Goal: Task Accomplishment & Management: Manage account settings

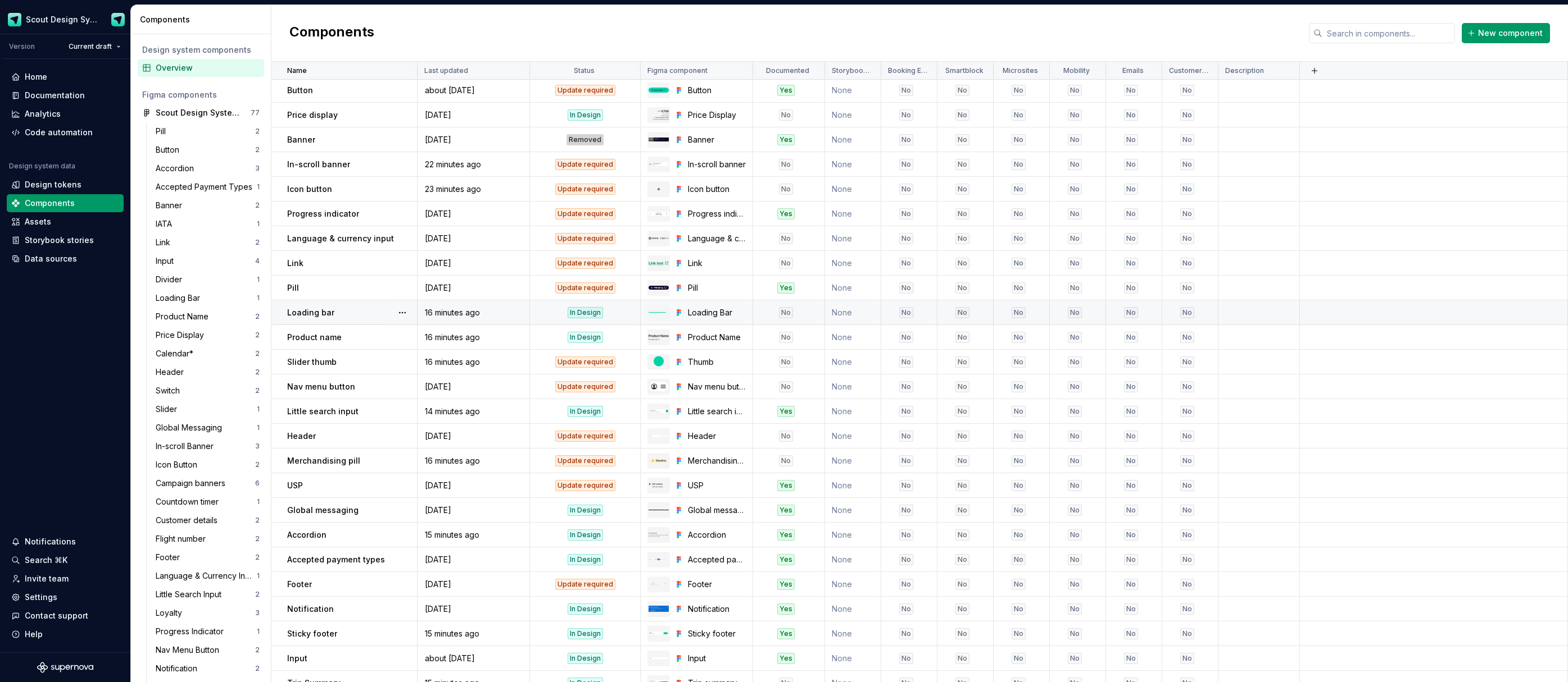
scroll to position [56, 0]
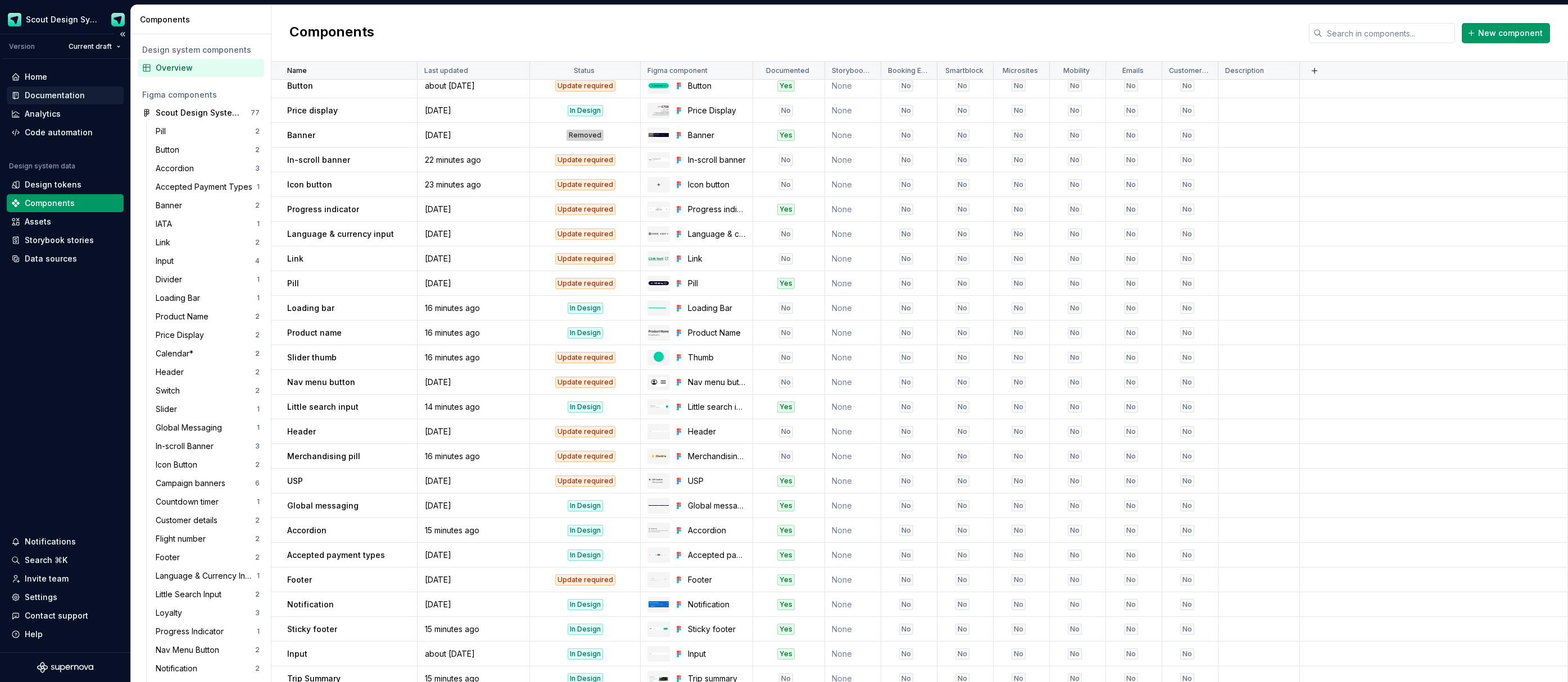
click at [46, 97] on div "Documentation" at bounding box center [54, 95] width 60 height 12
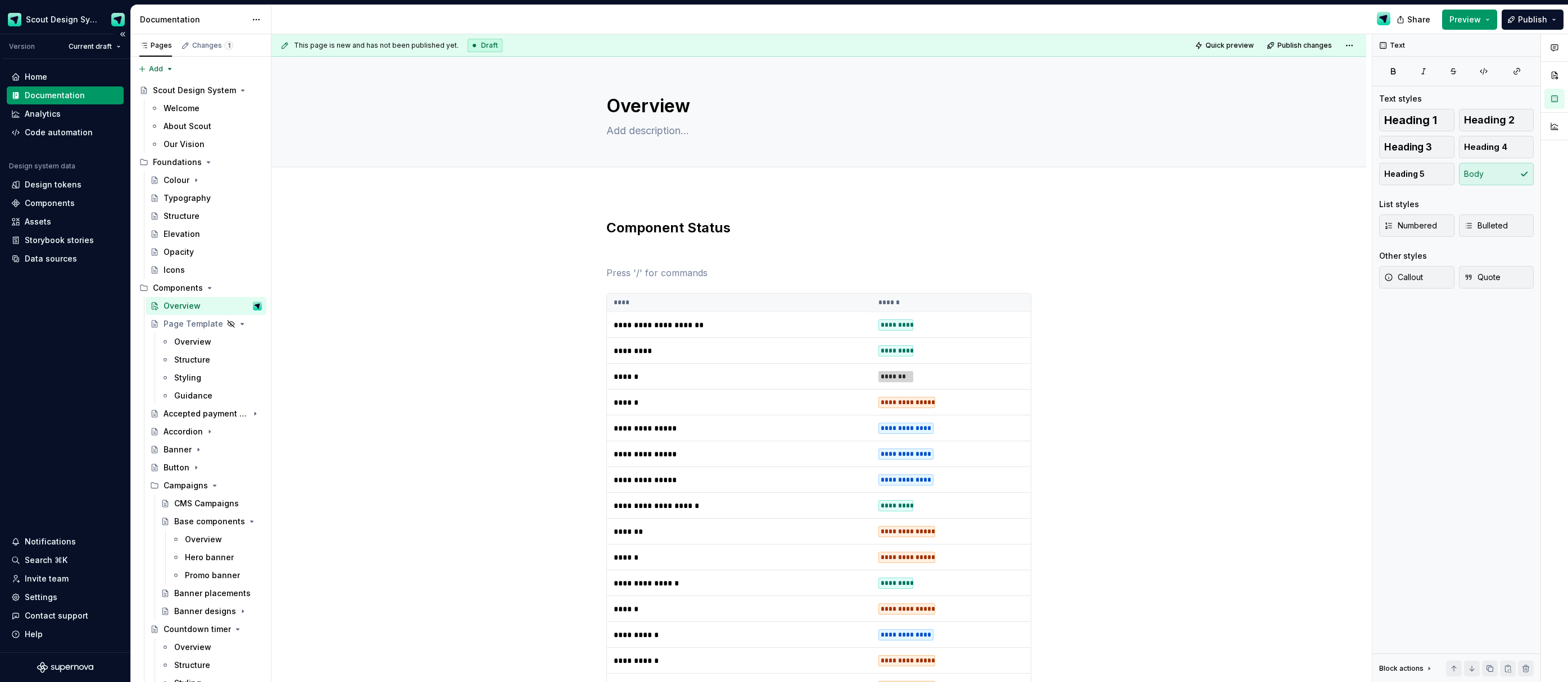
type textarea "*"
click at [42, 201] on div "Components" at bounding box center [49, 203] width 50 height 12
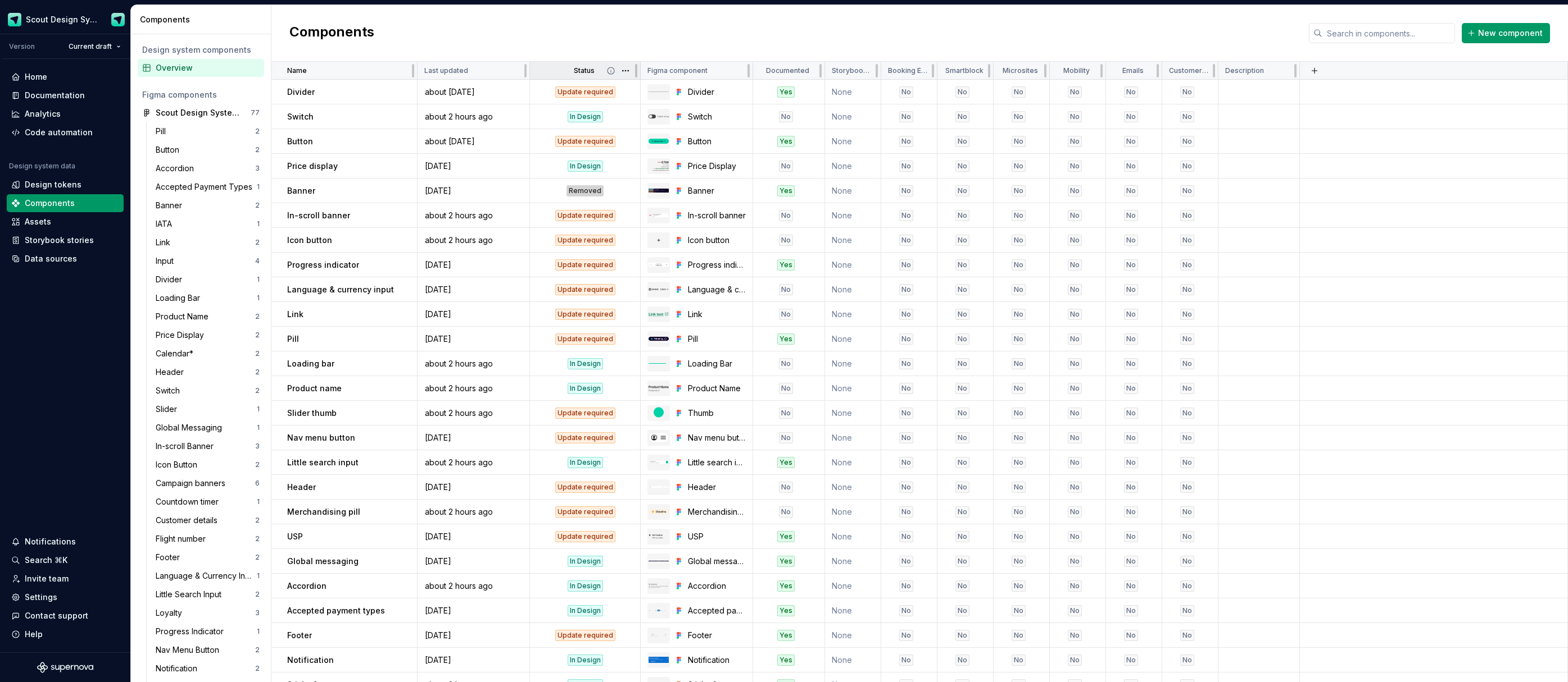
click at [590, 71] on p "Status" at bounding box center [584, 71] width 21 height 9
click at [627, 69] on html "Scout Design System Version Current draft Home Documentation Analytics Code aut…" at bounding box center [784, 341] width 1568 height 682
click at [685, 93] on span "Edit property" at bounding box center [674, 93] width 73 height 12
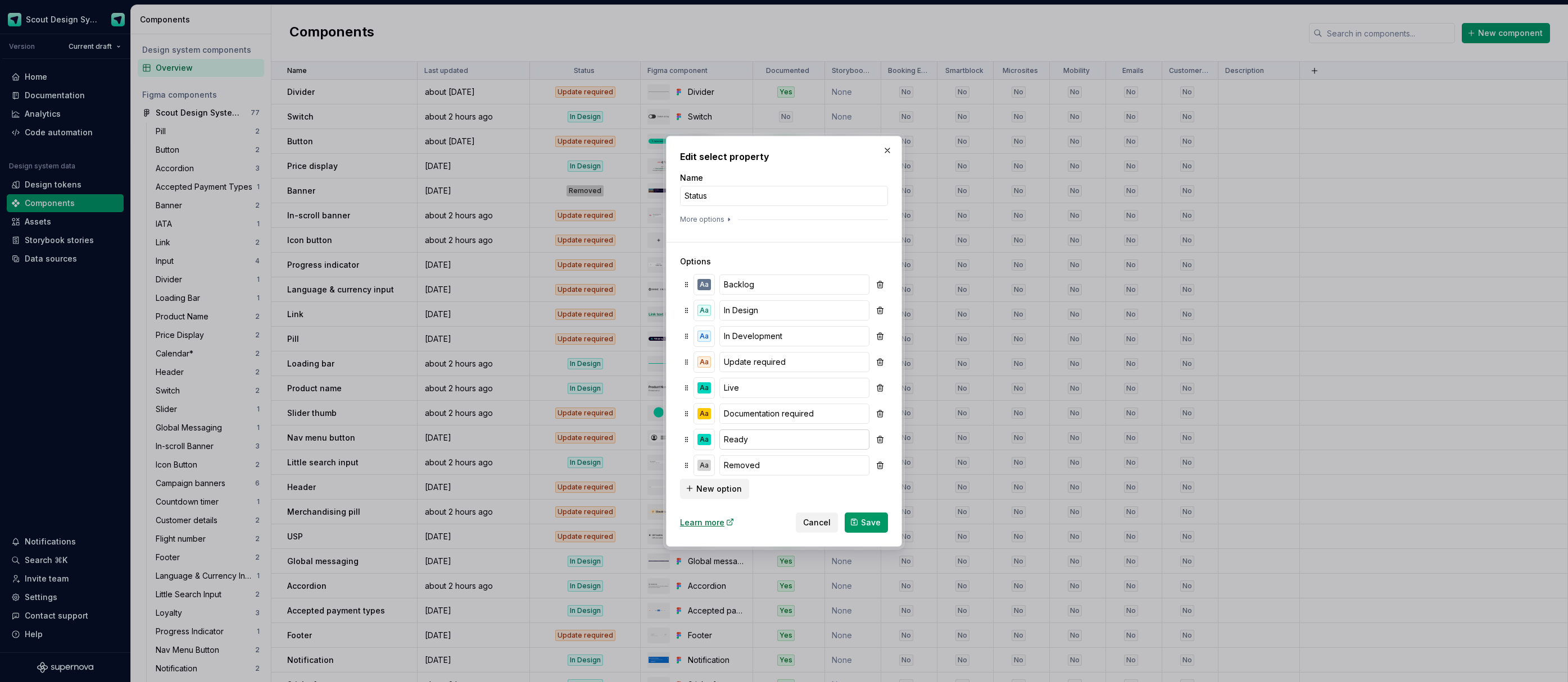
scroll to position [1, 0]
click at [881, 438] on button "button" at bounding box center [880, 439] width 12 height 16
click at [881, 415] on button "button" at bounding box center [880, 413] width 12 height 16
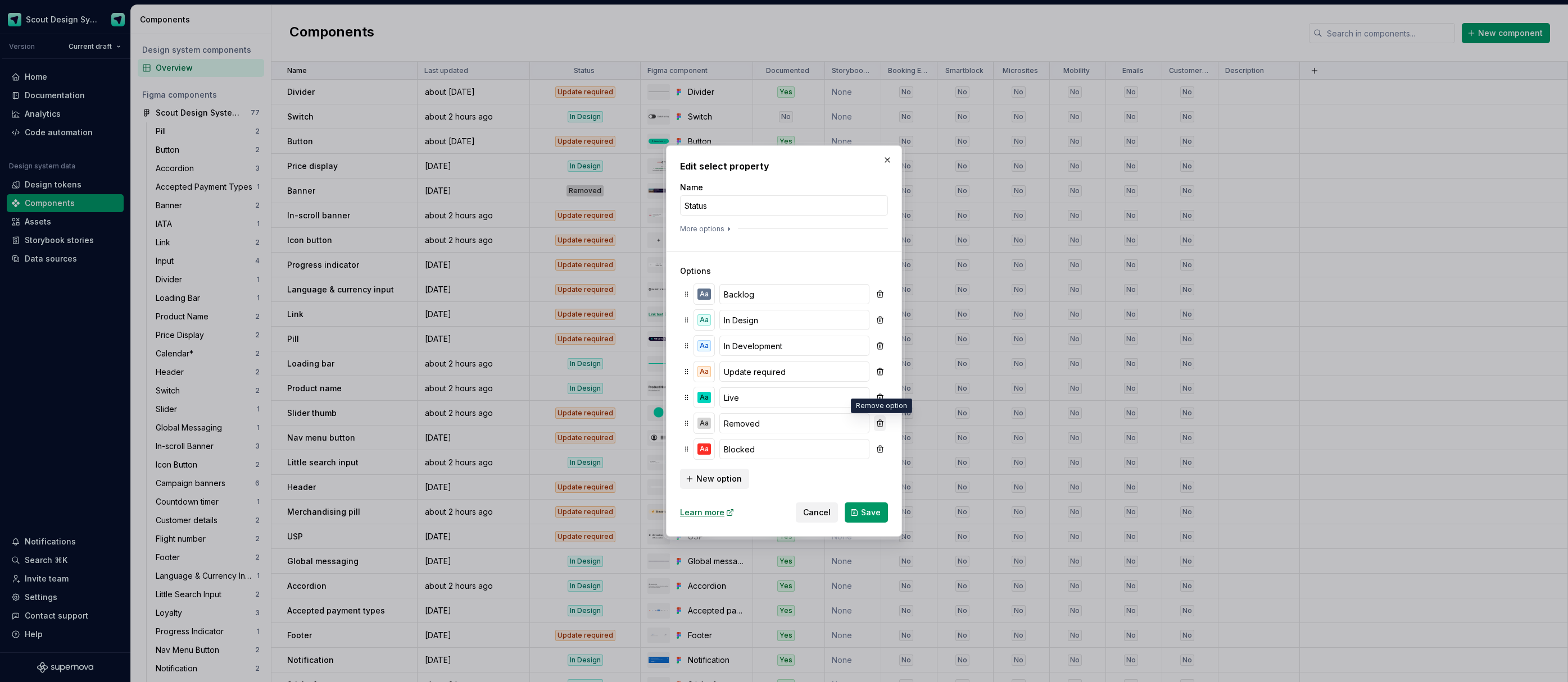
scroll to position [0, 0]
click at [870, 511] on span "Save" at bounding box center [870, 513] width 20 height 12
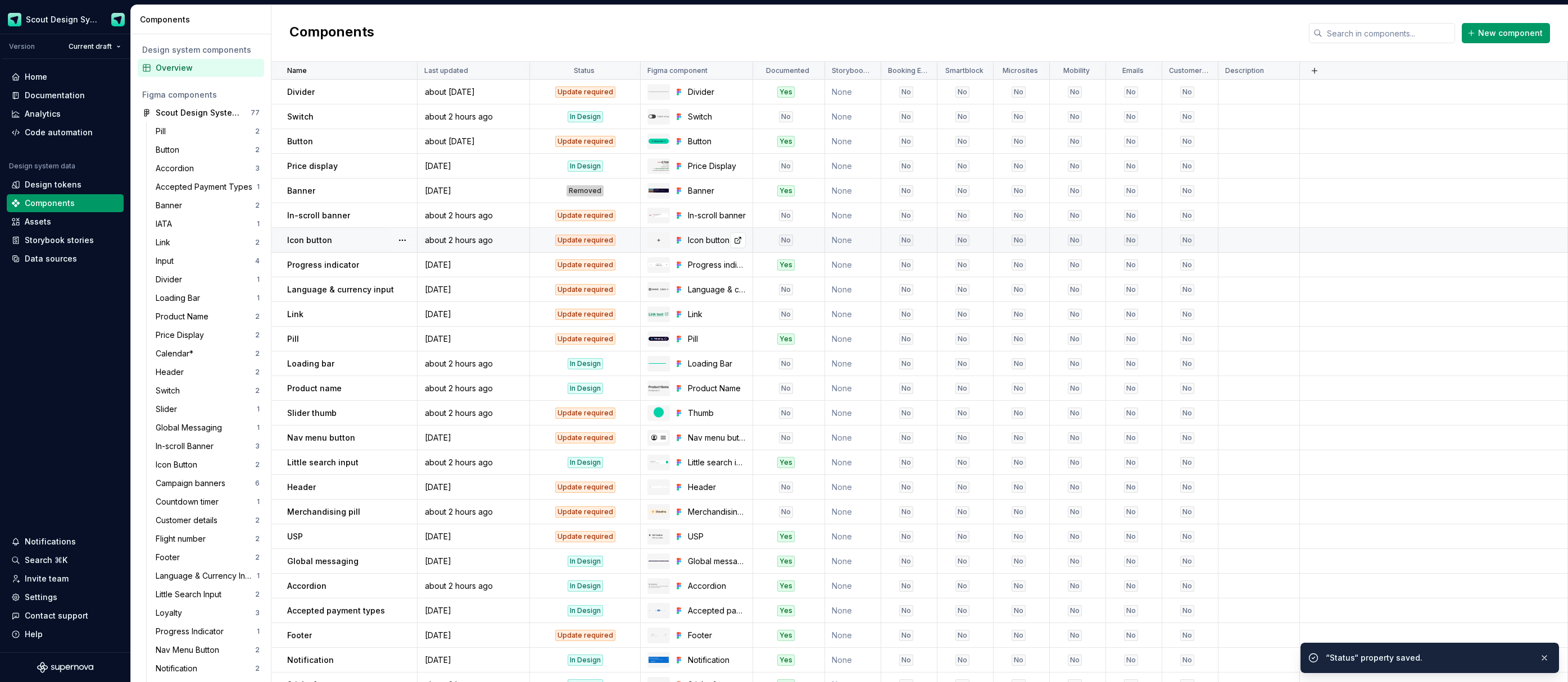
click at [725, 230] on html "Scout Design System Version Current draft Home Documentation Analytics Code aut…" at bounding box center [784, 341] width 1568 height 682
click at [596, 74] on div "Status" at bounding box center [585, 71] width 97 height 9
click at [626, 72] on html "Scout Design System Version Current draft Home Documentation Analytics Code aut…" at bounding box center [784, 341] width 1568 height 682
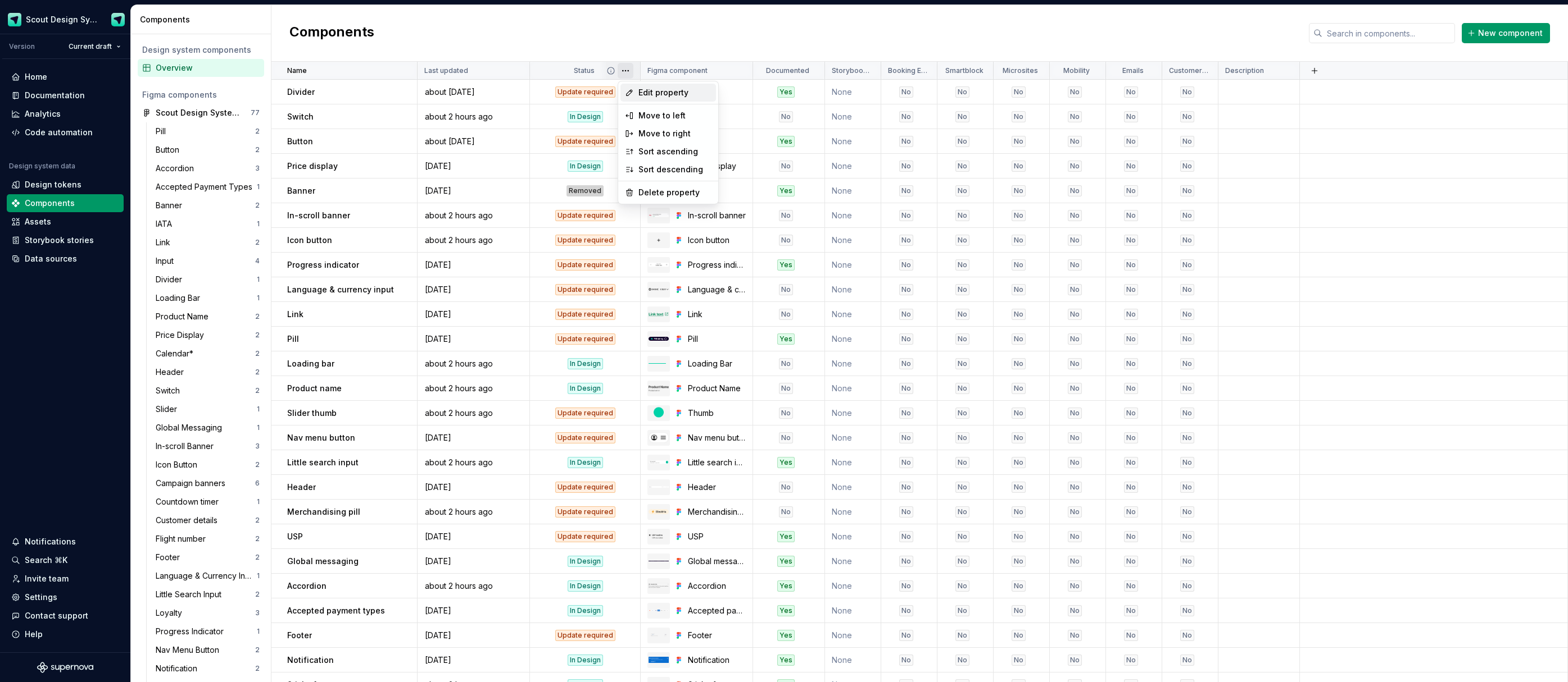
click at [685, 94] on span "Edit property" at bounding box center [674, 93] width 73 height 12
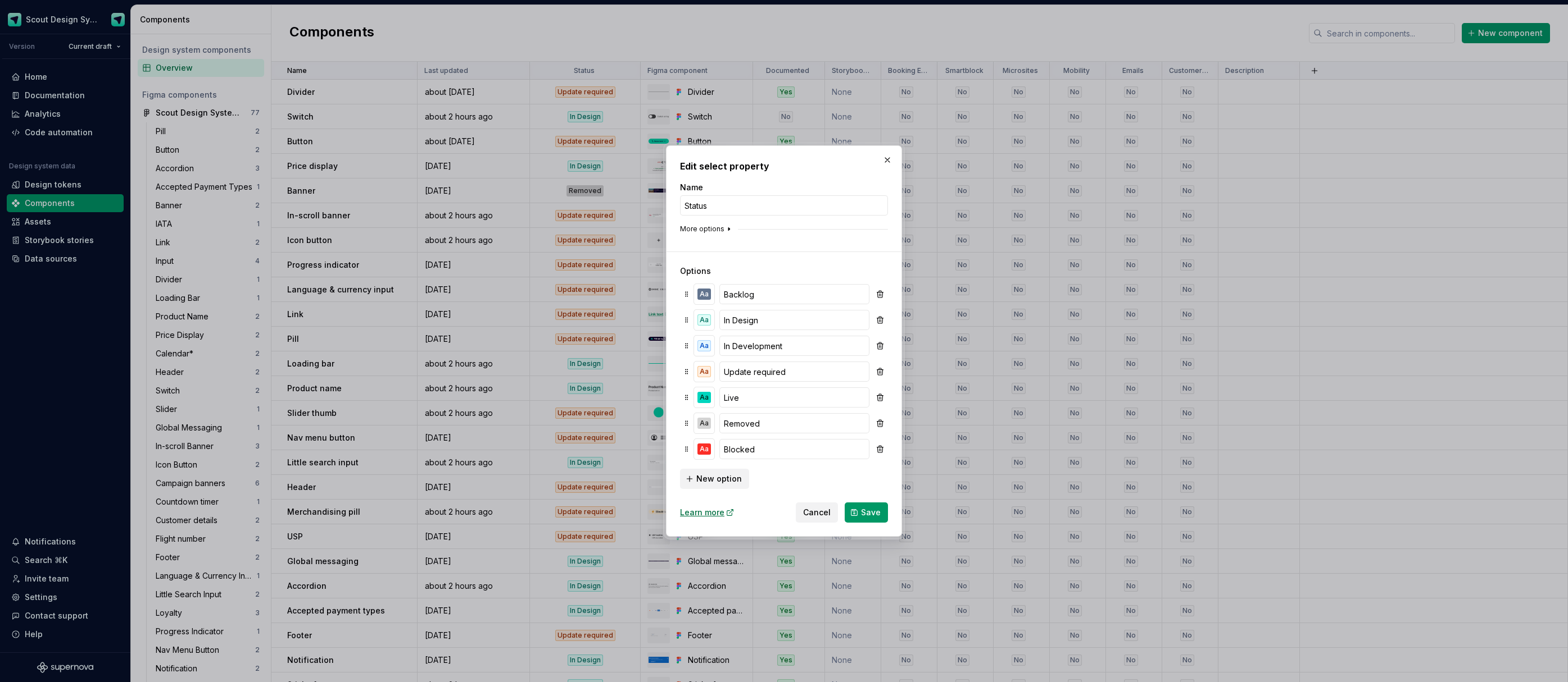
click at [724, 226] on icon "button" at bounding box center [729, 229] width 9 height 9
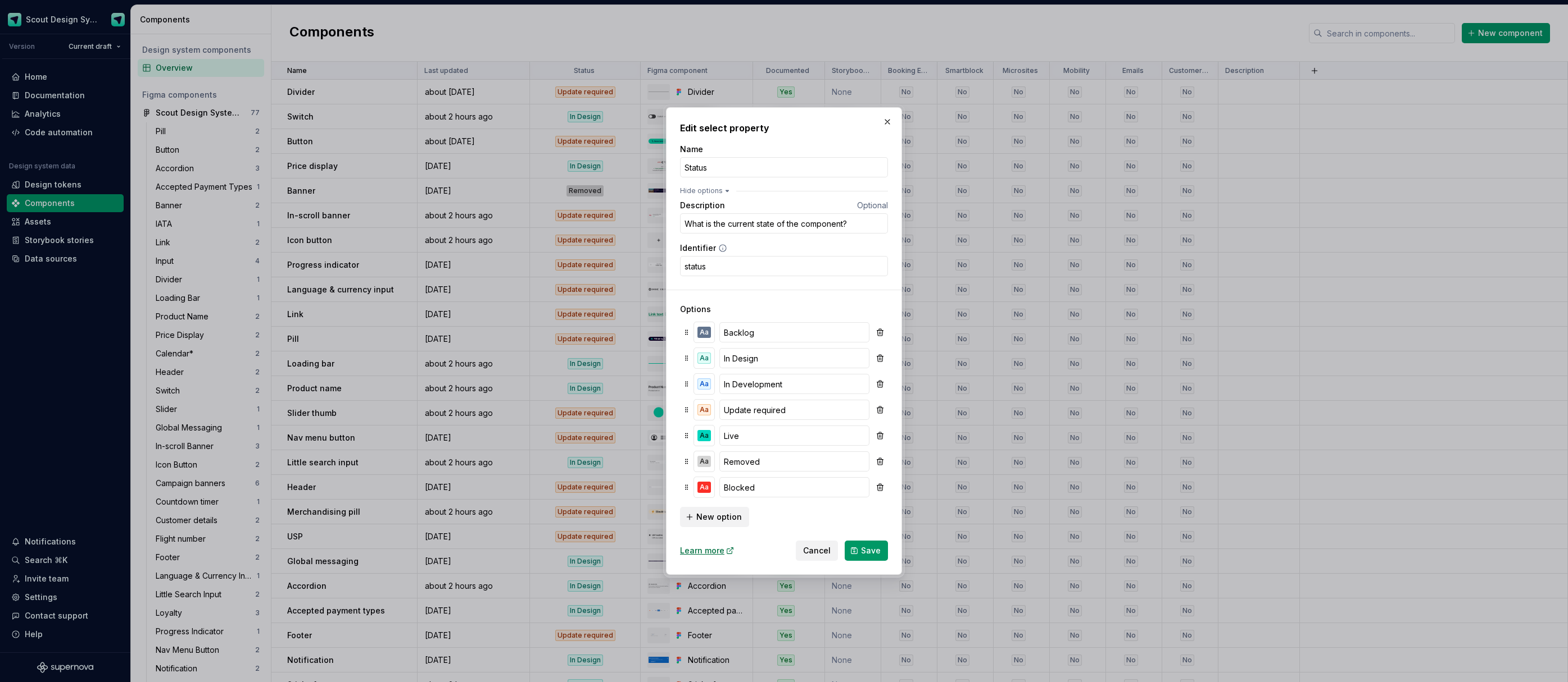
click at [818, 555] on span "Cancel" at bounding box center [817, 551] width 27 height 12
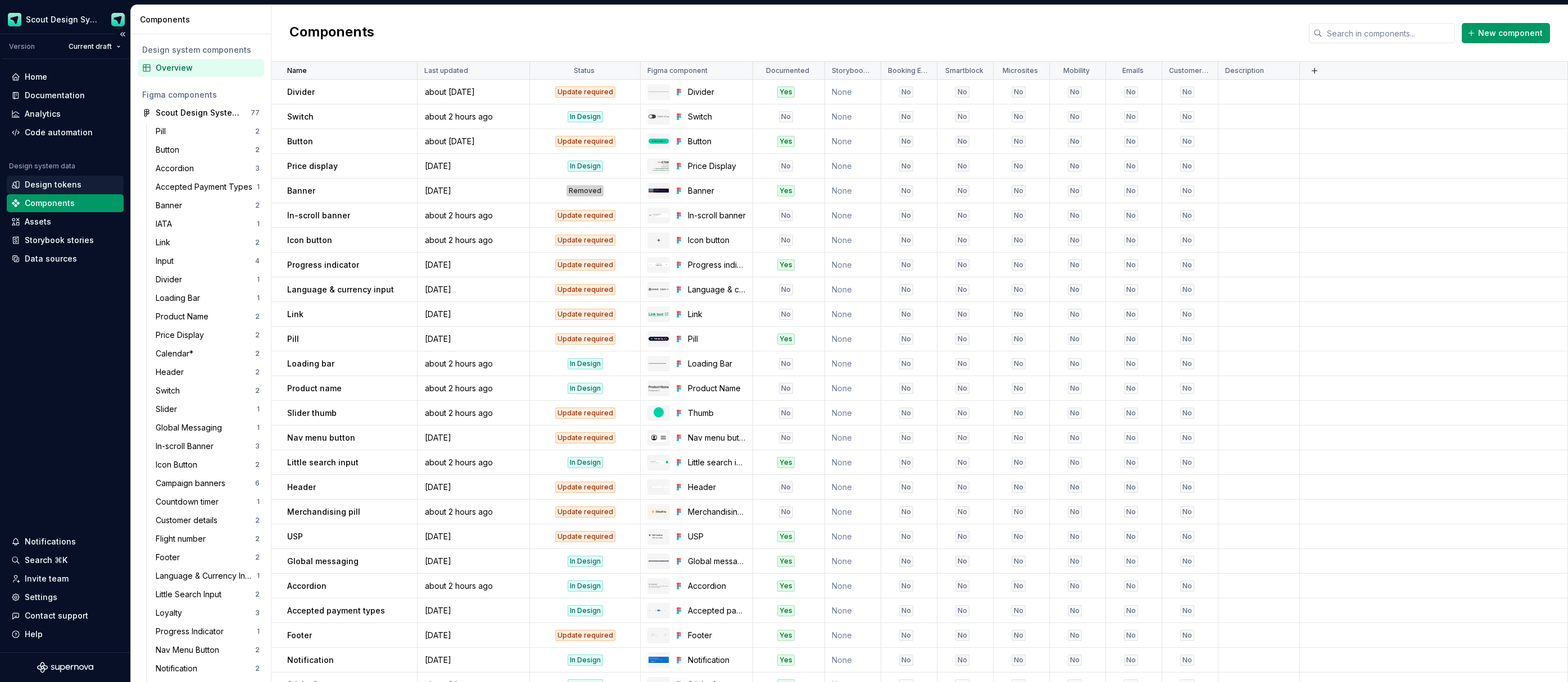
click at [62, 187] on div "Design tokens" at bounding box center [53, 185] width 56 height 12
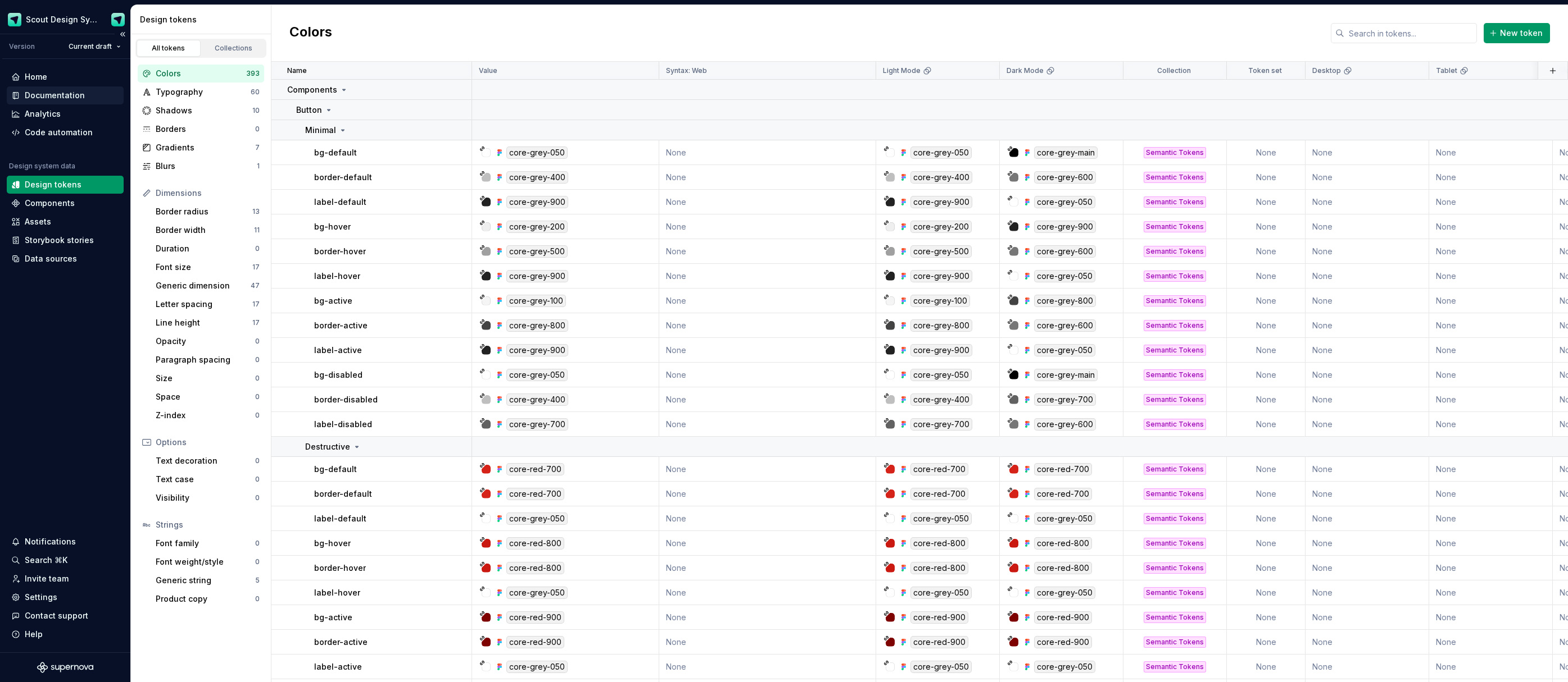
click at [62, 95] on div "Documentation" at bounding box center [54, 95] width 60 height 12
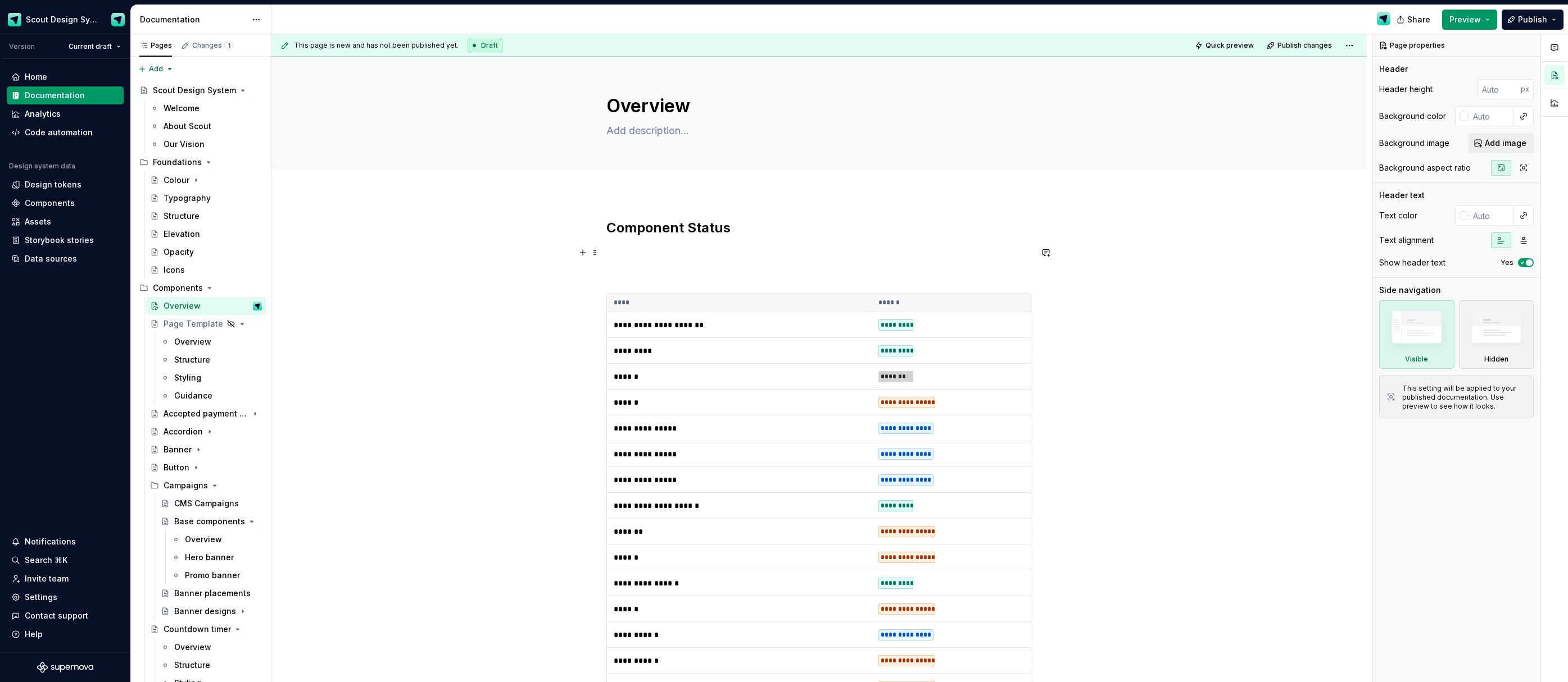
click at [672, 247] on p at bounding box center [818, 252] width 425 height 14
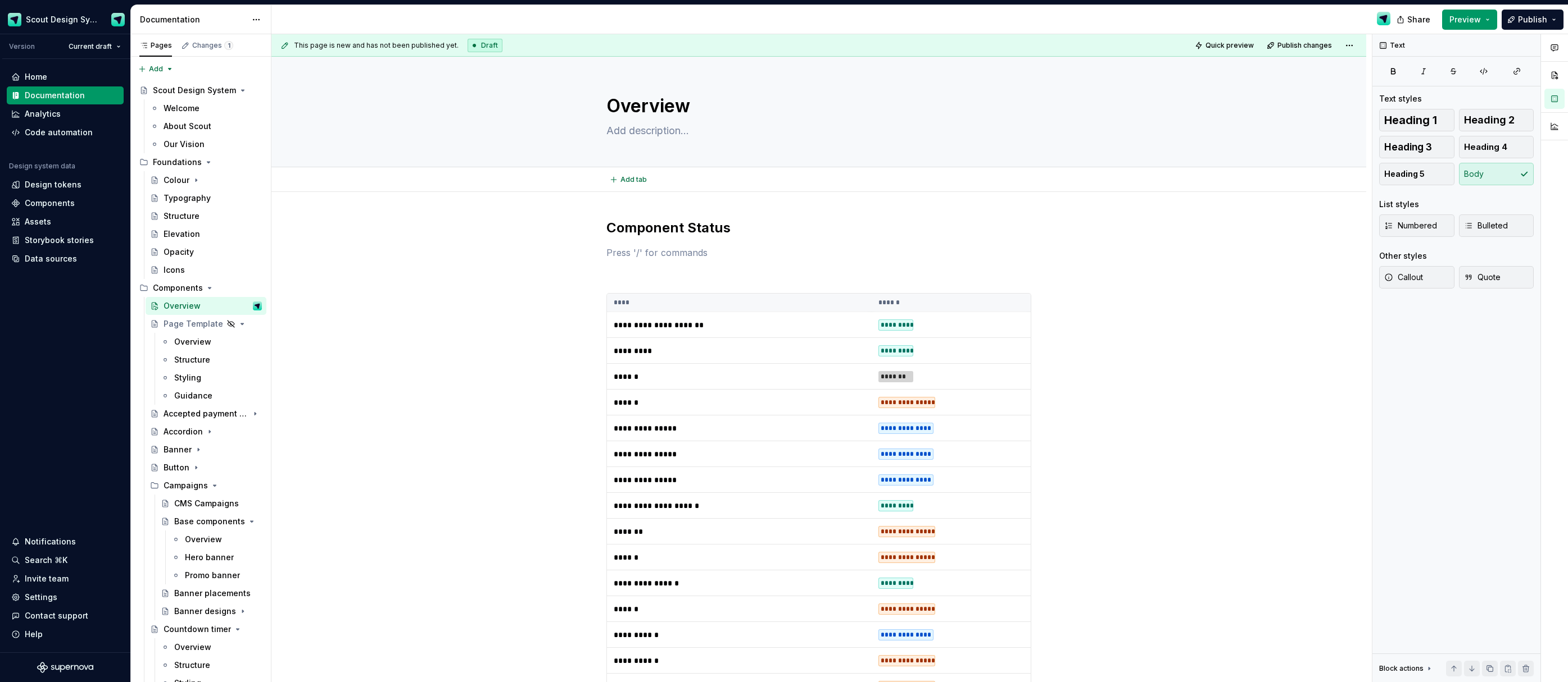
type textarea "*"
click at [590, 247] on button "button" at bounding box center [582, 253] width 16 height 16
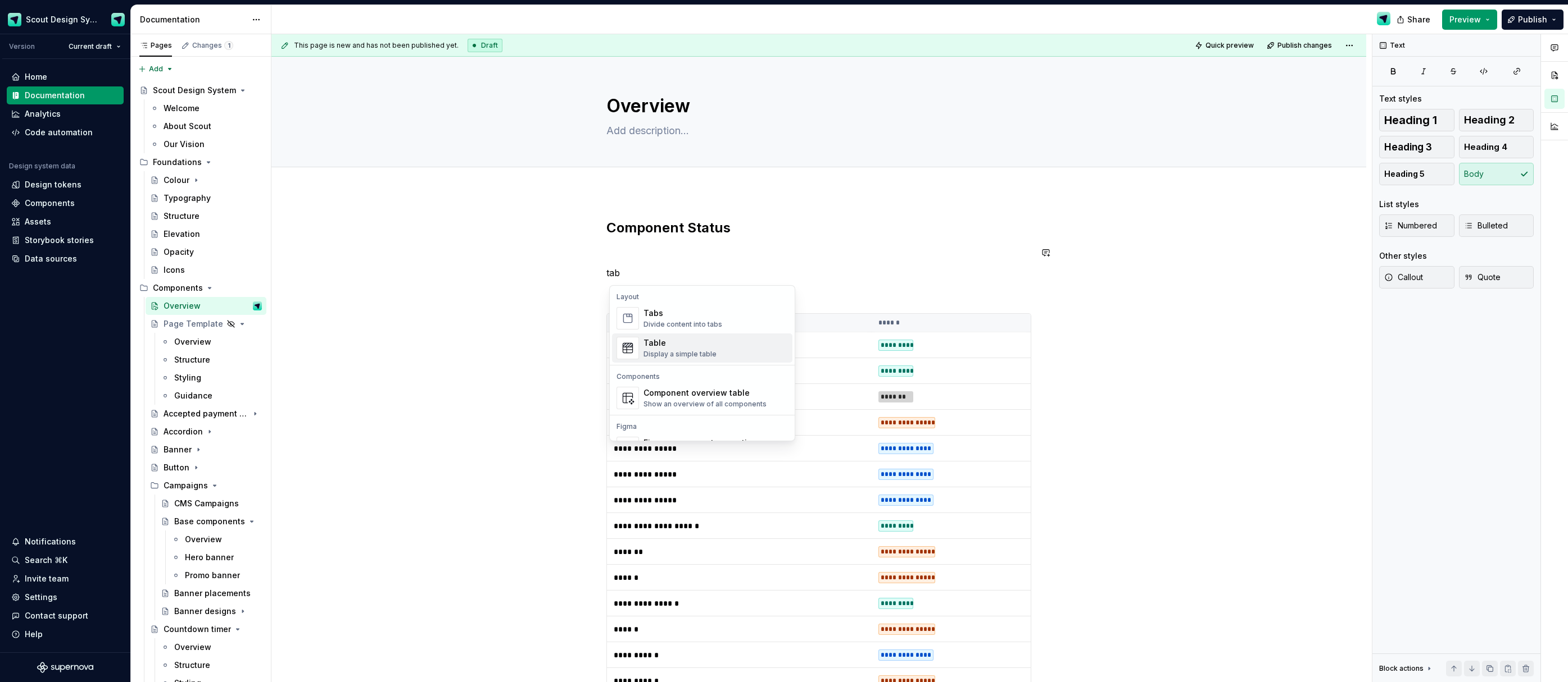
click at [676, 342] on div "Table" at bounding box center [679, 344] width 73 height 12
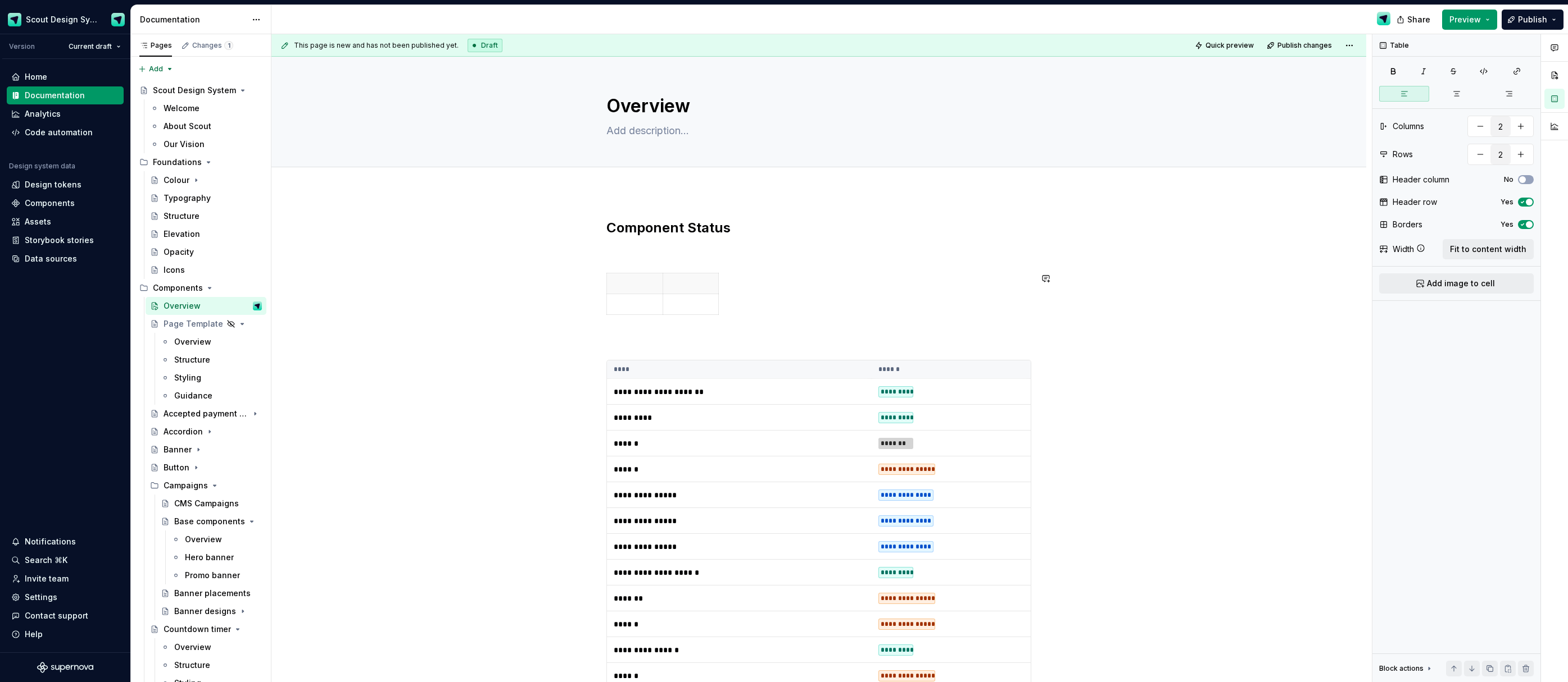
click at [1488, 252] on span "Fit to content width" at bounding box center [1488, 250] width 77 height 12
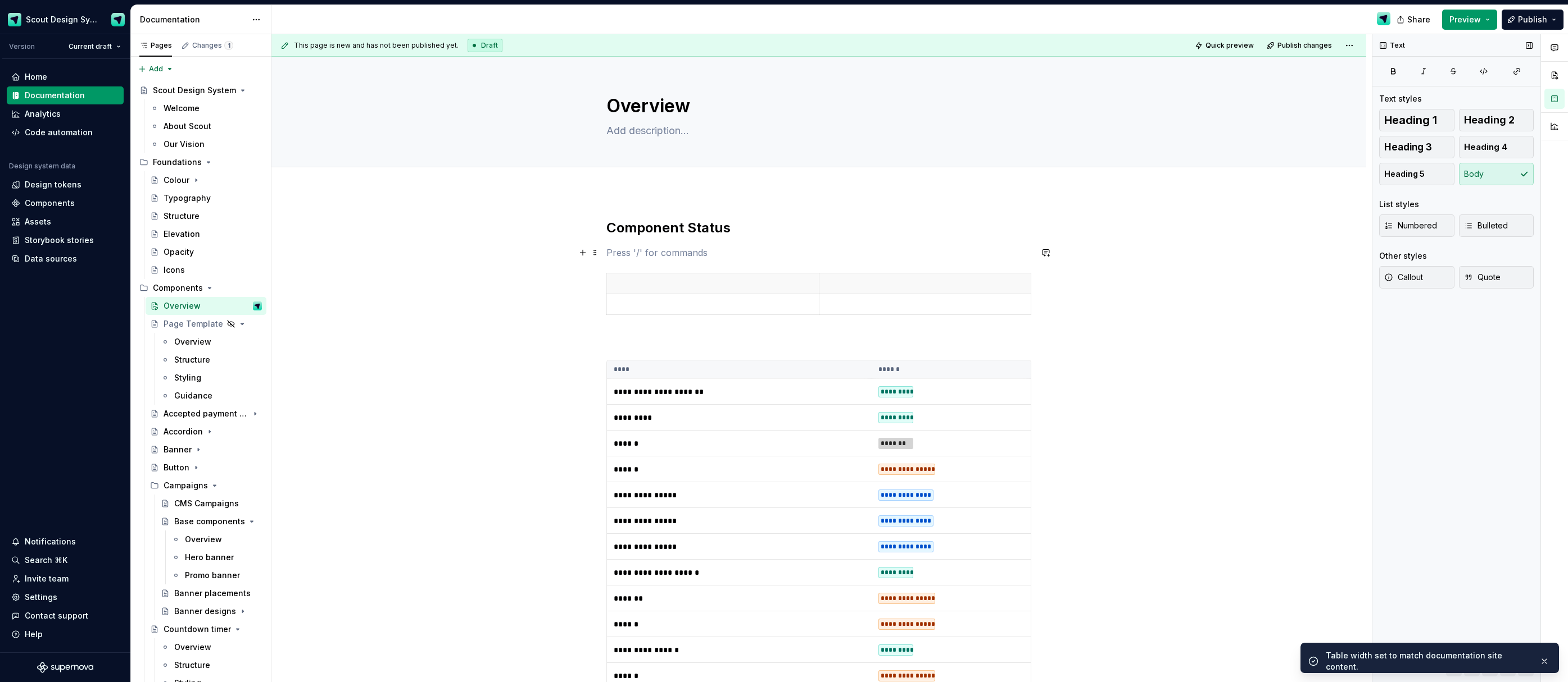
click at [655, 250] on p at bounding box center [818, 252] width 425 height 14
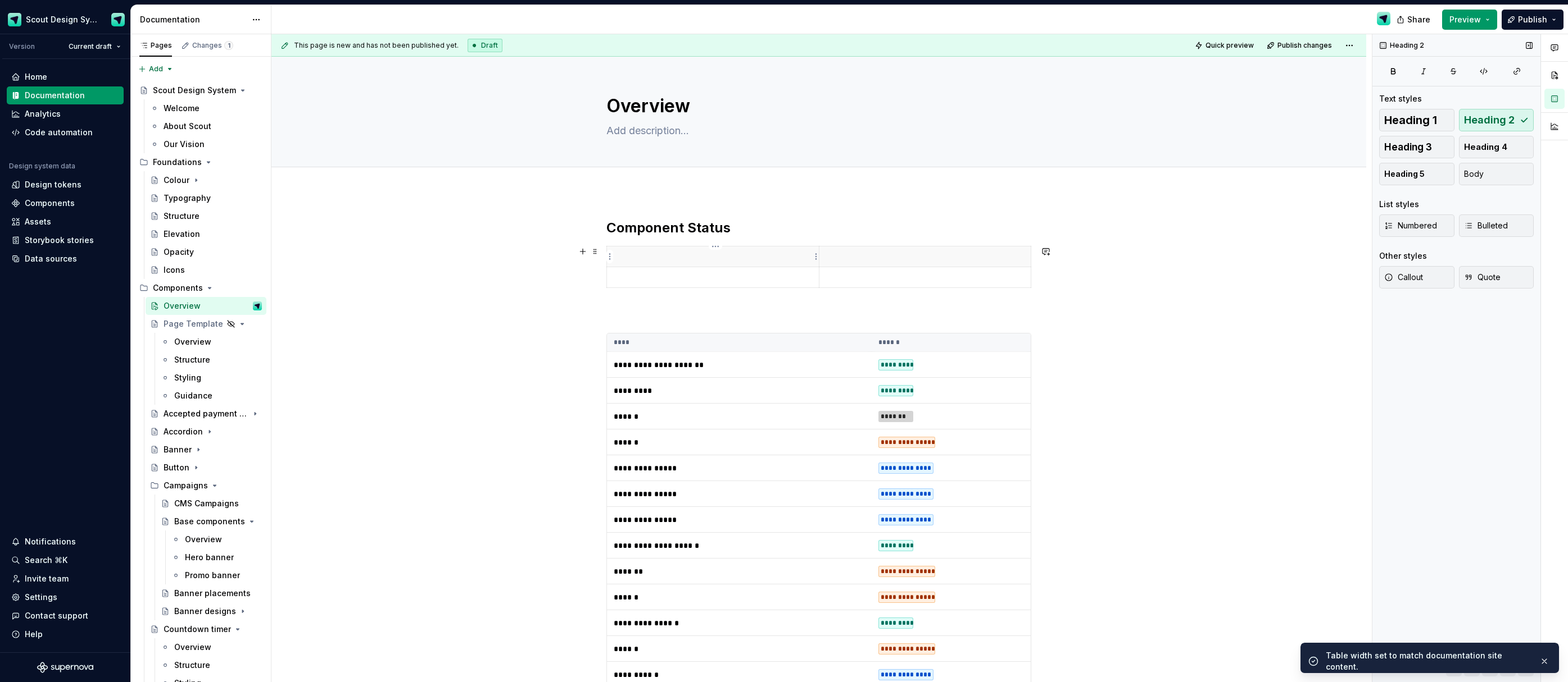
click at [658, 257] on p at bounding box center [713, 257] width 198 height 12
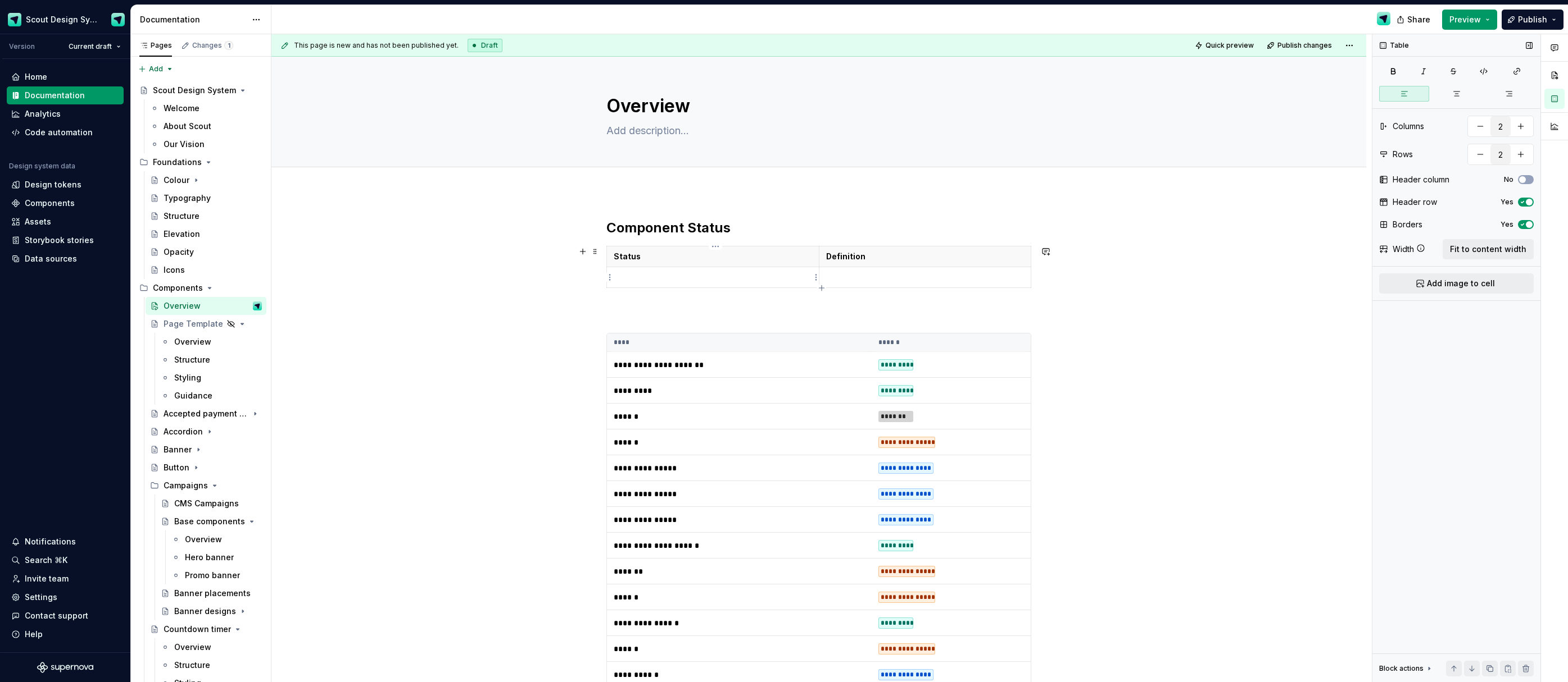
click at [646, 273] on p at bounding box center [713, 278] width 198 height 12
drag, startPoint x: 920, startPoint y: 278, endPoint x: 1009, endPoint y: 280, distance: 89.0
click at [1009, 280] on p "Component hasn’t been worked on in Scout yet" at bounding box center [925, 278] width 198 height 12
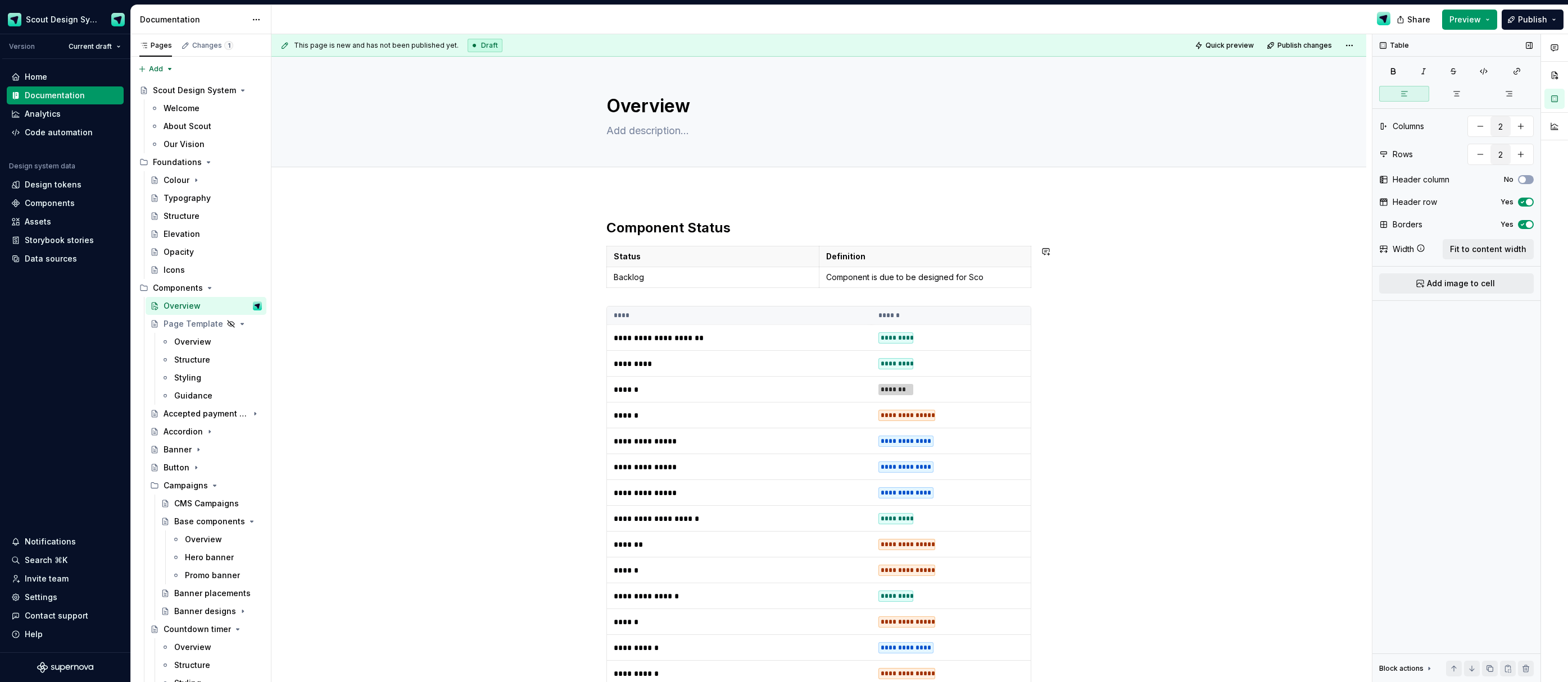
type textarea "*"
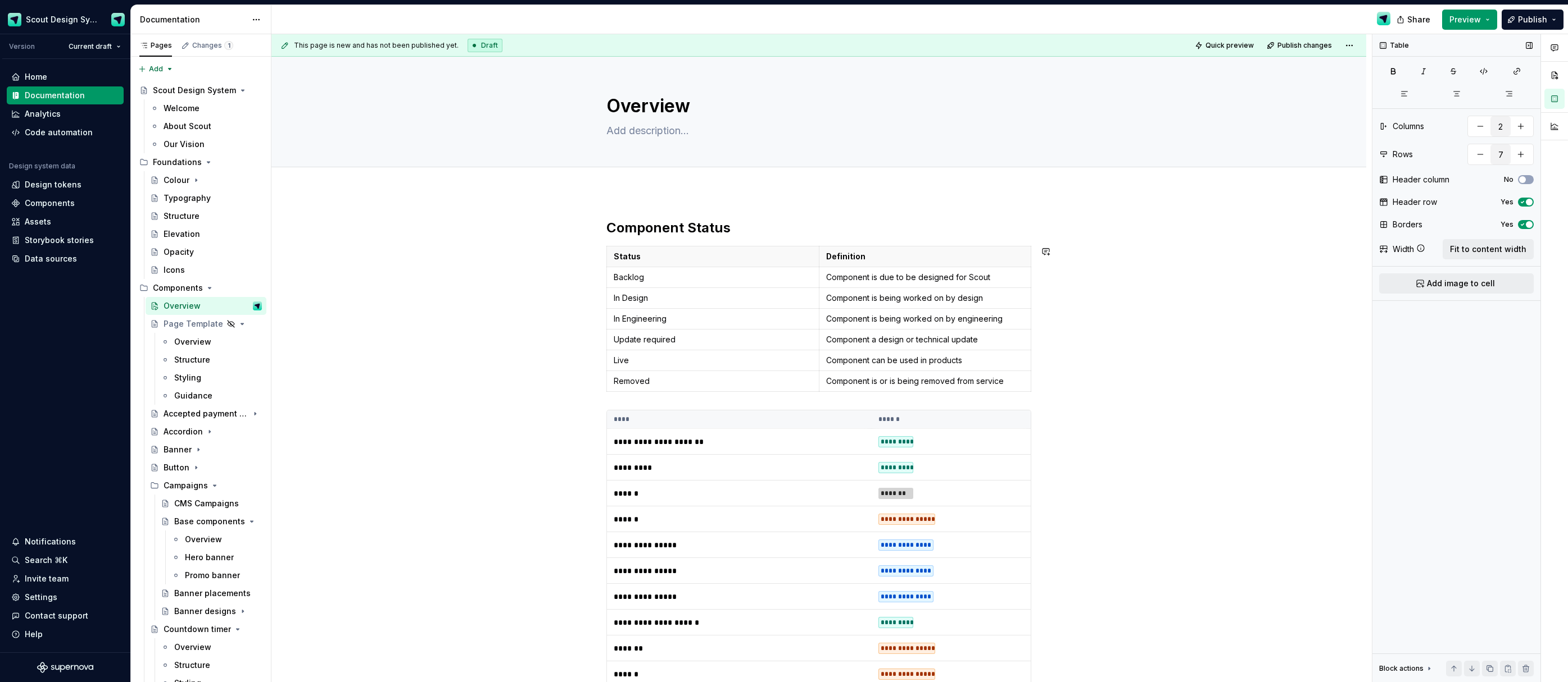
type input "8"
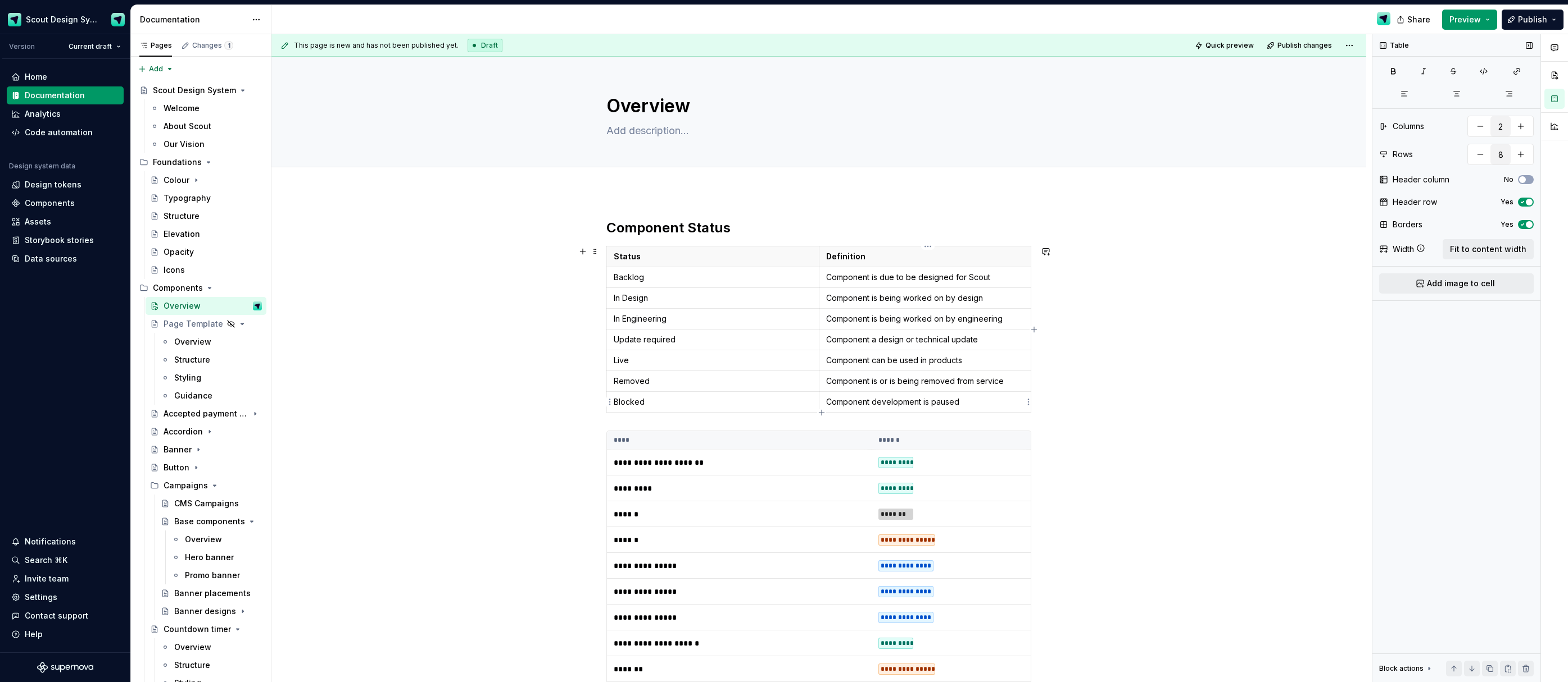
click at [891, 401] on p "Component development is paused" at bounding box center [925, 402] width 198 height 12
drag, startPoint x: 918, startPoint y: 404, endPoint x: 944, endPoint y: 414, distance: 27.9
click at [918, 404] on p "Component progress is paused" at bounding box center [925, 402] width 198 height 12
click at [919, 404] on p "Component progress is currently paused" at bounding box center [925, 402] width 198 height 12
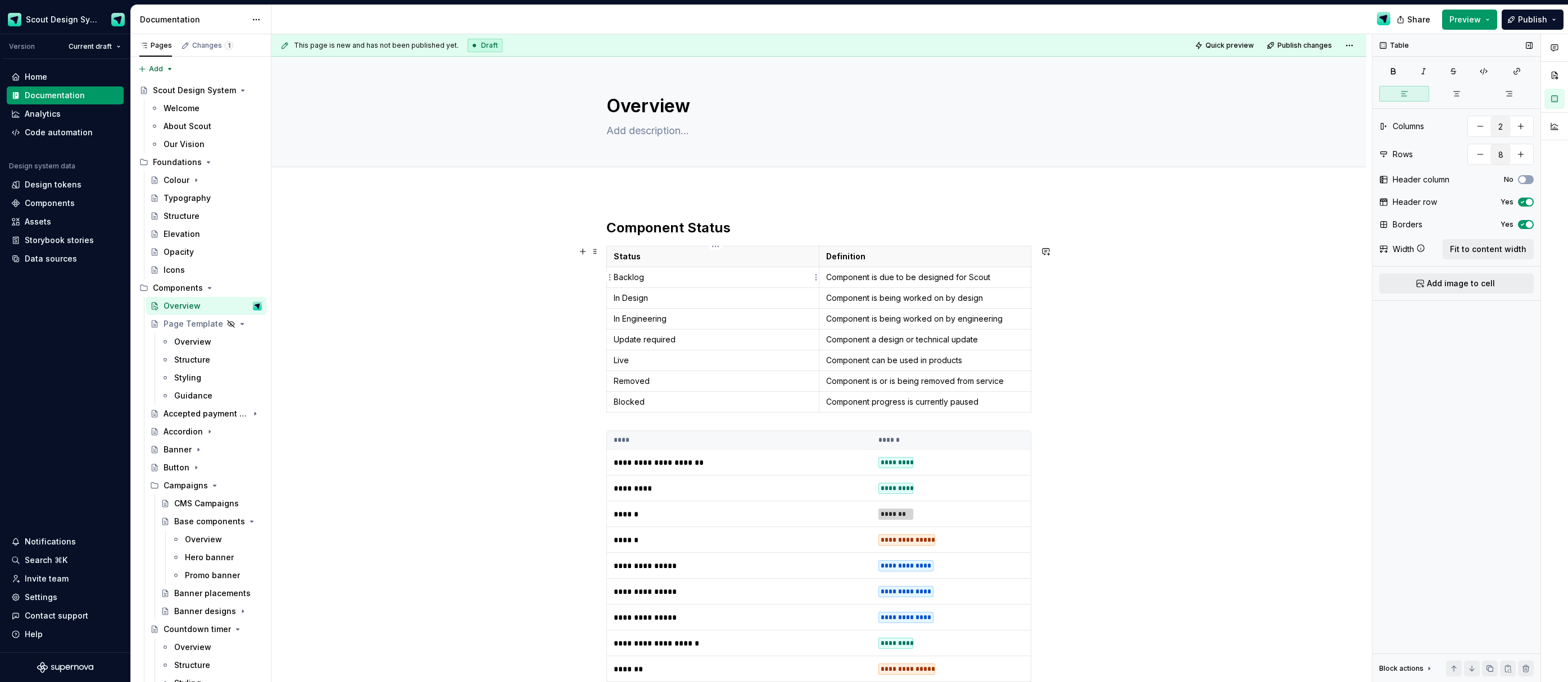
click at [635, 280] on p "Backlog" at bounding box center [713, 278] width 198 height 12
click at [631, 300] on p "In Design" at bounding box center [713, 299] width 198 height 12
click at [636, 321] on p "In Engineering" at bounding box center [713, 319] width 198 height 12
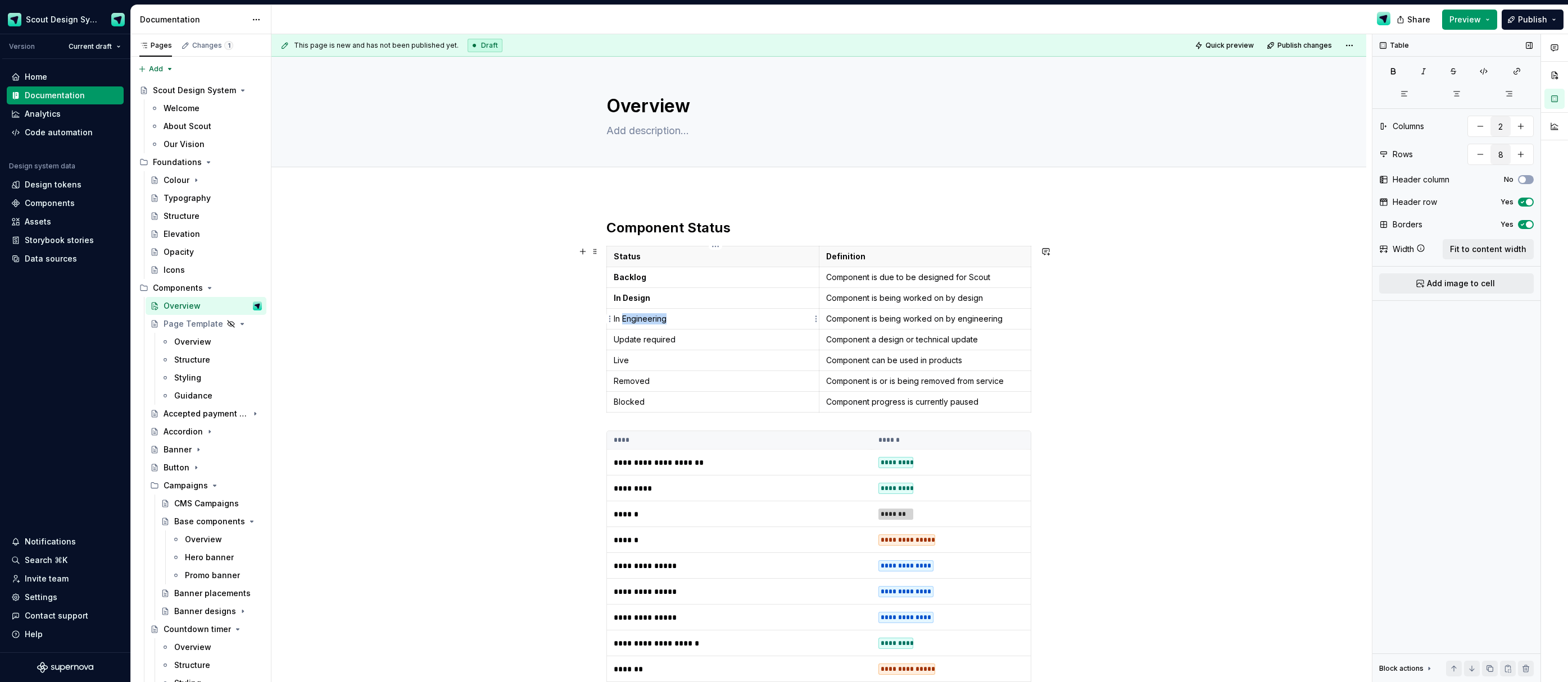
click at [636, 321] on p "In Engineering" at bounding box center [713, 319] width 198 height 12
click at [630, 338] on p "Update required" at bounding box center [713, 340] width 198 height 12
click at [626, 362] on p "Live" at bounding box center [713, 361] width 198 height 12
click at [626, 363] on p "Live" at bounding box center [713, 361] width 198 height 12
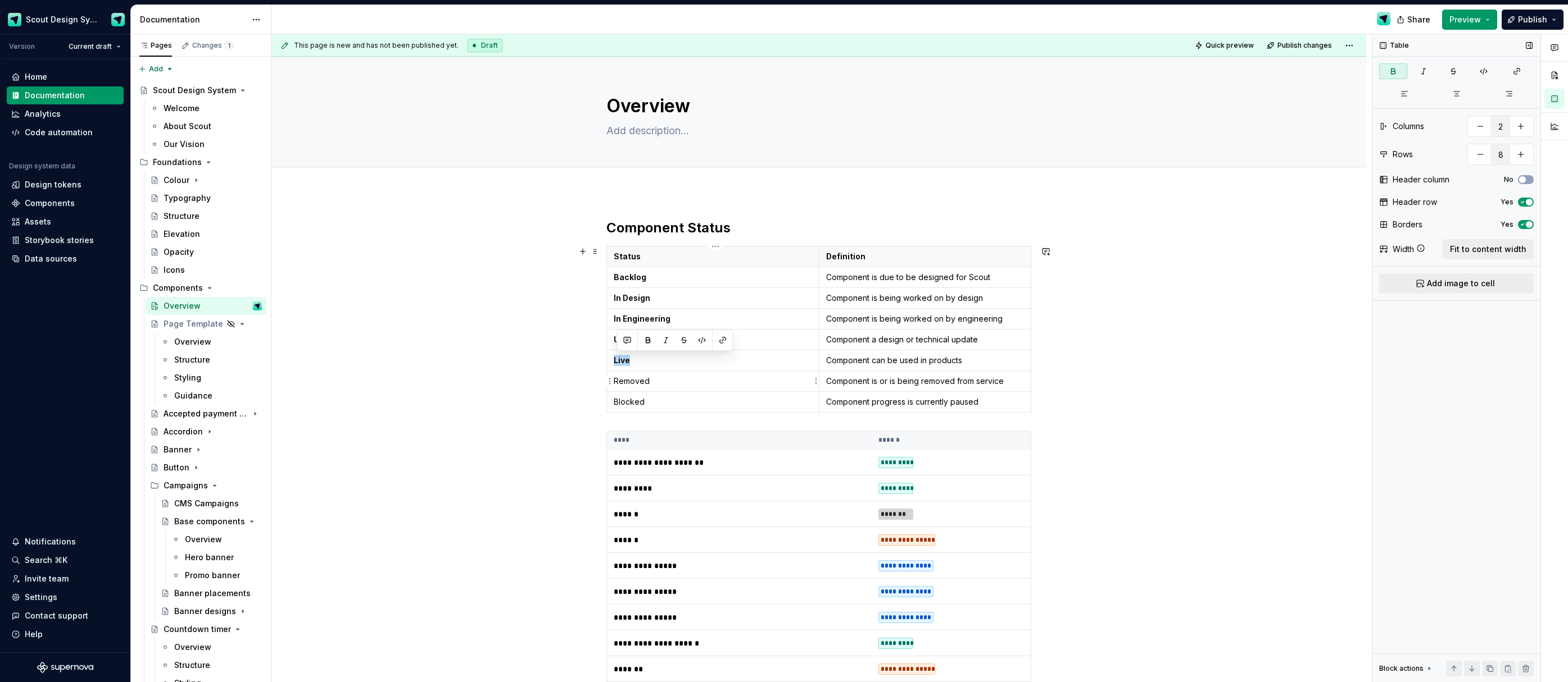
click at [629, 383] on p "Removed" at bounding box center [713, 381] width 198 height 12
click at [629, 401] on p "Blocked" at bounding box center [713, 402] width 198 height 12
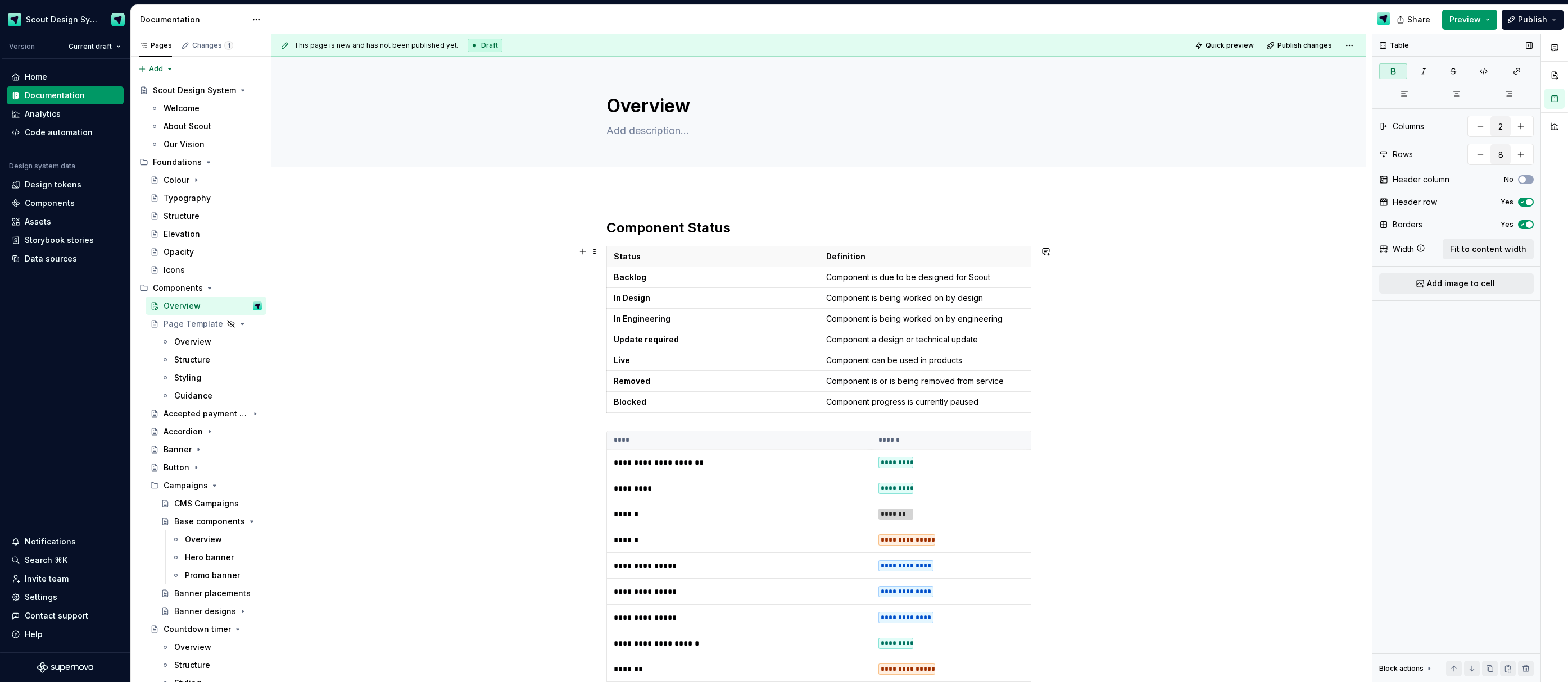
click at [475, 378] on div "**********" at bounding box center [821, 358] width 1100 height 649
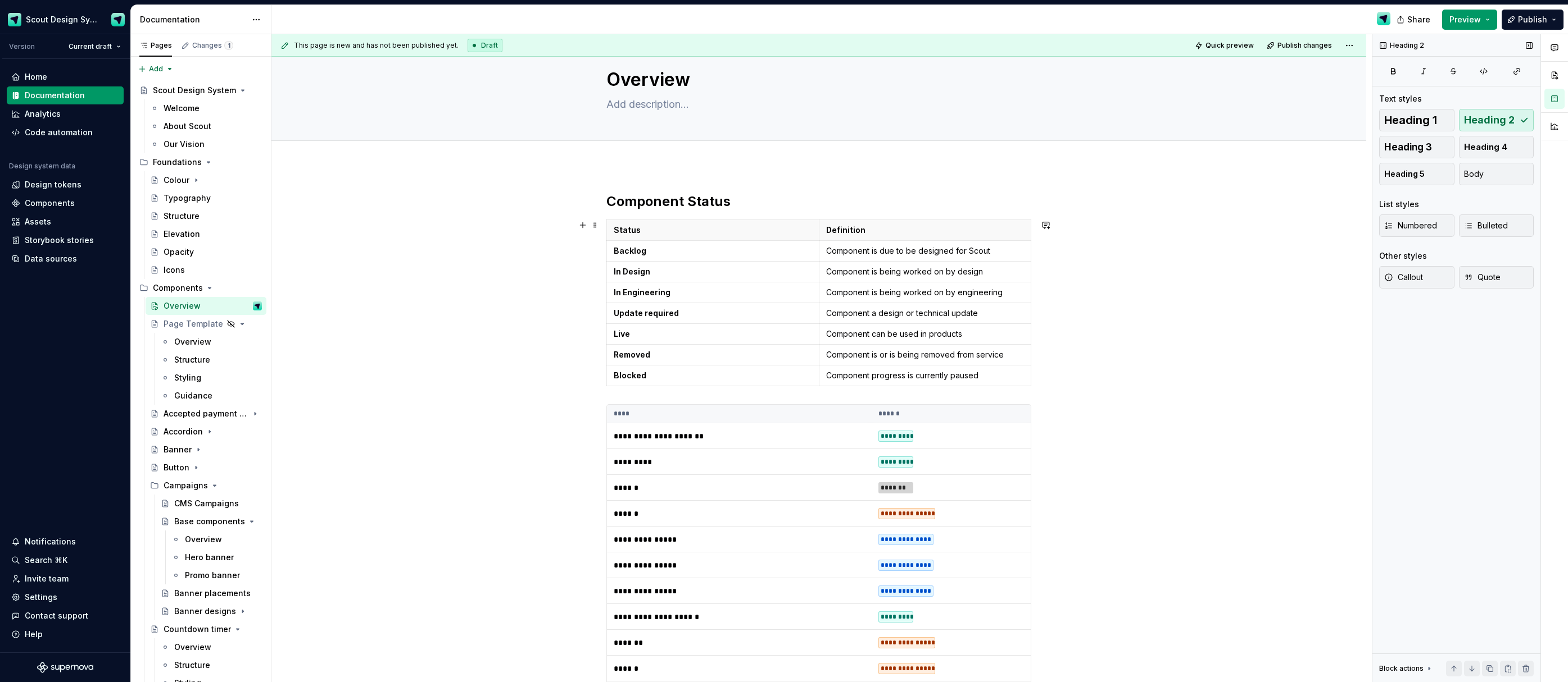
scroll to position [26, 0]
click at [607, 186] on div "**********" at bounding box center [821, 358] width 1100 height 649
click at [611, 198] on h2 "Component Status" at bounding box center [818, 202] width 425 height 18
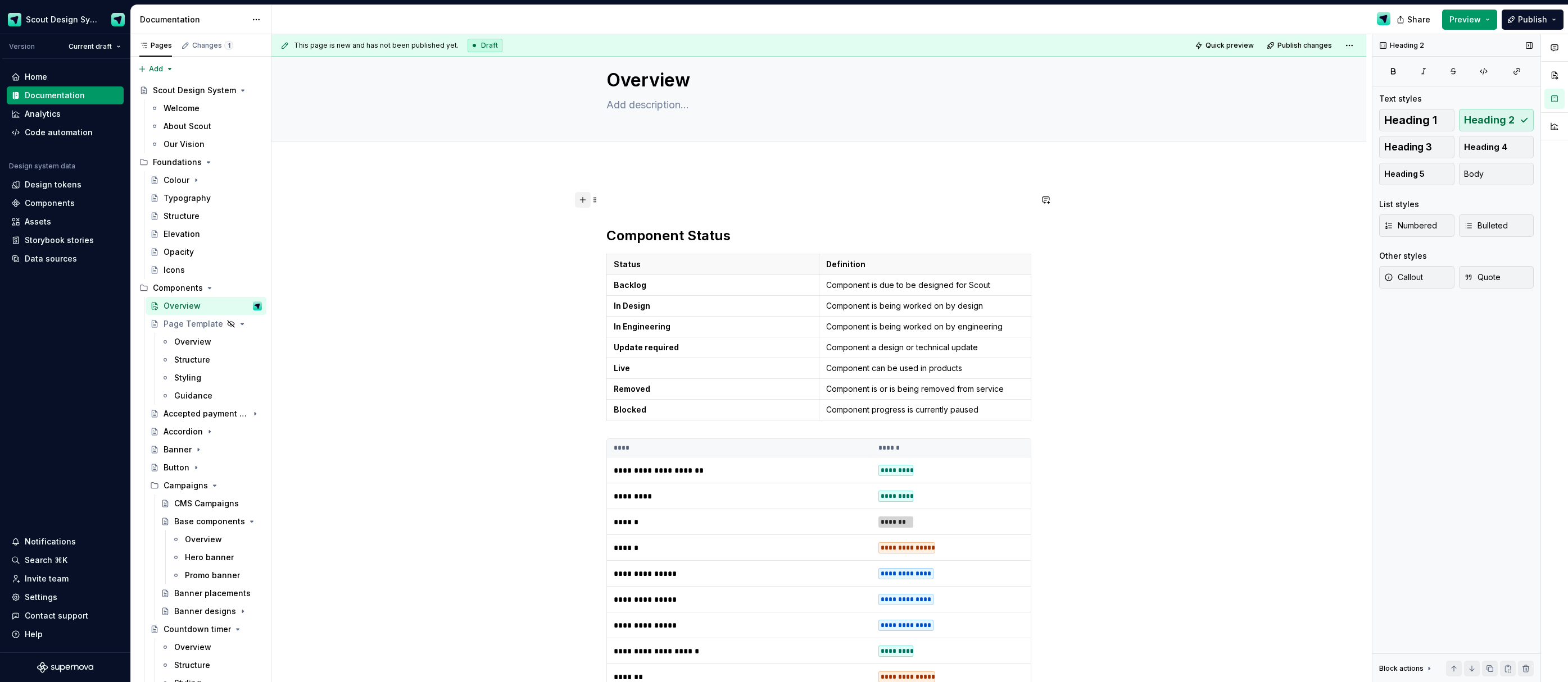
click at [580, 197] on button "button" at bounding box center [582, 200] width 16 height 16
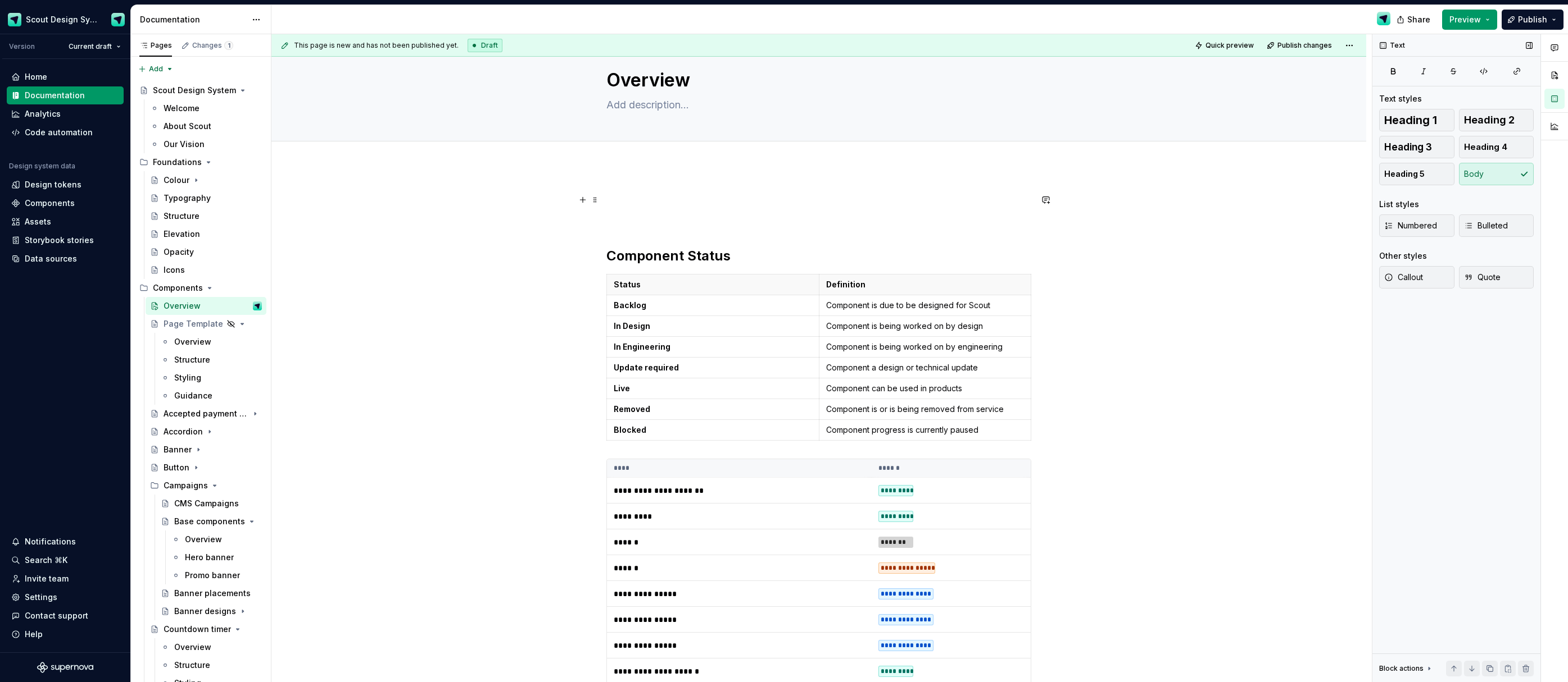
drag, startPoint x: 528, startPoint y: 244, endPoint x: 611, endPoint y: 235, distance: 83.5
click at [529, 244] on div "**********" at bounding box center [821, 358] width 1100 height 649
click at [609, 257] on h2 "Component Status" at bounding box center [818, 256] width 425 height 18
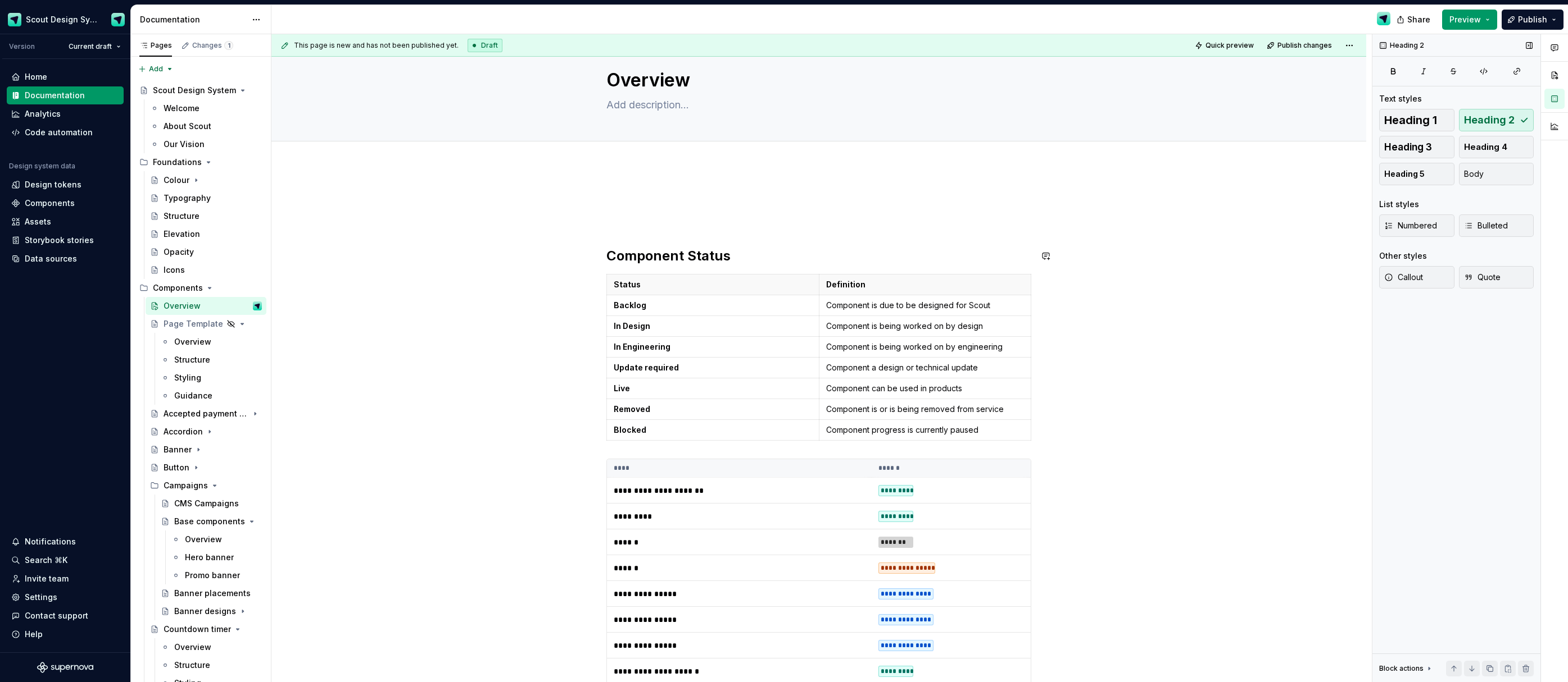
click at [588, 221] on button "button" at bounding box center [582, 221] width 16 height 16
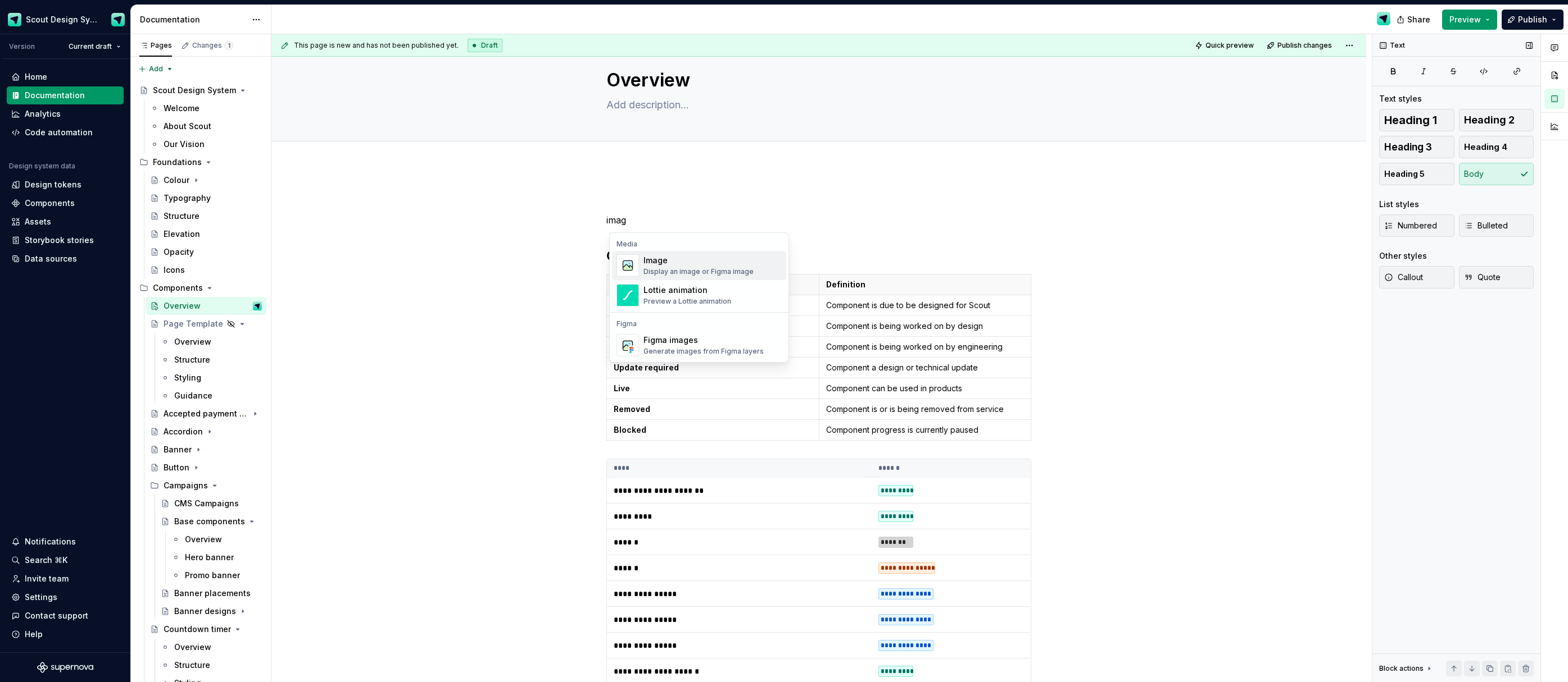
click at [669, 264] on div "Image" at bounding box center [698, 261] width 110 height 12
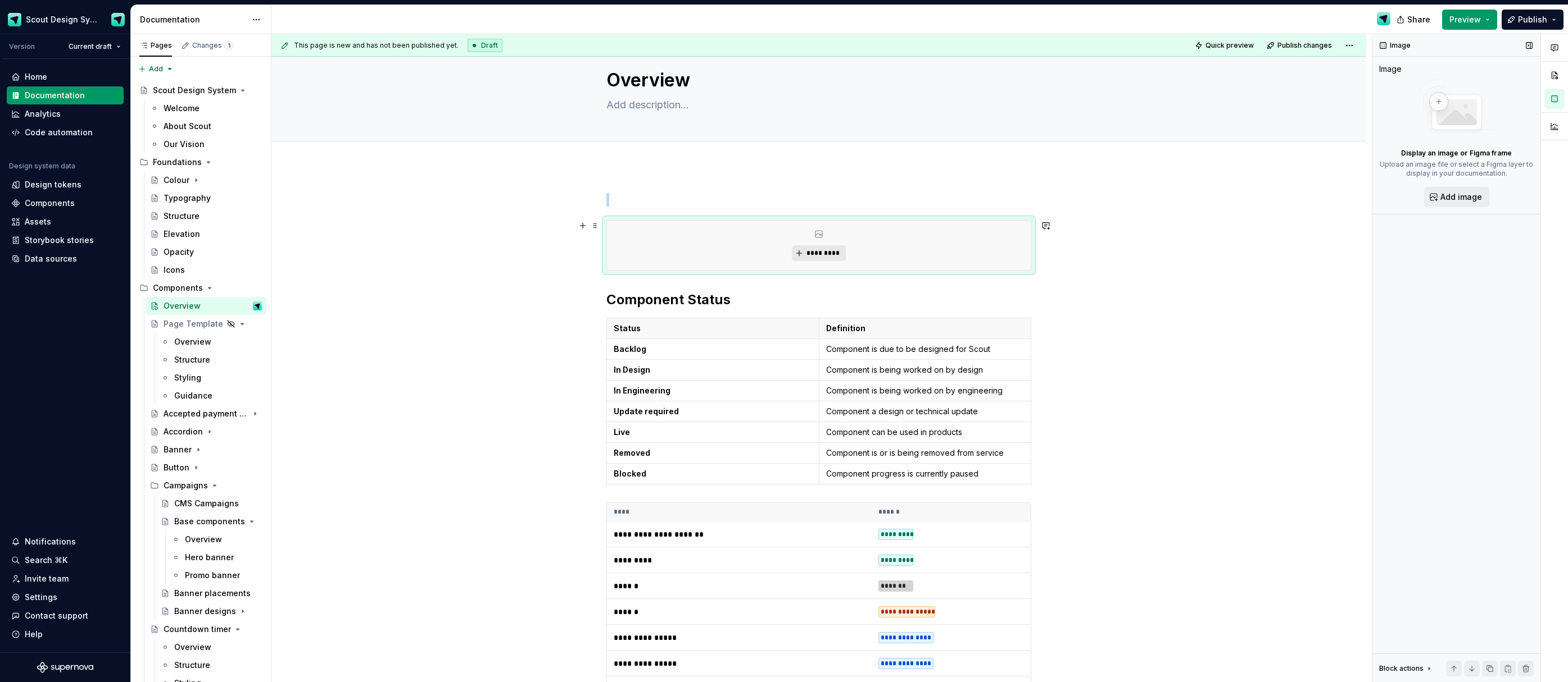
type textarea "*"
click at [812, 255] on span "*********" at bounding box center [823, 253] width 34 height 9
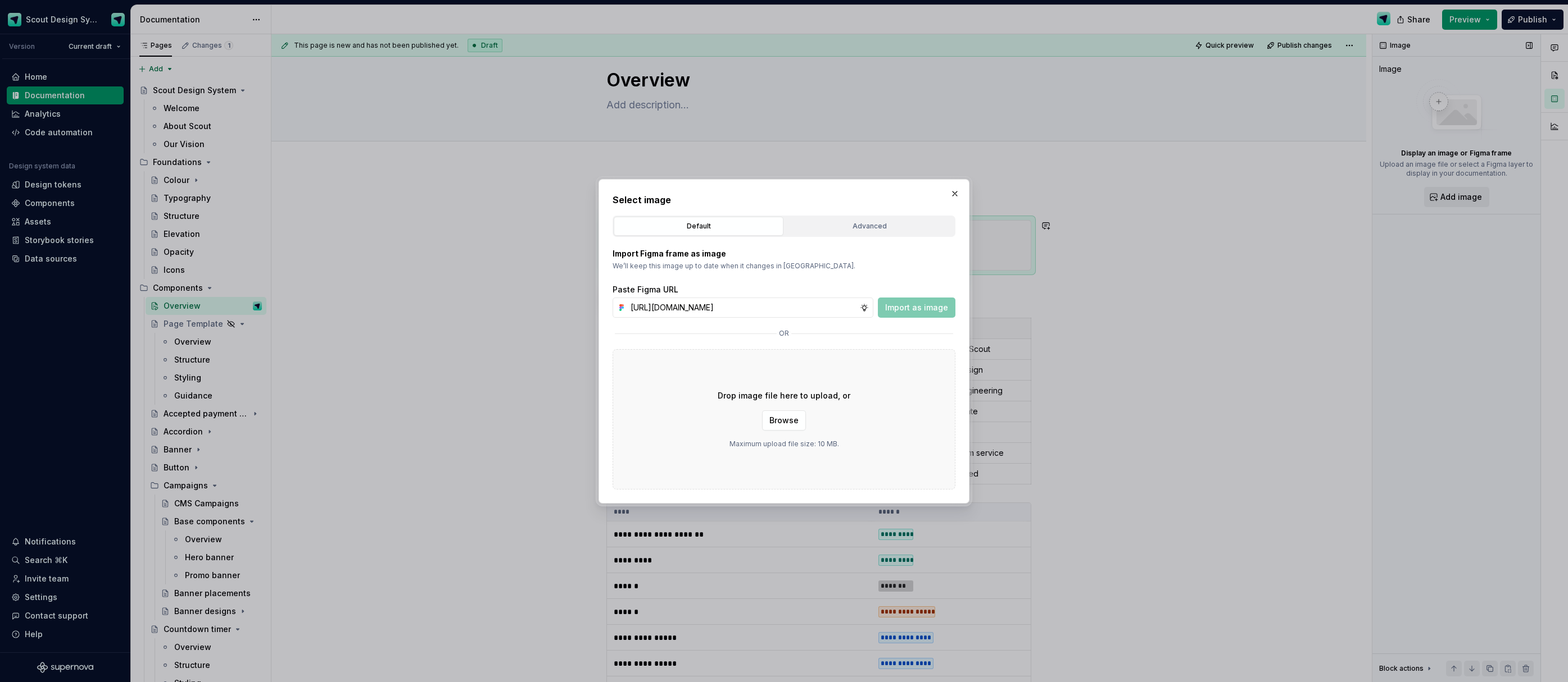
scroll to position [0, 314]
type input "[URL][DOMAIN_NAME]"
click at [919, 311] on span "Import as image" at bounding box center [916, 308] width 63 height 12
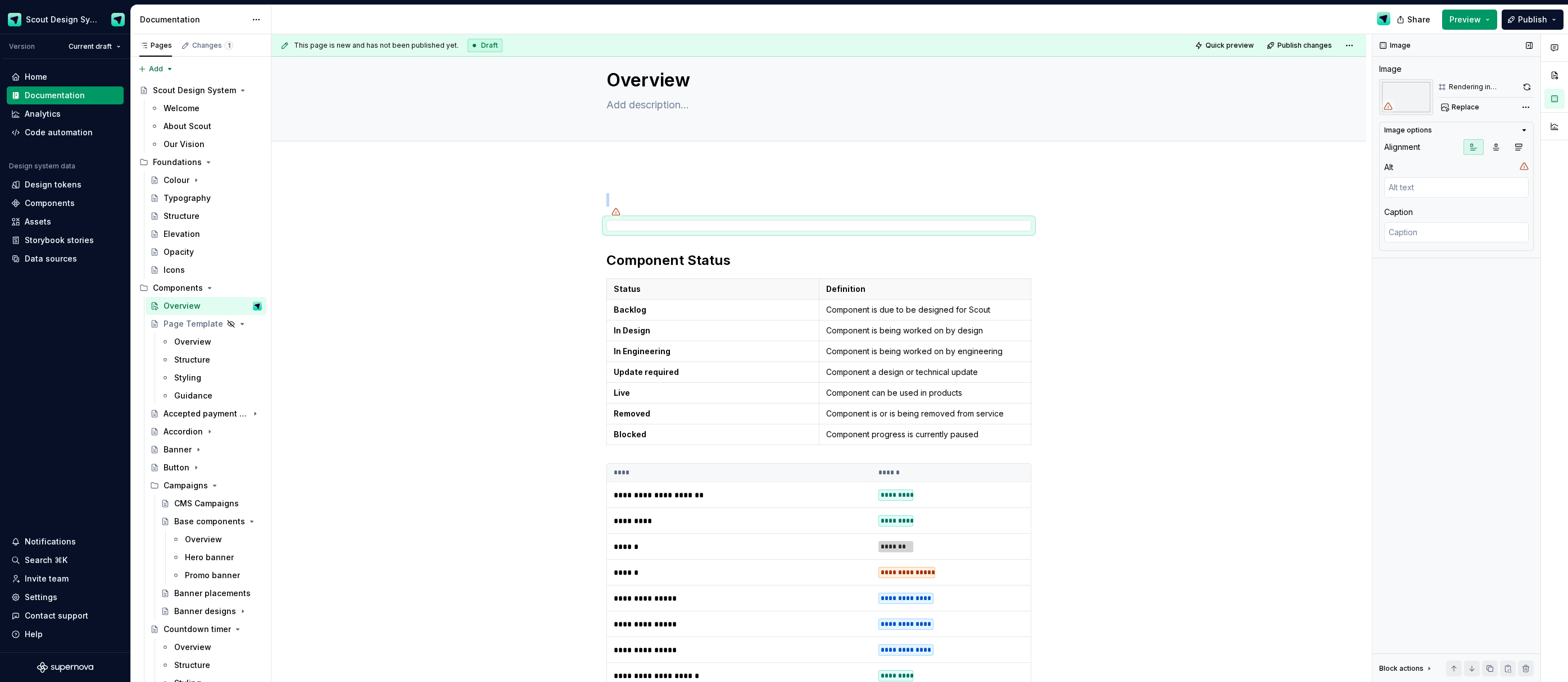
click at [1525, 101] on div "Comments Open comments No comments yet Select ‘Comment’ from the block context …" at bounding box center [1470, 358] width 195 height 649
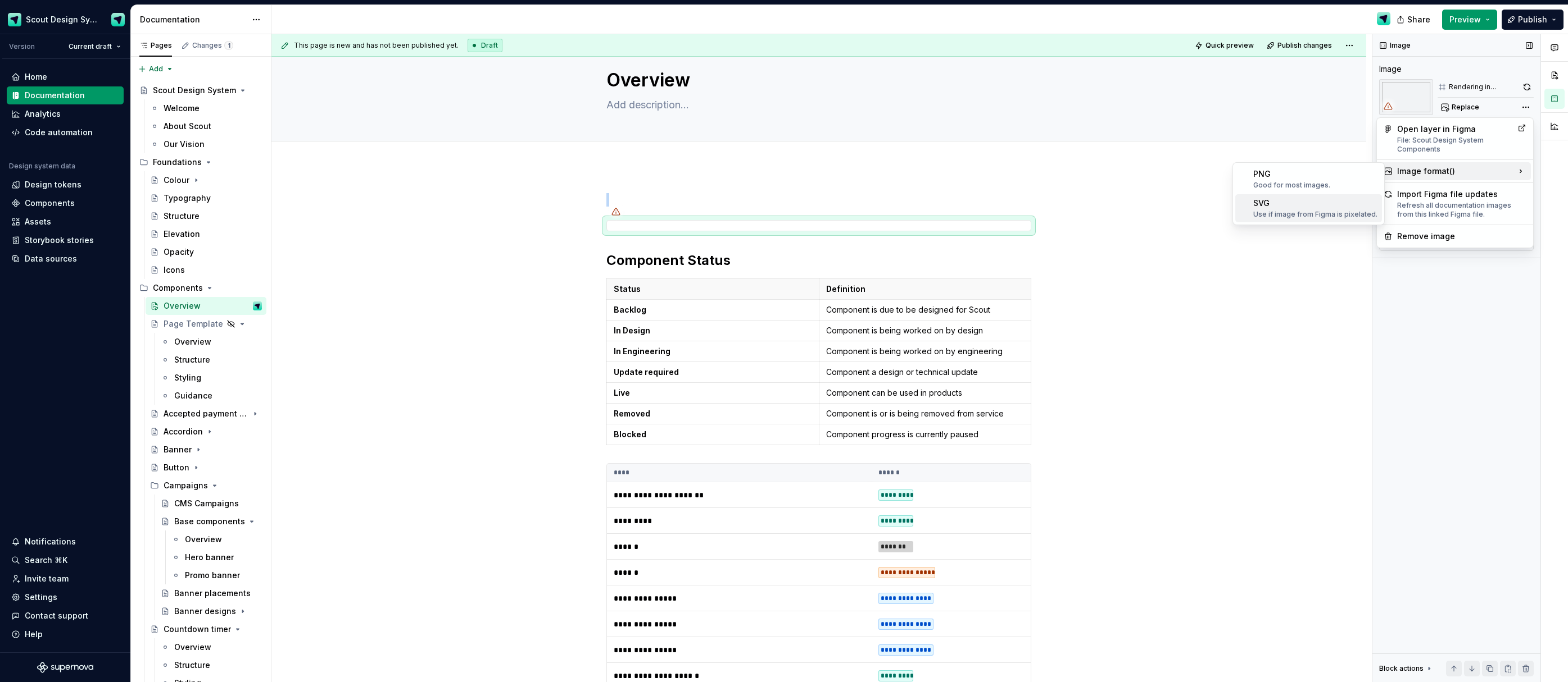
click at [1355, 213] on div "Use if image from Figma is pixelated." at bounding box center [1315, 214] width 124 height 9
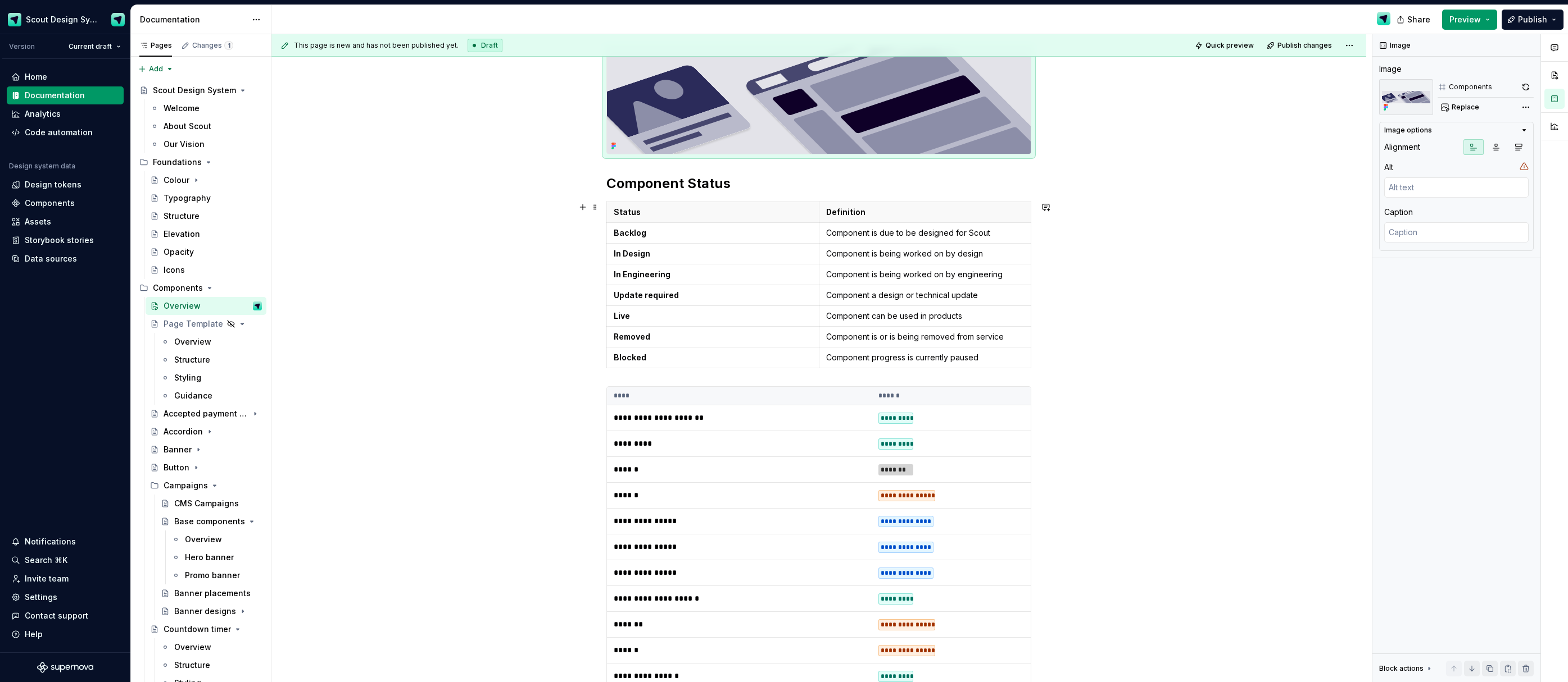
scroll to position [220, 0]
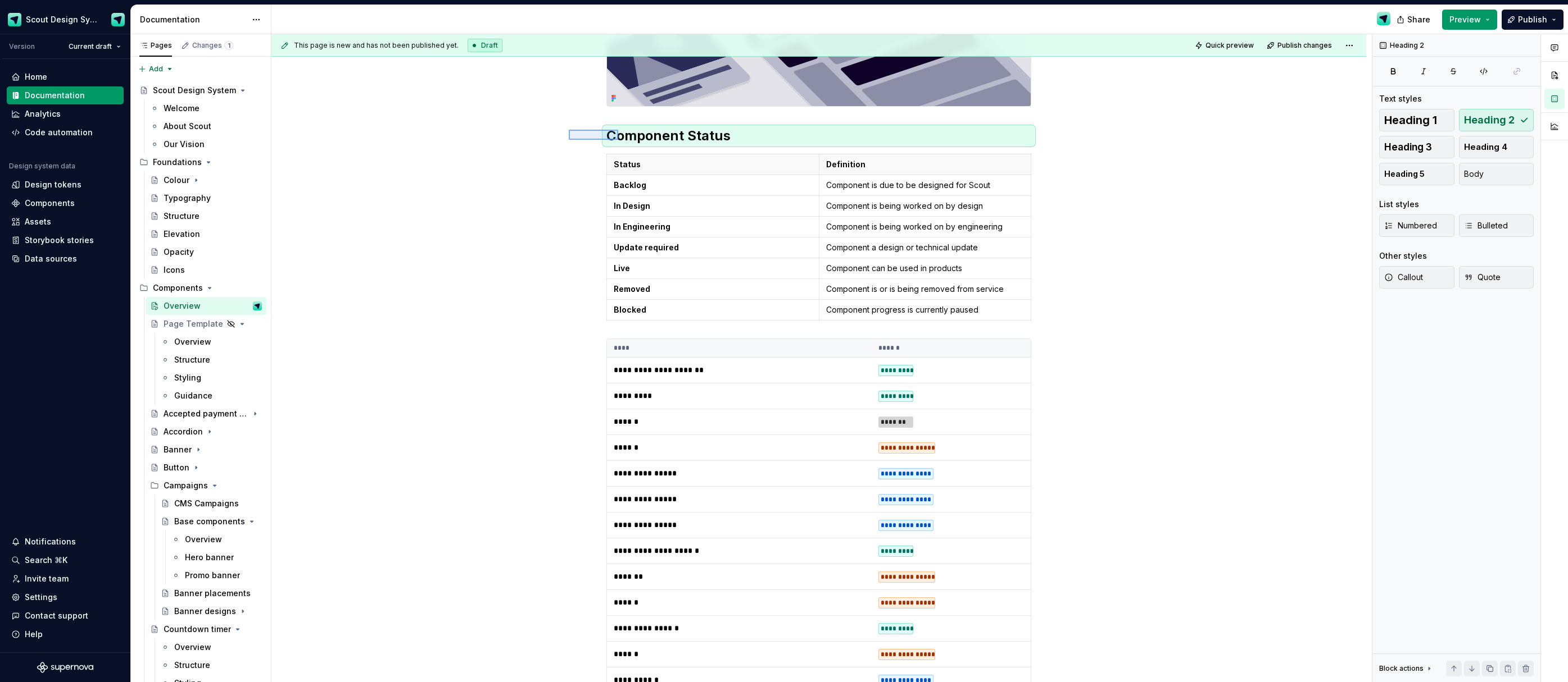
drag, startPoint x: 577, startPoint y: 135, endPoint x: 618, endPoint y: 140, distance: 41.3
click at [618, 140] on div "**********" at bounding box center [821, 358] width 1100 height 649
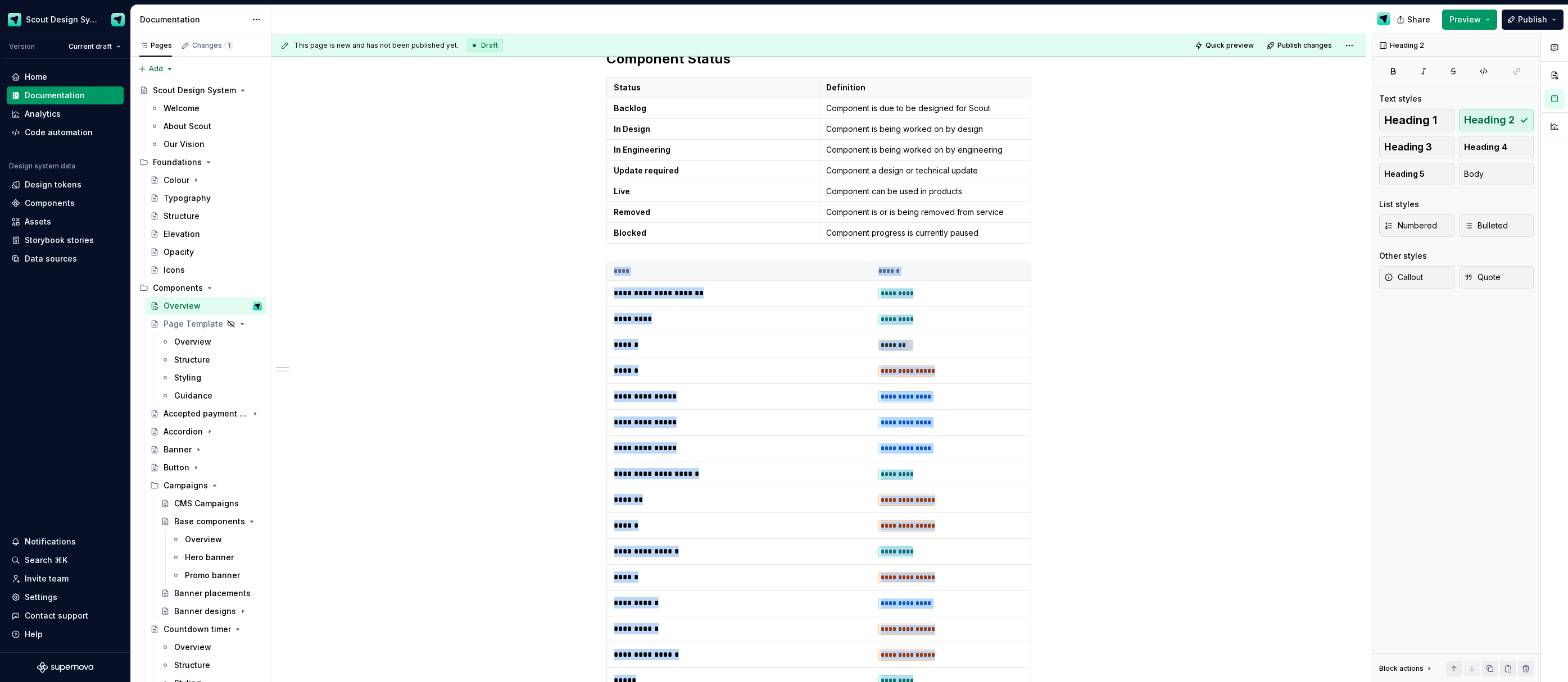
scroll to position [289, 0]
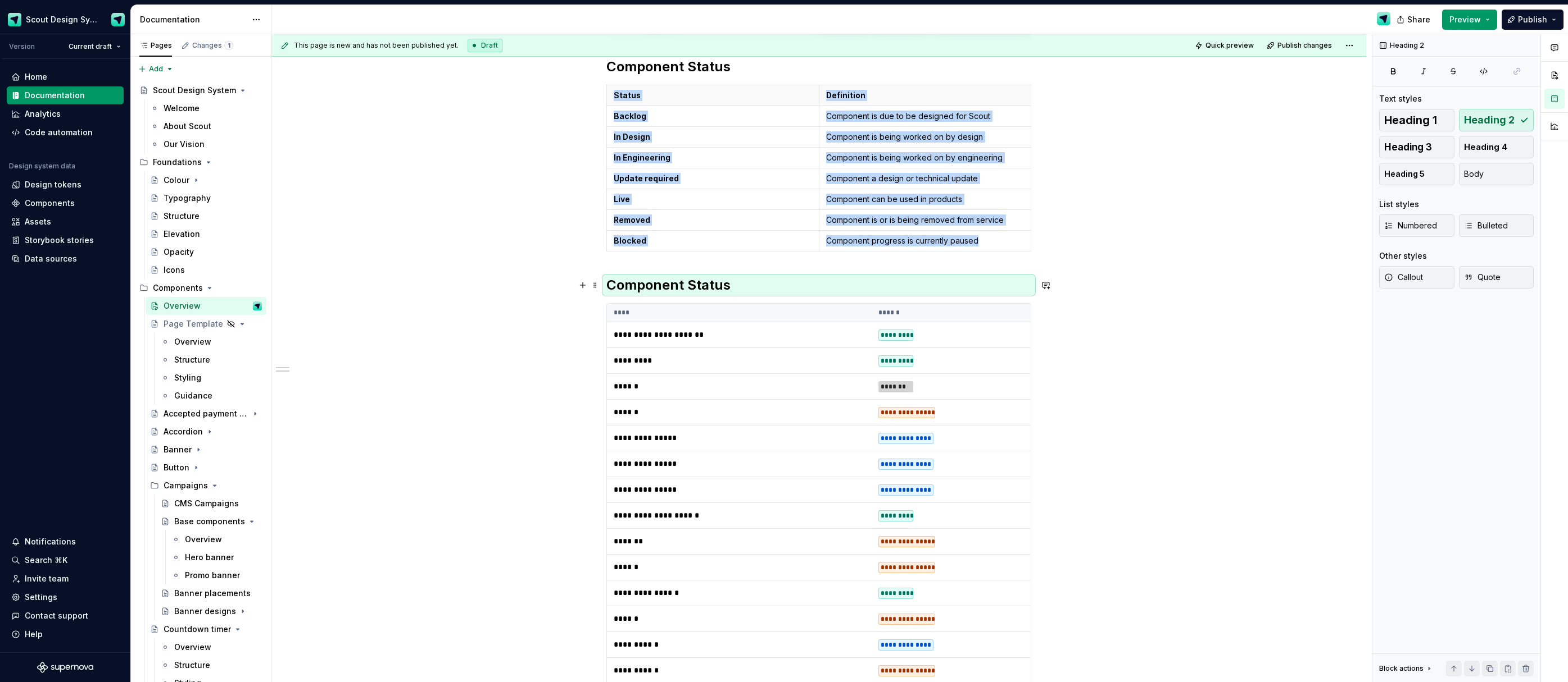
click at [606, 280] on h2 "Component Status" at bounding box center [818, 285] width 425 height 18
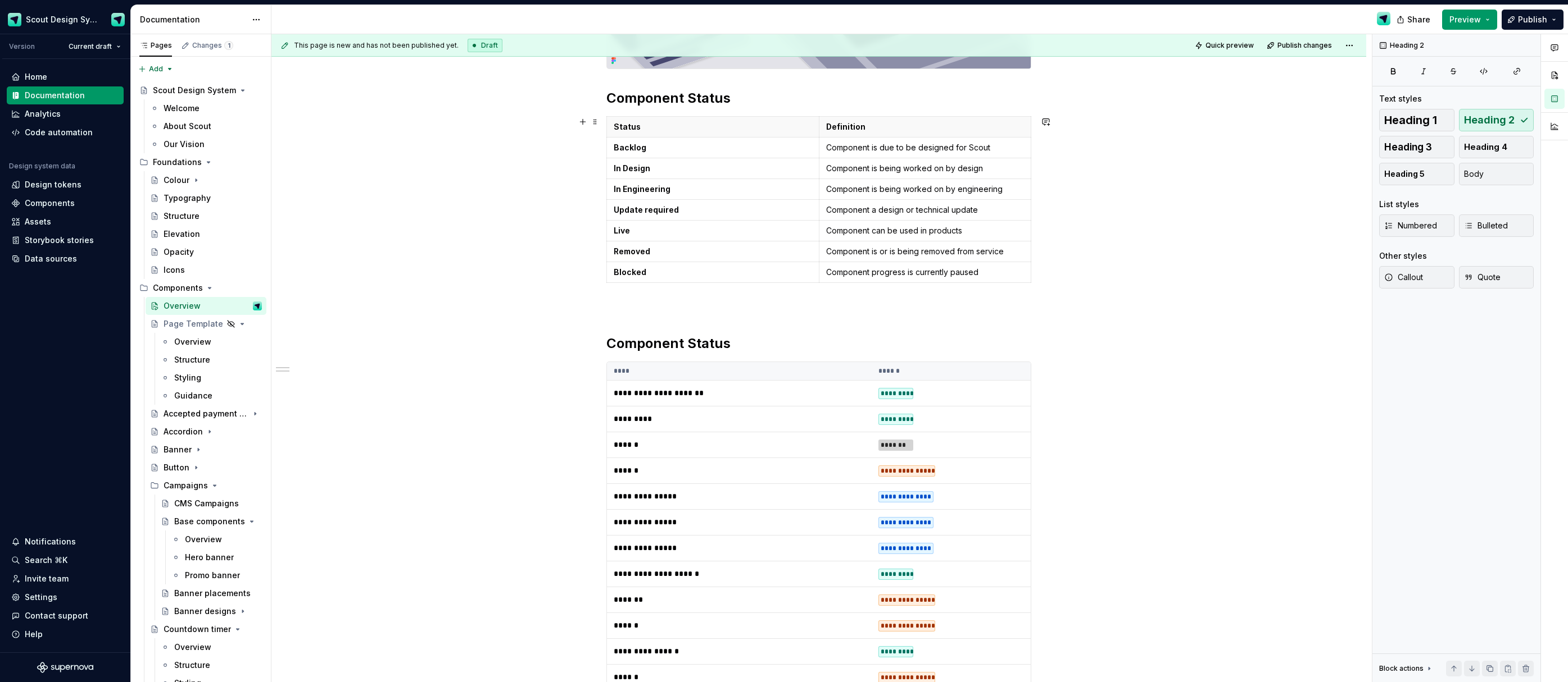
scroll to position [250, 0]
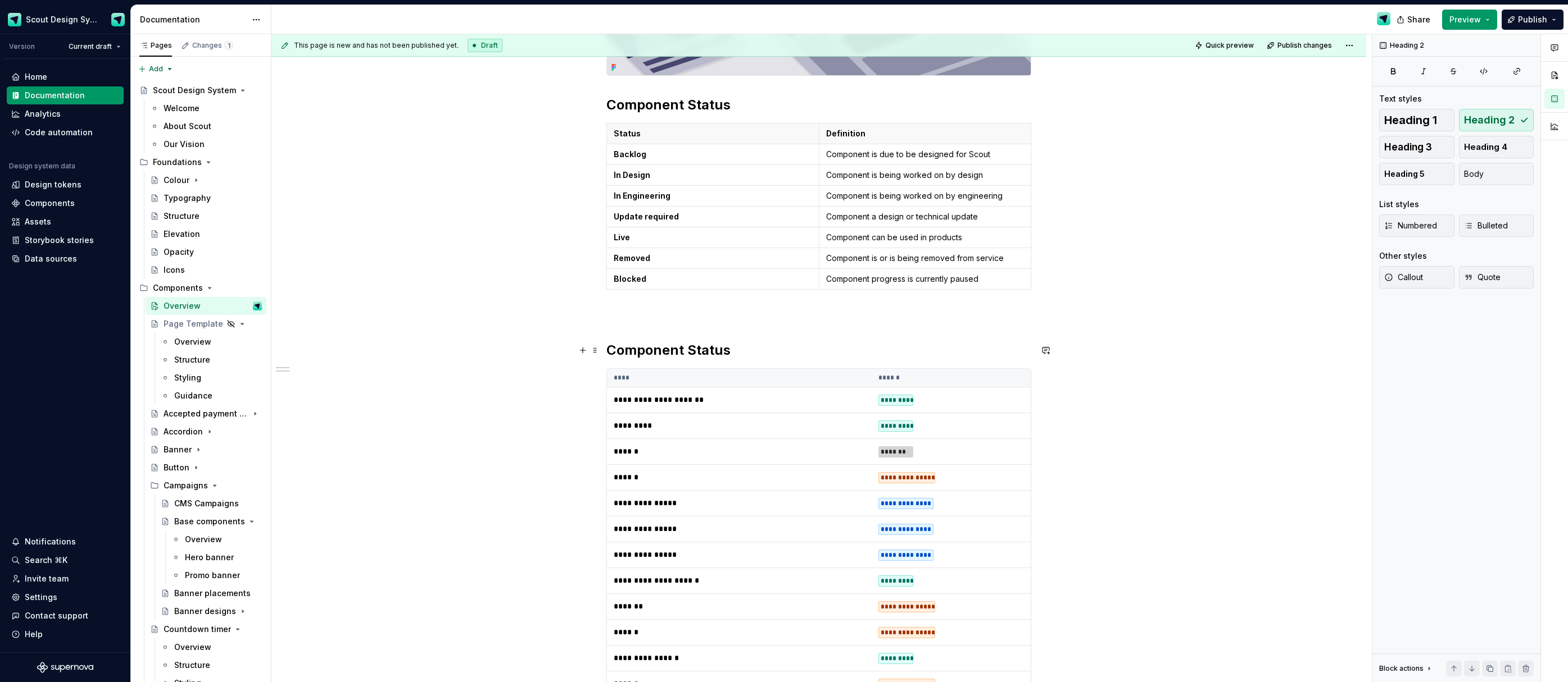
click at [700, 346] on h2 "Component Status" at bounding box center [818, 350] width 425 height 18
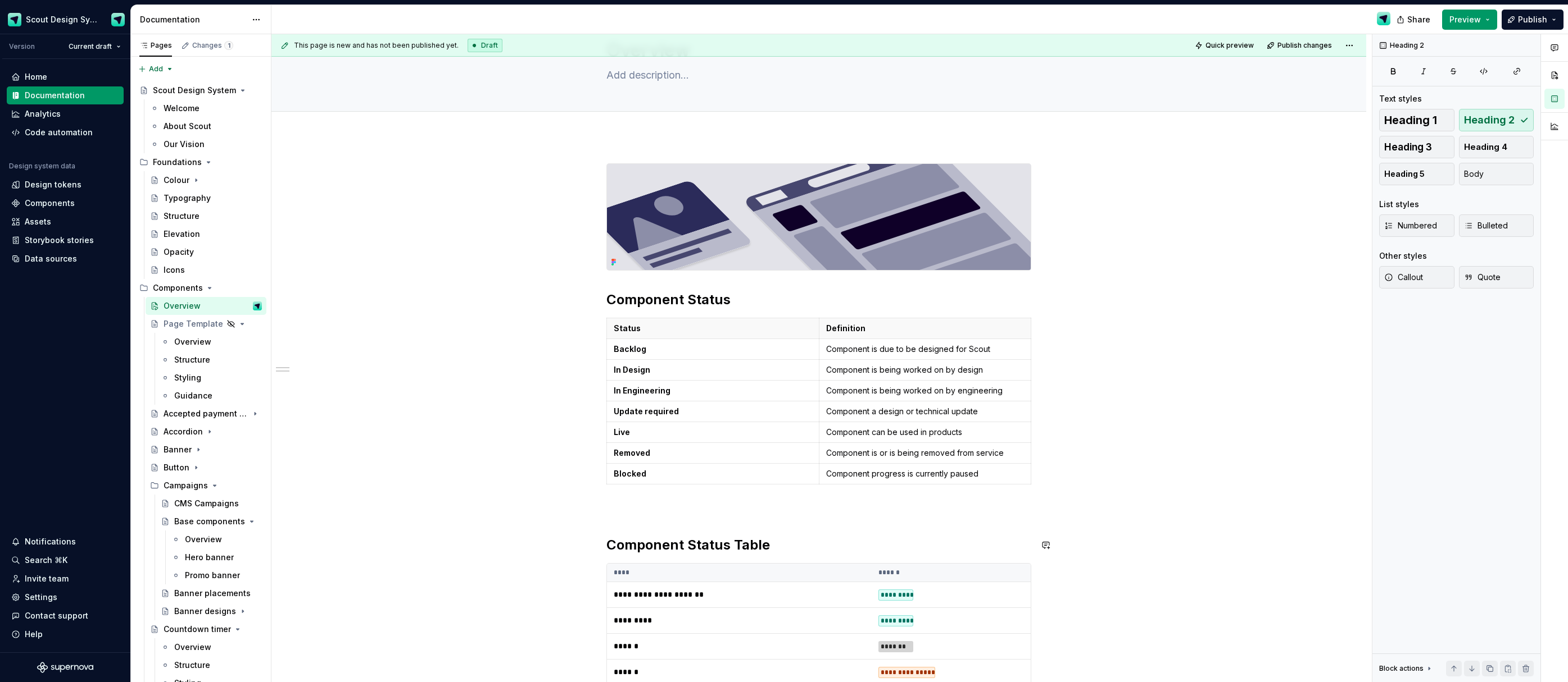
scroll to position [41, 0]
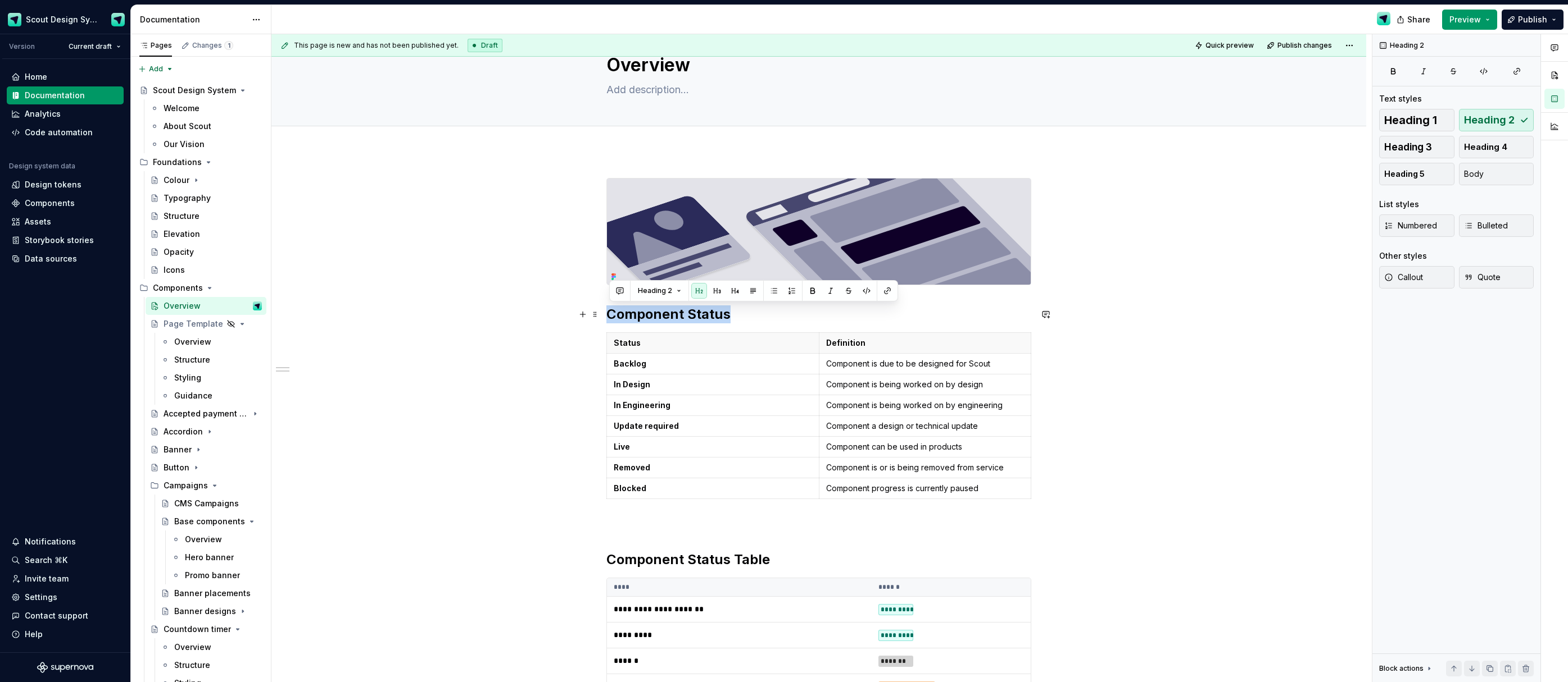
drag, startPoint x: 732, startPoint y: 315, endPoint x: 602, endPoint y: 313, distance: 130.0
click at [694, 559] on h2 "Component Status Table" at bounding box center [818, 560] width 425 height 18
drag, startPoint x: 459, startPoint y: 545, endPoint x: 443, endPoint y: 466, distance: 80.6
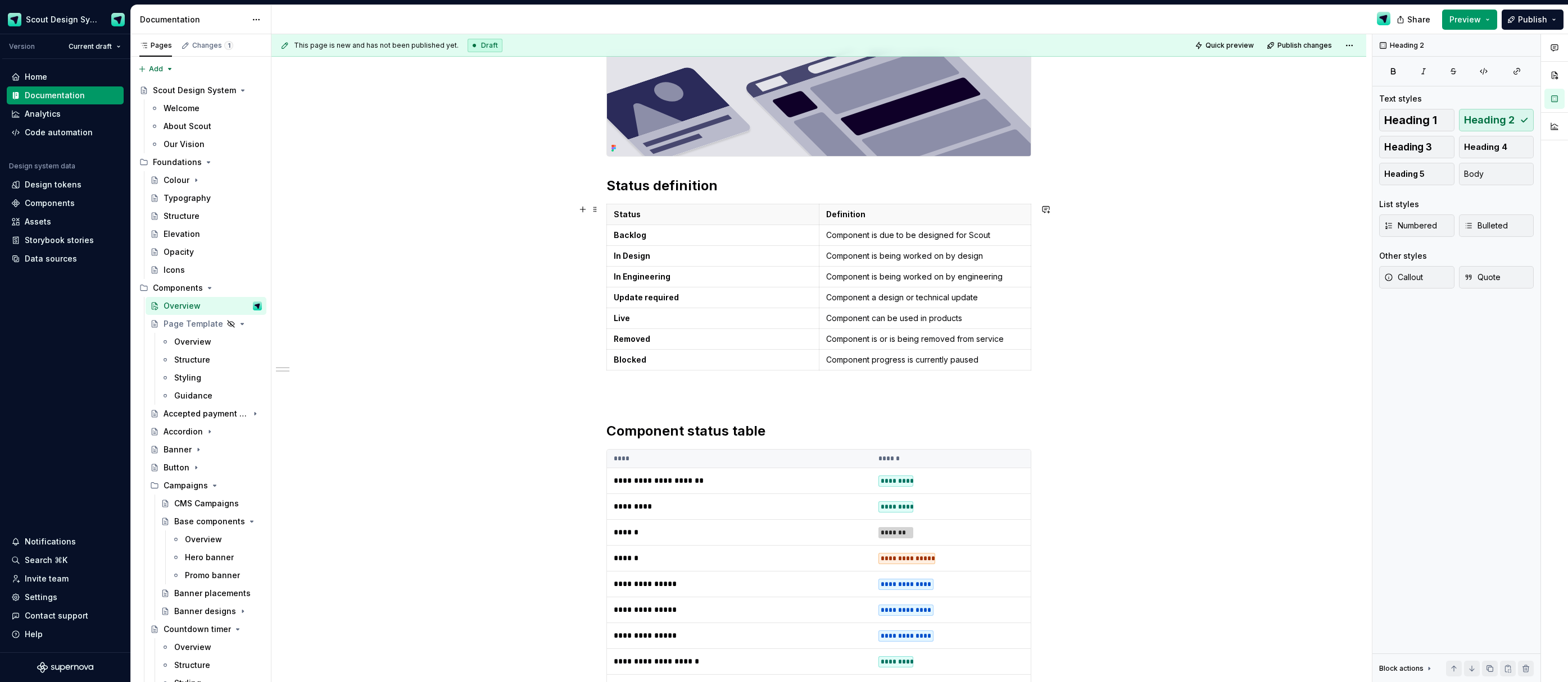
scroll to position [80, 0]
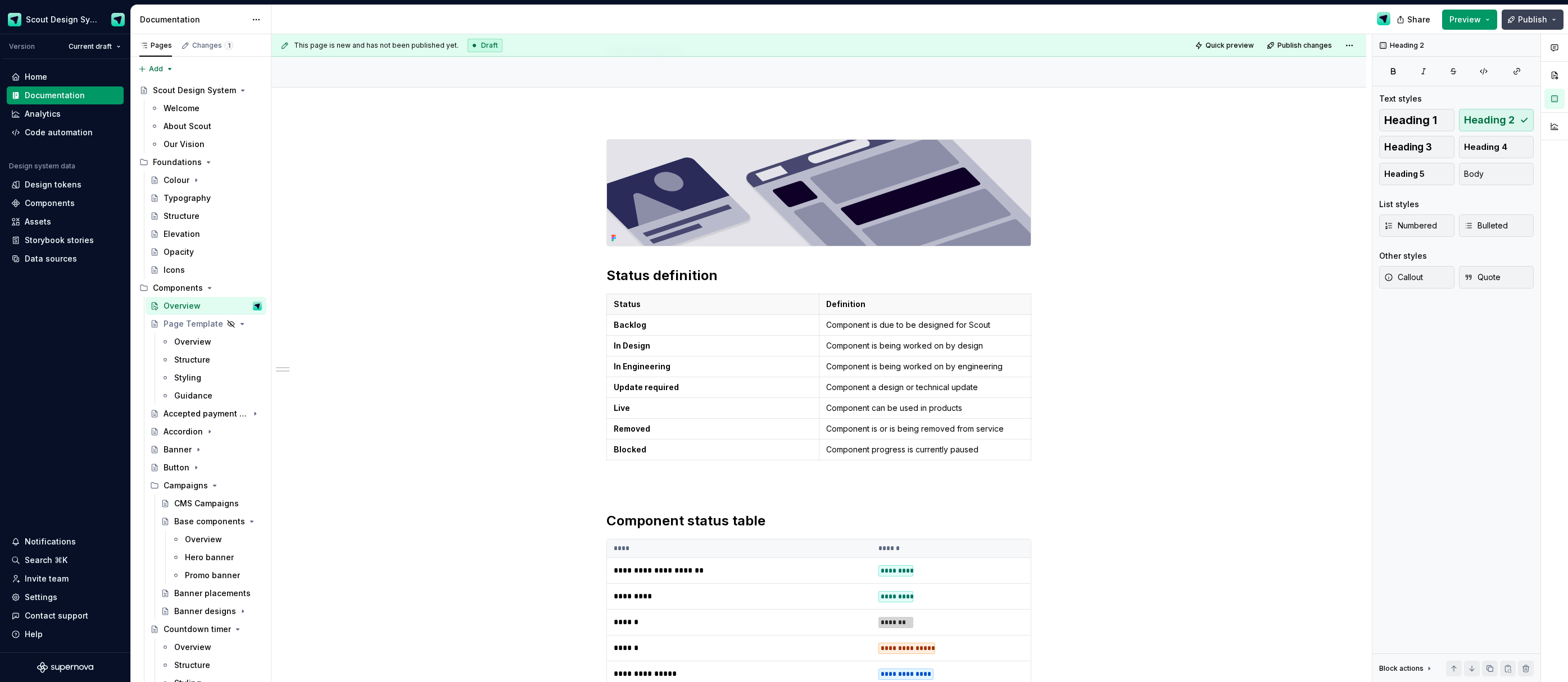
click at [1525, 19] on span "Publish" at bounding box center [1532, 20] width 29 height 12
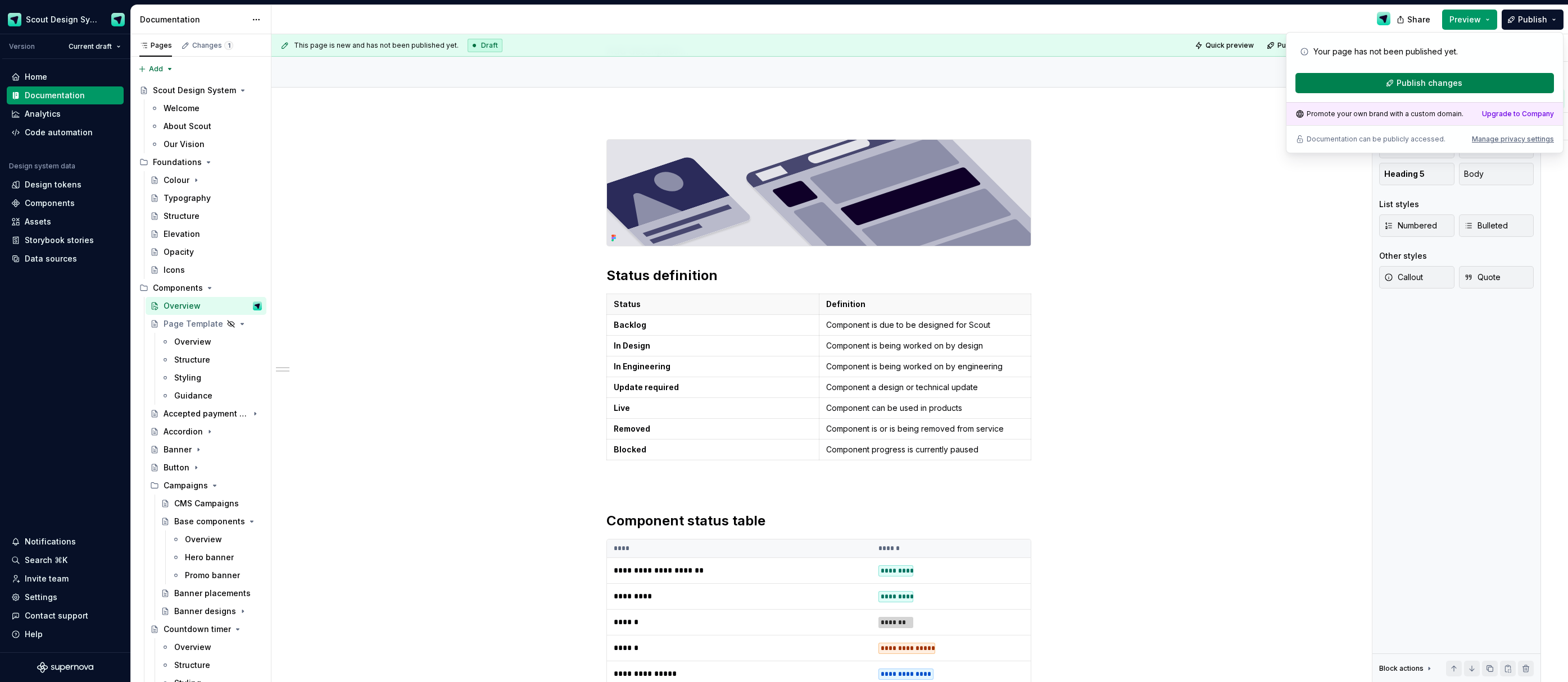
click at [1425, 82] on span "Publish changes" at bounding box center [1429, 83] width 66 height 12
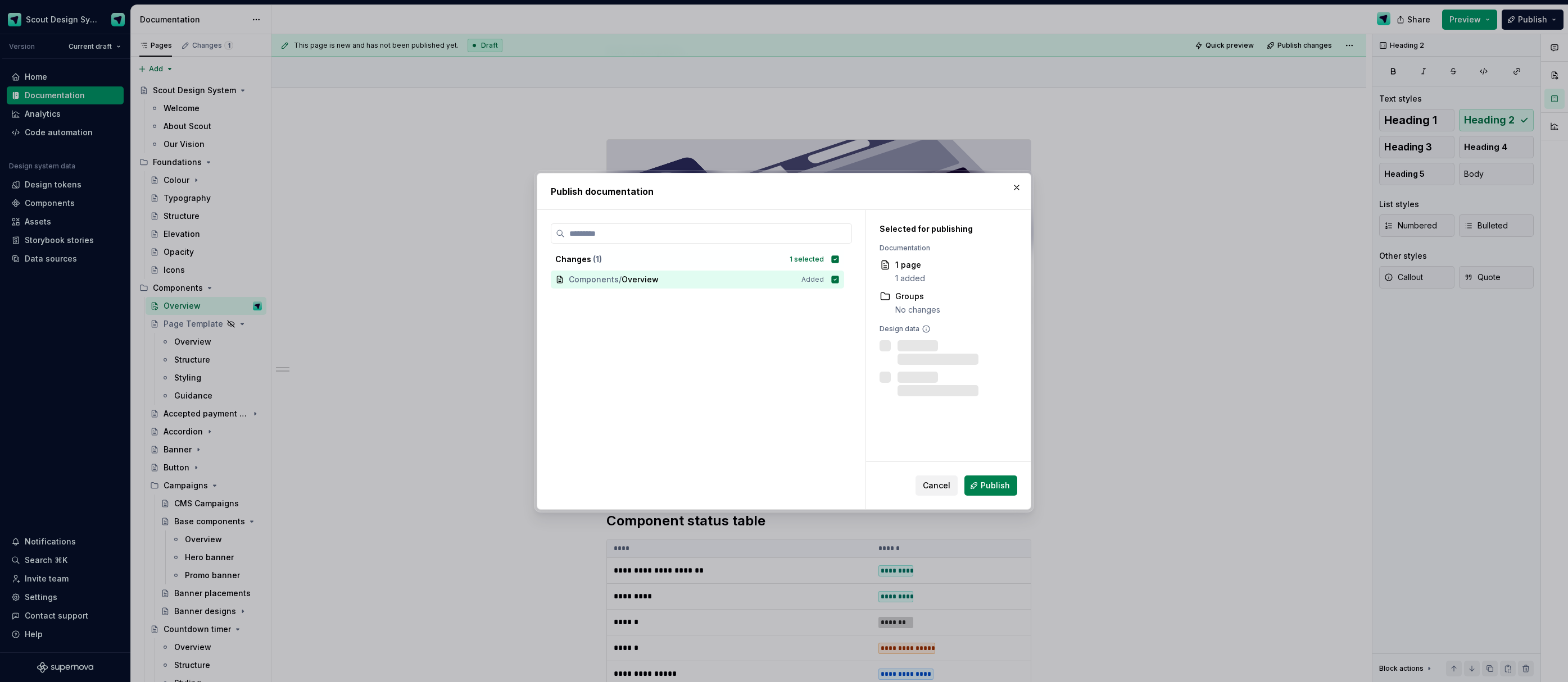
click at [1007, 486] on span "Publish" at bounding box center [995, 486] width 29 height 12
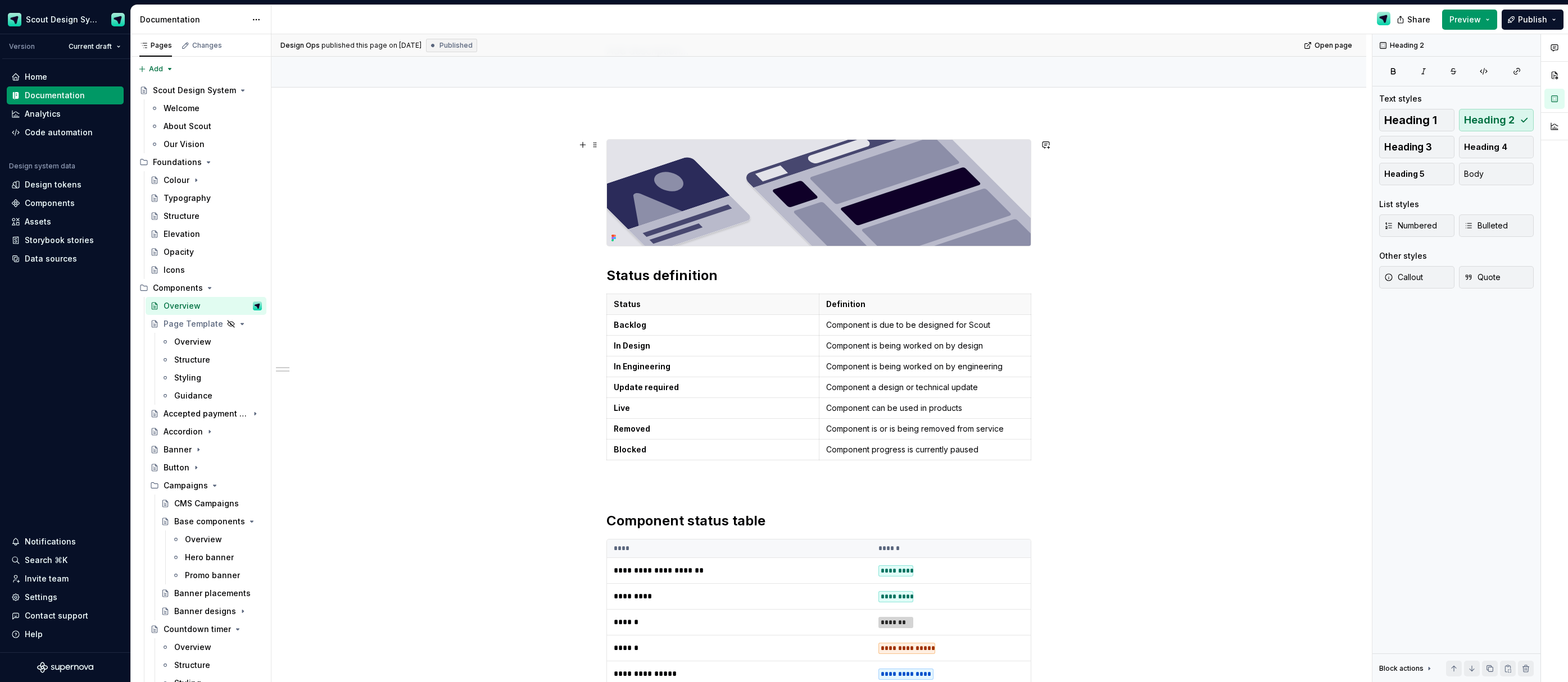
click at [672, 162] on img at bounding box center [819, 192] width 424 height 106
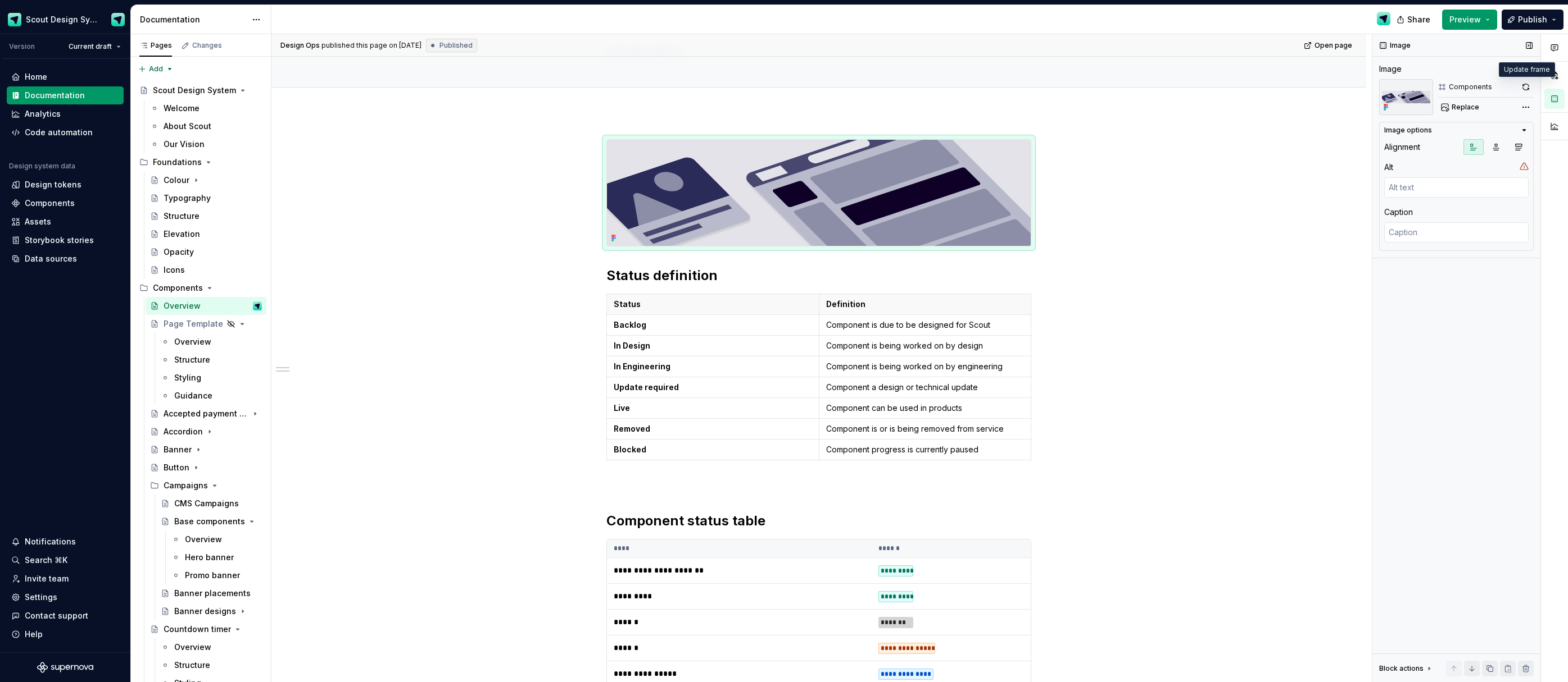
drag, startPoint x: 1528, startPoint y: 85, endPoint x: 1478, endPoint y: 119, distance: 60.5
click at [1527, 85] on button "button" at bounding box center [1525, 87] width 16 height 16
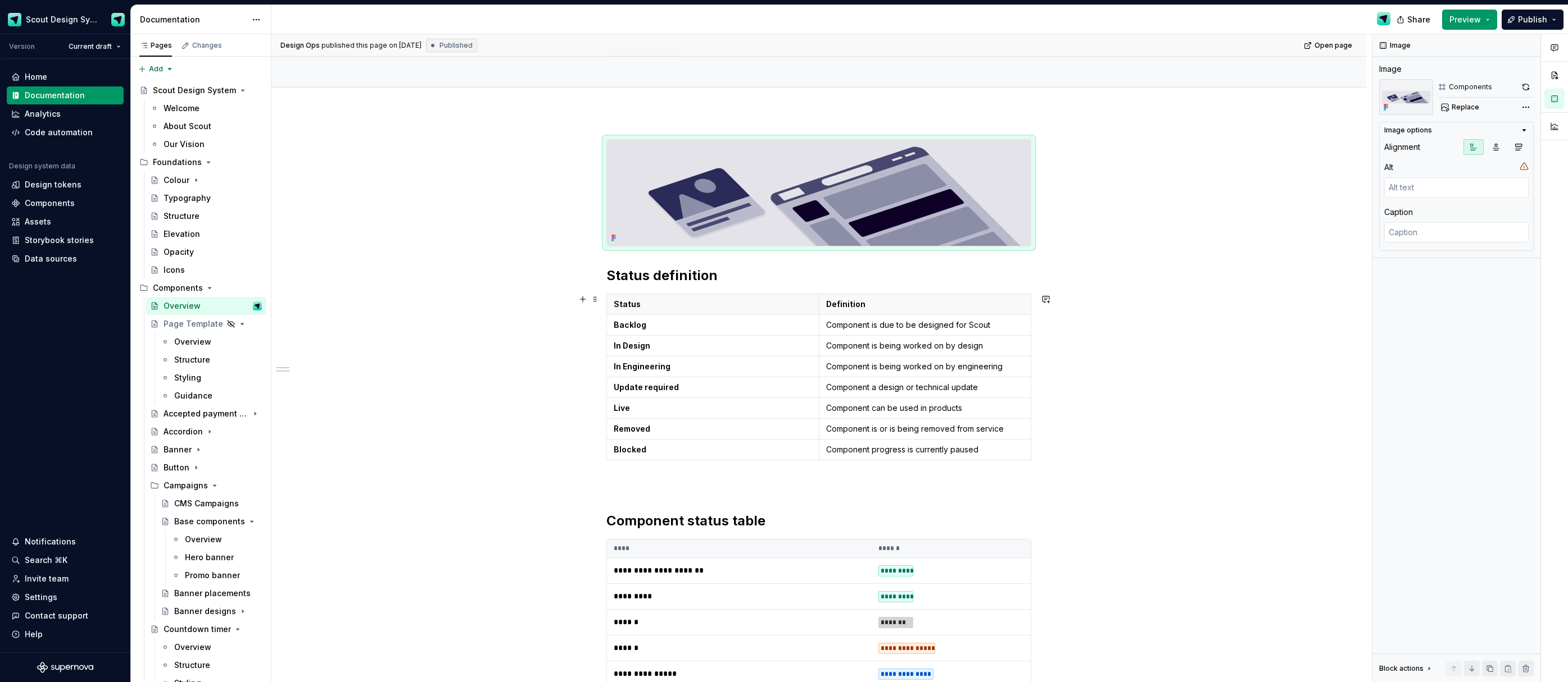
click at [1530, 16] on span "Publish" at bounding box center [1532, 20] width 29 height 12
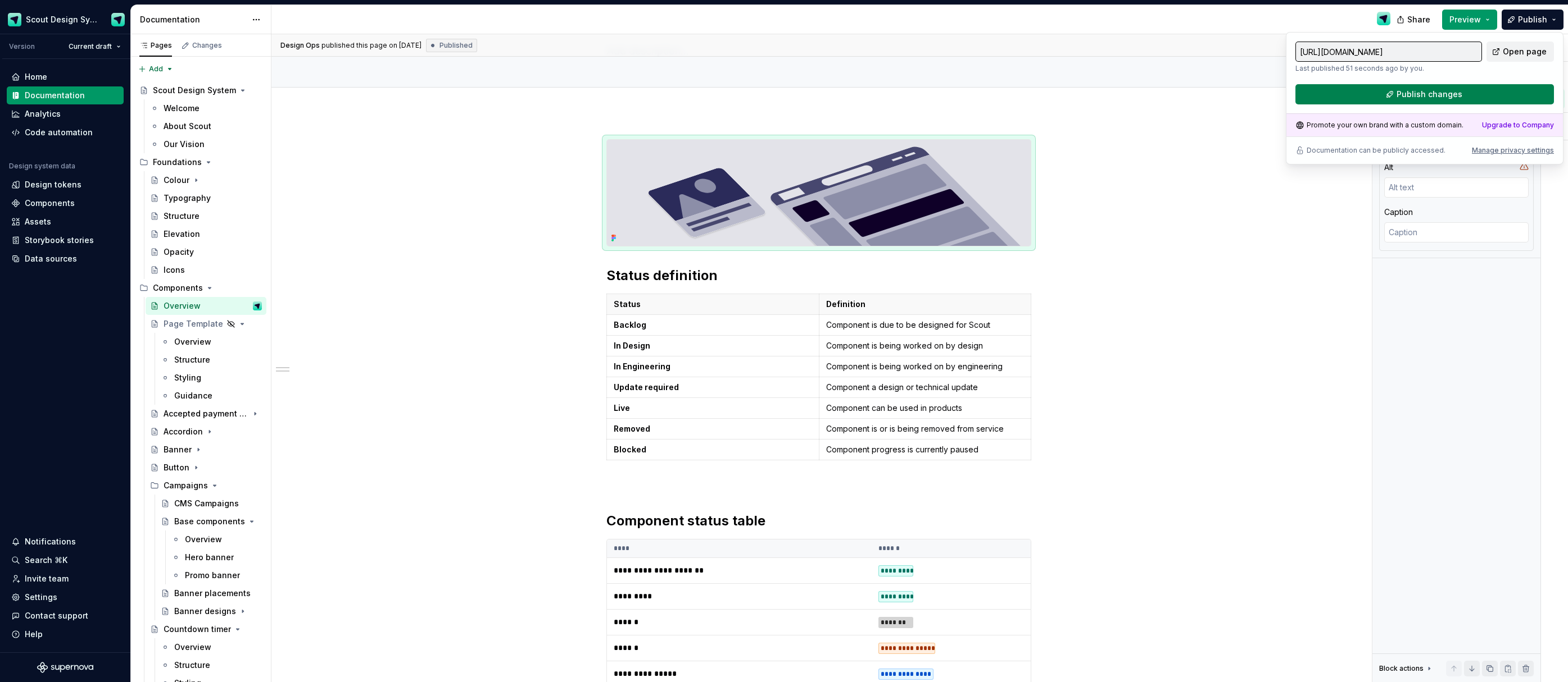
click at [1376, 89] on button "Publish changes" at bounding box center [1424, 94] width 258 height 20
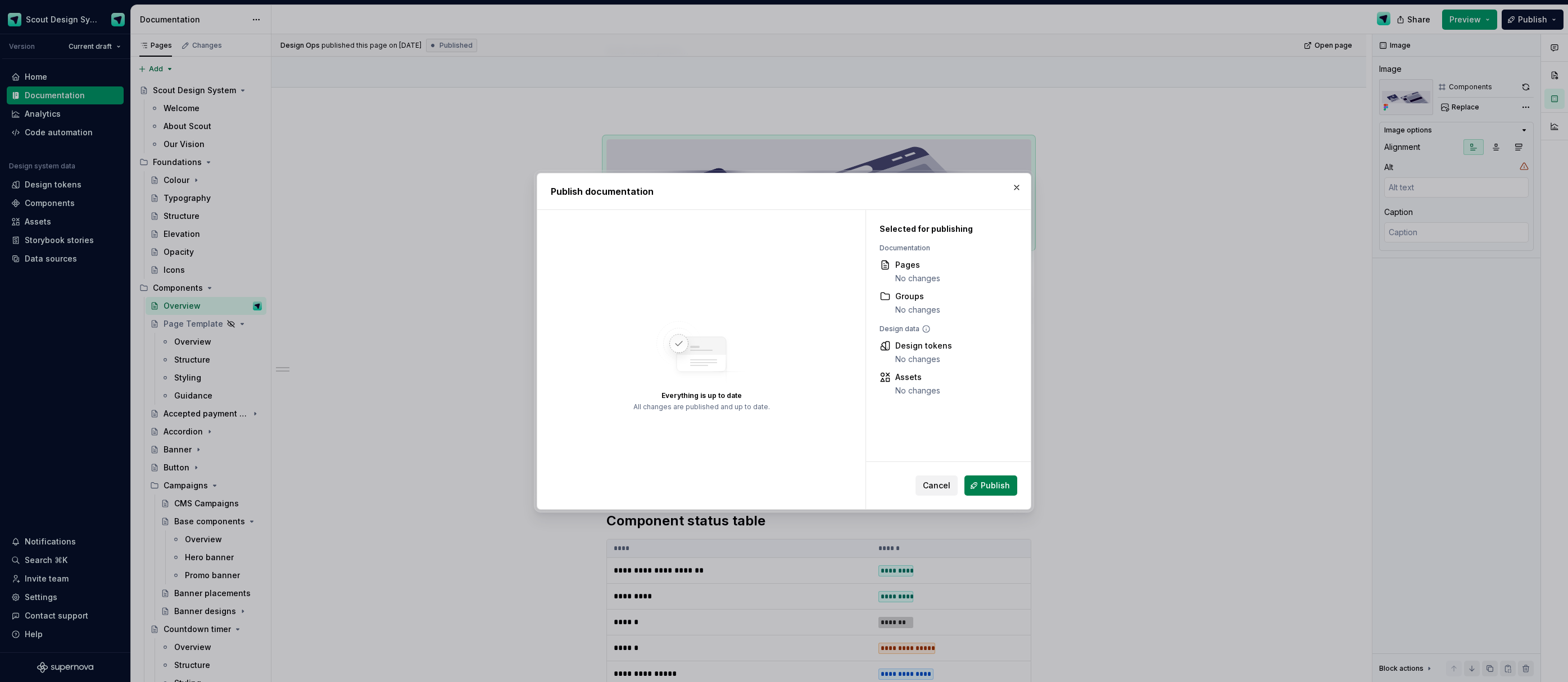
click at [991, 494] on button "Publish" at bounding box center [991, 486] width 53 height 20
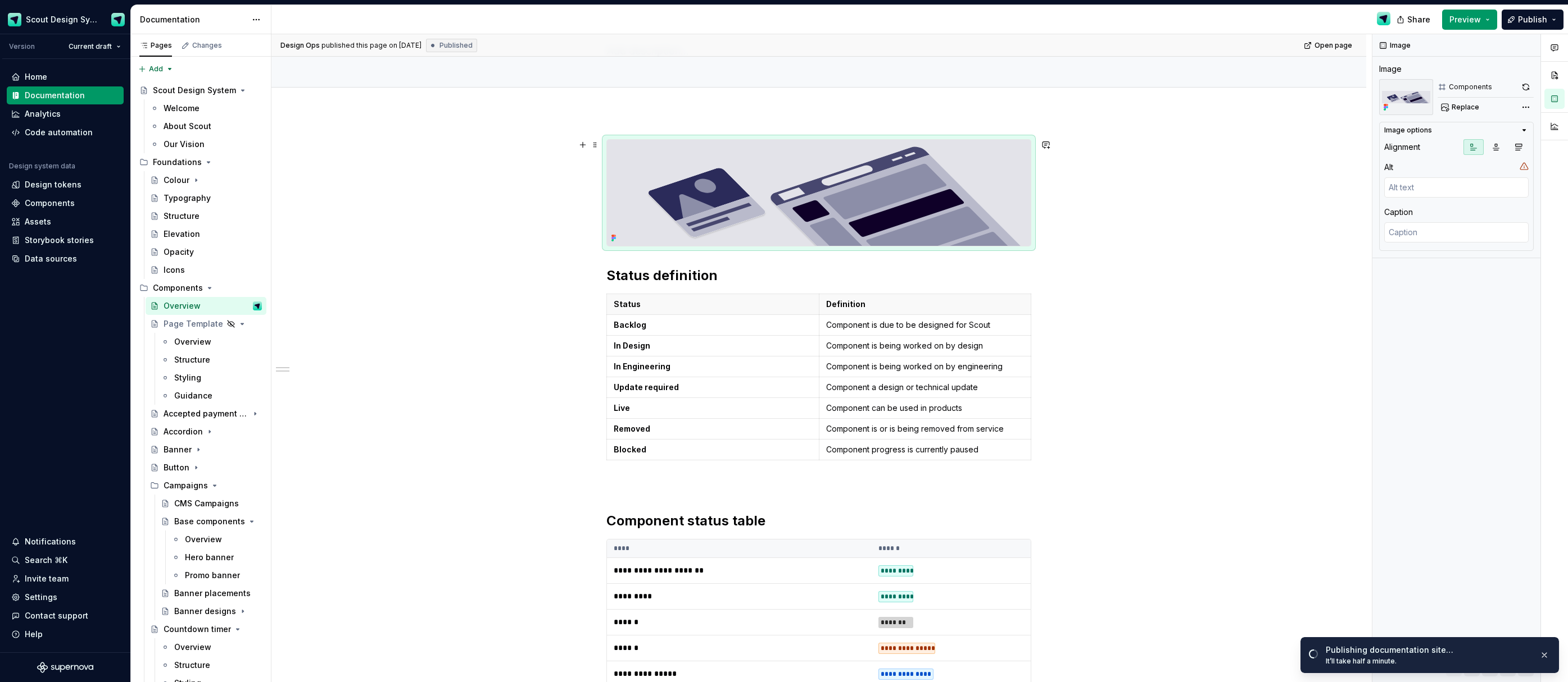
scroll to position [0, 0]
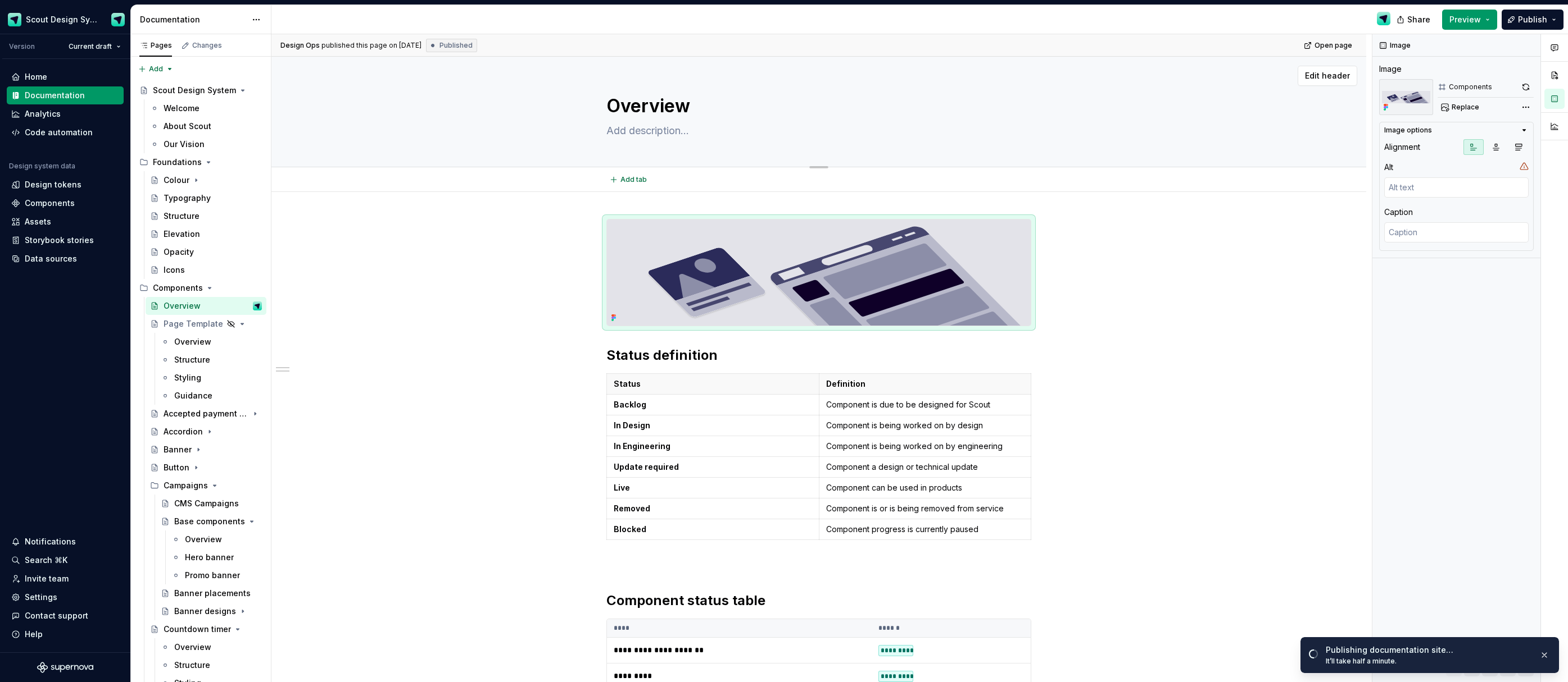
click at [612, 106] on textarea "Overview" at bounding box center [816, 106] width 425 height 27
type textarea "*"
type textarea "SOverview"
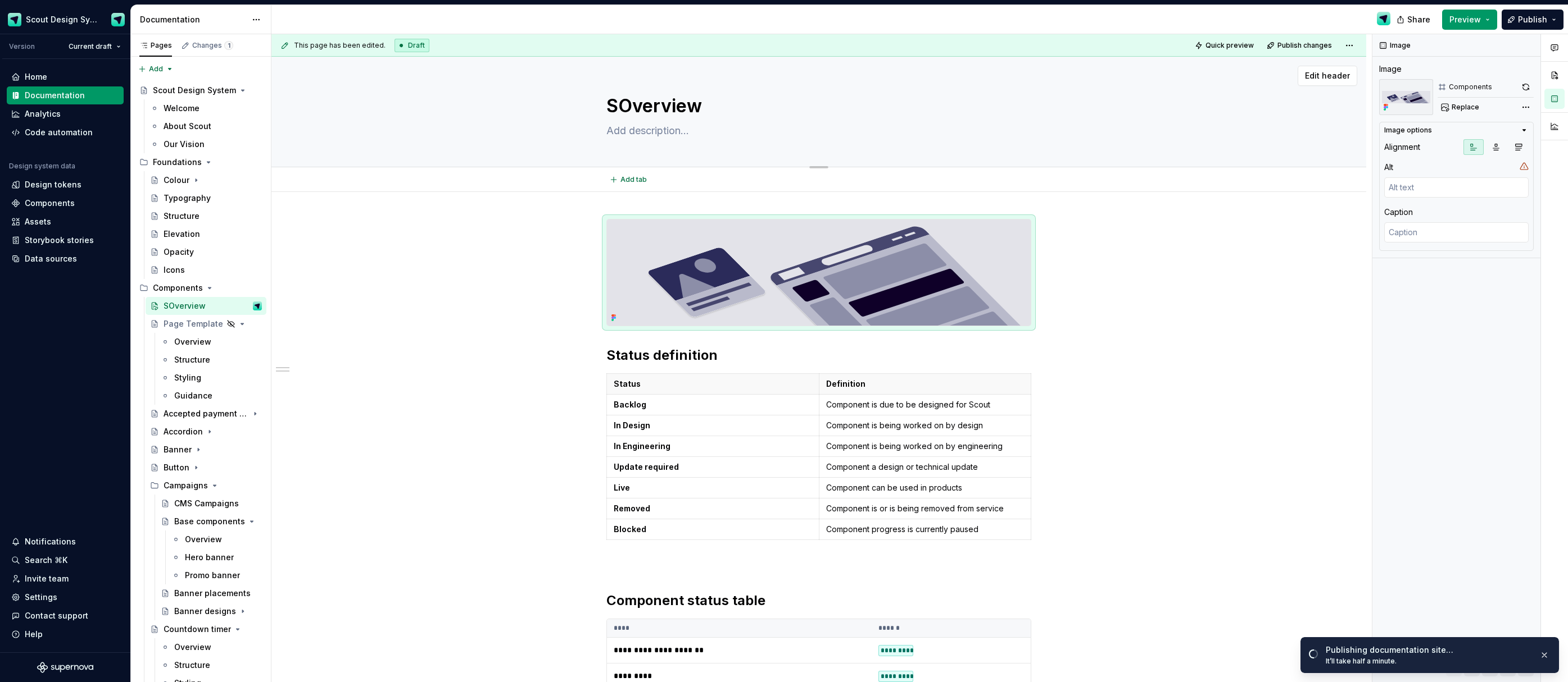
type textarea "*"
type textarea "ScOverview"
type textarea "*"
type textarea "ScoOverview"
type textarea "*"
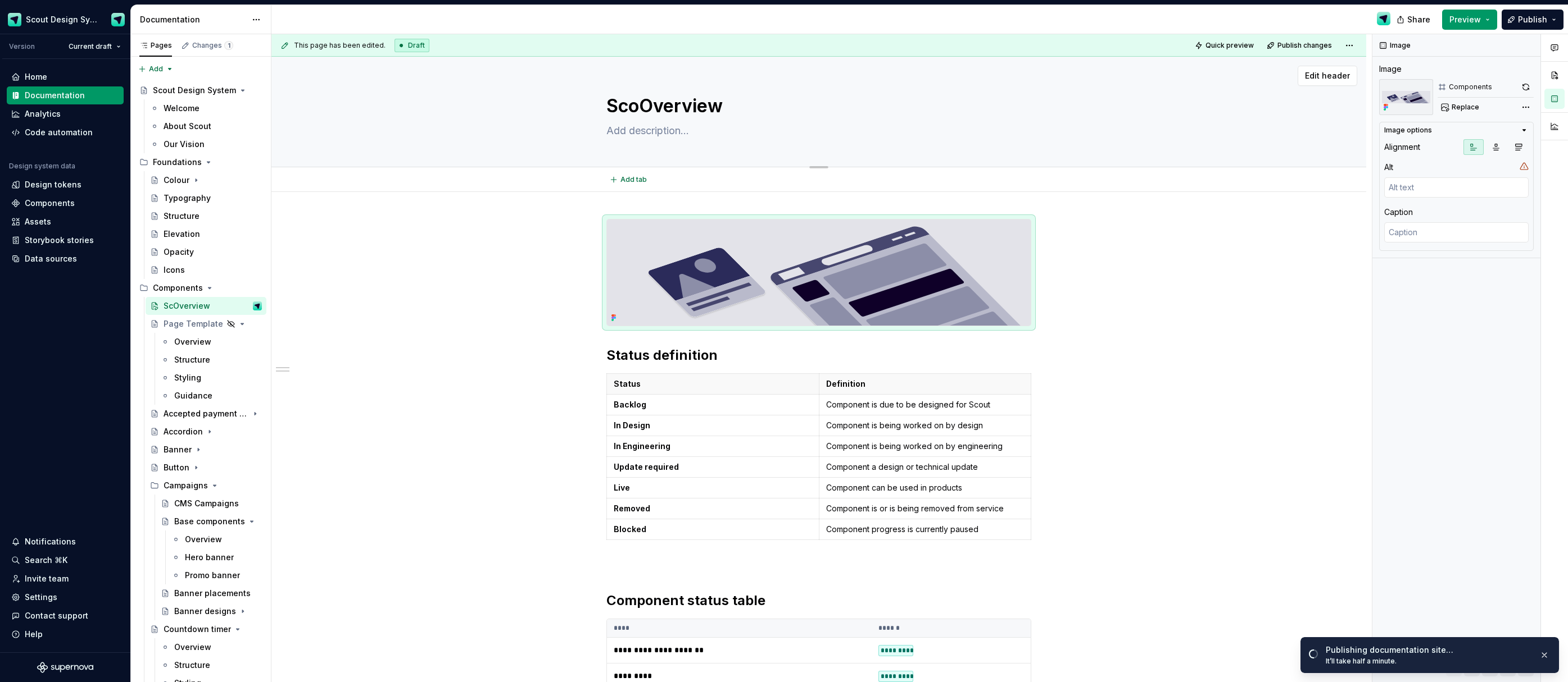
type textarea "ScouOverview"
type textarea "*"
type textarea "ScoutOverview"
type textarea "*"
type textarea "Scout Overview"
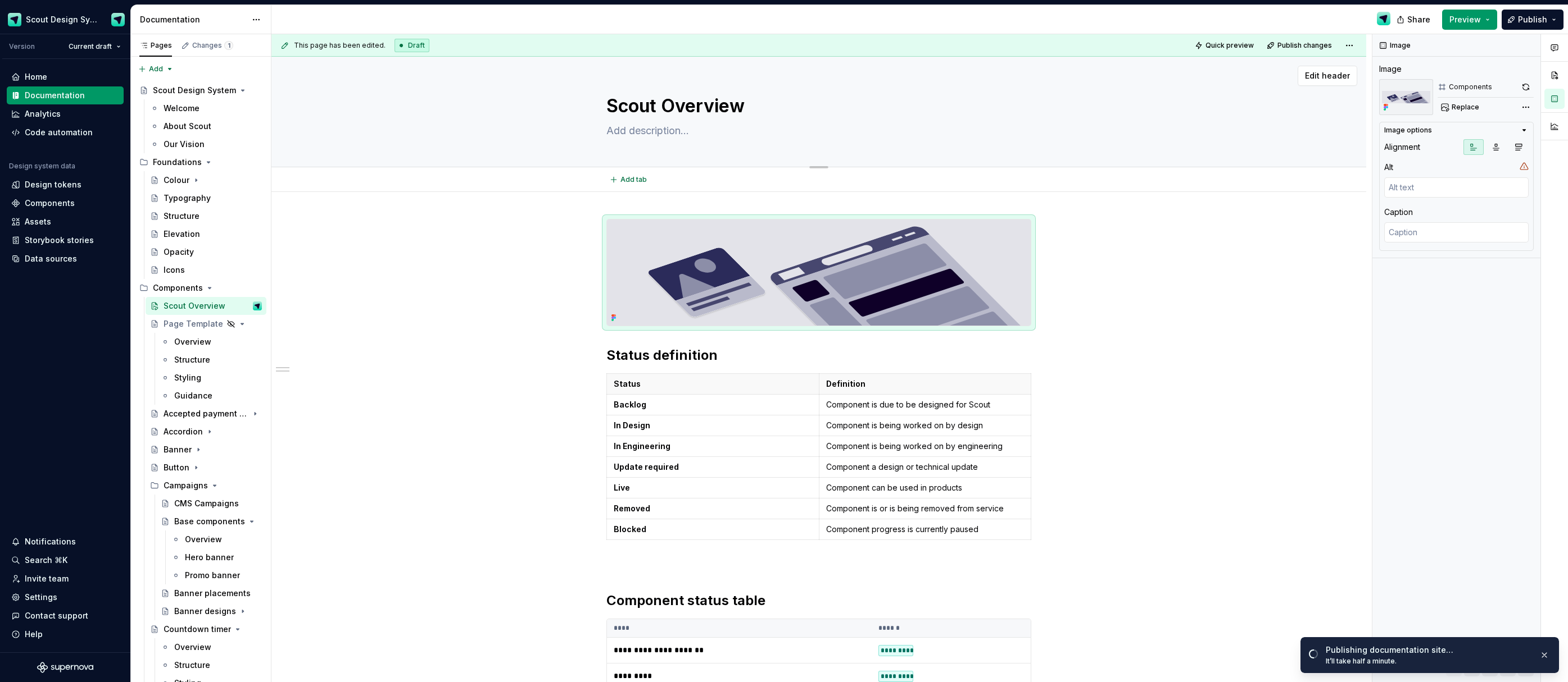
type textarea "*"
type textarea "Scout SOverview"
type textarea "*"
type textarea "Scout Overview"
type textarea "*"
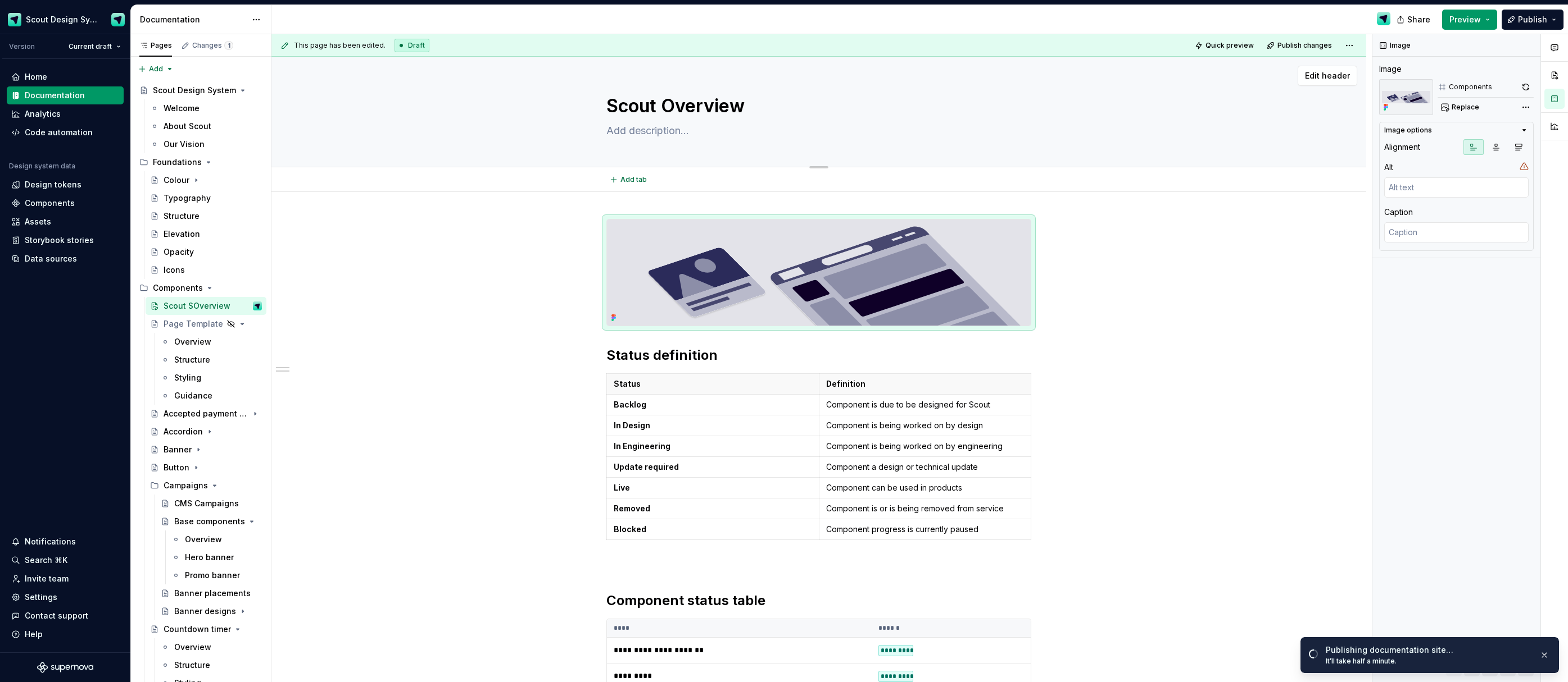
type textarea "Scout COverview"
type textarea "*"
type textarea "Scout CoOverview"
type textarea "*"
type textarea "Scout ComOverview"
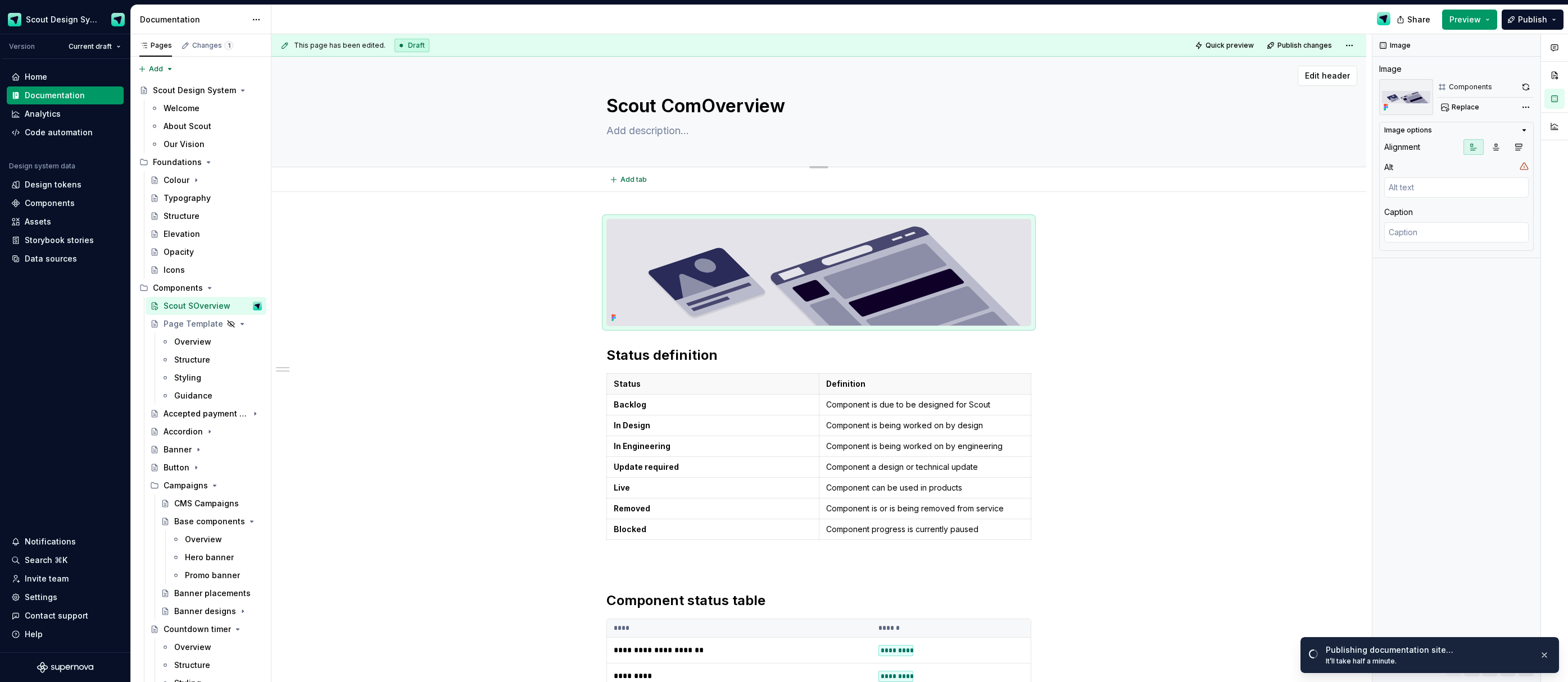
type textarea "*"
type textarea "Scout CompOverview"
type textarea "*"
type textarea "Scout CompoOverview"
type textarea "*"
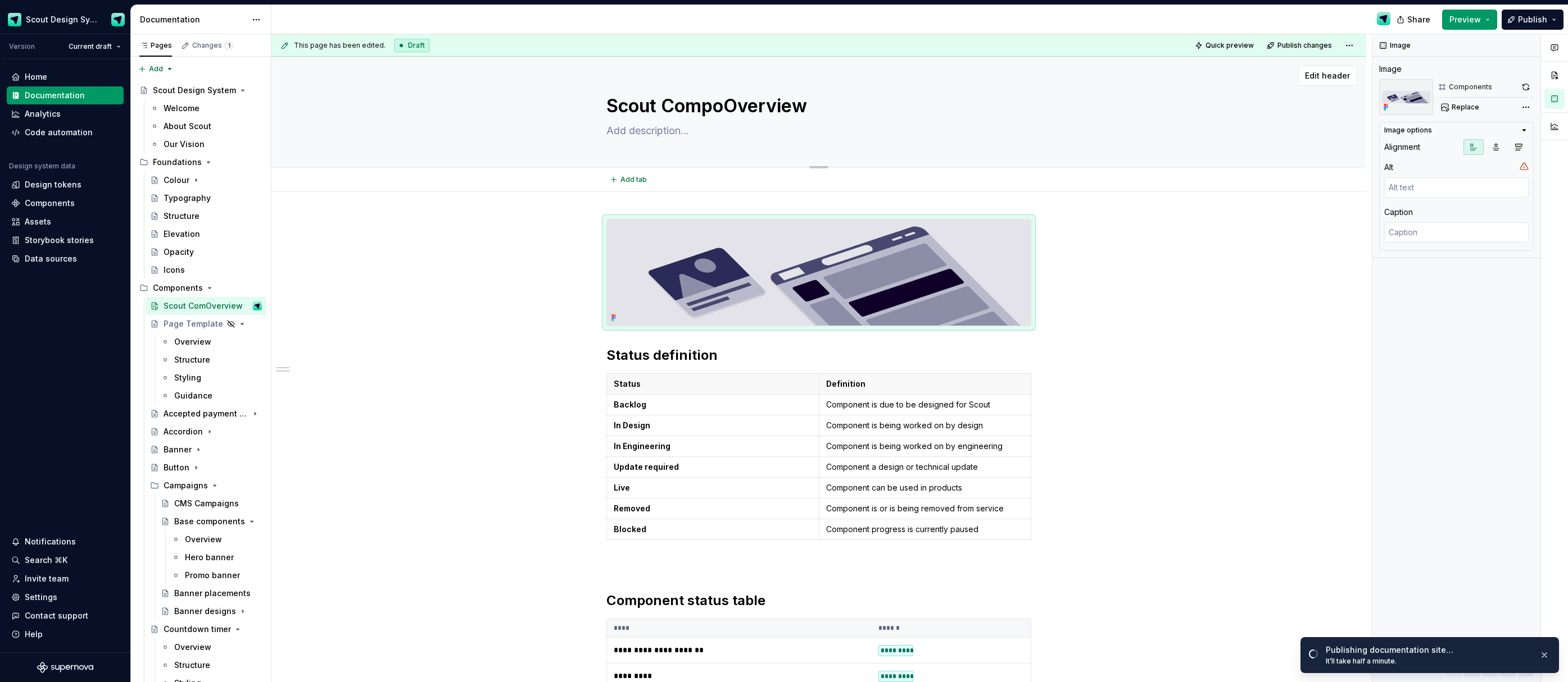
type textarea "Scout ComponOverview"
type textarea "*"
type textarea "Scout ComponeOverview"
type textarea "*"
type textarea "Scout ComponenOverview"
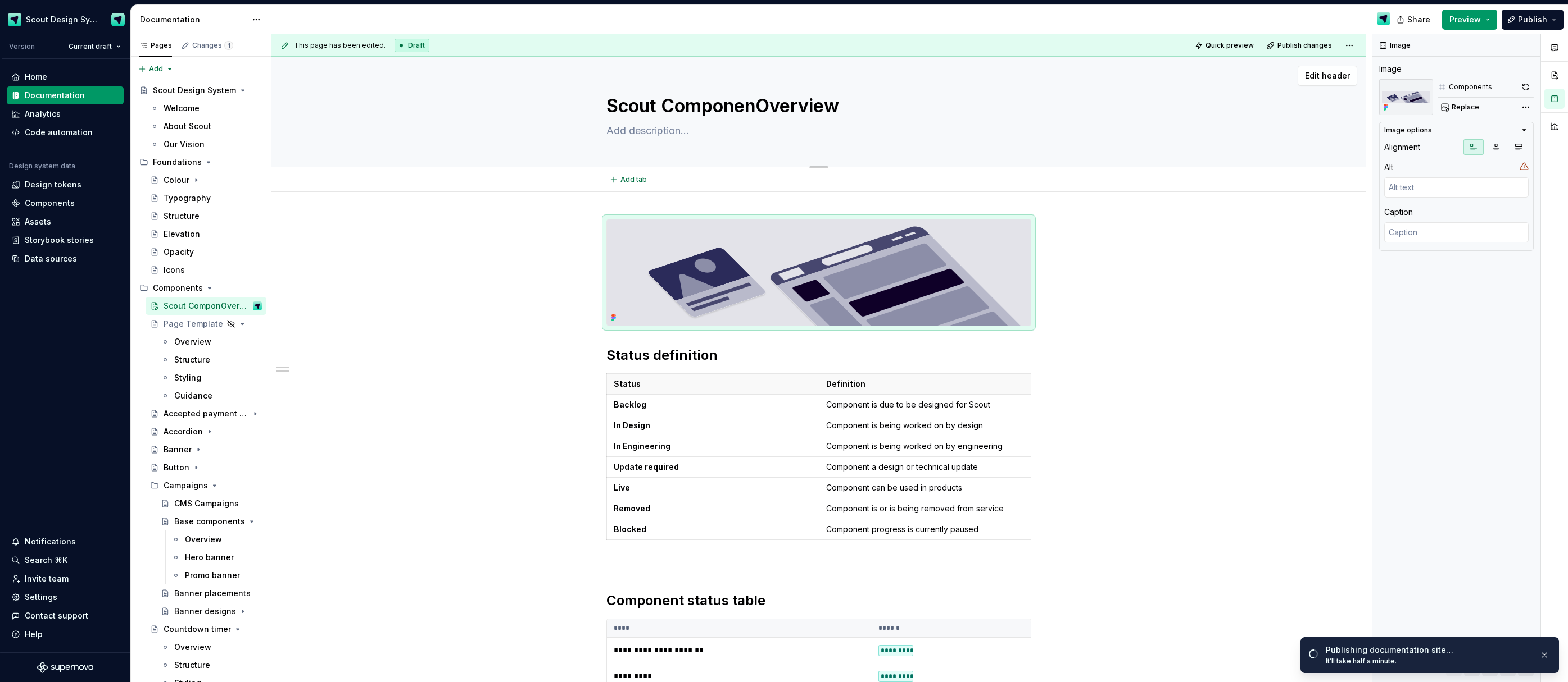
type textarea "*"
type textarea "Scout ComponentOverview"
type textarea "*"
type textarea "Scout ComponentsOverview"
type textarea "*"
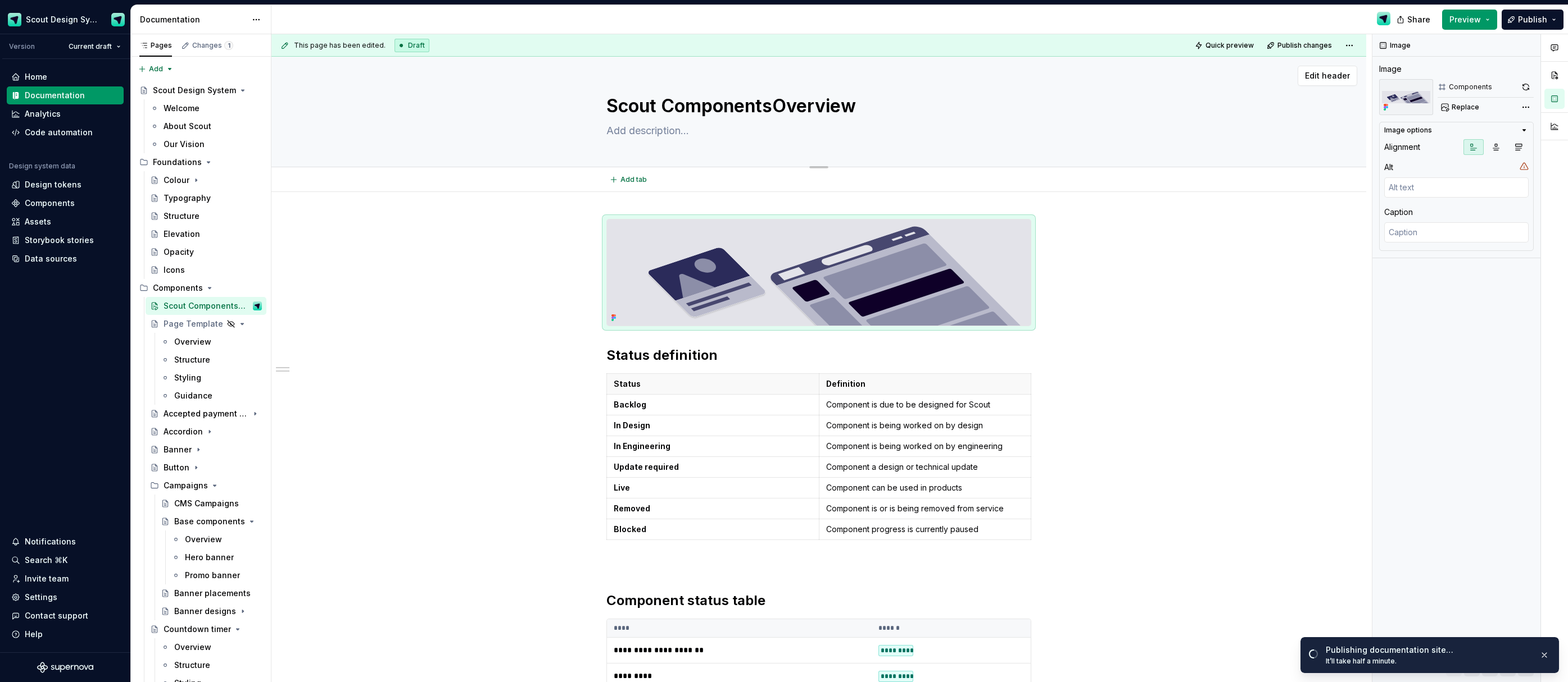
type textarea "Scout Components Overview"
type textarea "*"
type textarea "Scout Components Overview"
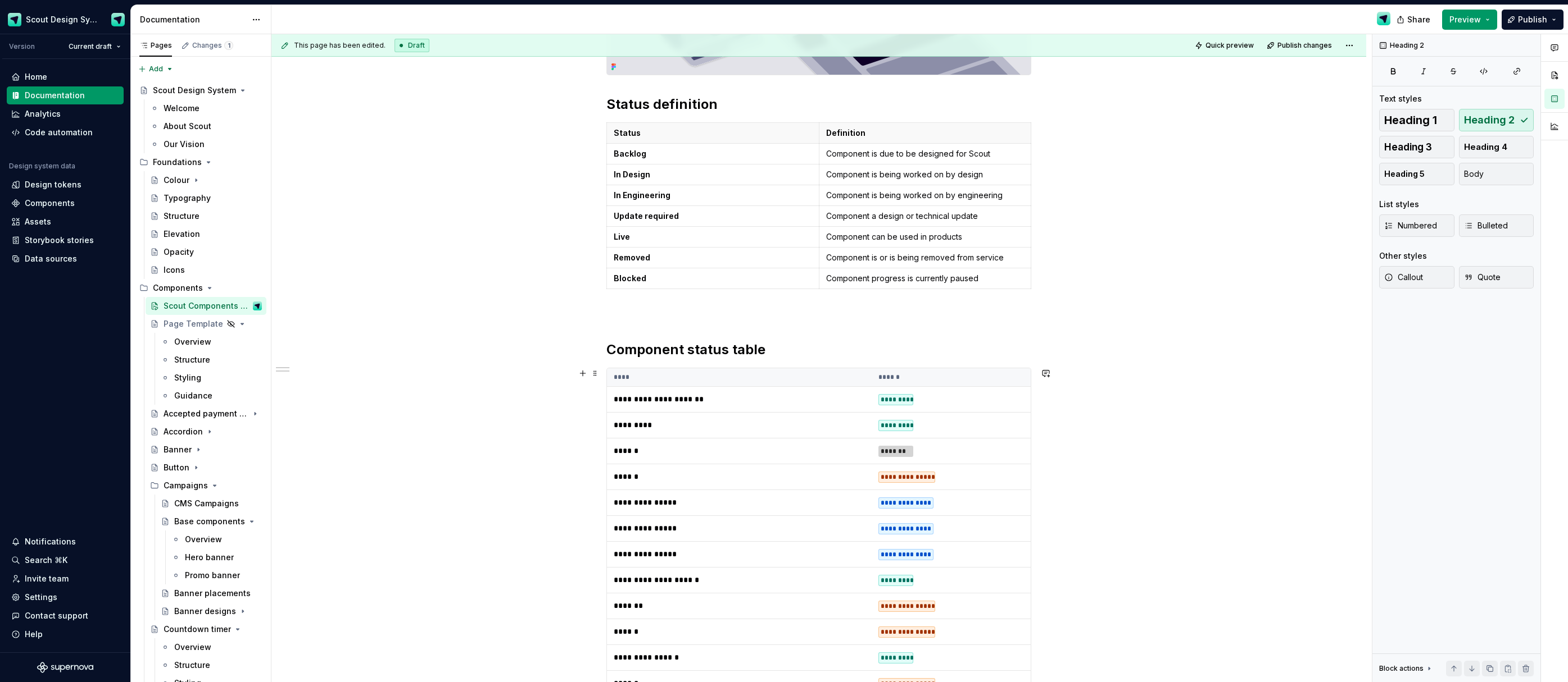
scroll to position [287, 0]
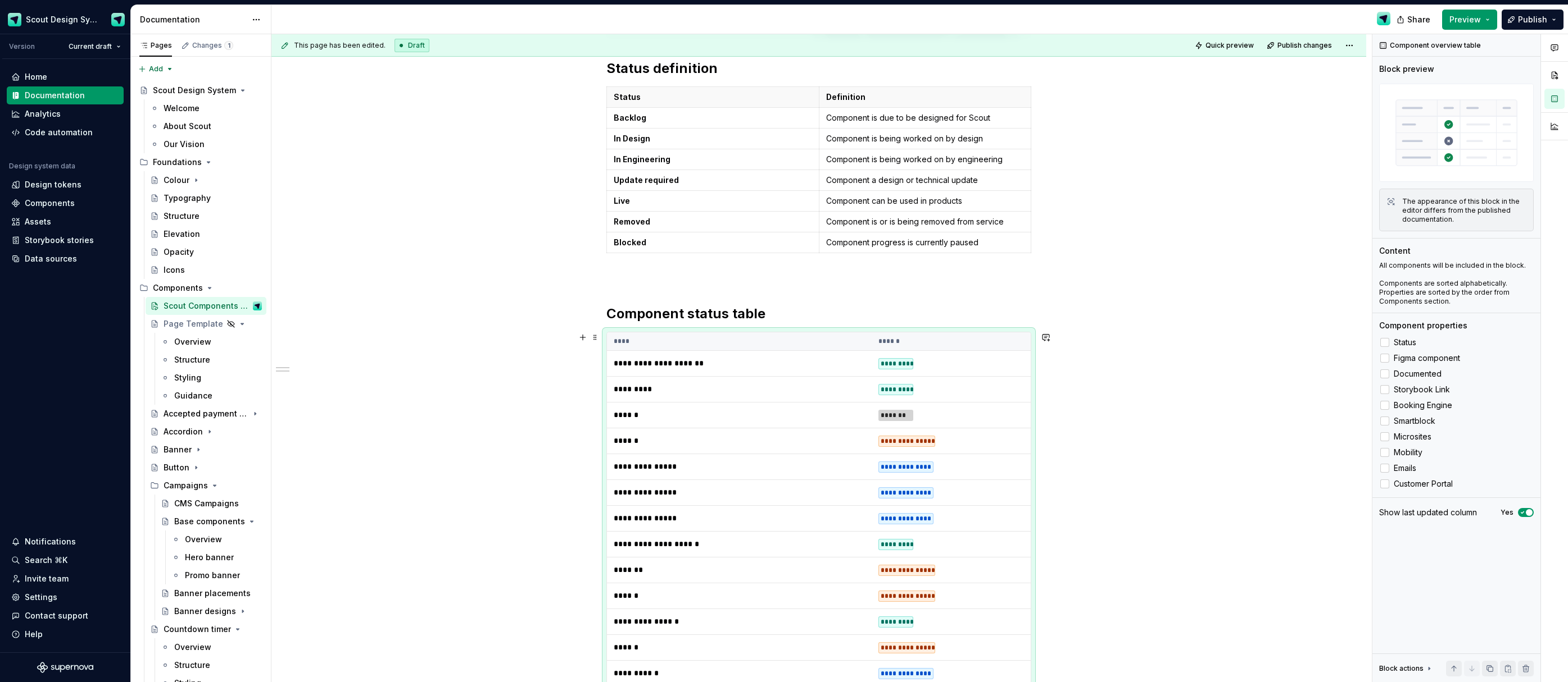
click at [786, 432] on td "******" at bounding box center [739, 441] width 265 height 26
click at [1387, 386] on div at bounding box center [1384, 390] width 9 height 9
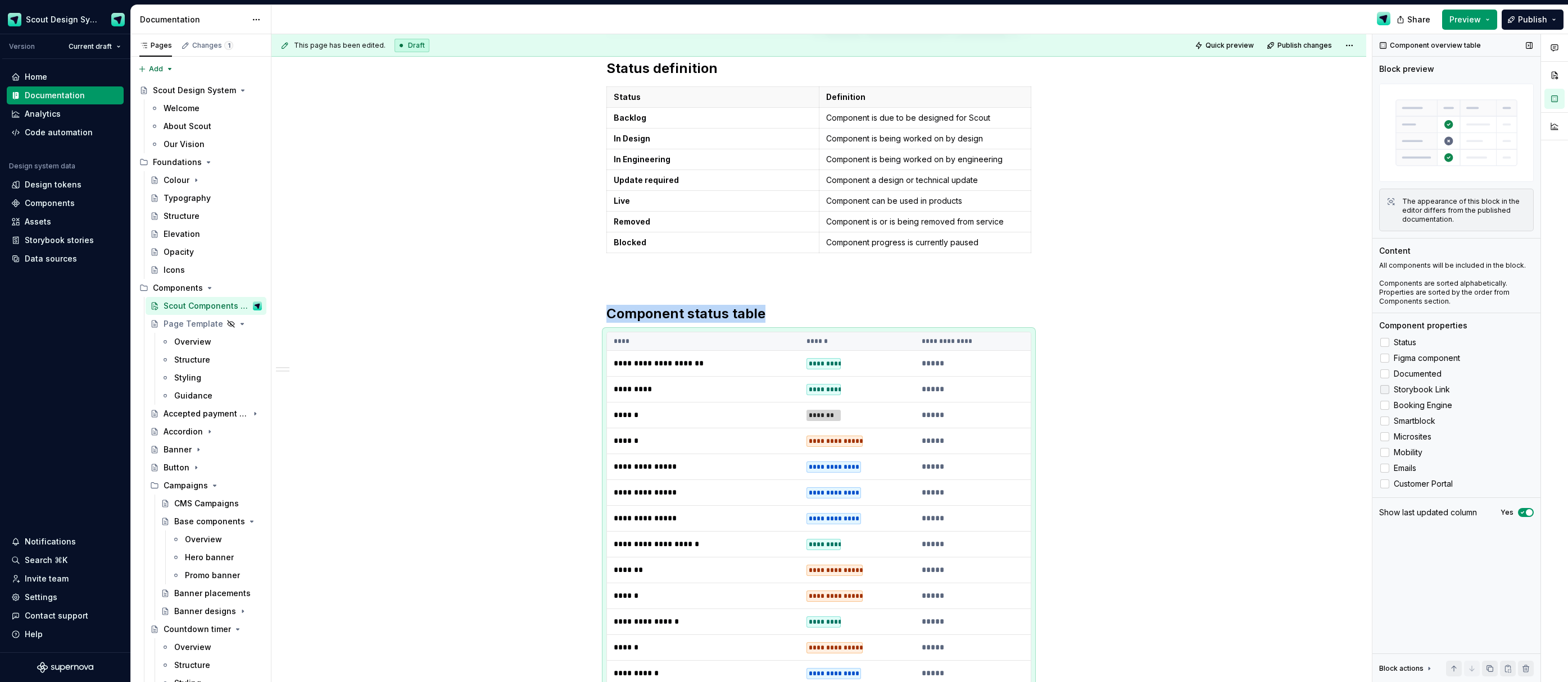
scroll to position [584, 0]
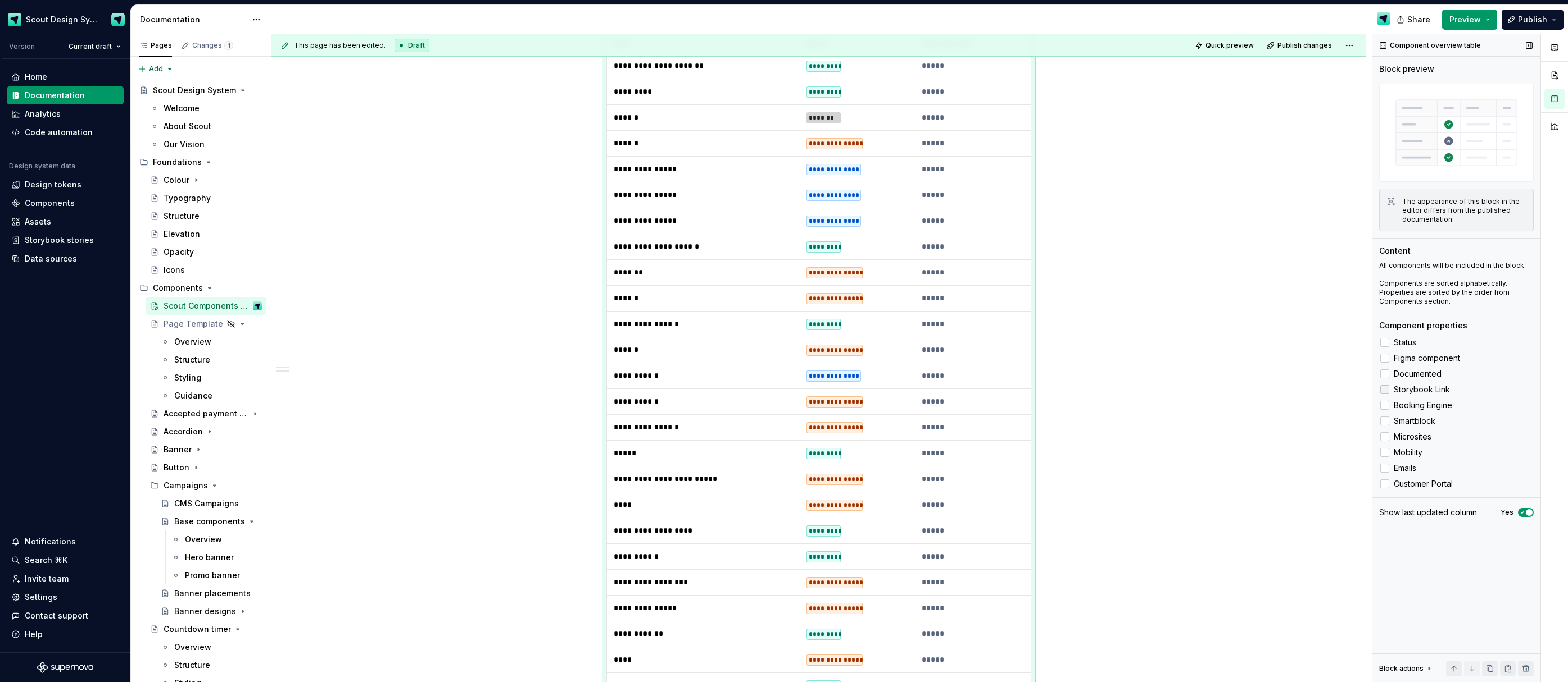
click at [1384, 390] on icon at bounding box center [1384, 390] width 0 height 0
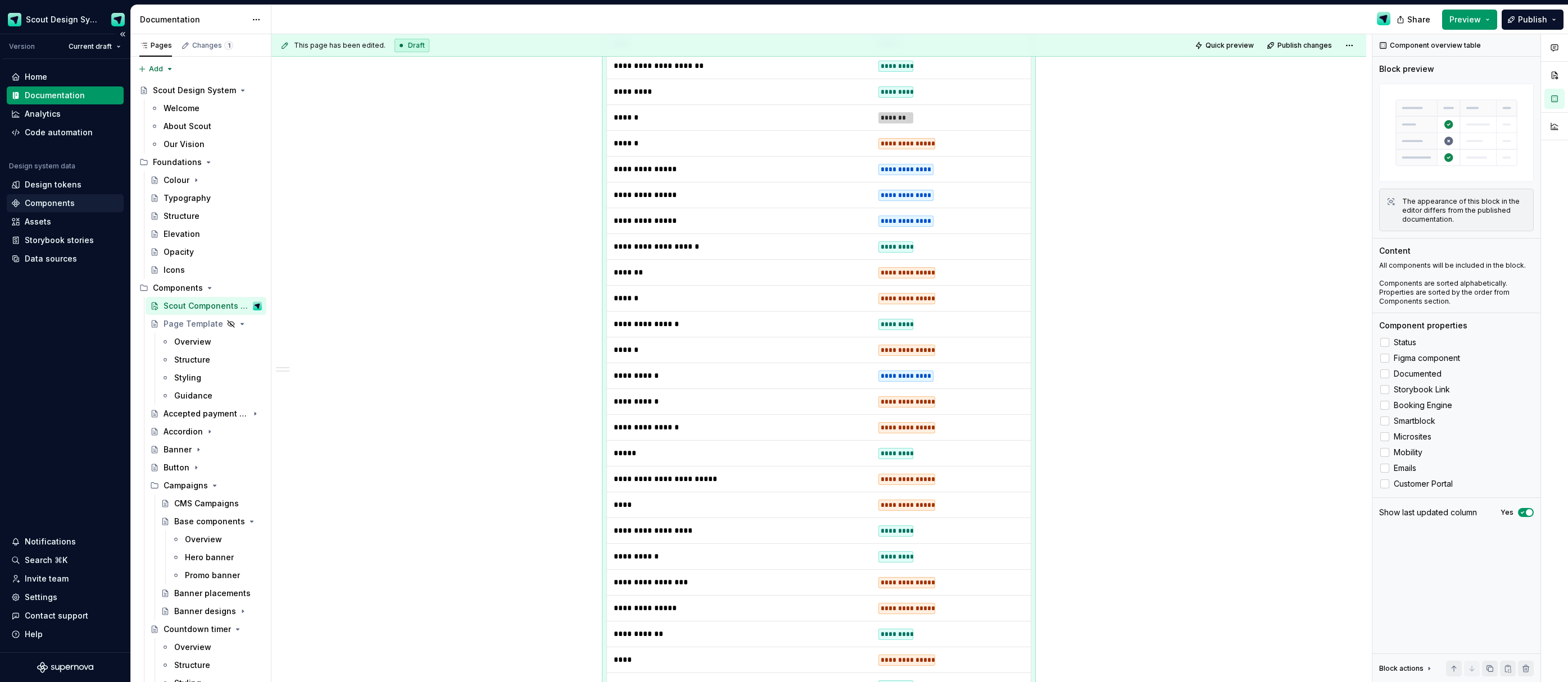
click at [49, 206] on div "Components" at bounding box center [49, 203] width 50 height 12
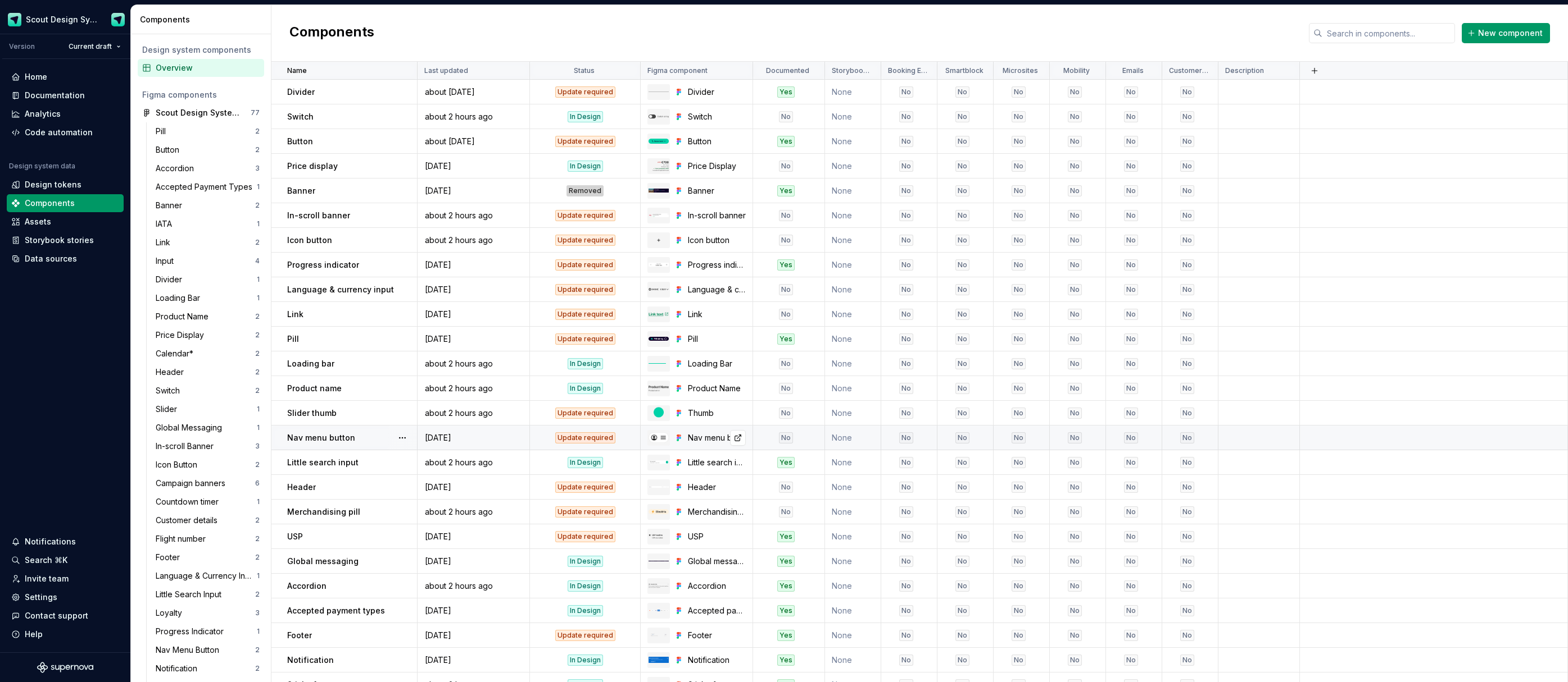
scroll to position [312, 0]
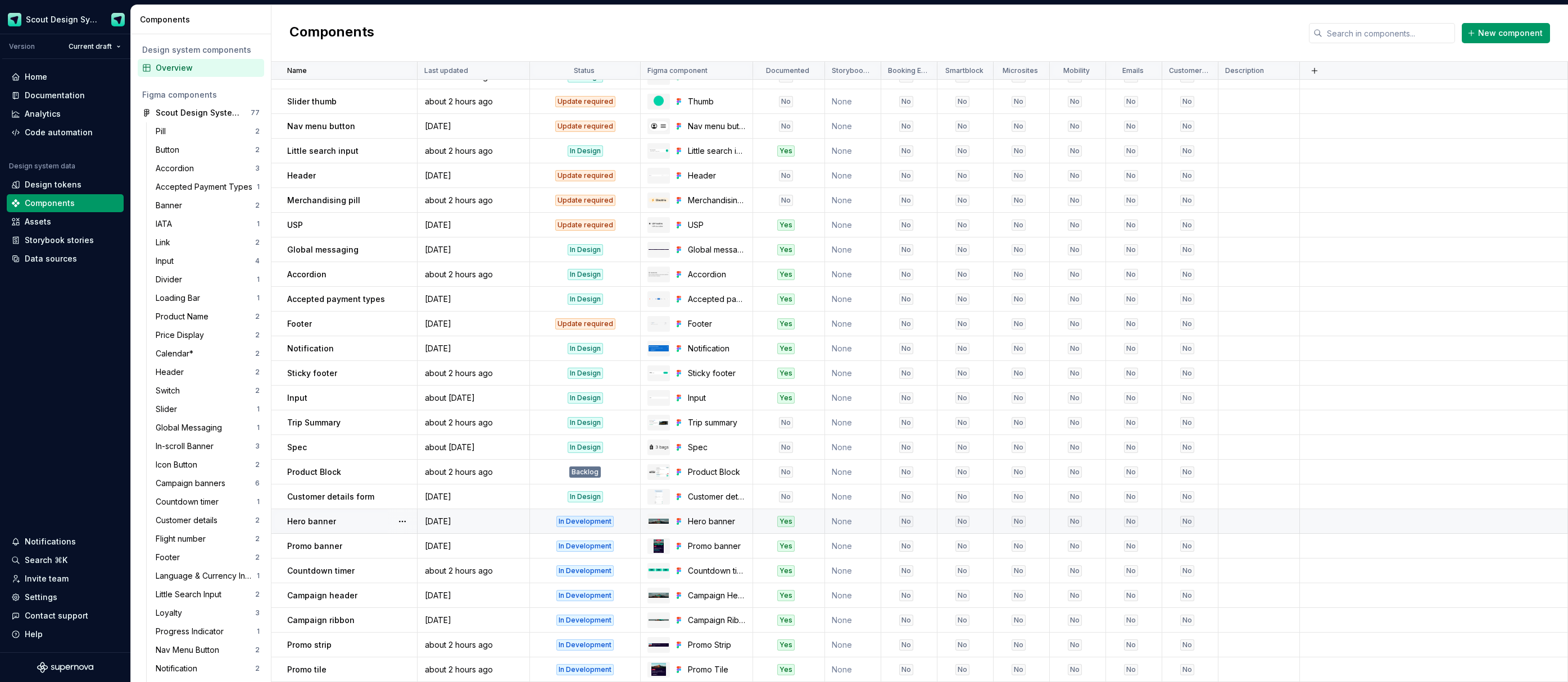
click at [909, 524] on div "No" at bounding box center [905, 522] width 14 height 12
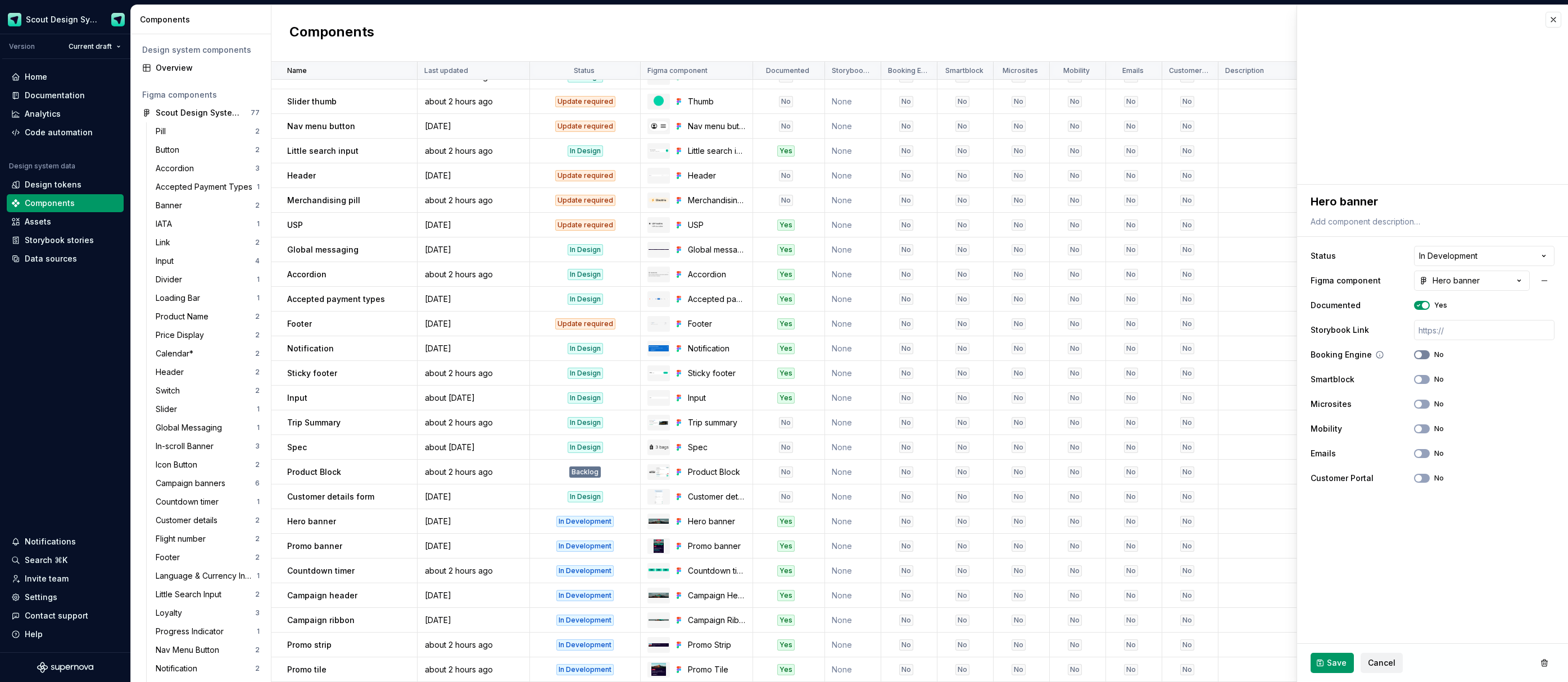
click at [1420, 357] on span "button" at bounding box center [1417, 354] width 7 height 7
click at [1417, 380] on span "button" at bounding box center [1417, 379] width 7 height 7
click at [1417, 401] on span "button" at bounding box center [1417, 404] width 7 height 7
click at [1334, 660] on span "Save" at bounding box center [1336, 663] width 20 height 12
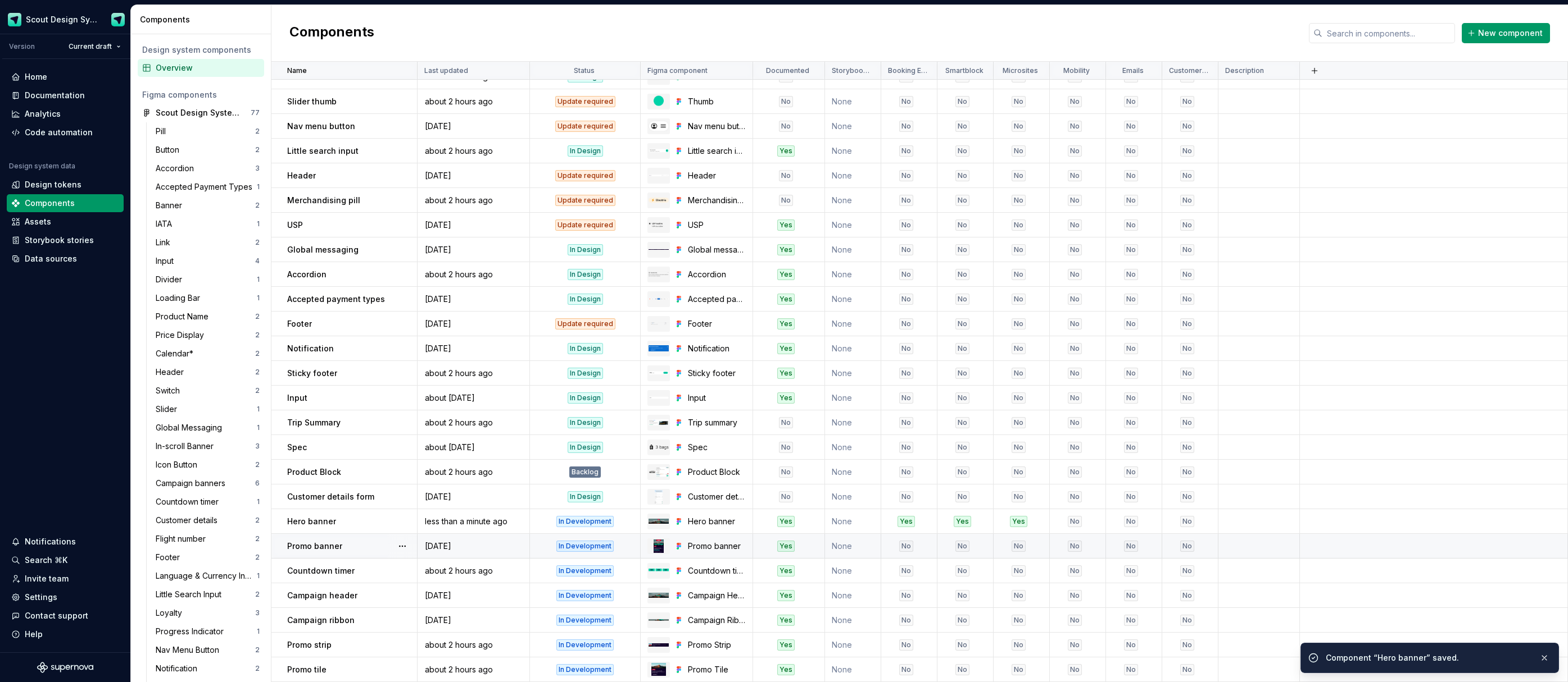
click at [908, 547] on div "No" at bounding box center [905, 547] width 14 height 12
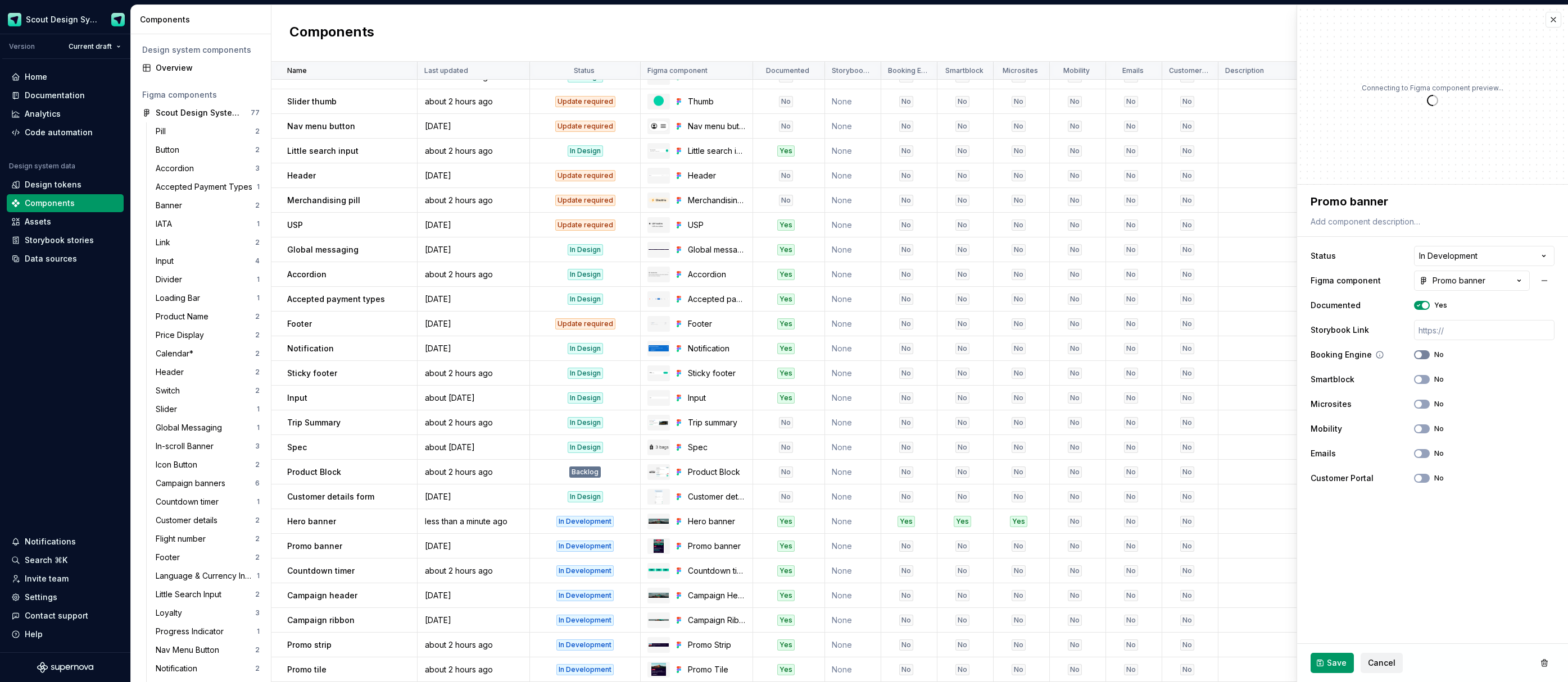
click at [1421, 356] on span "button" at bounding box center [1417, 354] width 7 height 7
click at [1419, 382] on span "button" at bounding box center [1417, 379] width 7 height 7
click at [1420, 398] on div "Microsites No" at bounding box center [1432, 404] width 244 height 20
click at [1419, 401] on span "button" at bounding box center [1417, 404] width 7 height 7
drag, startPoint x: 1332, startPoint y: 662, endPoint x: 1319, endPoint y: 657, distance: 13.9
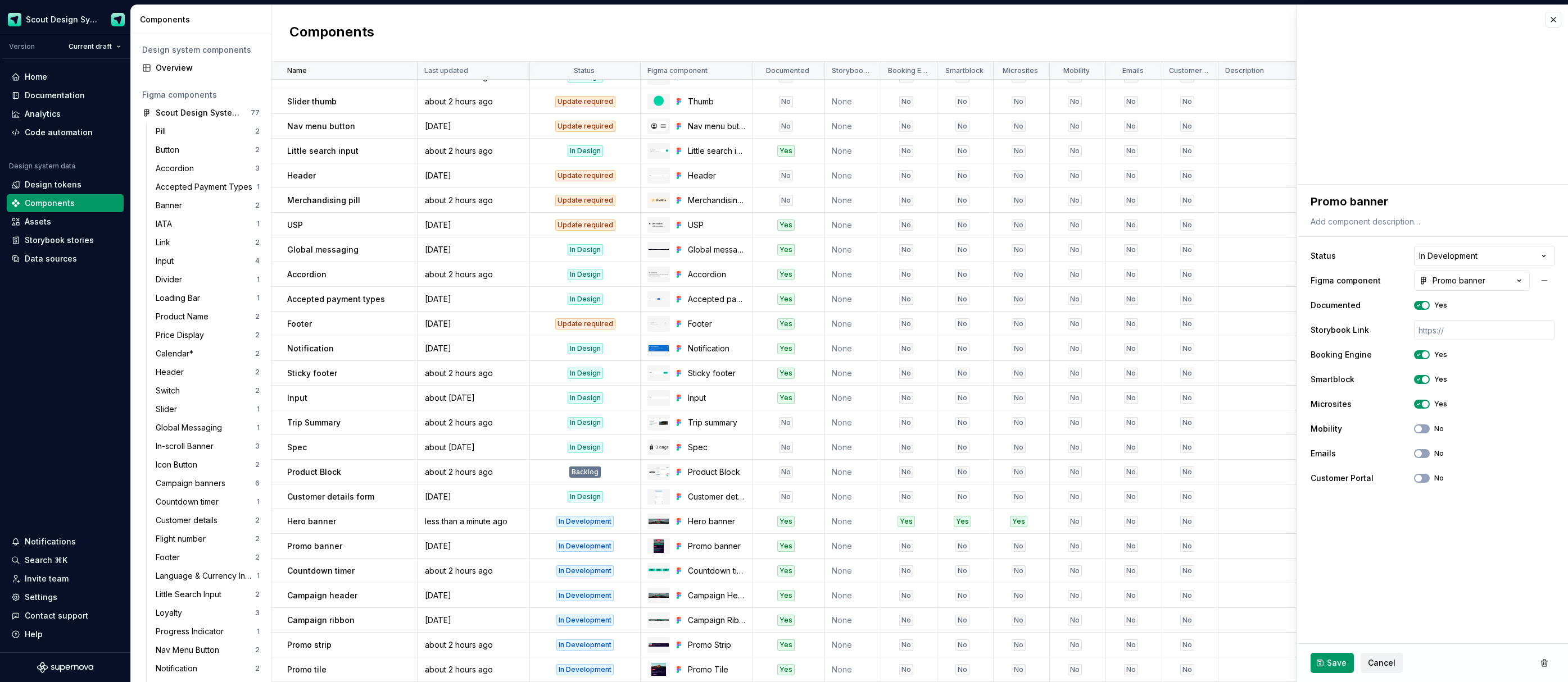
click at [1332, 662] on span "Save" at bounding box center [1336, 663] width 20 height 12
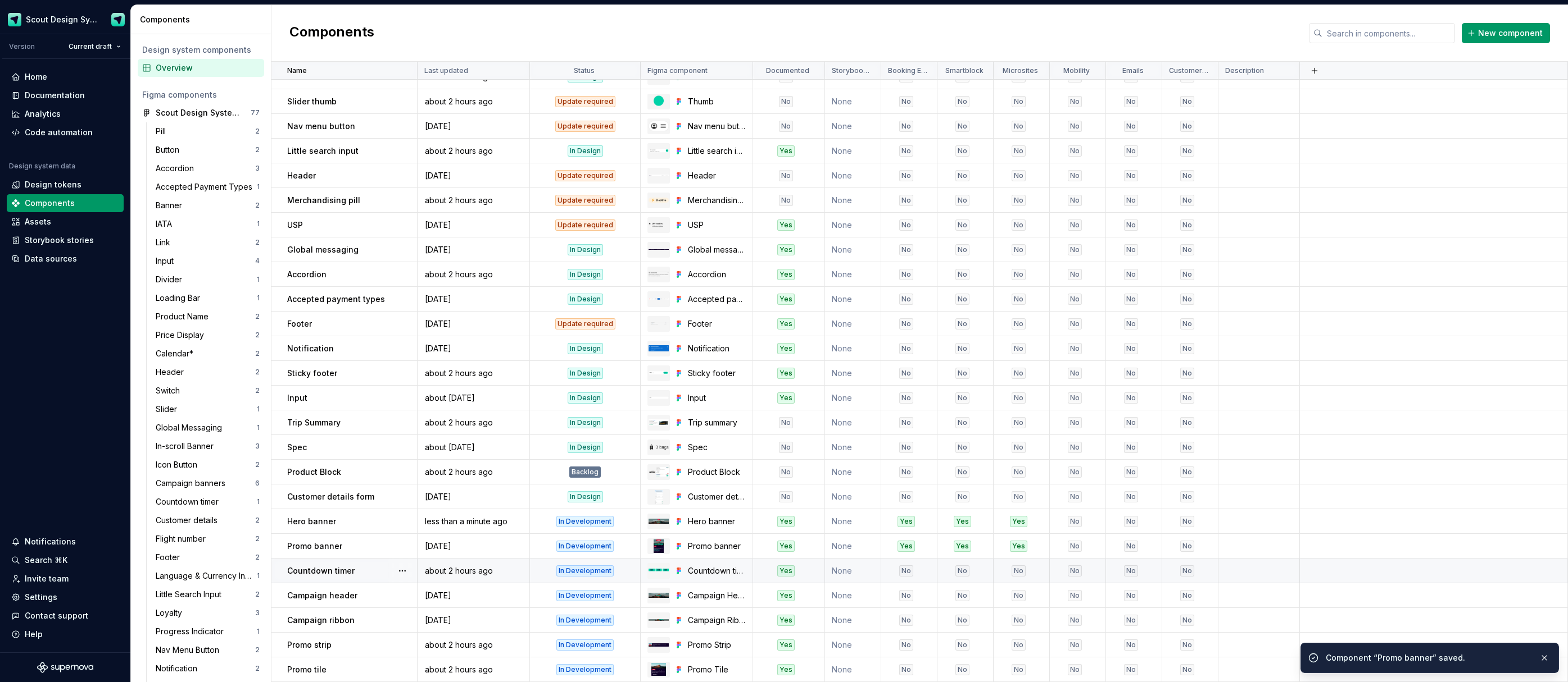
click at [904, 574] on div "No" at bounding box center [905, 571] width 14 height 12
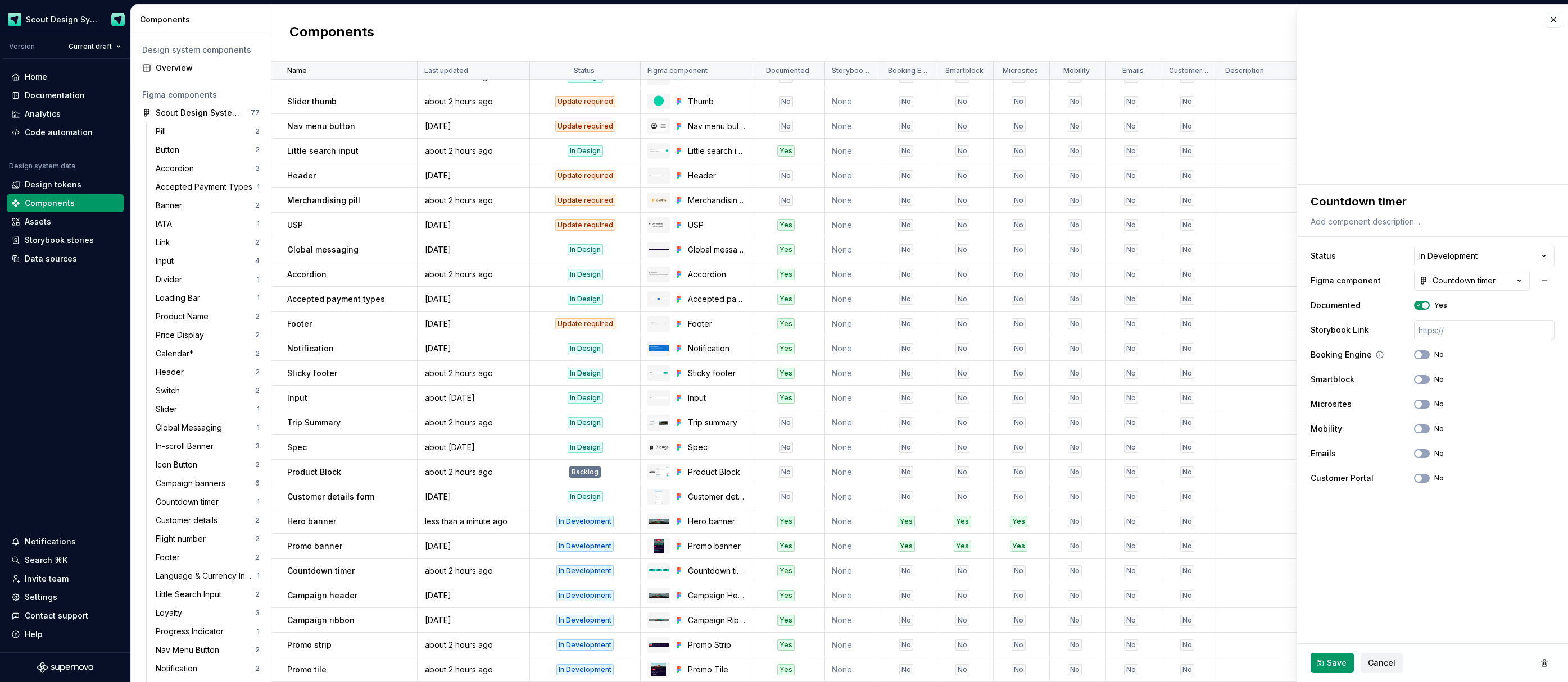
click at [1420, 356] on span "button" at bounding box center [1417, 354] width 7 height 7
click at [1418, 379] on span "button" at bounding box center [1417, 379] width 7 height 7
drag, startPoint x: 1422, startPoint y: 403, endPoint x: 1422, endPoint y: 411, distance: 8.0
click at [1422, 404] on icon "button" at bounding box center [1418, 404] width 9 height 7
click at [1417, 427] on span "button" at bounding box center [1417, 429] width 7 height 7
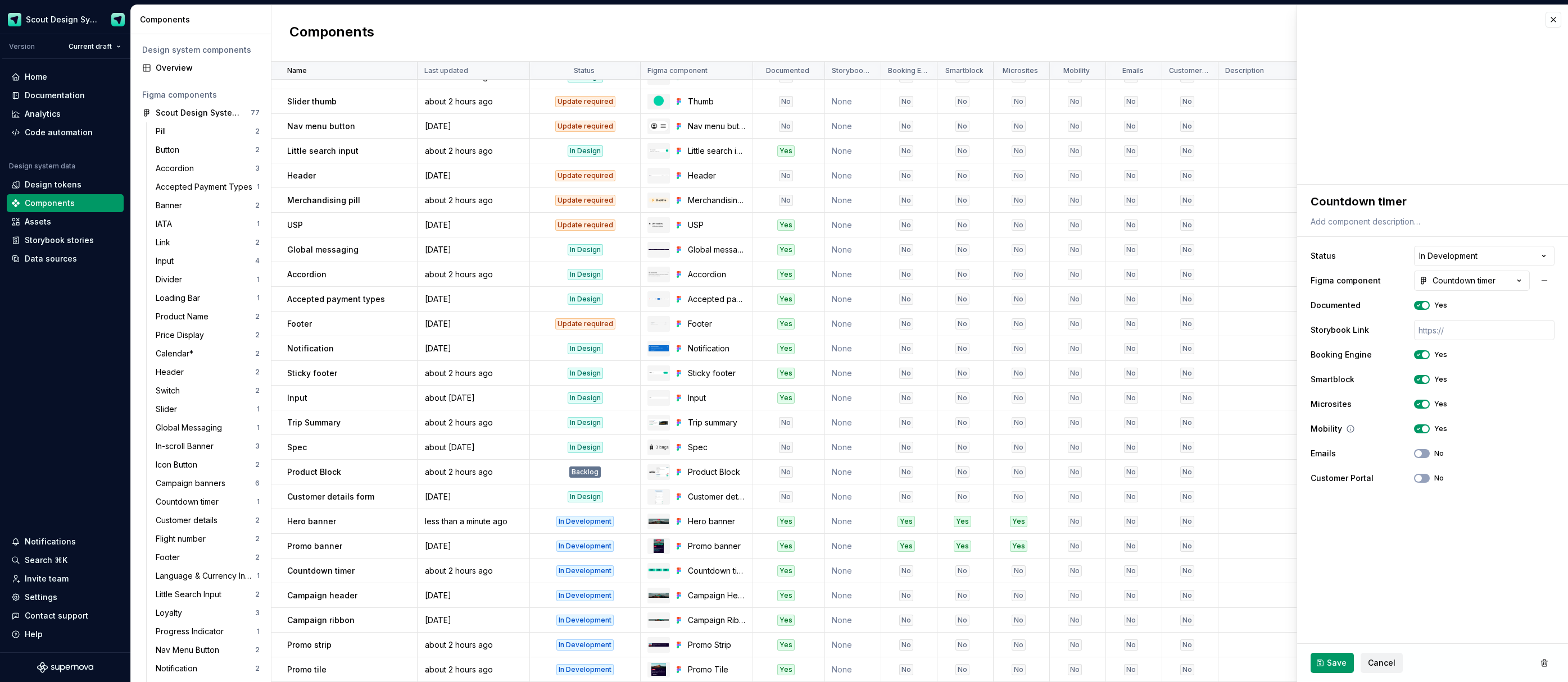
click at [1418, 427] on icon "button" at bounding box center [1418, 429] width 9 height 7
click at [1344, 664] on span "Save" at bounding box center [1336, 663] width 20 height 12
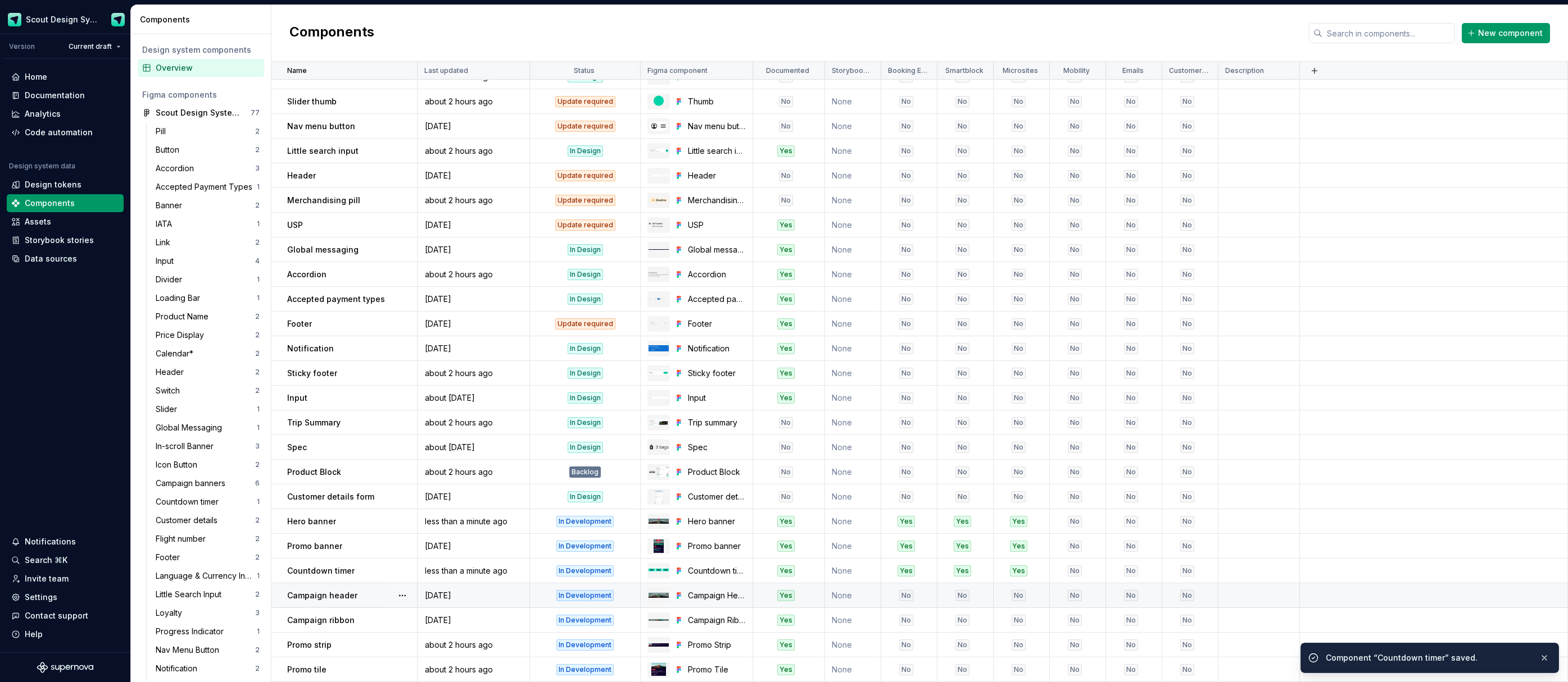
click at [913, 597] on div "No" at bounding box center [905, 596] width 48 height 12
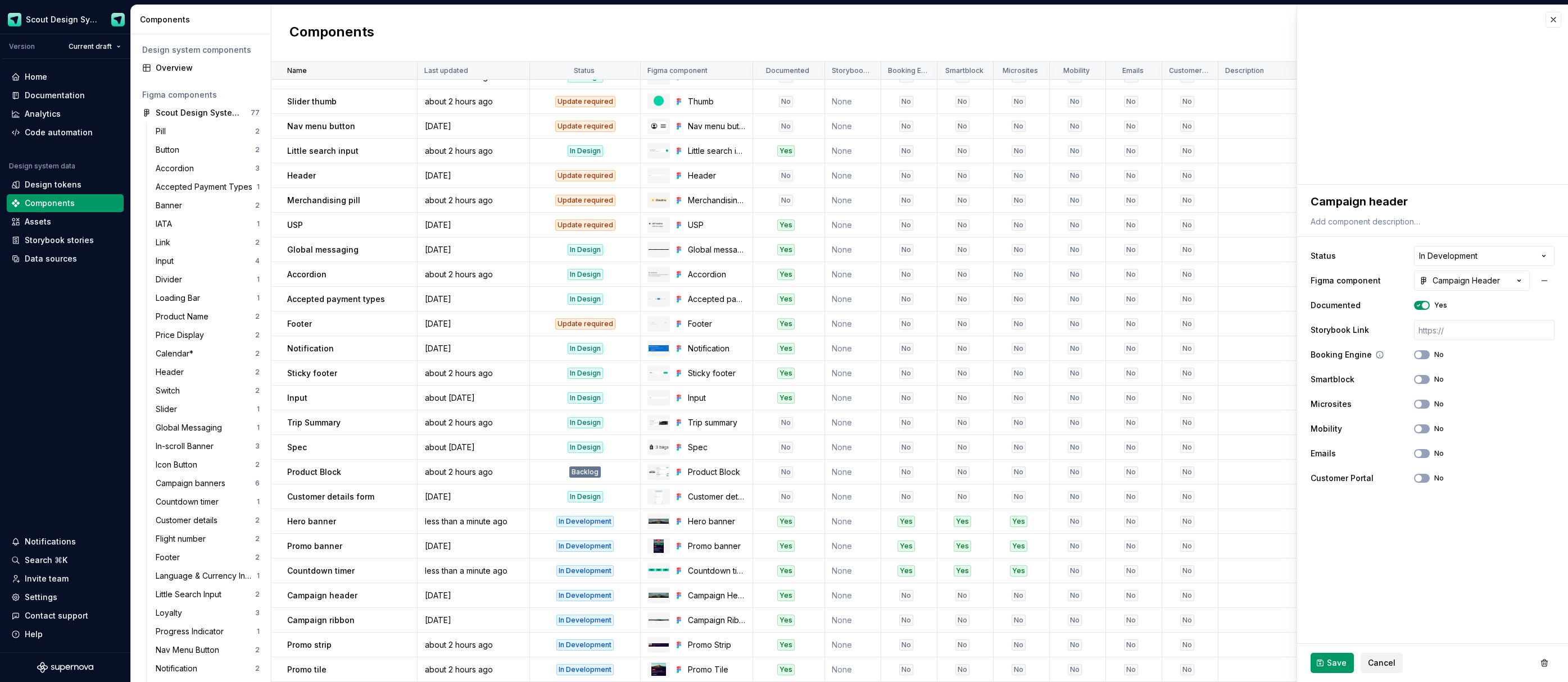
click at [1420, 356] on span "button" at bounding box center [1417, 354] width 7 height 7
drag, startPoint x: 1420, startPoint y: 376, endPoint x: 1421, endPoint y: 382, distance: 6.1
click at [1421, 378] on button "No" at bounding box center [1422, 380] width 16 height 9
click at [1422, 404] on icon "button" at bounding box center [1418, 404] width 9 height 7
click at [1339, 658] on span "Save" at bounding box center [1336, 663] width 20 height 12
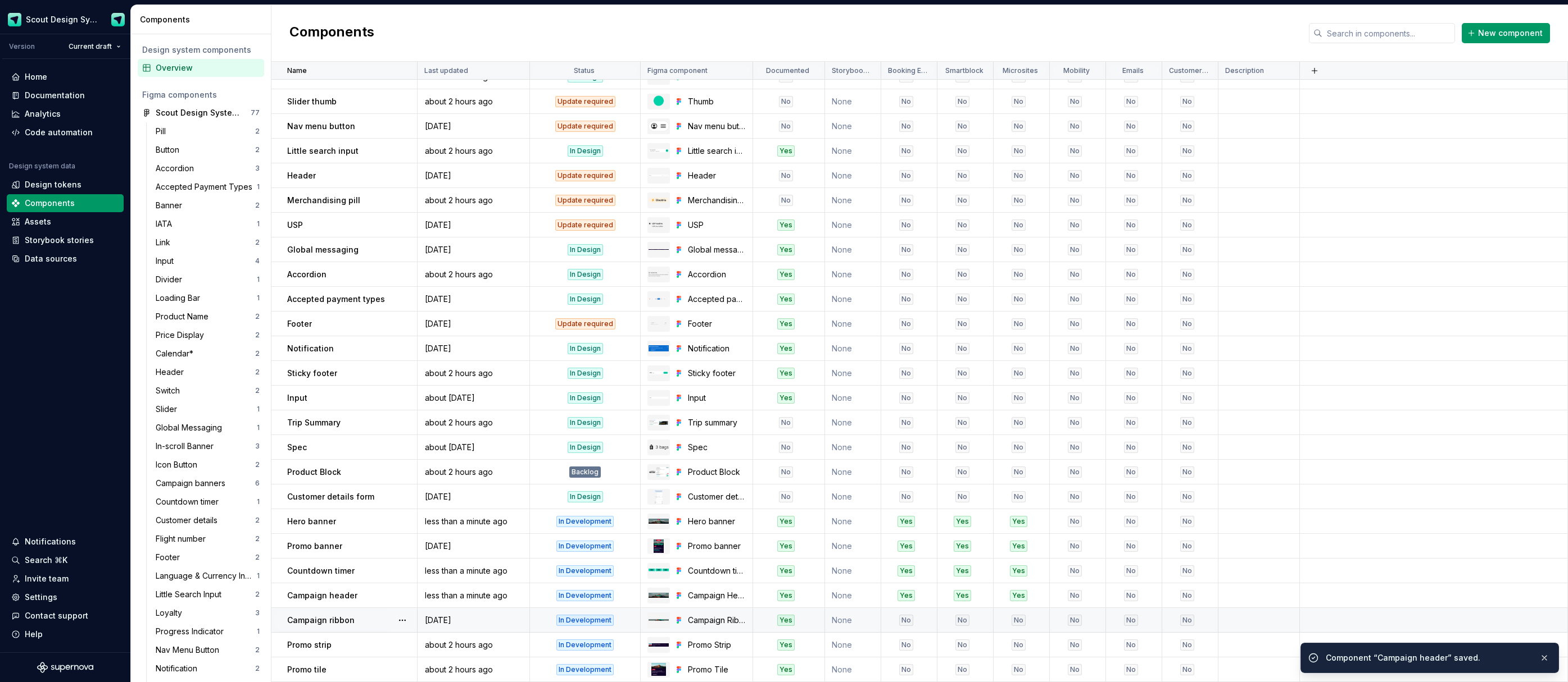
click at [910, 623] on div "No" at bounding box center [905, 621] width 14 height 12
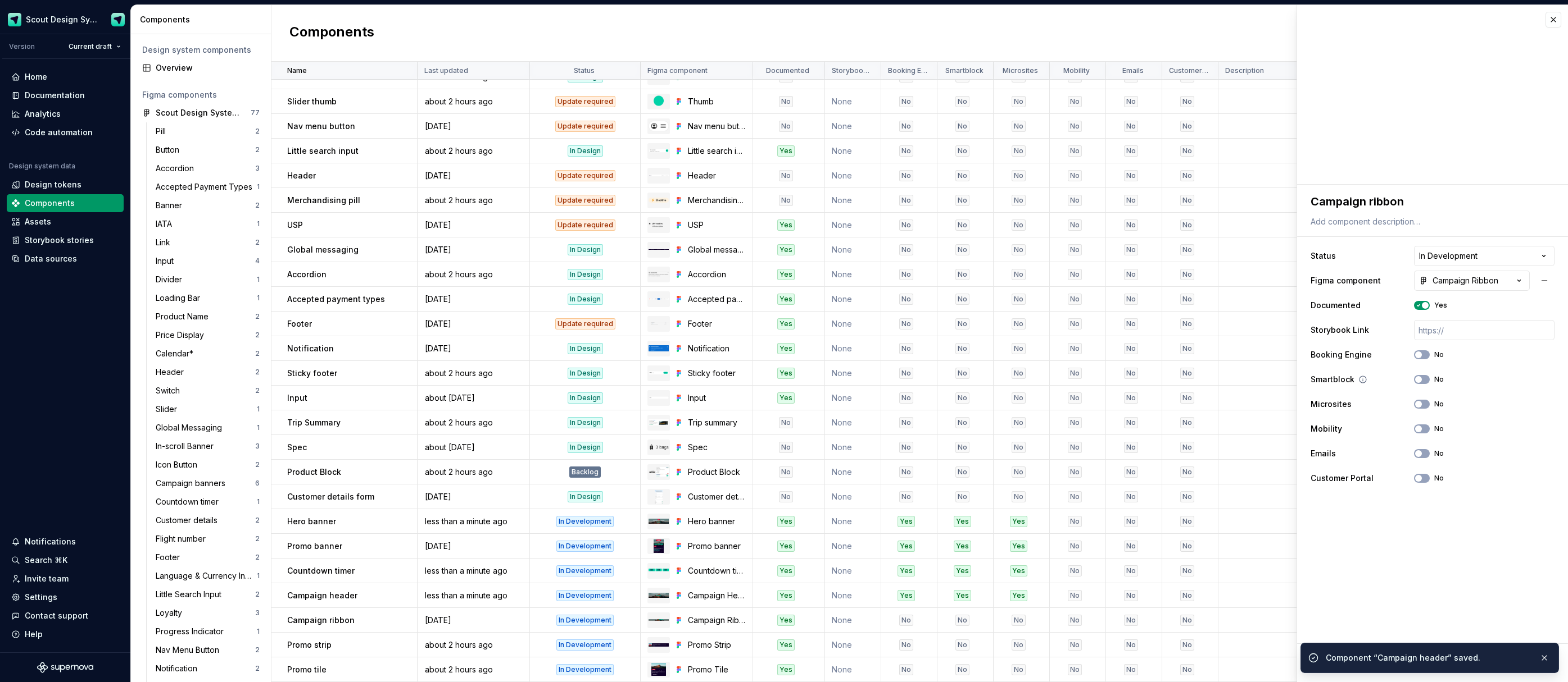
drag, startPoint x: 1422, startPoint y: 358, endPoint x: 1421, endPoint y: 370, distance: 12.0
click at [1422, 358] on icon "button" at bounding box center [1418, 354] width 9 height 7
drag, startPoint x: 1420, startPoint y: 380, endPoint x: 1419, endPoint y: 403, distance: 23.0
click at [1420, 383] on button "No" at bounding box center [1422, 380] width 16 height 9
click at [1418, 412] on div "Microsites No" at bounding box center [1432, 404] width 244 height 20
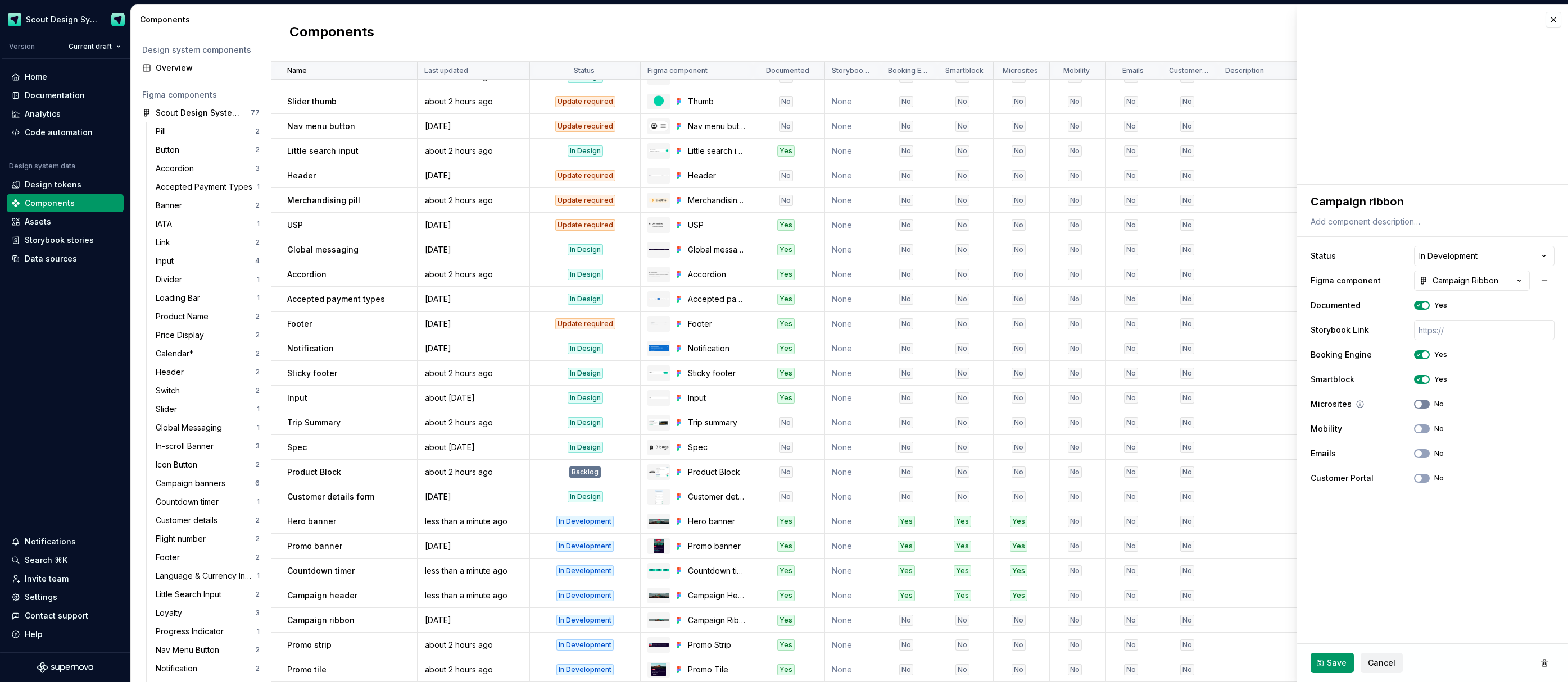
click at [1421, 408] on button "No" at bounding box center [1422, 404] width 16 height 9
drag, startPoint x: 1336, startPoint y: 668, endPoint x: 1331, endPoint y: 662, distance: 7.8
click at [1336, 668] on span "Save" at bounding box center [1336, 663] width 20 height 12
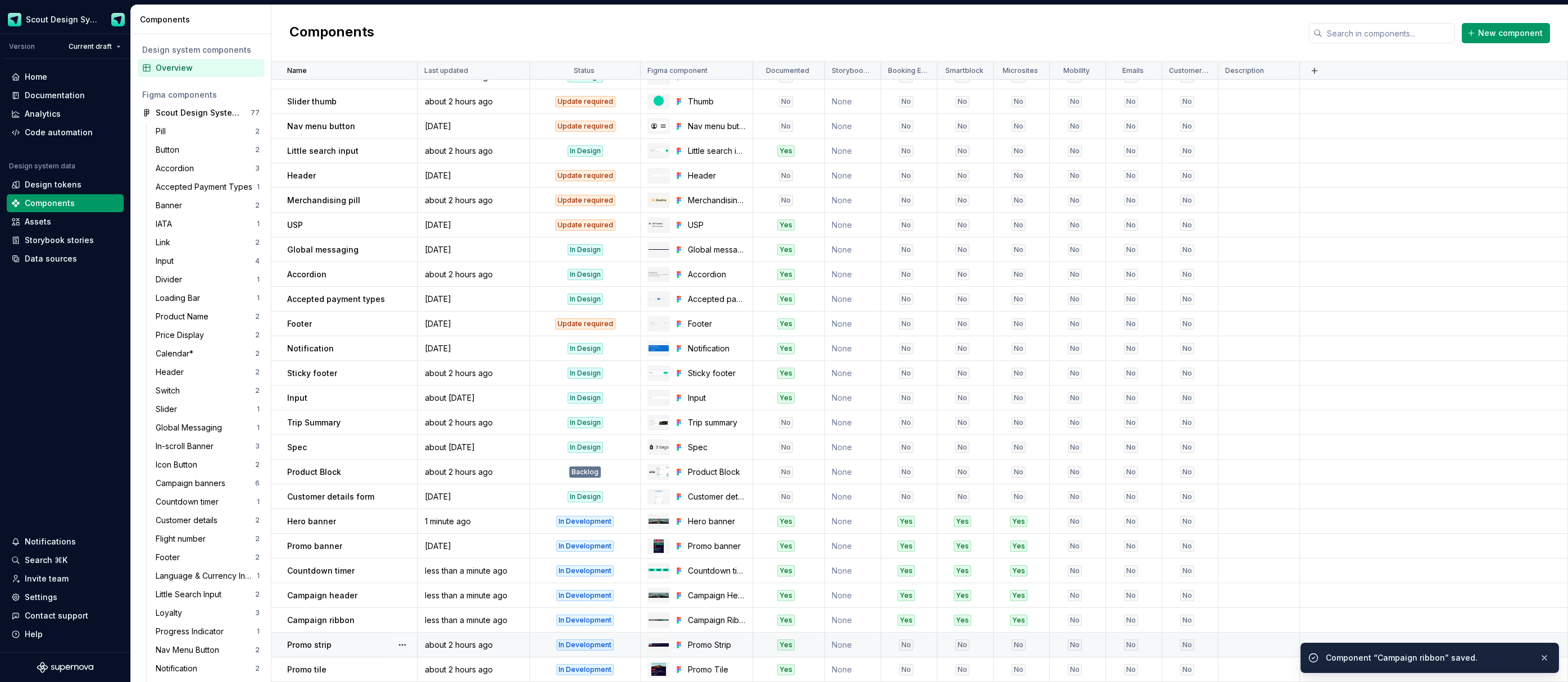
click at [909, 649] on div "No" at bounding box center [905, 645] width 14 height 12
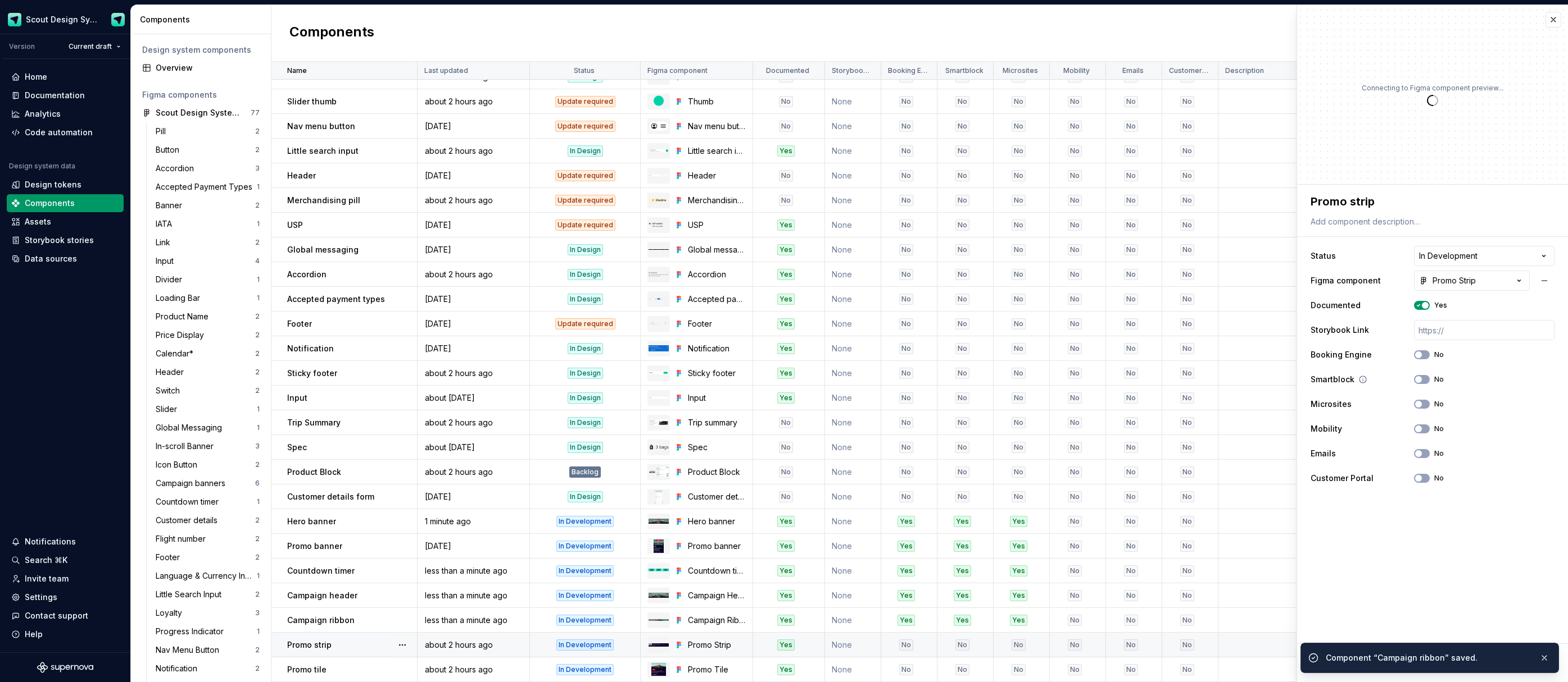
drag, startPoint x: 1420, startPoint y: 353, endPoint x: 1420, endPoint y: 374, distance: 21.0
click at [1420, 354] on span "button" at bounding box center [1417, 354] width 7 height 7
drag, startPoint x: 1420, startPoint y: 378, endPoint x: 1422, endPoint y: 393, distance: 15.1
click at [1420, 381] on span "button" at bounding box center [1417, 379] width 7 height 7
click at [1421, 399] on div "Microsites No" at bounding box center [1432, 404] width 244 height 20
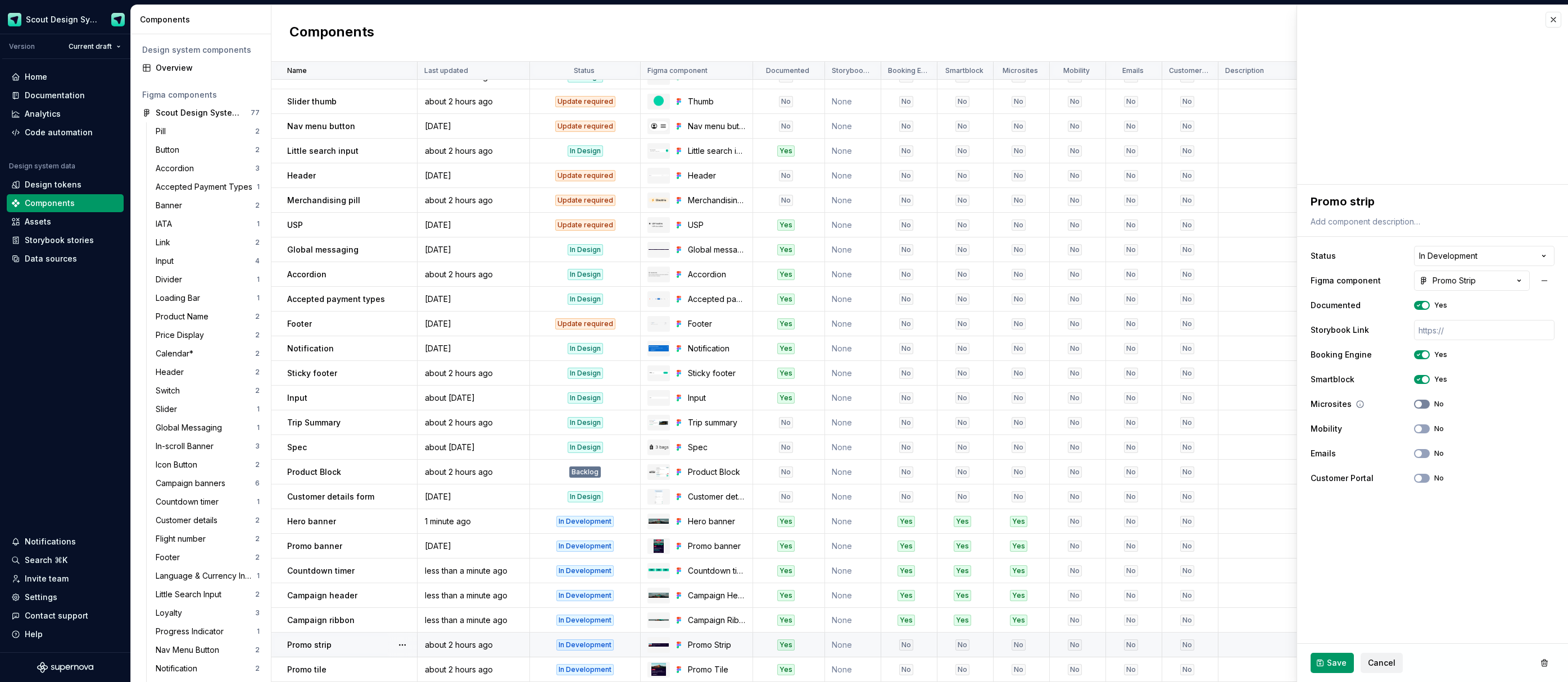
click at [1420, 404] on span "button" at bounding box center [1417, 404] width 7 height 7
click at [1331, 670] on button "Save" at bounding box center [1332, 663] width 43 height 20
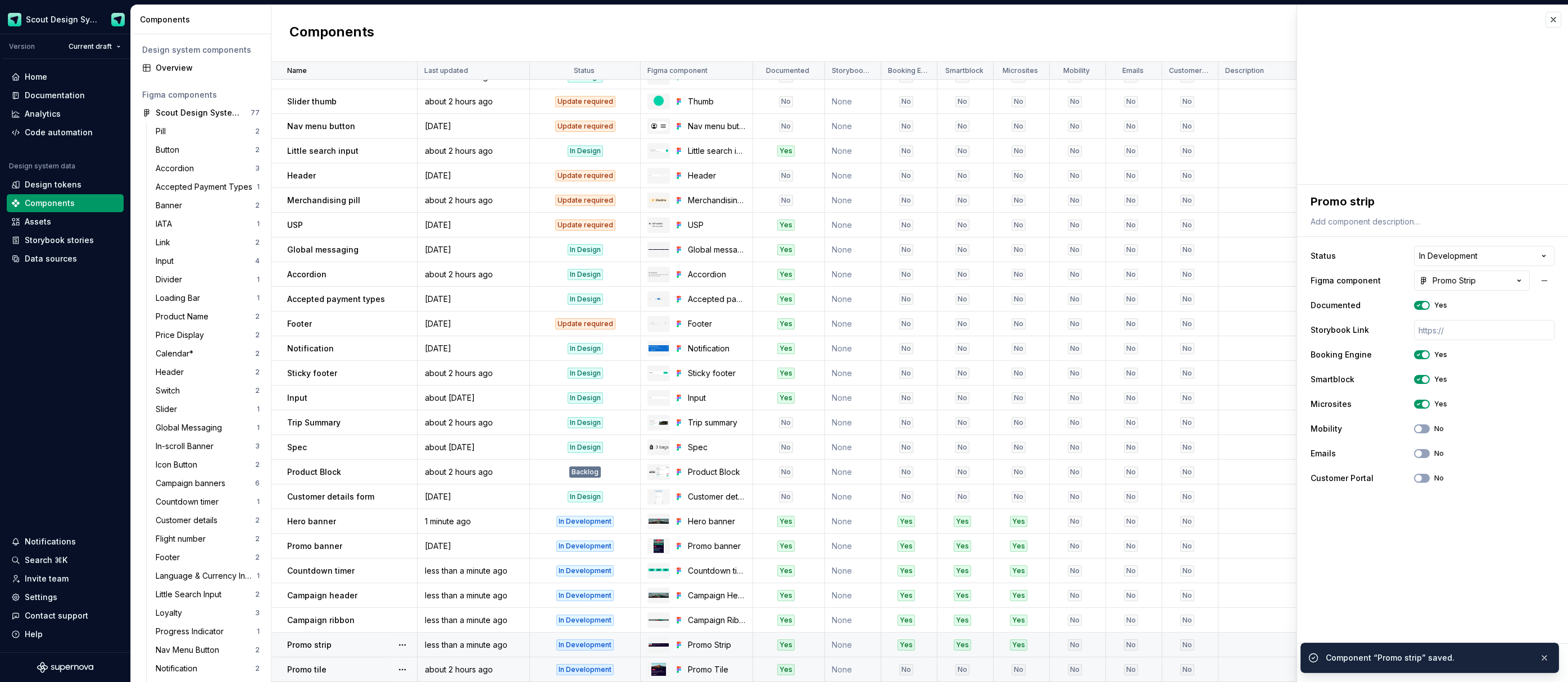
click at [897, 667] on div "No" at bounding box center [905, 670] width 48 height 12
drag, startPoint x: 994, startPoint y: 669, endPoint x: 1026, endPoint y: 662, distance: 32.8
click at [994, 669] on div "No" at bounding box center [1018, 670] width 48 height 12
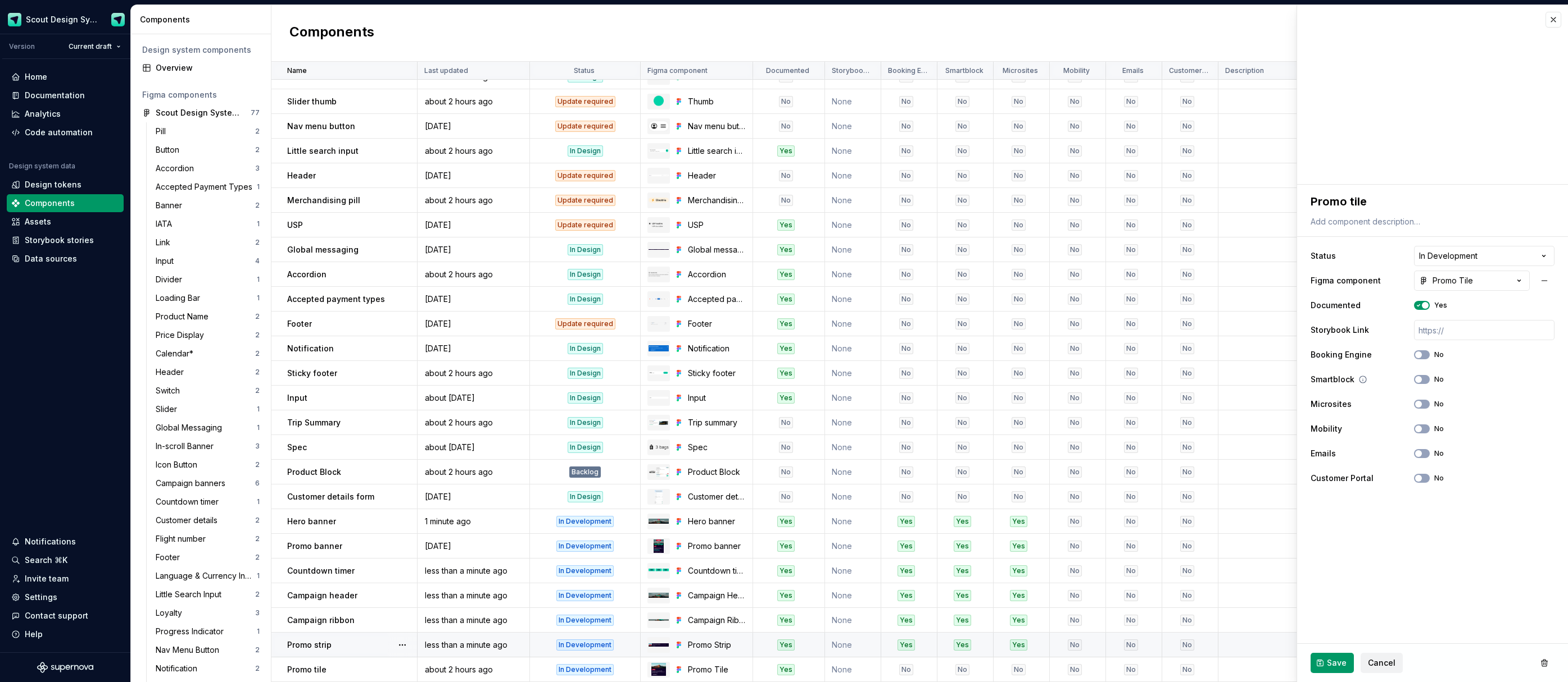
drag, startPoint x: 1427, startPoint y: 356, endPoint x: 1425, endPoint y: 372, distance: 16.1
click at [1426, 357] on button "No" at bounding box center [1422, 355] width 16 height 9
click at [1425, 380] on button "No" at bounding box center [1422, 380] width 16 height 9
drag, startPoint x: 1424, startPoint y: 407, endPoint x: 1394, endPoint y: 390, distance: 34.5
click at [1424, 407] on button "No" at bounding box center [1422, 404] width 16 height 9
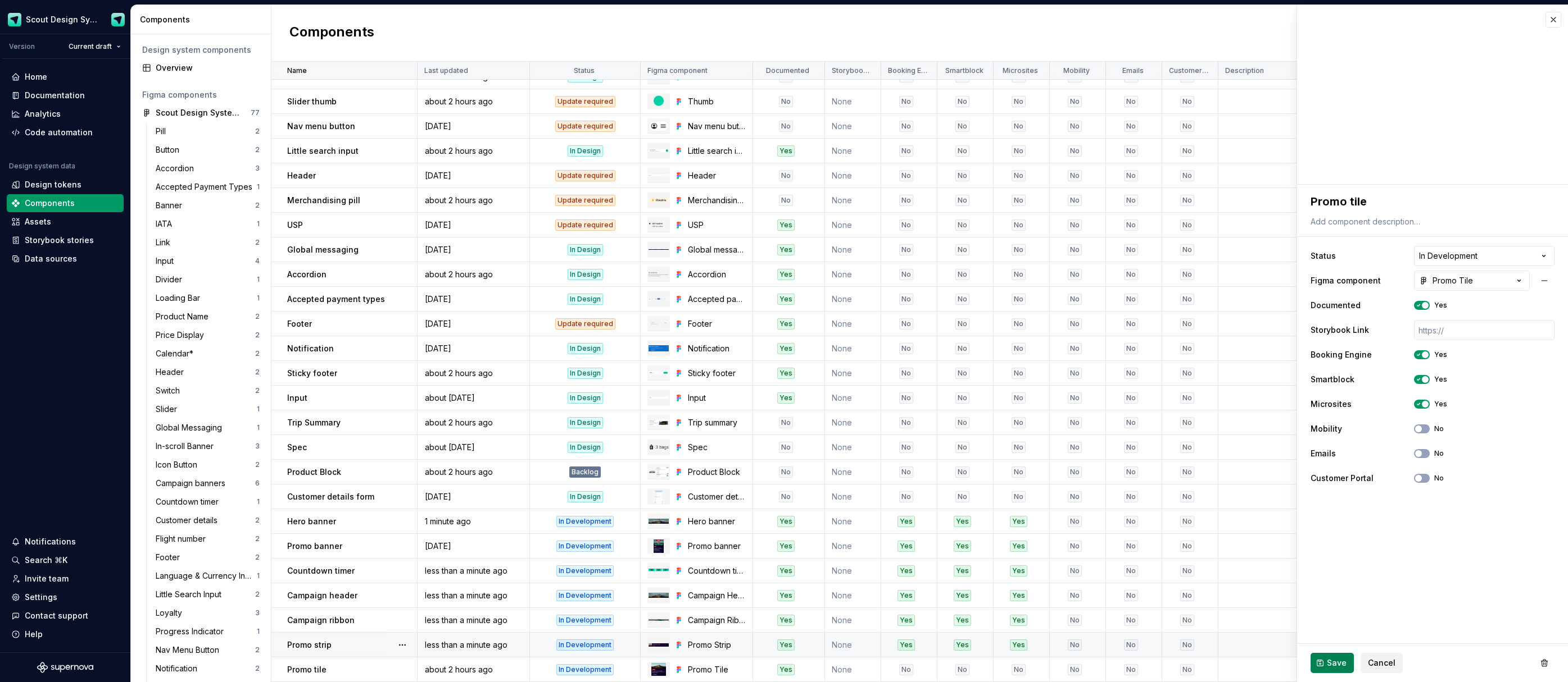
click at [1332, 663] on span "Save" at bounding box center [1336, 663] width 20 height 12
type textarea "*"
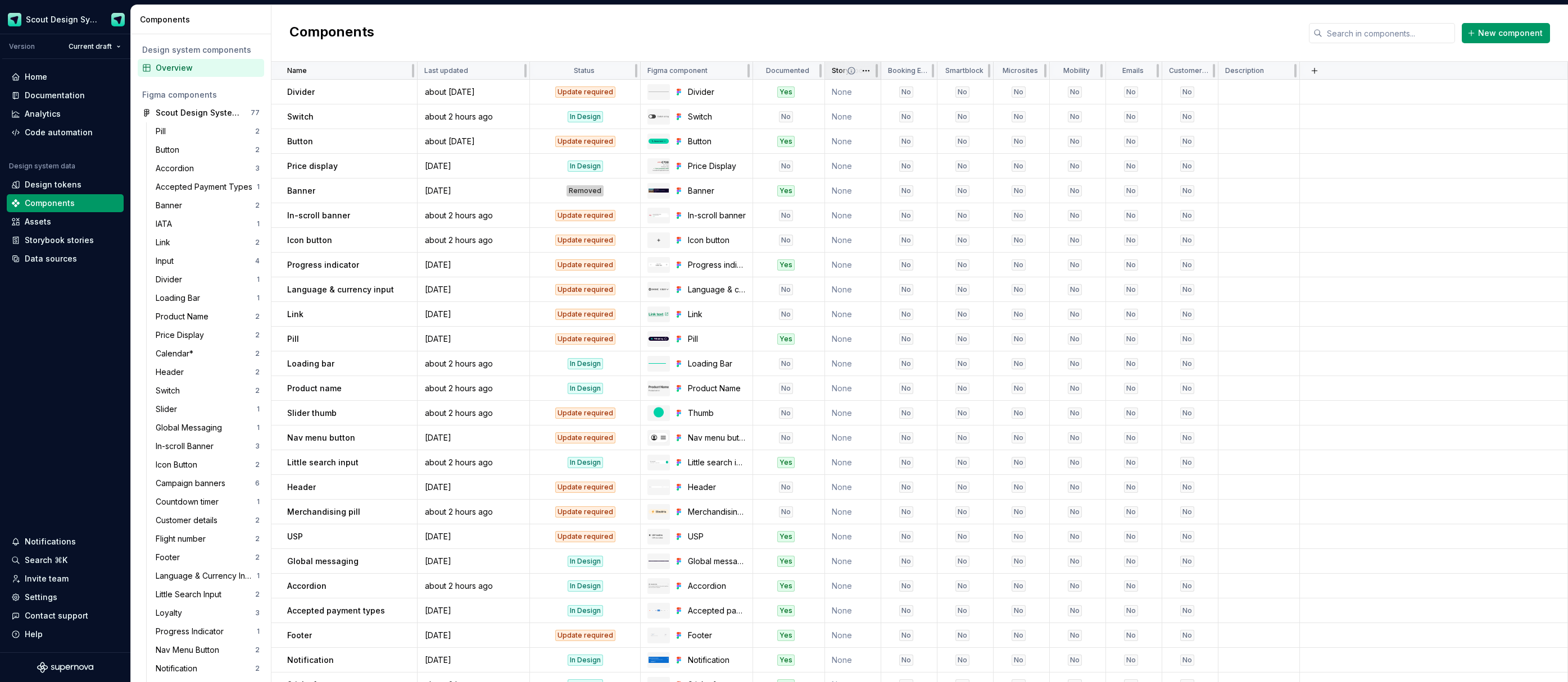
click at [849, 72] on icon at bounding box center [851, 70] width 7 height 7
click at [865, 73] on html "Scout Design System Version Current draft Home Documentation Analytics Code aut…" at bounding box center [784, 341] width 1568 height 682
click at [891, 92] on span "Edit property" at bounding box center [915, 93] width 73 height 12
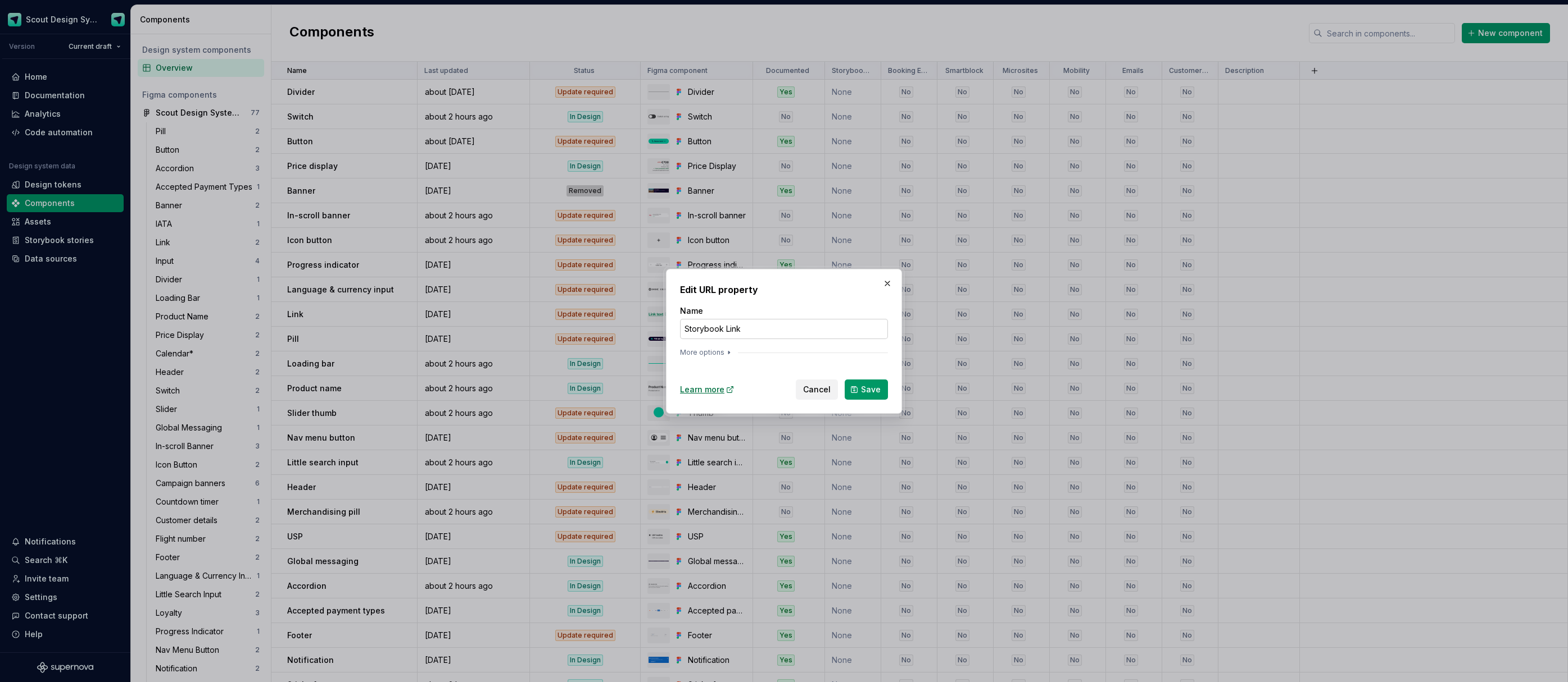
click at [750, 331] on input "Storybook Link" at bounding box center [784, 329] width 208 height 20
click at [728, 353] on icon "button" at bounding box center [729, 352] width 1 height 3
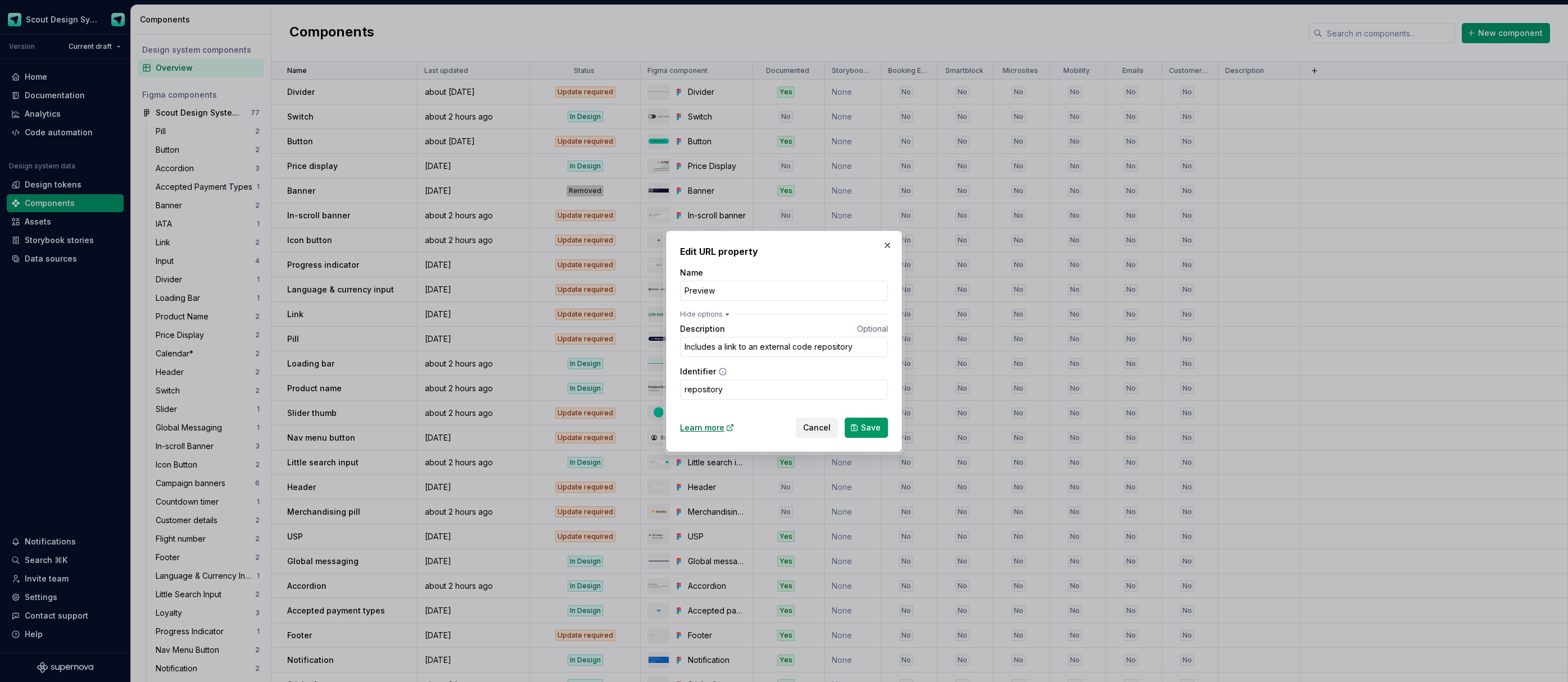
click at [726, 314] on icon "button" at bounding box center [727, 315] width 3 height 1
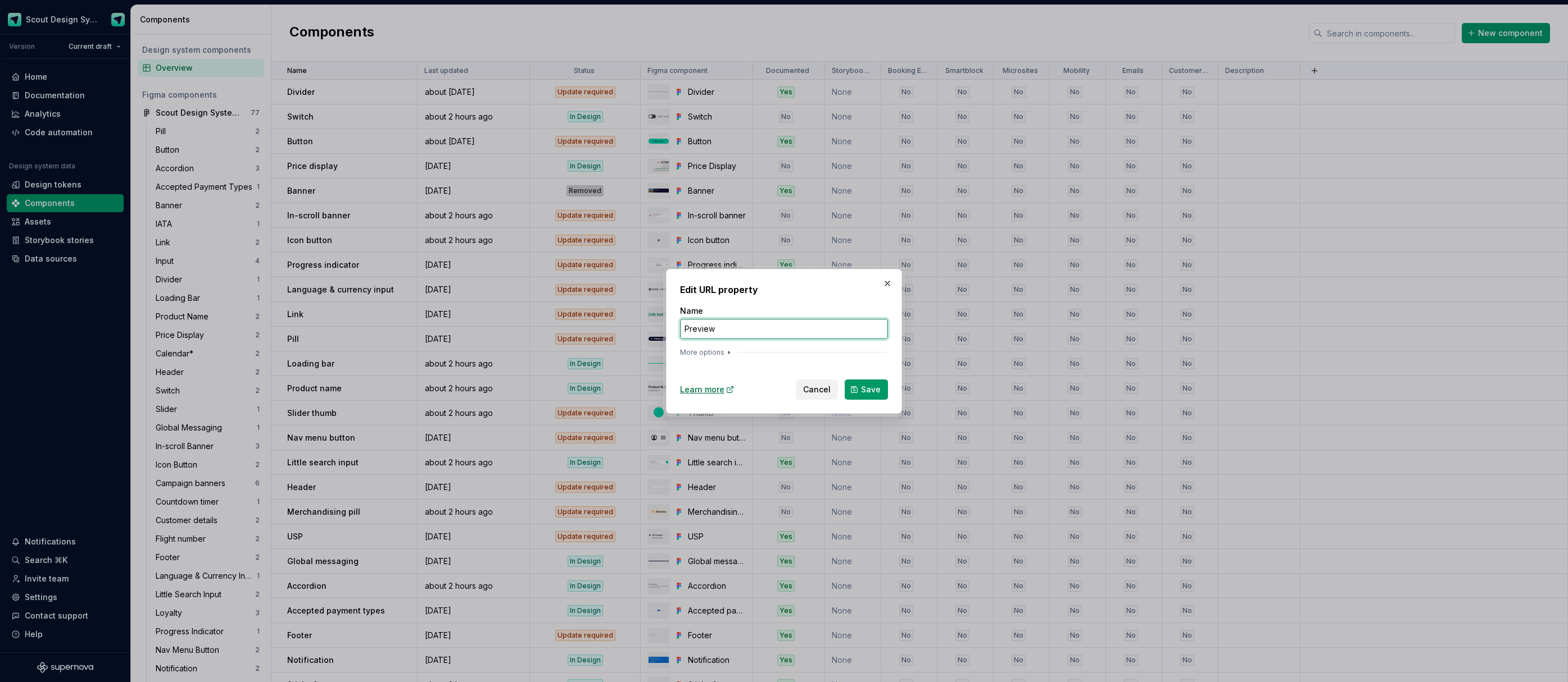
drag, startPoint x: 718, startPoint y: 330, endPoint x: 666, endPoint y: 325, distance: 52.2
click at [666, 325] on div "Edit URL property Name Preview More options Learn more Cancel Save" at bounding box center [784, 341] width 236 height 145
click at [860, 383] on button "Save" at bounding box center [866, 390] width 43 height 20
click at [721, 331] on input "Preview" at bounding box center [784, 329] width 208 height 20
type input "Preview l"
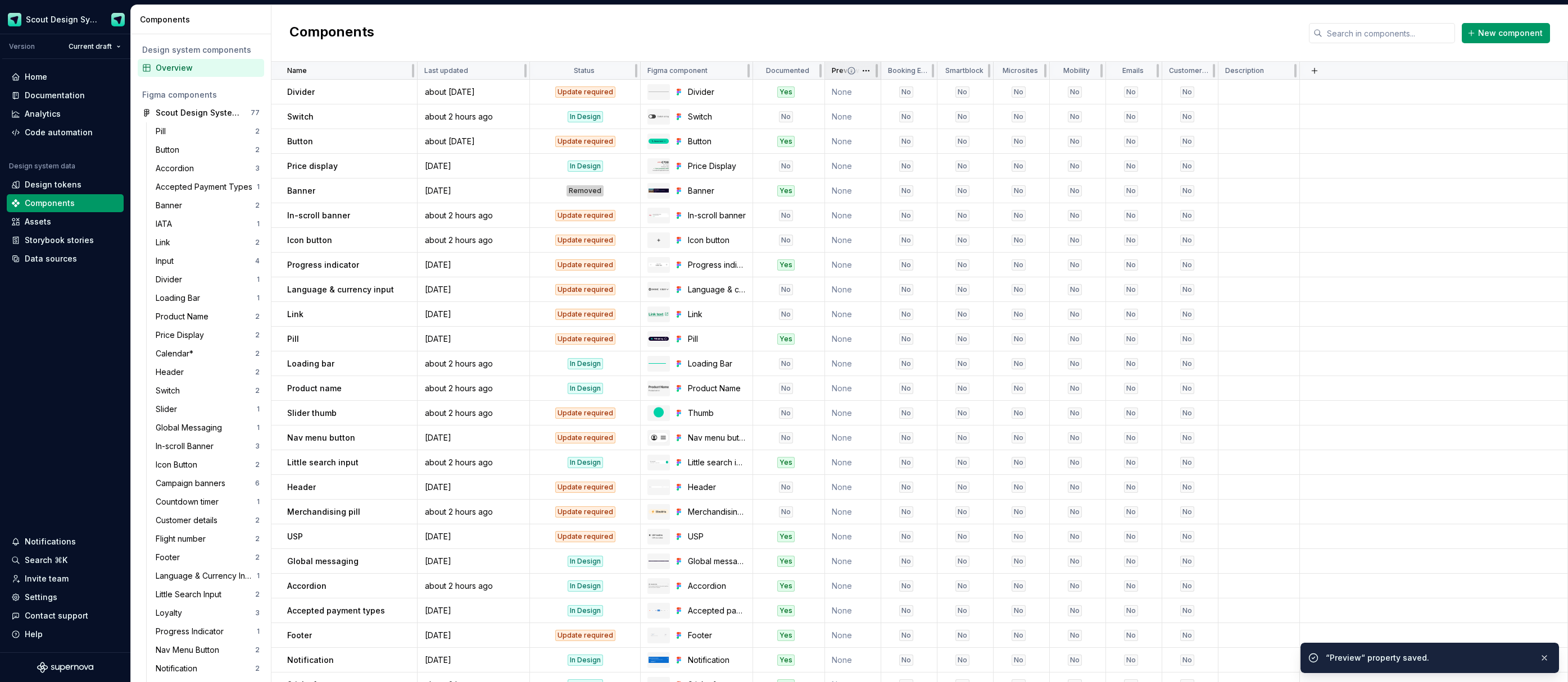
click at [839, 69] on p "Preview" at bounding box center [845, 71] width 27 height 9
click at [869, 74] on html "Scout Design System Version Current draft Home Documentation Analytics Code aut…" at bounding box center [784, 341] width 1568 height 682
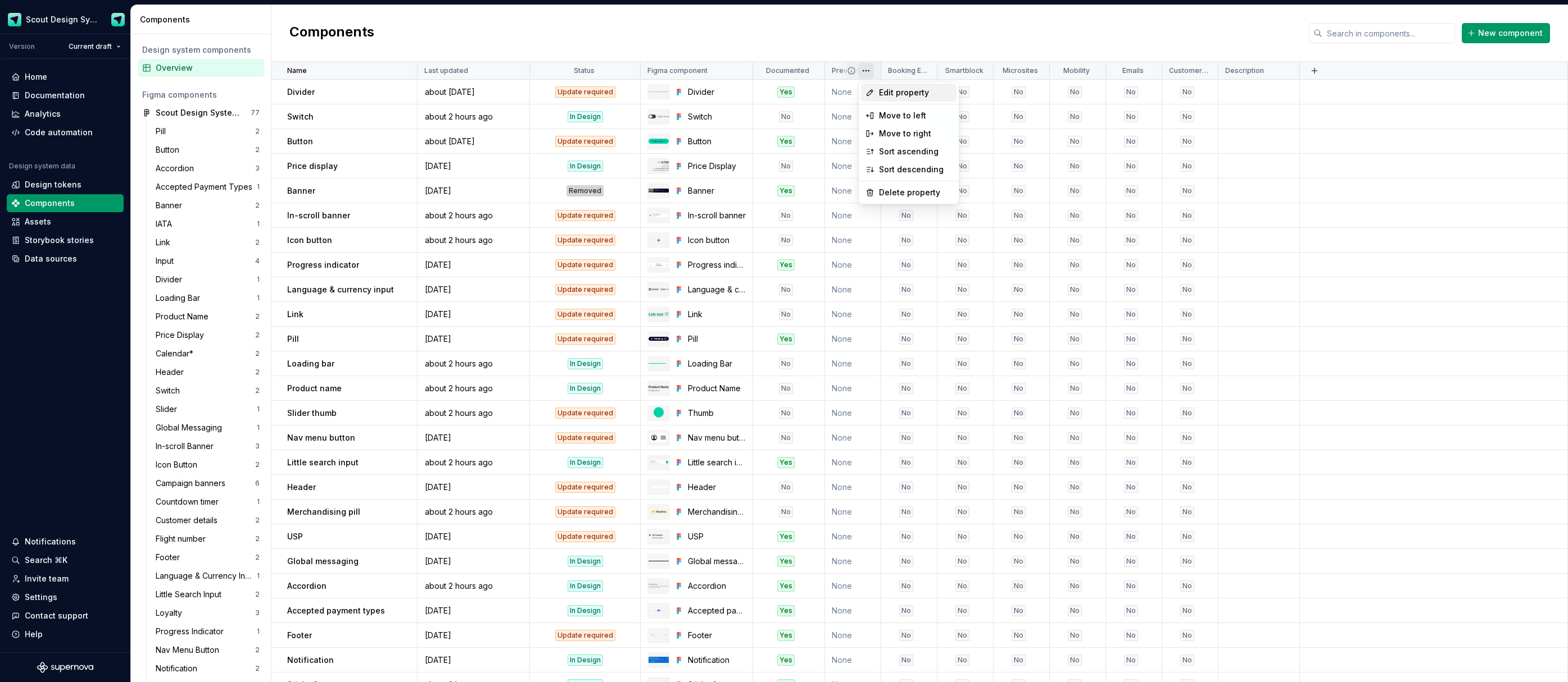
click at [918, 95] on span "Edit property" at bounding box center [915, 93] width 73 height 12
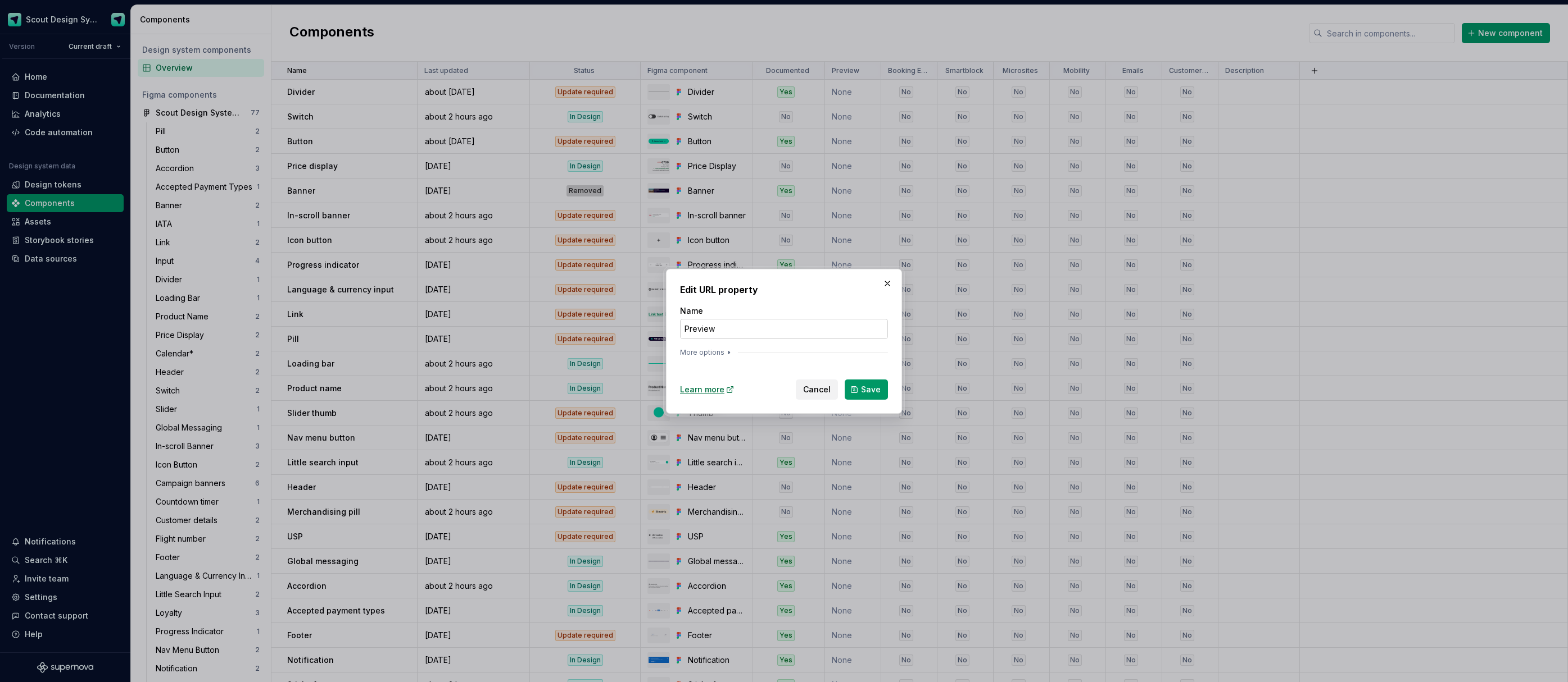
click at [745, 331] on input "Preview" at bounding box center [784, 329] width 208 height 20
type input "Preview link"
click at [864, 388] on span "Save" at bounding box center [870, 390] width 20 height 12
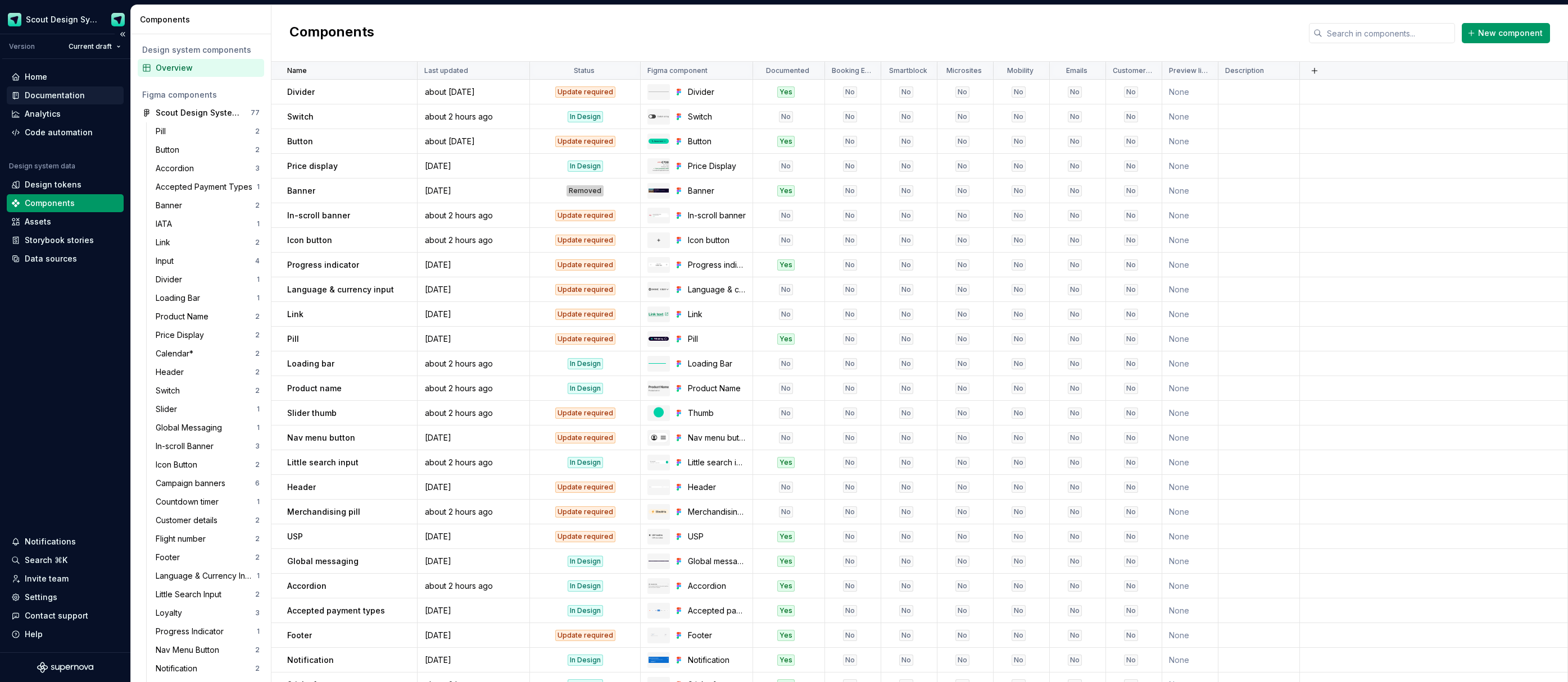
click at [60, 99] on div "Documentation" at bounding box center [54, 95] width 60 height 12
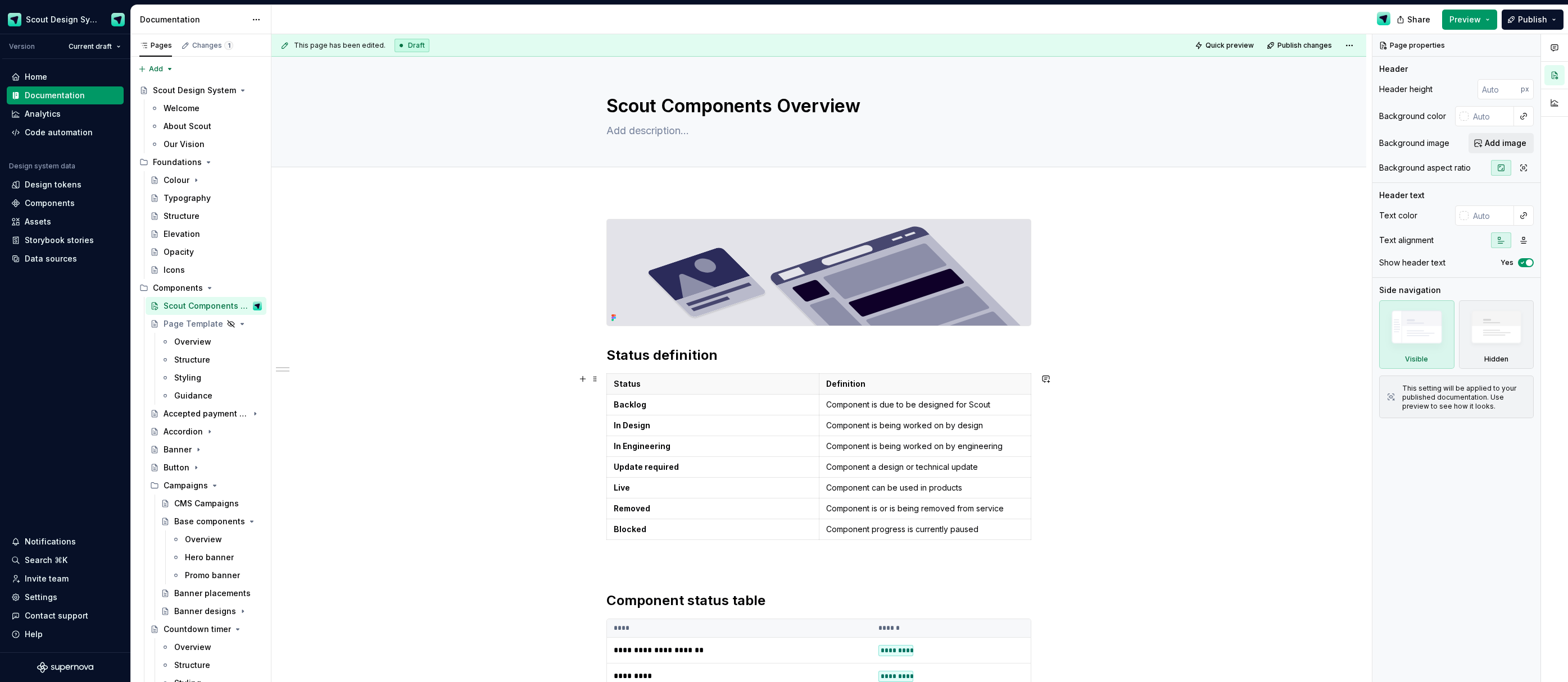
scroll to position [298, 0]
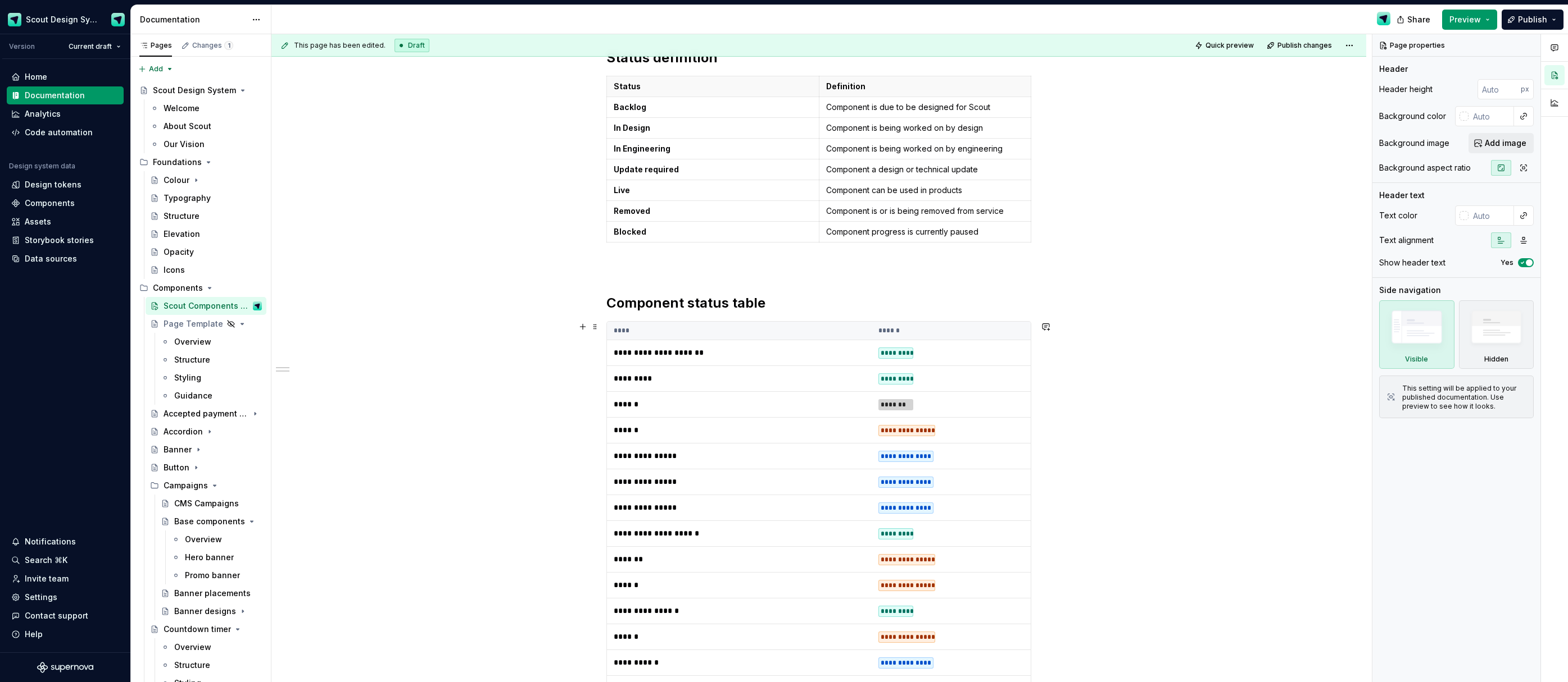
click at [833, 459] on td "**********" at bounding box center [739, 456] width 265 height 26
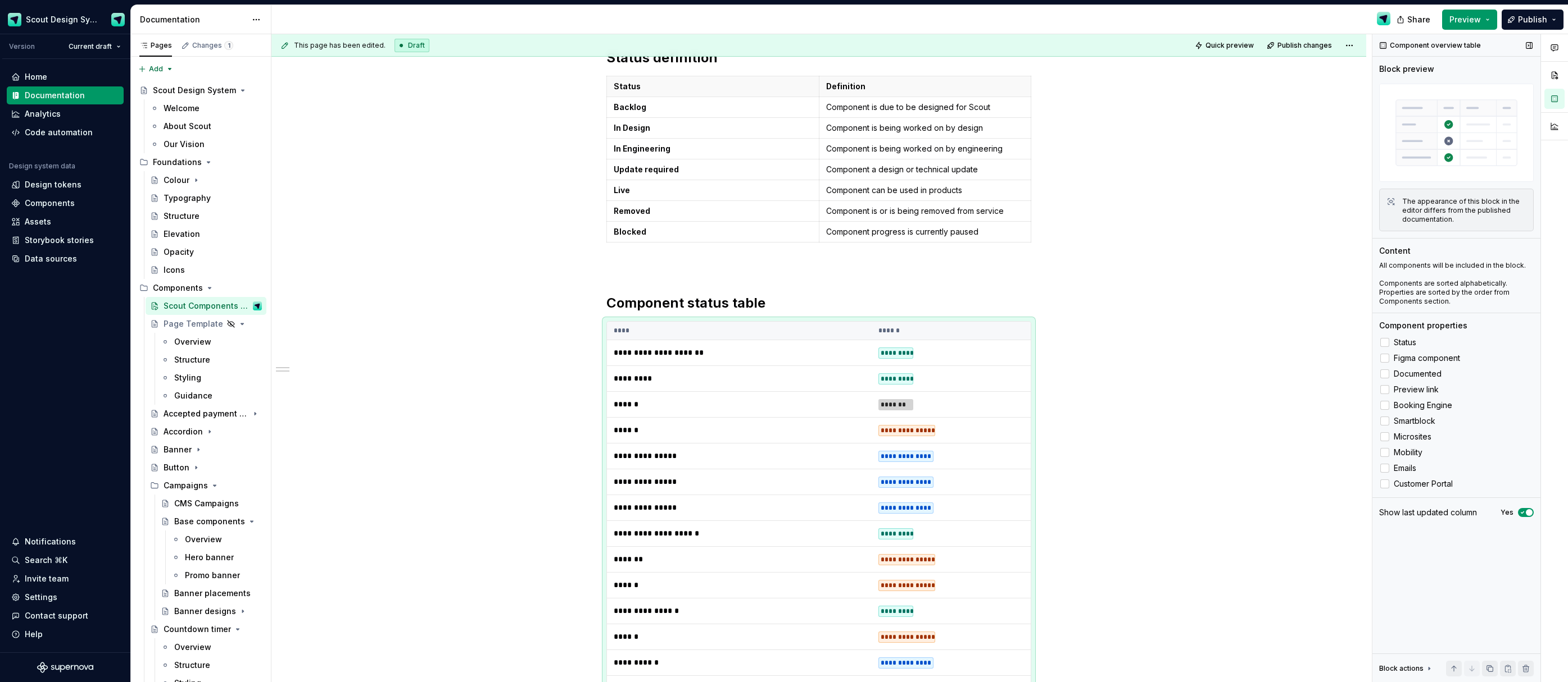
drag, startPoint x: 1388, startPoint y: 404, endPoint x: 1388, endPoint y: 414, distance: 10.0
click at [1388, 405] on div at bounding box center [1384, 405] width 9 height 9
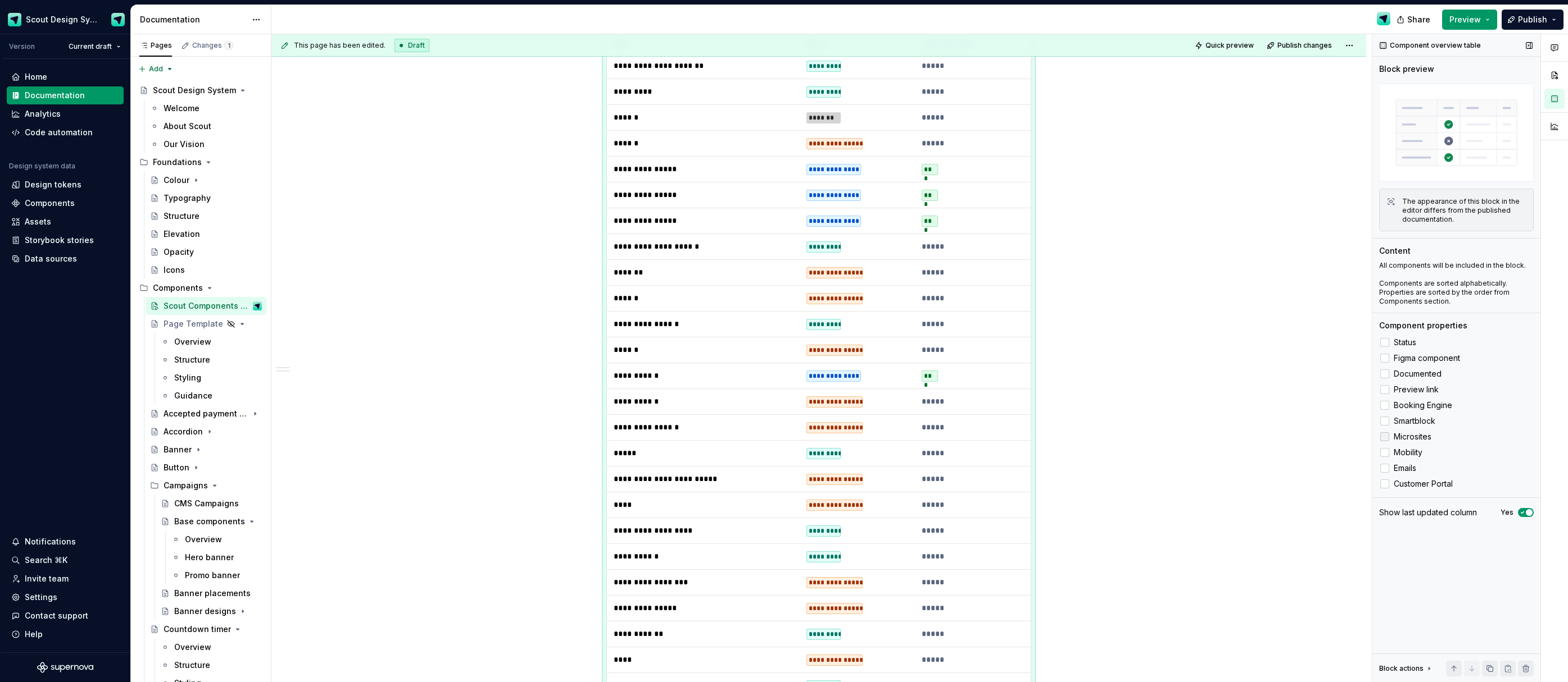
drag, startPoint x: 1387, startPoint y: 418, endPoint x: 1388, endPoint y: 430, distance: 12.0
click at [1388, 419] on div at bounding box center [1384, 421] width 9 height 9
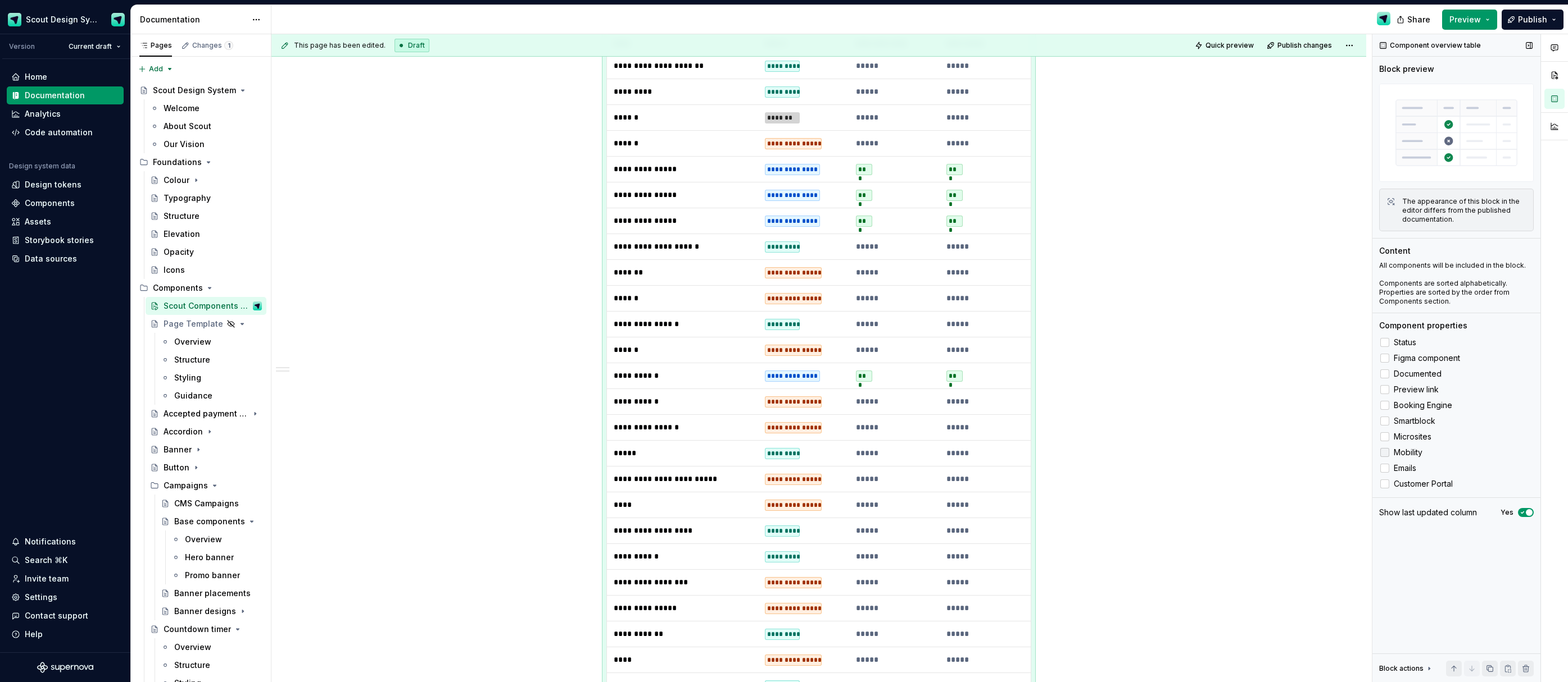
drag, startPoint x: 1387, startPoint y: 435, endPoint x: 1386, endPoint y: 448, distance: 13.0
click at [1388, 437] on div at bounding box center [1384, 437] width 9 height 9
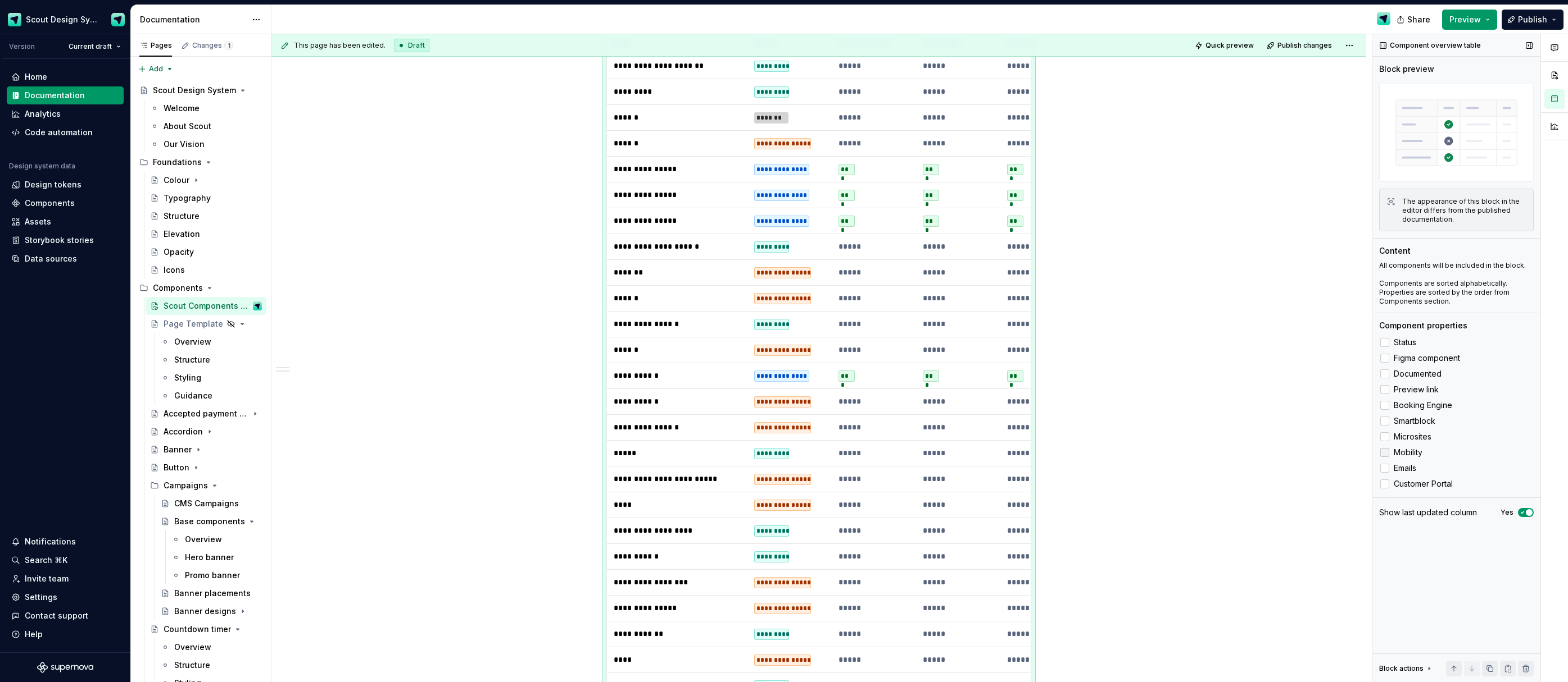
click at [1386, 453] on div at bounding box center [1384, 453] width 9 height 9
click at [1386, 466] on div at bounding box center [1384, 468] width 9 height 9
click at [1386, 484] on div at bounding box center [1384, 484] width 9 height 9
drag, startPoint x: 1386, startPoint y: 391, endPoint x: 1412, endPoint y: 310, distance: 85.1
click at [1386, 391] on div at bounding box center [1384, 390] width 9 height 9
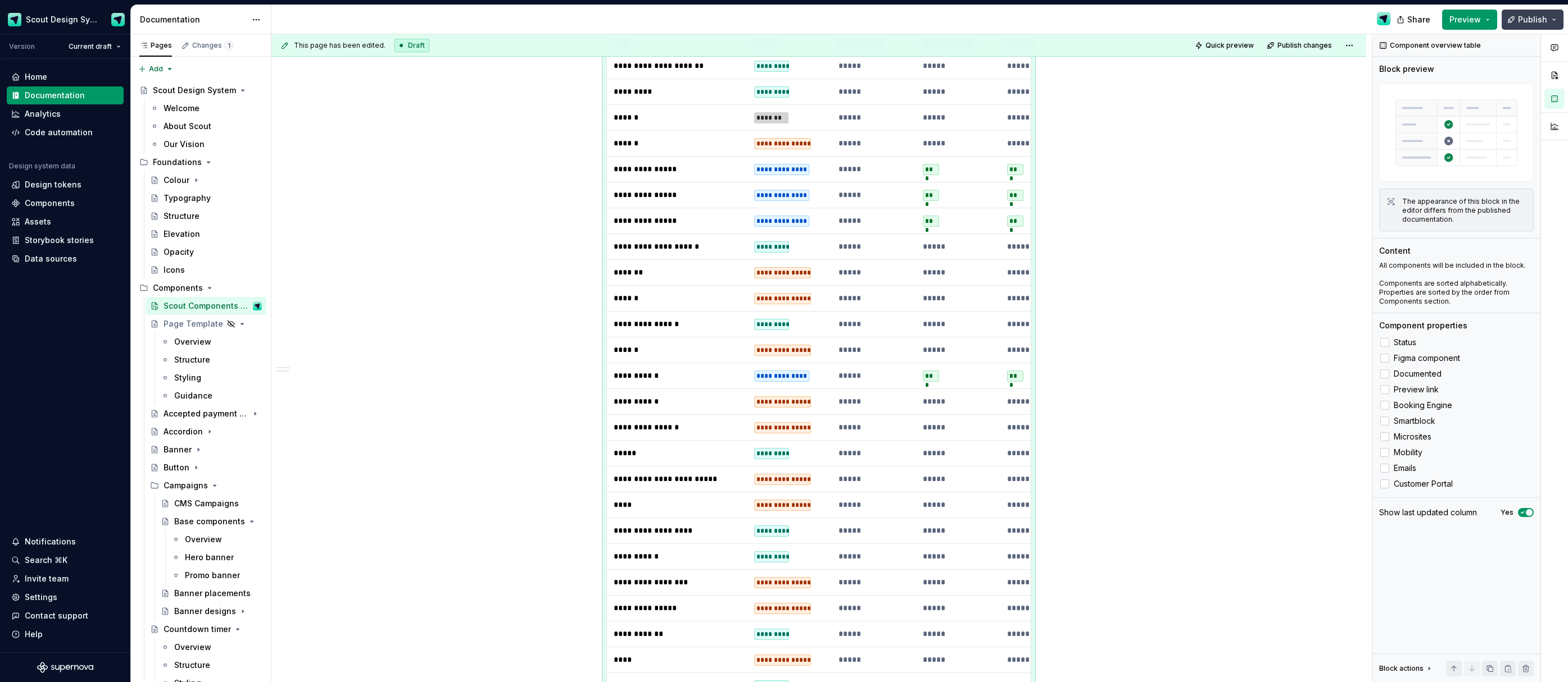
click at [1525, 19] on span "Publish" at bounding box center [1532, 20] width 29 height 12
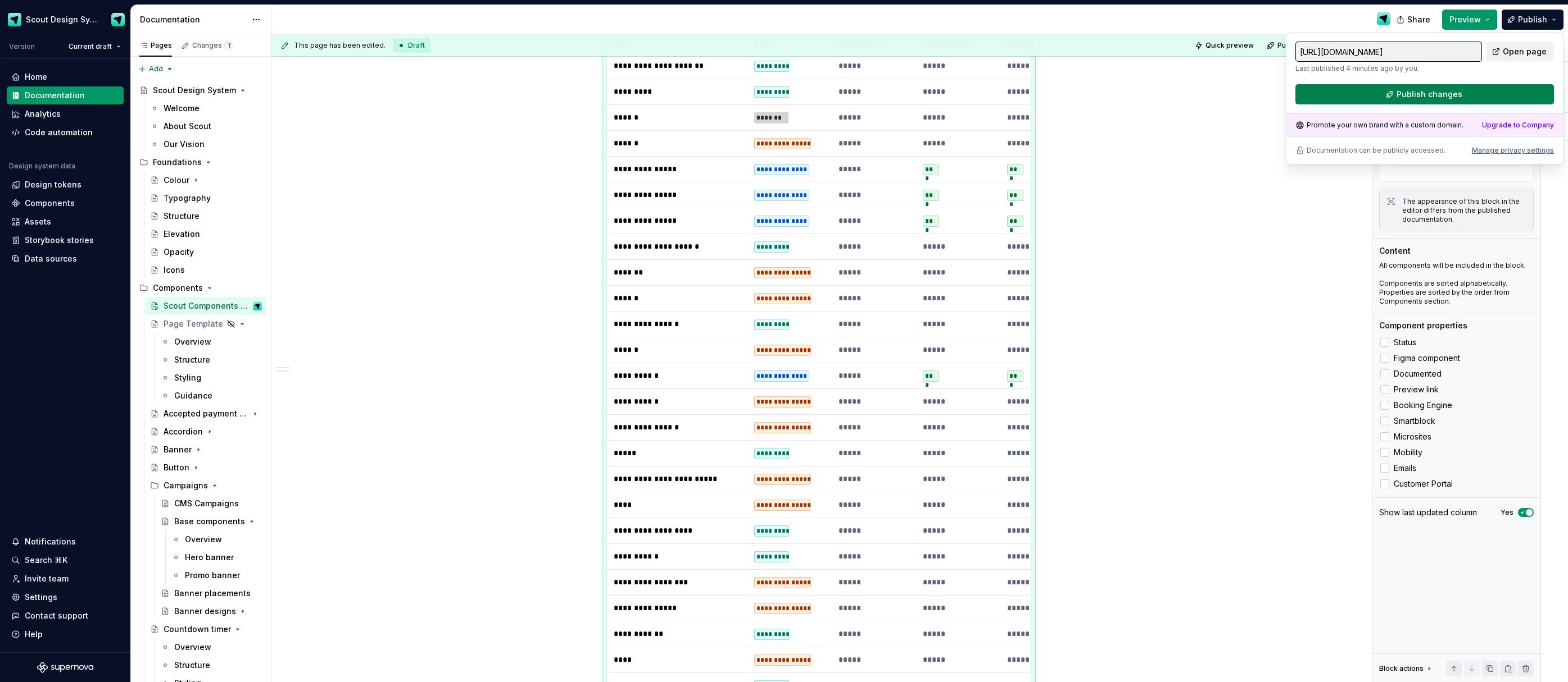
click at [1394, 94] on button "Publish changes" at bounding box center [1424, 94] width 258 height 20
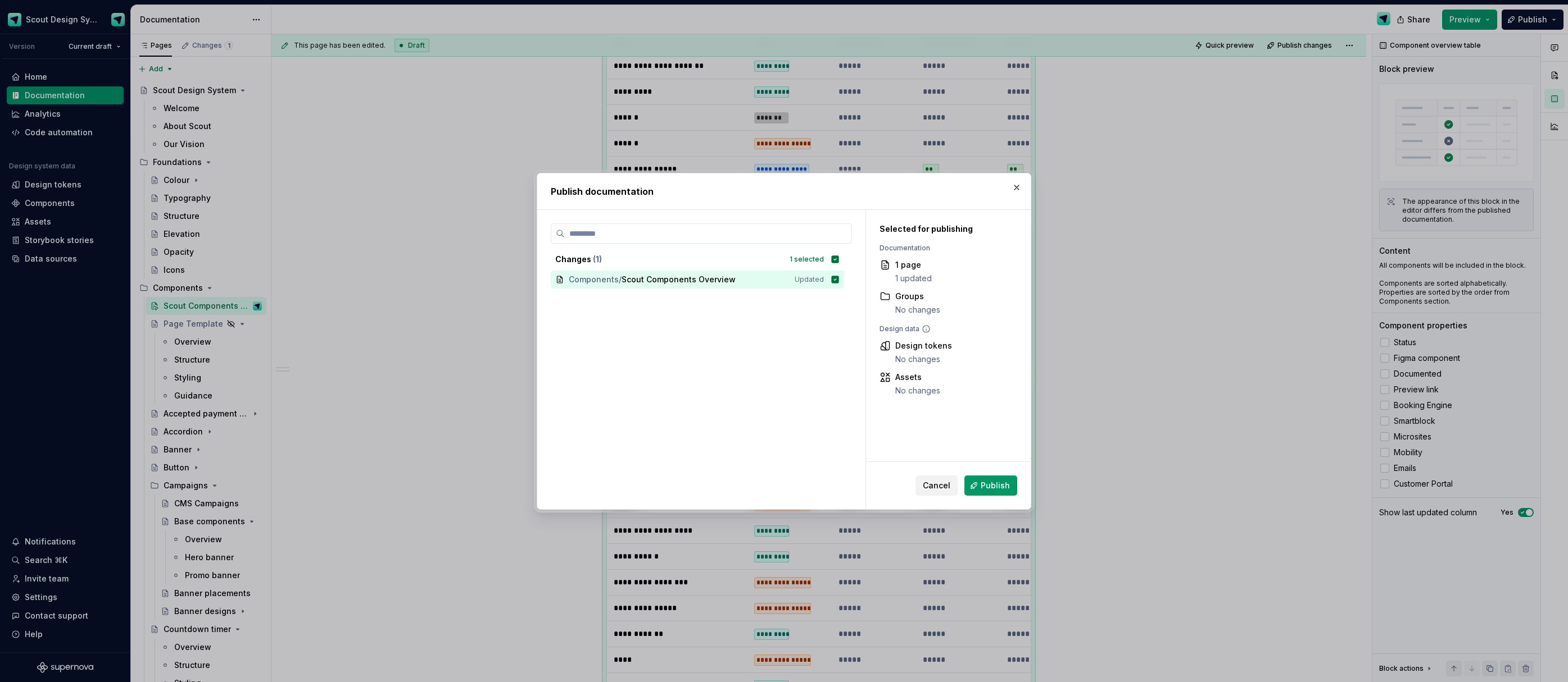
click at [972, 487] on button "Publish" at bounding box center [991, 486] width 53 height 20
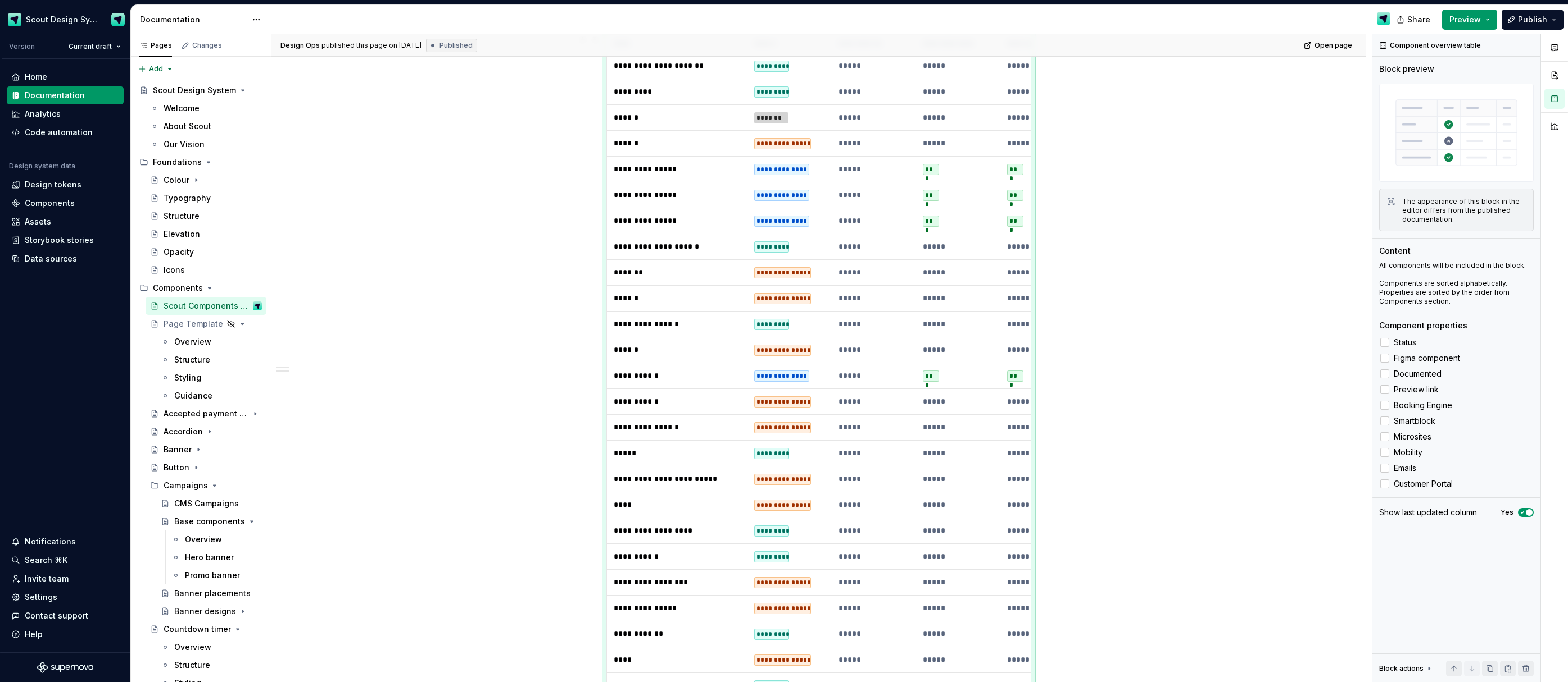
type textarea "*"
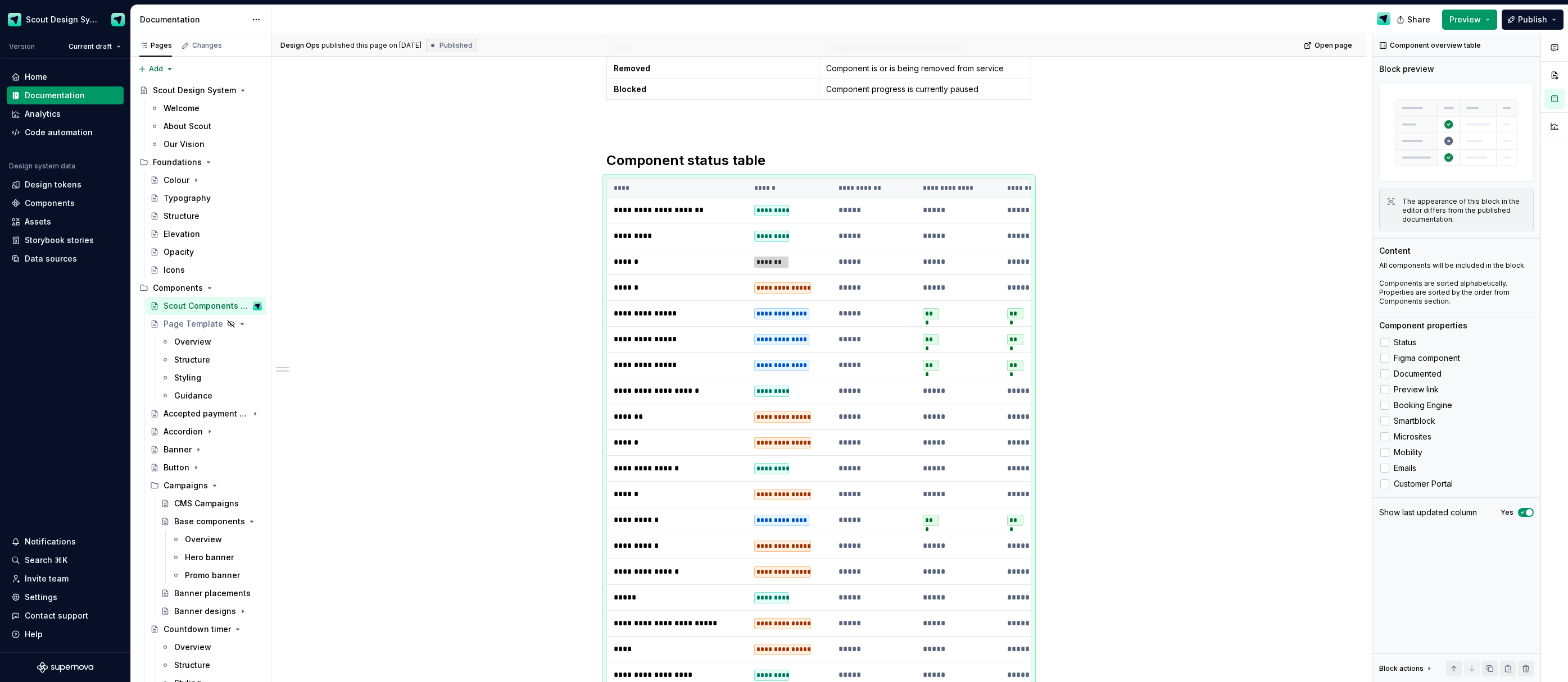
scroll to position [311, 0]
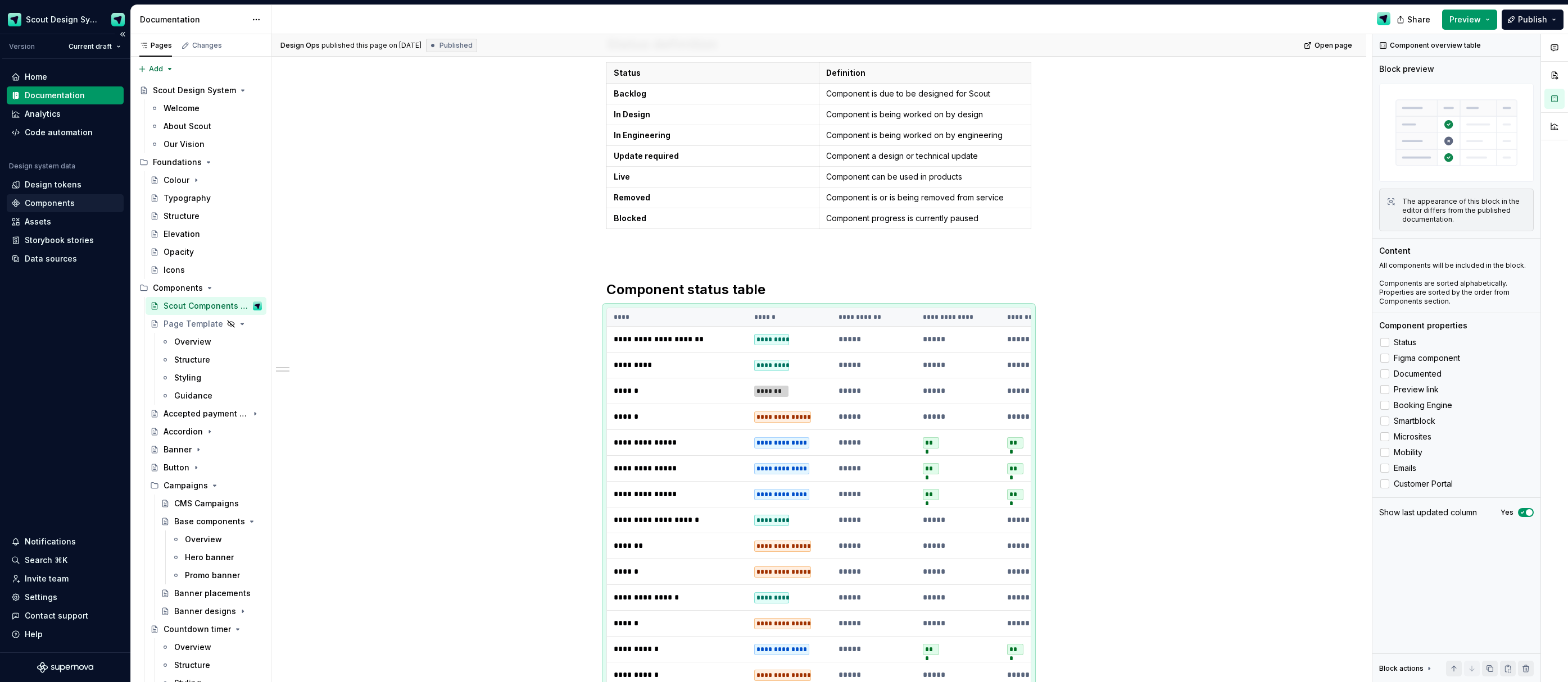
click at [53, 200] on div "Components" at bounding box center [49, 203] width 50 height 12
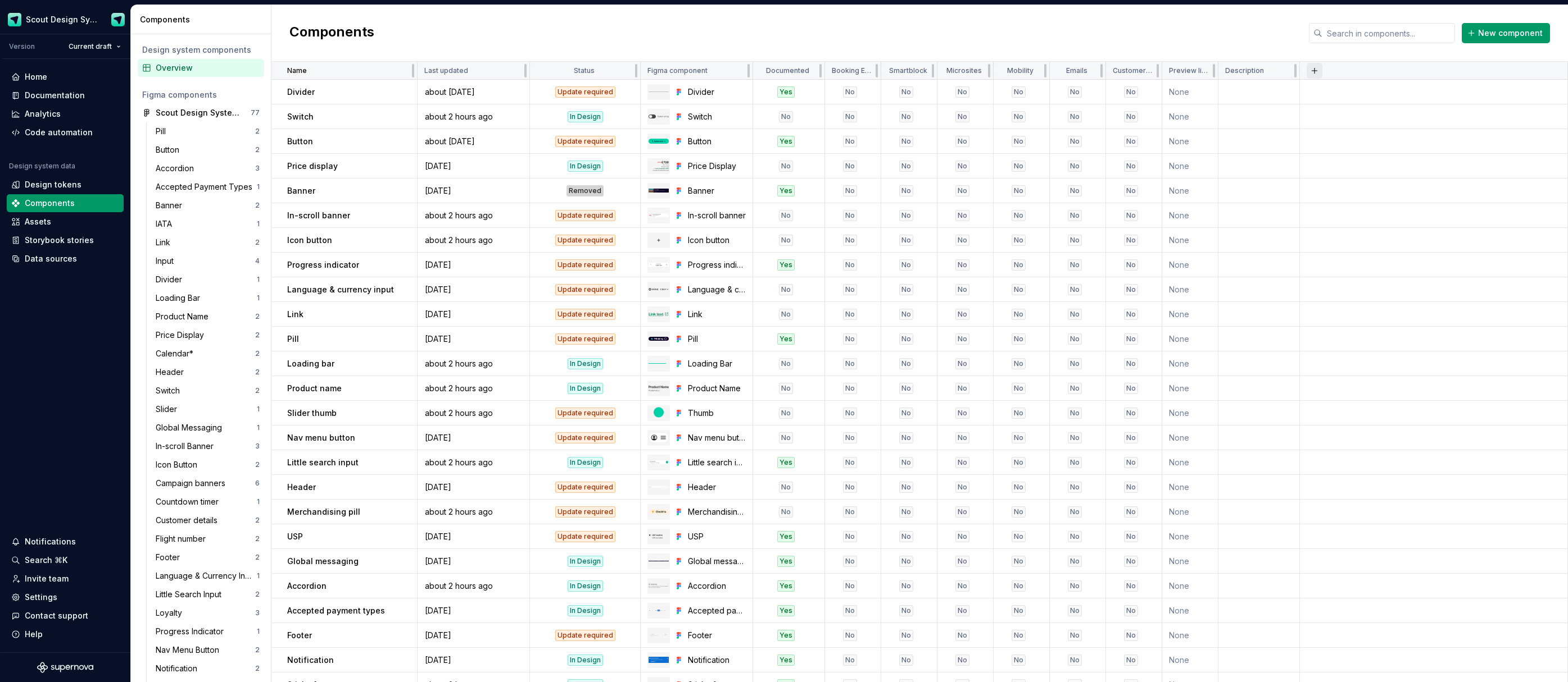
click at [1311, 70] on button "button" at bounding box center [1314, 71] width 16 height 16
click at [1271, 95] on div "New custom property" at bounding box center [1250, 93] width 84 height 12
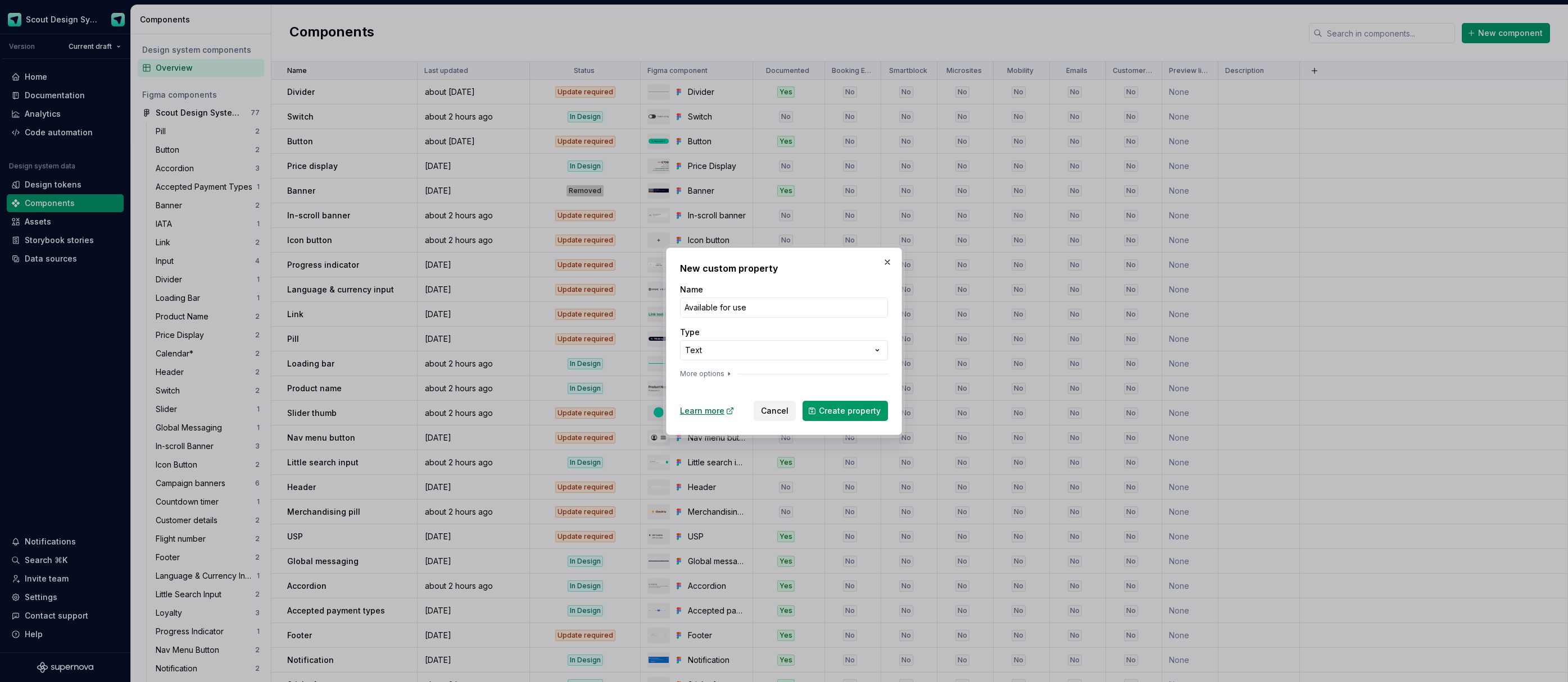
type input "Available for use"
click at [871, 347] on div "**********" at bounding box center [784, 341] width 1568 height 682
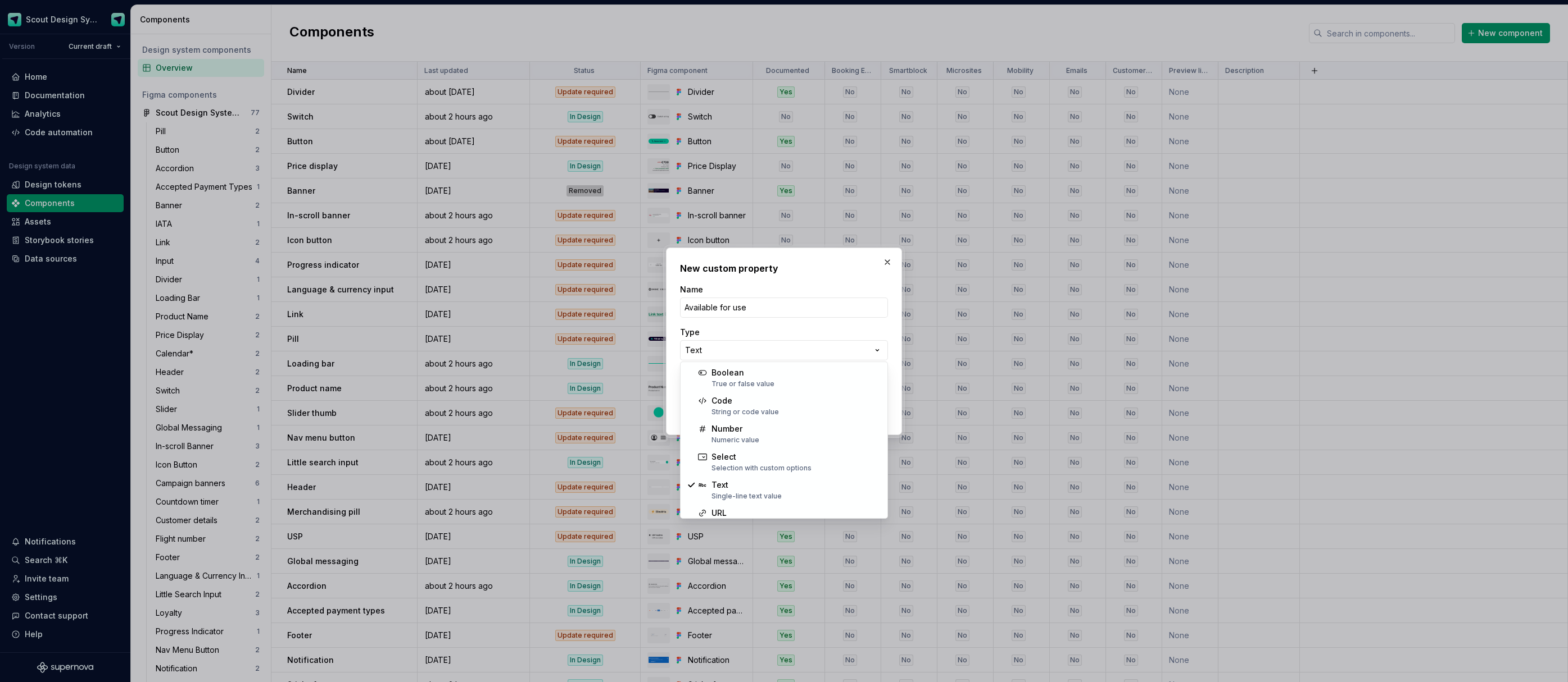
select select "*******"
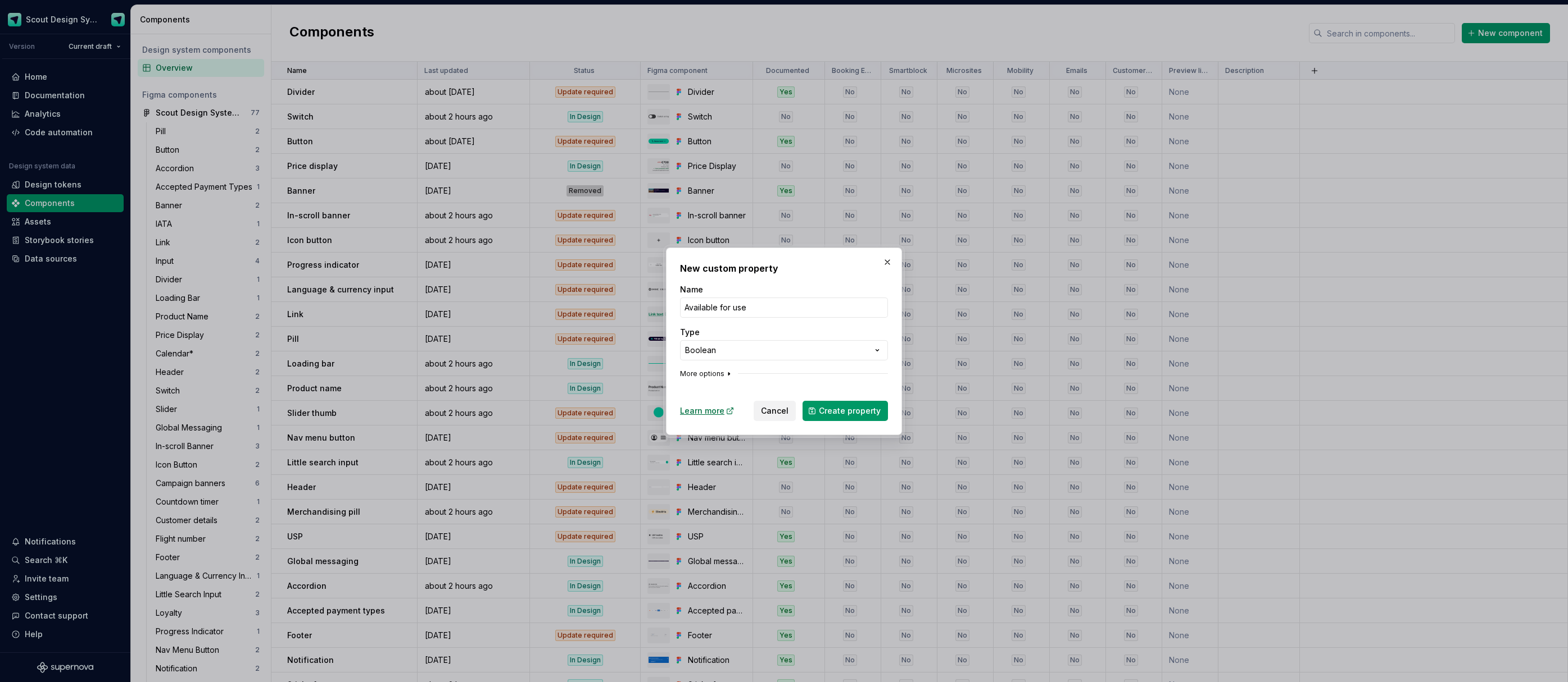
click at [728, 373] on icon "button" at bounding box center [729, 374] width 1 height 3
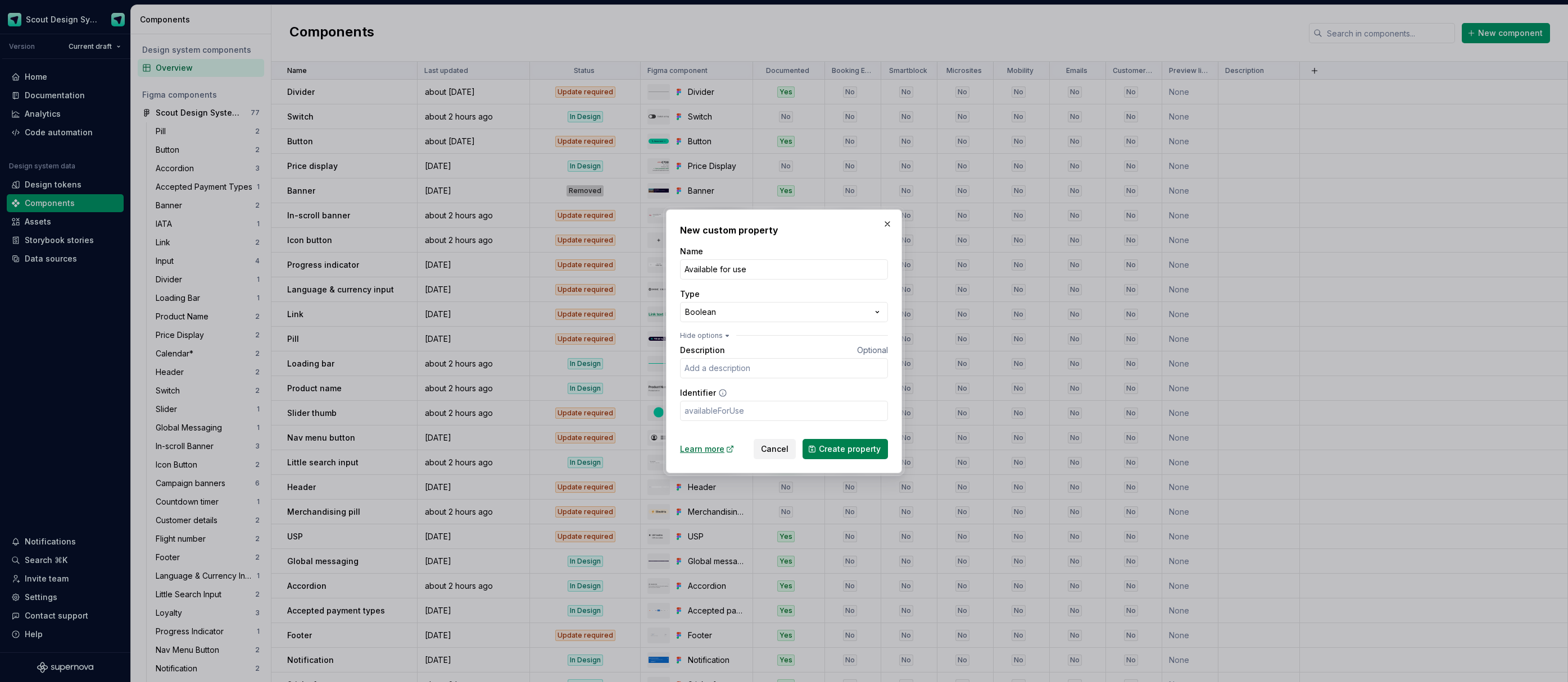
click at [831, 451] on span "Create property" at bounding box center [849, 449] width 62 height 12
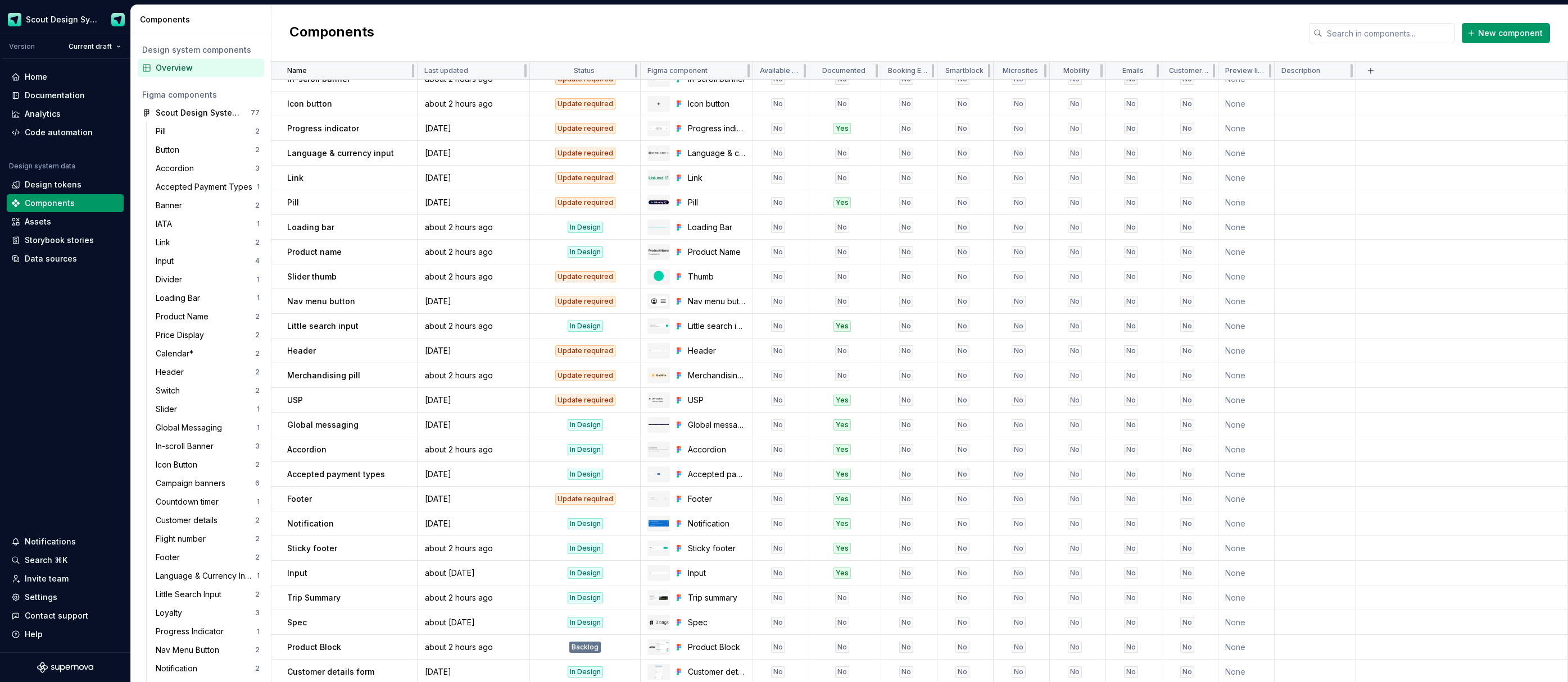
scroll to position [312, 0]
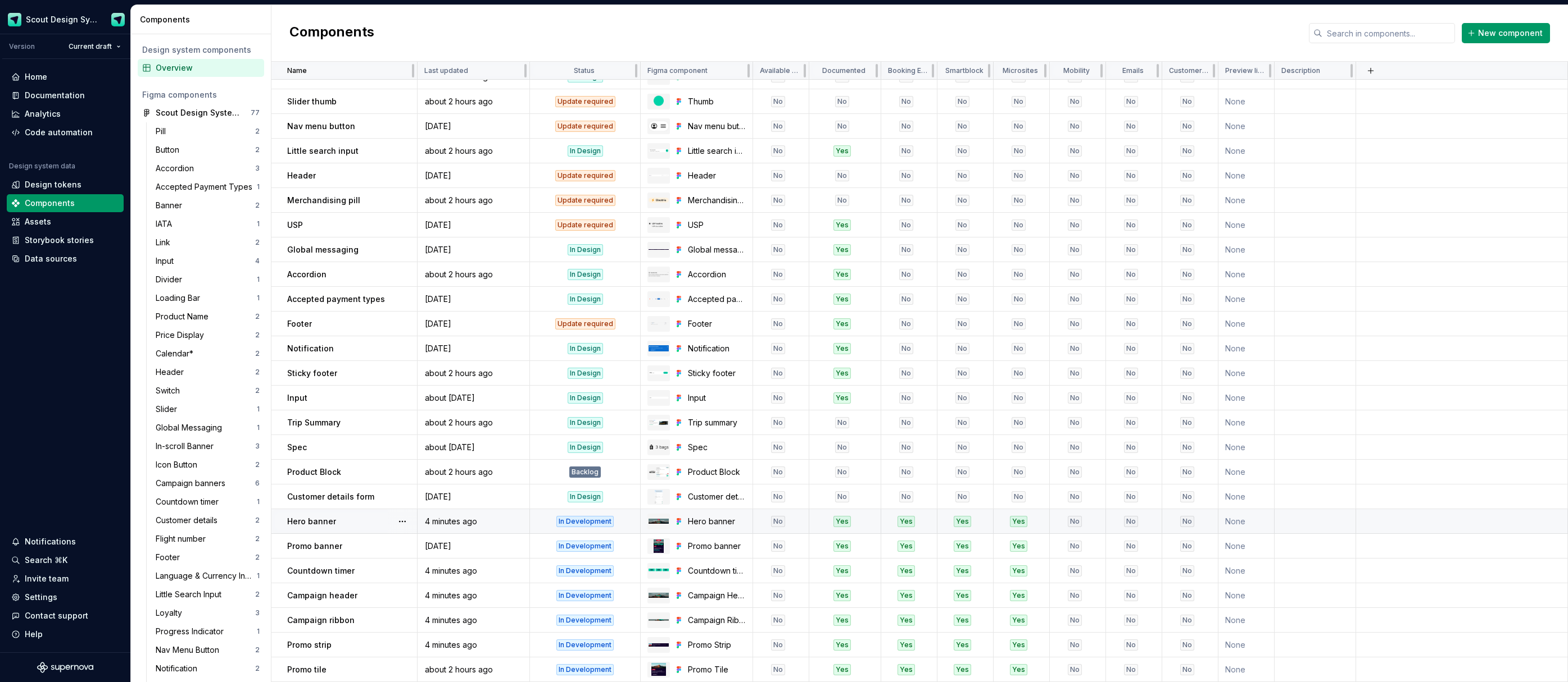
click at [776, 521] on div "No" at bounding box center [777, 522] width 14 height 12
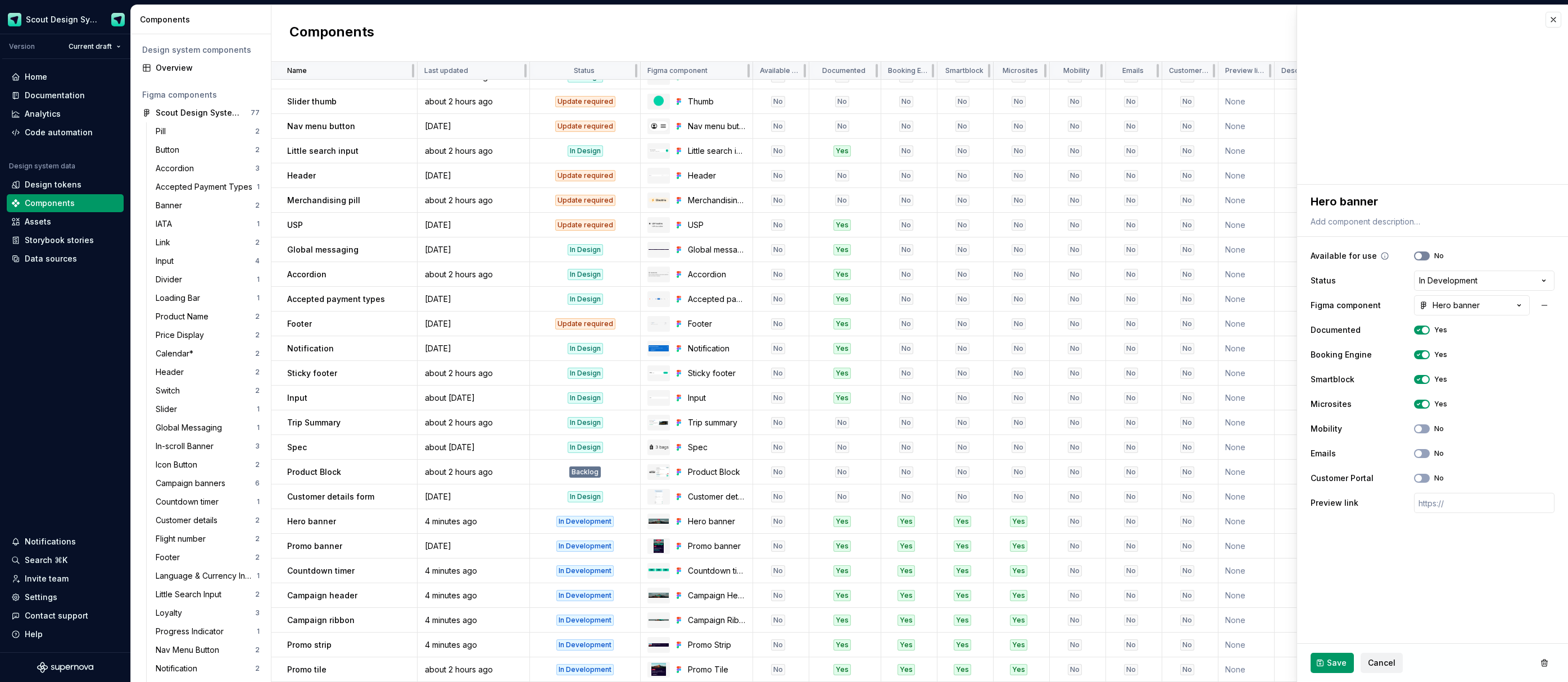
click at [1425, 259] on button "No" at bounding box center [1422, 256] width 16 height 9
drag, startPoint x: 1339, startPoint y: 665, endPoint x: 1237, endPoint y: 651, distance: 103.0
click at [1339, 665] on span "Save" at bounding box center [1336, 663] width 20 height 12
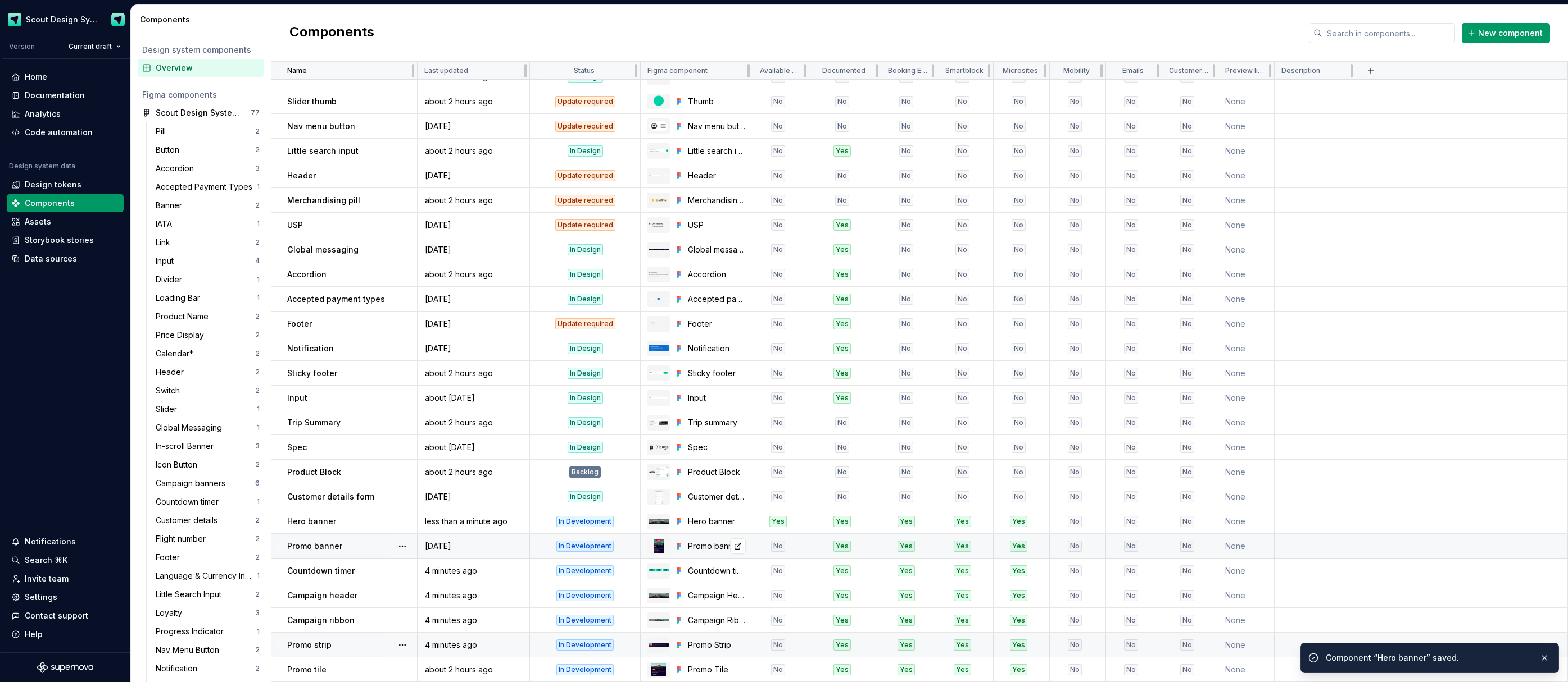
click at [703, 542] on div "Promo banner" at bounding box center [716, 547] width 58 height 12
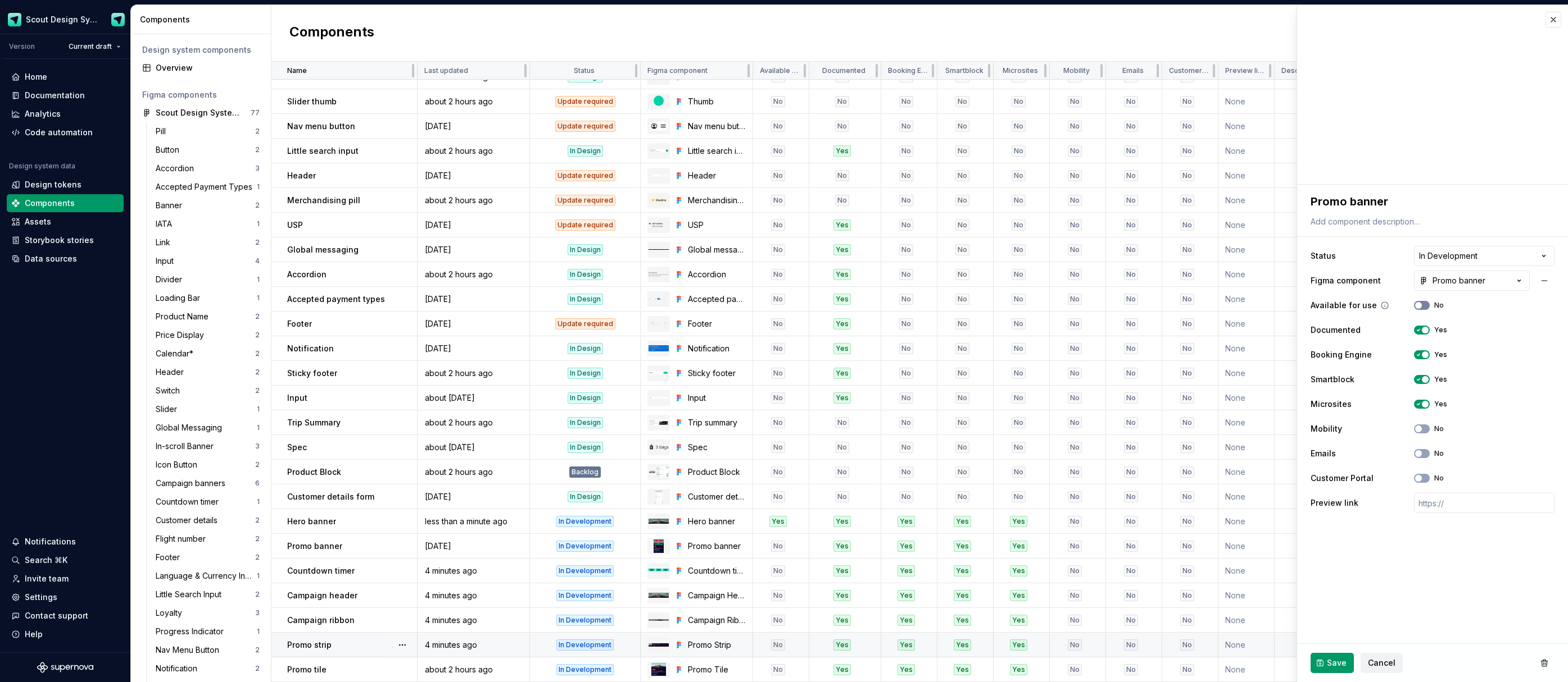
click at [1420, 303] on span "button" at bounding box center [1417, 305] width 7 height 7
click at [1334, 662] on span "Save" at bounding box center [1336, 663] width 20 height 12
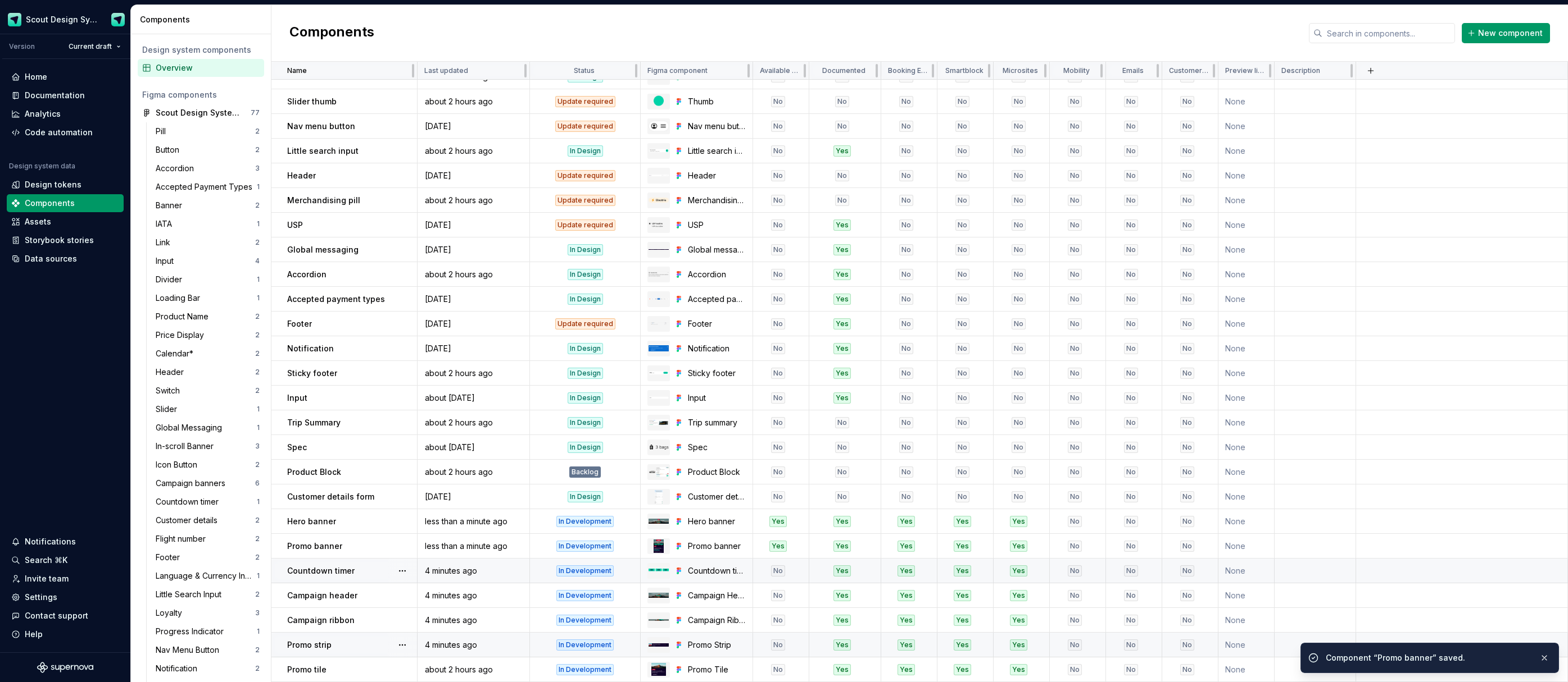
click at [790, 576] on div "No" at bounding box center [777, 571] width 48 height 12
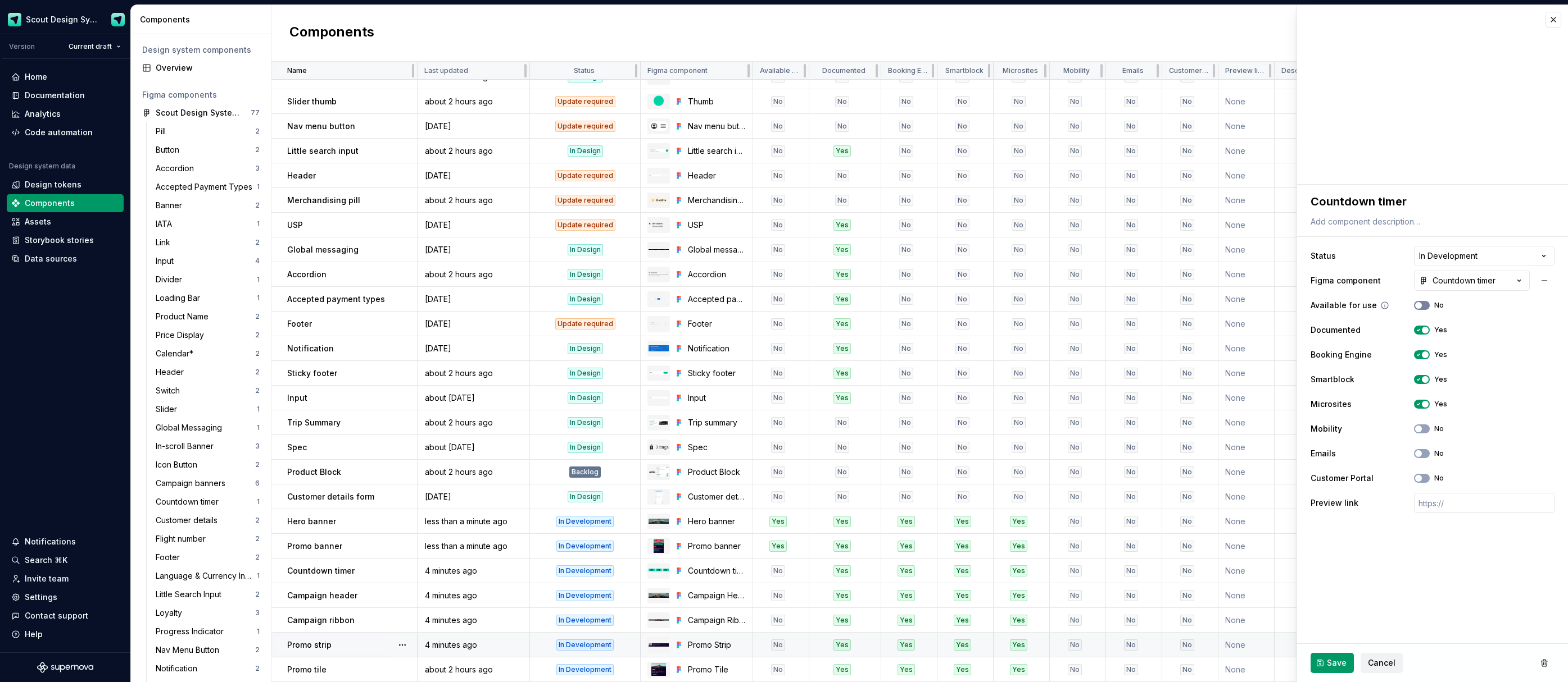
click at [1415, 307] on span "button" at bounding box center [1417, 305] width 7 height 7
click at [1323, 675] on div "Save Cancel" at bounding box center [1432, 663] width 271 height 38
drag, startPoint x: 1326, startPoint y: 666, endPoint x: 1328, endPoint y: 660, distance: 6.3
click at [1326, 666] on button "Save" at bounding box center [1332, 663] width 43 height 20
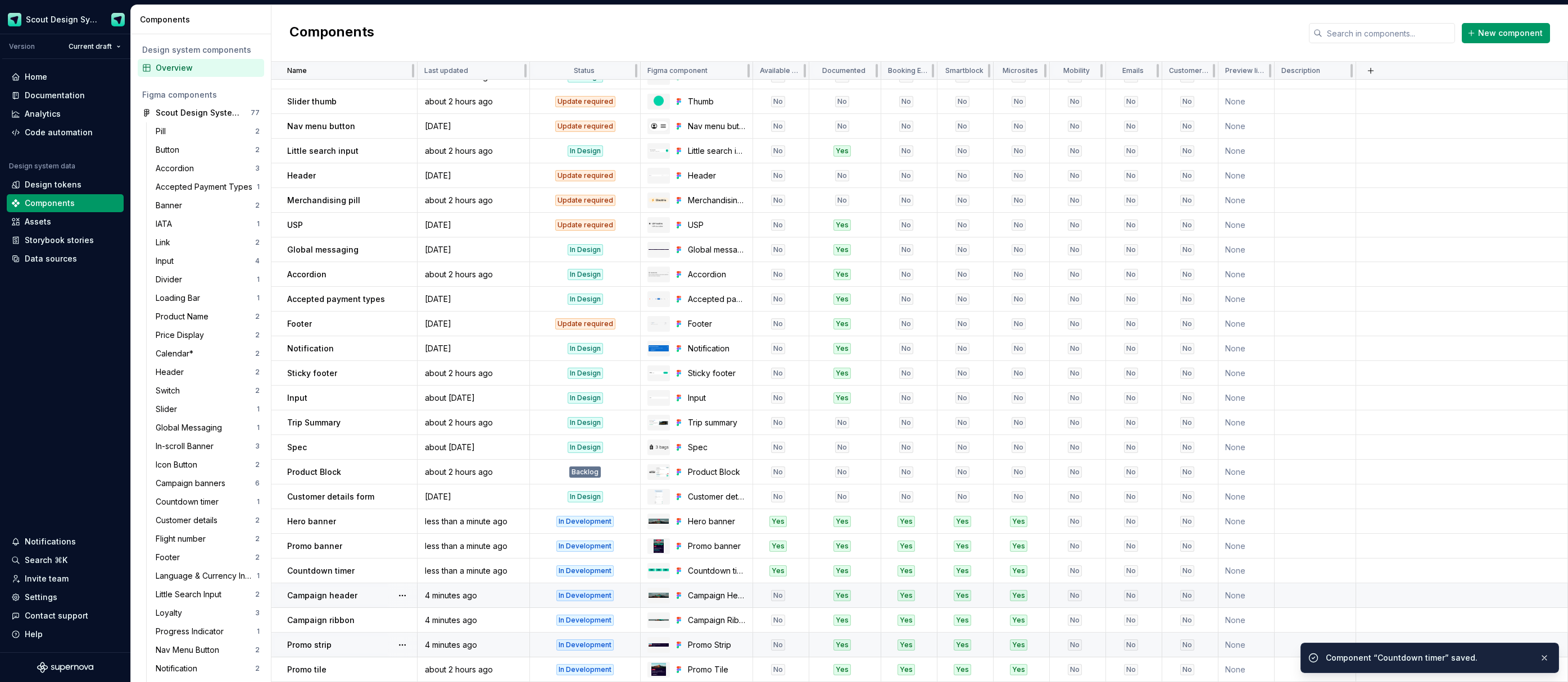
click at [790, 600] on div "No" at bounding box center [777, 596] width 48 height 12
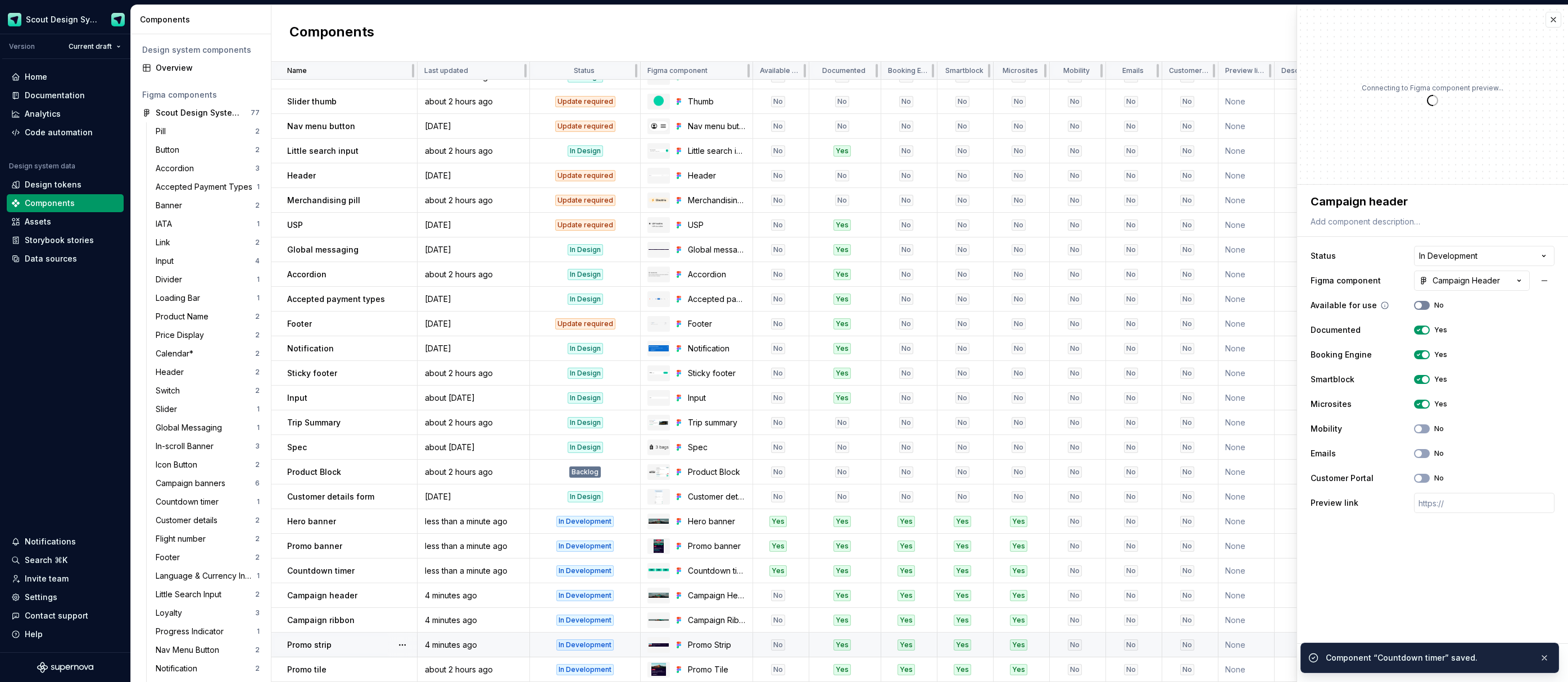
click at [1425, 310] on button "No" at bounding box center [1422, 305] width 16 height 9
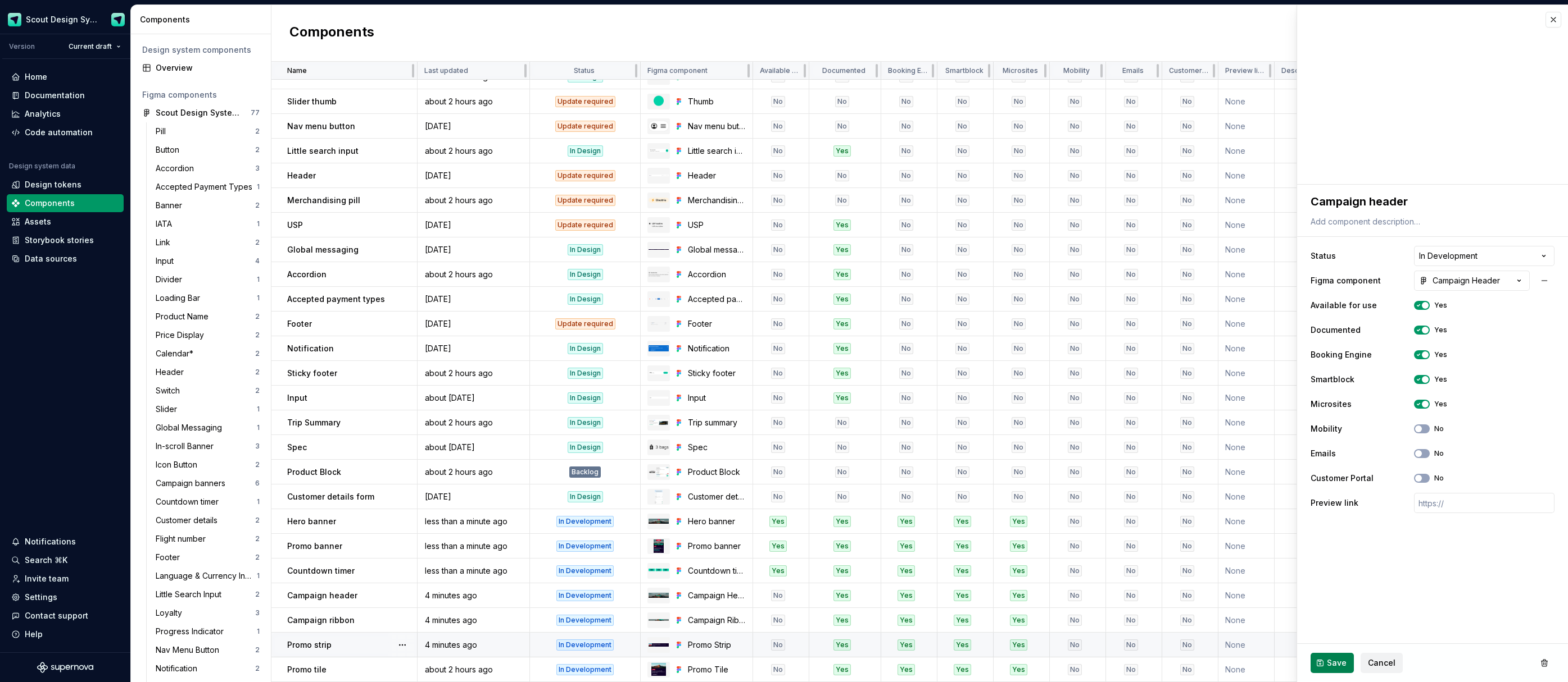
click at [1331, 670] on button "Save" at bounding box center [1332, 663] width 43 height 20
click at [781, 622] on div "No" at bounding box center [777, 621] width 14 height 12
click at [1423, 305] on button "No" at bounding box center [1422, 305] width 16 height 9
click at [1334, 657] on button "Save" at bounding box center [1332, 663] width 43 height 20
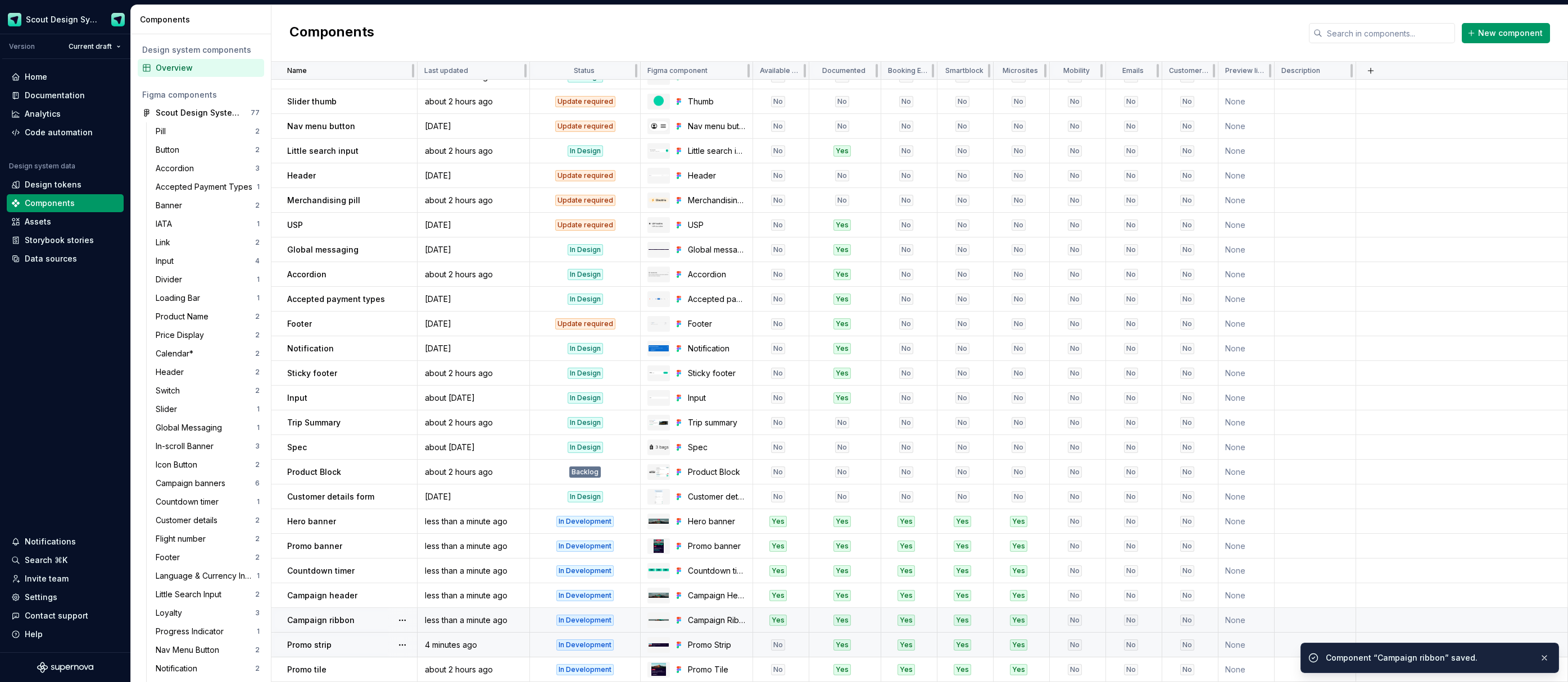
click at [785, 647] on div "No" at bounding box center [777, 645] width 48 height 12
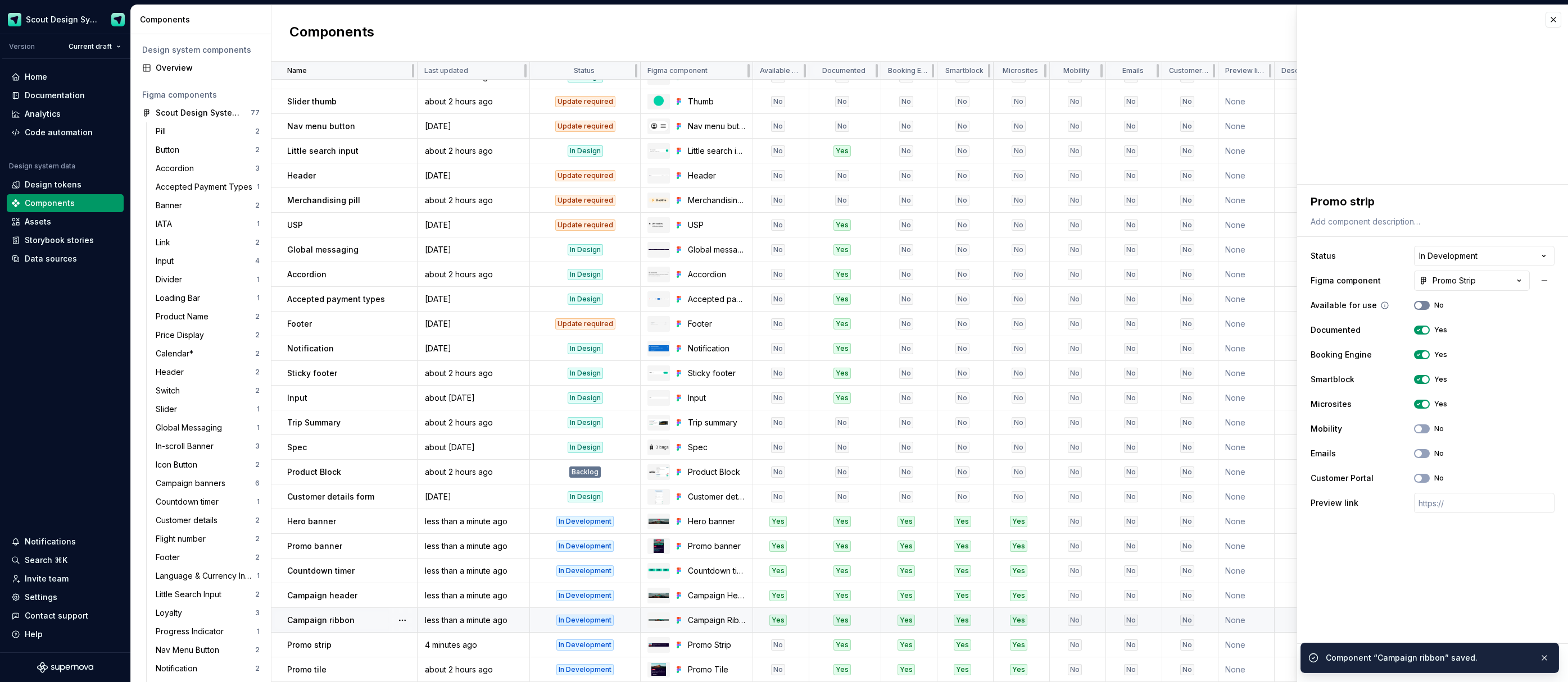
click at [1421, 308] on icon "button" at bounding box center [1418, 305] width 9 height 7
click at [1328, 668] on span "Save" at bounding box center [1336, 663] width 20 height 12
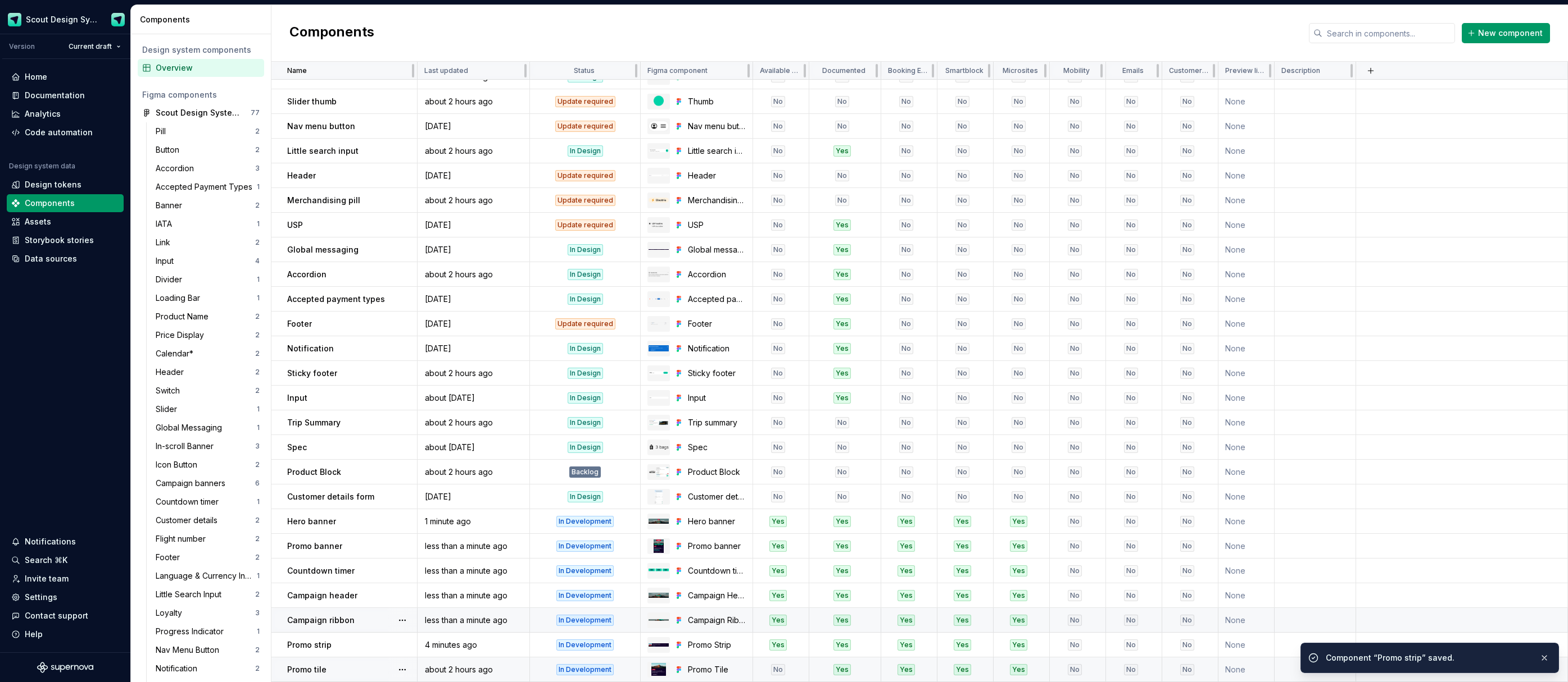
click at [778, 668] on div "No" at bounding box center [777, 670] width 14 height 12
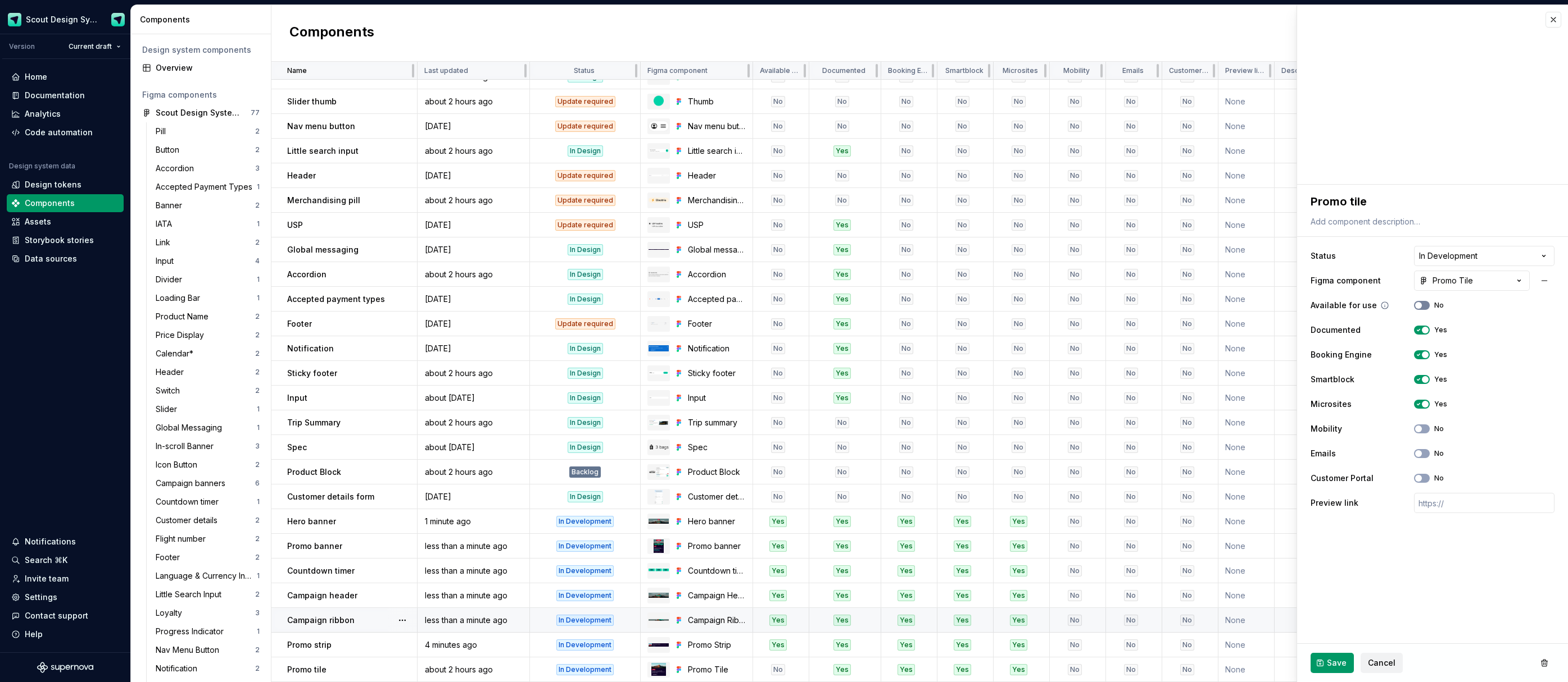
click at [1420, 306] on span "button" at bounding box center [1417, 305] width 7 height 7
click at [1324, 664] on button "Save" at bounding box center [1332, 663] width 43 height 20
type textarea "*"
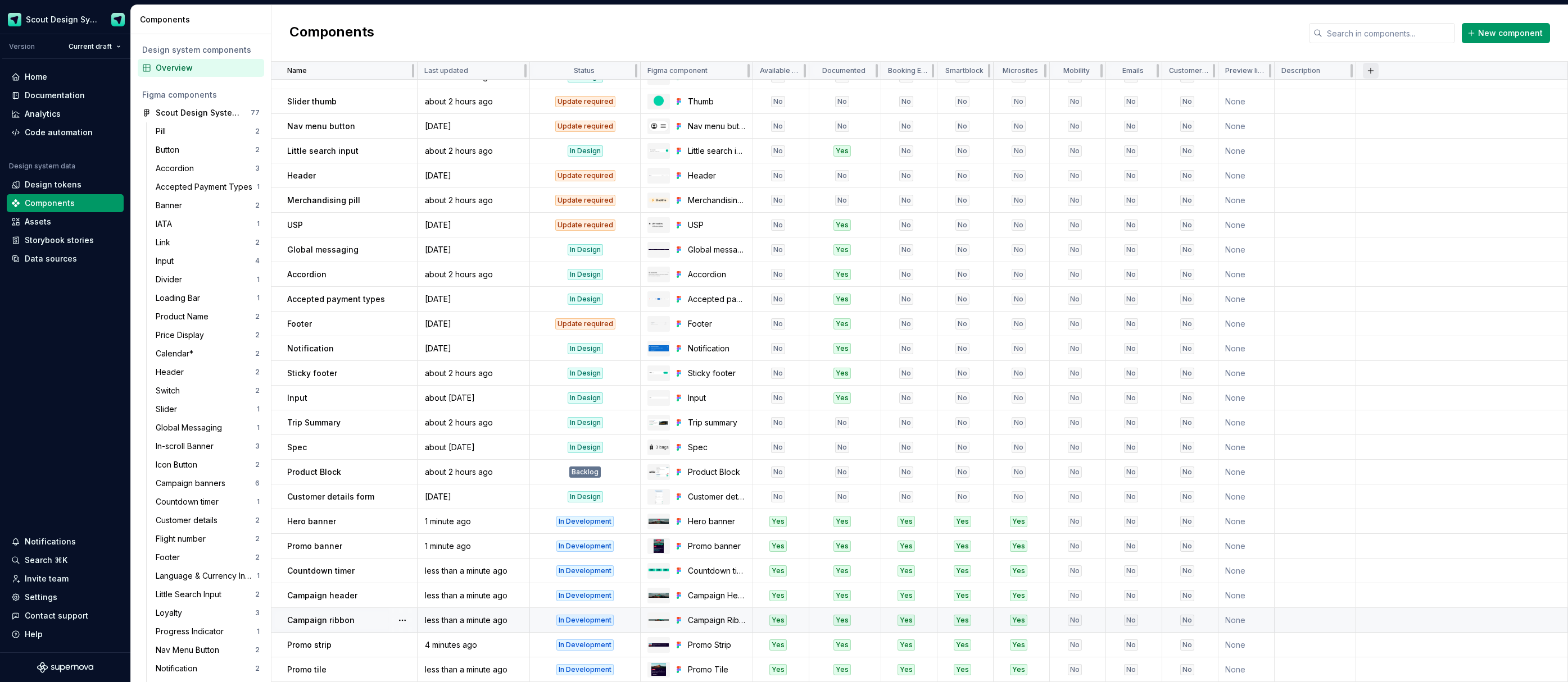
click at [1369, 71] on button "button" at bounding box center [1370, 71] width 16 height 16
click at [1333, 88] on div "New custom property" at bounding box center [1306, 93] width 84 height 12
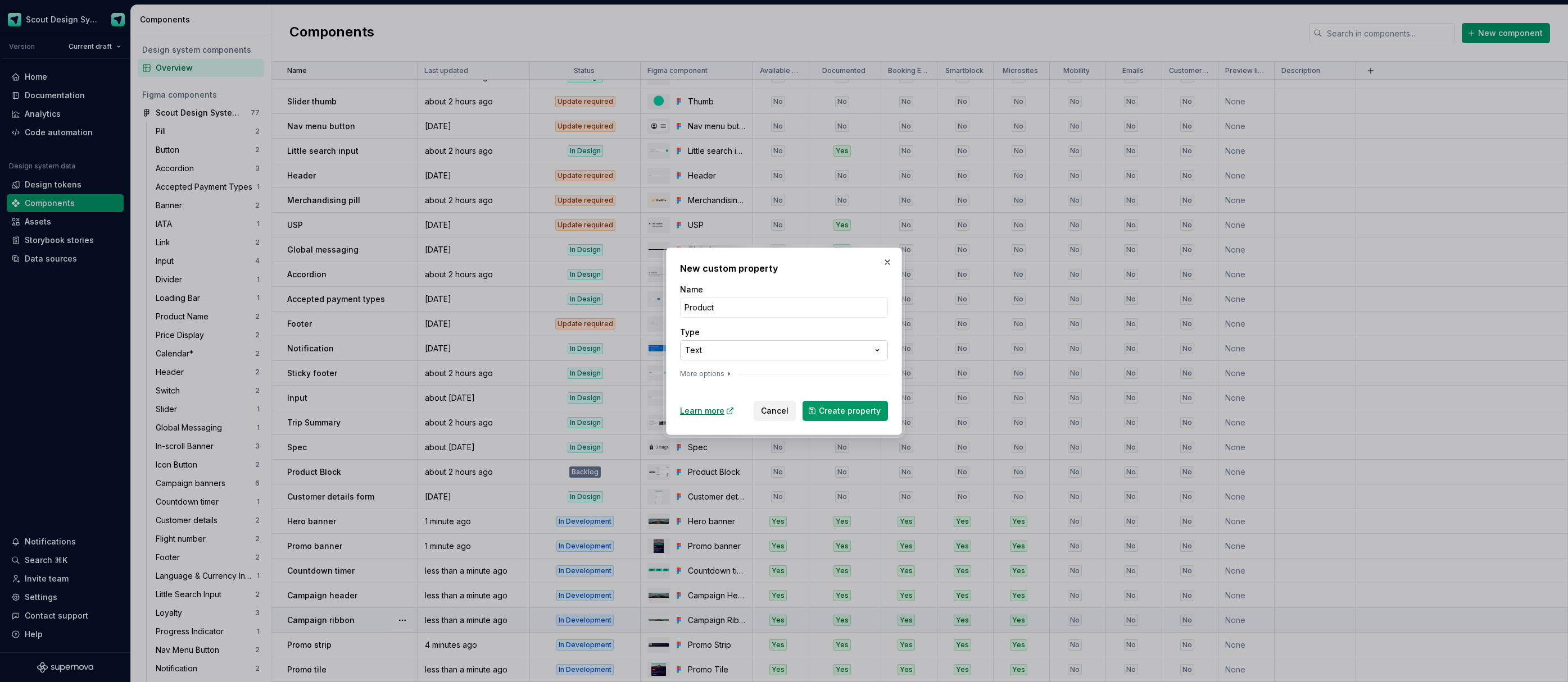
type input "Product"
click at [878, 351] on div "**********" at bounding box center [784, 341] width 1568 height 682
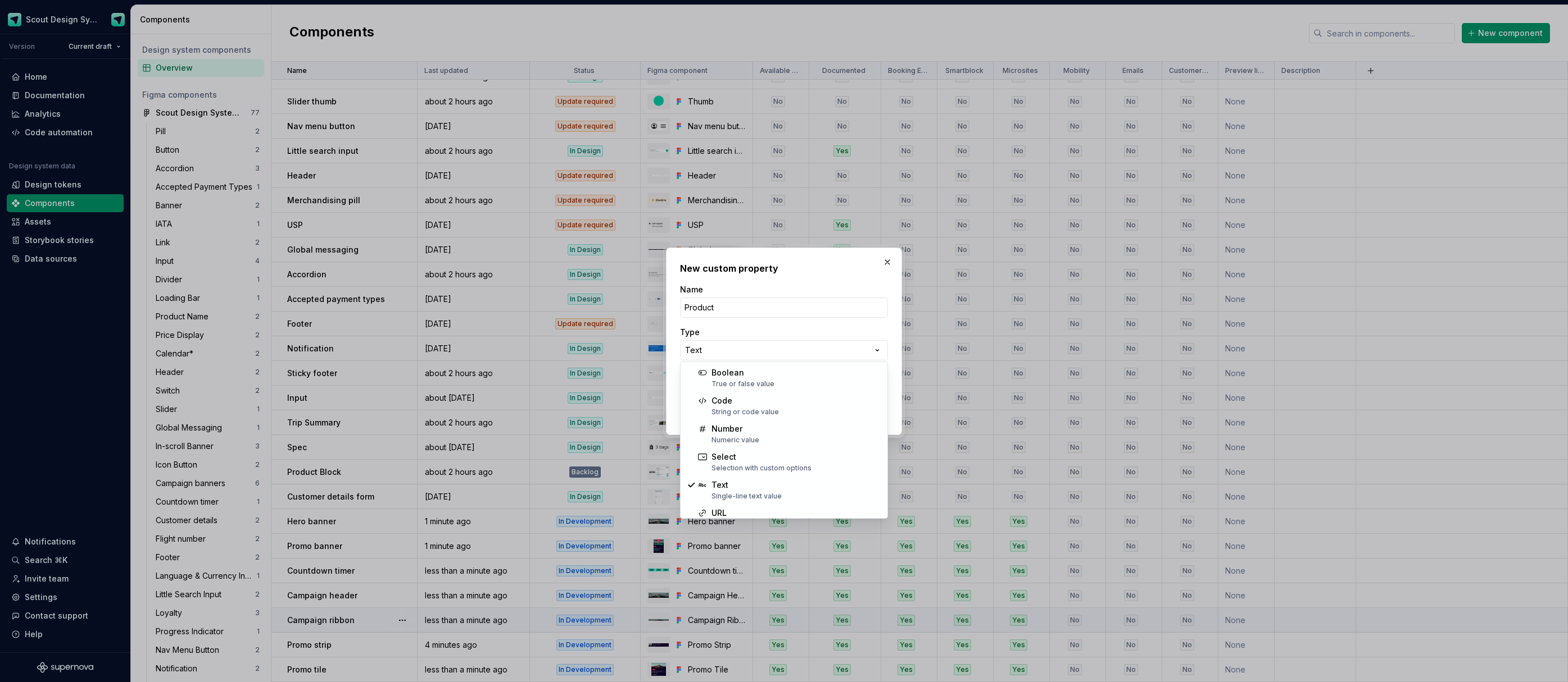
select select "******"
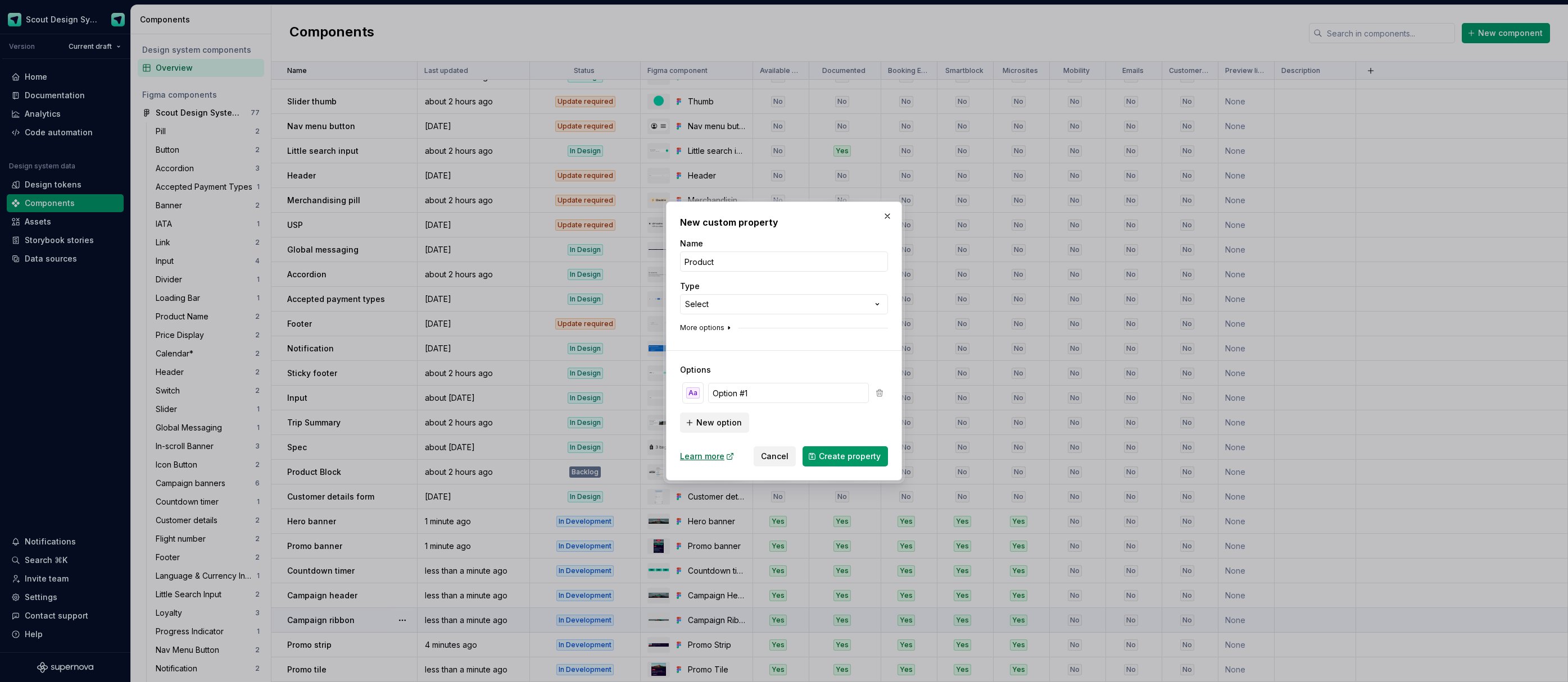
click at [726, 325] on icon "button" at bounding box center [729, 328] width 9 height 9
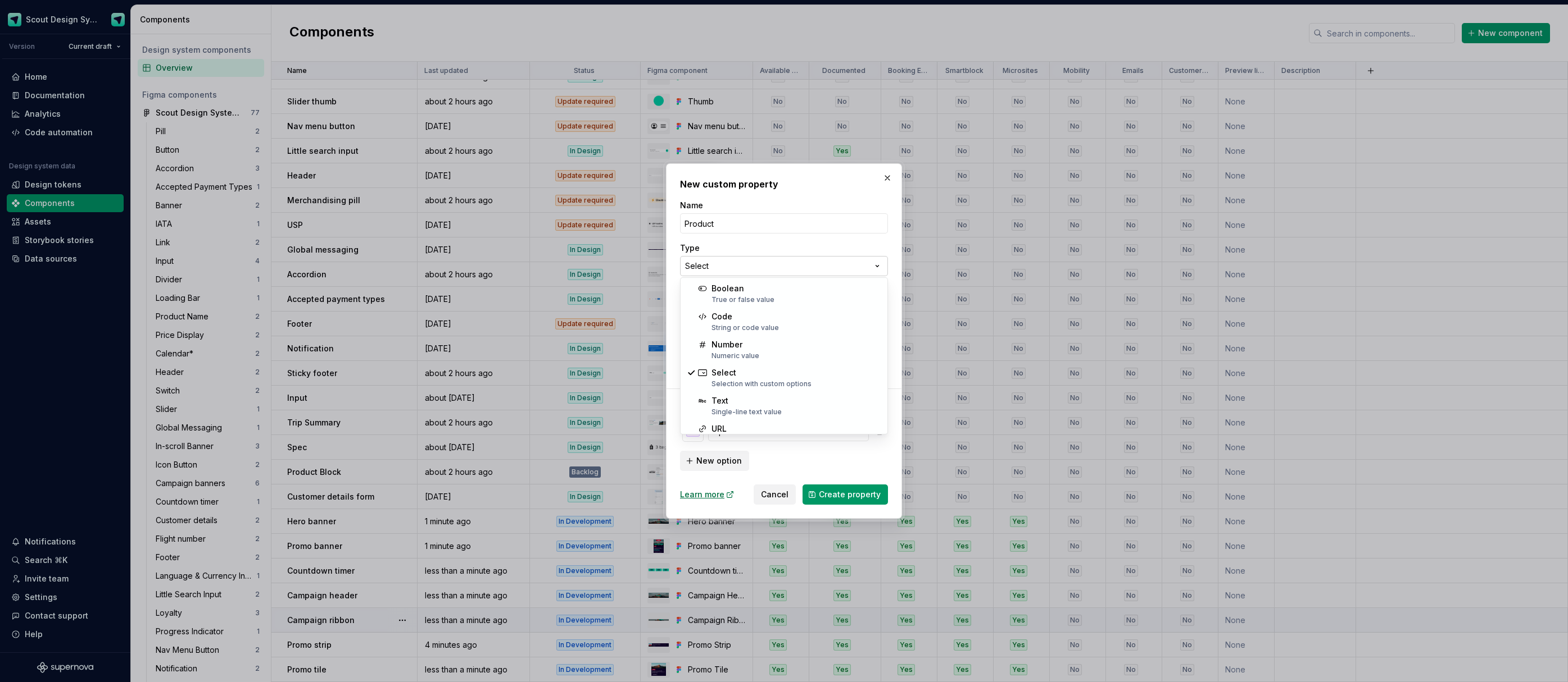
click at [727, 273] on div "**********" at bounding box center [784, 341] width 1568 height 682
click at [780, 496] on div "**********" at bounding box center [784, 341] width 1568 height 682
click at [780, 494] on span "Cancel" at bounding box center [774, 495] width 27 height 12
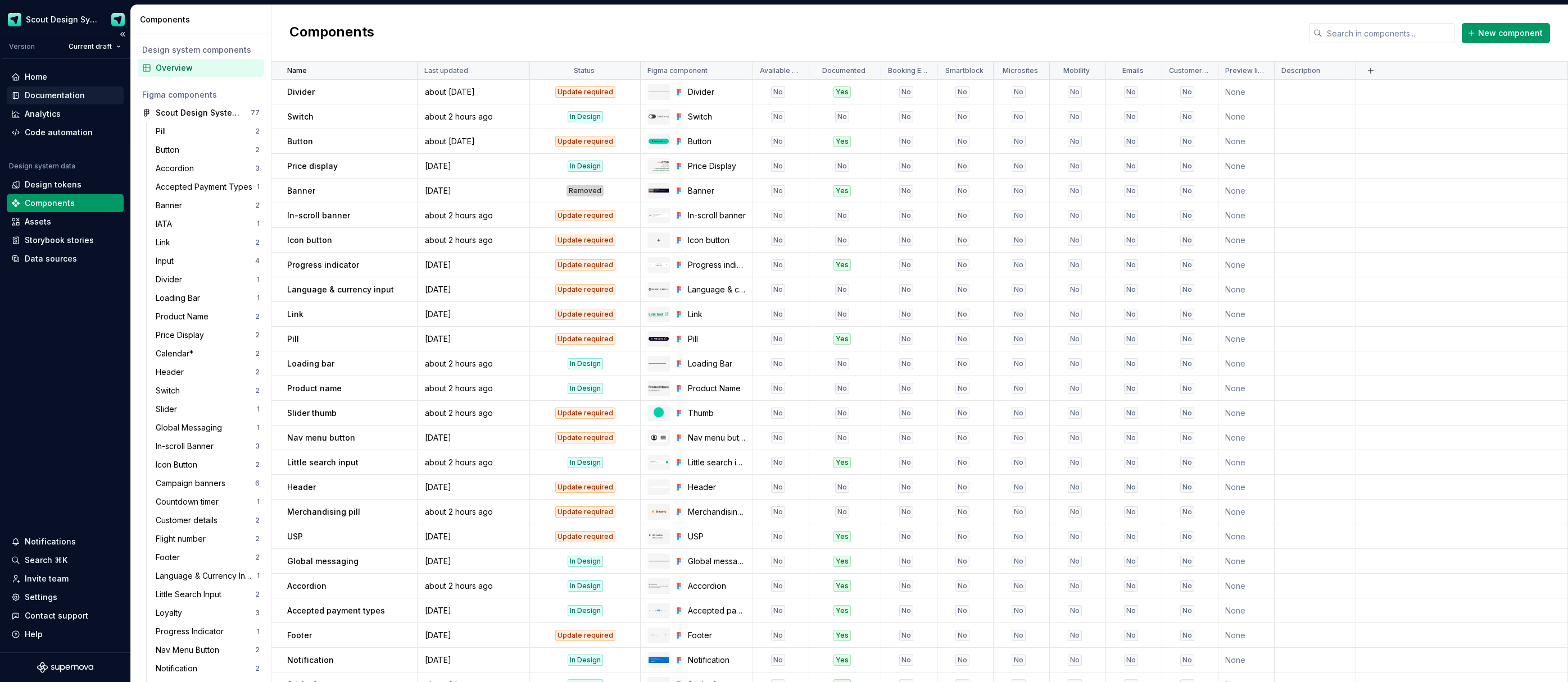
click at [76, 99] on div "Documentation" at bounding box center [54, 95] width 60 height 12
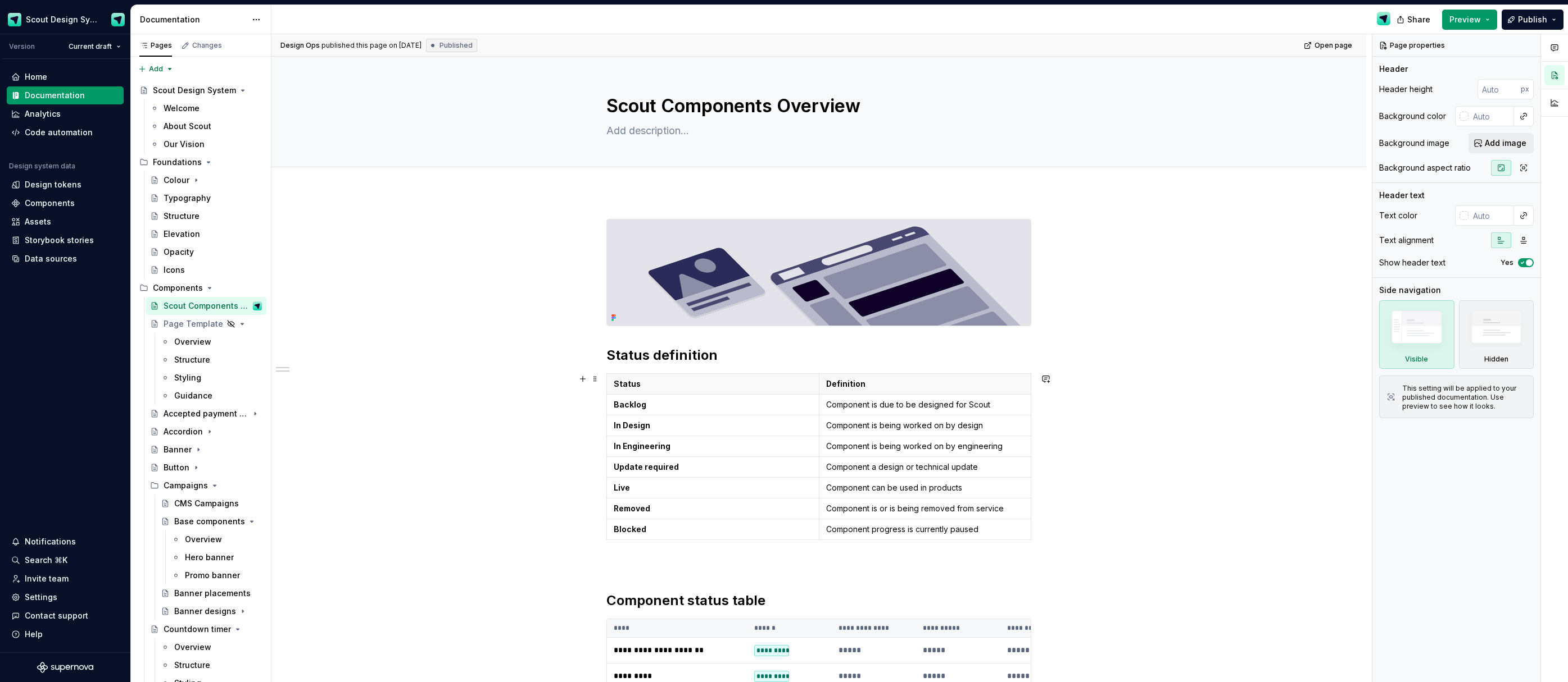
scroll to position [312, 0]
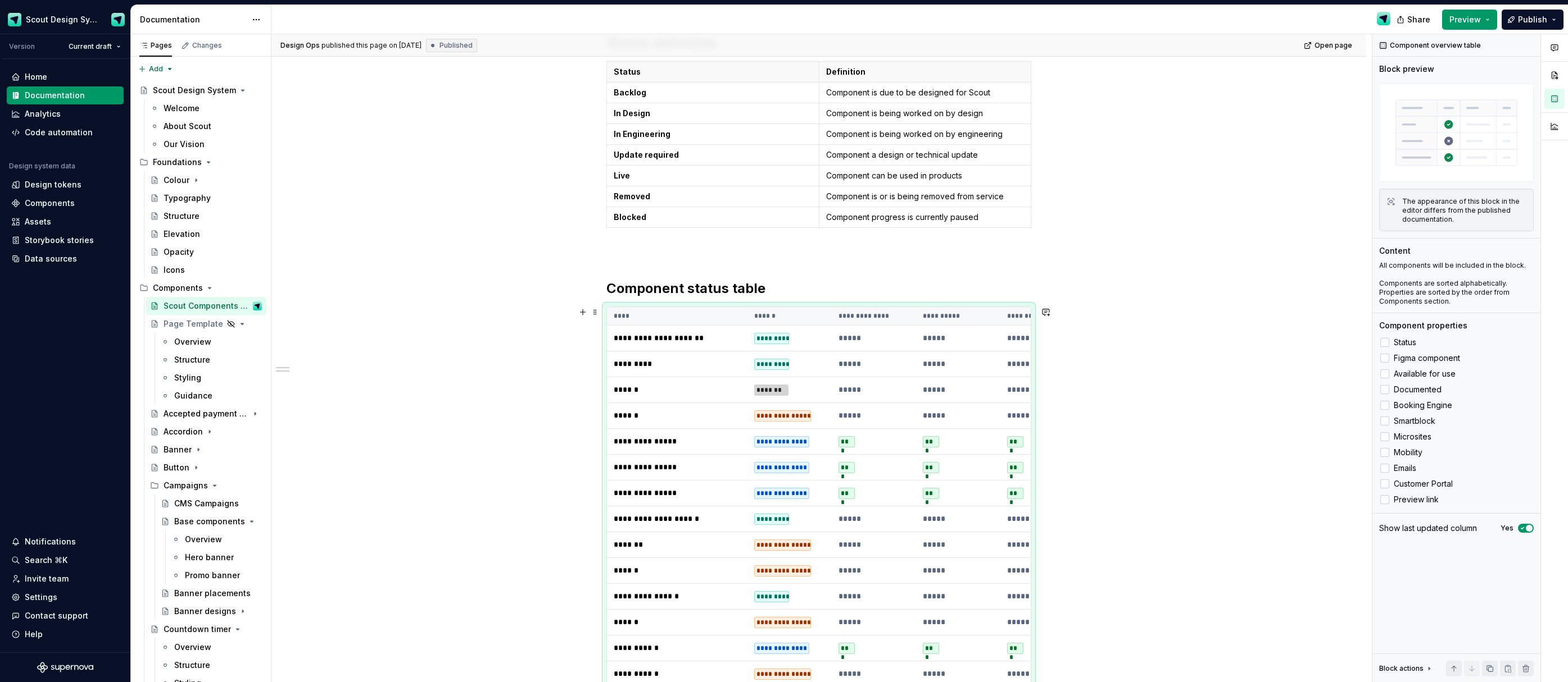
click at [742, 320] on th "****" at bounding box center [677, 317] width 140 height 19
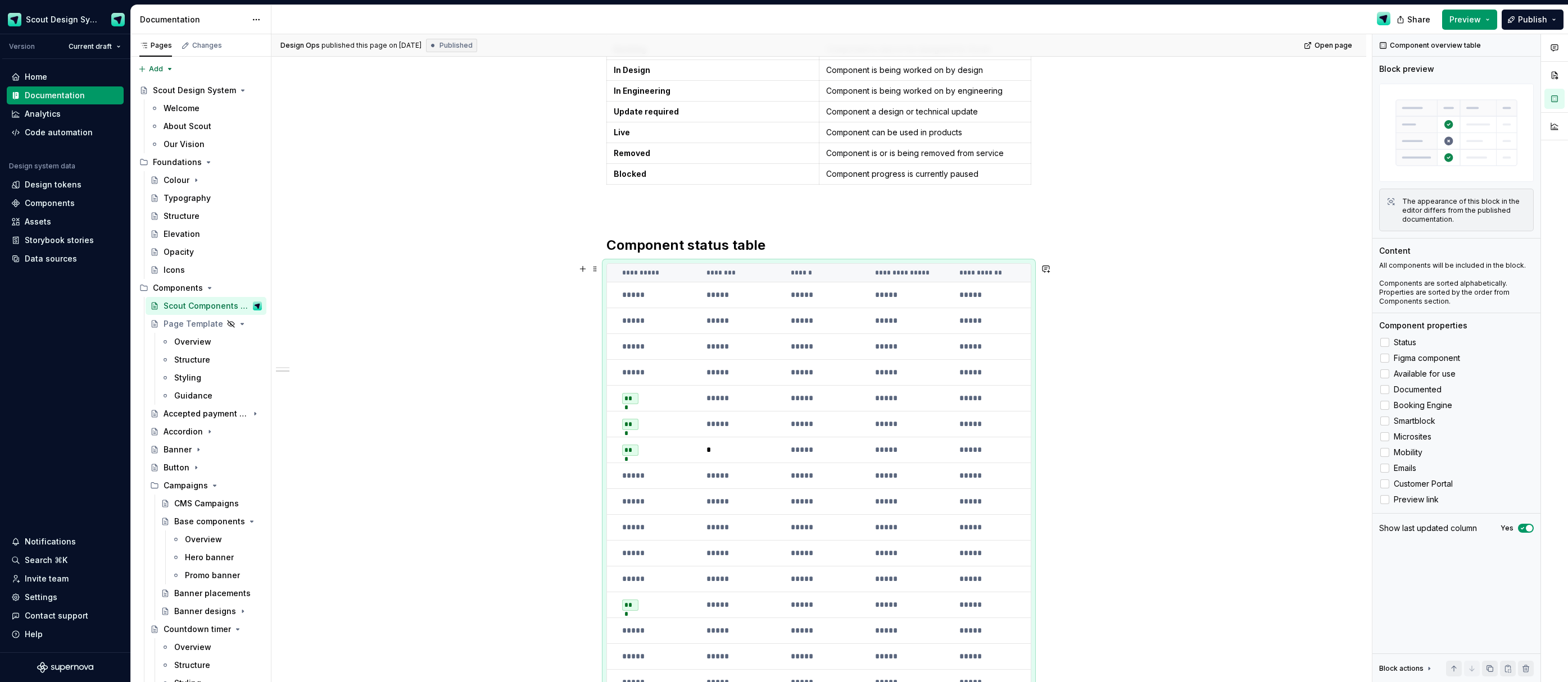
scroll to position [0, 391]
click at [1386, 375] on div at bounding box center [1384, 374] width 9 height 9
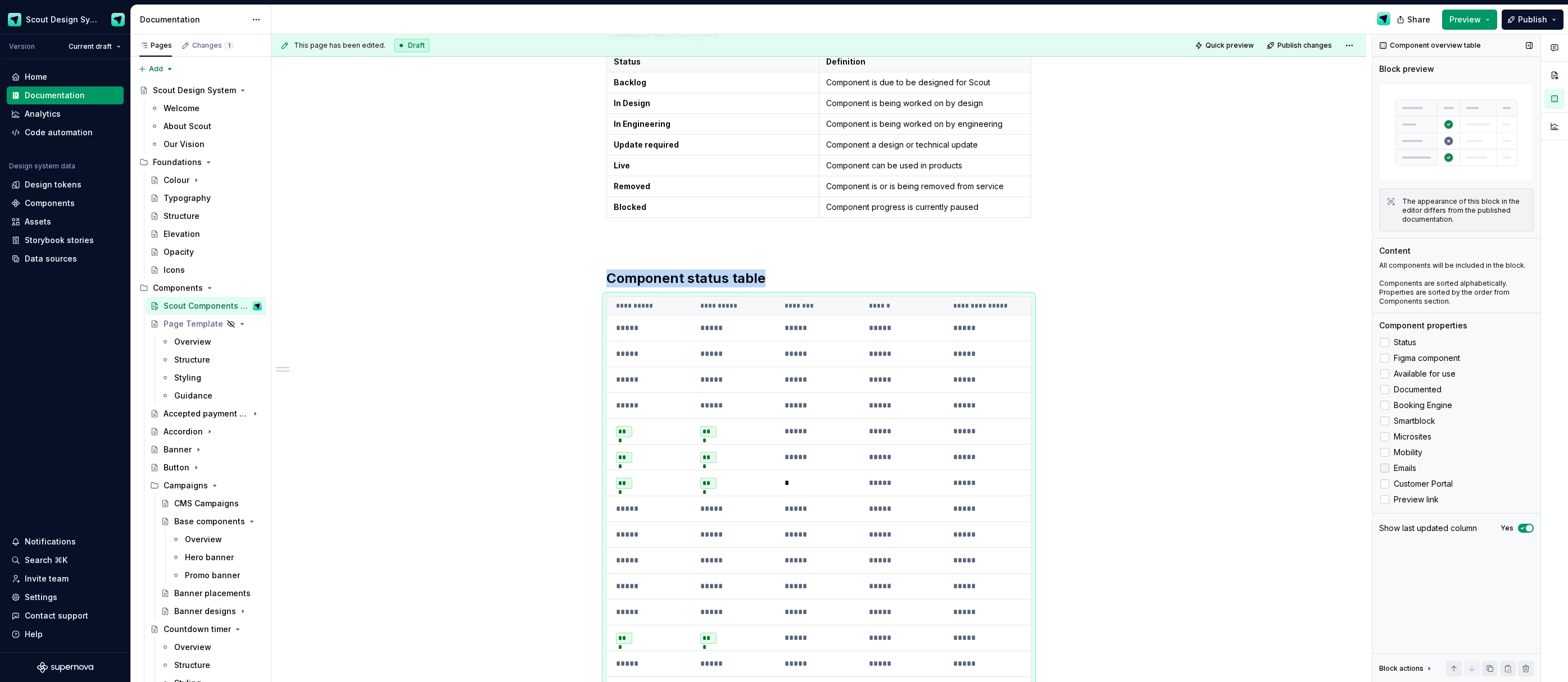
scroll to position [322, 0]
drag, startPoint x: 1387, startPoint y: 486, endPoint x: 1386, endPoint y: 472, distance: 14.0
click at [1384, 484] on icon at bounding box center [1384, 484] width 0 height 0
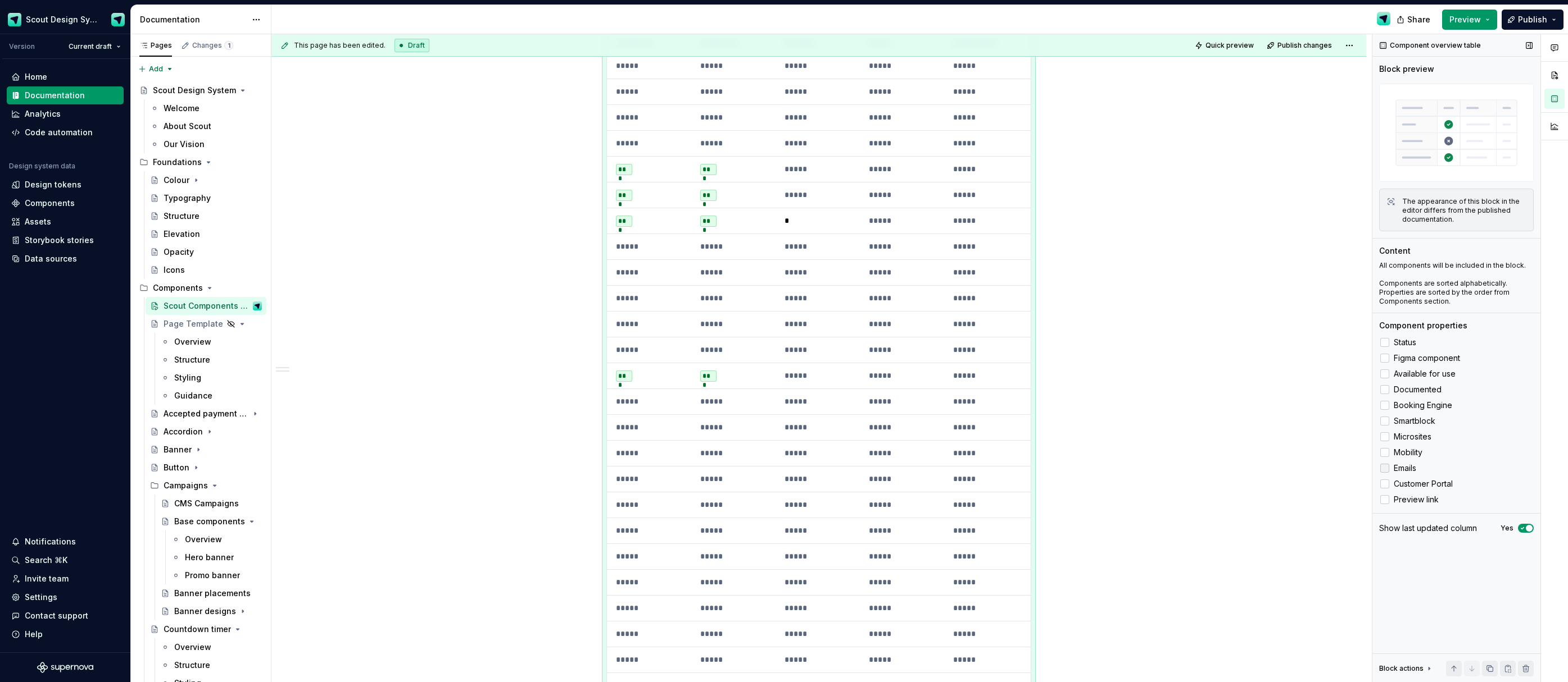
drag, startPoint x: 1386, startPoint y: 466, endPoint x: 1386, endPoint y: 456, distance: 10.0
click at [1384, 469] on icon at bounding box center [1384, 469] width 0 height 0
click at [1384, 453] on icon at bounding box center [1384, 453] width 0 height 0
click at [1386, 443] on label "Microsites" at bounding box center [1457, 437] width 155 height 14
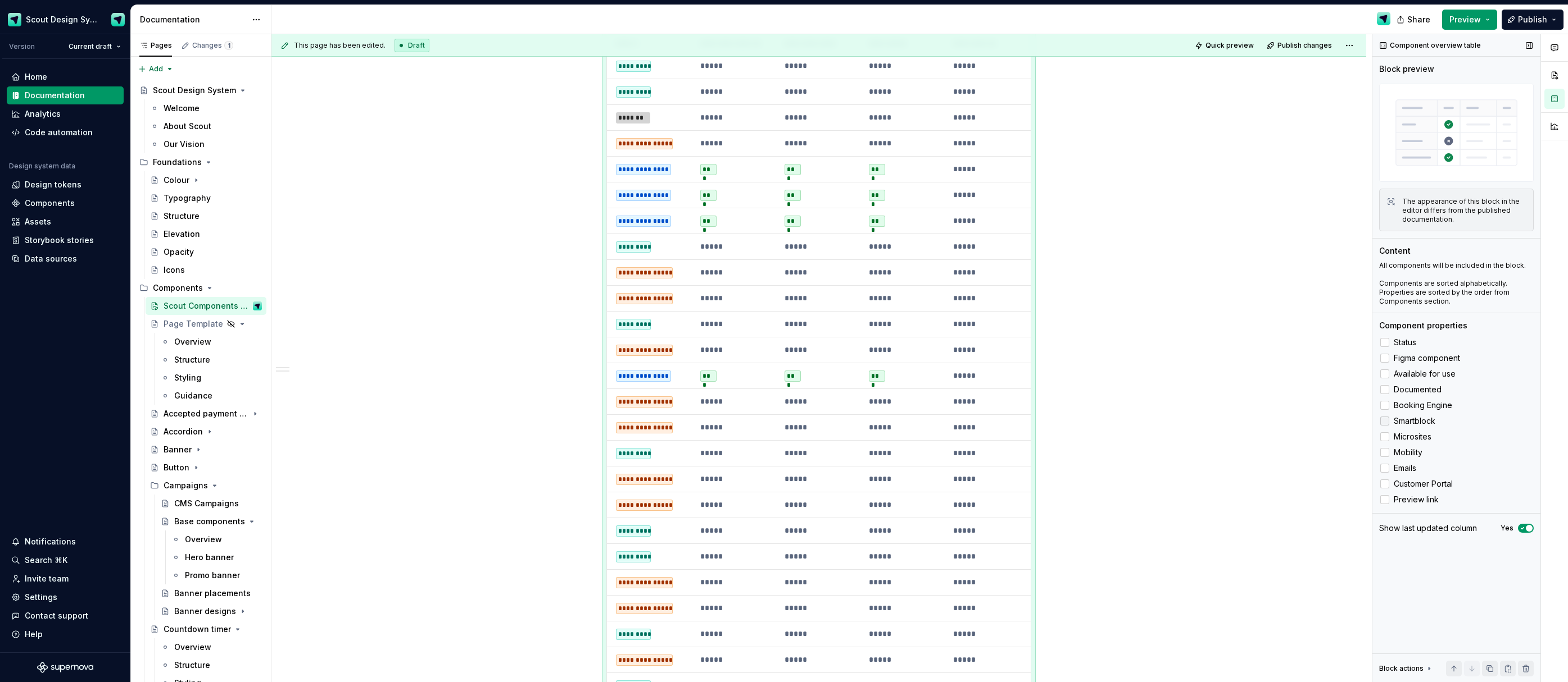
click at [1384, 421] on polyline at bounding box center [1384, 421] width 0 height 0
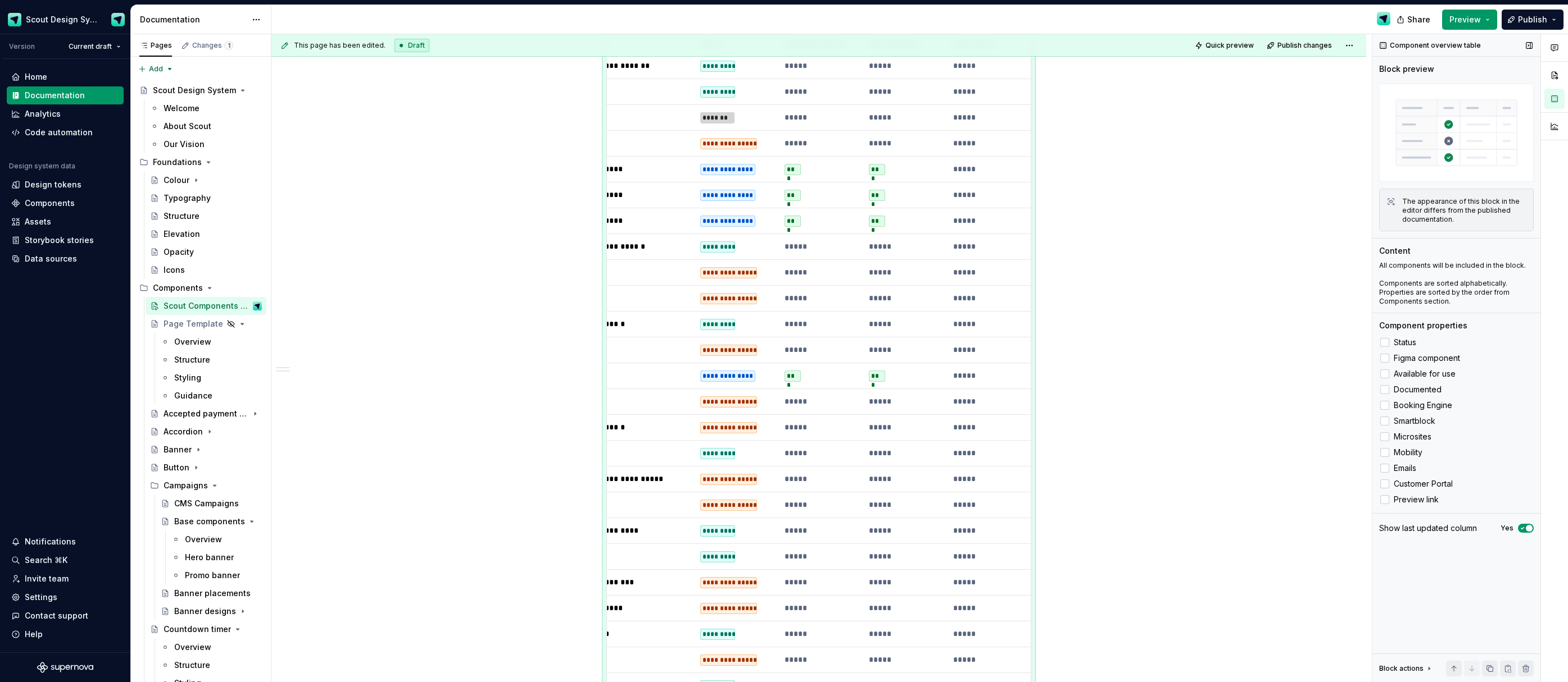
scroll to position [0, 54]
click at [1384, 406] on polyline at bounding box center [1384, 406] width 0 height 0
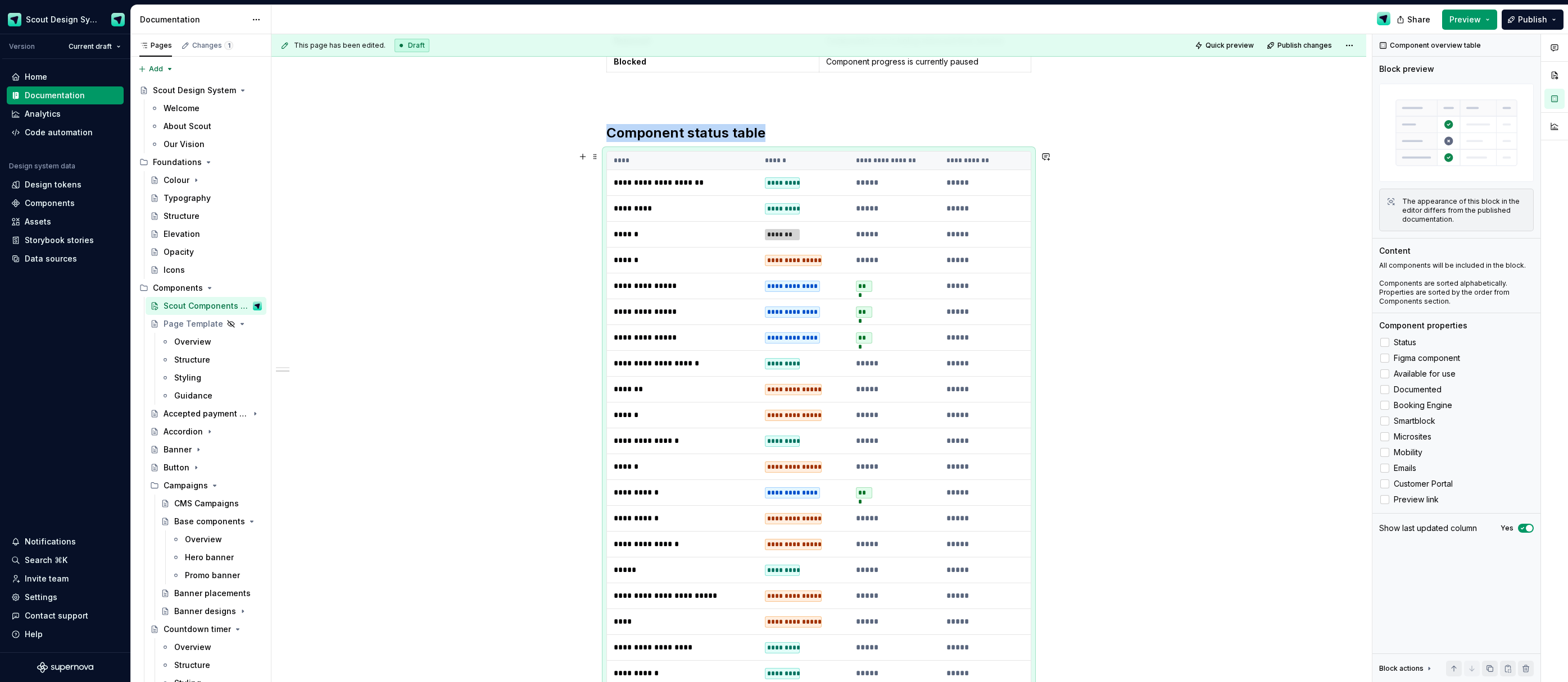
scroll to position [464, 0]
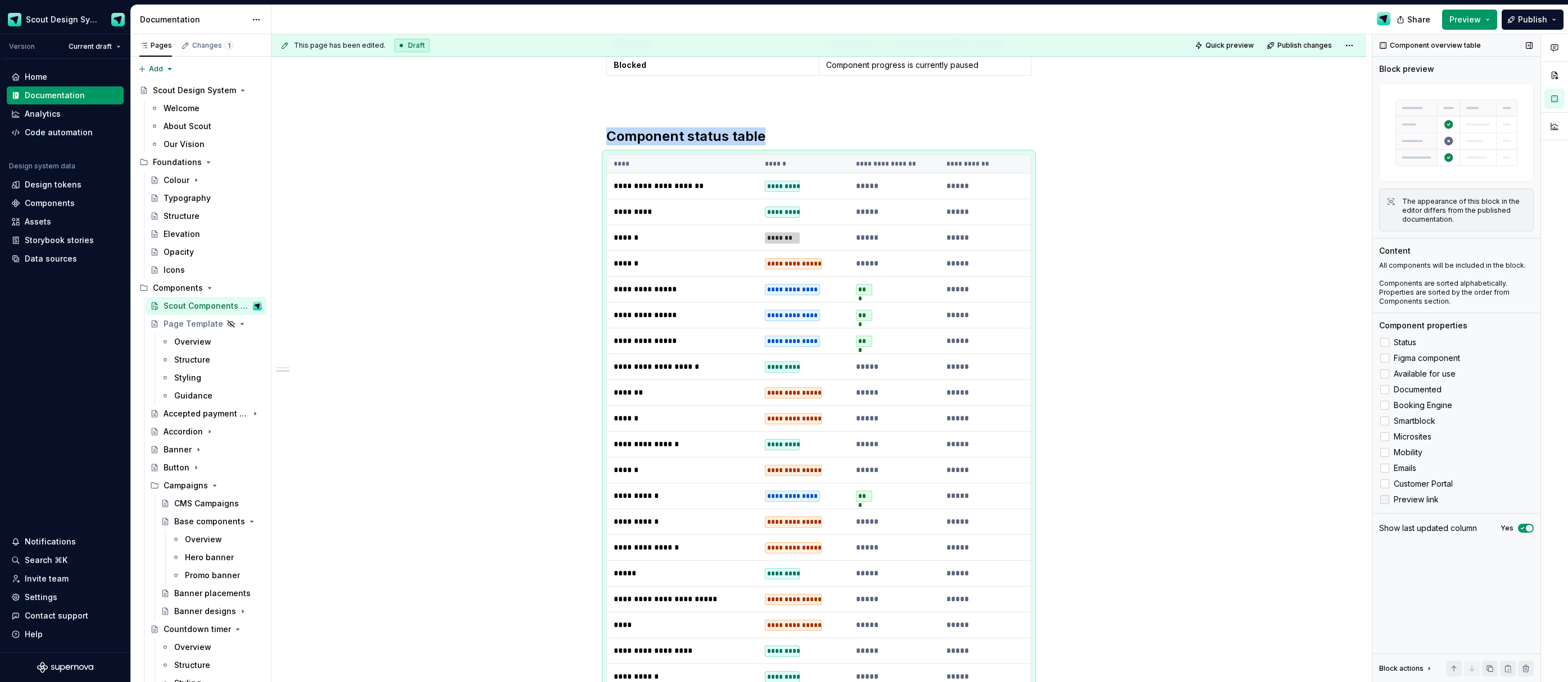
click at [1384, 500] on icon at bounding box center [1384, 500] width 0 height 0
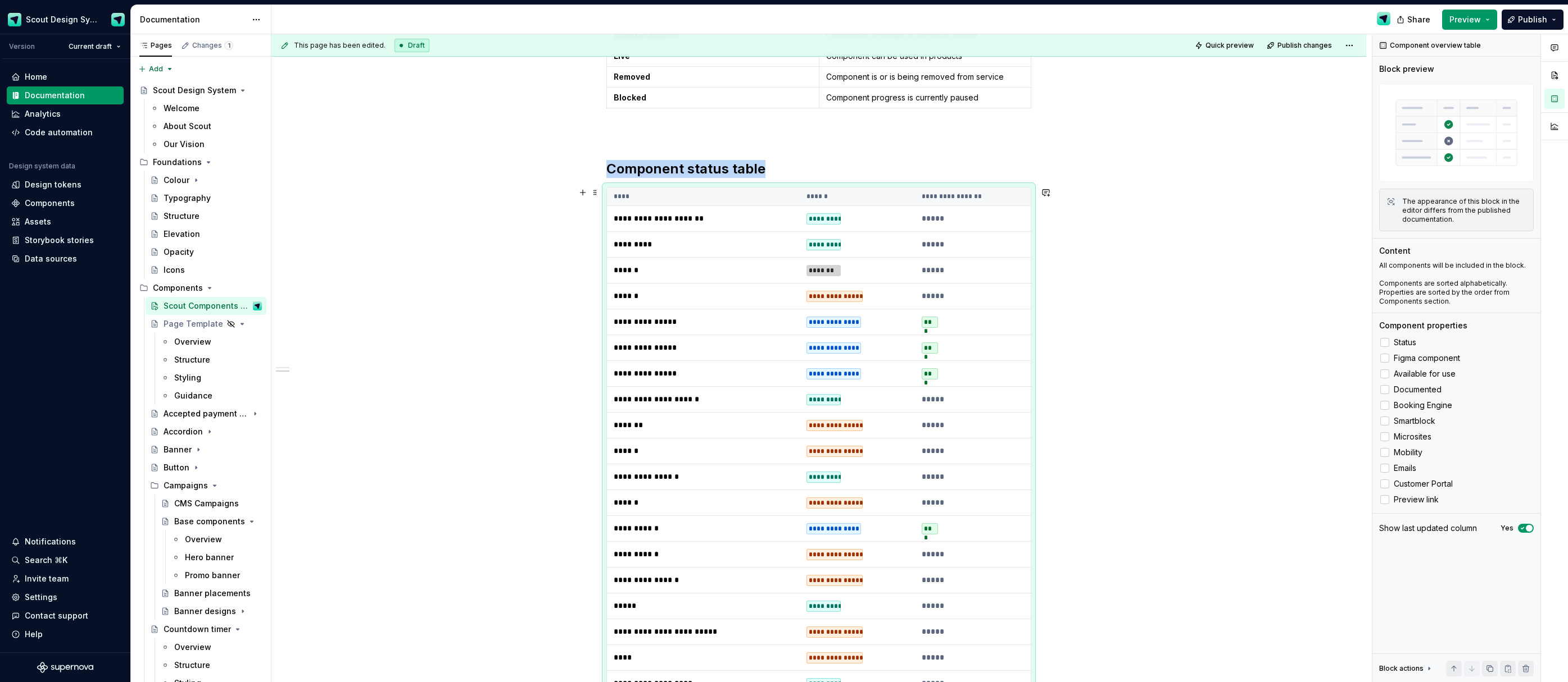
scroll to position [420, 0]
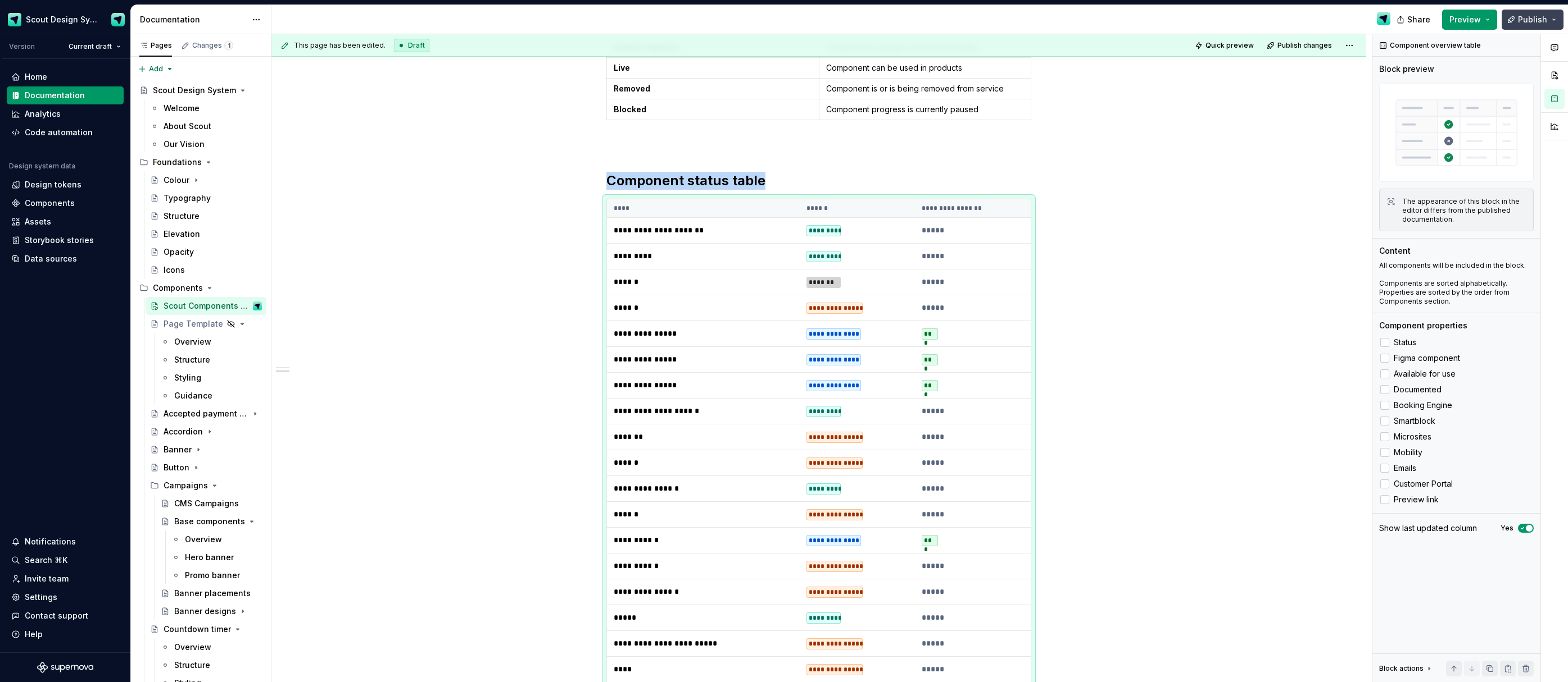
click at [1522, 23] on span "Publish" at bounding box center [1532, 20] width 29 height 12
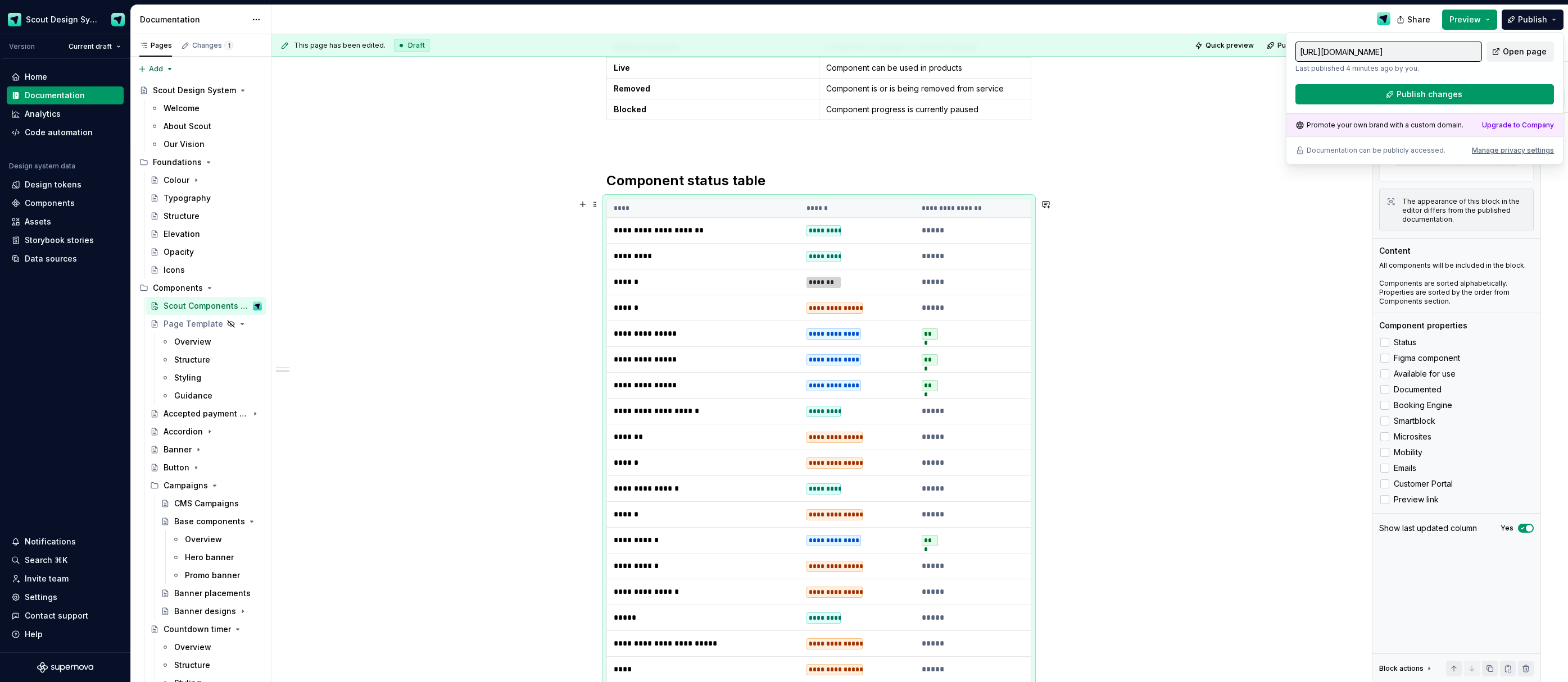
click at [993, 290] on td "*****" at bounding box center [972, 282] width 116 height 26
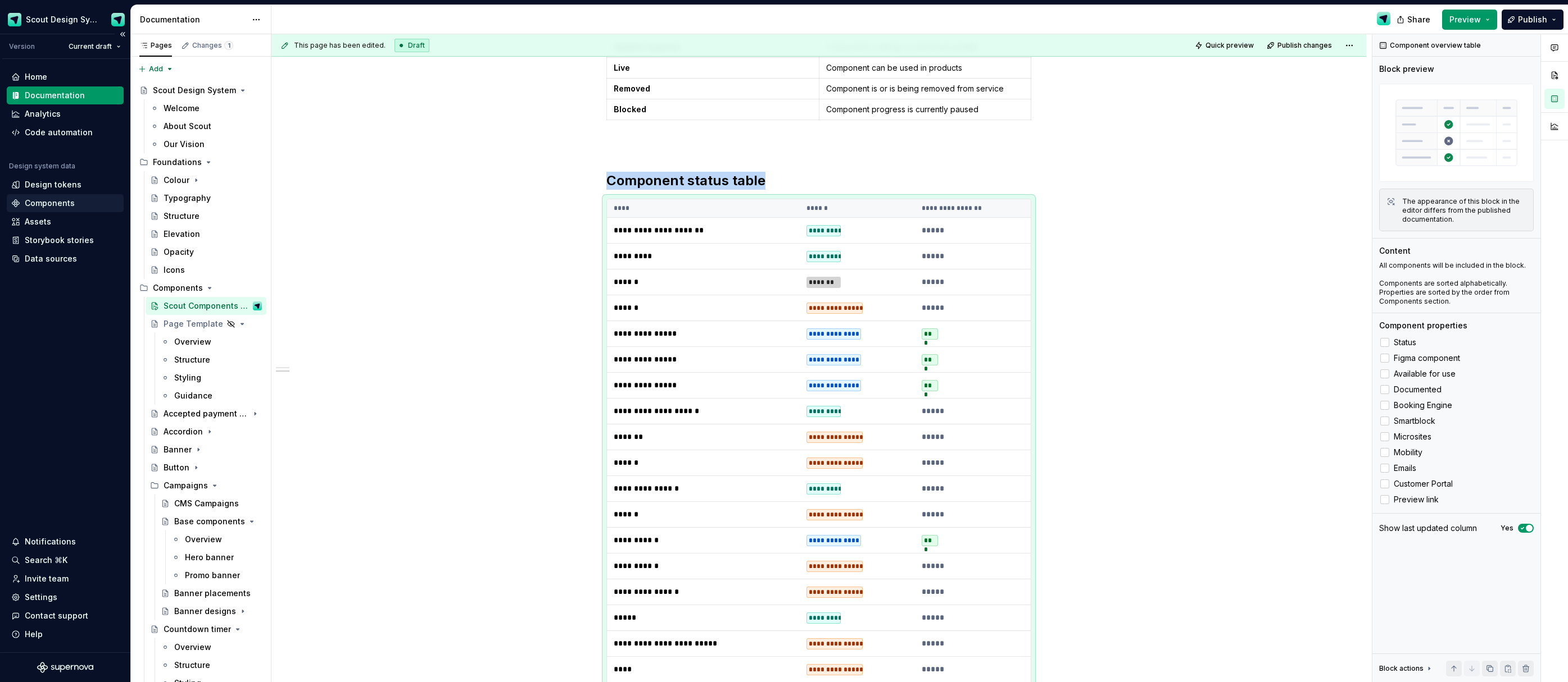
click at [46, 204] on div "Components" at bounding box center [49, 203] width 50 height 12
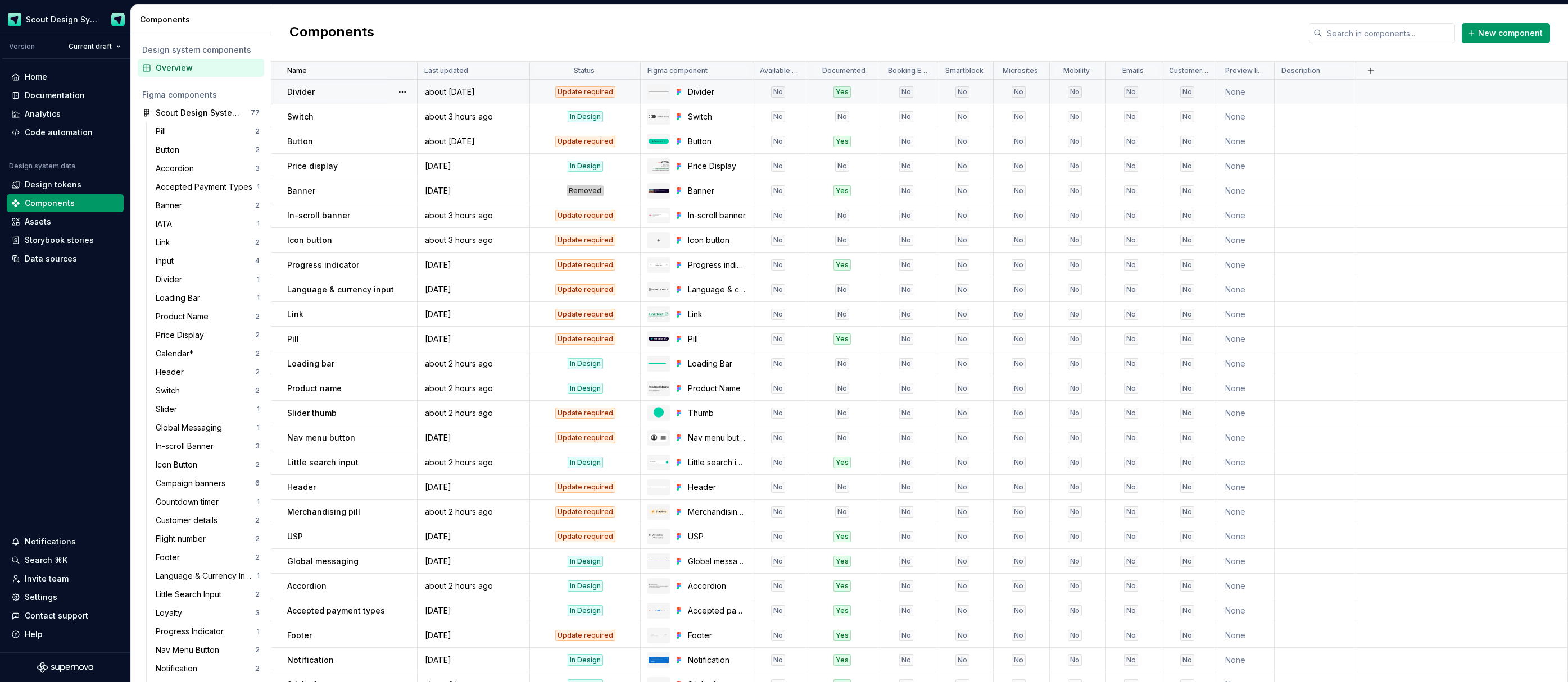
click at [789, 92] on div "No" at bounding box center [777, 93] width 48 height 12
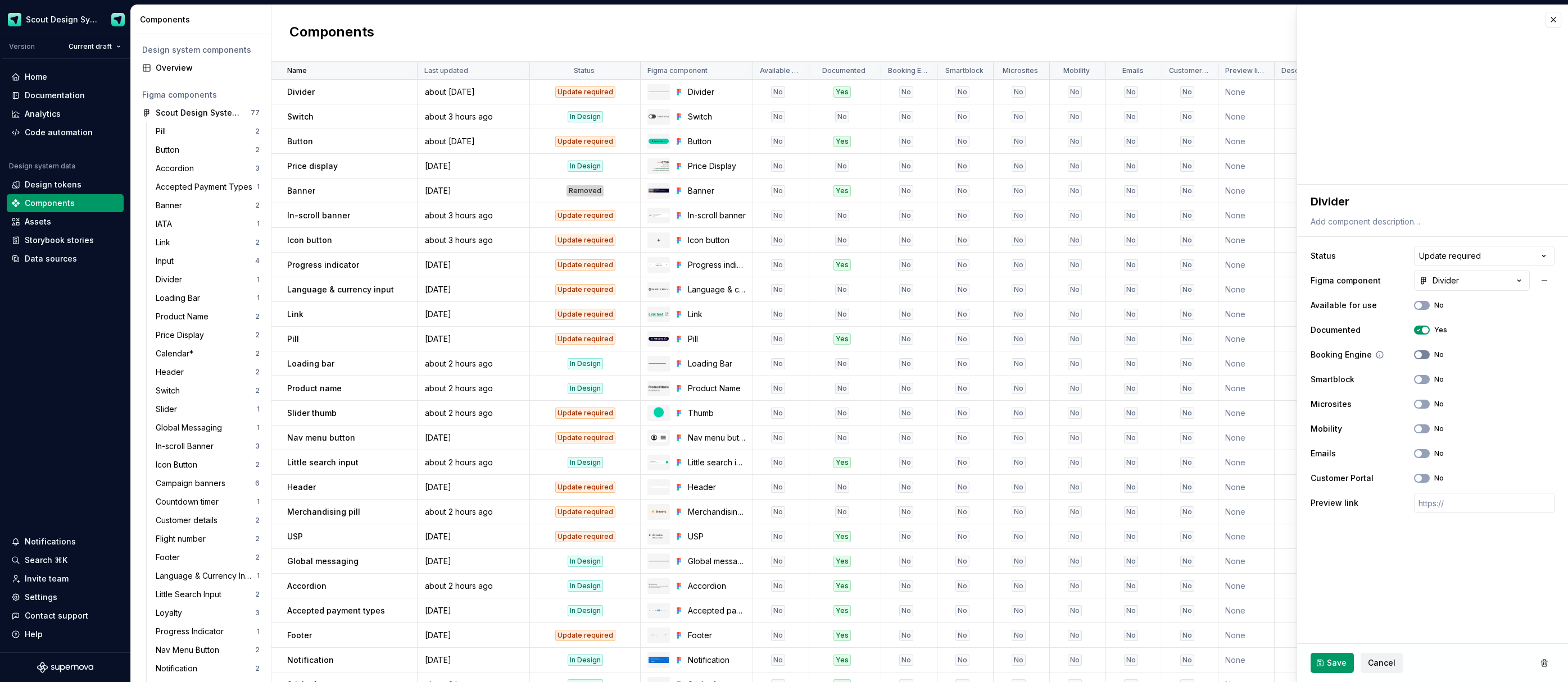
click at [1423, 355] on button "No" at bounding box center [1422, 355] width 16 height 9
drag, startPoint x: 1420, startPoint y: 379, endPoint x: 1420, endPoint y: 385, distance: 6.0
click at [1420, 379] on span "button" at bounding box center [1417, 379] width 7 height 7
click at [1422, 403] on icon "button" at bounding box center [1418, 404] width 9 height 7
drag, startPoint x: 1420, startPoint y: 427, endPoint x: 1420, endPoint y: 446, distance: 19.0
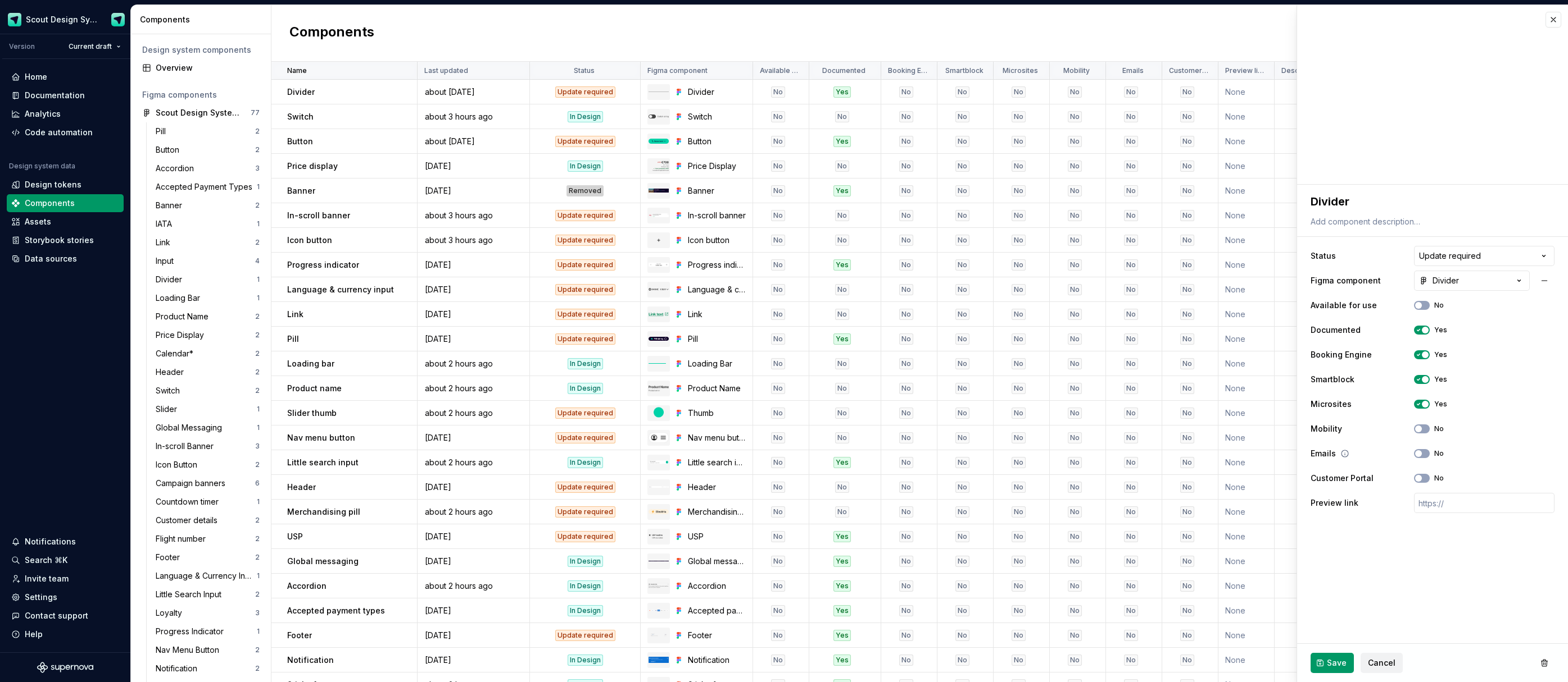
click at [1420, 427] on span "button" at bounding box center [1417, 429] width 7 height 7
click at [1420, 451] on span "button" at bounding box center [1417, 453] width 7 height 7
click at [1422, 481] on icon "button" at bounding box center [1418, 478] width 9 height 7
click at [1339, 662] on span "Save" at bounding box center [1336, 663] width 20 height 12
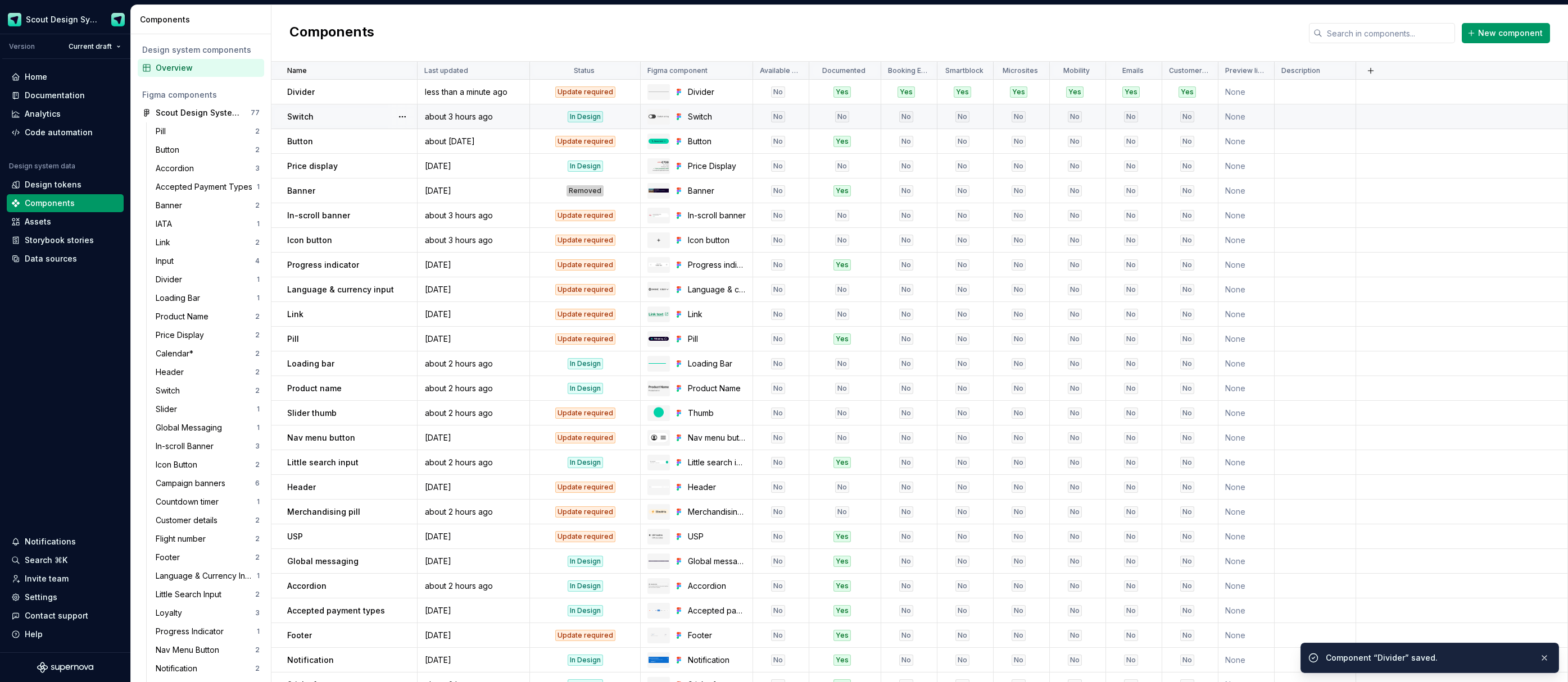
click at [378, 113] on div "Switch" at bounding box center [352, 117] width 130 height 12
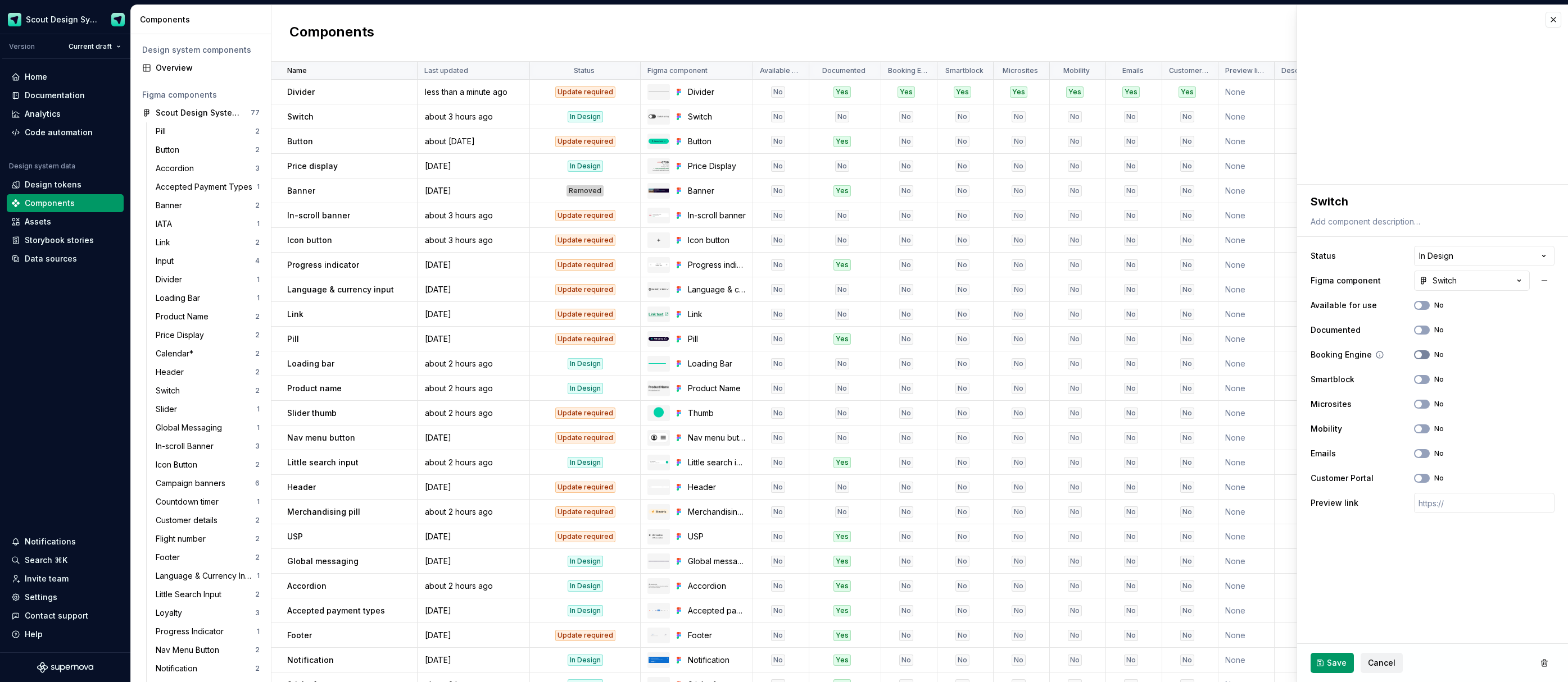
click at [1423, 357] on button "No" at bounding box center [1422, 355] width 16 height 9
click at [1422, 378] on icon "button" at bounding box center [1418, 379] width 9 height 7
click at [1421, 406] on icon "button" at bounding box center [1418, 404] width 9 height 7
click at [1420, 432] on button "No" at bounding box center [1422, 429] width 16 height 9
click at [1421, 479] on icon "button" at bounding box center [1418, 478] width 9 height 7
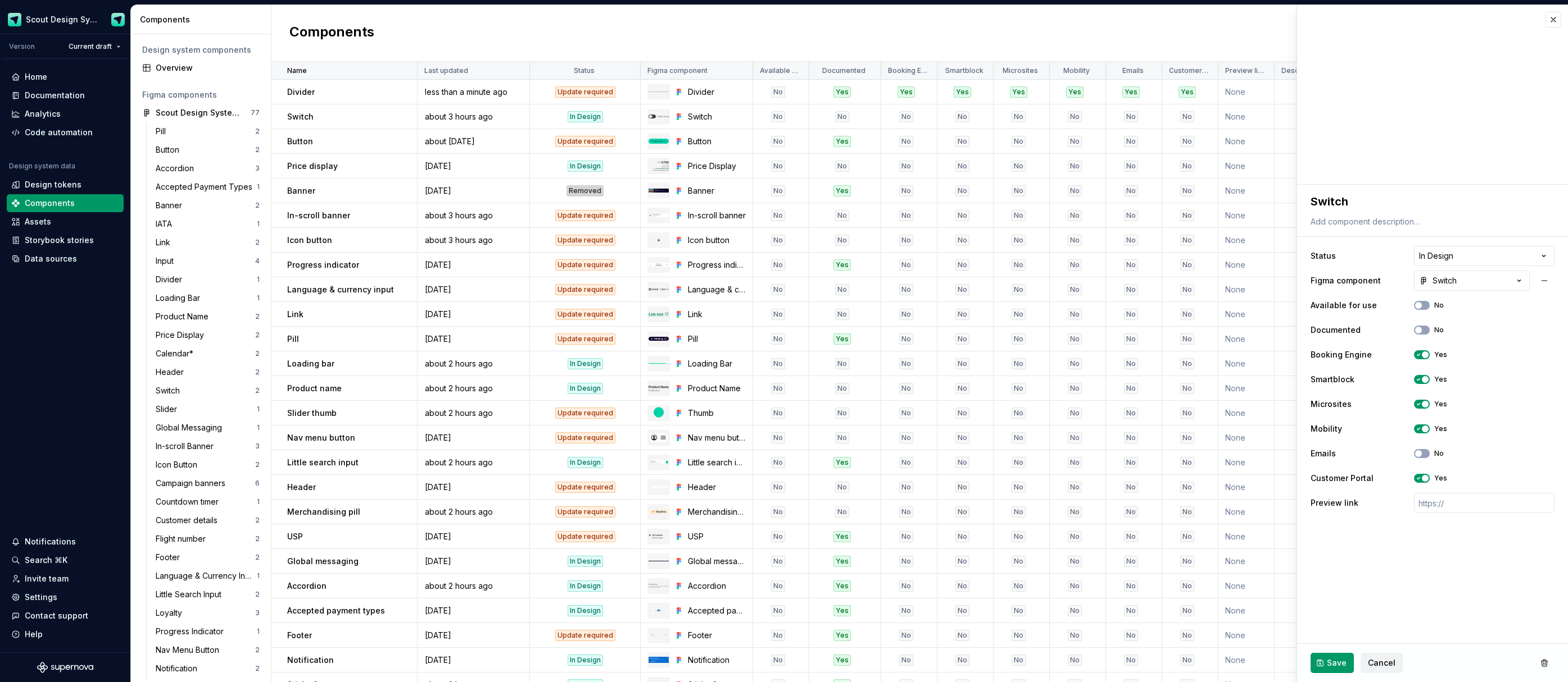
click at [1344, 651] on div "Save Cancel" at bounding box center [1432, 663] width 271 height 38
drag, startPoint x: 1342, startPoint y: 655, endPoint x: 1335, endPoint y: 631, distance: 25.0
click at [1342, 653] on button "Save" at bounding box center [1332, 663] width 43 height 20
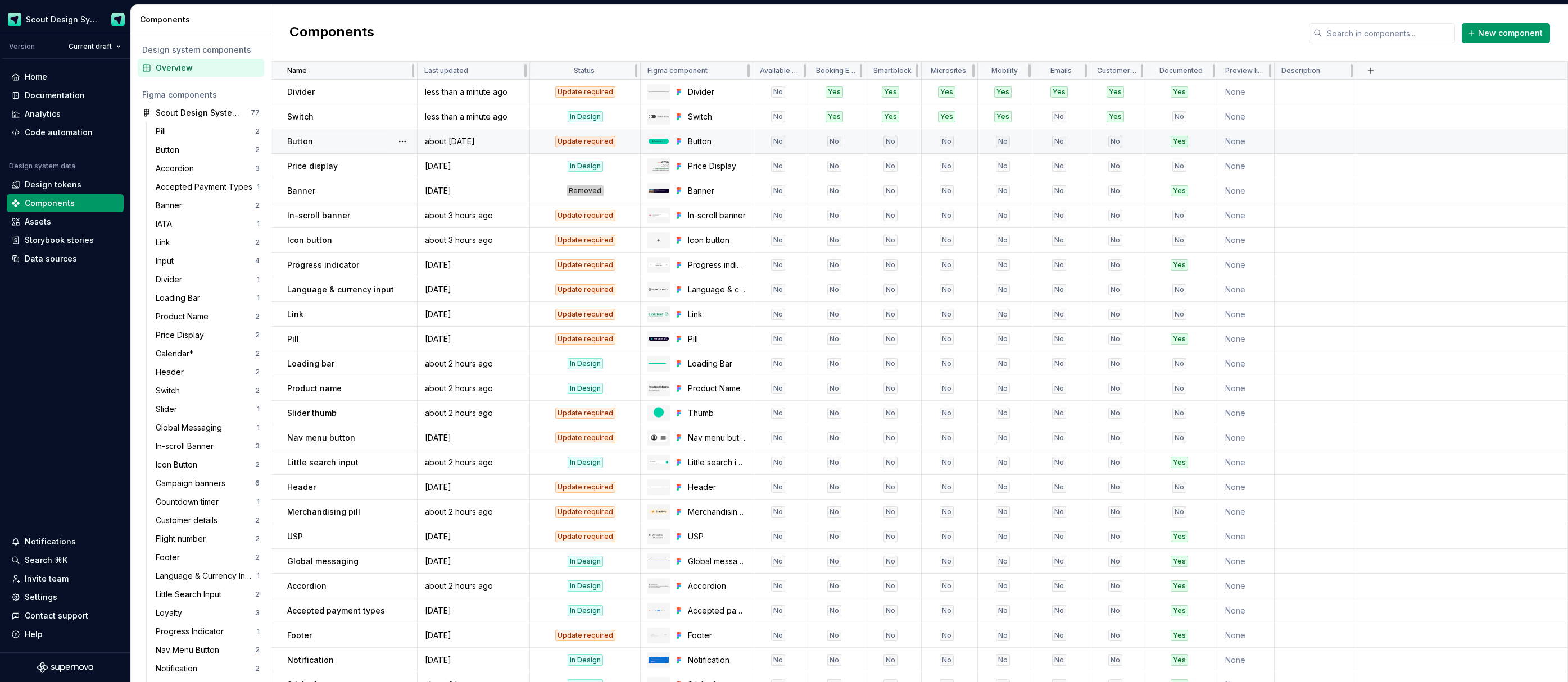
click at [813, 141] on div "No" at bounding box center [834, 142] width 48 height 12
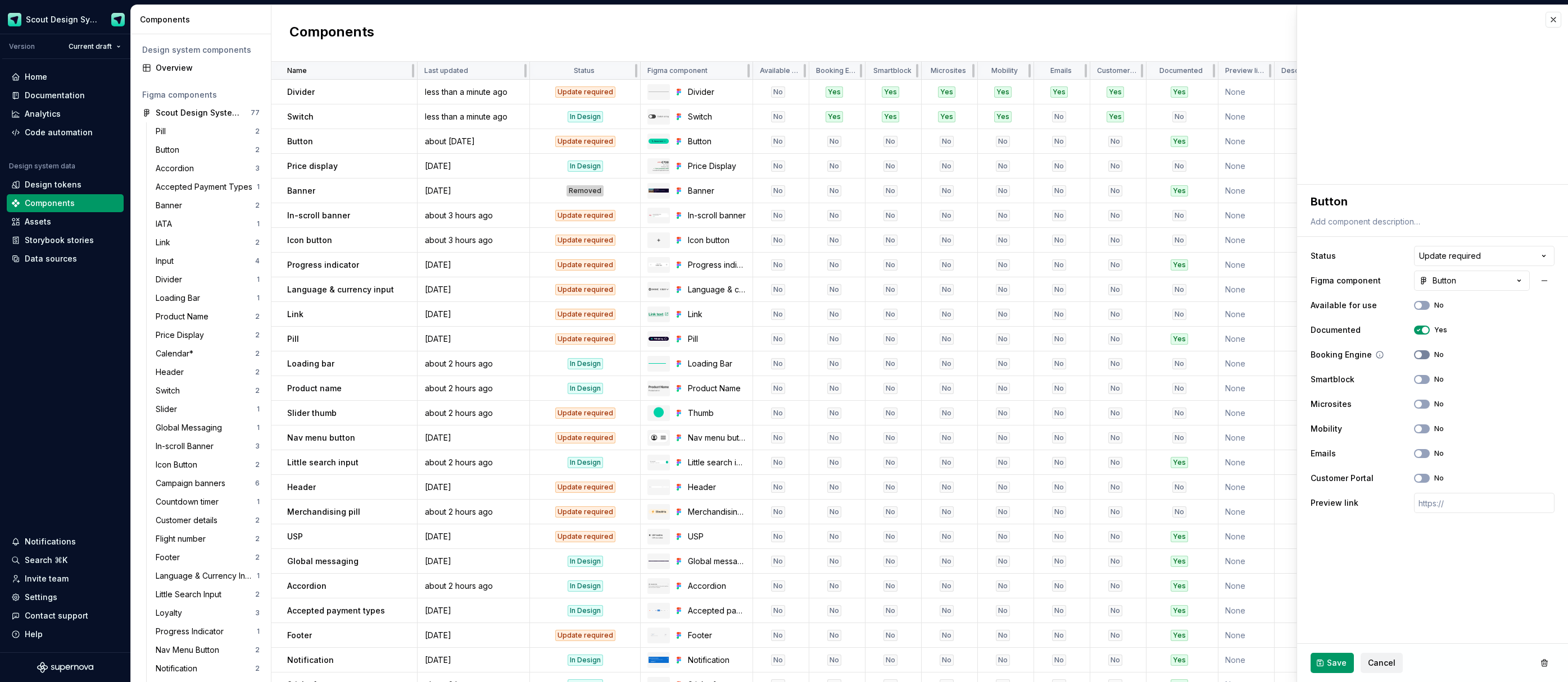
click at [1422, 354] on icon "button" at bounding box center [1418, 354] width 9 height 7
drag, startPoint x: 1420, startPoint y: 379, endPoint x: 1422, endPoint y: 391, distance: 12.2
click at [1420, 379] on span "button" at bounding box center [1417, 379] width 7 height 7
drag, startPoint x: 1422, startPoint y: 401, endPoint x: 1422, endPoint y: 407, distance: 6.0
click at [1422, 401] on icon "button" at bounding box center [1418, 404] width 9 height 7
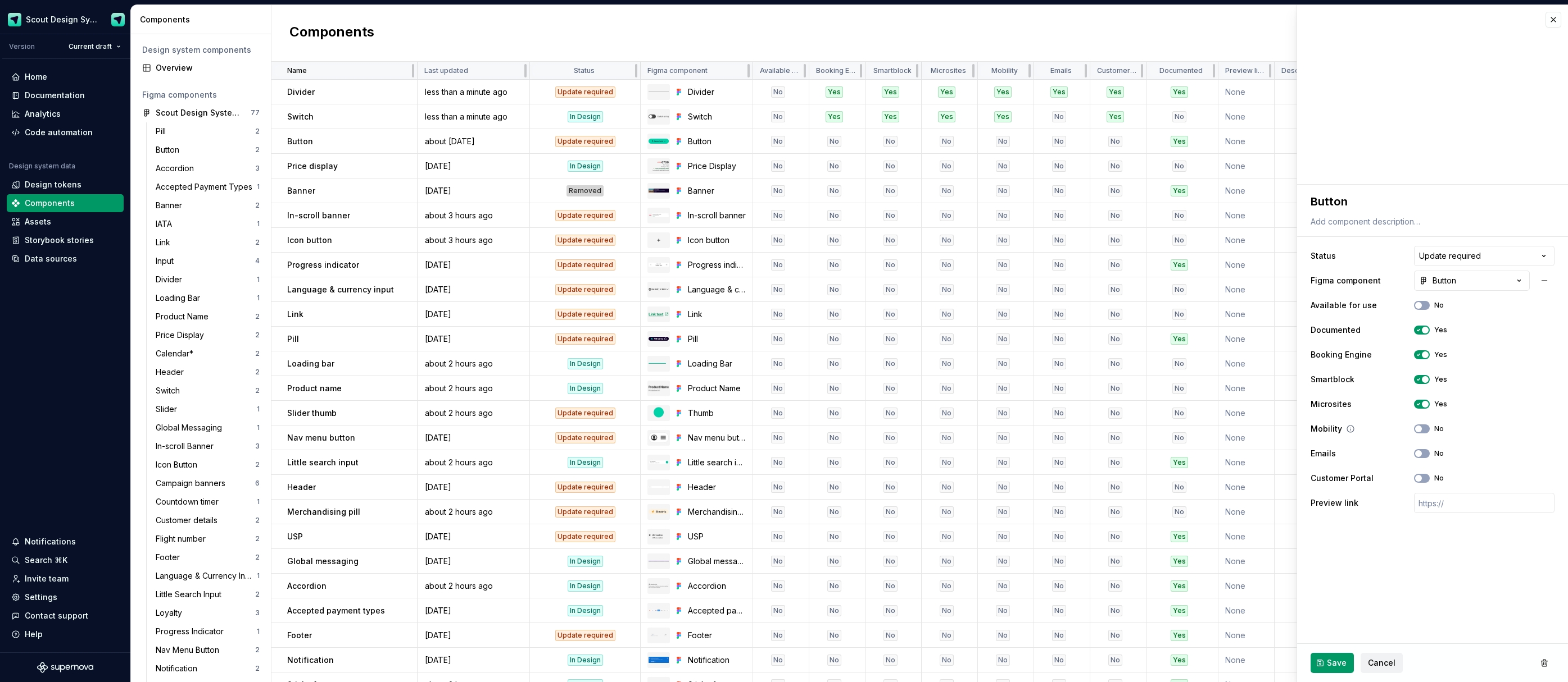
click at [1421, 422] on div "Mobility No" at bounding box center [1432, 429] width 244 height 20
click at [1420, 428] on span "button" at bounding box center [1417, 429] width 7 height 7
click at [1420, 453] on span "button" at bounding box center [1417, 453] width 7 height 7
click at [1422, 479] on icon "button" at bounding box center [1418, 478] width 9 height 7
click at [1336, 667] on span "Save" at bounding box center [1336, 663] width 20 height 12
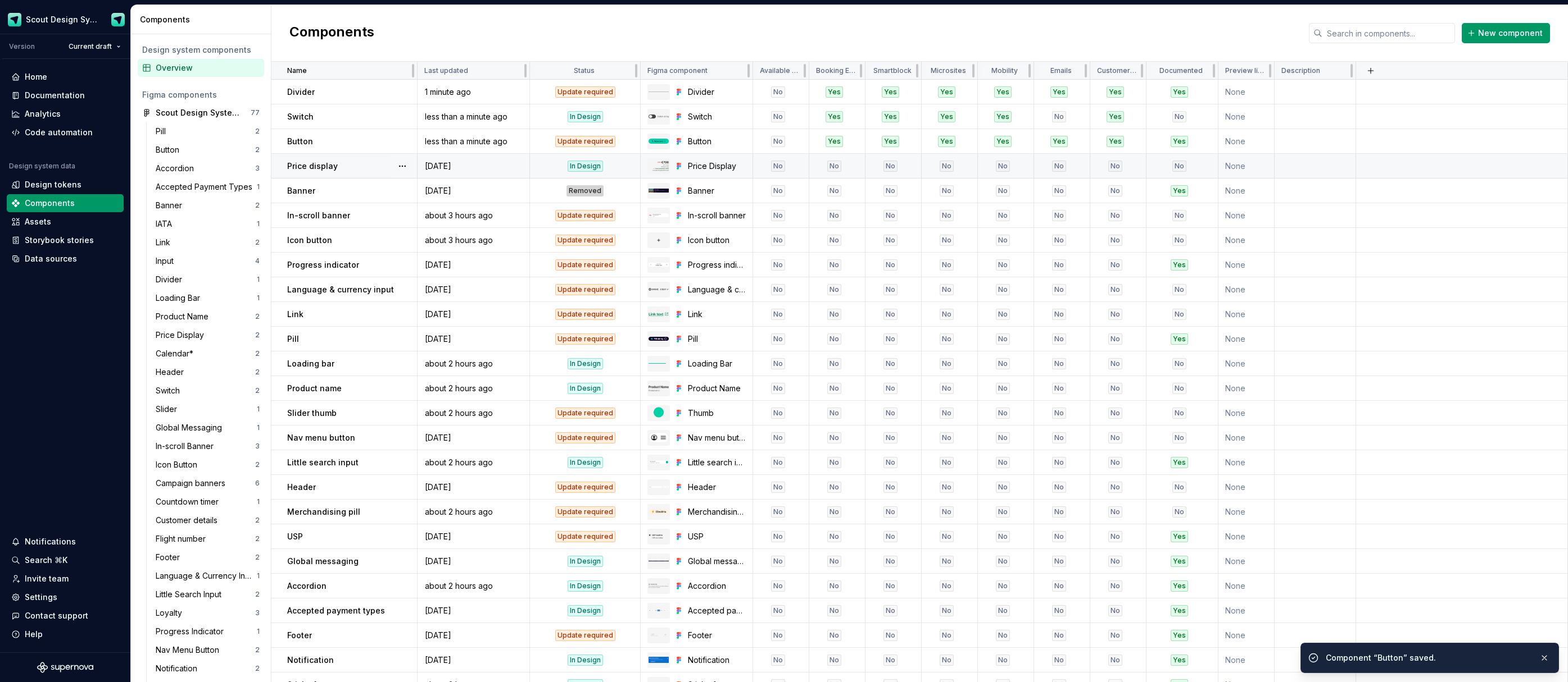
click at [758, 161] on div "No" at bounding box center [777, 166] width 48 height 12
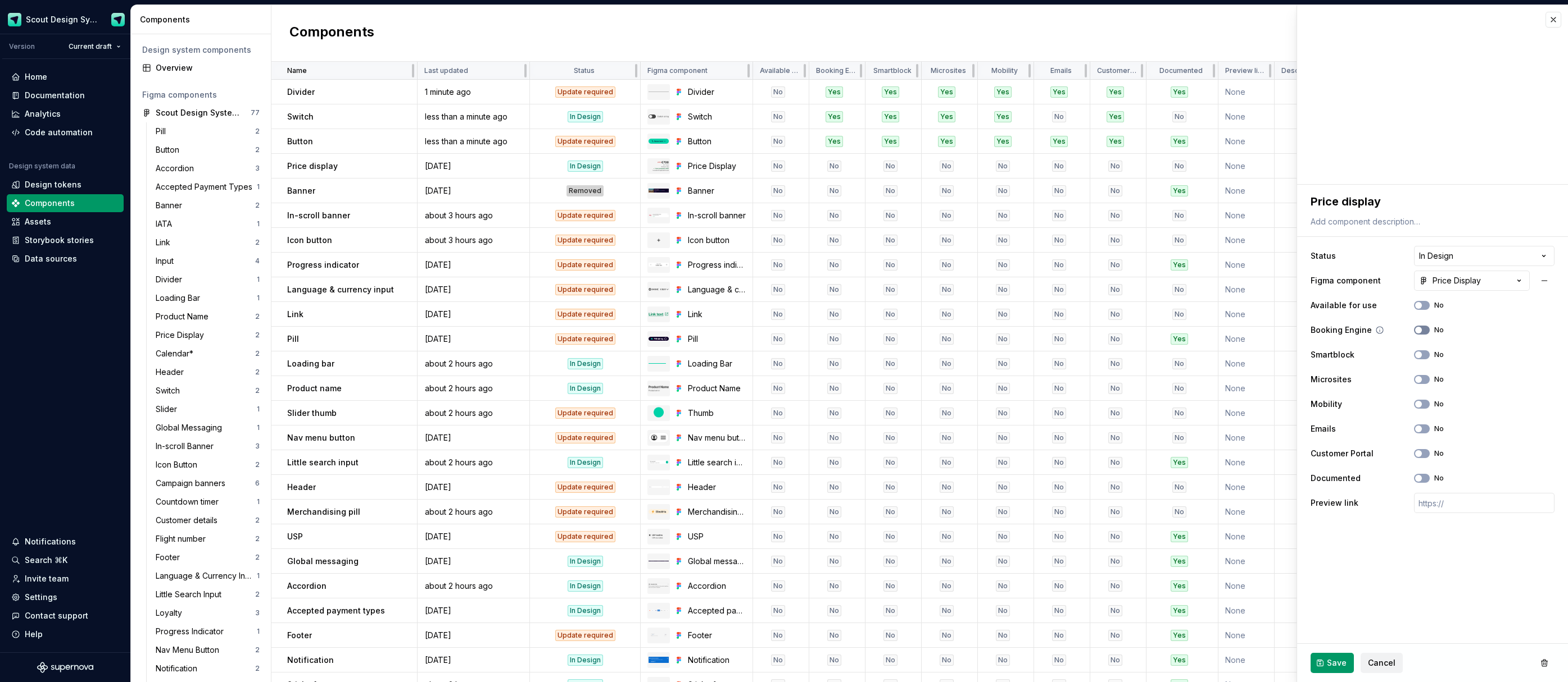
click at [1422, 332] on icon "button" at bounding box center [1418, 330] width 9 height 7
click at [1420, 351] on icon "button" at bounding box center [1418, 354] width 9 height 7
drag, startPoint x: 1425, startPoint y: 380, endPoint x: 1423, endPoint y: 402, distance: 22.1
click at [1425, 380] on button "No" at bounding box center [1422, 380] width 16 height 9
click at [1423, 407] on button "No" at bounding box center [1422, 404] width 16 height 9
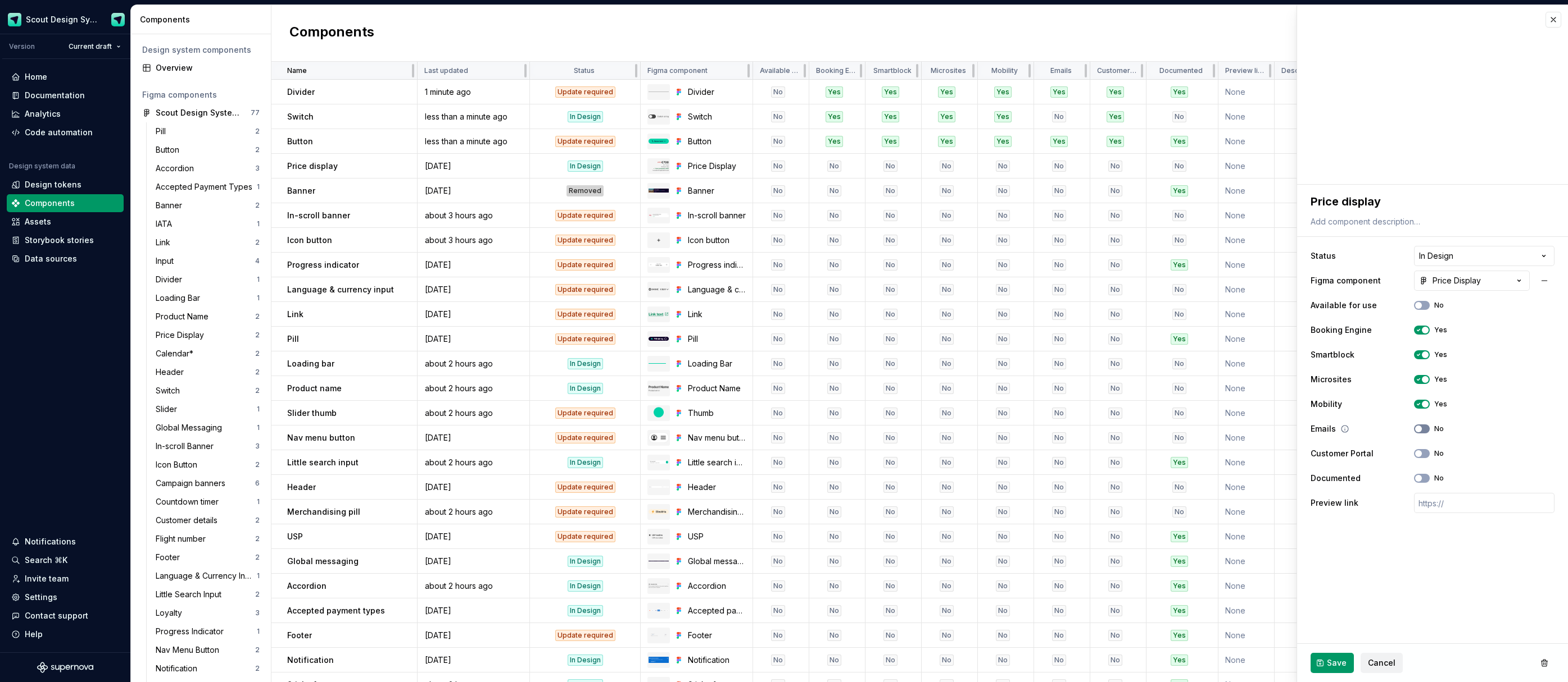
click at [1424, 431] on button "No" at bounding box center [1422, 429] width 16 height 9
click at [1423, 456] on button "No" at bounding box center [1422, 453] width 16 height 9
click at [1336, 660] on span "Save" at bounding box center [1336, 663] width 20 height 12
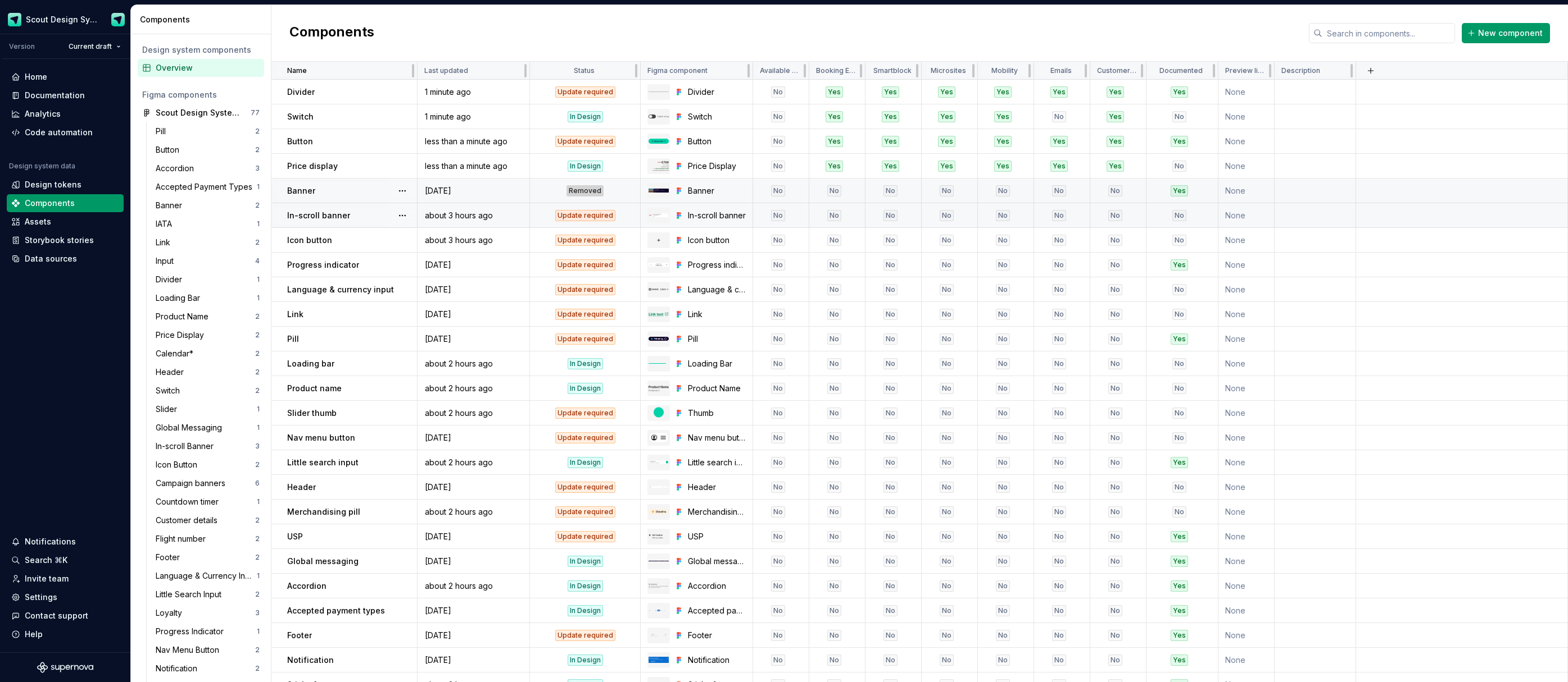
click at [848, 195] on div "No" at bounding box center [834, 191] width 48 height 12
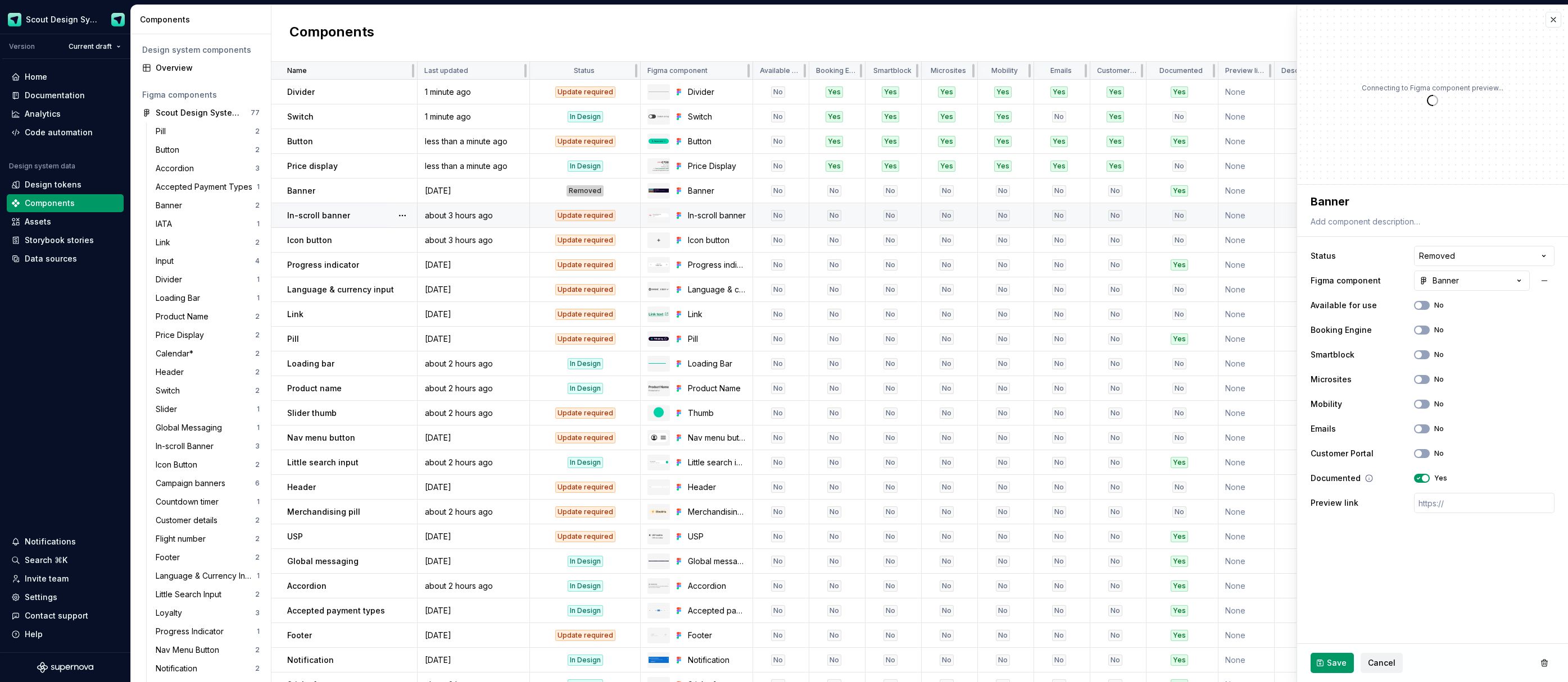
click at [1425, 480] on span "button" at bounding box center [1425, 478] width 7 height 7
drag, startPoint x: 1319, startPoint y: 660, endPoint x: 1314, endPoint y: 647, distance: 13.9
click at [1319, 660] on button "Save" at bounding box center [1332, 663] width 43 height 20
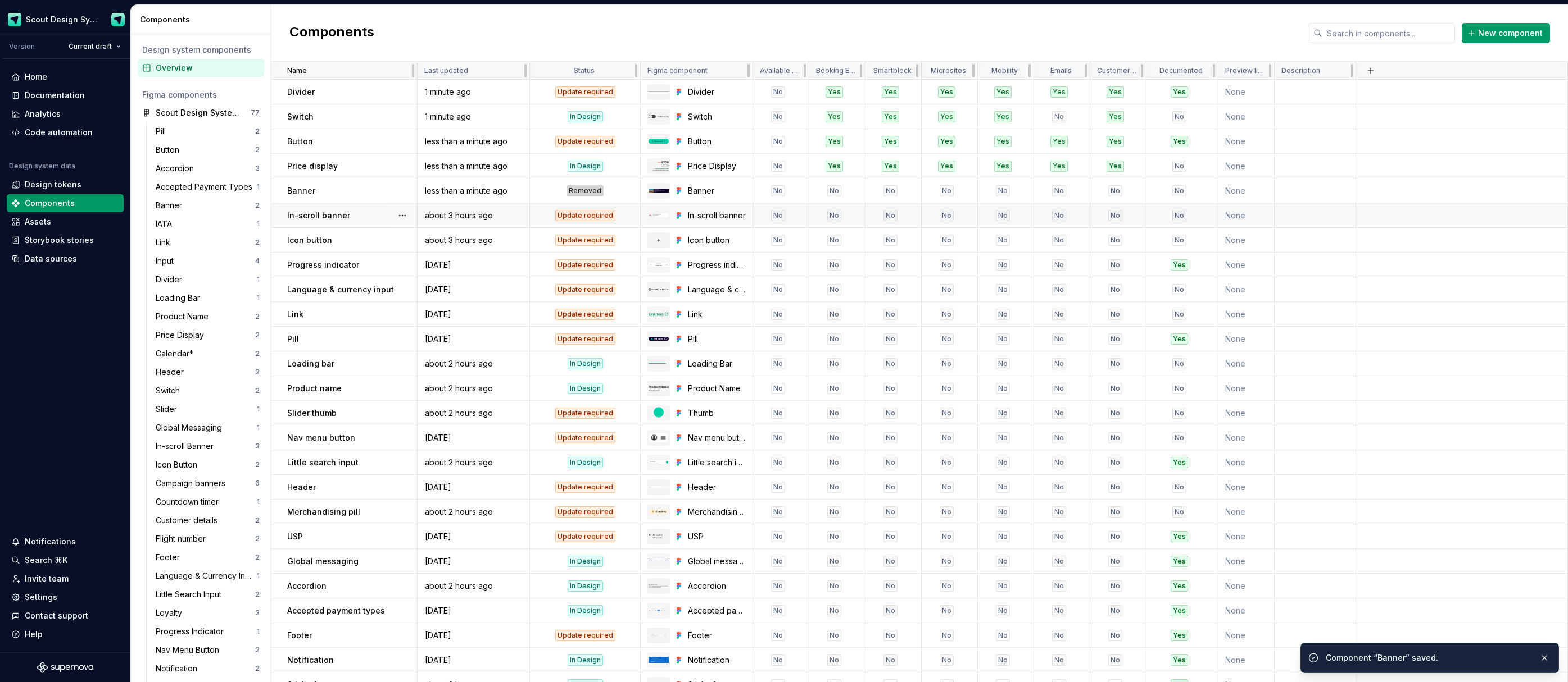
click at [818, 217] on div "No" at bounding box center [834, 216] width 48 height 12
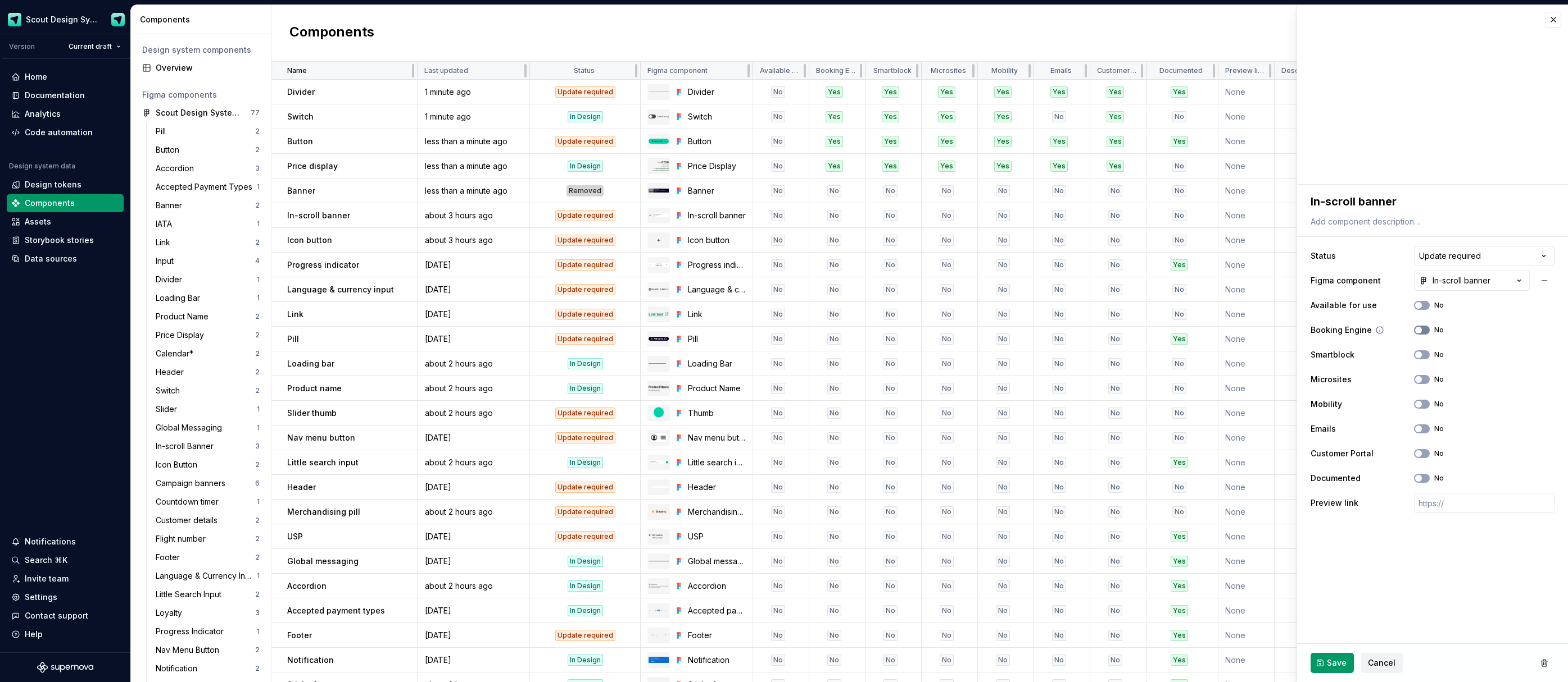
click at [1420, 331] on span "button" at bounding box center [1417, 330] width 7 height 7
click at [1420, 354] on span "button" at bounding box center [1417, 354] width 7 height 7
click at [1421, 406] on span "button" at bounding box center [1417, 404] width 7 height 7
click at [1420, 451] on span "button" at bounding box center [1417, 453] width 7 height 7
click at [1334, 664] on span "Save" at bounding box center [1336, 663] width 20 height 12
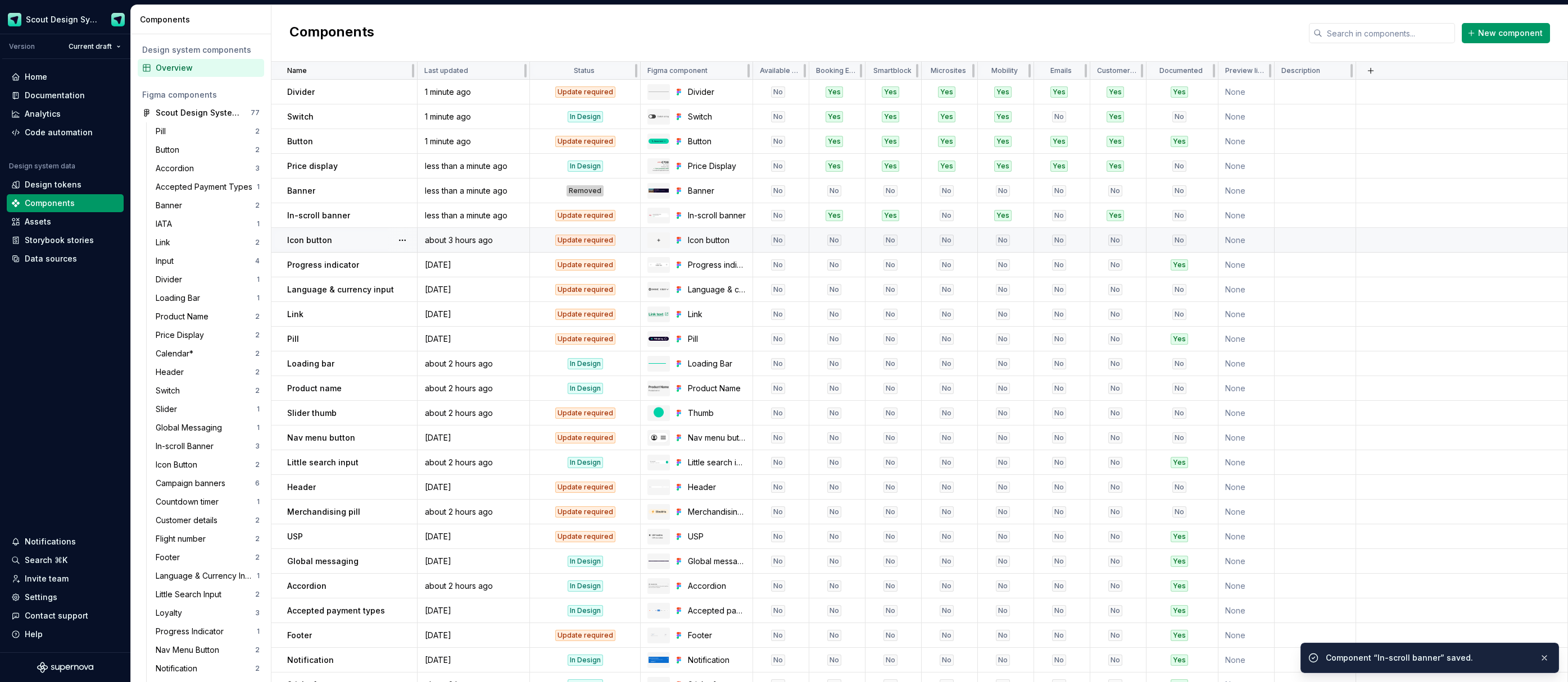
click at [389, 244] on div at bounding box center [402, 239] width 29 height 24
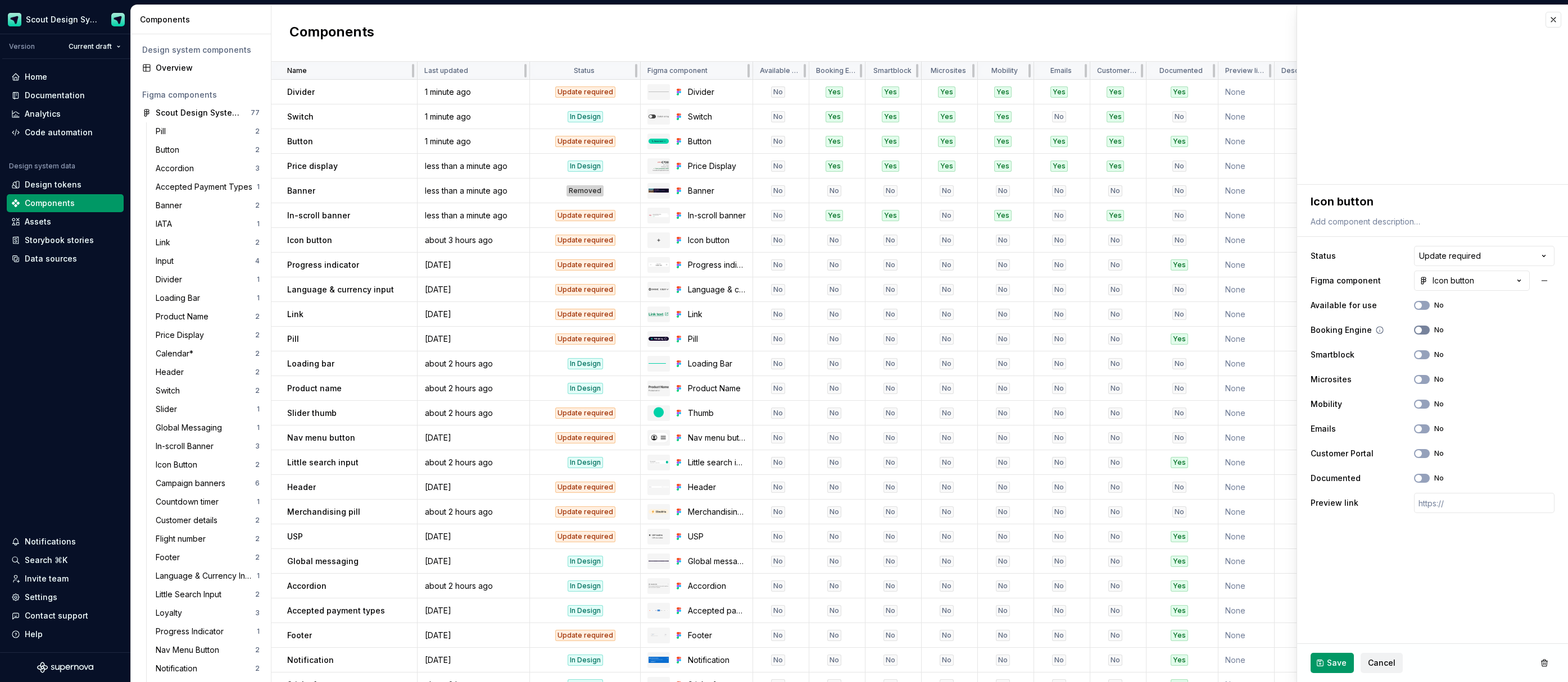
click at [1420, 331] on span "button" at bounding box center [1417, 330] width 7 height 7
click at [1420, 354] on span "button" at bounding box center [1417, 354] width 7 height 7
click at [1422, 380] on icon "button" at bounding box center [1418, 379] width 9 height 7
click at [1422, 409] on button "No" at bounding box center [1422, 404] width 16 height 9
click at [1422, 433] on div "Emails No" at bounding box center [1432, 429] width 244 height 20
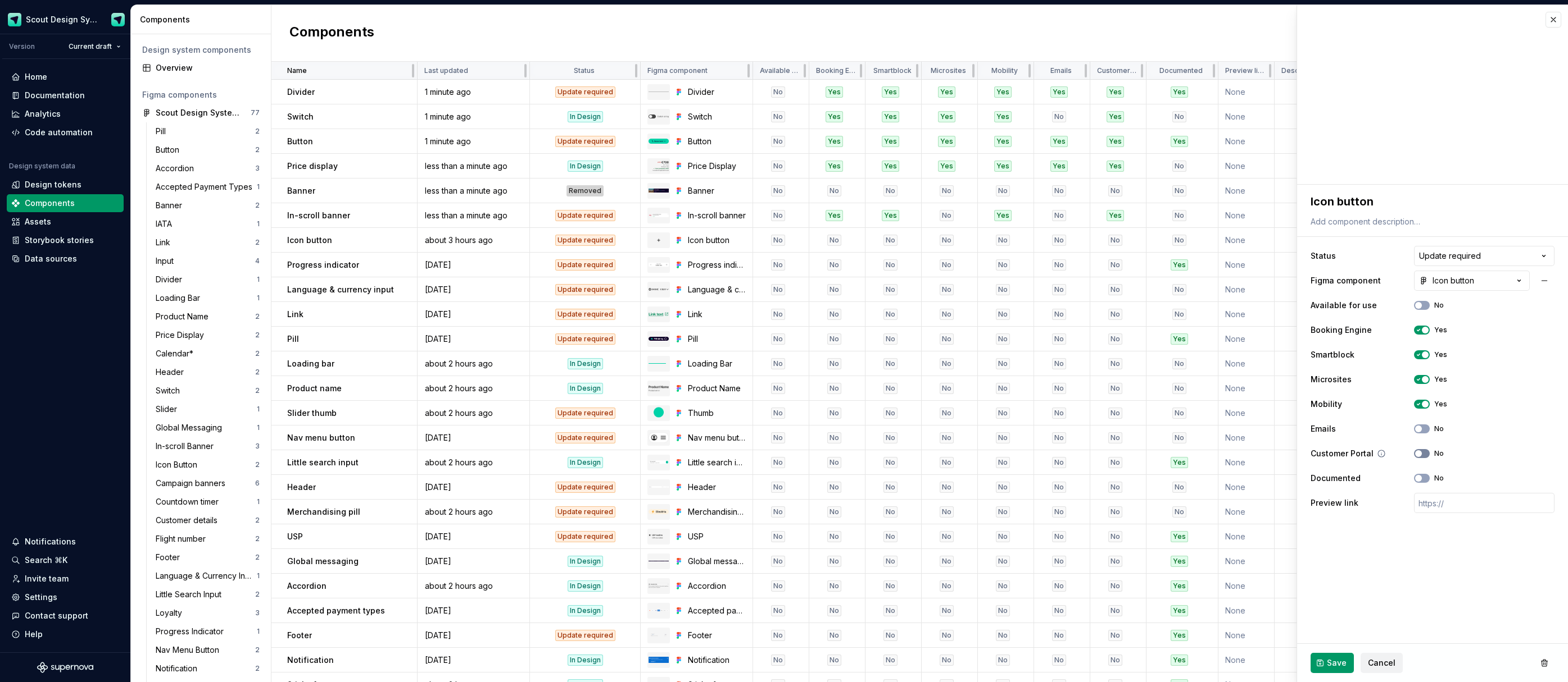
click at [1423, 453] on button "No" at bounding box center [1422, 453] width 16 height 9
drag, startPoint x: 1427, startPoint y: 428, endPoint x: 1425, endPoint y: 456, distance: 28.1
click at [1427, 428] on button "No" at bounding box center [1422, 429] width 16 height 9
click at [1331, 662] on span "Save" at bounding box center [1336, 663] width 20 height 12
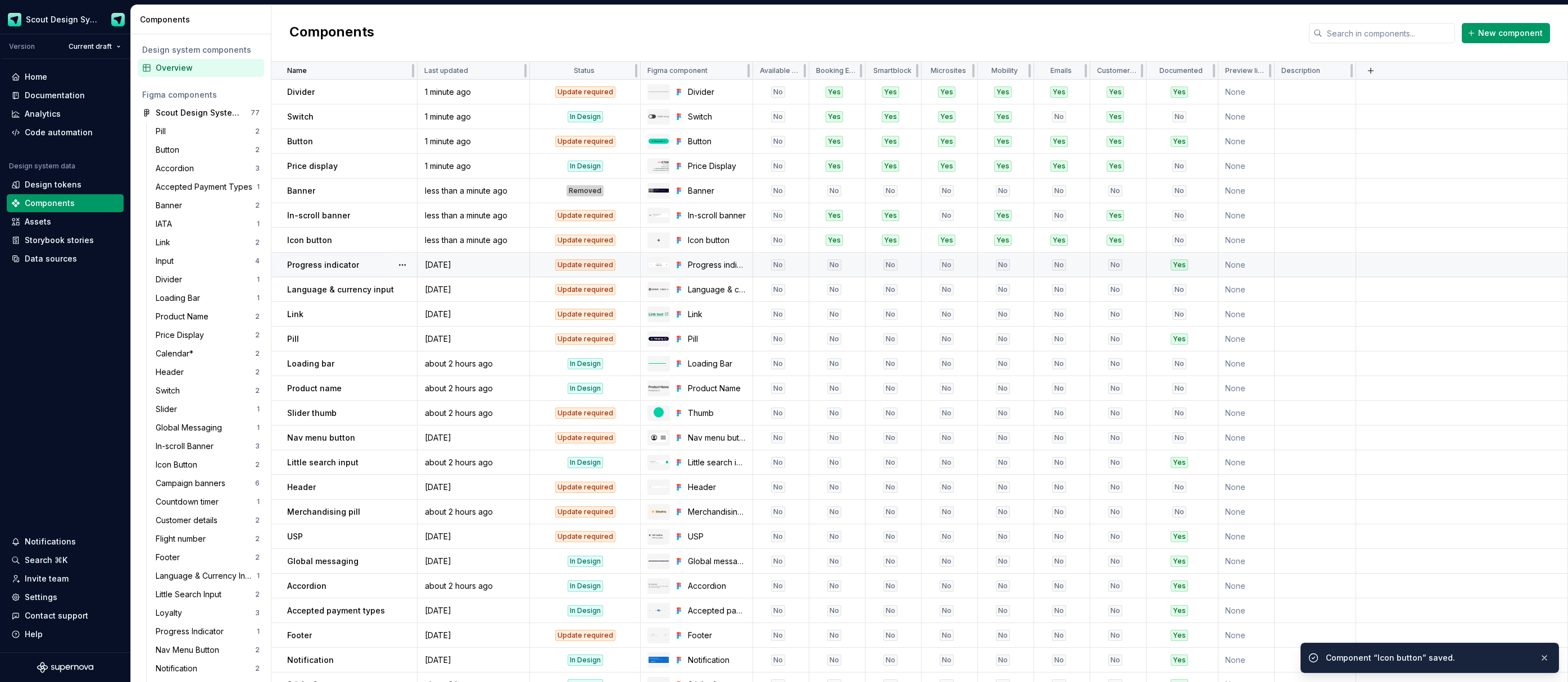
click at [805, 273] on td "No" at bounding box center [781, 265] width 56 height 25
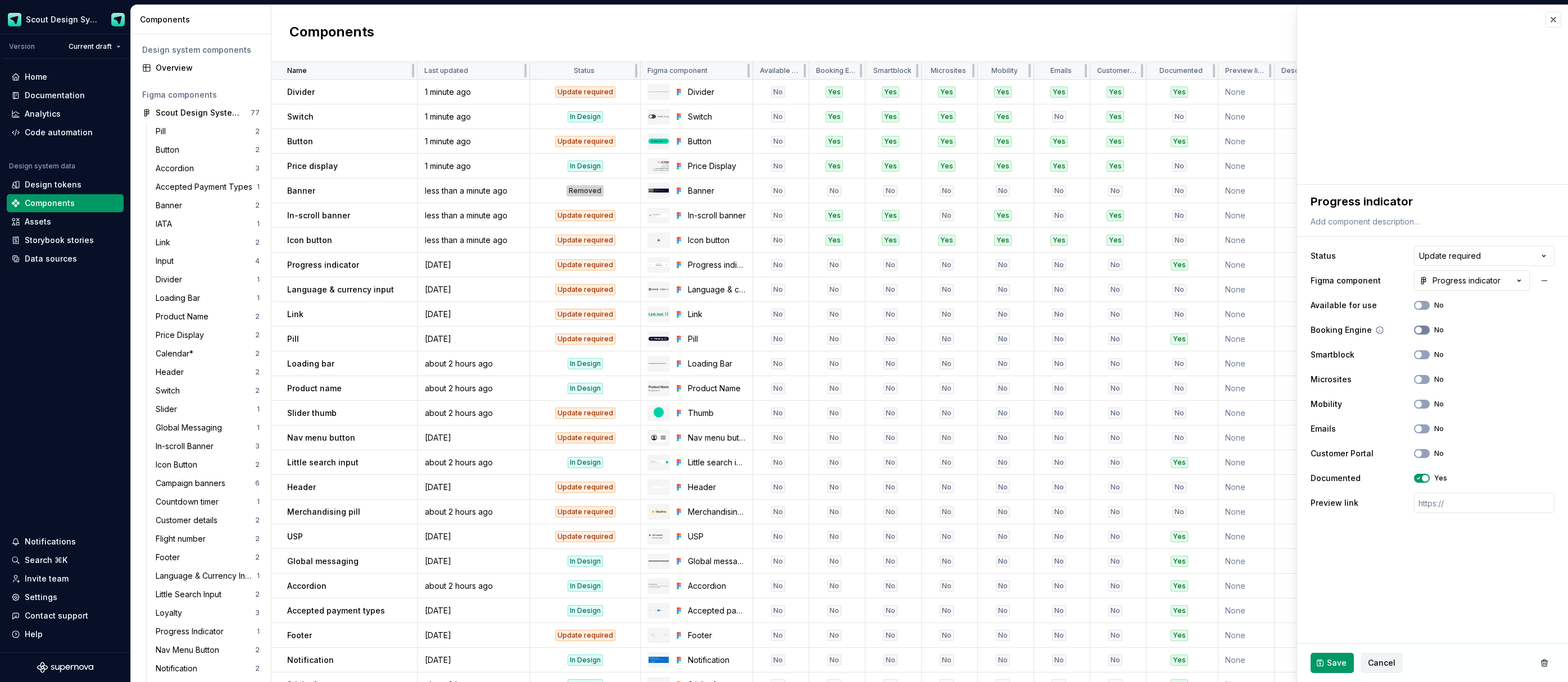
click at [1420, 332] on span "button" at bounding box center [1417, 330] width 7 height 7
click at [1424, 356] on button "No" at bounding box center [1422, 355] width 16 height 9
click at [1422, 382] on icon "button" at bounding box center [1418, 379] width 9 height 7
click at [1420, 404] on span "button" at bounding box center [1417, 404] width 7 height 7
click at [1338, 661] on span "Save" at bounding box center [1336, 663] width 20 height 12
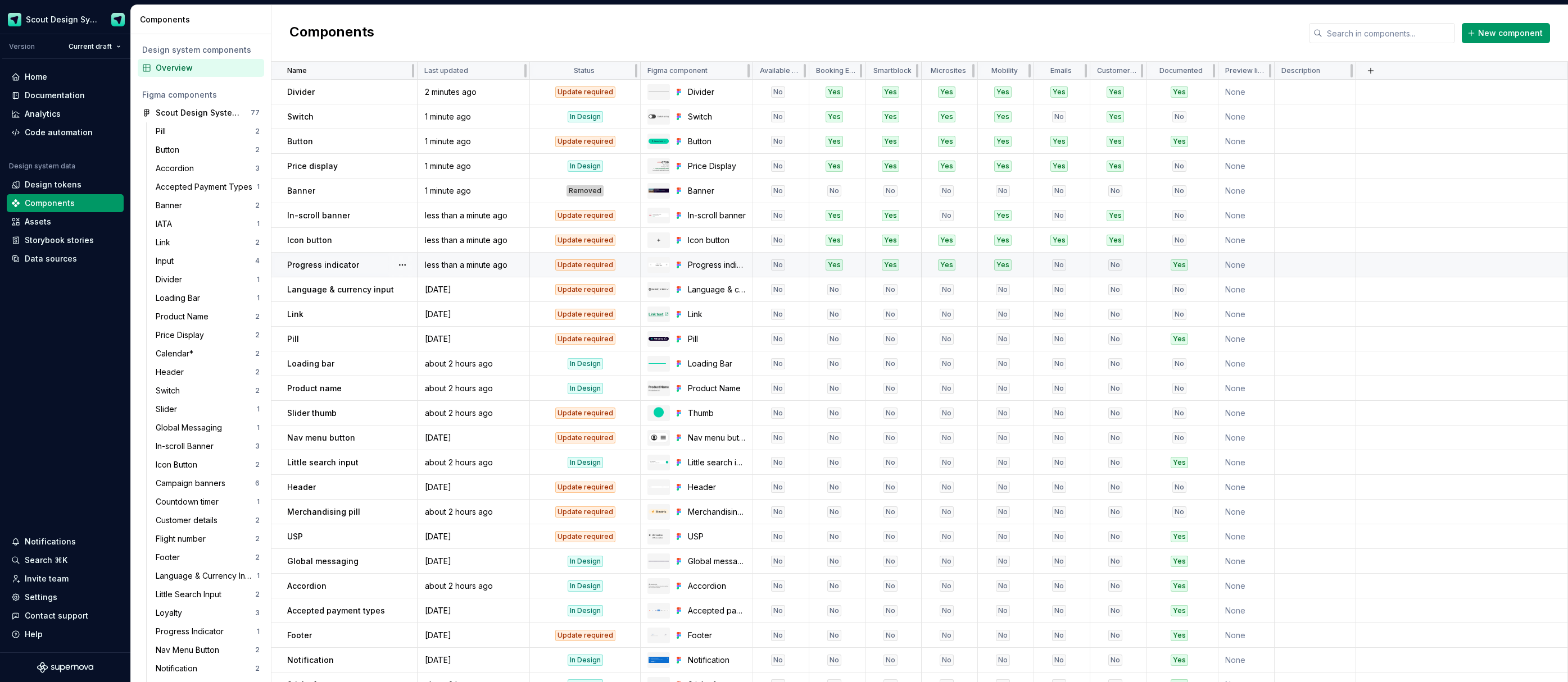
click at [371, 272] on td "Progress indicator" at bounding box center [344, 265] width 146 height 25
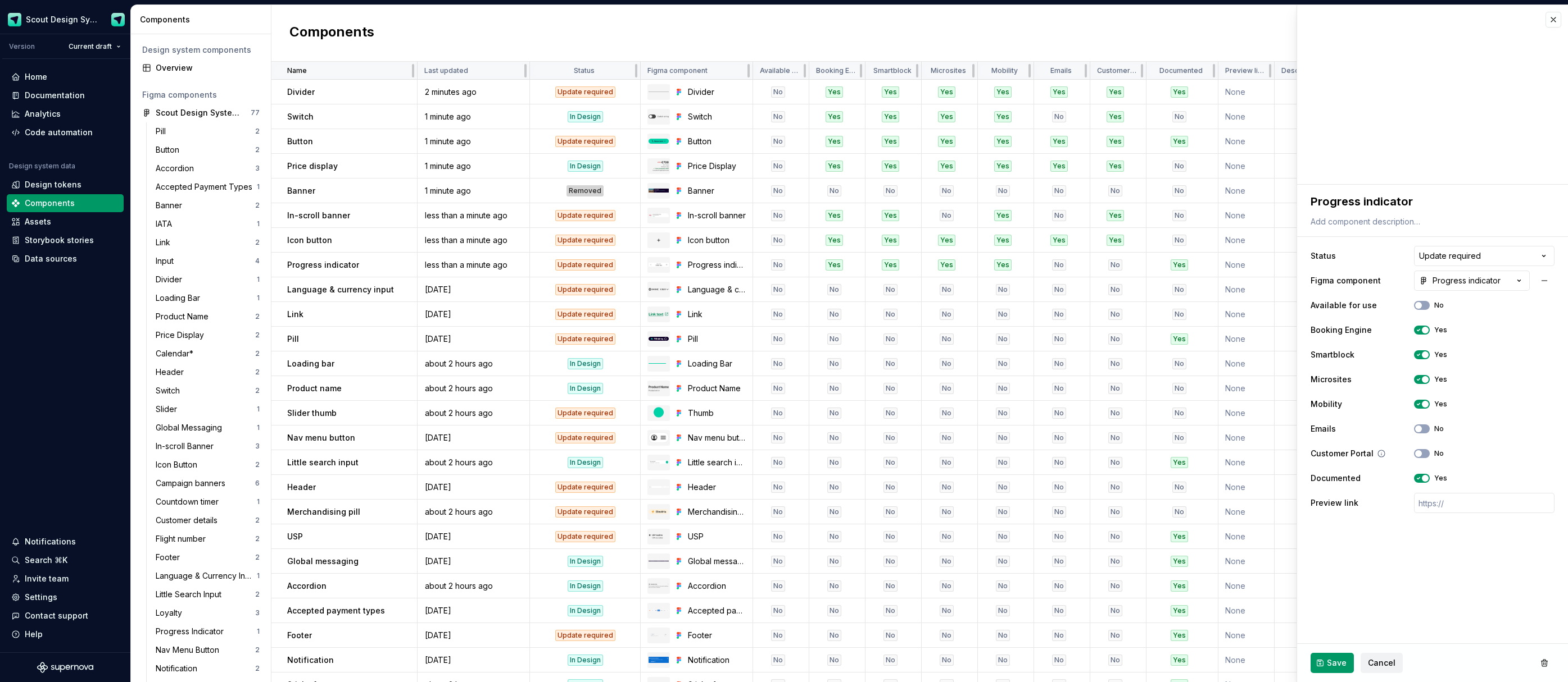
drag, startPoint x: 1424, startPoint y: 453, endPoint x: 1423, endPoint y: 459, distance: 6.1
click at [1424, 453] on button "No" at bounding box center [1422, 453] width 16 height 9
click at [1344, 657] on button "Save" at bounding box center [1332, 663] width 43 height 20
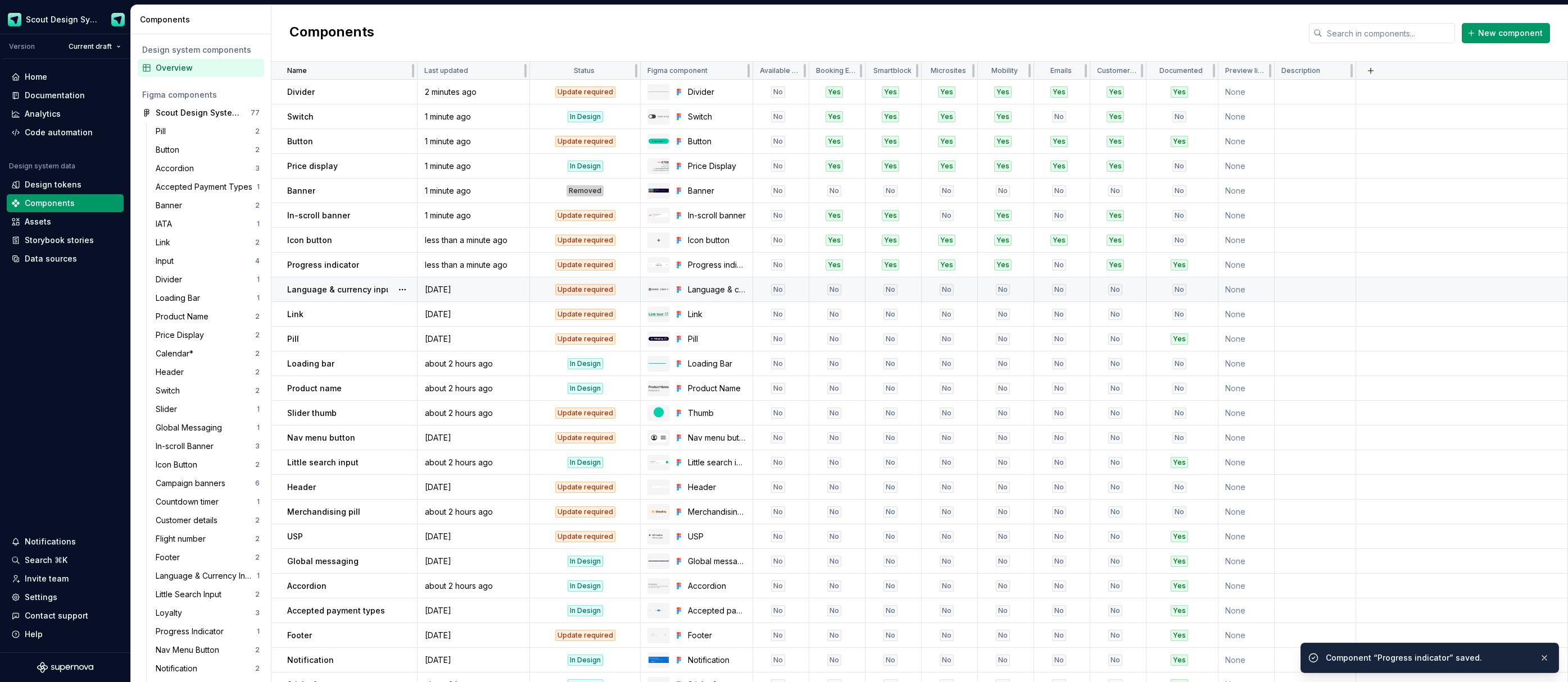
click at [368, 295] on td "Language & currency input" at bounding box center [344, 290] width 146 height 25
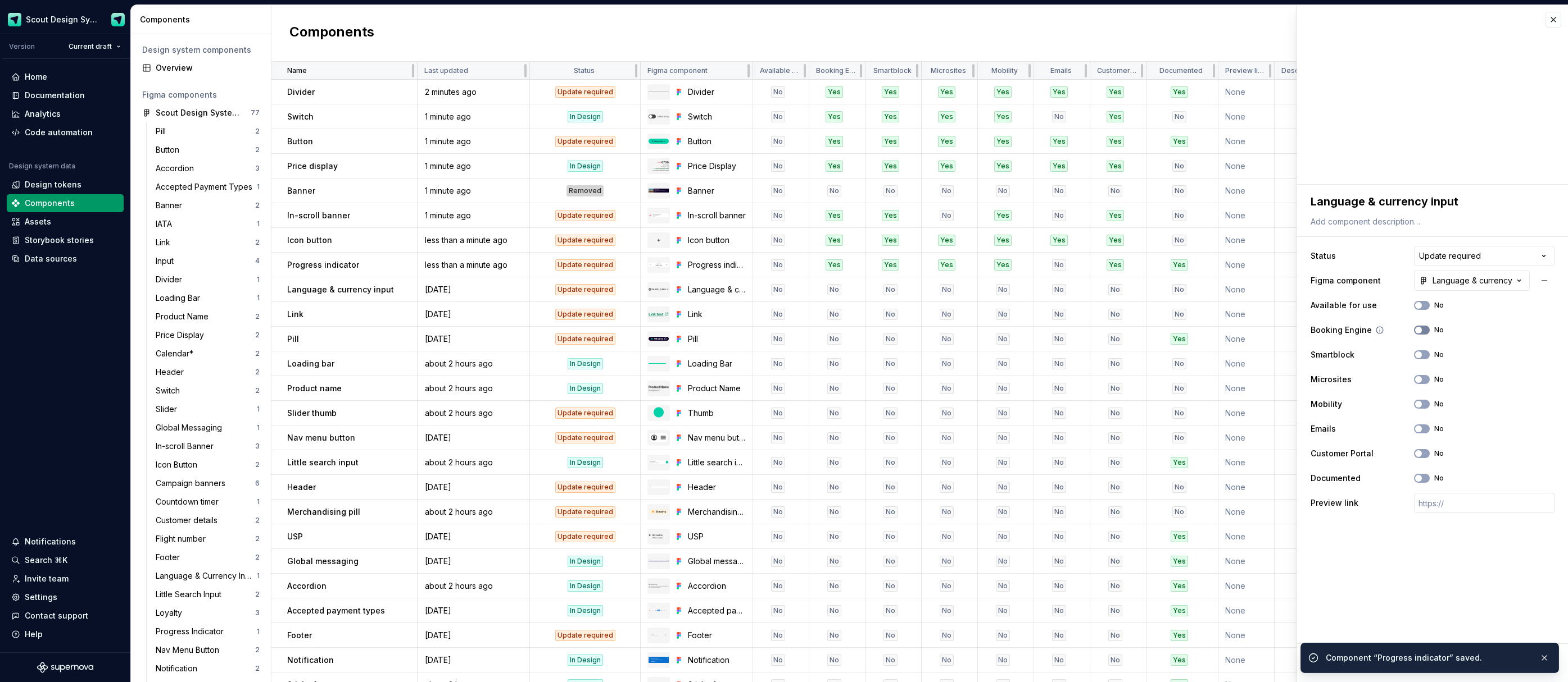
click at [1424, 329] on button "No" at bounding box center [1422, 330] width 16 height 9
click at [1424, 382] on button "No" at bounding box center [1422, 380] width 16 height 9
click at [1422, 409] on button "No" at bounding box center [1422, 404] width 16 height 9
click at [1330, 664] on span "Save" at bounding box center [1336, 663] width 20 height 12
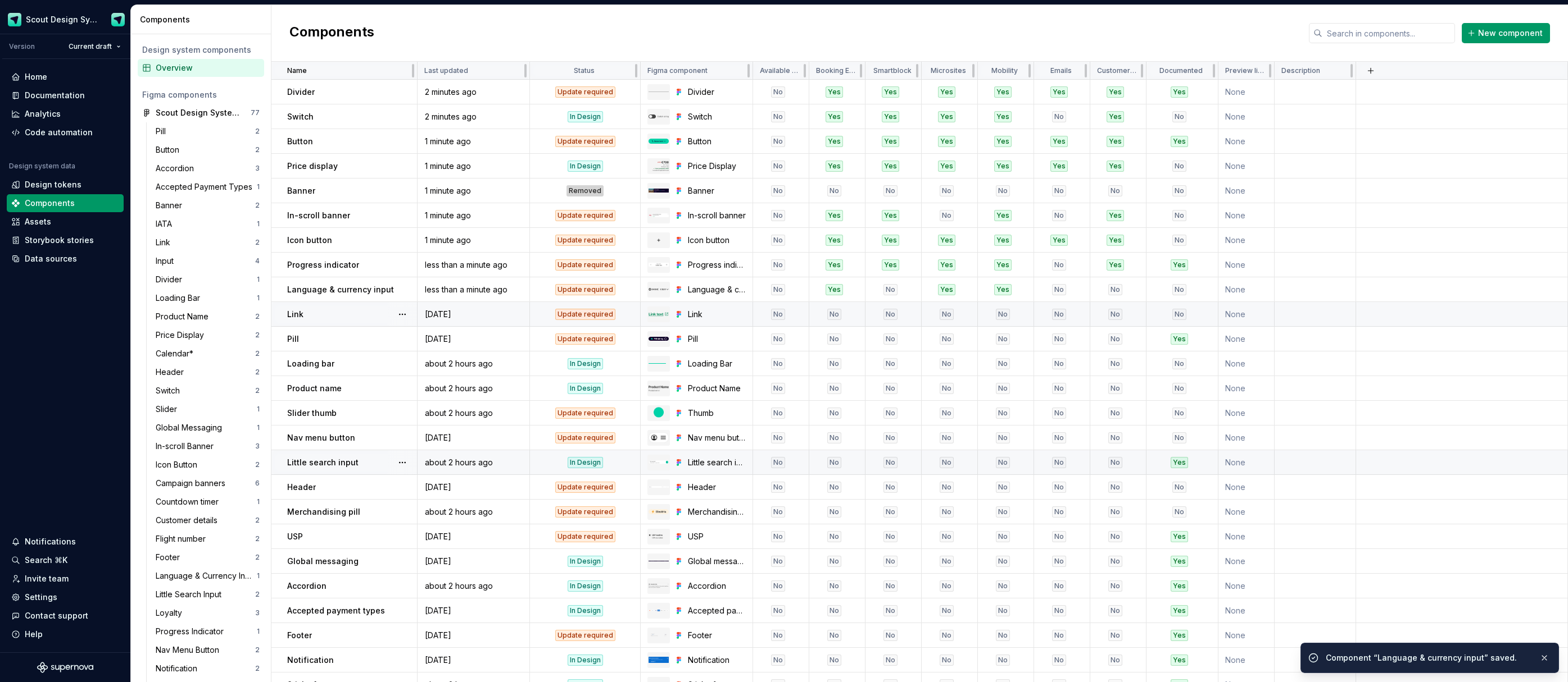
click at [368, 313] on div "Link" at bounding box center [352, 315] width 130 height 12
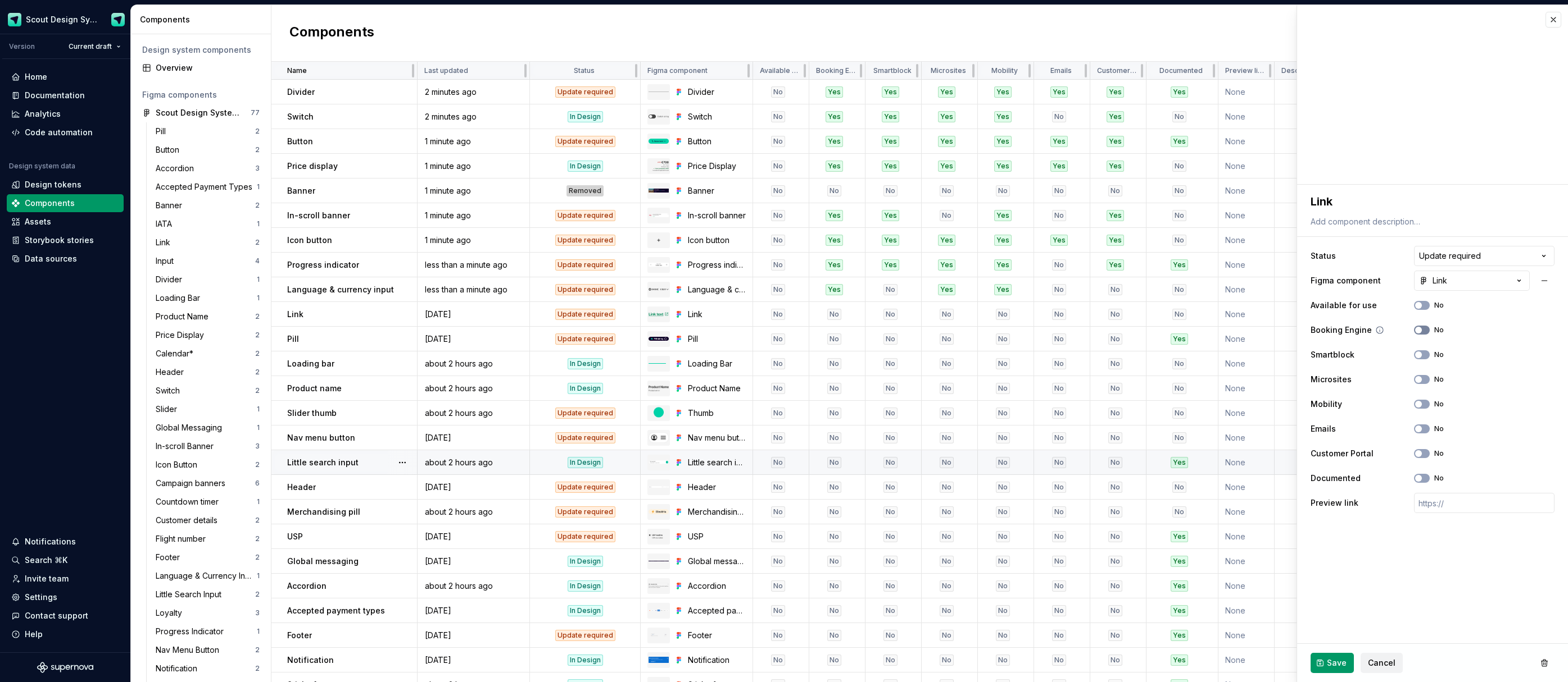
click at [1423, 327] on button "No" at bounding box center [1422, 330] width 16 height 9
click at [1425, 354] on button "No" at bounding box center [1422, 355] width 16 height 9
click at [1420, 383] on button "No" at bounding box center [1422, 380] width 16 height 9
click at [1420, 401] on div "Mobility No" at bounding box center [1432, 404] width 244 height 20
drag, startPoint x: 1420, startPoint y: 432, endPoint x: 1426, endPoint y: 404, distance: 28.6
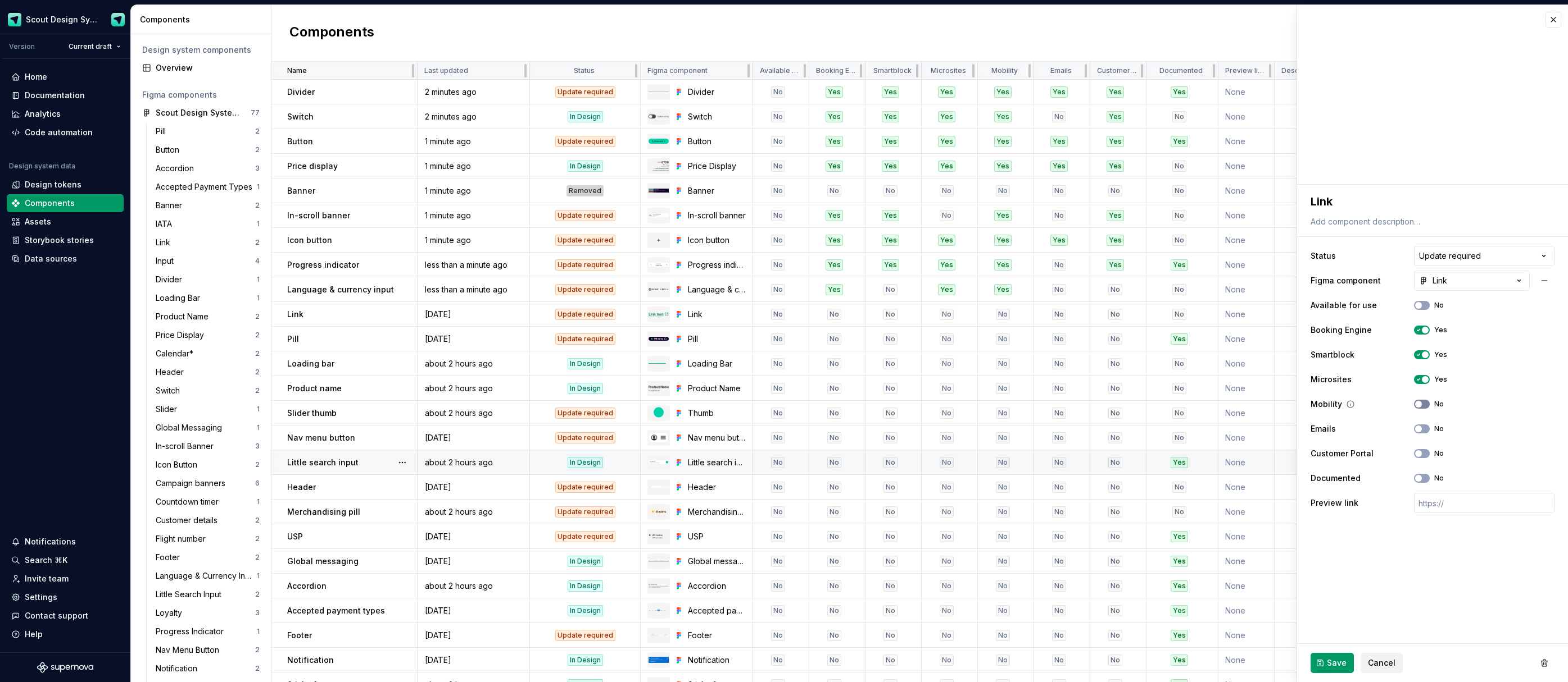
click at [1420, 427] on span "button" at bounding box center [1417, 429] width 7 height 7
click at [1426, 403] on button "No" at bounding box center [1422, 404] width 16 height 9
click at [1423, 454] on button "No" at bounding box center [1422, 453] width 16 height 9
click at [1329, 662] on span "Save" at bounding box center [1336, 663] width 20 height 12
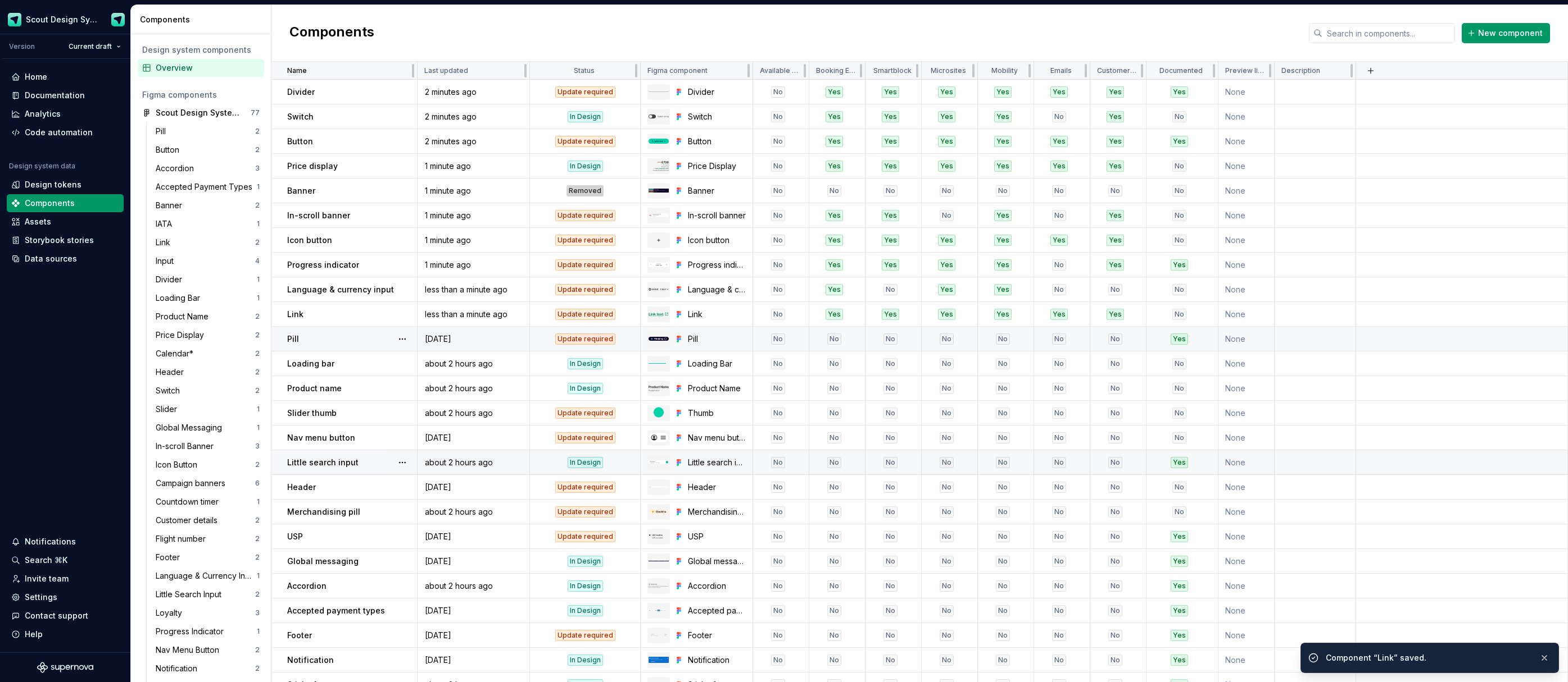
click at [349, 338] on div "Pill" at bounding box center [352, 339] width 130 height 12
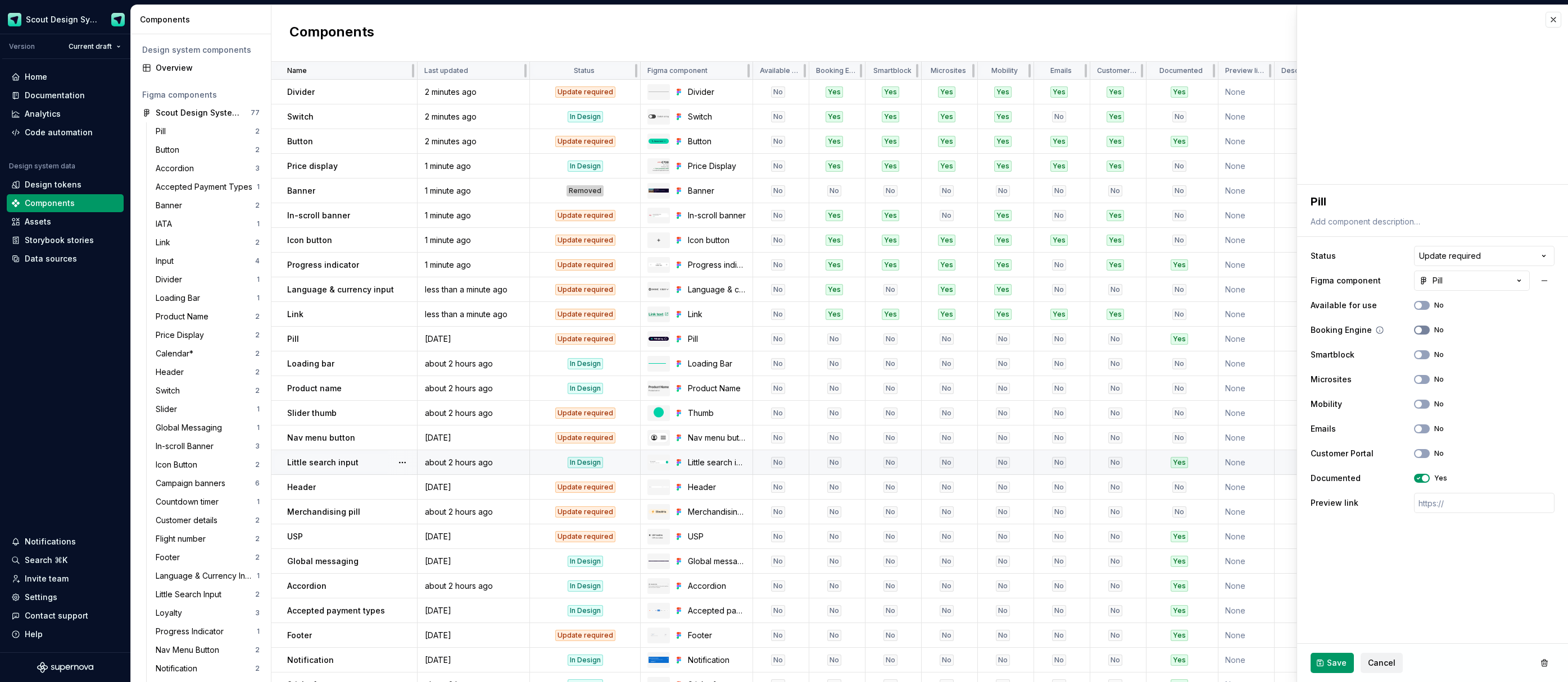
click at [1420, 331] on span "button" at bounding box center [1417, 330] width 7 height 7
drag, startPoint x: 1423, startPoint y: 354, endPoint x: 1424, endPoint y: 361, distance: 7.1
click at [1423, 354] on button "No" at bounding box center [1422, 355] width 16 height 9
click at [1422, 380] on icon "button" at bounding box center [1418, 379] width 9 height 7
click at [1423, 402] on button "No" at bounding box center [1422, 404] width 16 height 9
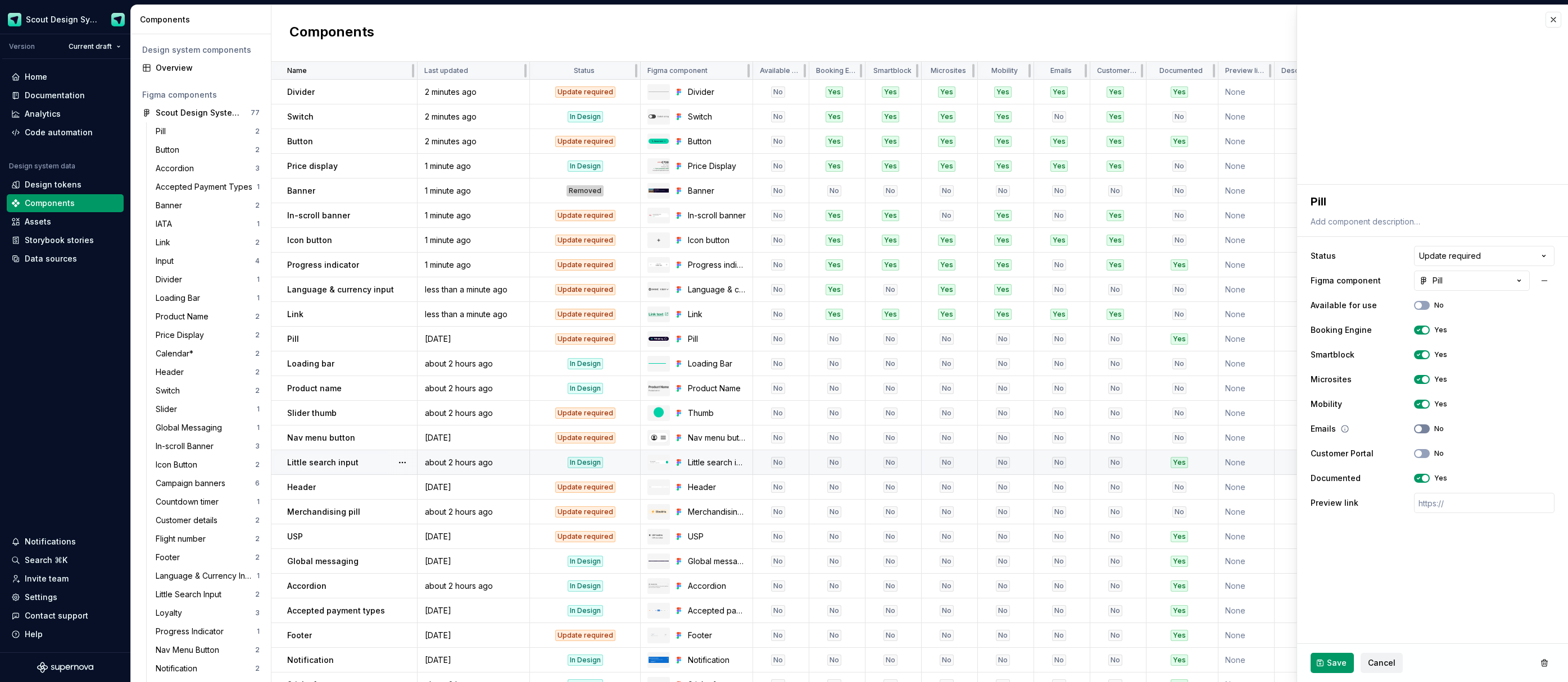
click at [1423, 431] on button "No" at bounding box center [1422, 429] width 16 height 9
click at [1424, 453] on button "No" at bounding box center [1422, 453] width 16 height 9
click at [1428, 479] on span "button" at bounding box center [1425, 478] width 7 height 7
click at [1328, 660] on span "Save" at bounding box center [1336, 663] width 20 height 12
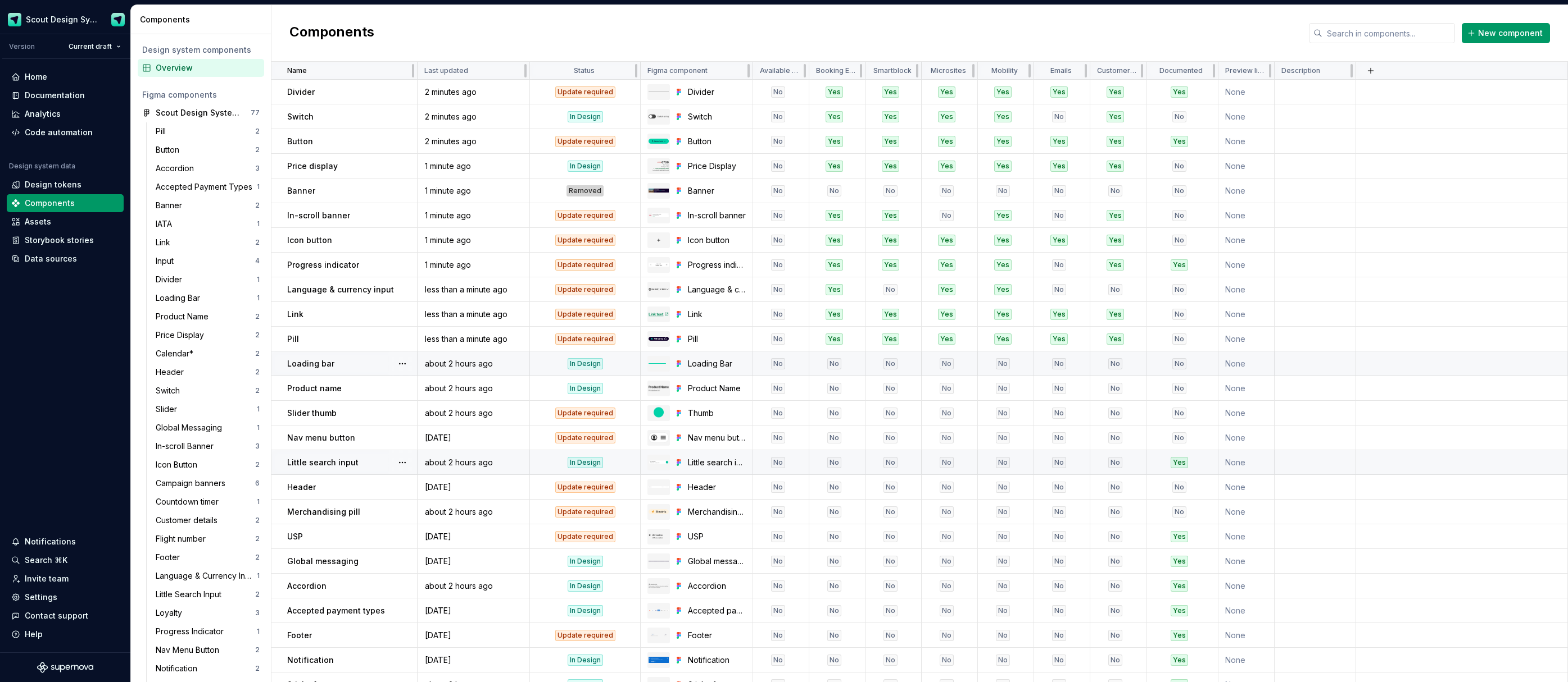
click at [341, 367] on div "Loading bar" at bounding box center [352, 364] width 130 height 12
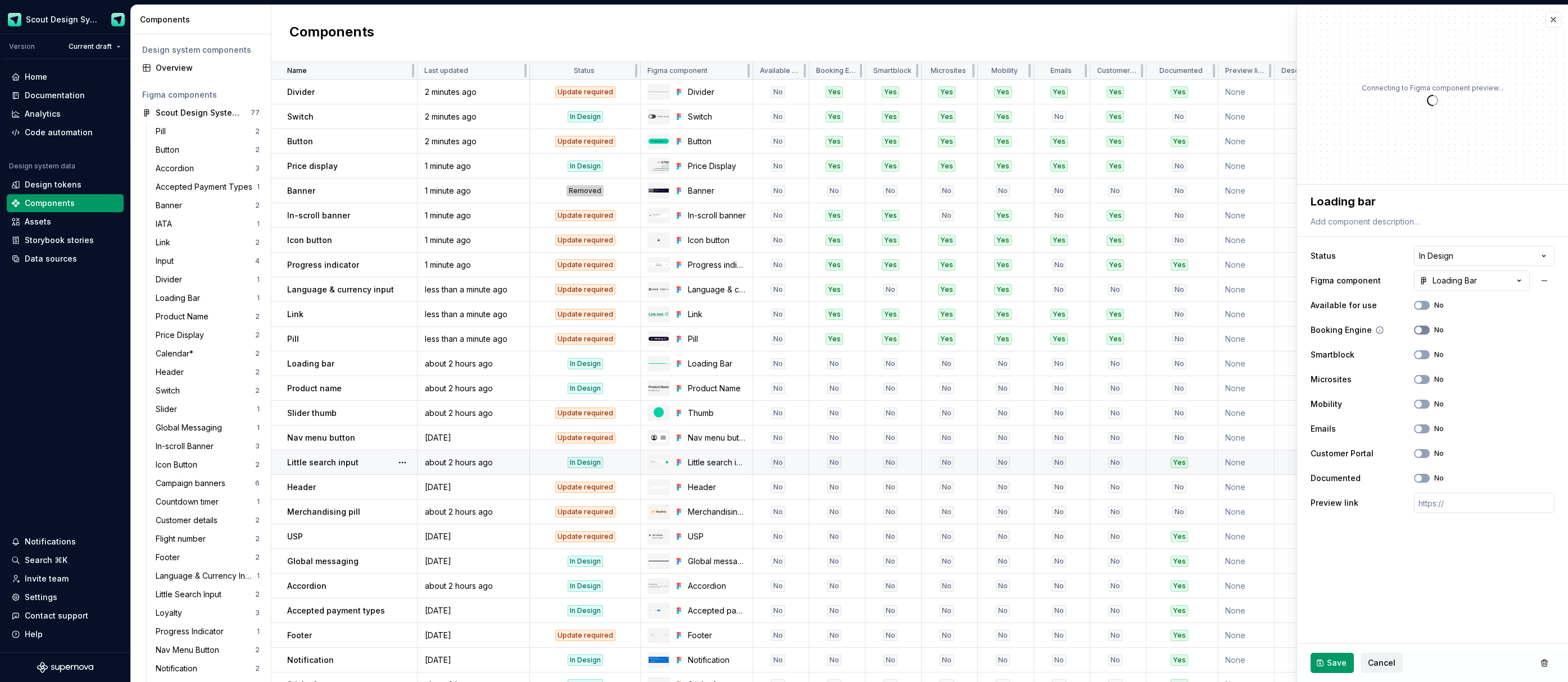
click at [1420, 333] on span "button" at bounding box center [1417, 330] width 7 height 7
click at [1419, 353] on span "button" at bounding box center [1417, 354] width 7 height 7
click at [1419, 407] on span "button" at bounding box center [1417, 404] width 7 height 7
click at [1418, 455] on span "button" at bounding box center [1417, 453] width 7 height 7
drag, startPoint x: 1340, startPoint y: 654, endPoint x: 1340, endPoint y: 647, distance: 7.0
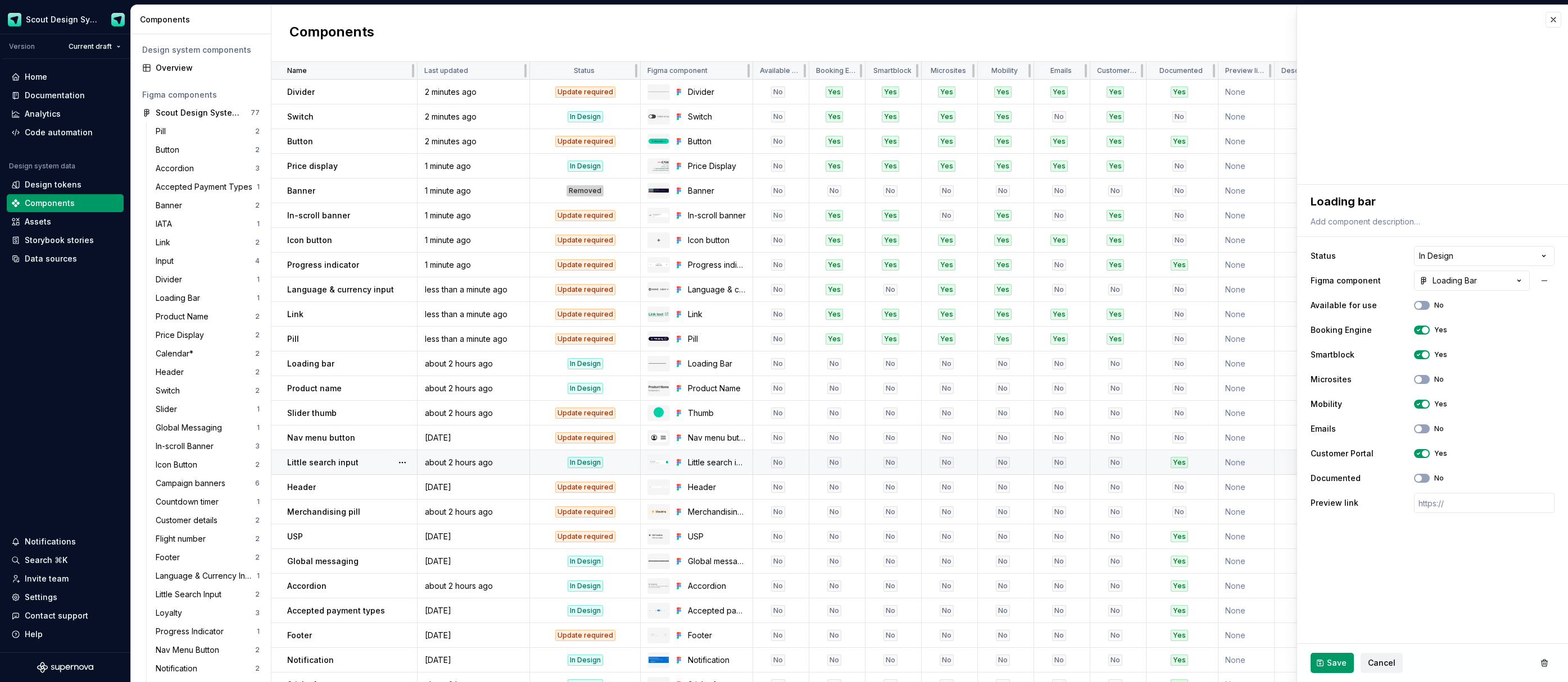
click at [1340, 654] on button "Save" at bounding box center [1332, 663] width 43 height 20
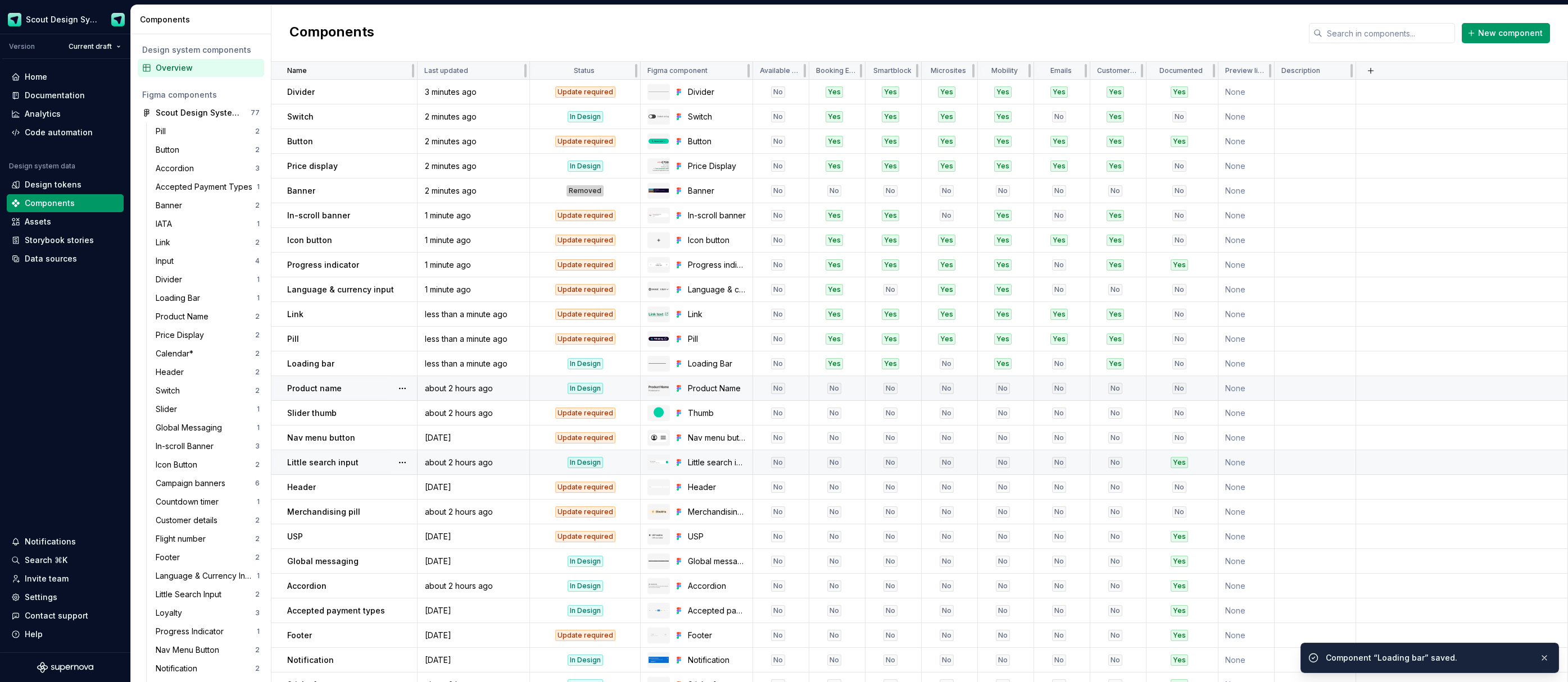
click at [339, 391] on p "Product name" at bounding box center [314, 389] width 54 height 12
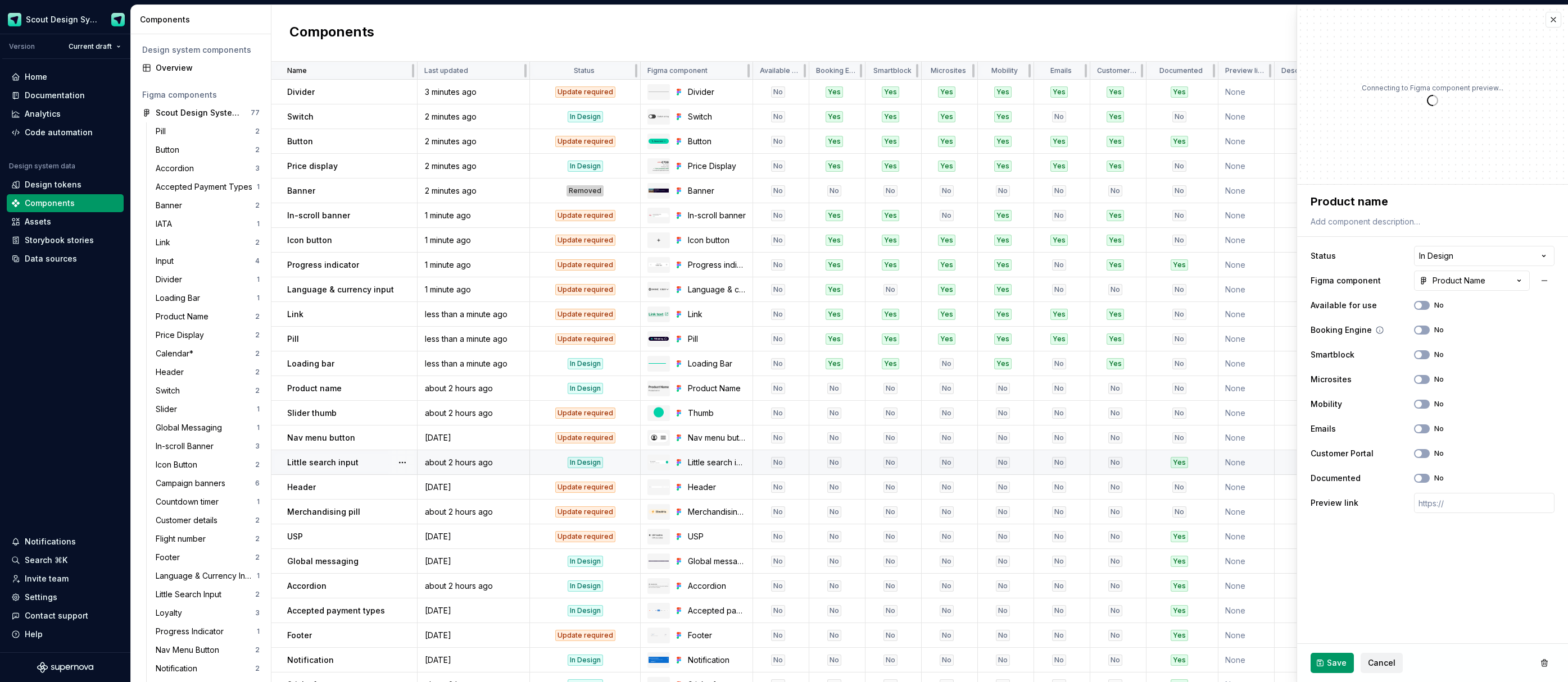
click at [1417, 330] on span "button" at bounding box center [1417, 330] width 7 height 7
click at [1425, 358] on button "No" at bounding box center [1422, 355] width 16 height 9
click at [1423, 378] on button "No" at bounding box center [1422, 380] width 16 height 9
click at [1417, 400] on button "No" at bounding box center [1422, 404] width 16 height 9
drag, startPoint x: 1422, startPoint y: 430, endPoint x: 1422, endPoint y: 443, distance: 13.0
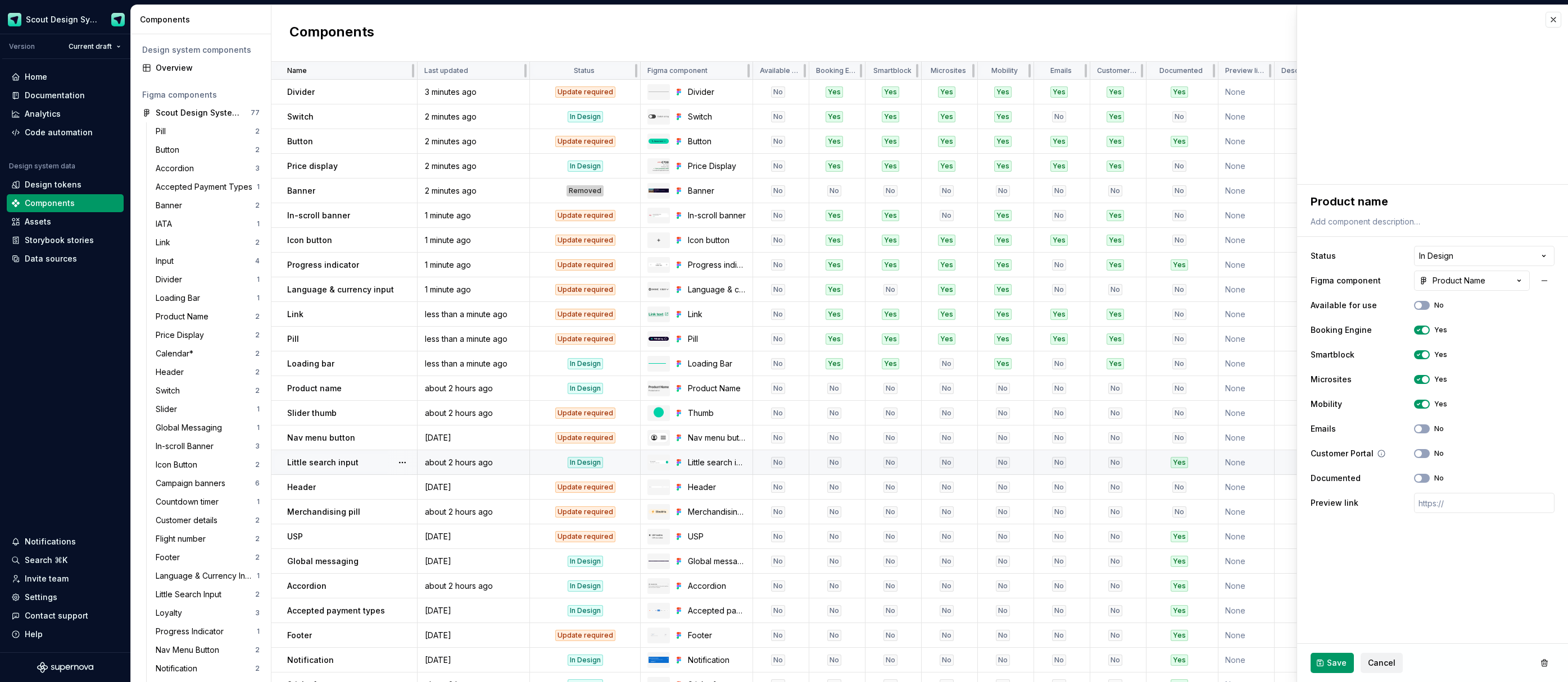
click at [1422, 431] on icon "button" at bounding box center [1418, 429] width 9 height 7
click at [1420, 454] on span "button" at bounding box center [1417, 453] width 7 height 7
click at [1333, 663] on span "Save" at bounding box center [1336, 663] width 20 height 12
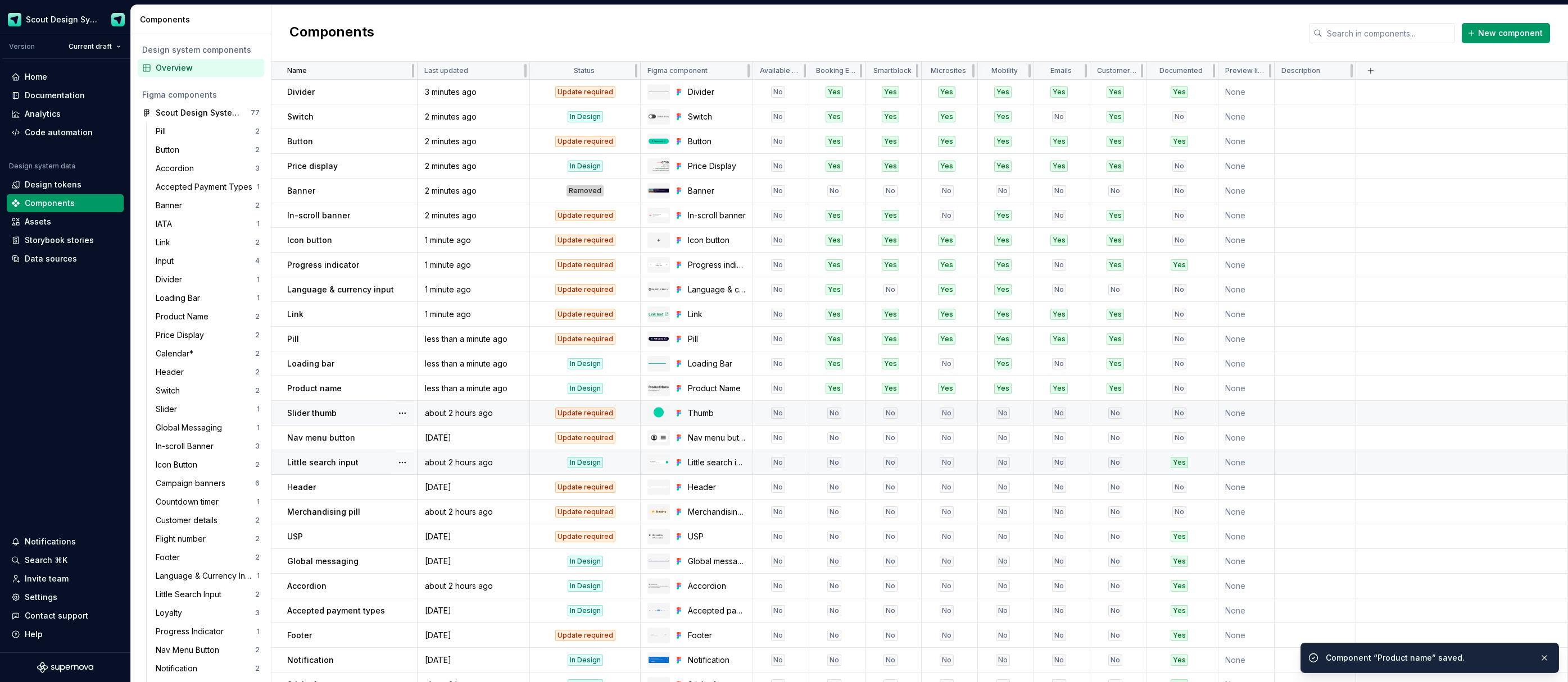
click at [346, 414] on div "Slider thumb" at bounding box center [352, 414] width 130 height 12
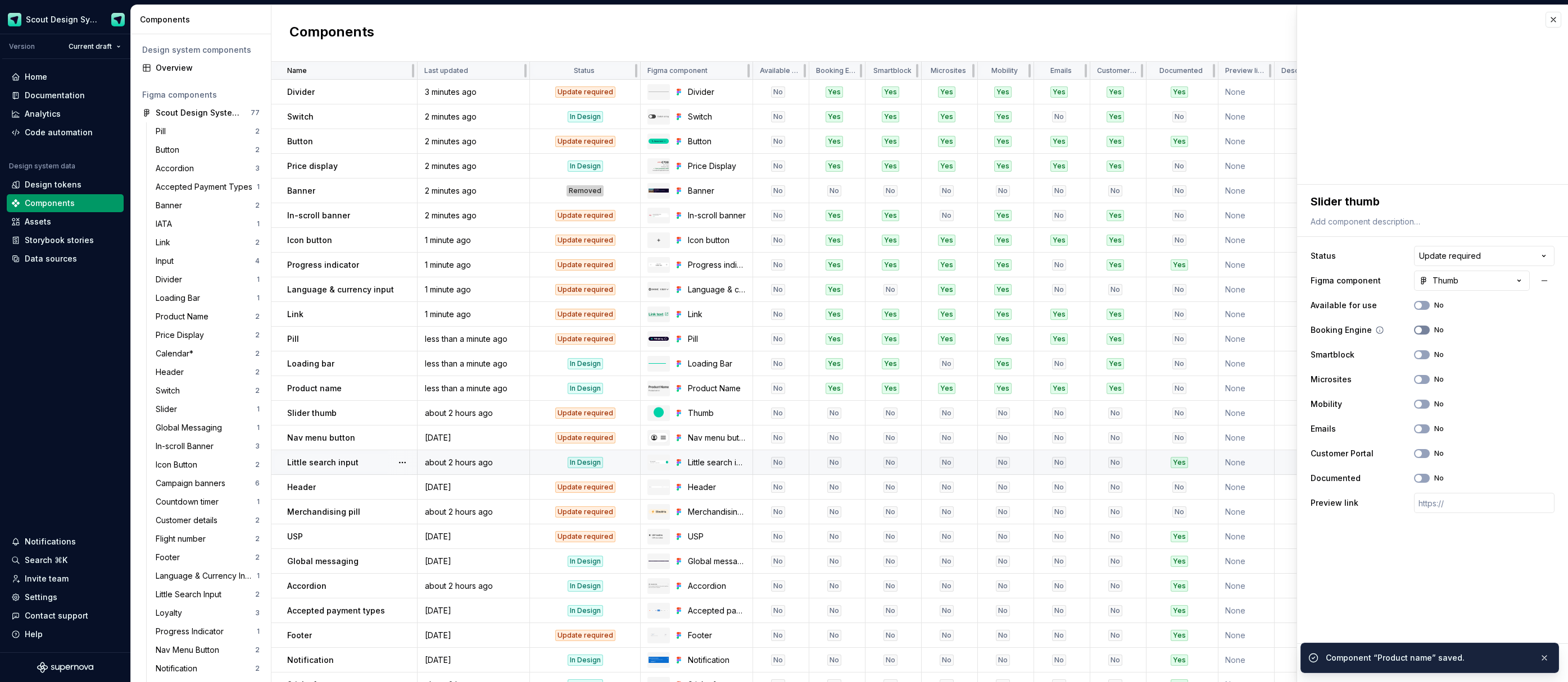
click at [1423, 328] on button "No" at bounding box center [1422, 330] width 16 height 9
drag, startPoint x: 1422, startPoint y: 354, endPoint x: 1422, endPoint y: 363, distance: 9.0
click at [1422, 354] on icon "button" at bounding box center [1418, 354] width 9 height 7
drag, startPoint x: 1417, startPoint y: 406, endPoint x: 1412, endPoint y: 459, distance: 53.2
click at [1417, 406] on span "button" at bounding box center [1417, 404] width 7 height 7
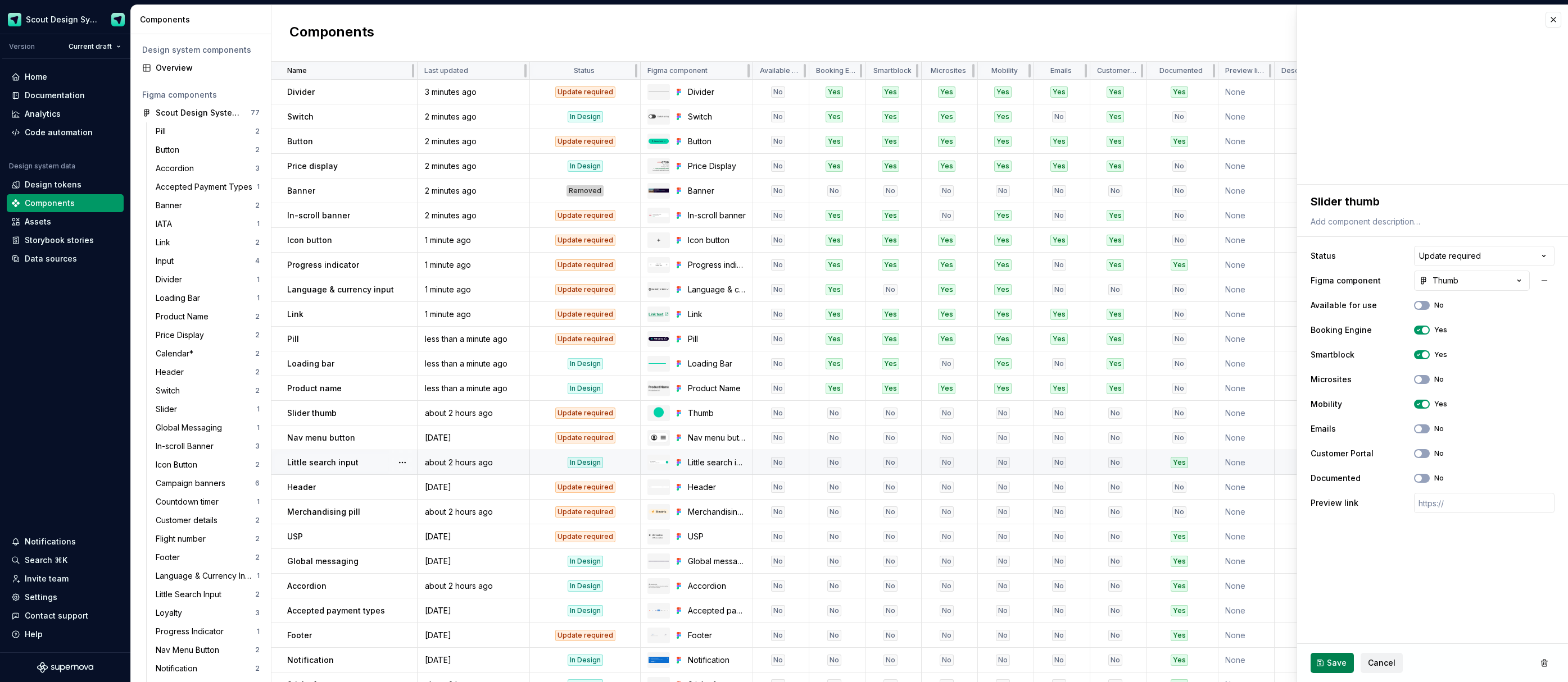
click at [1337, 664] on span "Save" at bounding box center [1336, 663] width 20 height 12
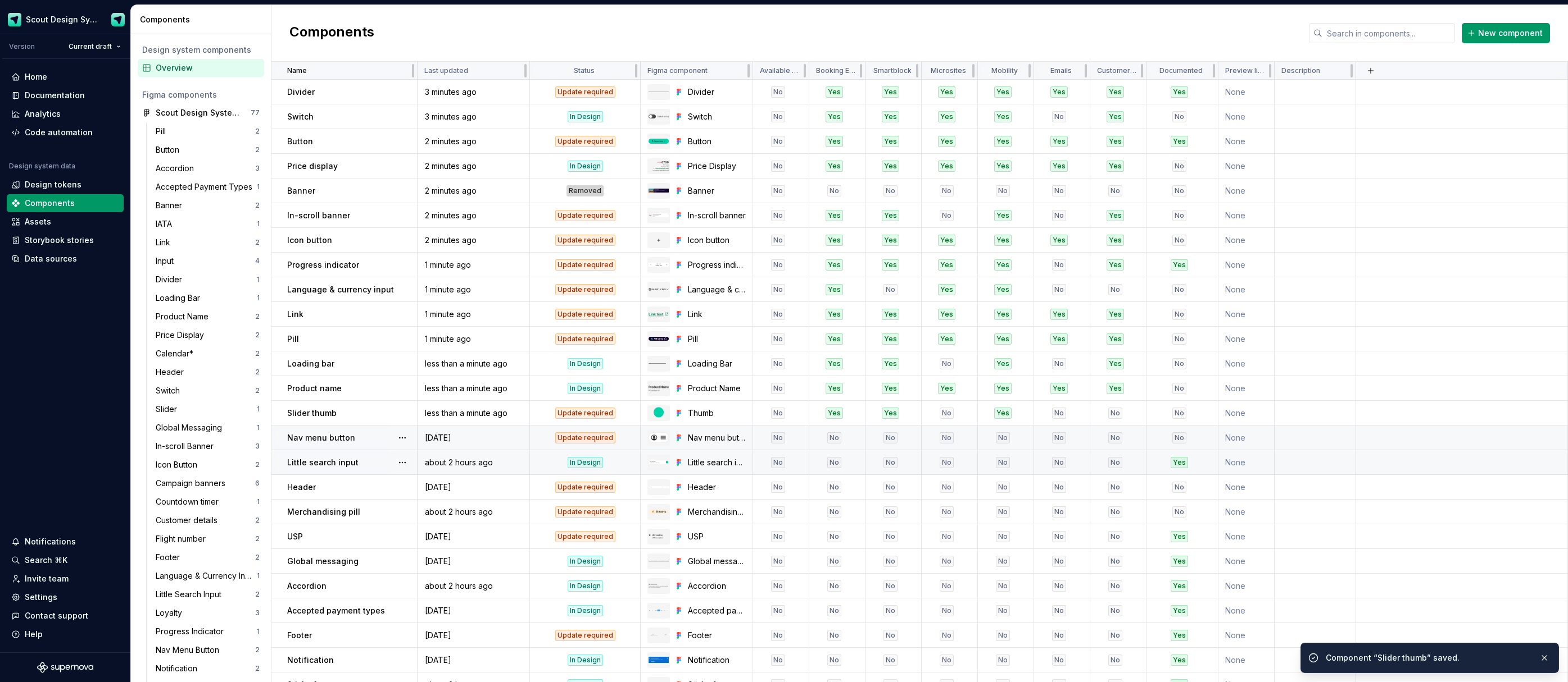
click at [364, 443] on div "Nav menu button" at bounding box center [352, 438] width 130 height 12
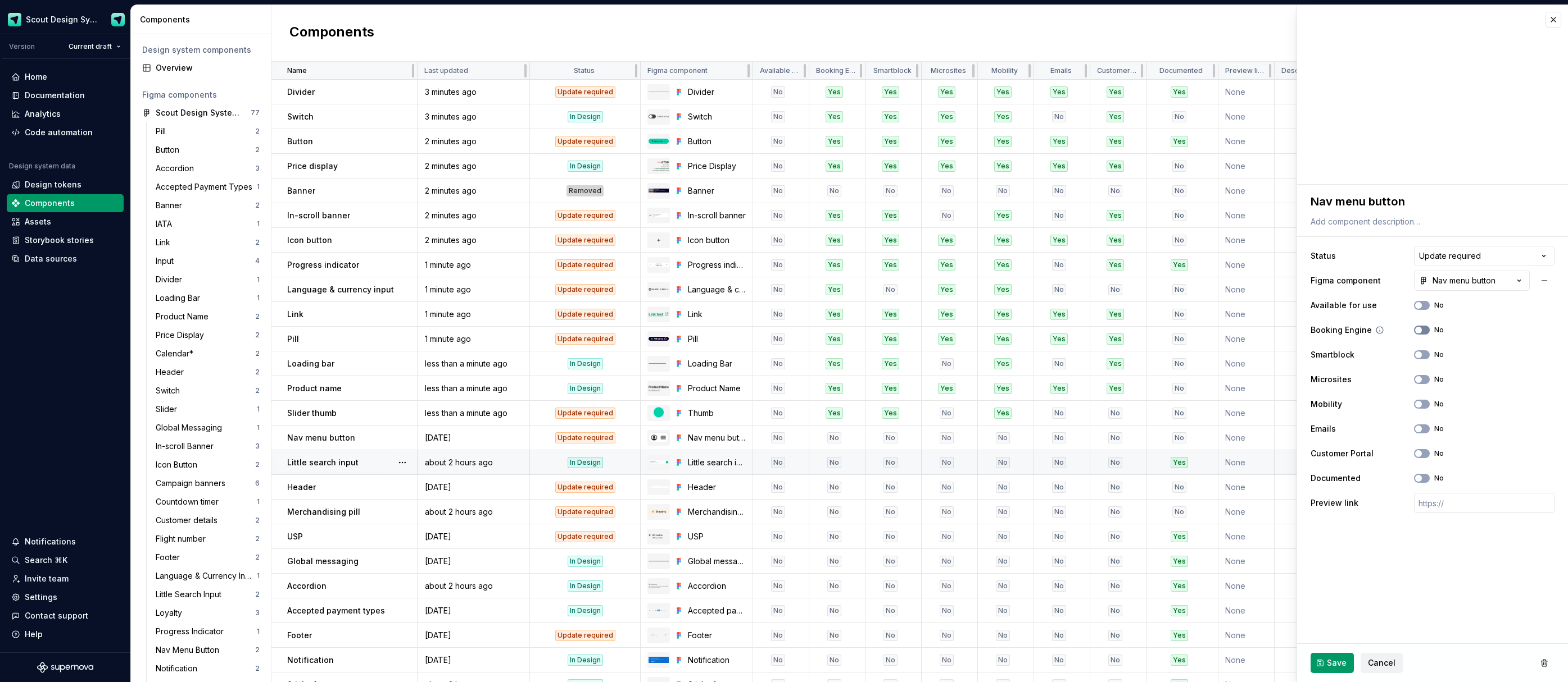
click at [1420, 333] on icon "button" at bounding box center [1418, 330] width 9 height 7
click at [1419, 379] on span "button" at bounding box center [1417, 379] width 7 height 7
click at [1420, 406] on span "button" at bounding box center [1417, 404] width 7 height 7
click at [1321, 668] on button "Save" at bounding box center [1332, 663] width 43 height 20
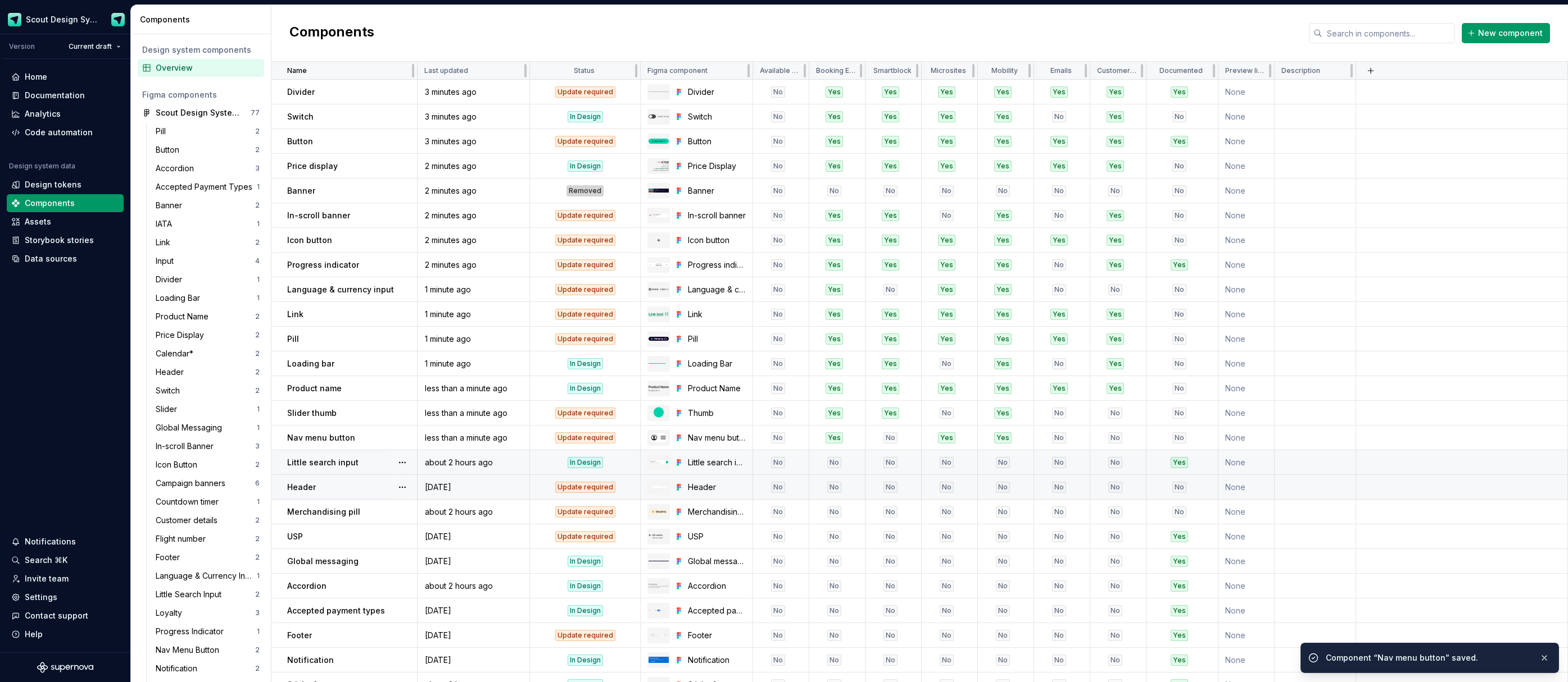
click at [364, 469] on td "Little search input" at bounding box center [344, 463] width 146 height 25
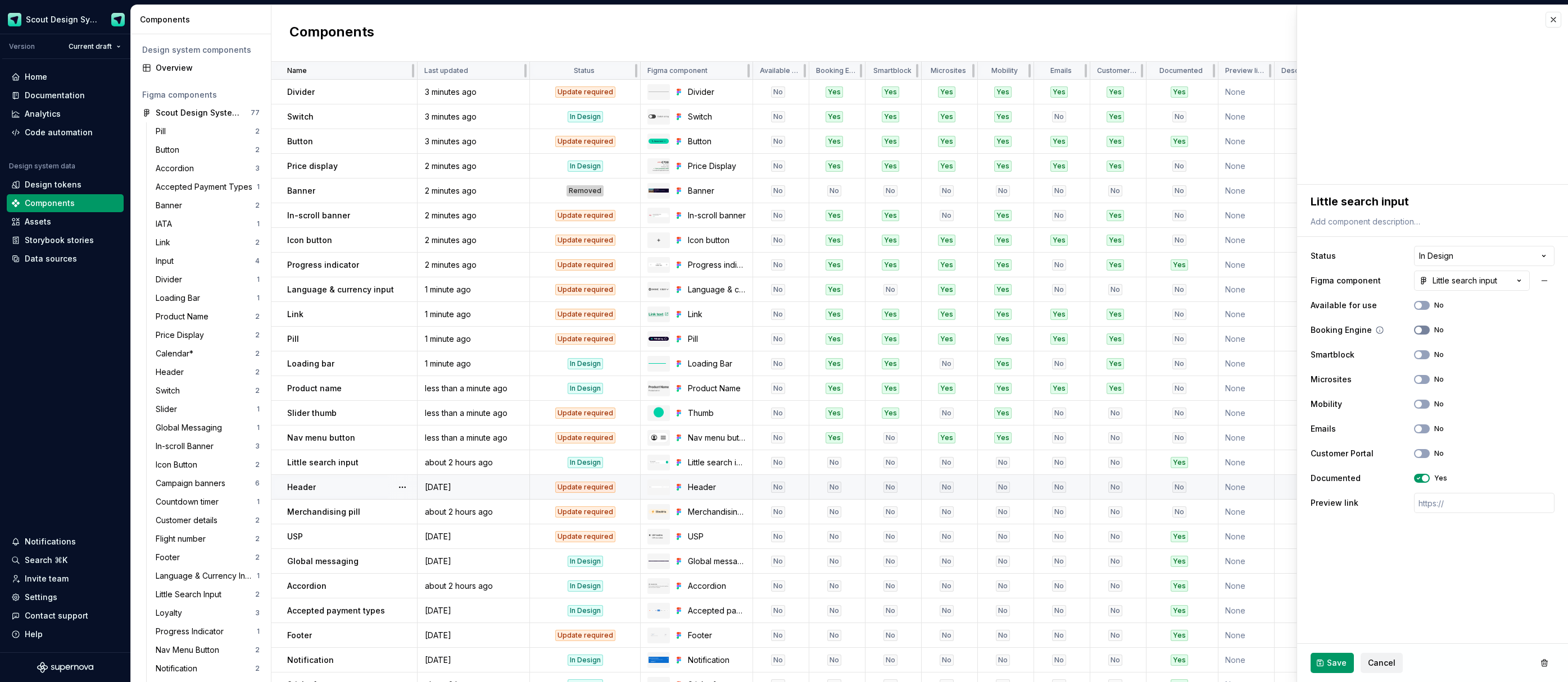
click at [1422, 331] on icon "button" at bounding box center [1418, 330] width 9 height 7
click at [1420, 352] on icon "button" at bounding box center [1418, 354] width 9 height 7
click at [1417, 401] on span "button" at bounding box center [1417, 404] width 7 height 7
click at [1346, 665] on button "Save" at bounding box center [1332, 663] width 43 height 20
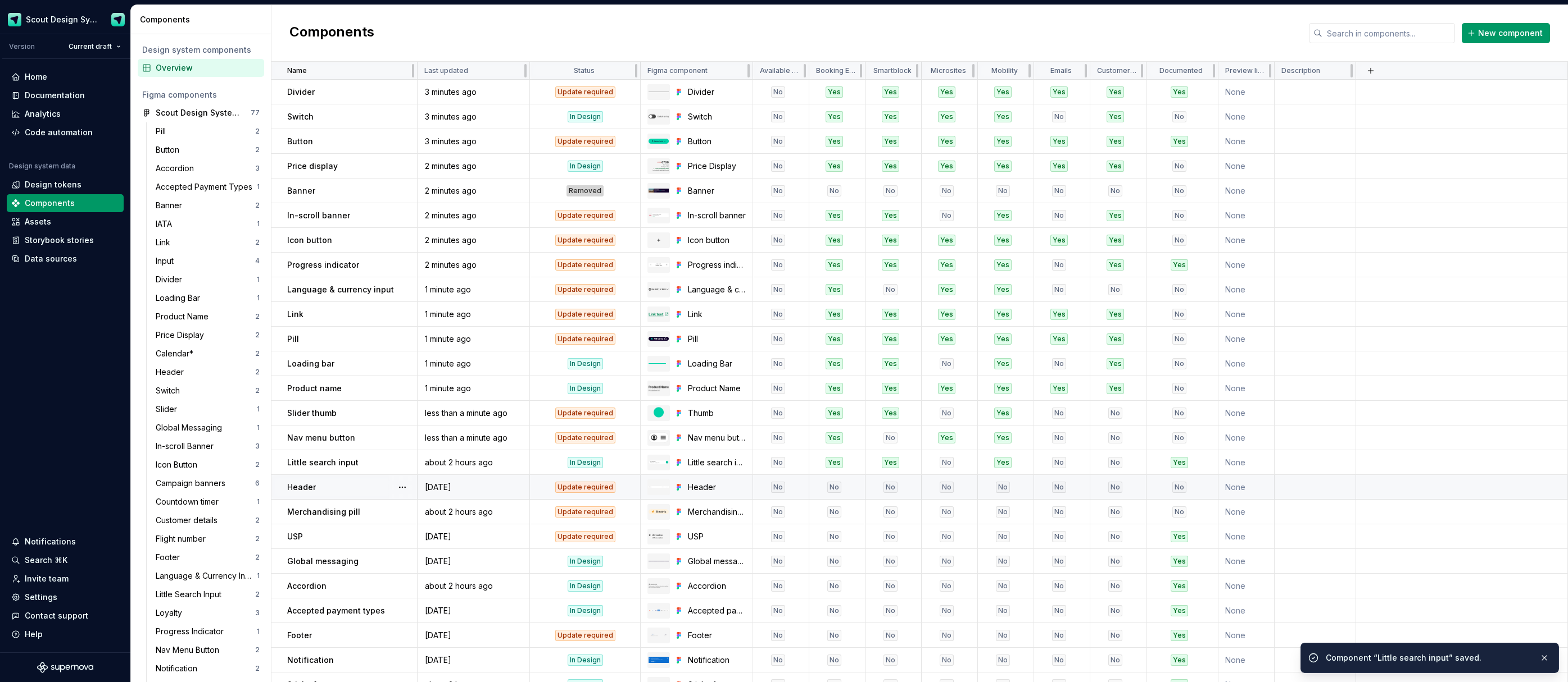
click at [368, 482] on div "Header" at bounding box center [352, 487] width 130 height 12
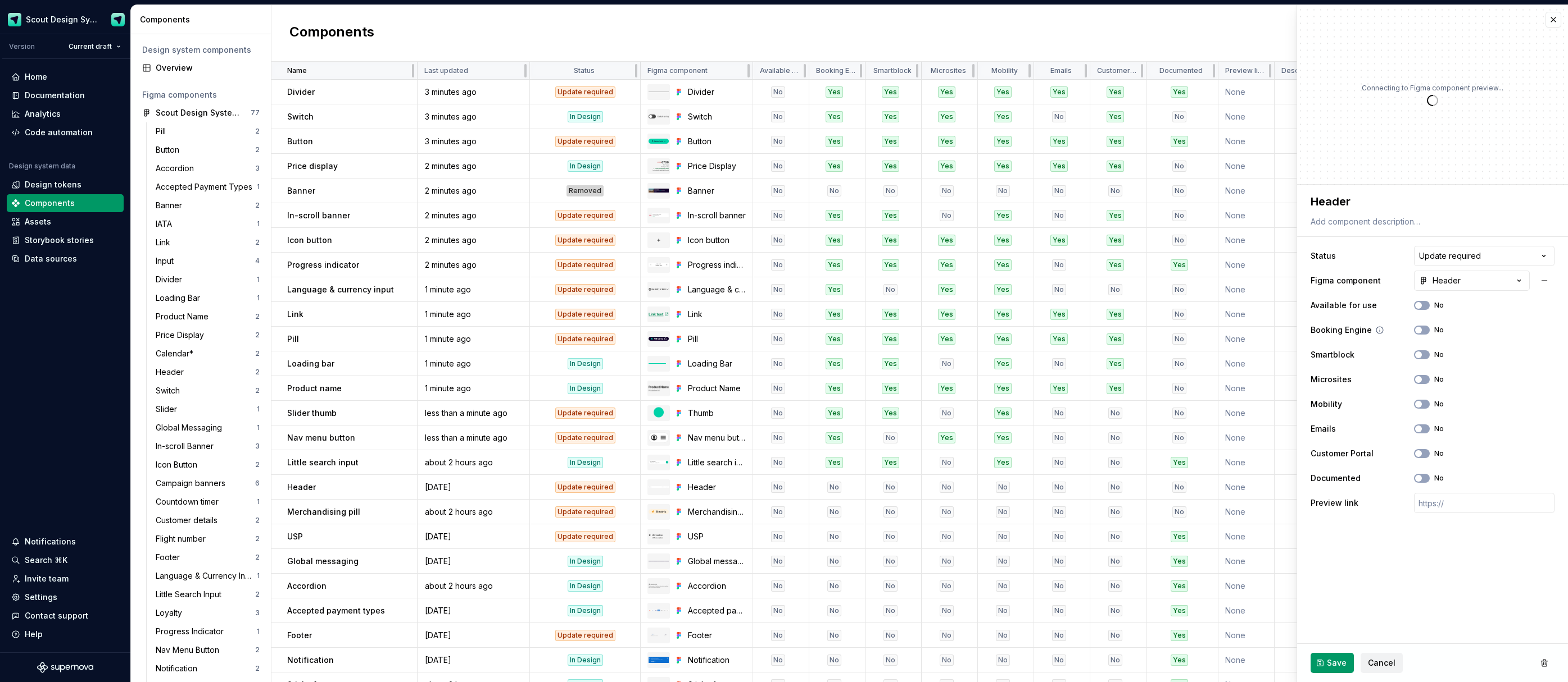
click at [1434, 332] on label "No" at bounding box center [1438, 330] width 9 height 9
click at [1429, 332] on button "No" at bounding box center [1422, 330] width 16 height 9
click at [1423, 378] on button "No" at bounding box center [1422, 380] width 16 height 9
click at [1421, 402] on span "button" at bounding box center [1417, 404] width 7 height 7
click at [1423, 459] on div "Customer Portal No" at bounding box center [1432, 453] width 244 height 20
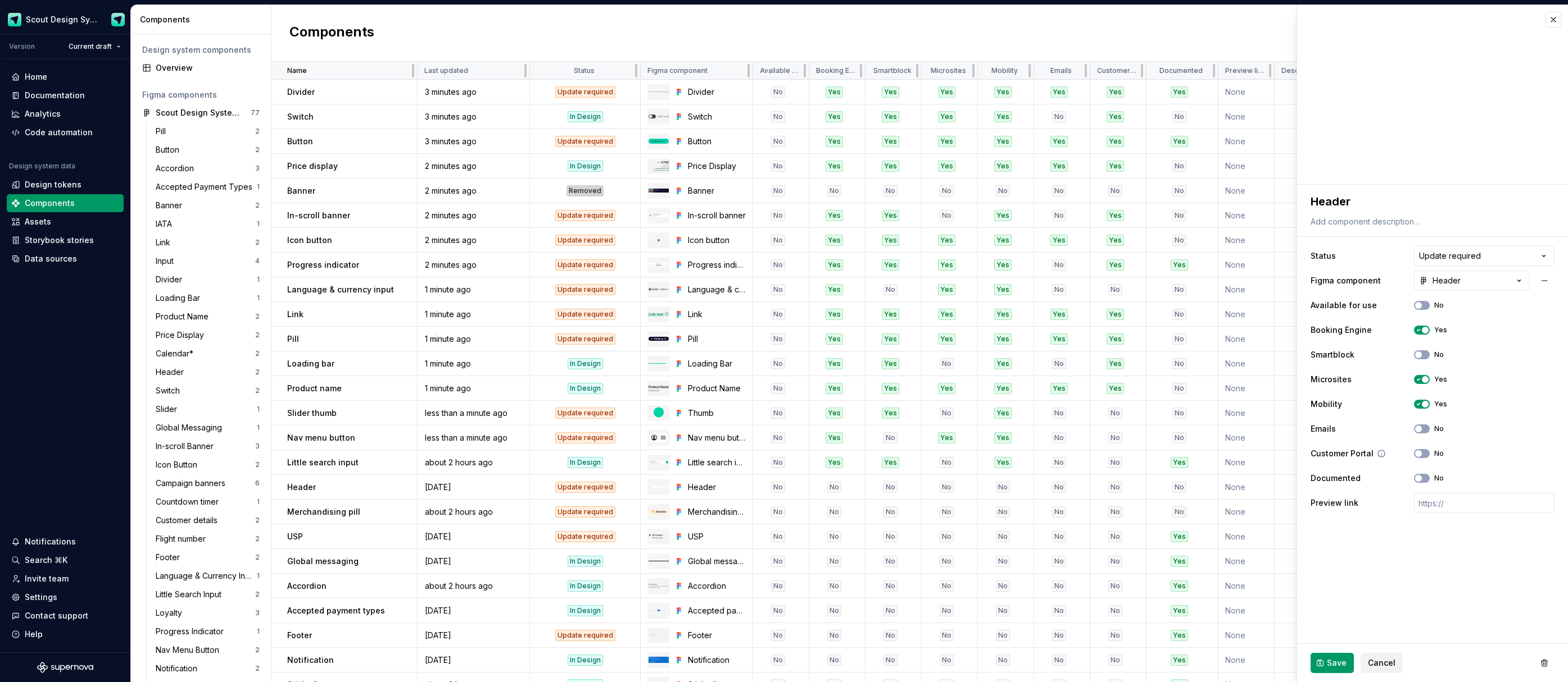
click at [1423, 458] on button "No" at bounding box center [1422, 453] width 16 height 9
click at [1335, 664] on span "Save" at bounding box center [1336, 663] width 20 height 12
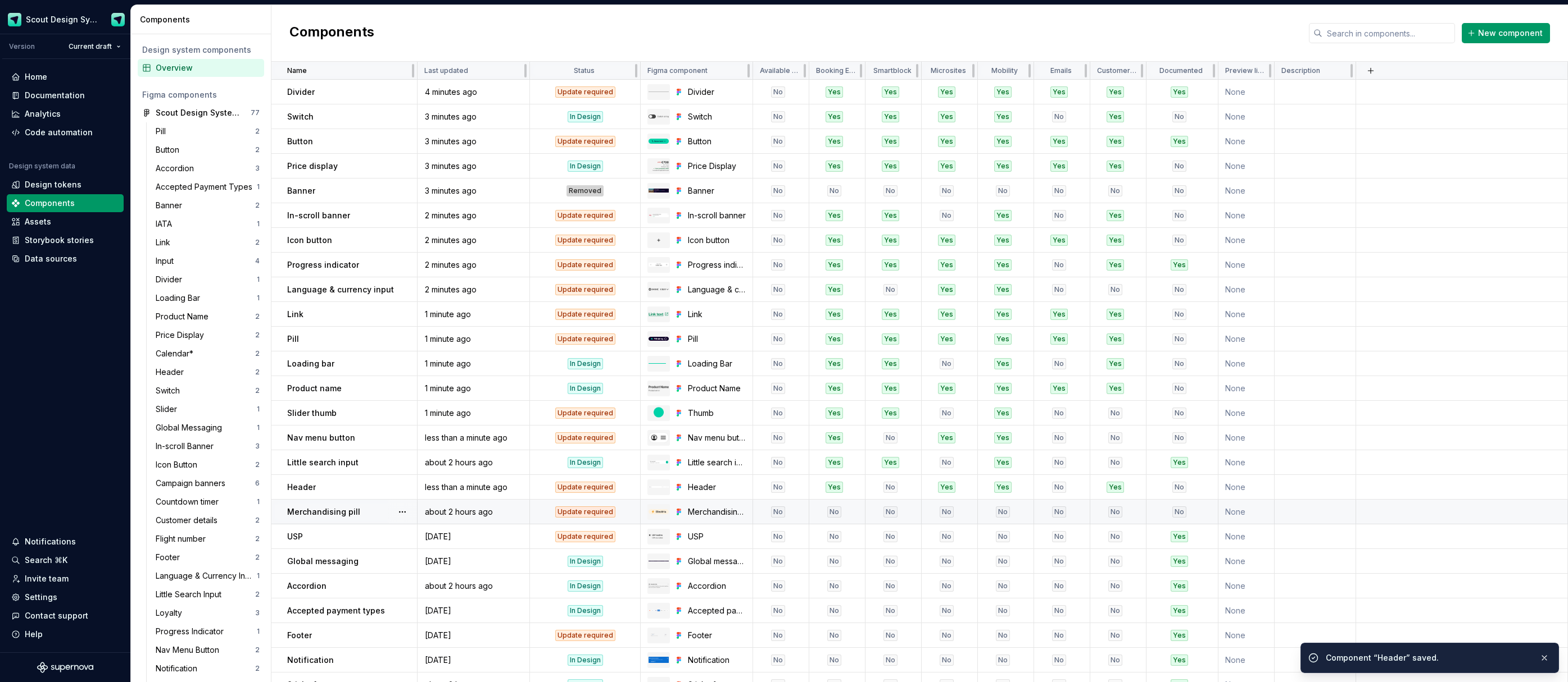
click at [388, 518] on div at bounding box center [402, 511] width 29 height 24
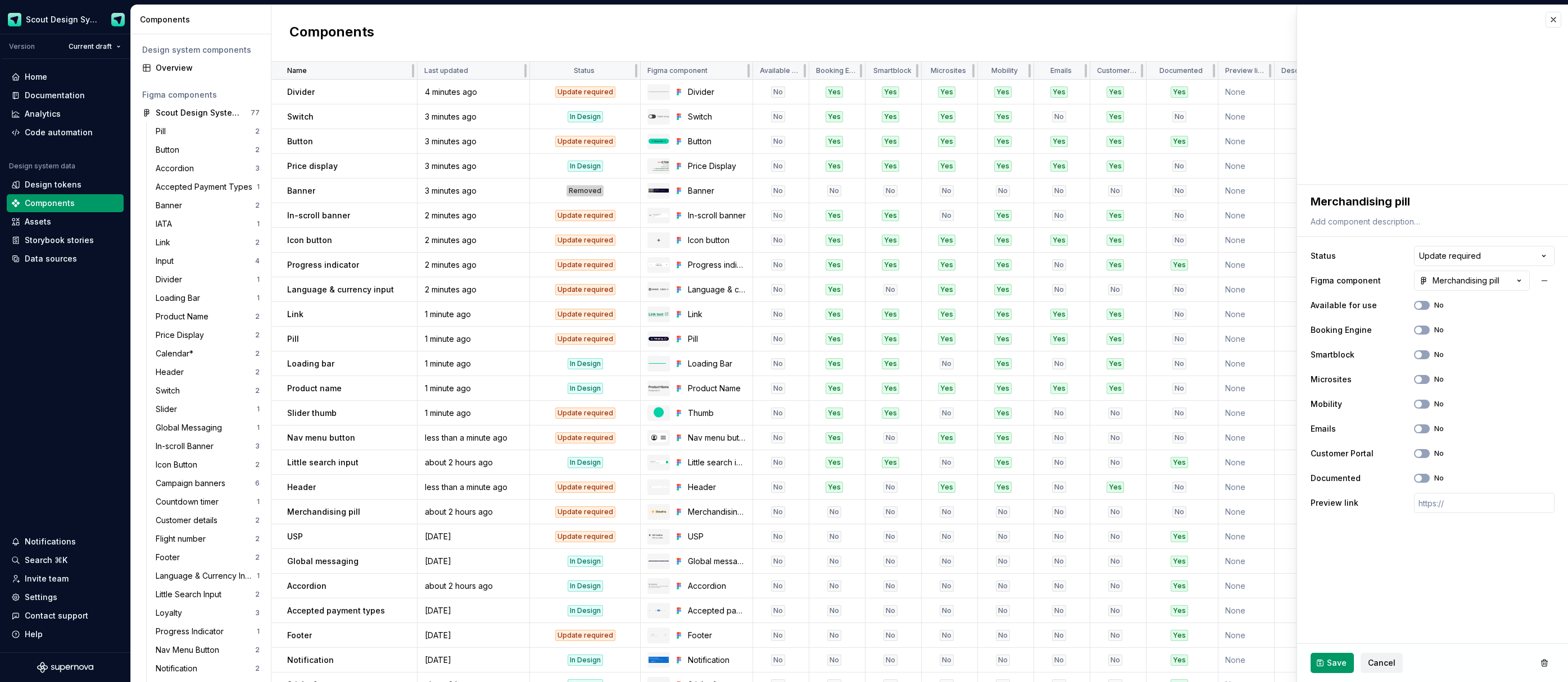
drag, startPoint x: 1424, startPoint y: 329, endPoint x: 1422, endPoint y: 343, distance: 14.1
click at [1424, 330] on button "No" at bounding box center [1422, 330] width 16 height 9
drag, startPoint x: 1422, startPoint y: 354, endPoint x: 1420, endPoint y: 373, distance: 19.1
click at [1422, 357] on icon "button" at bounding box center [1418, 354] width 9 height 7
drag, startPoint x: 1421, startPoint y: 382, endPoint x: 1421, endPoint y: 404, distance: 22.0
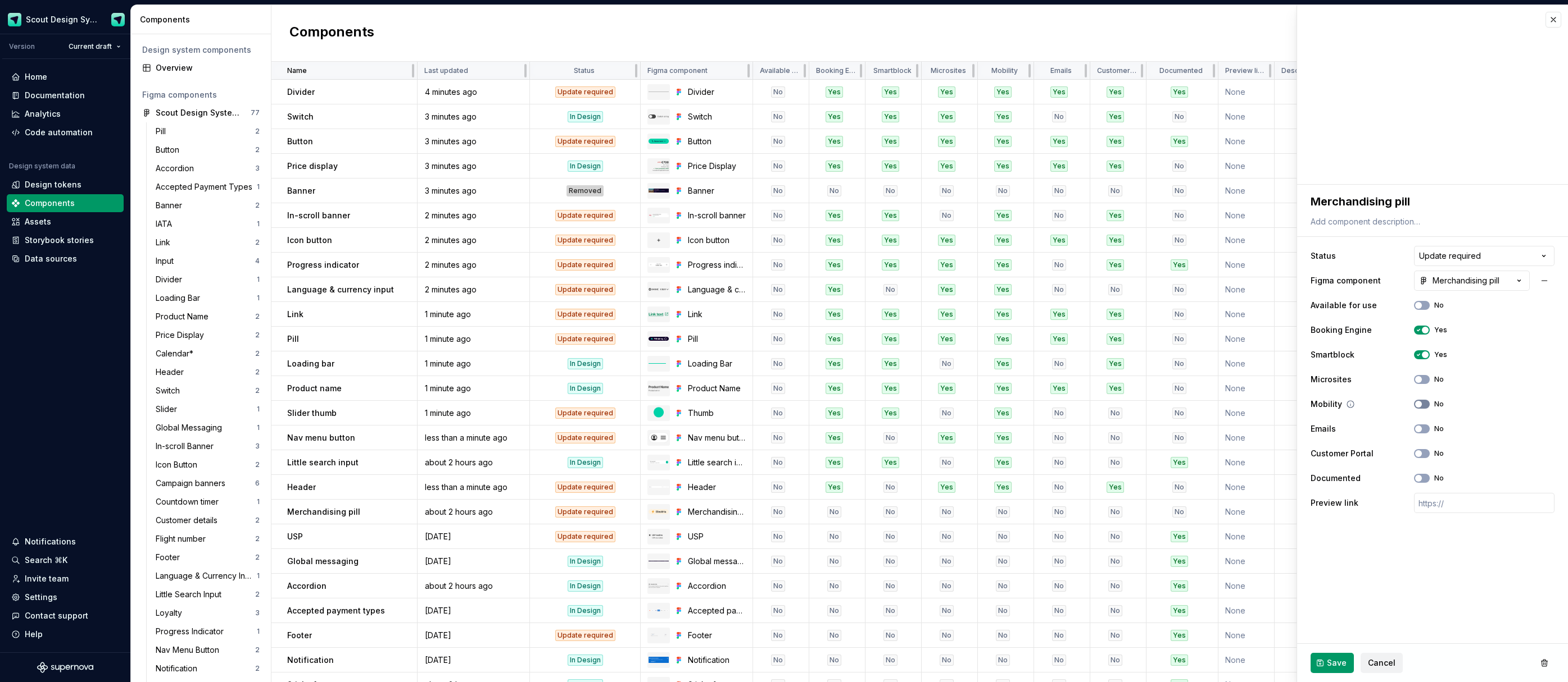
click at [1422, 388] on div "Microsites No" at bounding box center [1432, 380] width 244 height 20
click at [1422, 406] on button "No" at bounding box center [1422, 404] width 16 height 9
click at [1423, 380] on button "No" at bounding box center [1422, 380] width 16 height 9
click at [1424, 428] on button "No" at bounding box center [1422, 429] width 16 height 9
drag, startPoint x: 1423, startPoint y: 453, endPoint x: 1423, endPoint y: 472, distance: 19.0
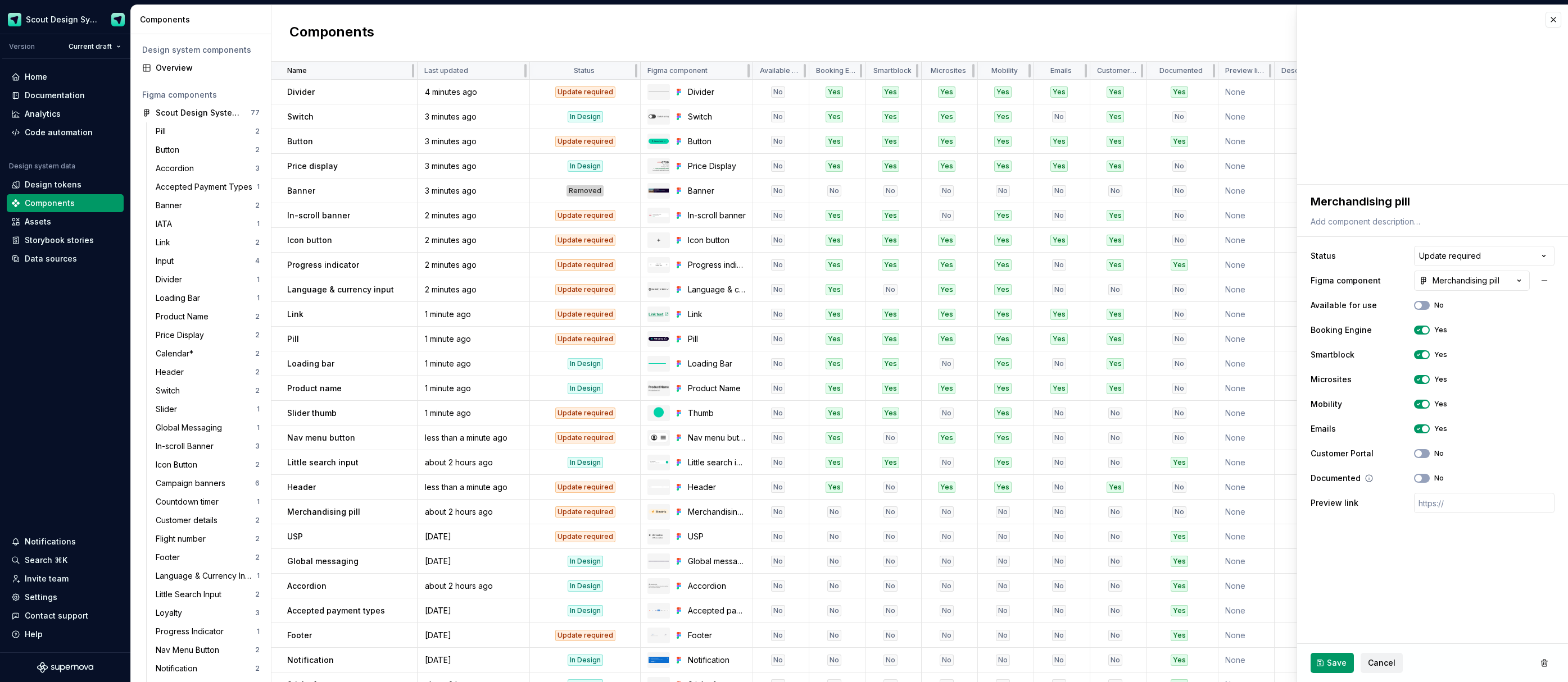
click at [1423, 453] on button "No" at bounding box center [1422, 453] width 16 height 9
click at [1342, 659] on span "Save" at bounding box center [1336, 663] width 20 height 12
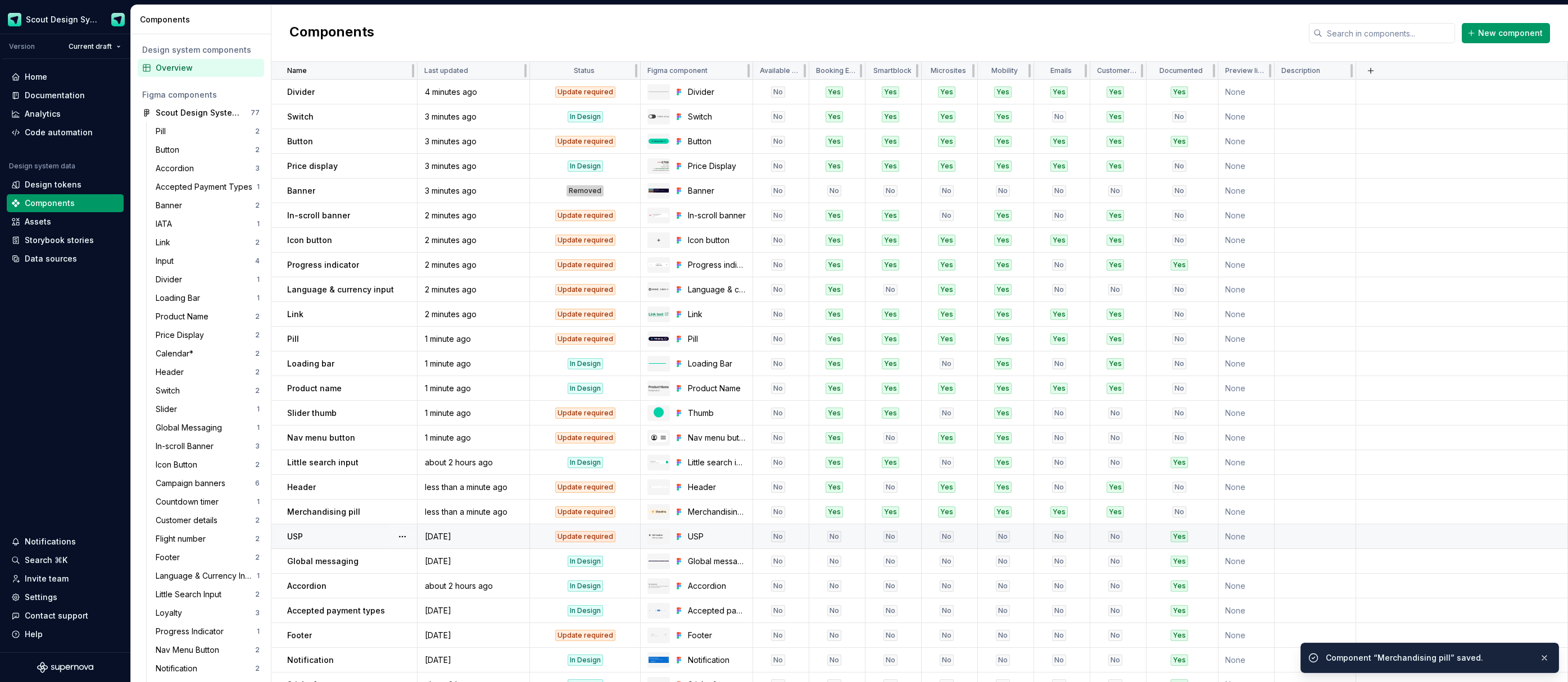
click at [346, 533] on div "USP" at bounding box center [352, 537] width 130 height 12
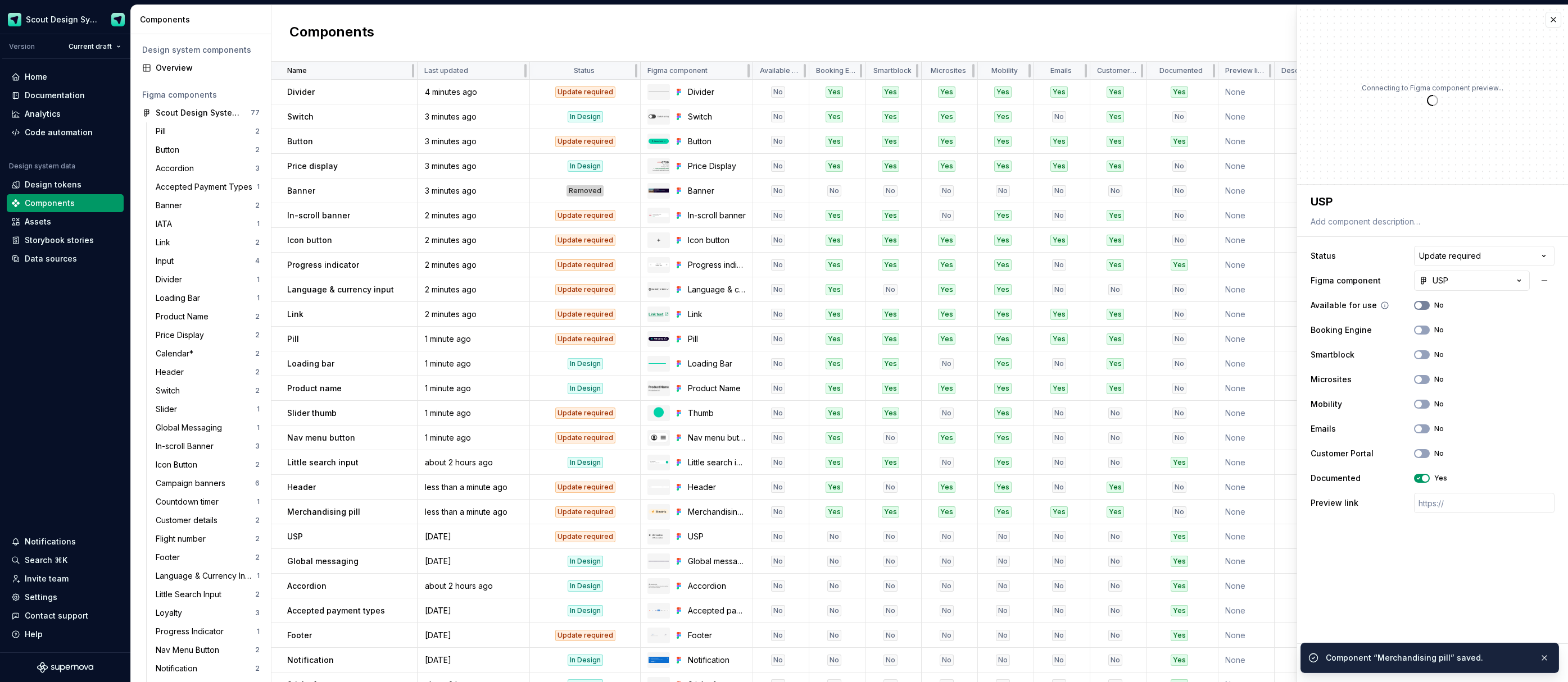
click at [1422, 303] on icon "button" at bounding box center [1418, 305] width 9 height 7
type textarea "*"
drag, startPoint x: 0, startPoint y: 0, endPoint x: 1422, endPoint y: 333, distance: 1460.5
click at [1422, 331] on icon "button" at bounding box center [1418, 330] width 9 height 7
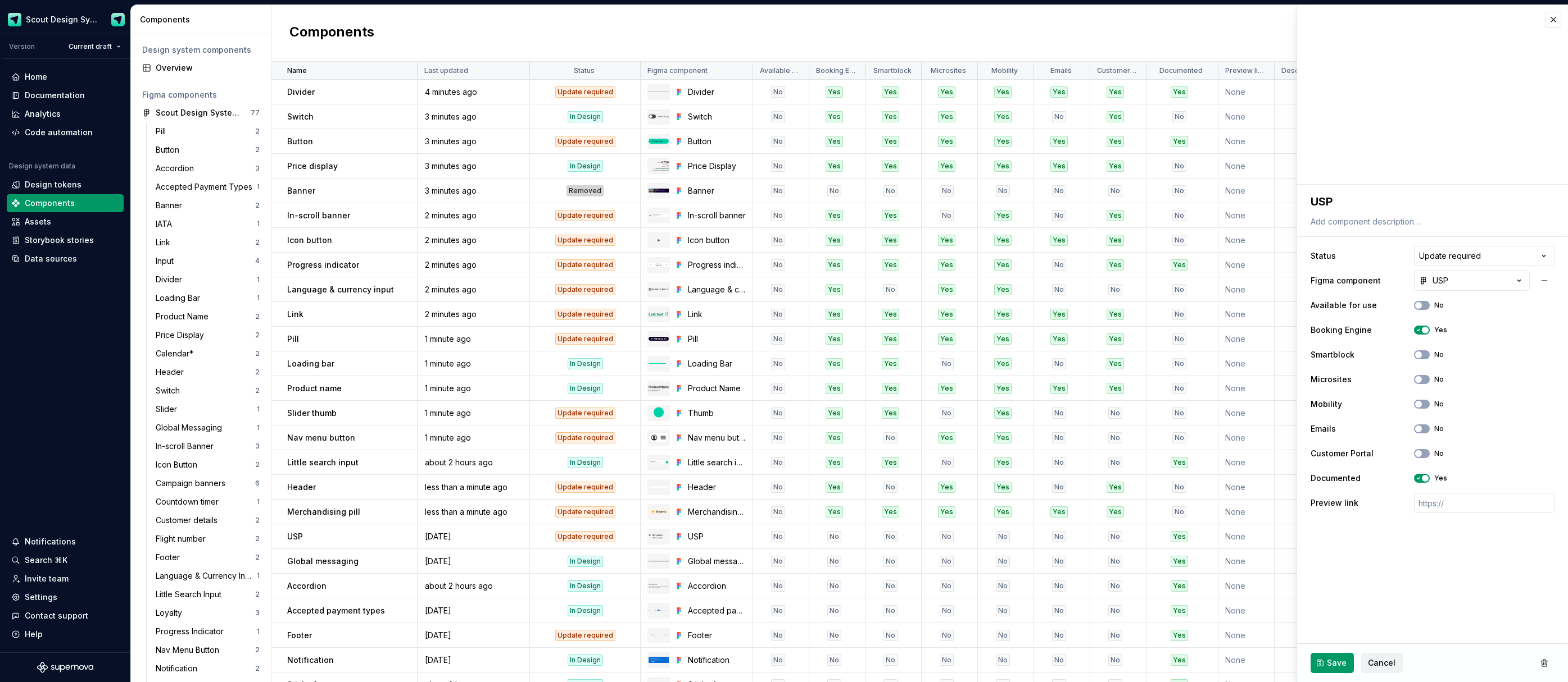
drag, startPoint x: 1422, startPoint y: 353, endPoint x: 1425, endPoint y: 367, distance: 14.3
click at [1423, 354] on button "No" at bounding box center [1422, 355] width 16 height 9
click at [1423, 380] on button "No" at bounding box center [1422, 380] width 16 height 9
click at [1422, 406] on icon "button" at bounding box center [1418, 404] width 9 height 7
click at [1424, 432] on button "No" at bounding box center [1422, 429] width 16 height 9
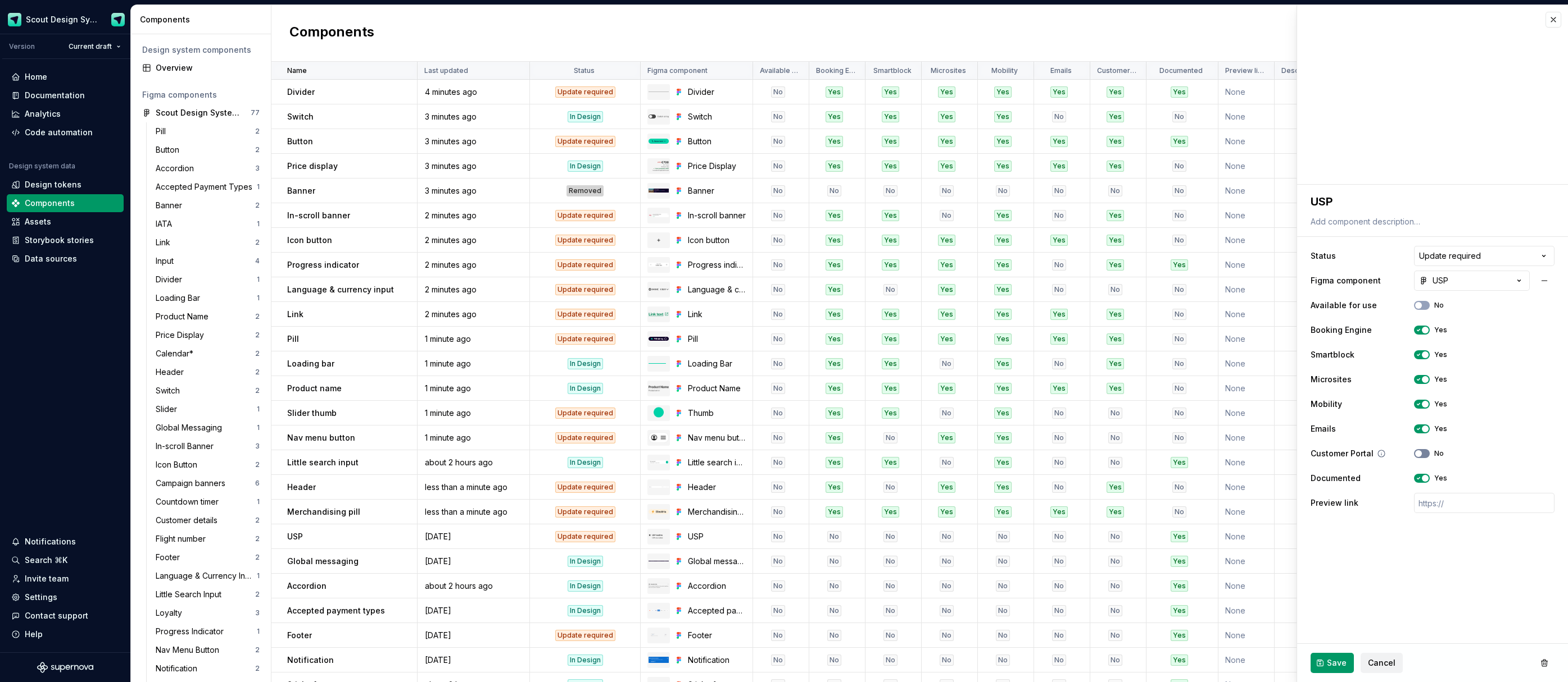
click at [1422, 451] on icon "button" at bounding box center [1418, 453] width 9 height 7
click at [1422, 477] on span "button" at bounding box center [1425, 478] width 7 height 7
click at [1331, 662] on span "Save" at bounding box center [1336, 663] width 20 height 12
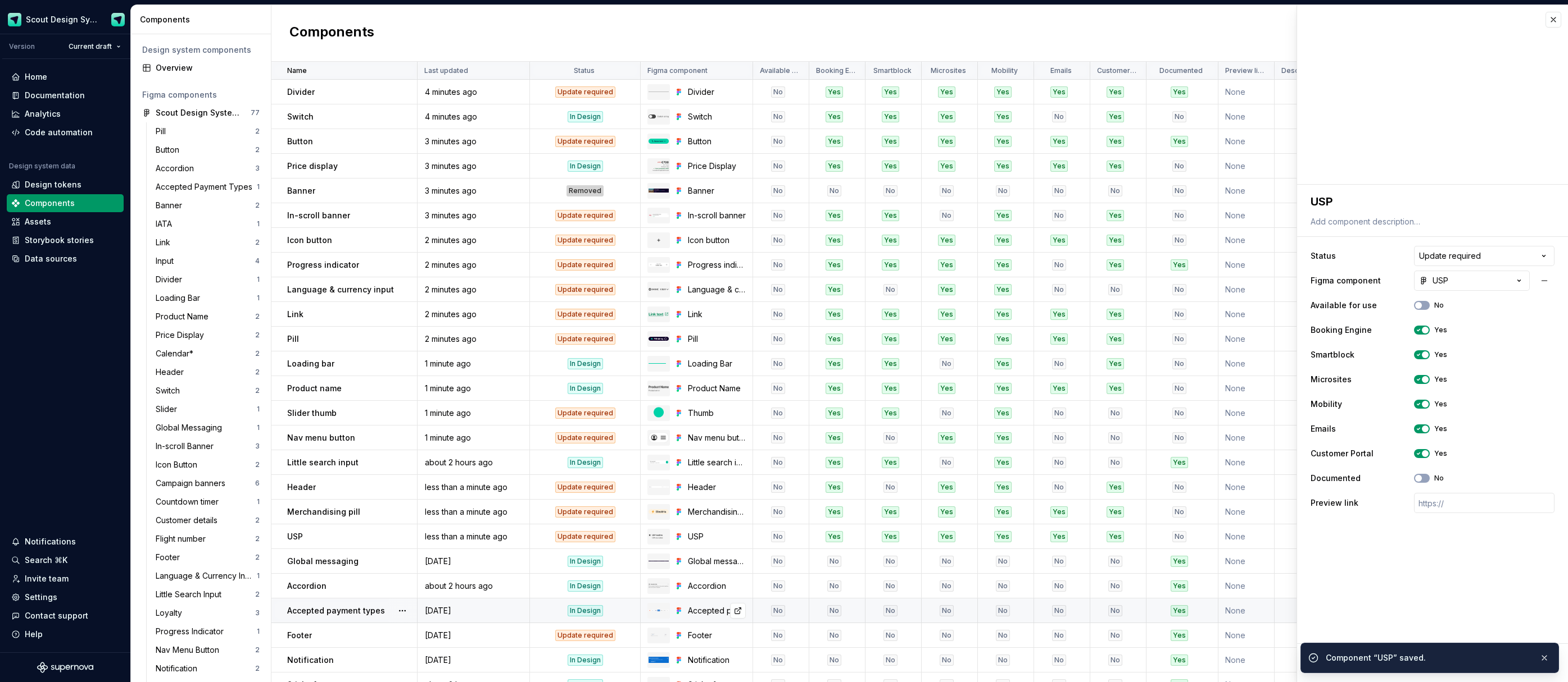
scroll to position [105, 0]
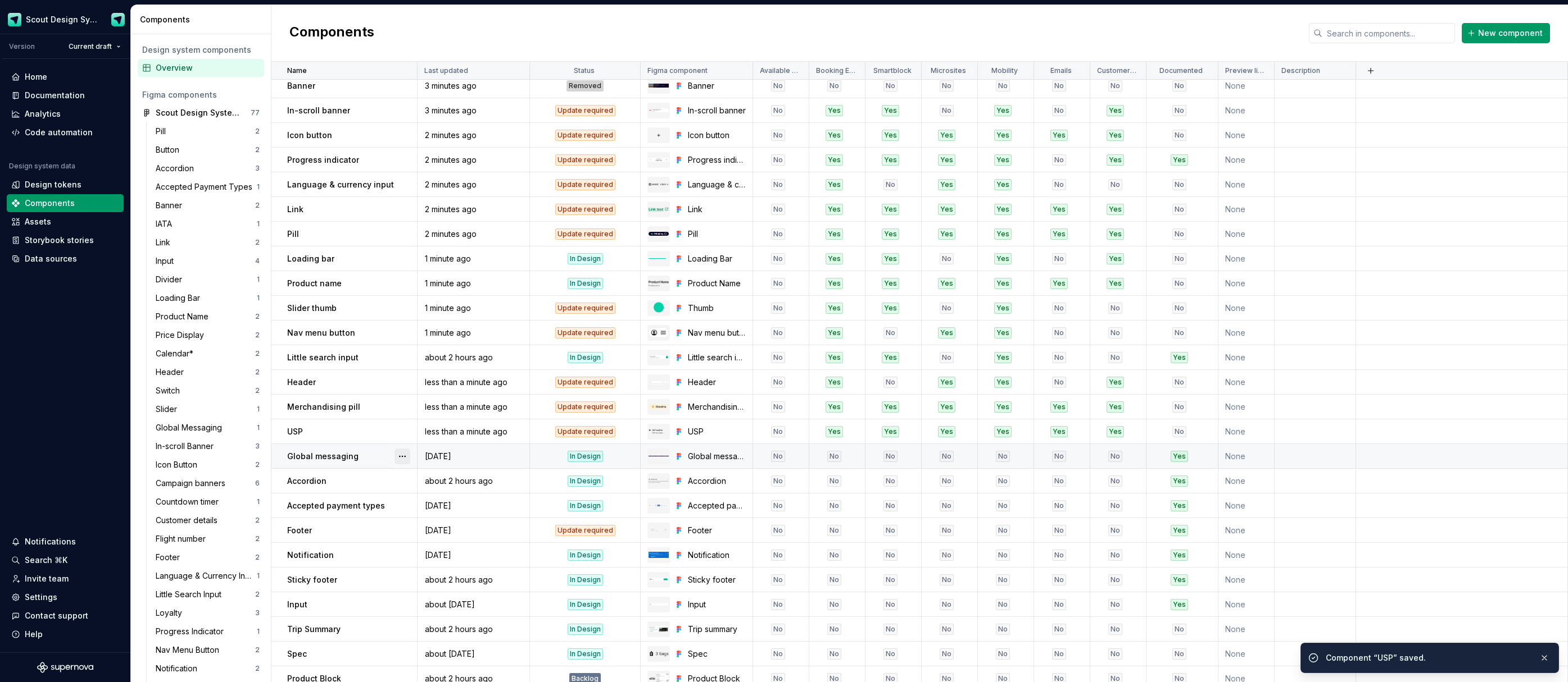
drag, startPoint x: 366, startPoint y: 463, endPoint x: 395, endPoint y: 461, distance: 29.1
click at [366, 462] on td "Global messaging" at bounding box center [344, 456] width 146 height 25
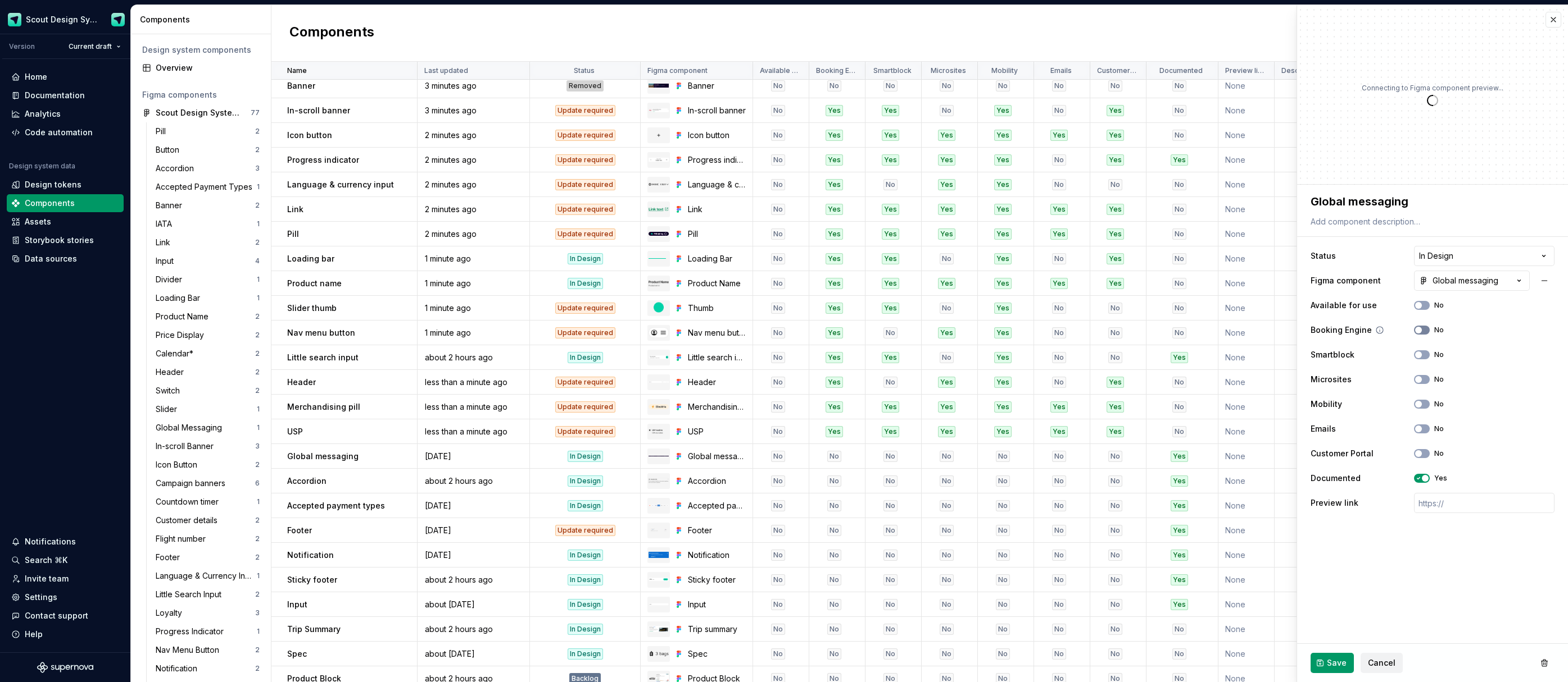
click at [1418, 331] on span "button" at bounding box center [1417, 330] width 7 height 7
click at [1421, 404] on span "button" at bounding box center [1417, 404] width 7 height 7
click at [1421, 351] on button "No" at bounding box center [1422, 355] width 16 height 9
click at [1331, 662] on span "Save" at bounding box center [1336, 663] width 20 height 12
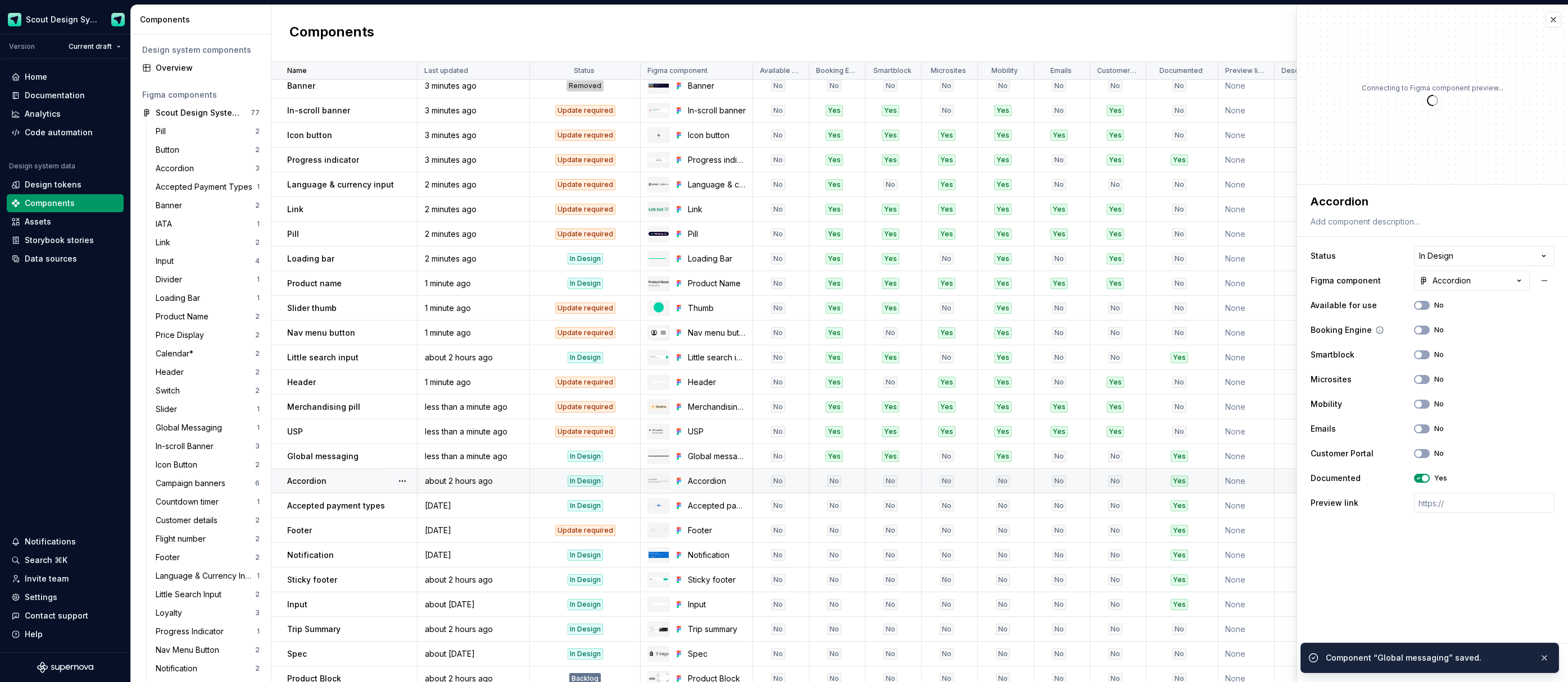
click at [1420, 324] on div "Booking Engine No" at bounding box center [1432, 331] width 244 height 20
click at [1420, 330] on span "button" at bounding box center [1417, 330] width 7 height 7
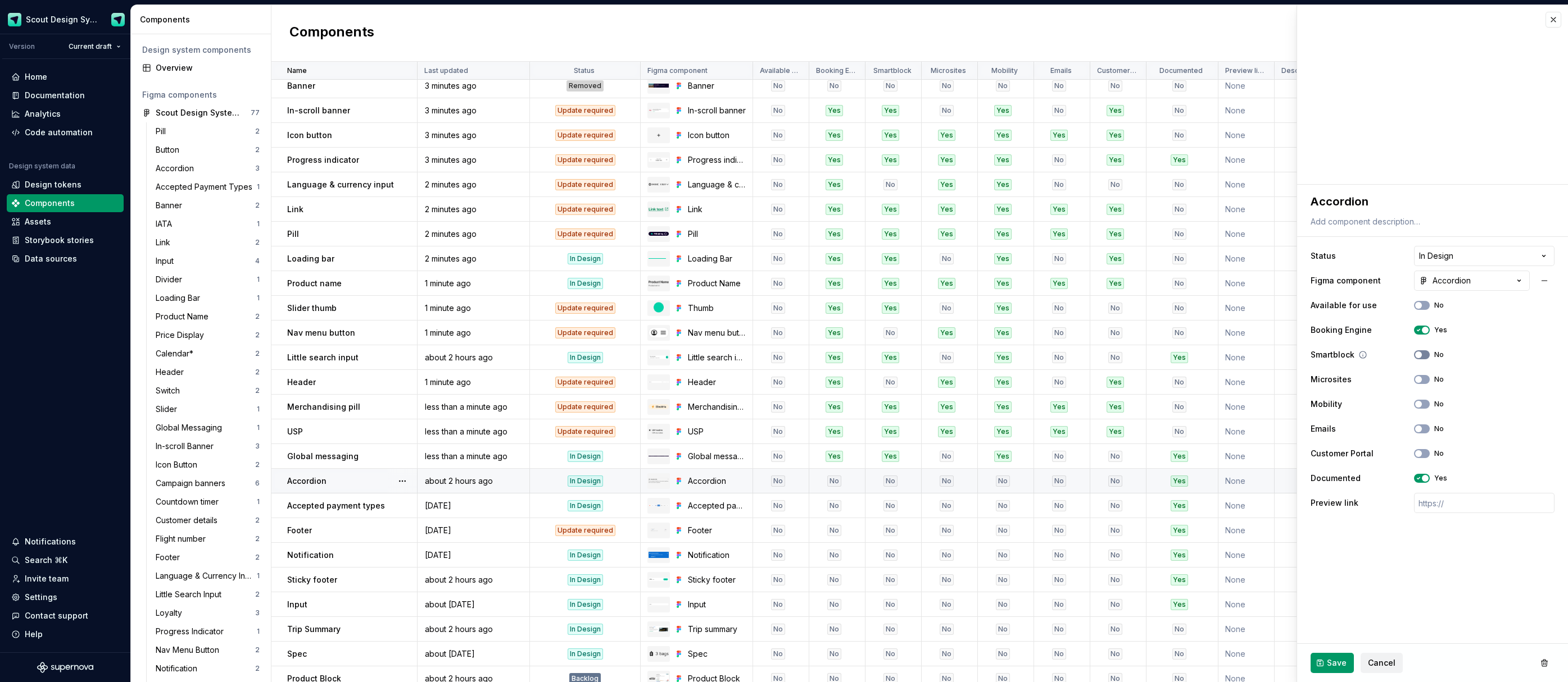
click at [1421, 353] on button "No" at bounding box center [1422, 355] width 16 height 9
click at [1421, 406] on span "button" at bounding box center [1417, 404] width 7 height 7
click at [1418, 456] on span "button" at bounding box center [1417, 453] width 7 height 7
click at [1333, 663] on span "Save" at bounding box center [1336, 663] width 20 height 12
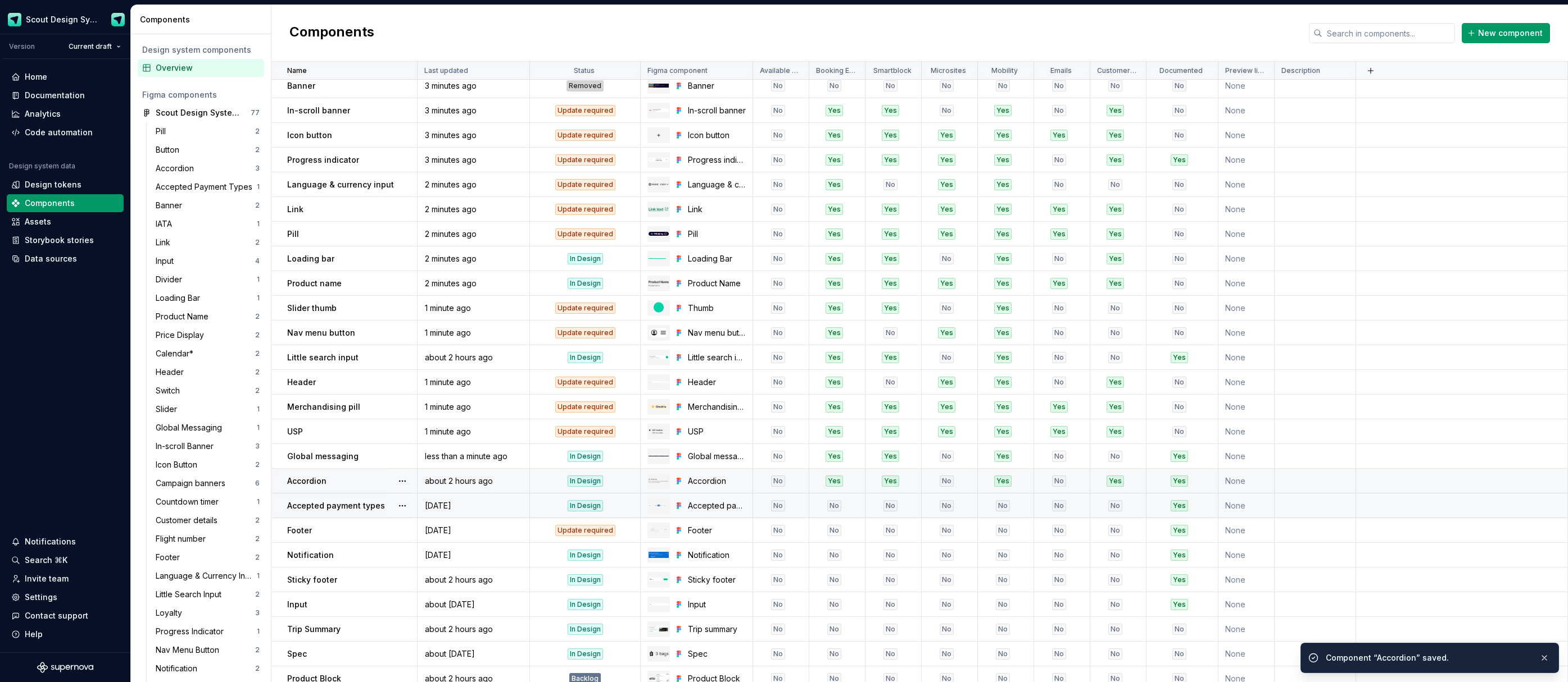
click at [378, 505] on p "Accepted payment types" at bounding box center [336, 506] width 98 height 12
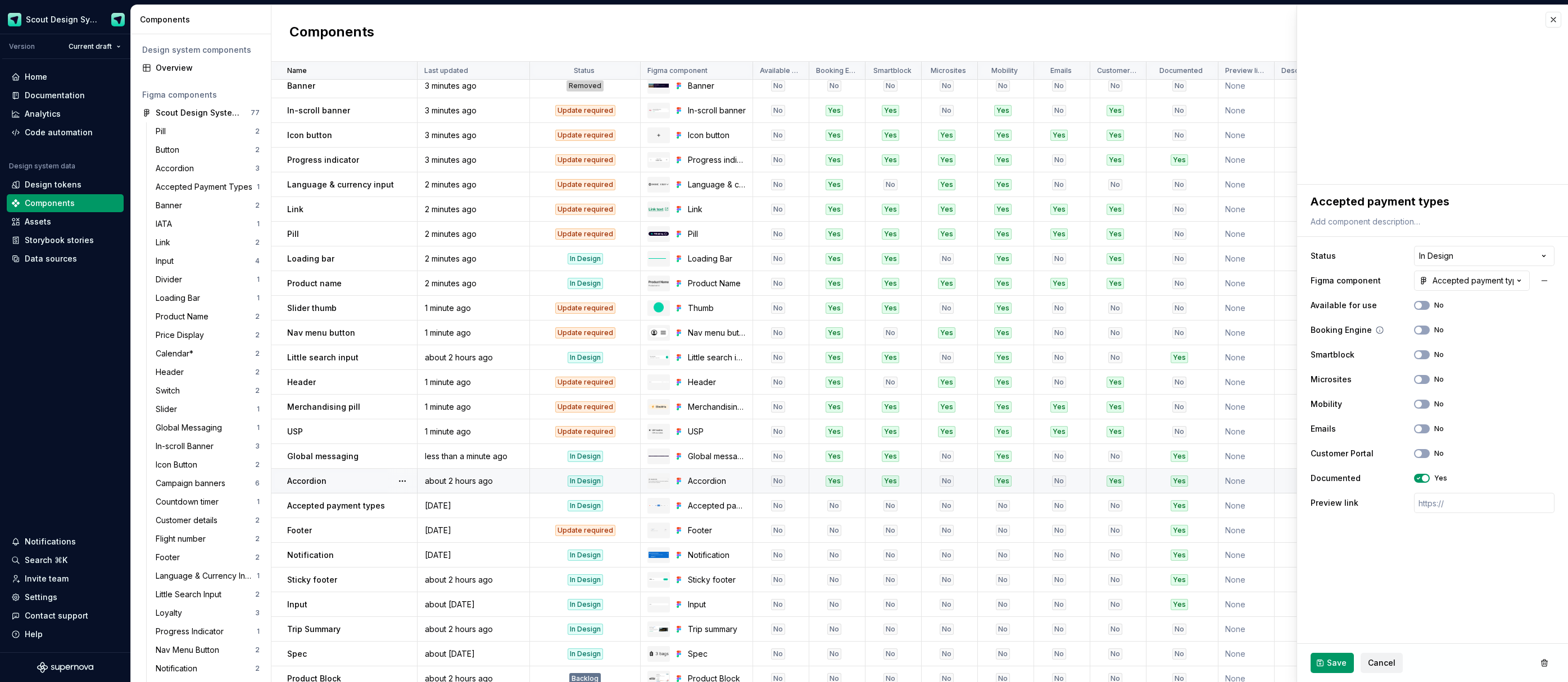
drag, startPoint x: 1422, startPoint y: 330, endPoint x: 1424, endPoint y: 338, distance: 8.2
click at [1421, 331] on button "No" at bounding box center [1422, 330] width 16 height 9
click at [1419, 383] on button "No" at bounding box center [1422, 380] width 16 height 9
click at [1425, 406] on button "No" at bounding box center [1422, 404] width 16 height 9
click at [1423, 431] on button "No" at bounding box center [1422, 429] width 16 height 9
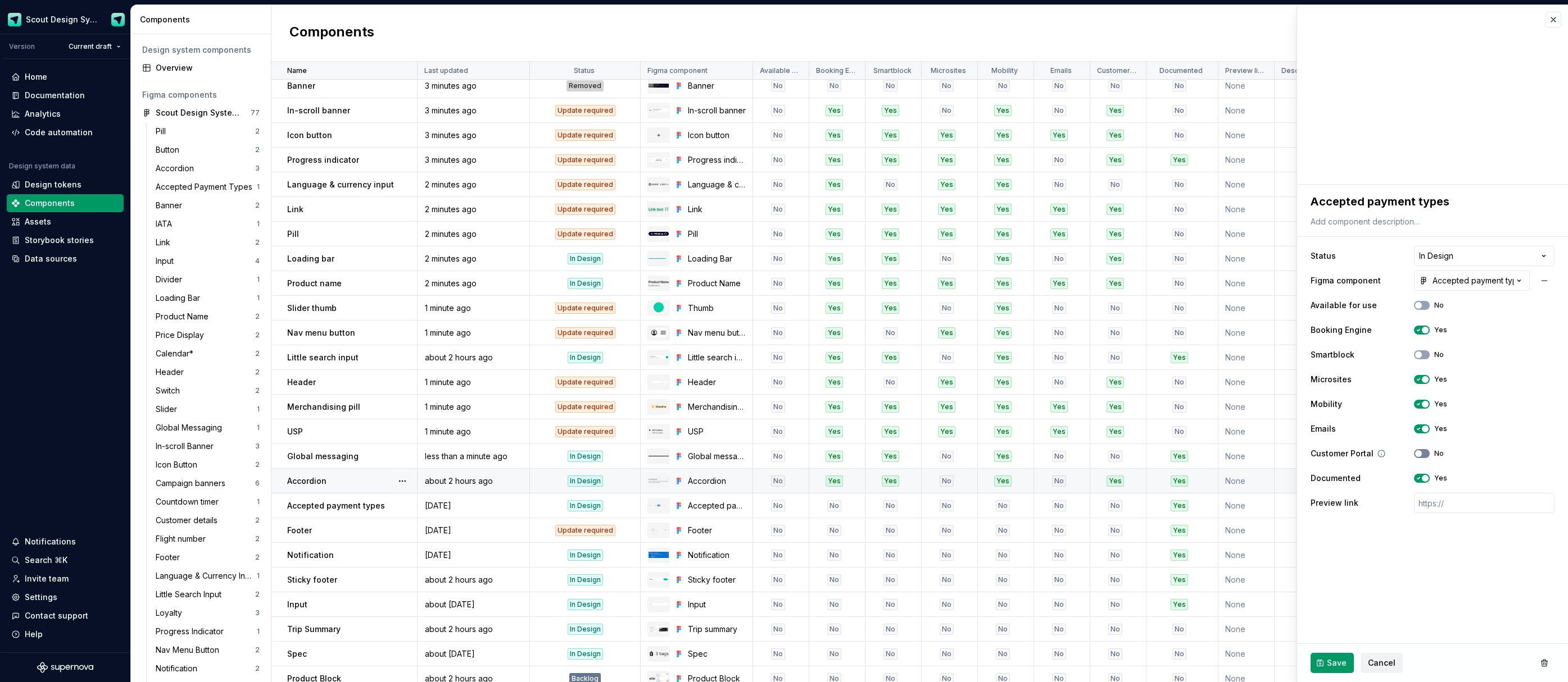
click at [1422, 453] on icon "button" at bounding box center [1418, 453] width 9 height 7
drag, startPoint x: 1342, startPoint y: 657, endPoint x: 952, endPoint y: 574, distance: 398.7
click at [1342, 657] on button "Save" at bounding box center [1332, 663] width 43 height 20
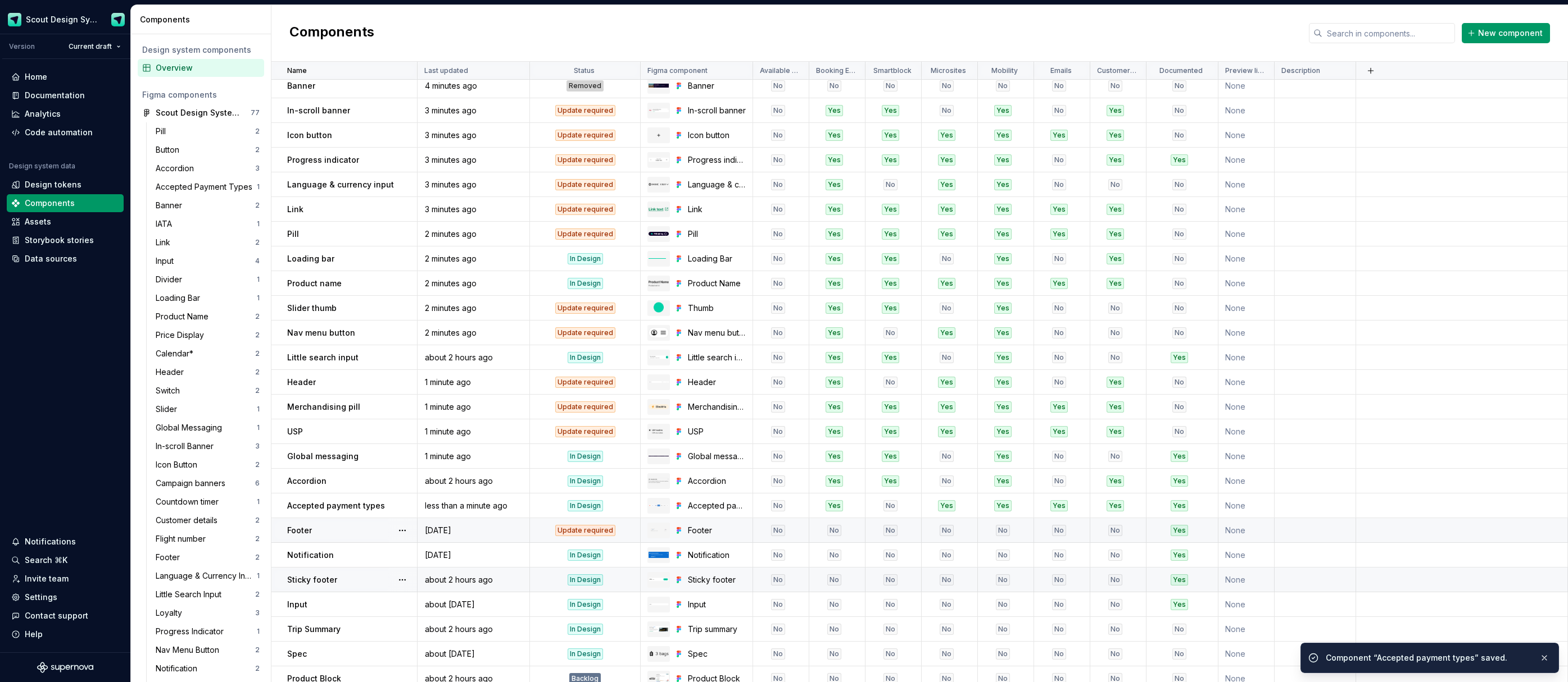
click at [504, 535] on div "[DATE]" at bounding box center [473, 531] width 111 height 12
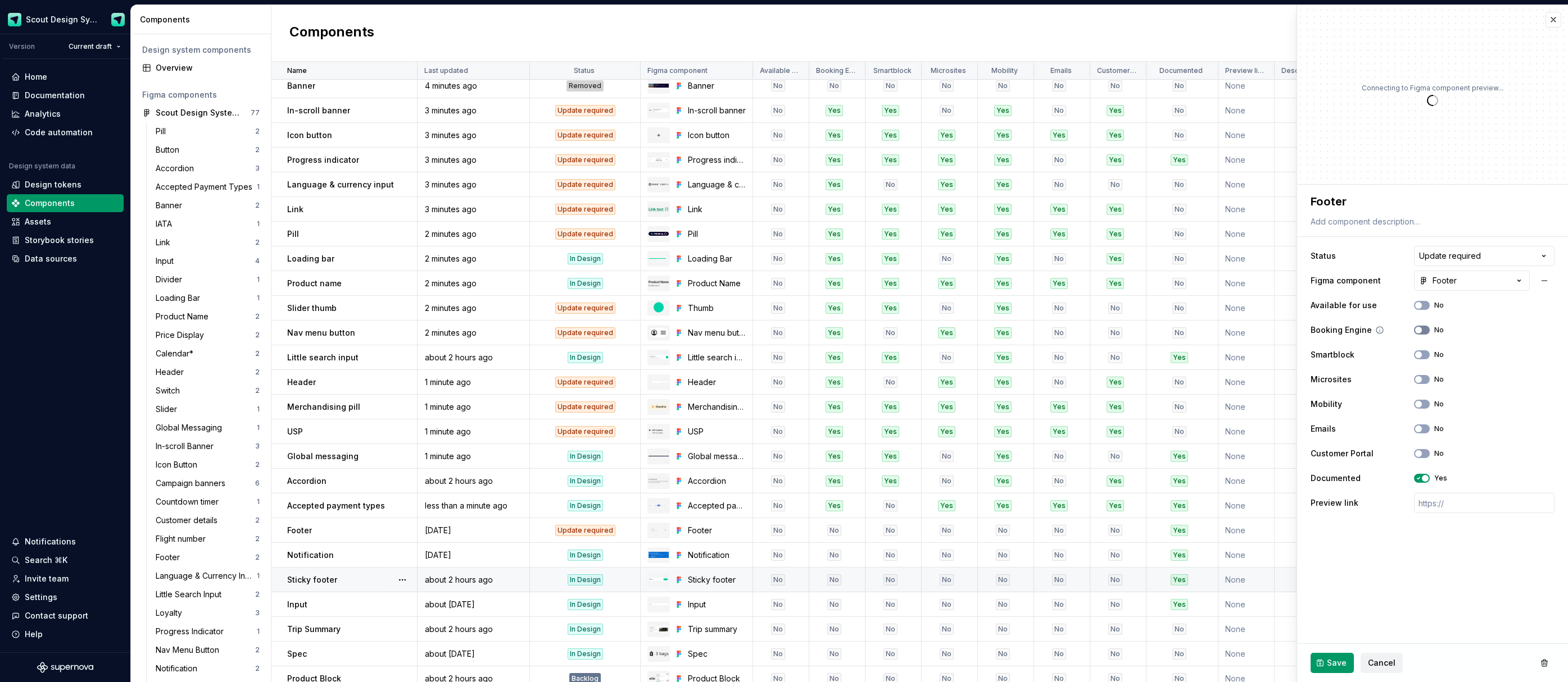
click at [1420, 331] on span "button" at bounding box center [1417, 330] width 7 height 7
click at [1425, 380] on button "No" at bounding box center [1422, 380] width 16 height 9
drag, startPoint x: 1425, startPoint y: 404, endPoint x: 1423, endPoint y: 419, distance: 15.1
click at [1425, 404] on button "No" at bounding box center [1422, 404] width 16 height 9
drag, startPoint x: 1423, startPoint y: 430, endPoint x: 1422, endPoint y: 456, distance: 26.0
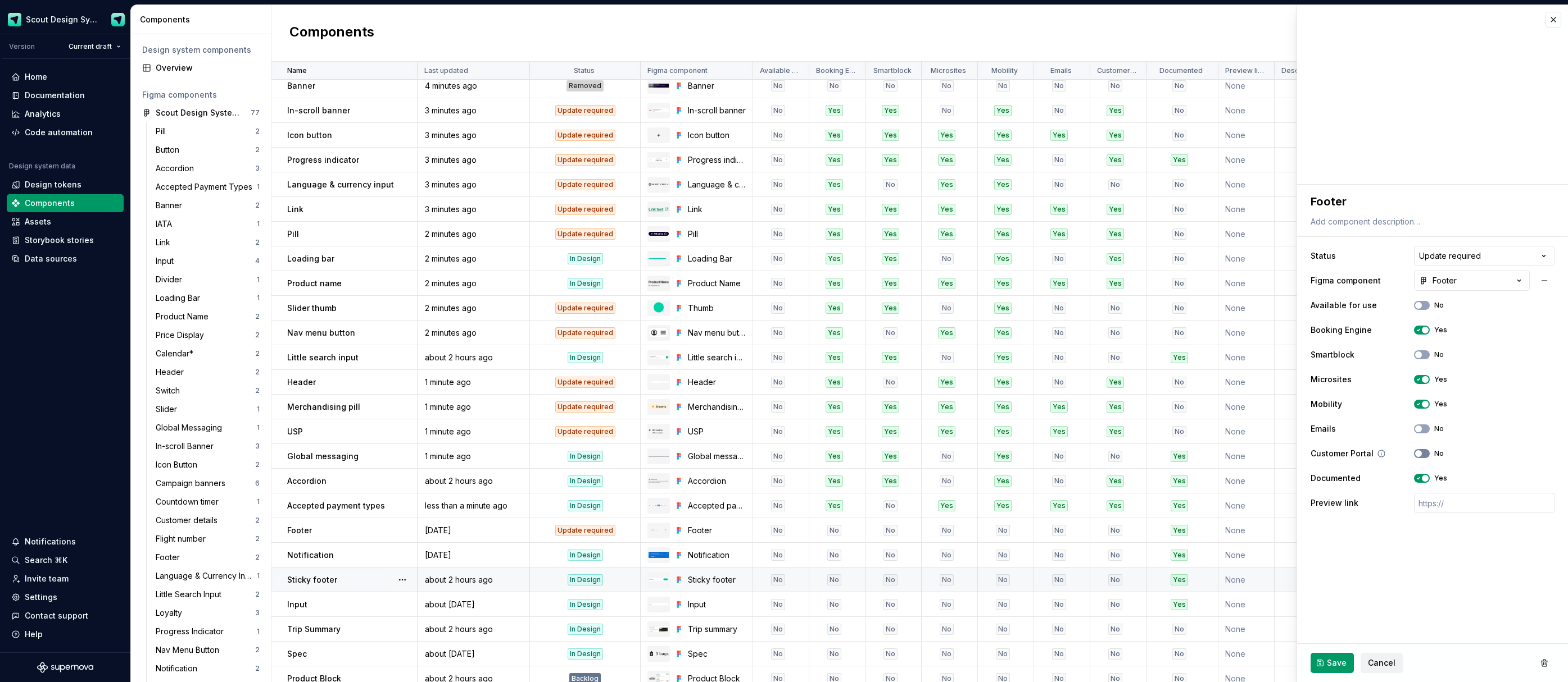
click at [1423, 430] on button "No" at bounding box center [1422, 429] width 16 height 9
click at [1425, 454] on button "No" at bounding box center [1422, 453] width 16 height 9
drag, startPoint x: 1336, startPoint y: 665, endPoint x: 1328, endPoint y: 657, distance: 11.3
click at [1336, 665] on span "Save" at bounding box center [1336, 663] width 20 height 12
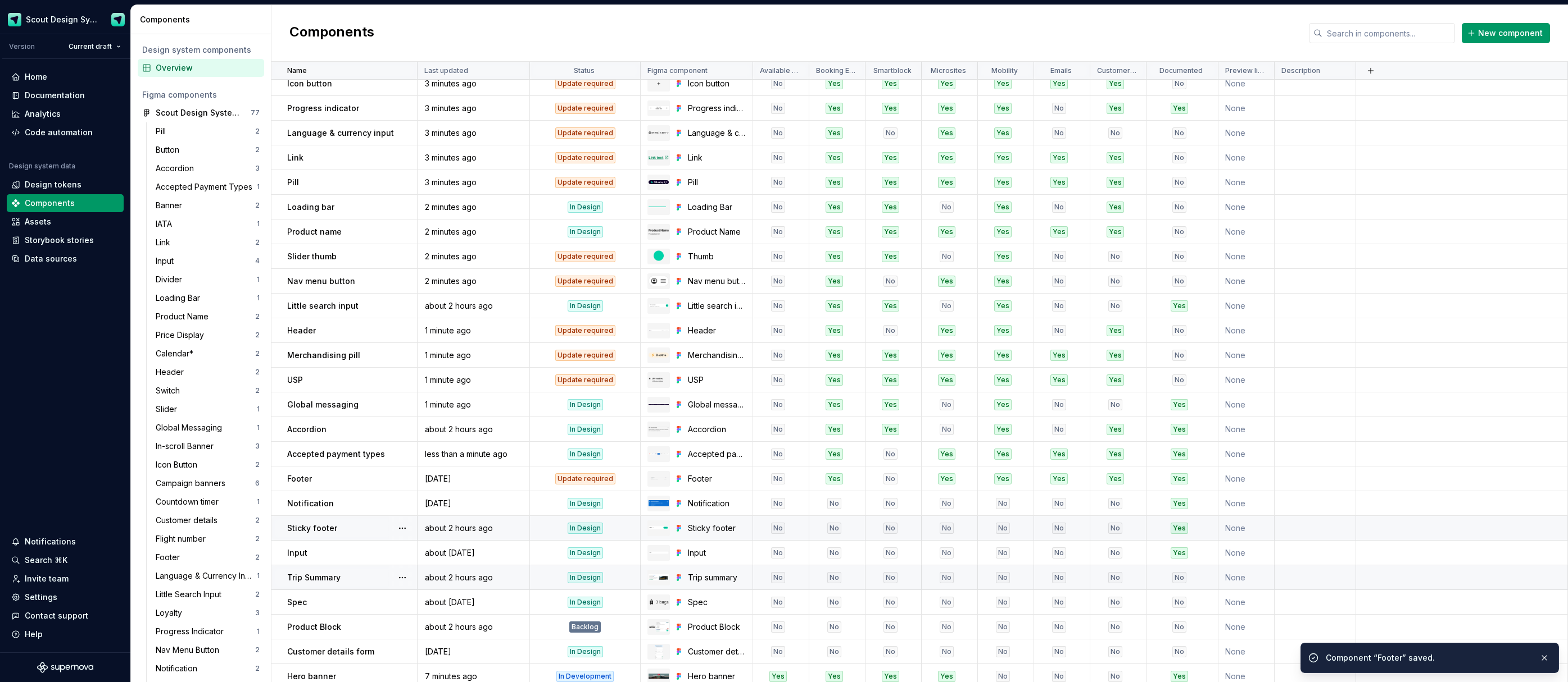
scroll to position [158, 0]
click at [376, 509] on td "Notification" at bounding box center [344, 503] width 146 height 25
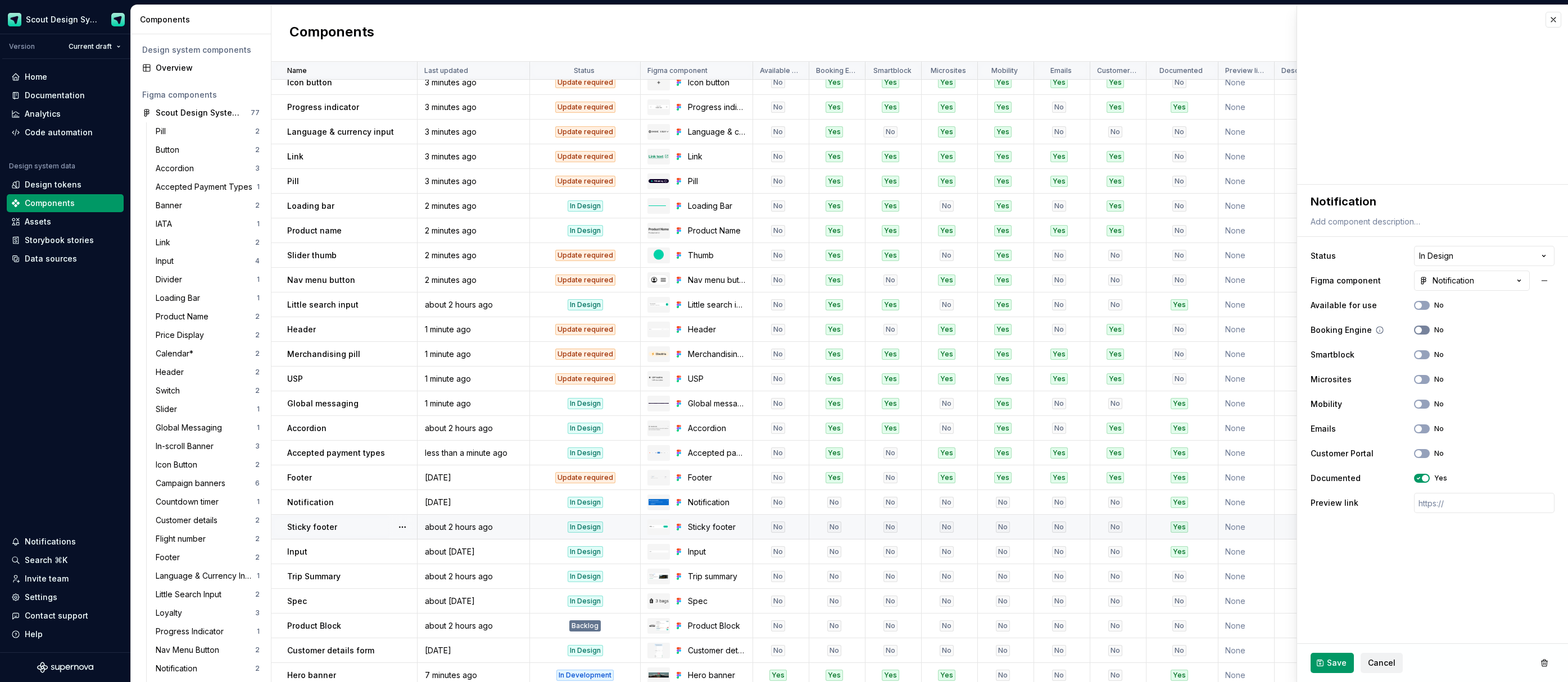
click at [1423, 328] on button "No" at bounding box center [1422, 330] width 16 height 9
click at [1420, 353] on span "button" at bounding box center [1417, 354] width 7 height 7
click at [1424, 379] on button "No" at bounding box center [1422, 380] width 16 height 9
click at [1422, 377] on span "button" at bounding box center [1425, 379] width 7 height 7
click at [1420, 406] on span "button" at bounding box center [1417, 404] width 7 height 7
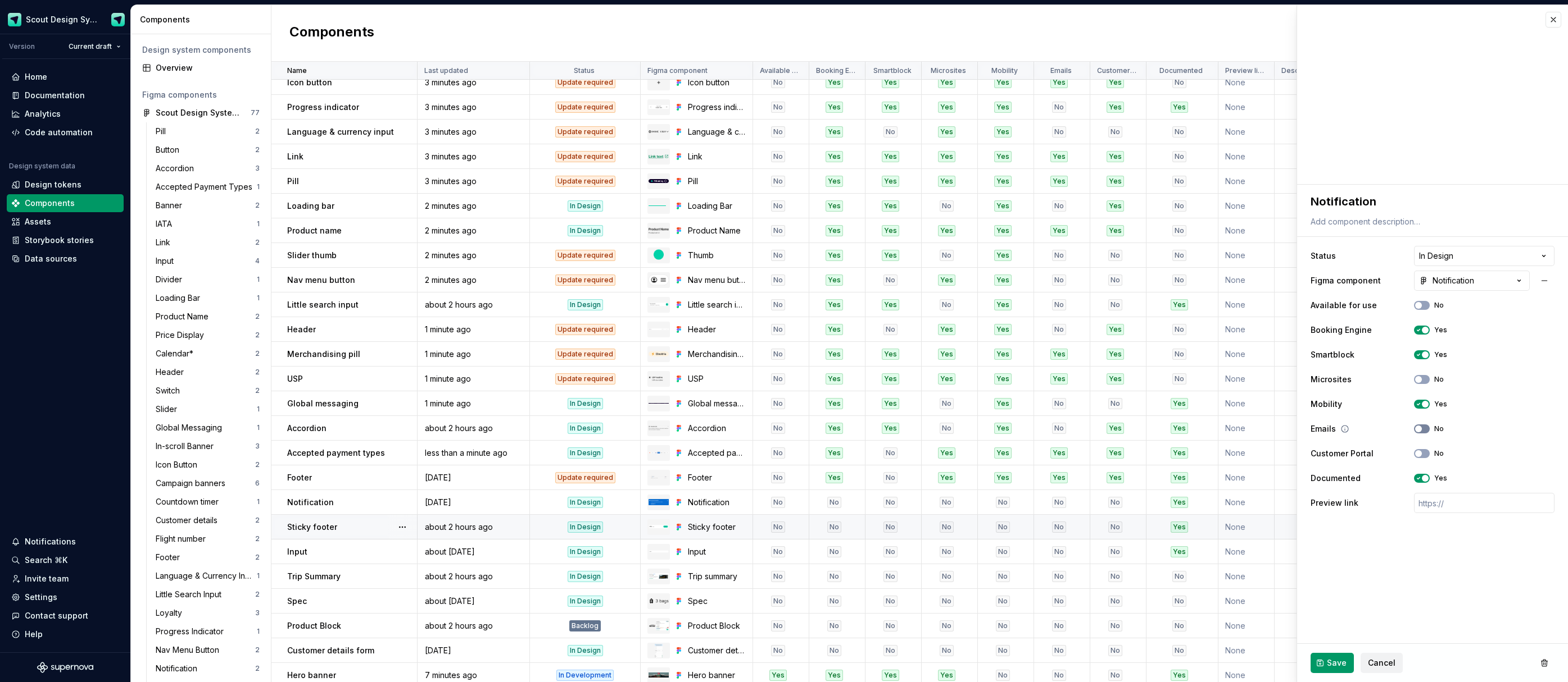
click at [1415, 427] on span "button" at bounding box center [1417, 429] width 7 height 7
click at [1422, 455] on icon "button" at bounding box center [1418, 453] width 9 height 7
drag, startPoint x: 1330, startPoint y: 665, endPoint x: 1324, endPoint y: 662, distance: 6.7
click at [1330, 665] on span "Save" at bounding box center [1336, 663] width 20 height 12
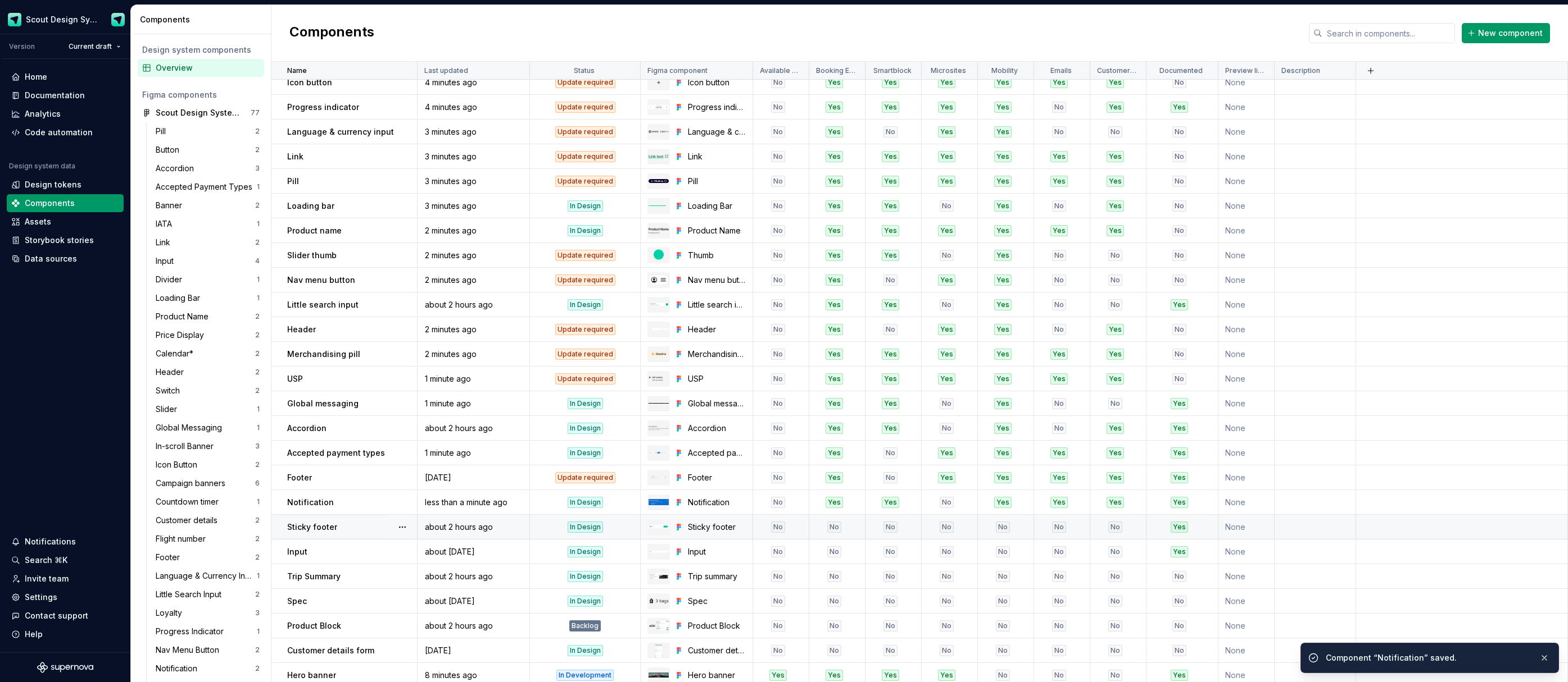
click at [378, 532] on div "Sticky footer" at bounding box center [352, 527] width 130 height 12
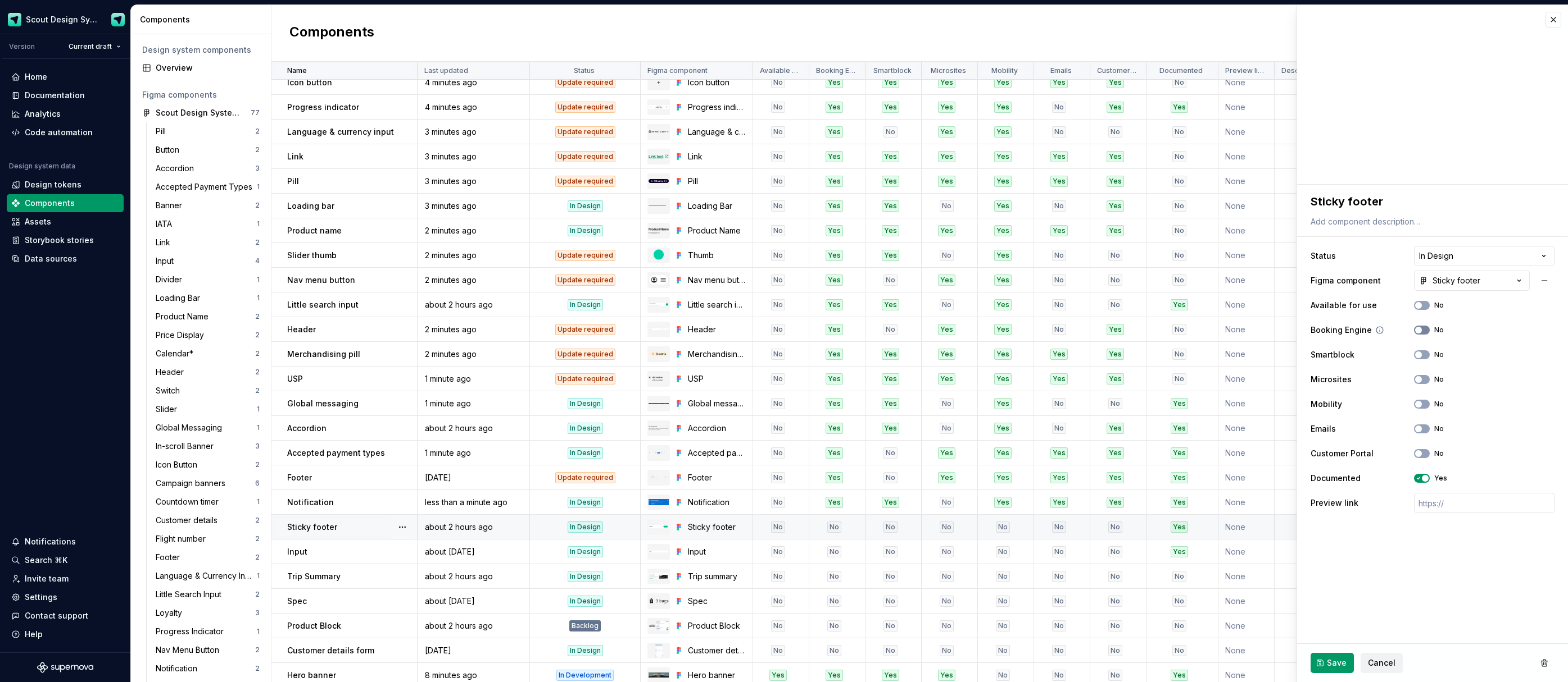
click at [1417, 331] on span "button" at bounding box center [1417, 330] width 7 height 7
click at [1423, 353] on button "No" at bounding box center [1422, 355] width 16 height 9
click at [1423, 404] on button "No" at bounding box center [1422, 404] width 16 height 9
click at [1420, 453] on span "button" at bounding box center [1417, 453] width 7 height 7
drag, startPoint x: 1319, startPoint y: 665, endPoint x: 1304, endPoint y: 657, distance: 17.0
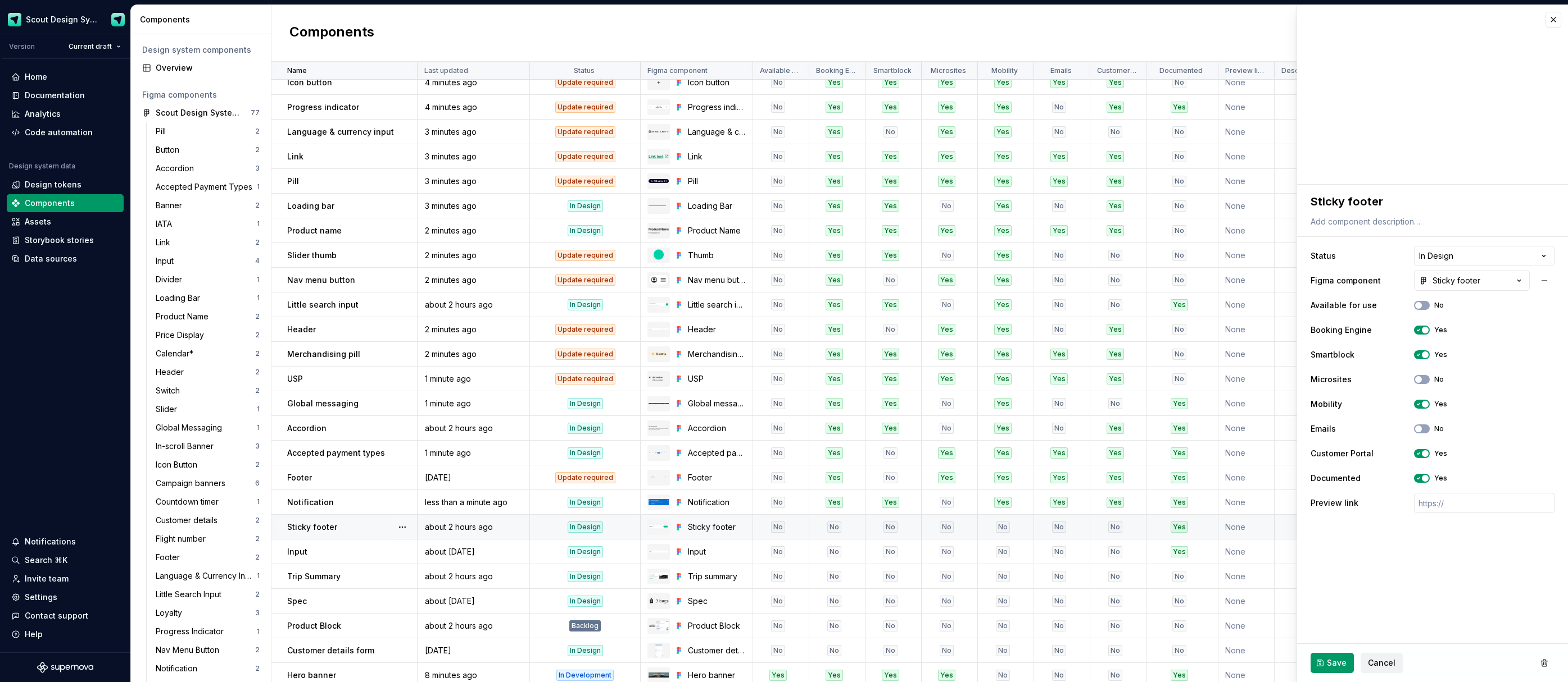
click at [1319, 665] on button "Save" at bounding box center [1332, 663] width 43 height 20
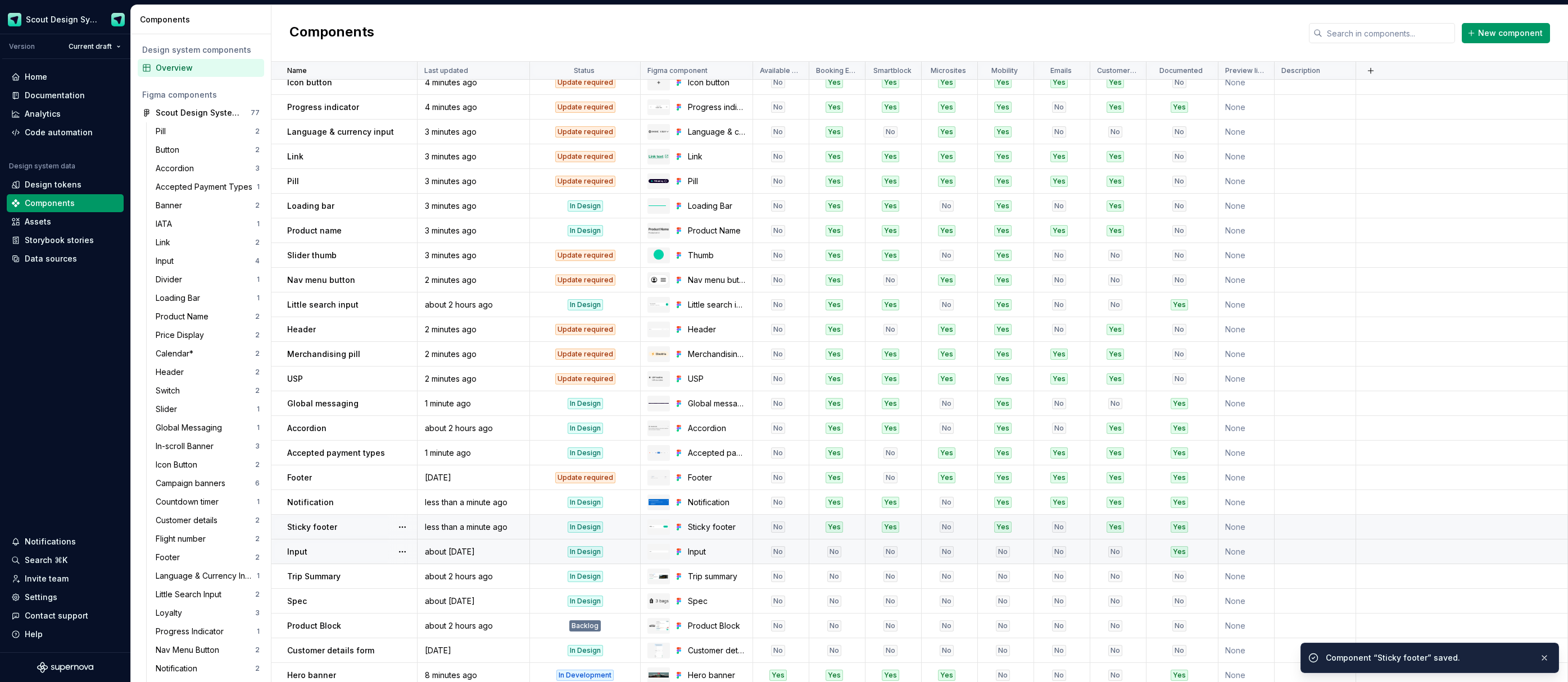
click at [322, 555] on div "Input" at bounding box center [352, 553] width 130 height 12
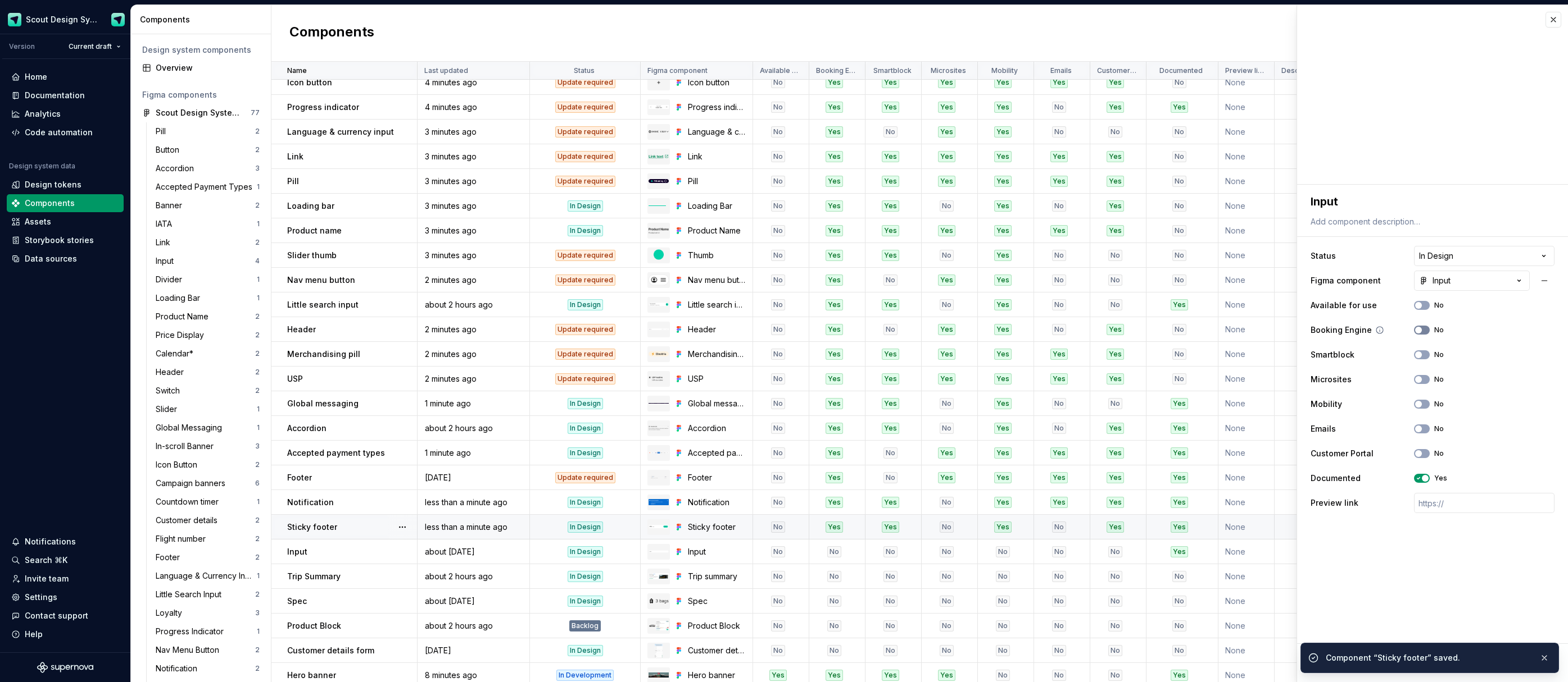
click at [1420, 328] on span "button" at bounding box center [1417, 330] width 7 height 7
drag, startPoint x: 1425, startPoint y: 355, endPoint x: 1426, endPoint y: 371, distance: 16.0
click at [1425, 355] on button "No" at bounding box center [1422, 355] width 16 height 9
click at [1425, 380] on button "No" at bounding box center [1422, 380] width 16 height 9
drag, startPoint x: 1425, startPoint y: 401, endPoint x: 1425, endPoint y: 409, distance: 8.0
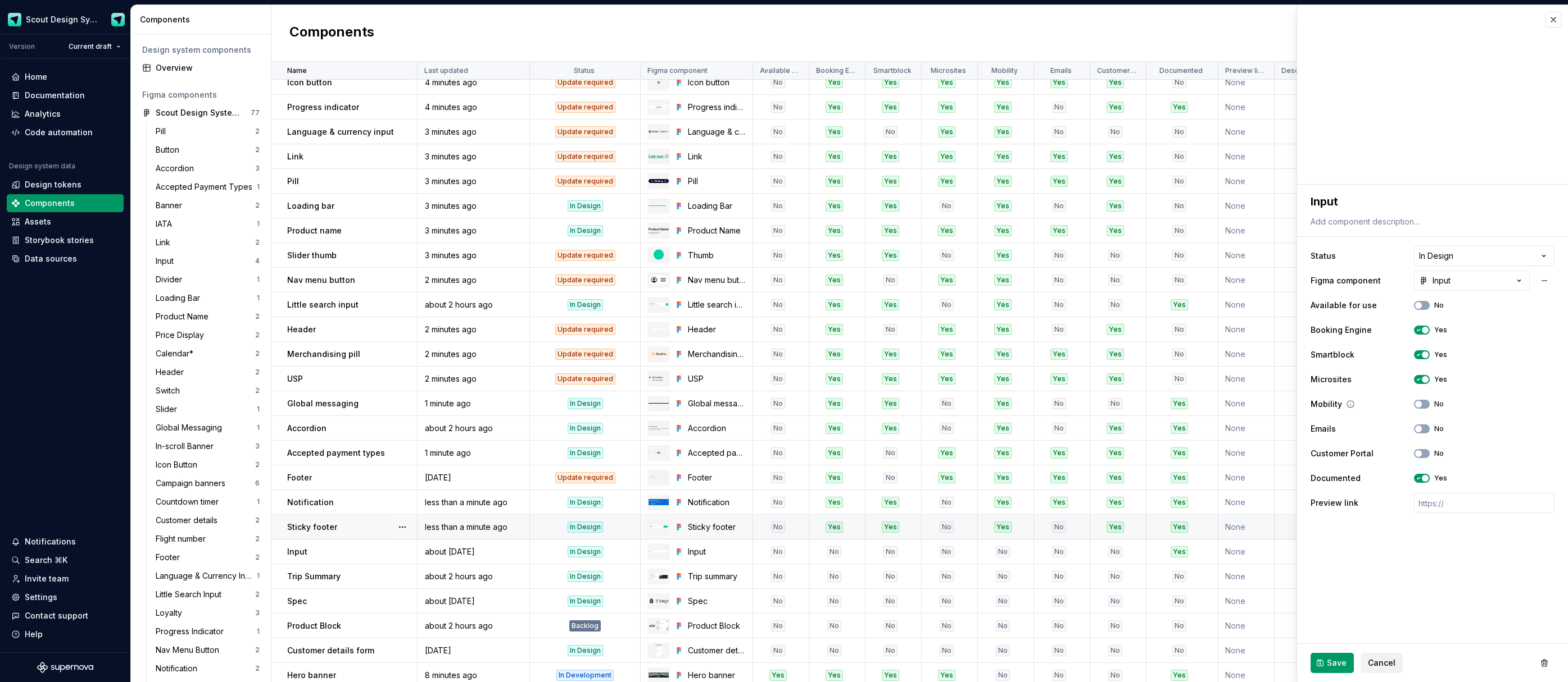
click at [1425, 401] on button "No" at bounding box center [1422, 404] width 16 height 9
click at [1425, 430] on button "No" at bounding box center [1422, 429] width 16 height 9
click at [1426, 453] on button "No" at bounding box center [1422, 453] width 16 height 9
click at [1335, 661] on span "Save" at bounding box center [1336, 663] width 20 height 12
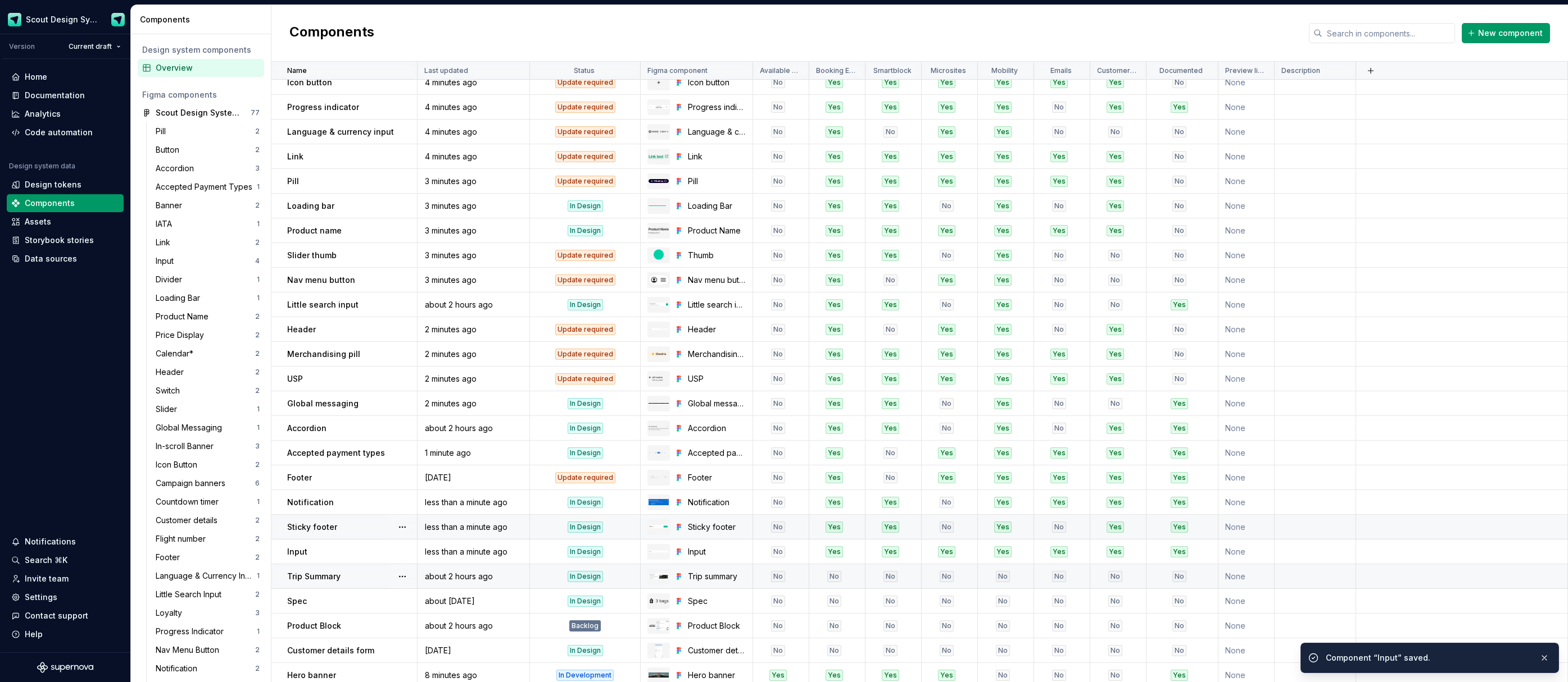
click at [361, 579] on div "Trip Summary" at bounding box center [352, 577] width 130 height 12
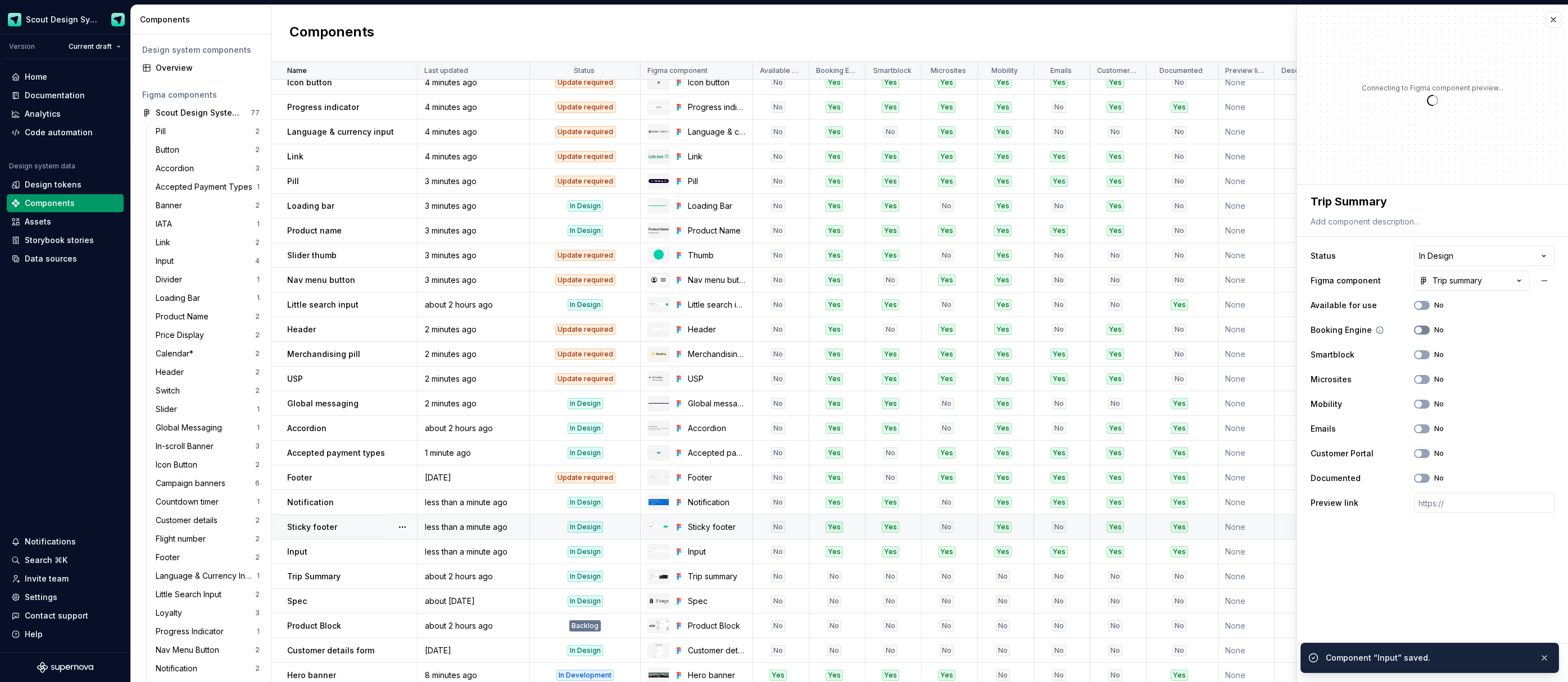
click at [1421, 333] on icon "button" at bounding box center [1418, 330] width 9 height 7
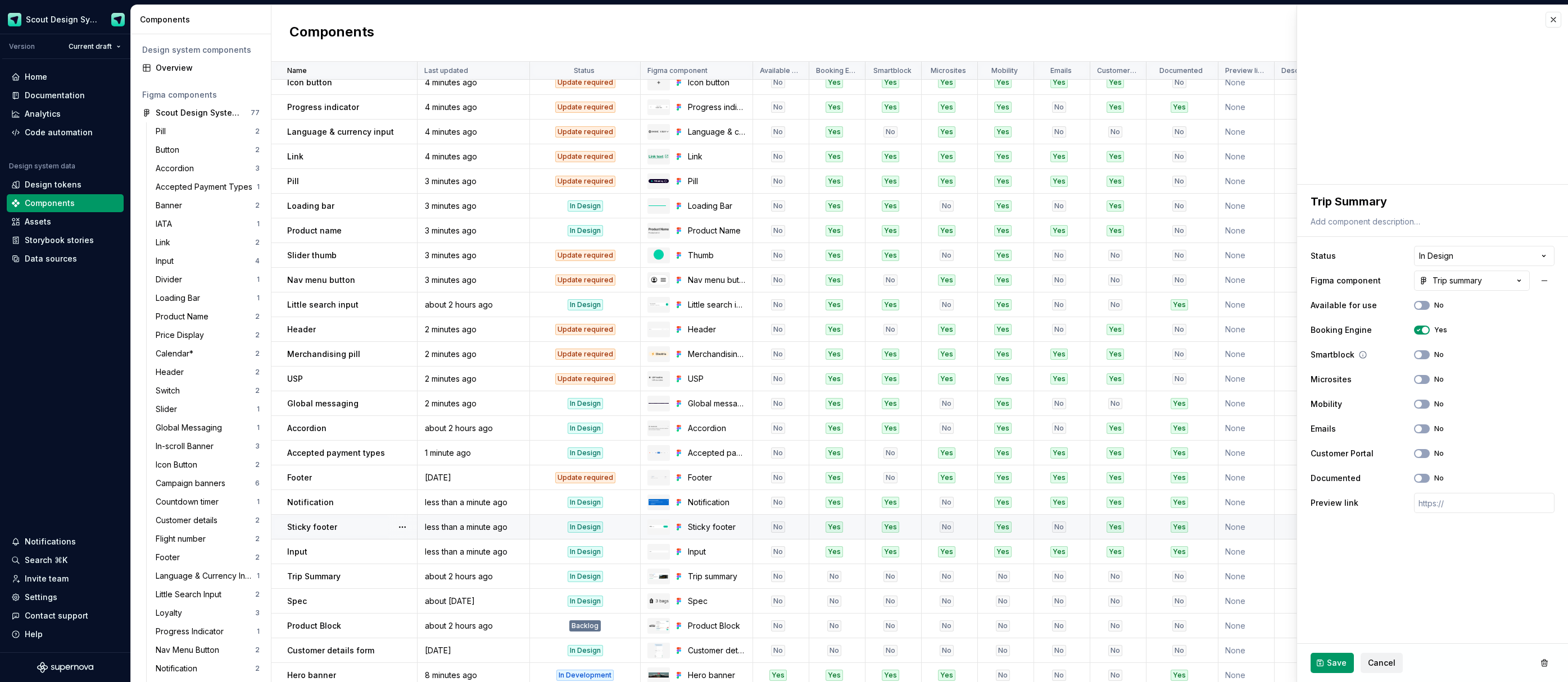
click at [1418, 357] on span "button" at bounding box center [1417, 354] width 7 height 7
click at [1423, 405] on button "No" at bounding box center [1422, 404] width 16 height 9
click at [1425, 431] on button "No" at bounding box center [1422, 429] width 16 height 9
click at [1424, 453] on button "No" at bounding box center [1422, 453] width 16 height 9
click at [1334, 665] on span "Save" at bounding box center [1336, 663] width 20 height 12
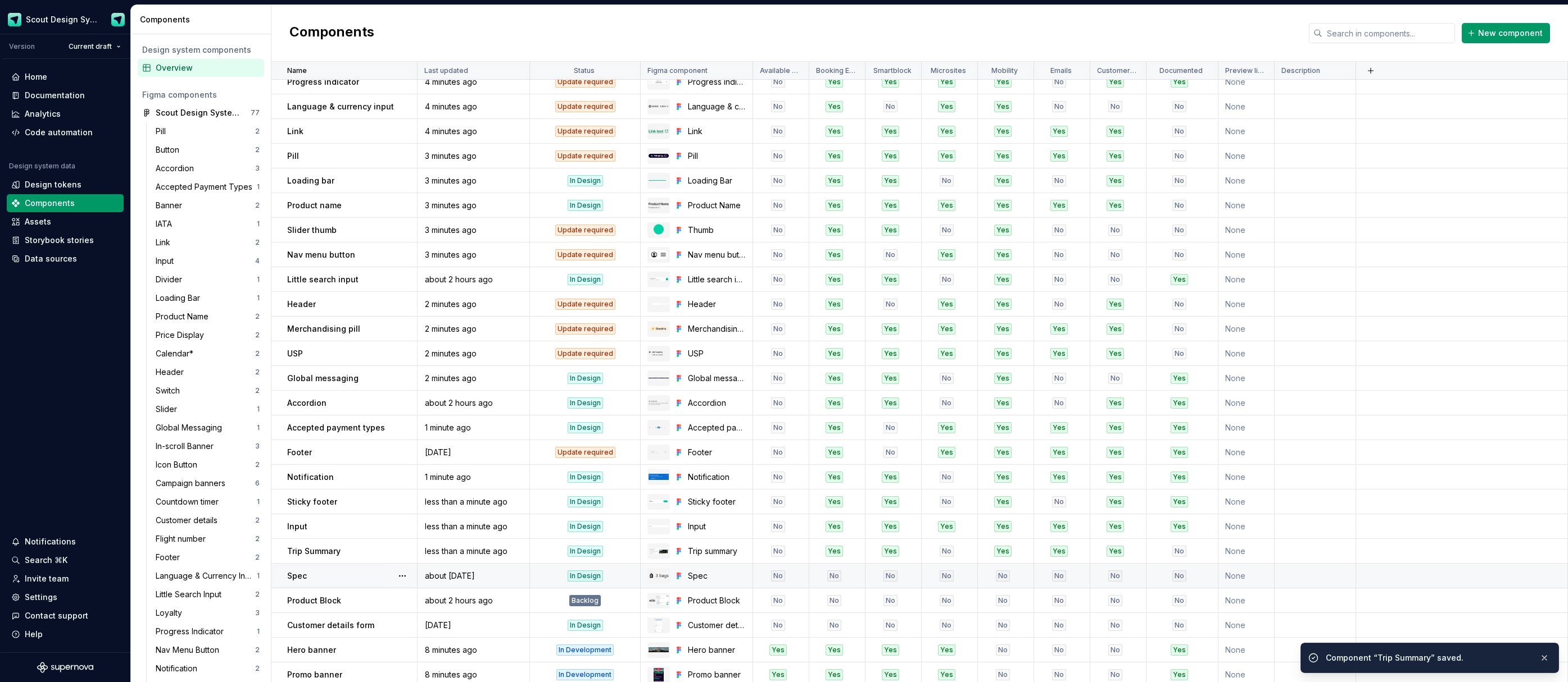
scroll to position [205, 0]
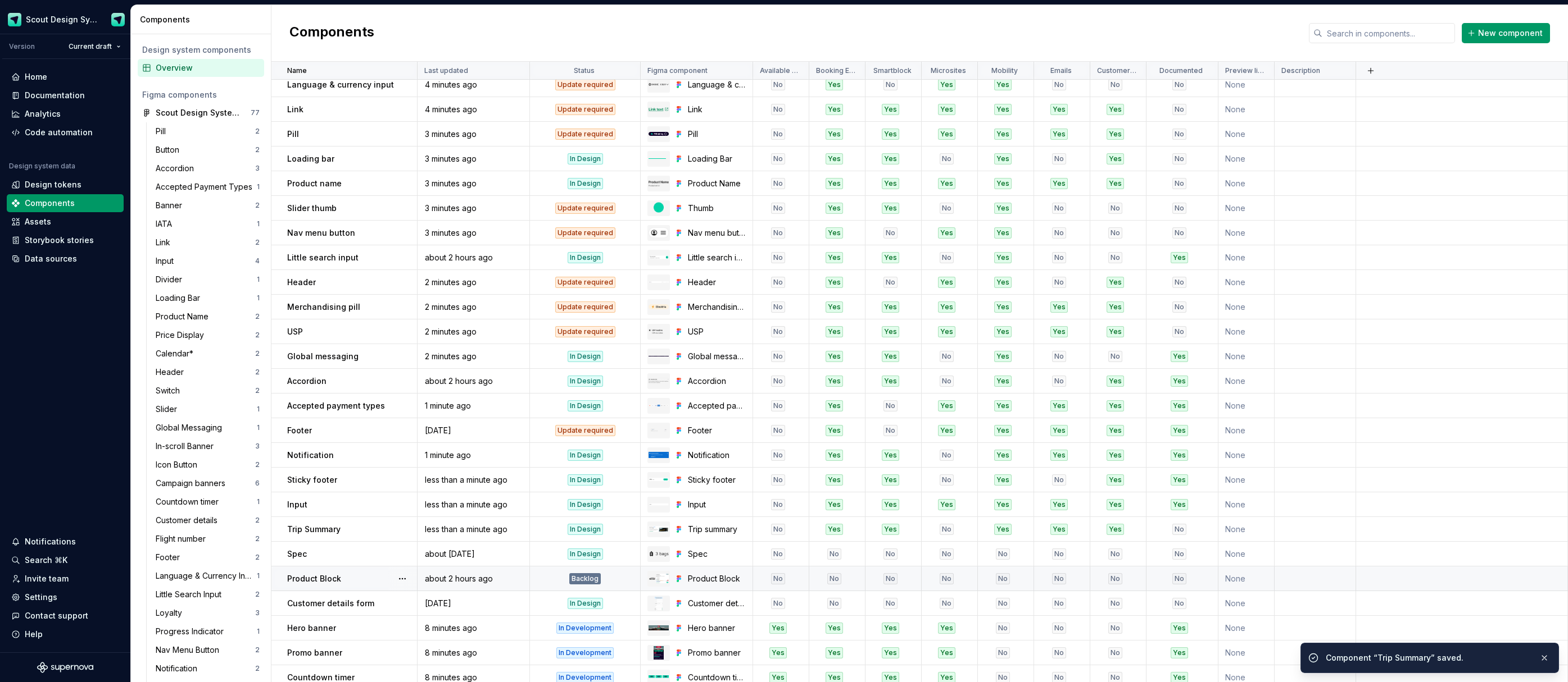
click at [365, 567] on td "Product Block" at bounding box center [344, 579] width 146 height 25
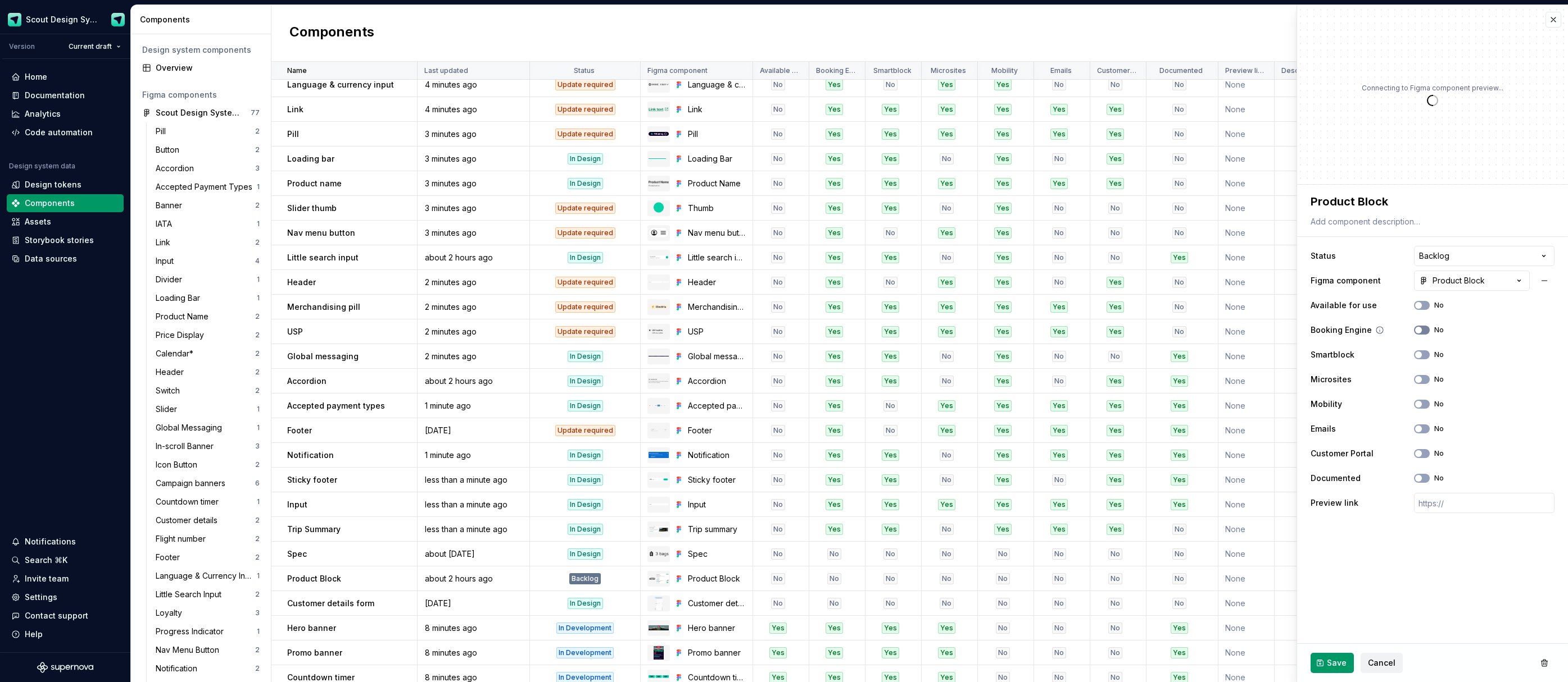
click at [1417, 330] on span "button" at bounding box center [1417, 330] width 7 height 7
drag, startPoint x: 1420, startPoint y: 354, endPoint x: 1422, endPoint y: 365, distance: 11.2
click at [1421, 357] on button "No" at bounding box center [1422, 355] width 16 height 9
click at [1422, 378] on button "No" at bounding box center [1422, 380] width 16 height 9
drag, startPoint x: 1422, startPoint y: 406, endPoint x: 1423, endPoint y: 433, distance: 27.0
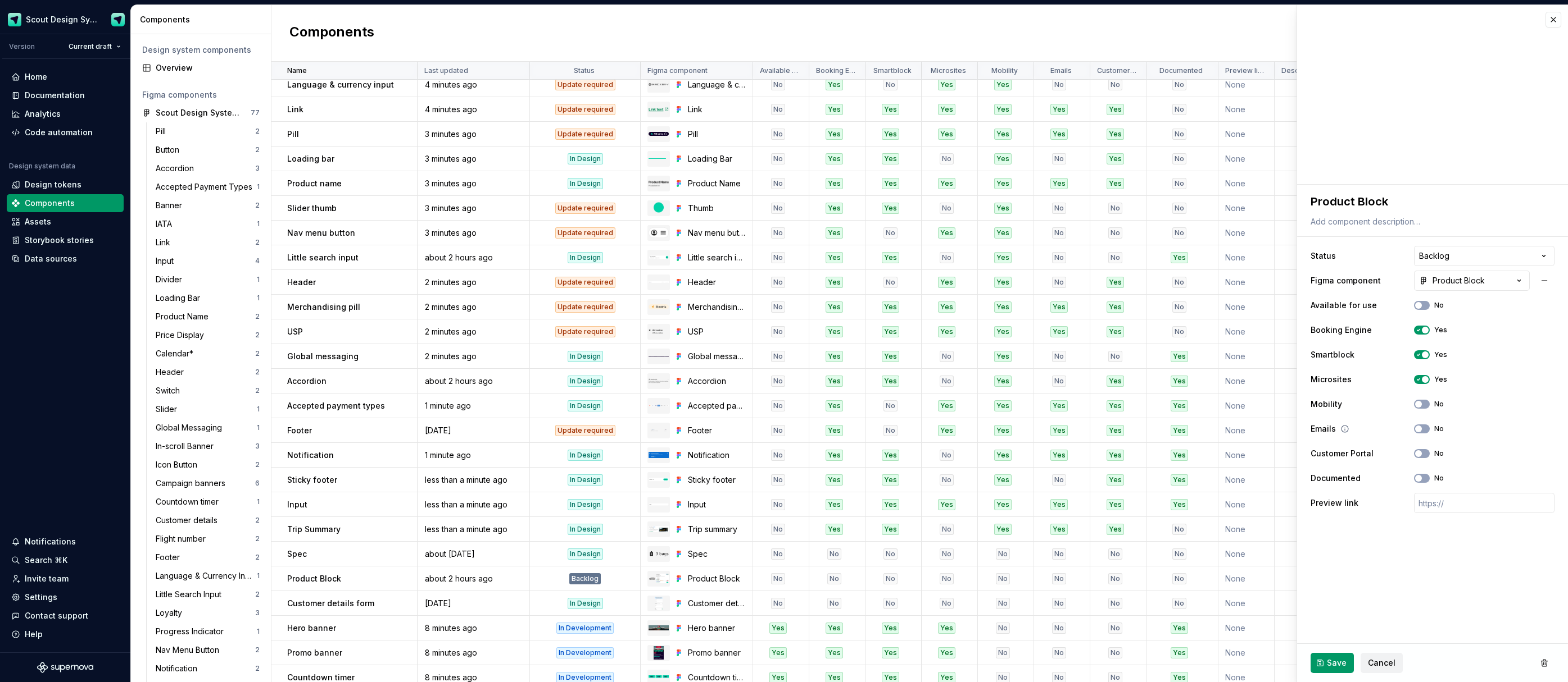
click at [1423, 408] on button "No" at bounding box center [1422, 404] width 16 height 9
drag, startPoint x: 1423, startPoint y: 434, endPoint x: 1423, endPoint y: 440, distance: 6.0
click at [1423, 435] on div "Emails No" at bounding box center [1432, 429] width 244 height 20
drag, startPoint x: 1421, startPoint y: 451, endPoint x: 1422, endPoint y: 439, distance: 12.0
click at [1422, 446] on div "Customer Portal No" at bounding box center [1432, 453] width 244 height 20
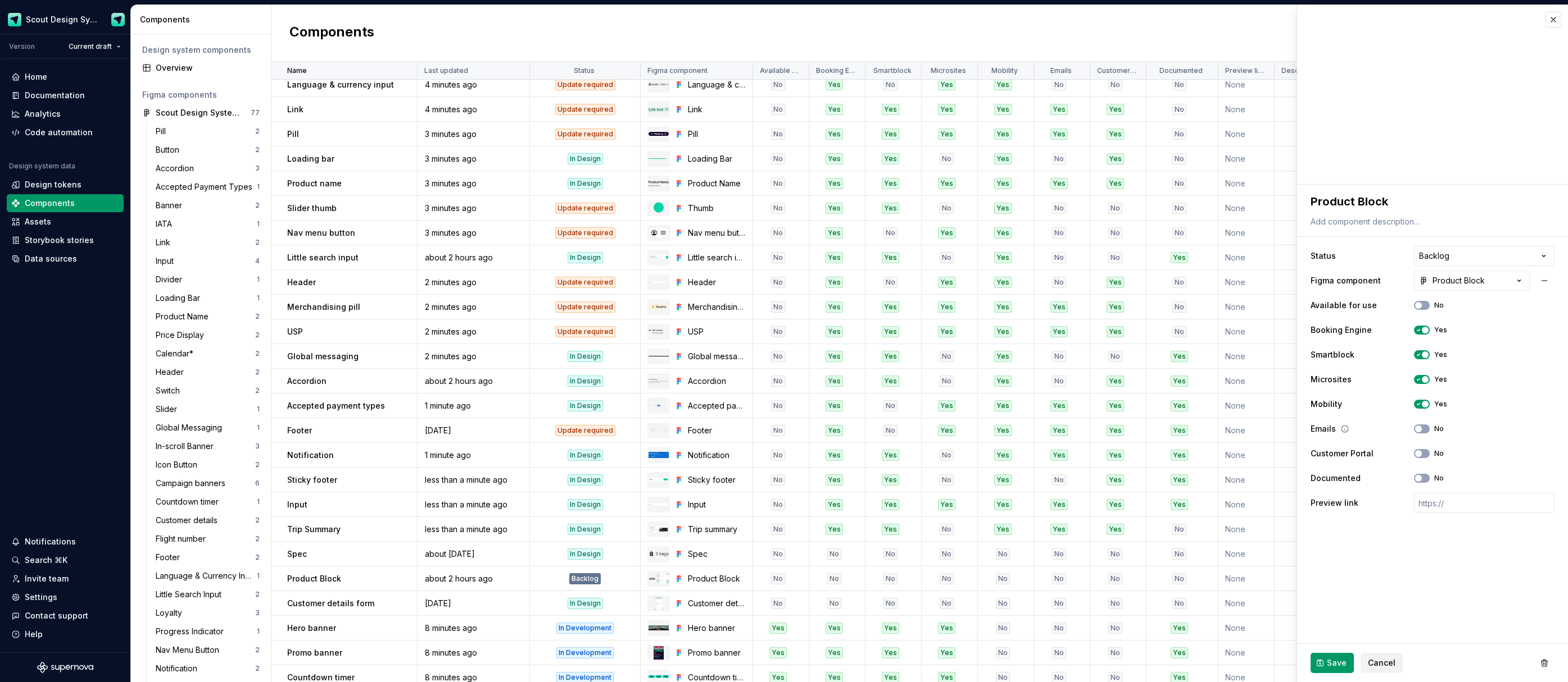
click at [1423, 427] on button "No" at bounding box center [1422, 429] width 16 height 9
drag, startPoint x: 1425, startPoint y: 455, endPoint x: 1342, endPoint y: 559, distance: 133.1
click at [1425, 456] on button "No" at bounding box center [1422, 453] width 16 height 9
click at [1334, 663] on span "Save" at bounding box center [1336, 663] width 20 height 12
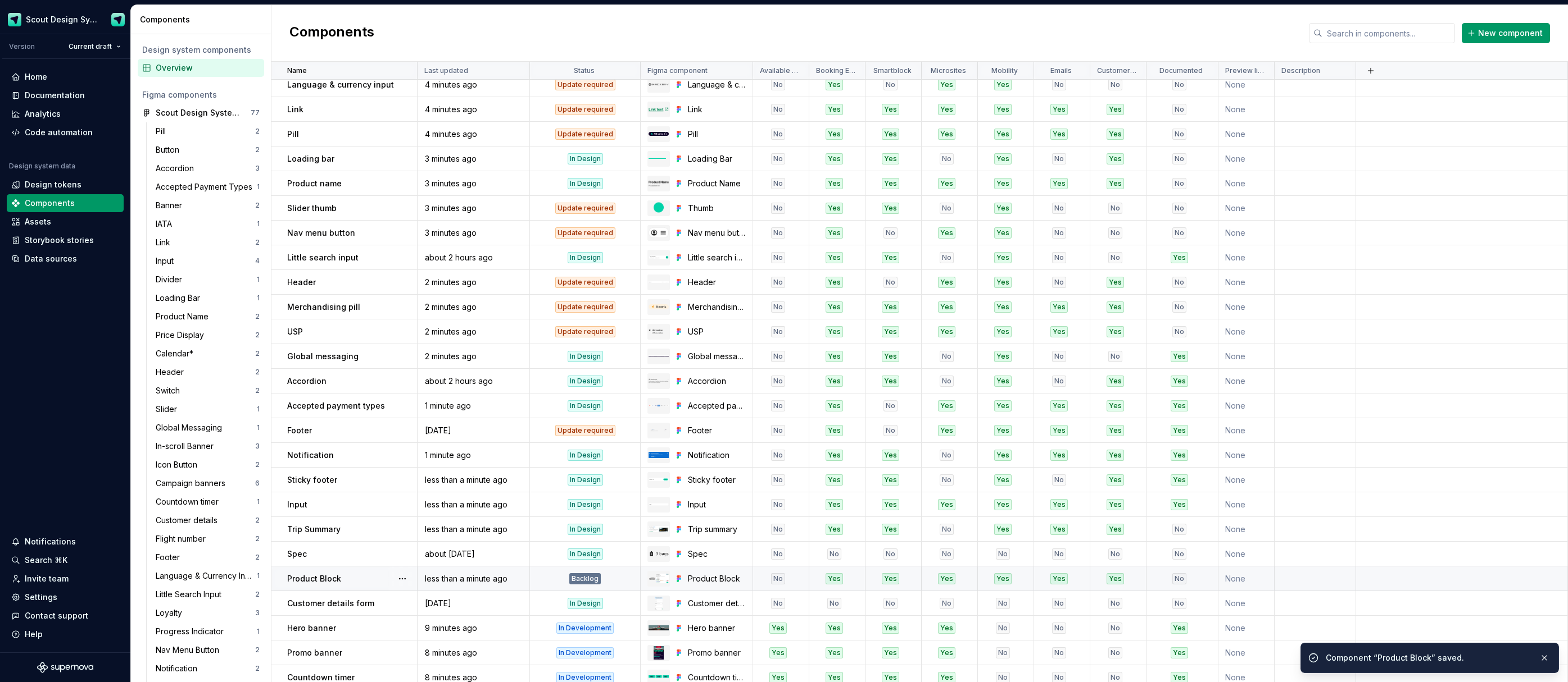
drag, startPoint x: 383, startPoint y: 584, endPoint x: 436, endPoint y: 580, distance: 53.2
click at [383, 584] on td "Product Block" at bounding box center [344, 579] width 146 height 25
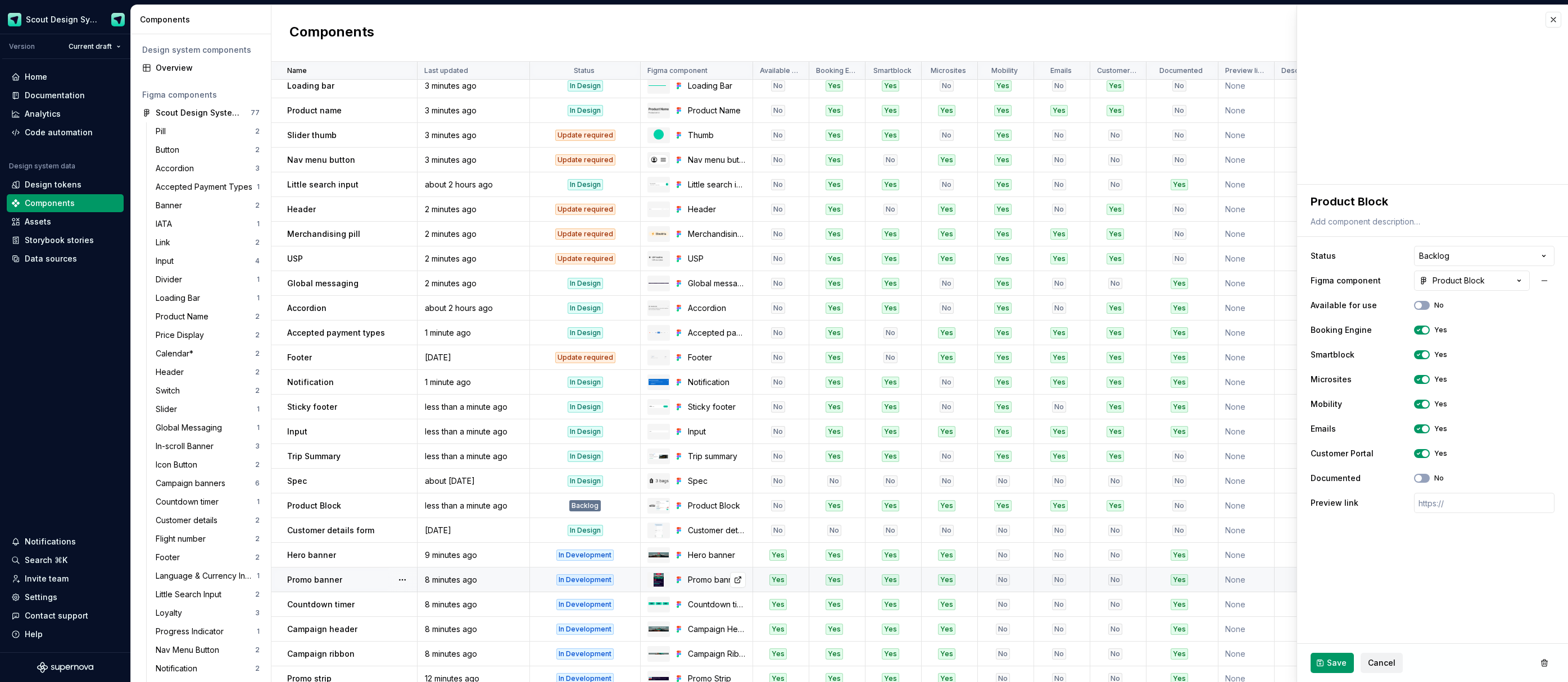
scroll to position [310, 0]
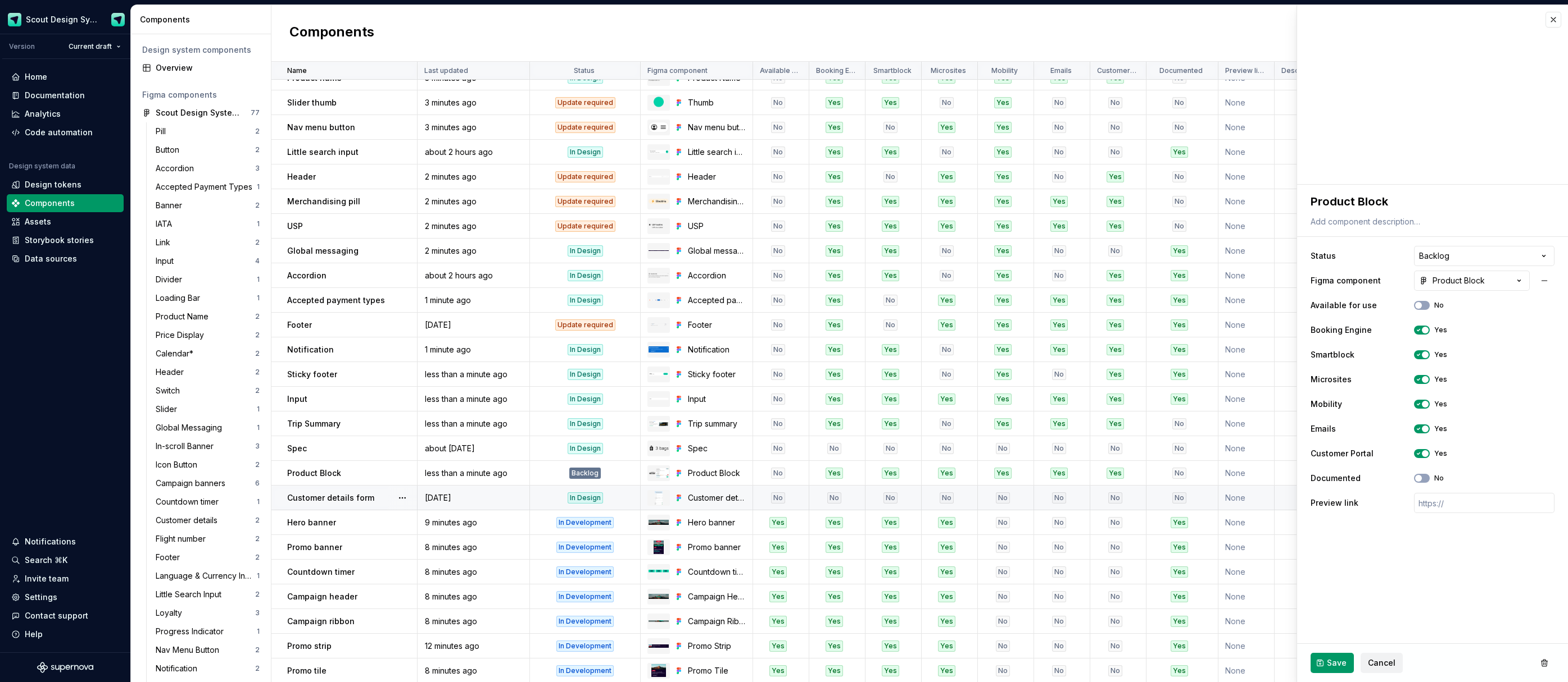
click at [373, 501] on div "Customer details form" at bounding box center [352, 498] width 130 height 12
click at [1425, 328] on button "No" at bounding box center [1422, 330] width 16 height 9
click at [1423, 356] on button "No" at bounding box center [1422, 355] width 16 height 9
click at [1422, 406] on icon "button" at bounding box center [1418, 404] width 9 height 7
click at [1425, 456] on button "No" at bounding box center [1422, 453] width 16 height 9
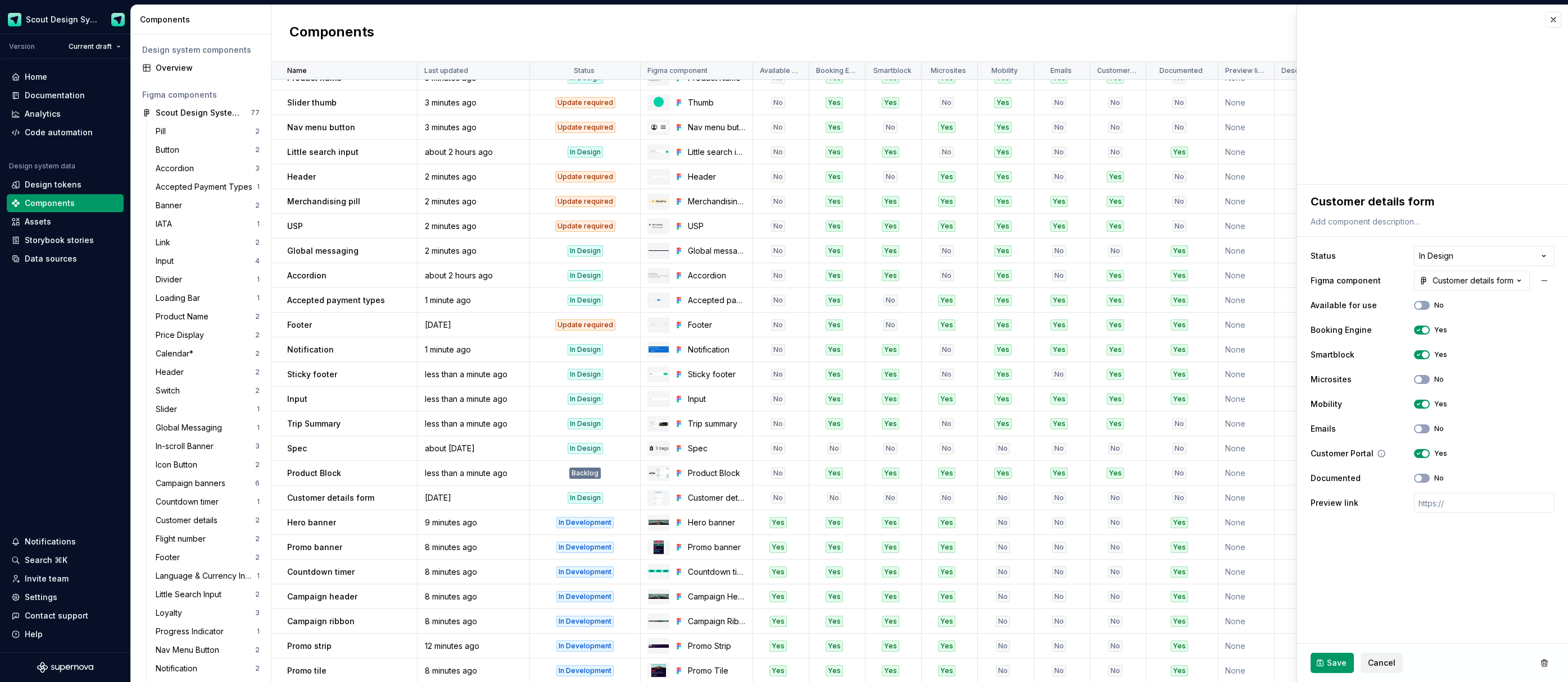
click at [1425, 455] on span "button" at bounding box center [1425, 453] width 7 height 7
drag, startPoint x: 1341, startPoint y: 660, endPoint x: 1339, endPoint y: 650, distance: 10.2
click at [1341, 660] on span "Save" at bounding box center [1336, 663] width 20 height 12
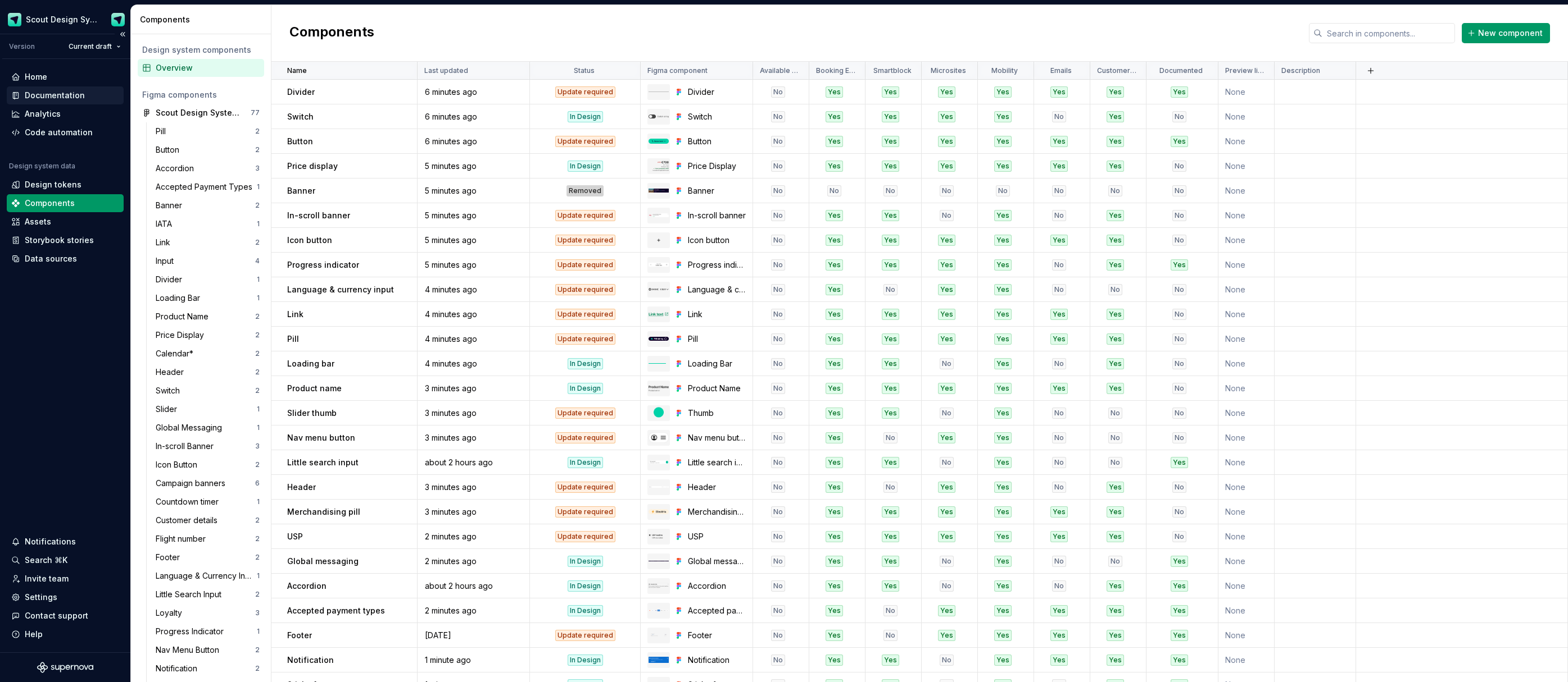
click at [62, 95] on div "Documentation" at bounding box center [54, 95] width 60 height 12
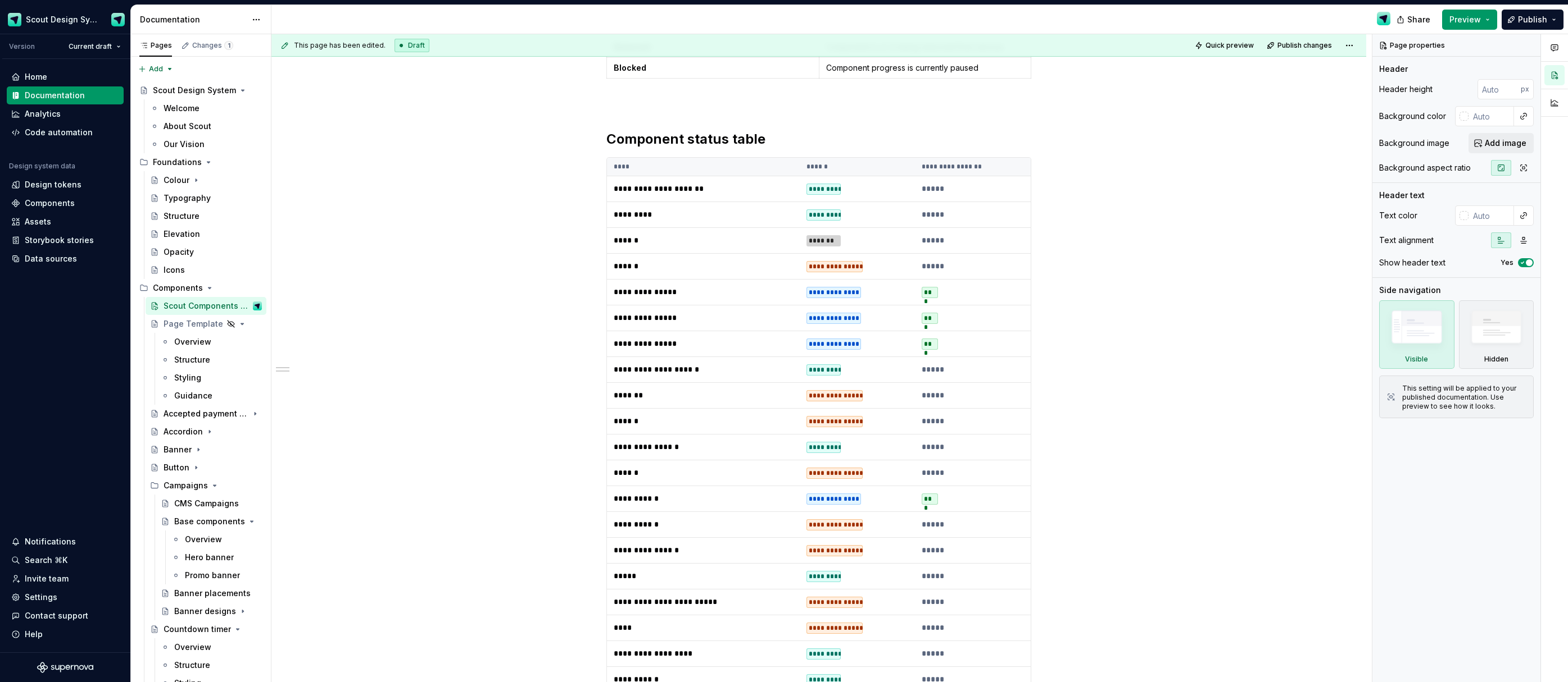
scroll to position [9, 0]
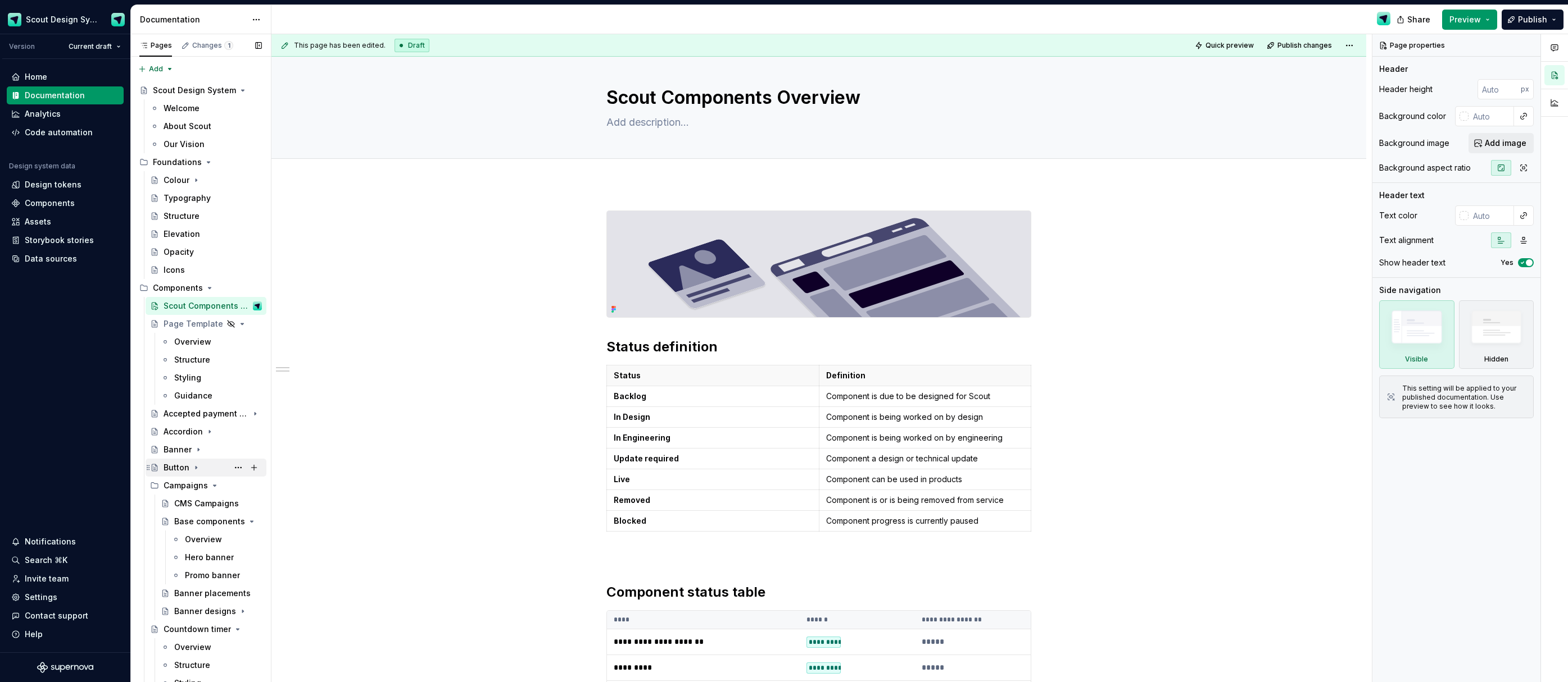
drag, startPoint x: 179, startPoint y: 463, endPoint x: 203, endPoint y: 463, distance: 24.0
click at [179, 463] on div "Button" at bounding box center [177, 468] width 26 height 12
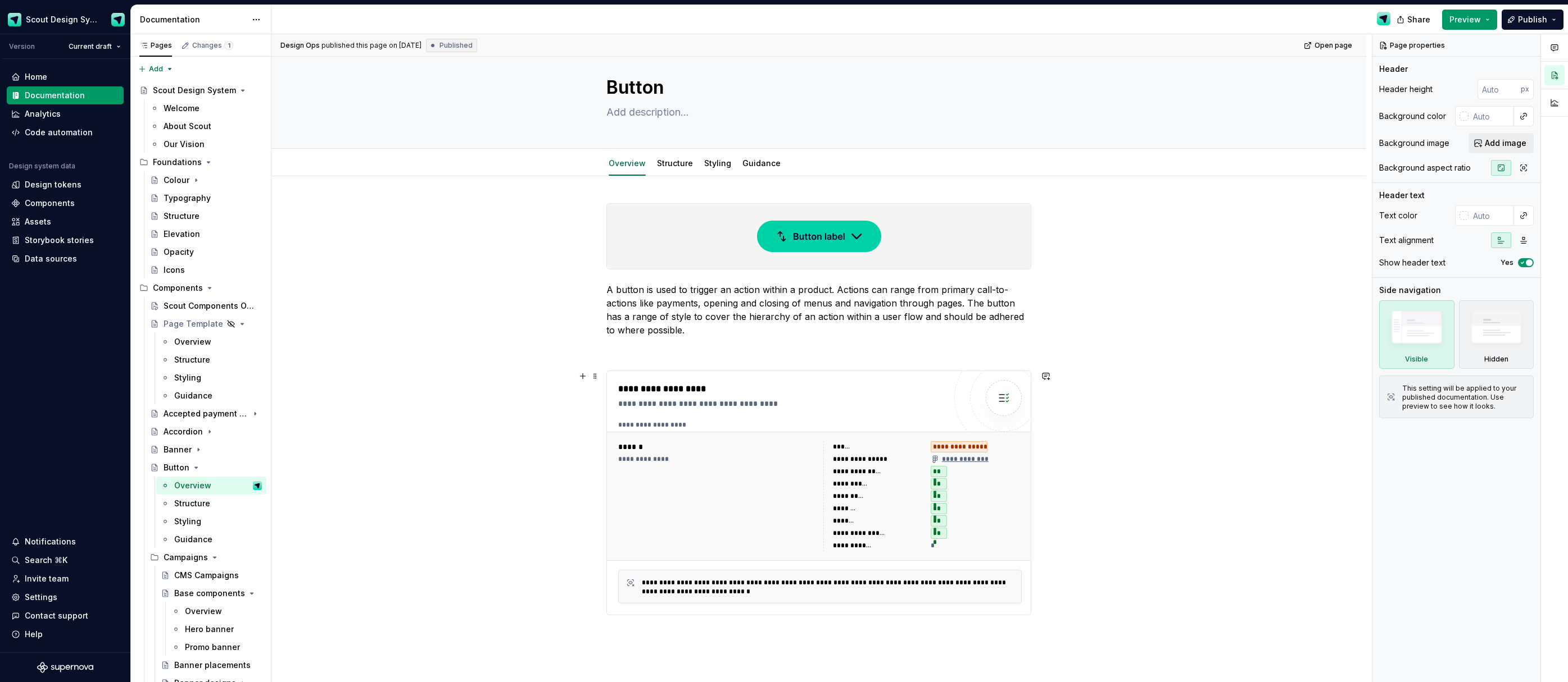
scroll to position [11, 0]
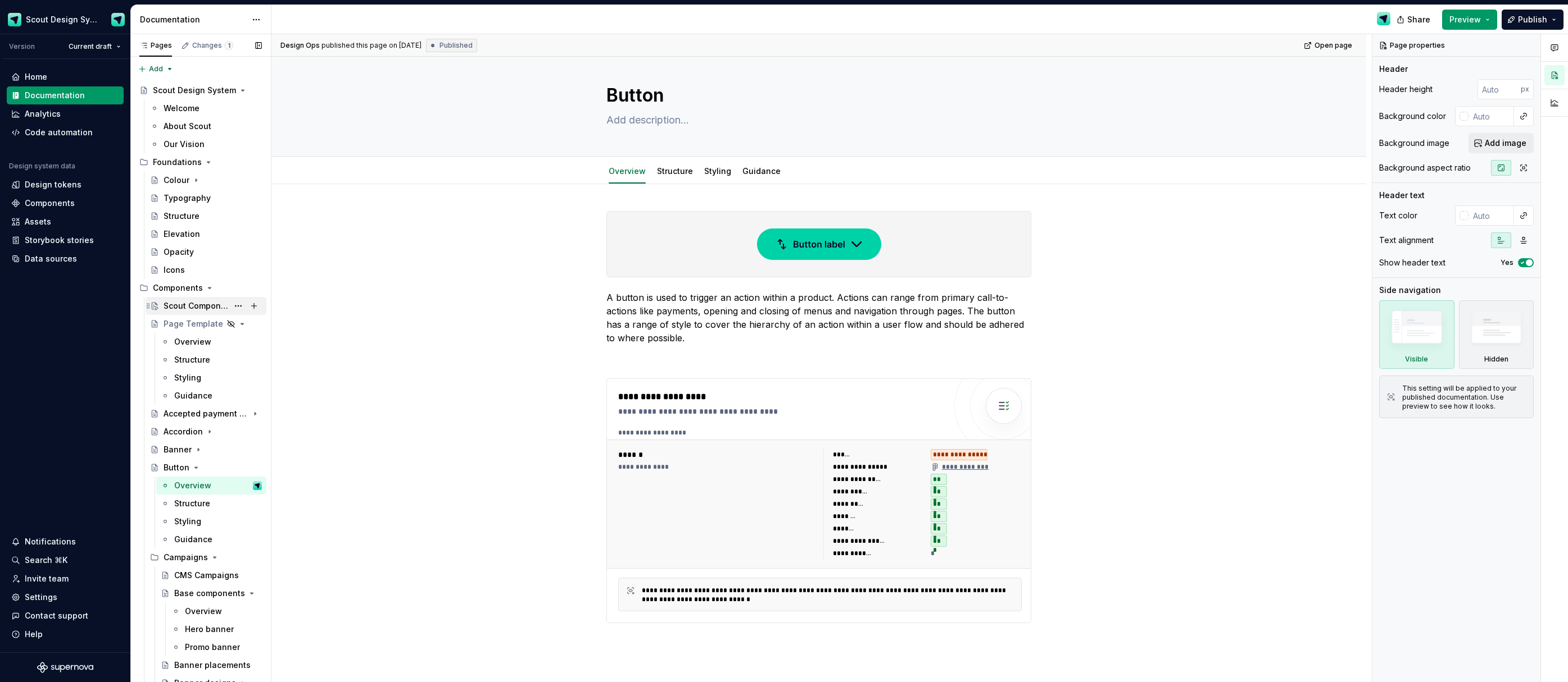
click at [192, 307] on div "Scout Components Overview" at bounding box center [195, 306] width 64 height 12
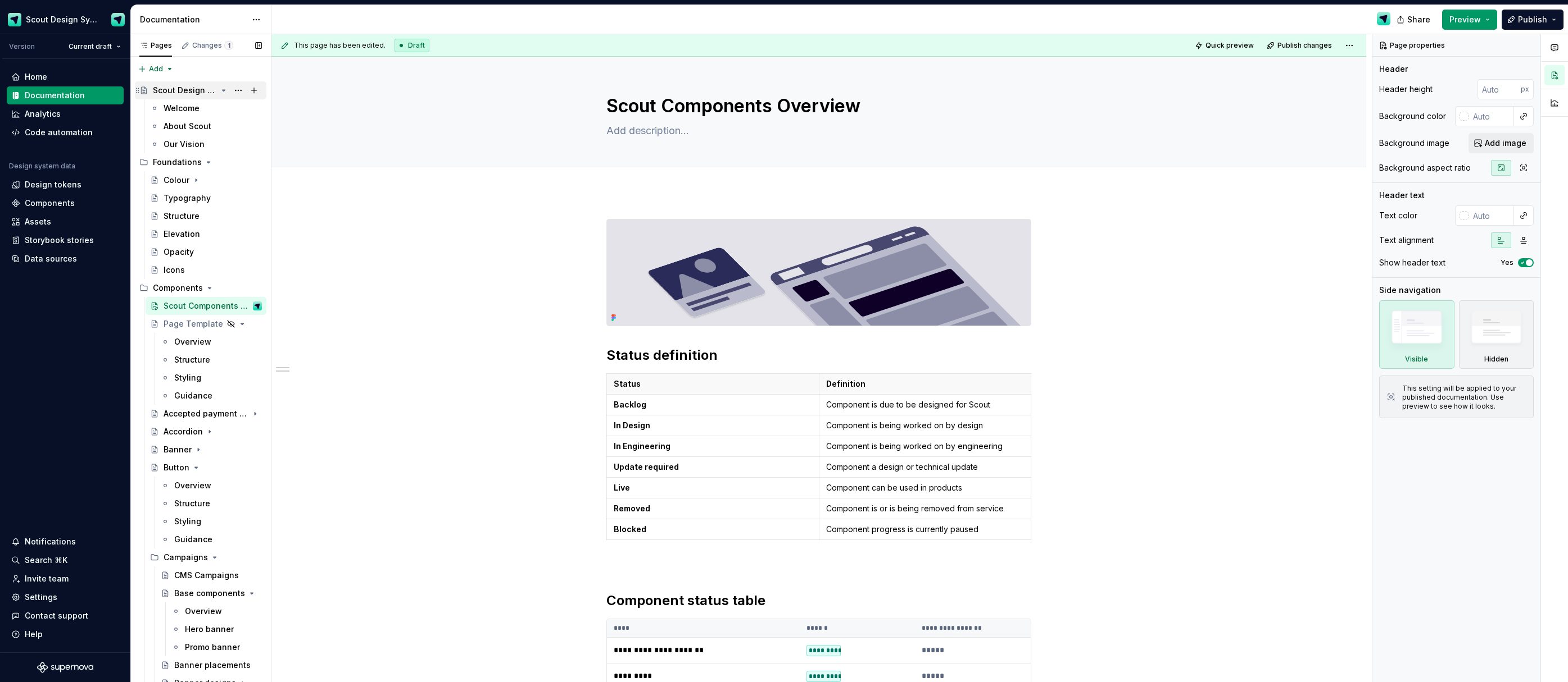
click at [201, 90] on div "Scout Design System" at bounding box center [185, 90] width 64 height 12
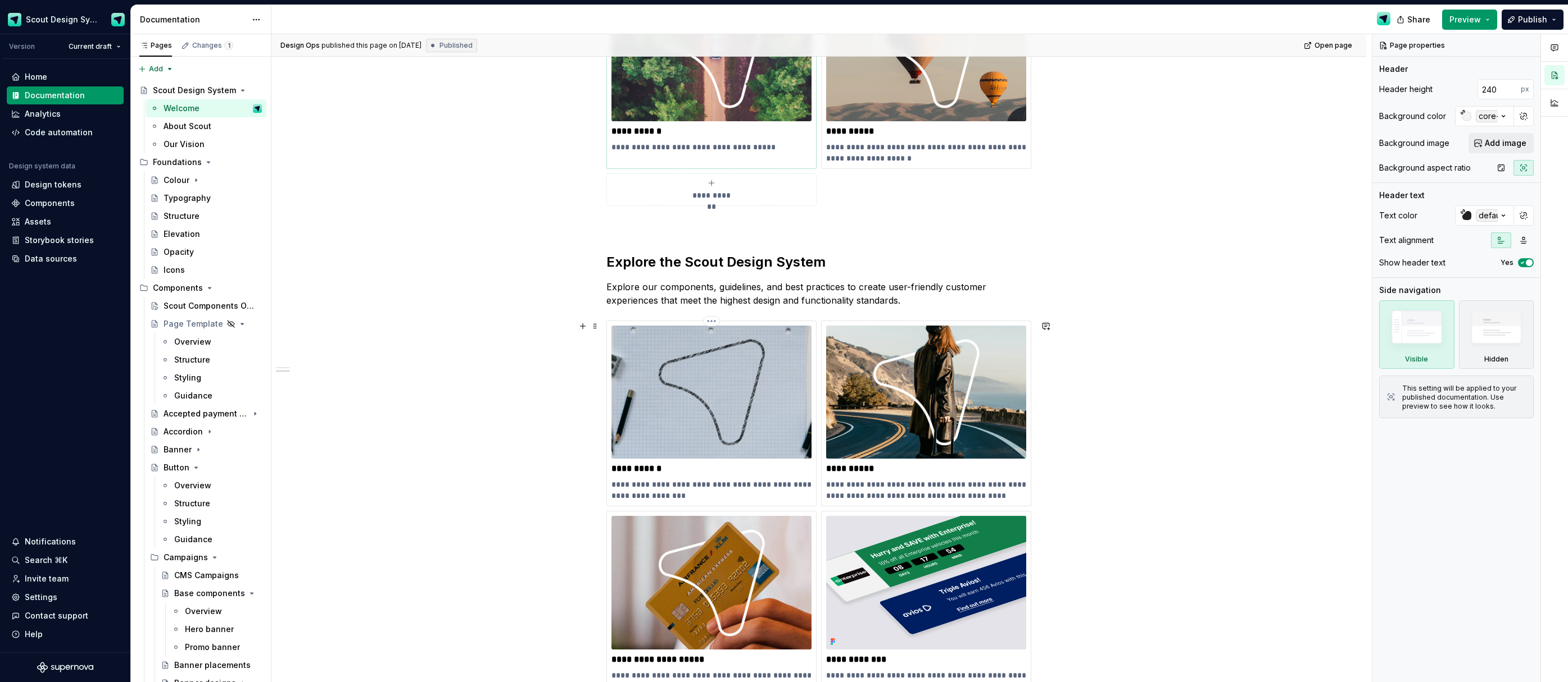
scroll to position [548, 0]
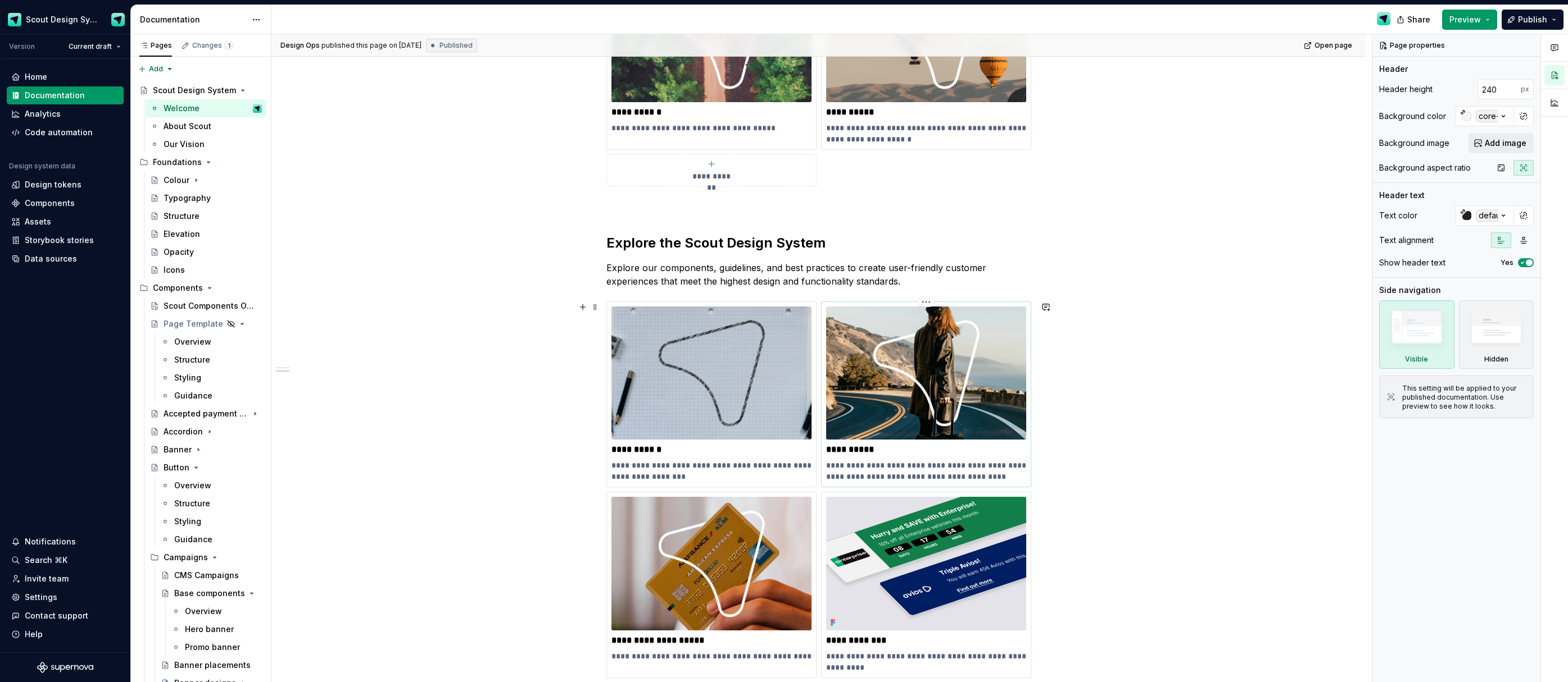
click at [943, 402] on img at bounding box center [925, 373] width 200 height 133
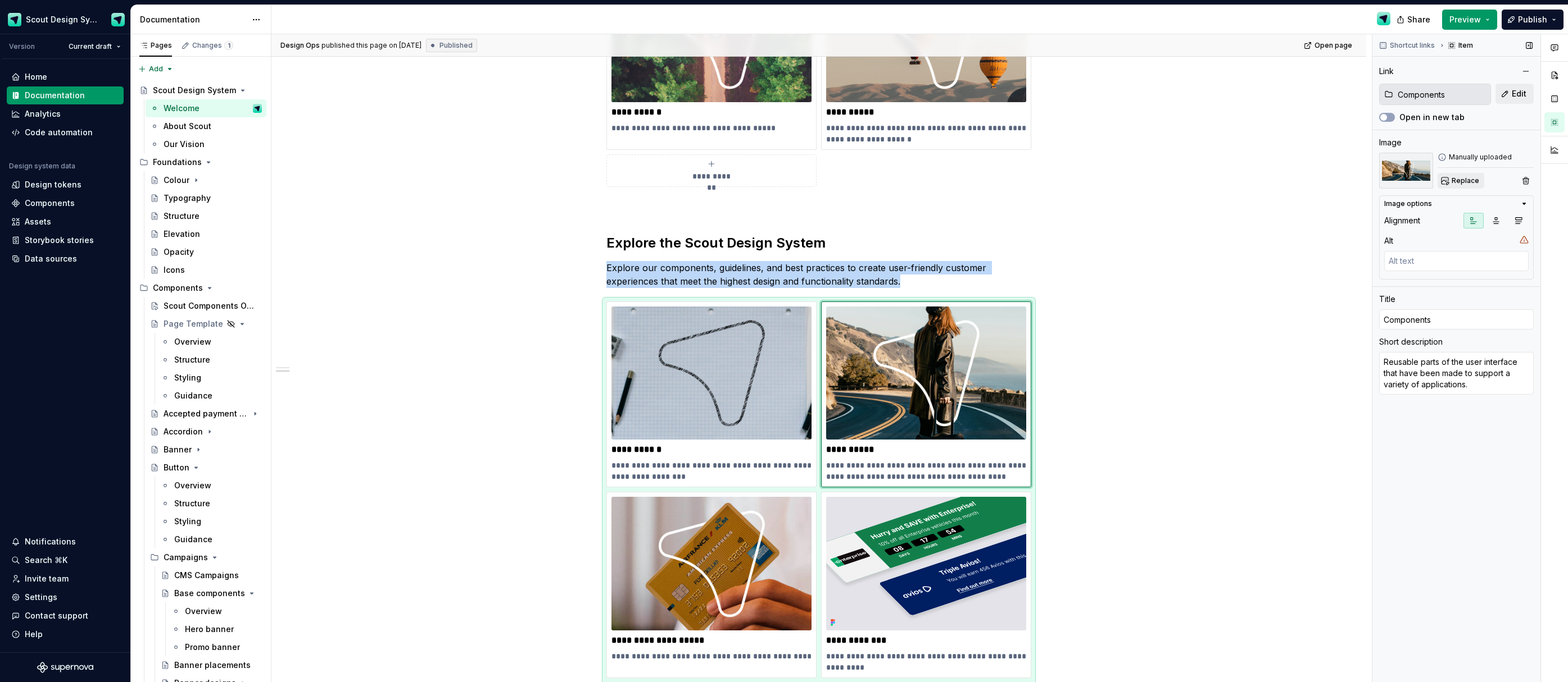
click at [1457, 179] on span "Replace" at bounding box center [1465, 181] width 27 height 9
type textarea "*"
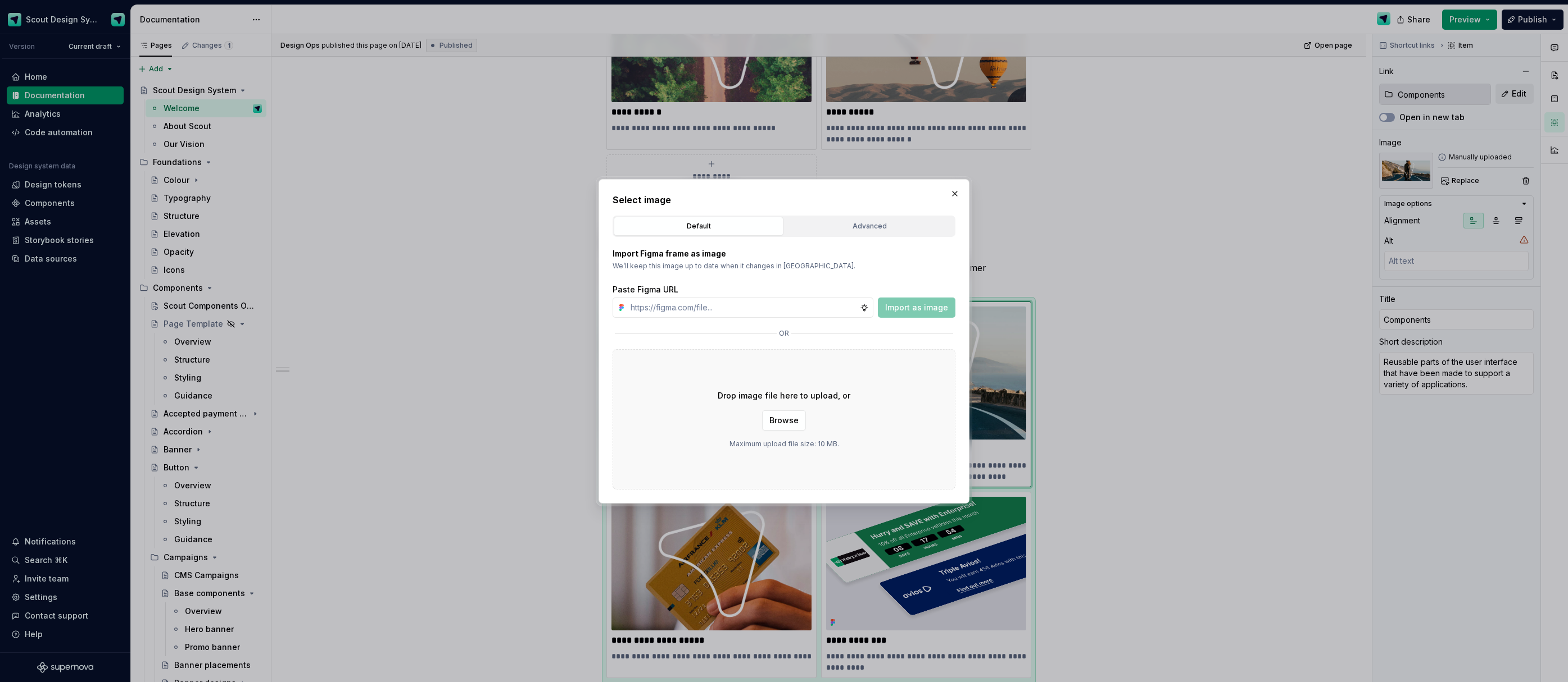
type input "Component Status"
type textarea "*"
paste input "https://www.figma.com/design/Ma4o8aUoC29DAP2Z0RSzwm/Scout-Design-System-Compone…"
type input "https://www.figma.com/design/Ma4o8aUoC29DAP2Z0RSzwm/Scout-Design-System-Compone…"
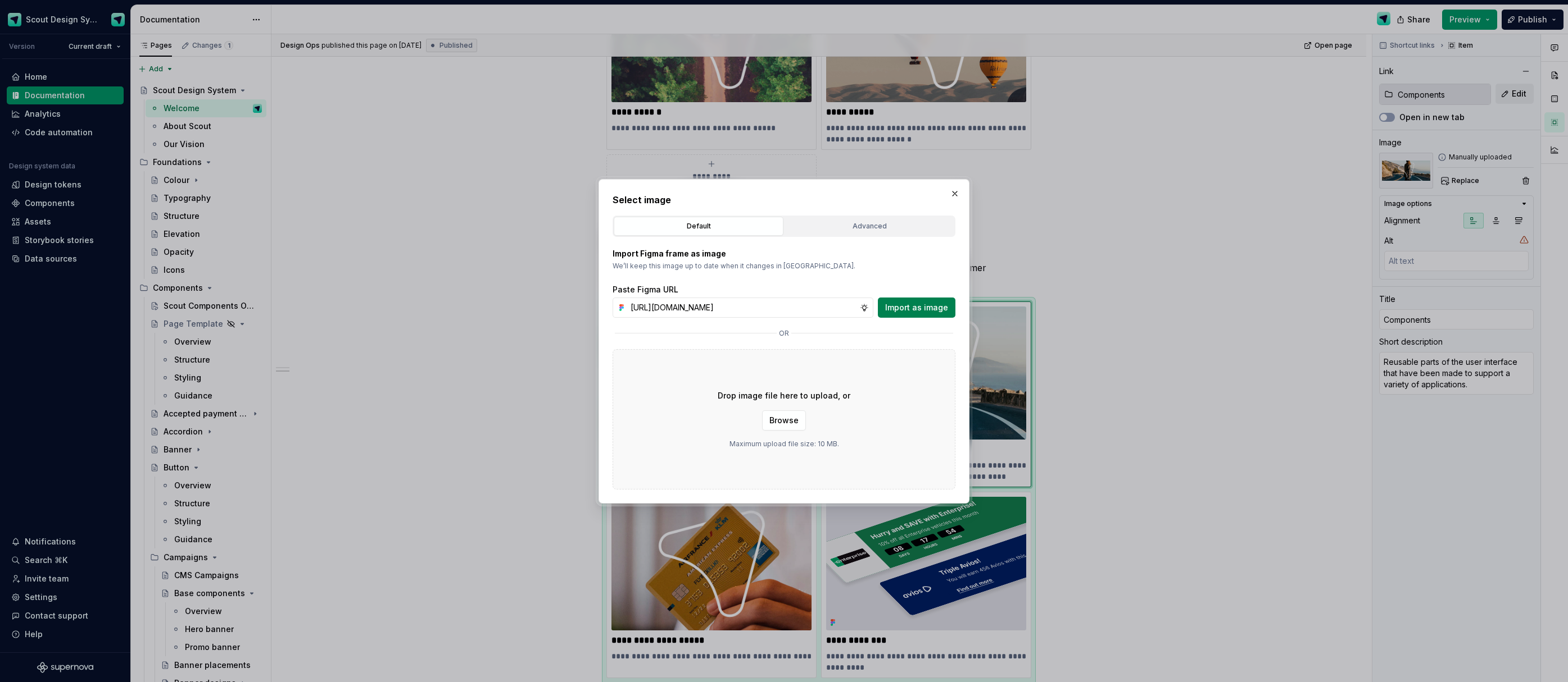
click at [894, 314] on button "Import as image" at bounding box center [916, 308] width 77 height 20
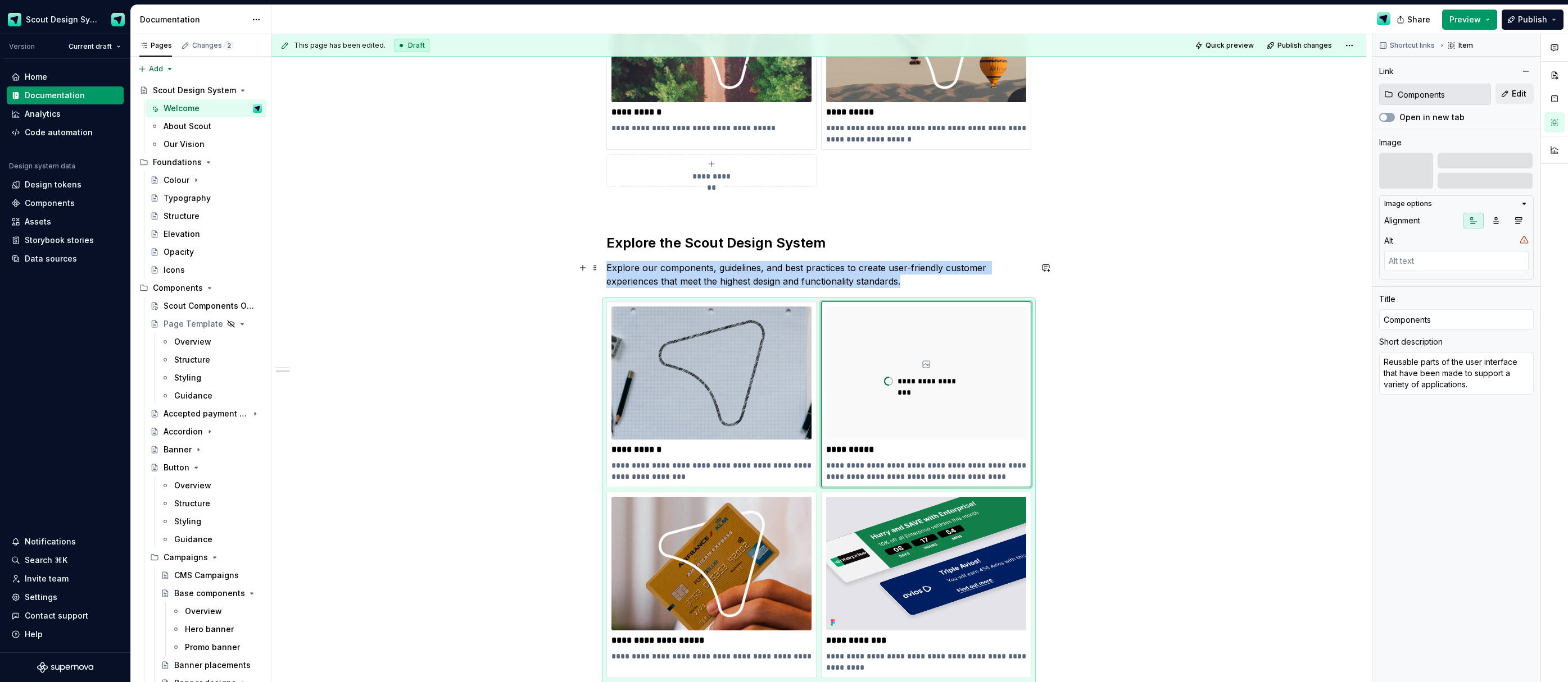
scroll to position [597, 0]
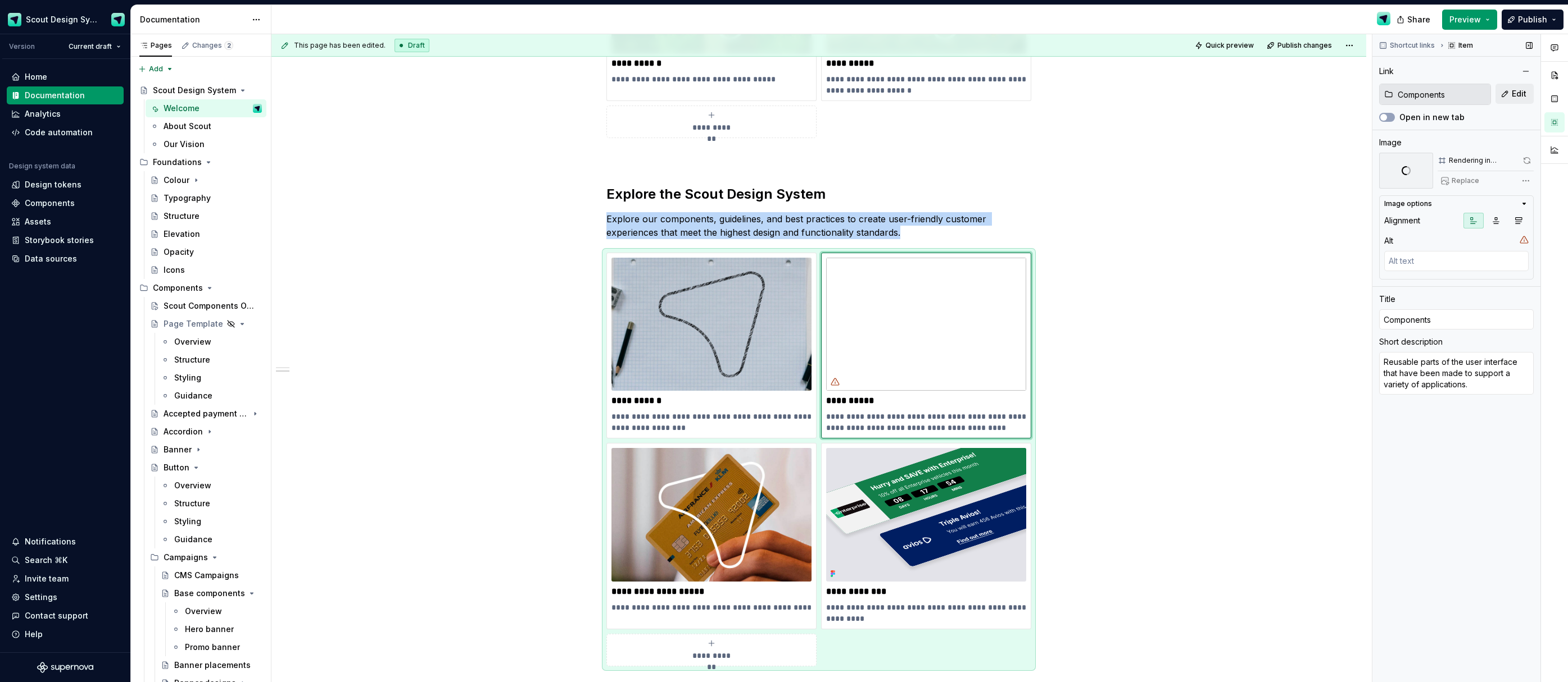
click at [1525, 182] on div "Comments Open comments No comments yet Select ‘Comment’ from the block context …" at bounding box center [1470, 358] width 195 height 649
click at [1477, 242] on div "Image format ( )" at bounding box center [1455, 244] width 152 height 18
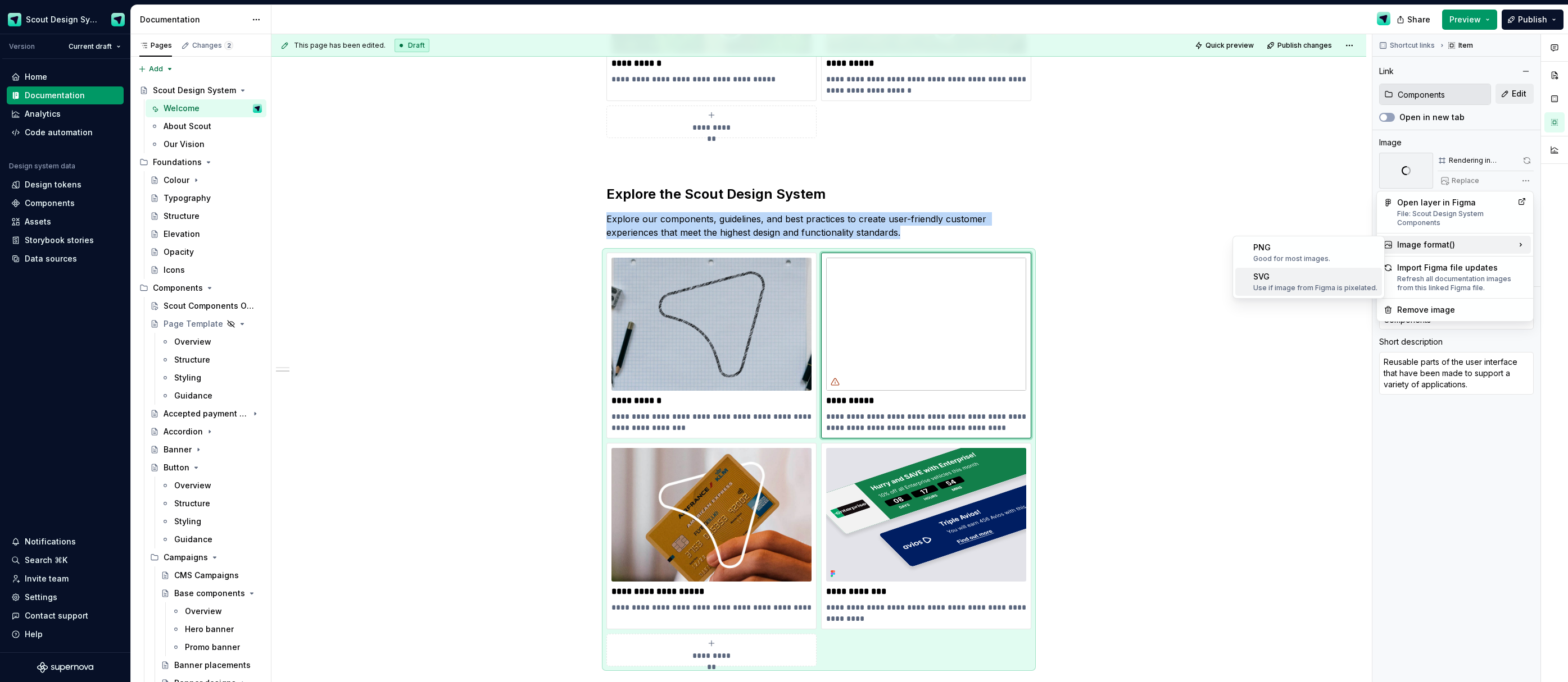
click at [1338, 284] on div "Use if image from Figma is pixelated." at bounding box center [1315, 288] width 124 height 9
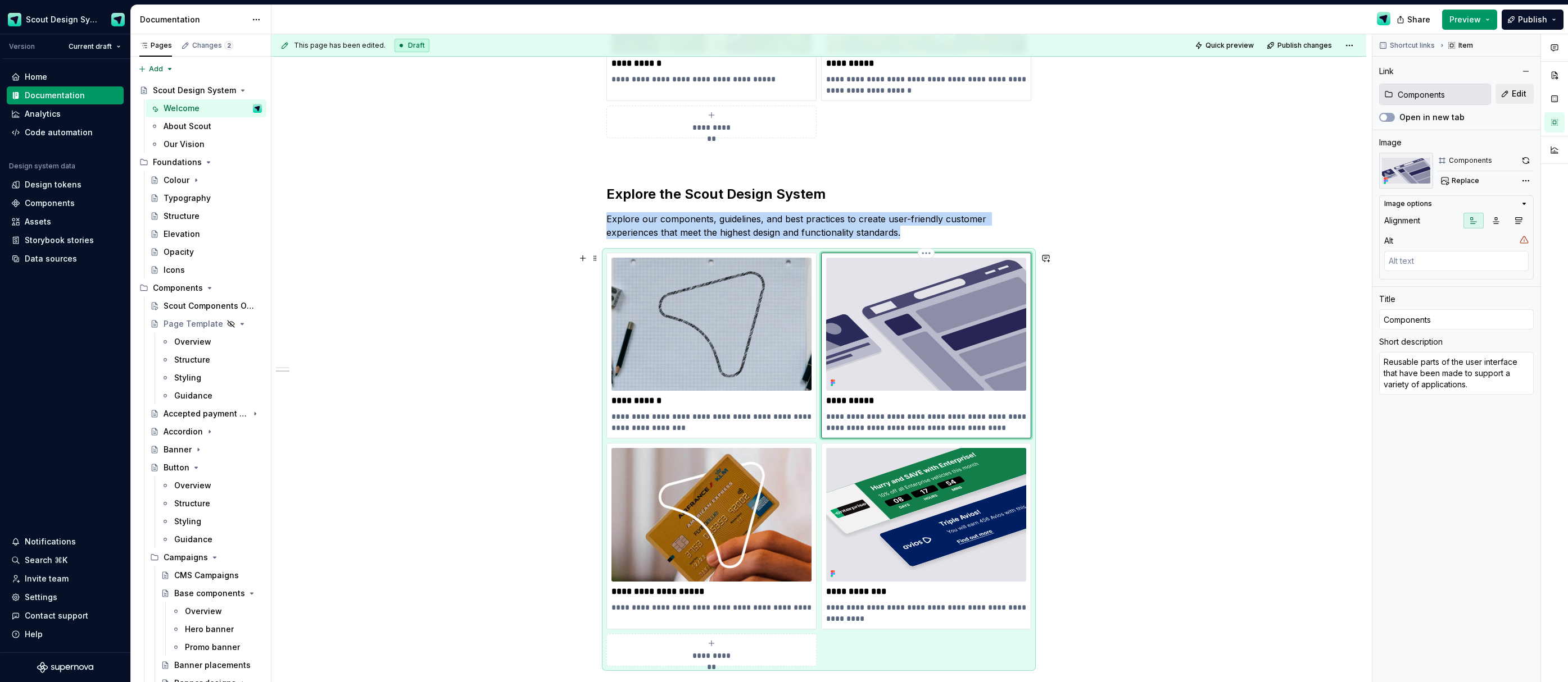
scroll to position [680, 0]
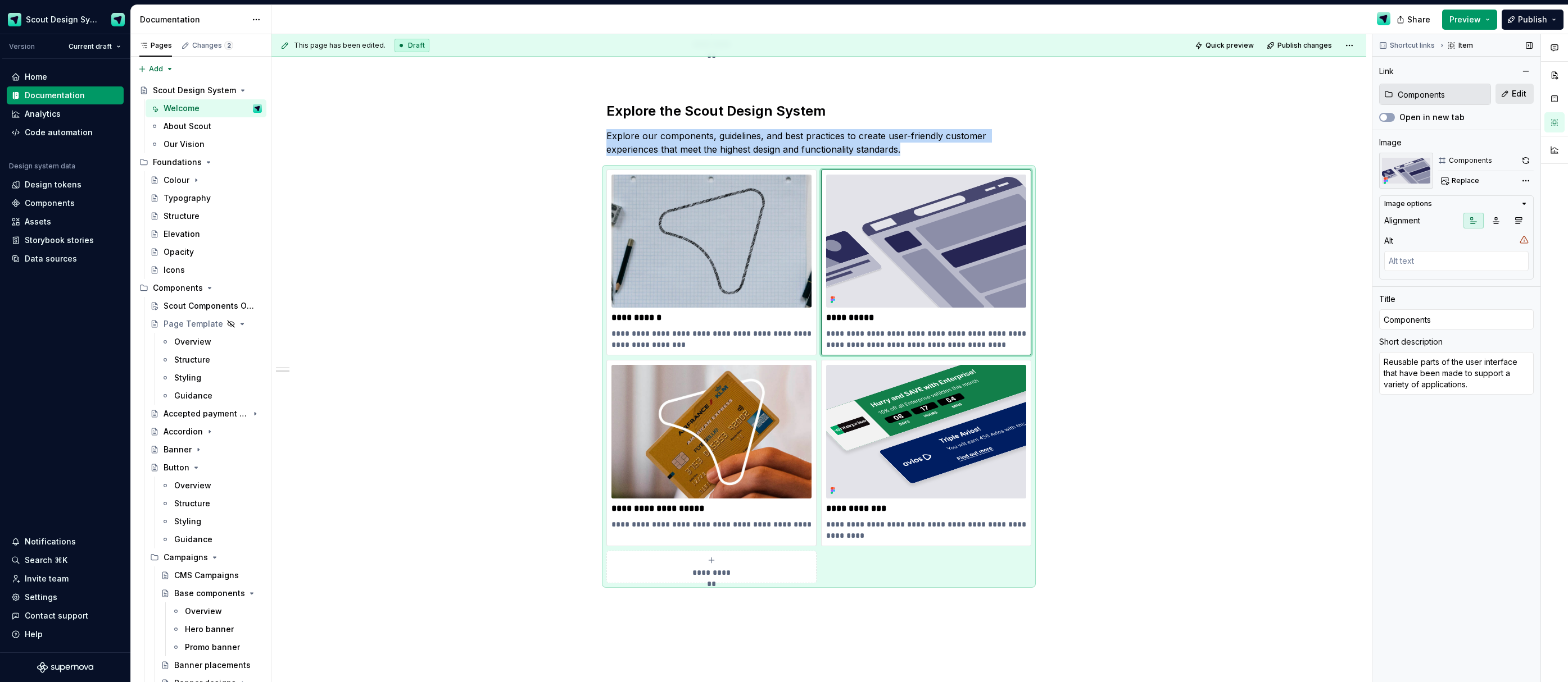
click at [1509, 97] on button "Edit" at bounding box center [1514, 94] width 38 height 20
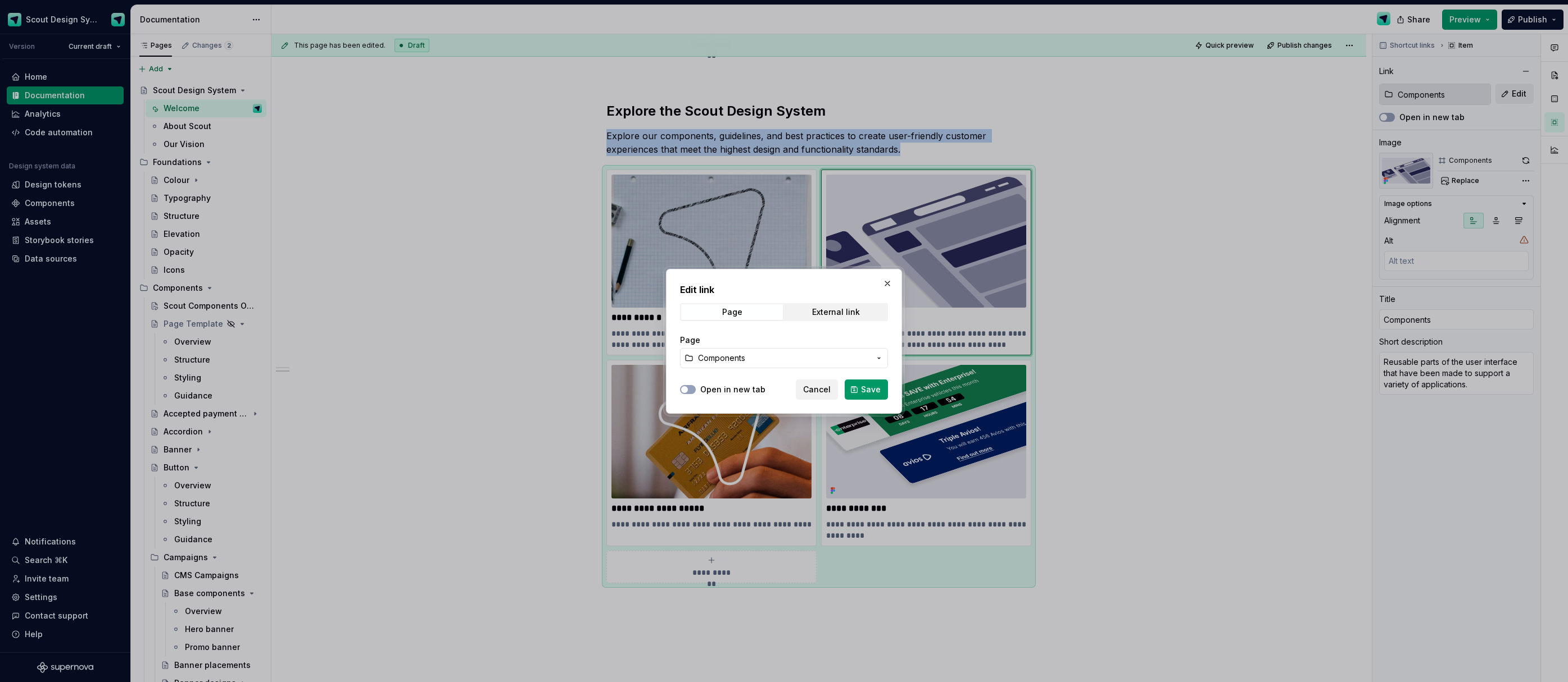
click at [773, 354] on span "Components" at bounding box center [784, 359] width 172 height 12
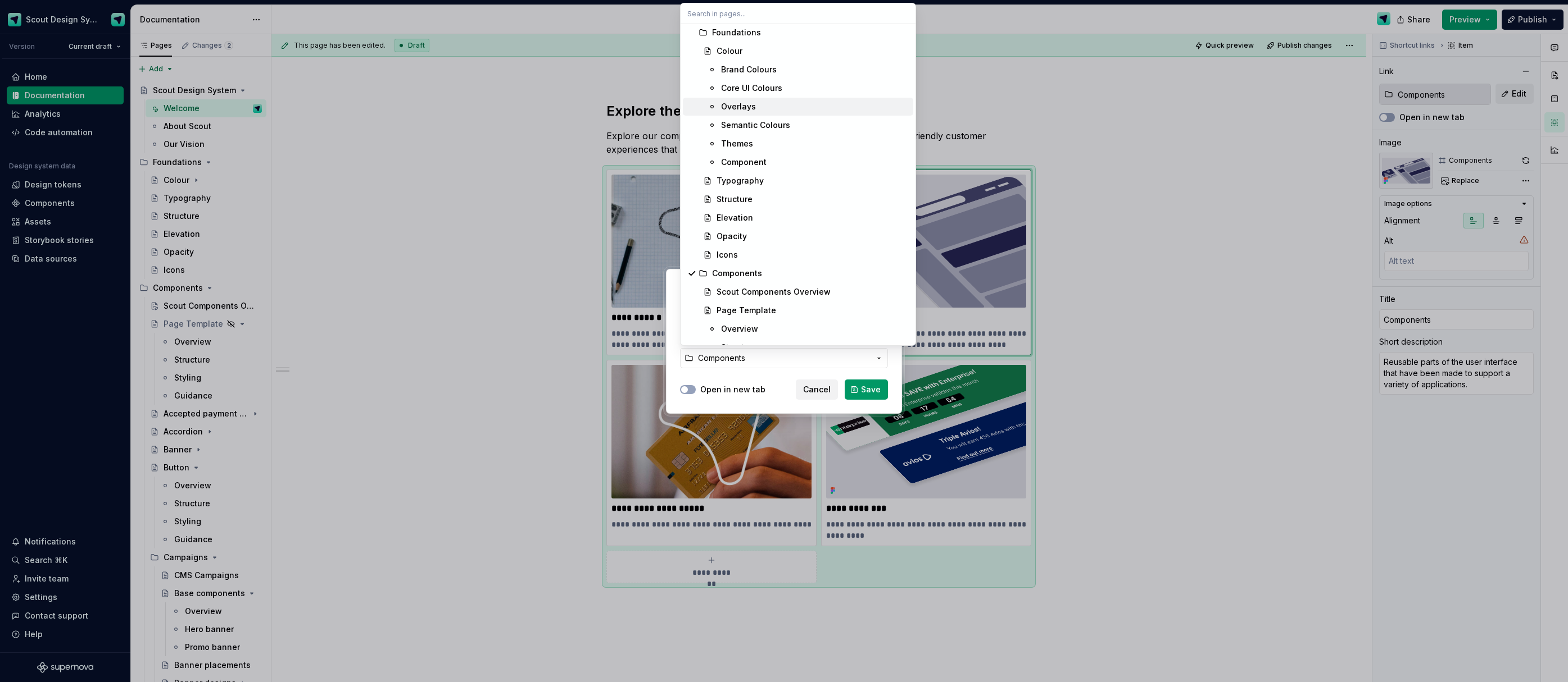
scroll to position [106, 0]
click at [755, 280] on div "Scout Components Overview" at bounding box center [774, 282] width 114 height 12
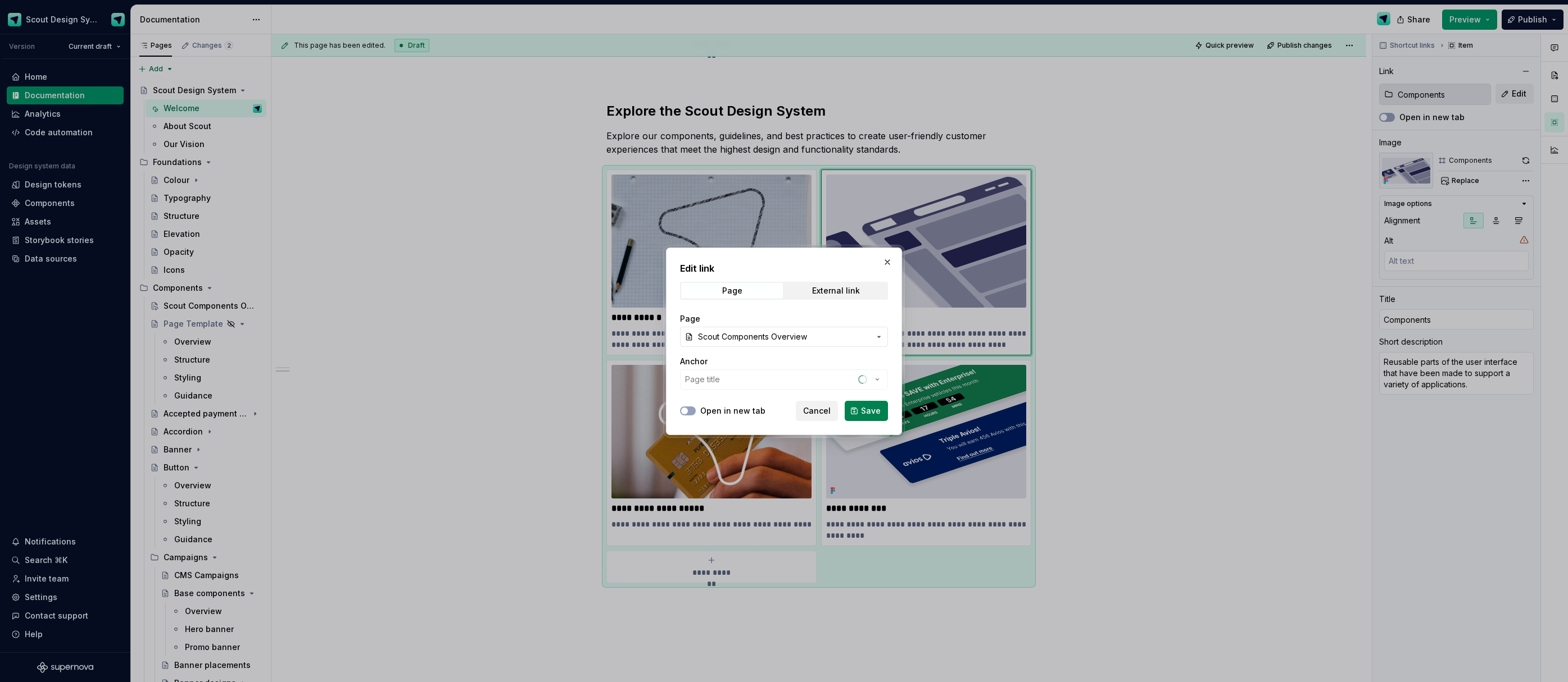
click at [871, 413] on span "Save" at bounding box center [870, 412] width 20 height 12
type textarea "*"
type input "Components / Scout Components Overview"
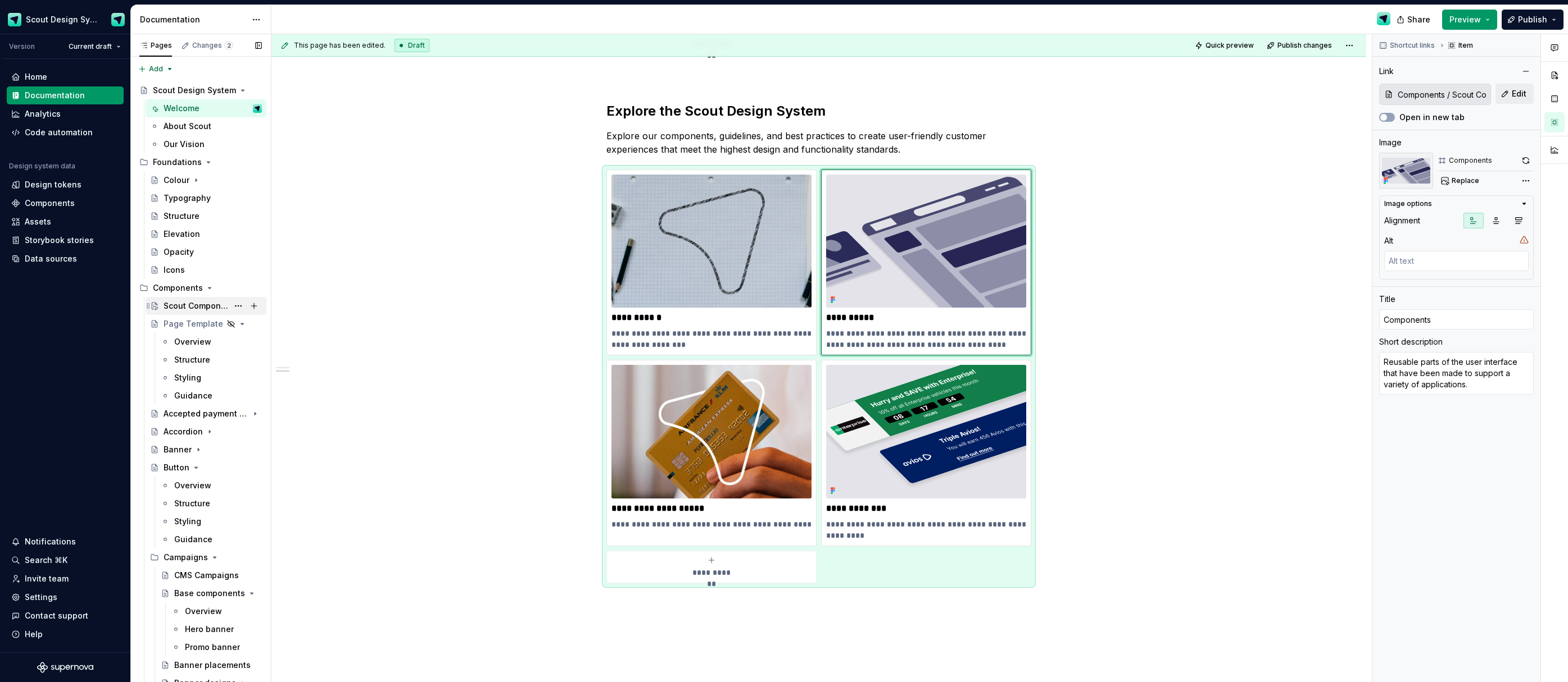
click at [198, 307] on div "Scout Components Overview" at bounding box center [195, 306] width 64 height 12
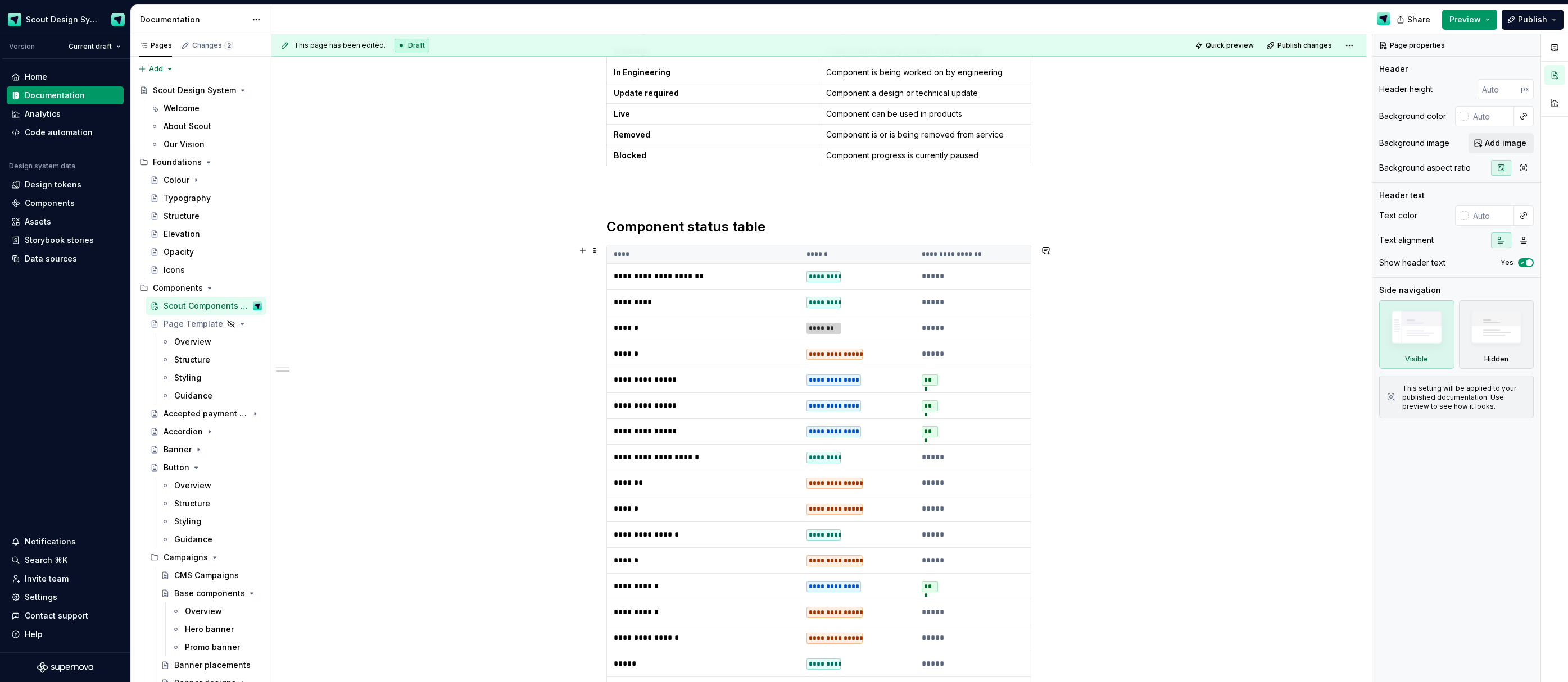
scroll to position [301, 0]
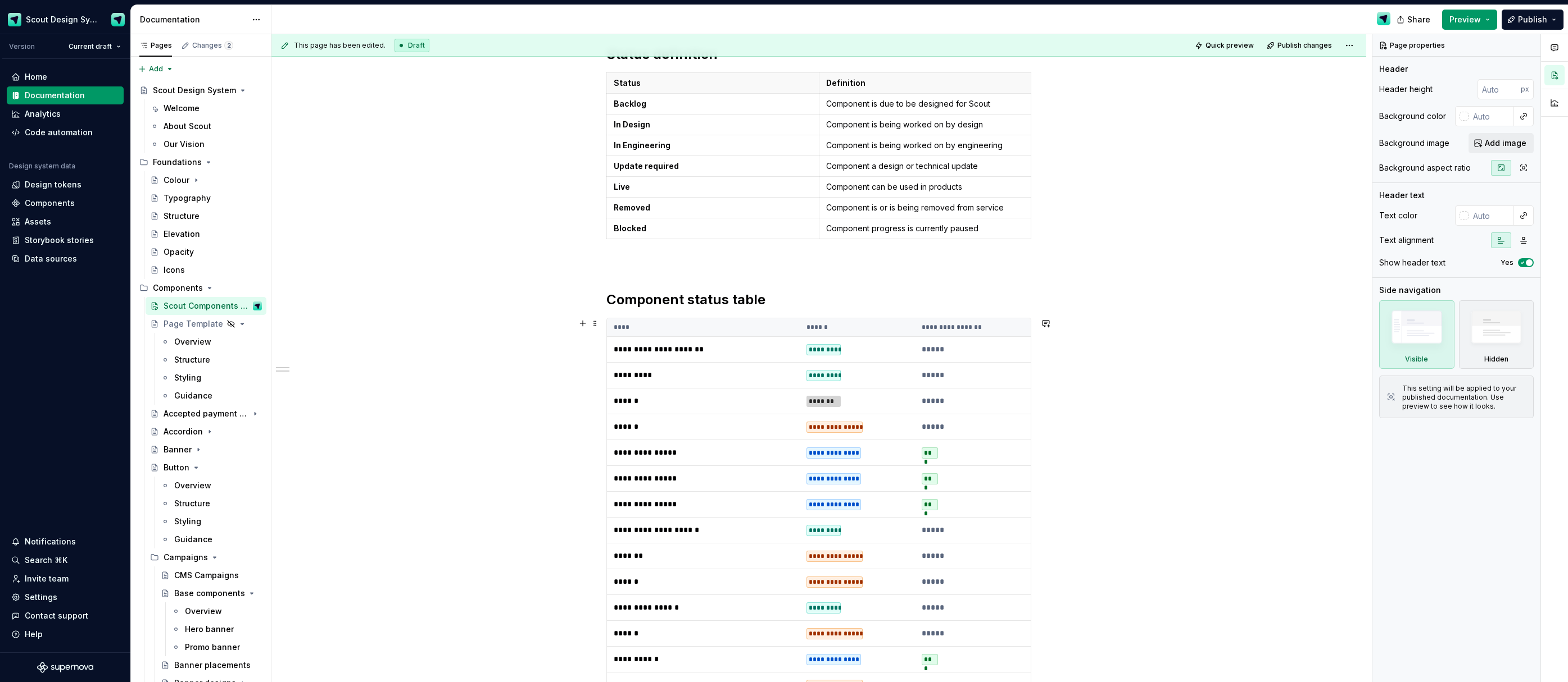
click at [880, 393] on td "*******" at bounding box center [857, 401] width 116 height 26
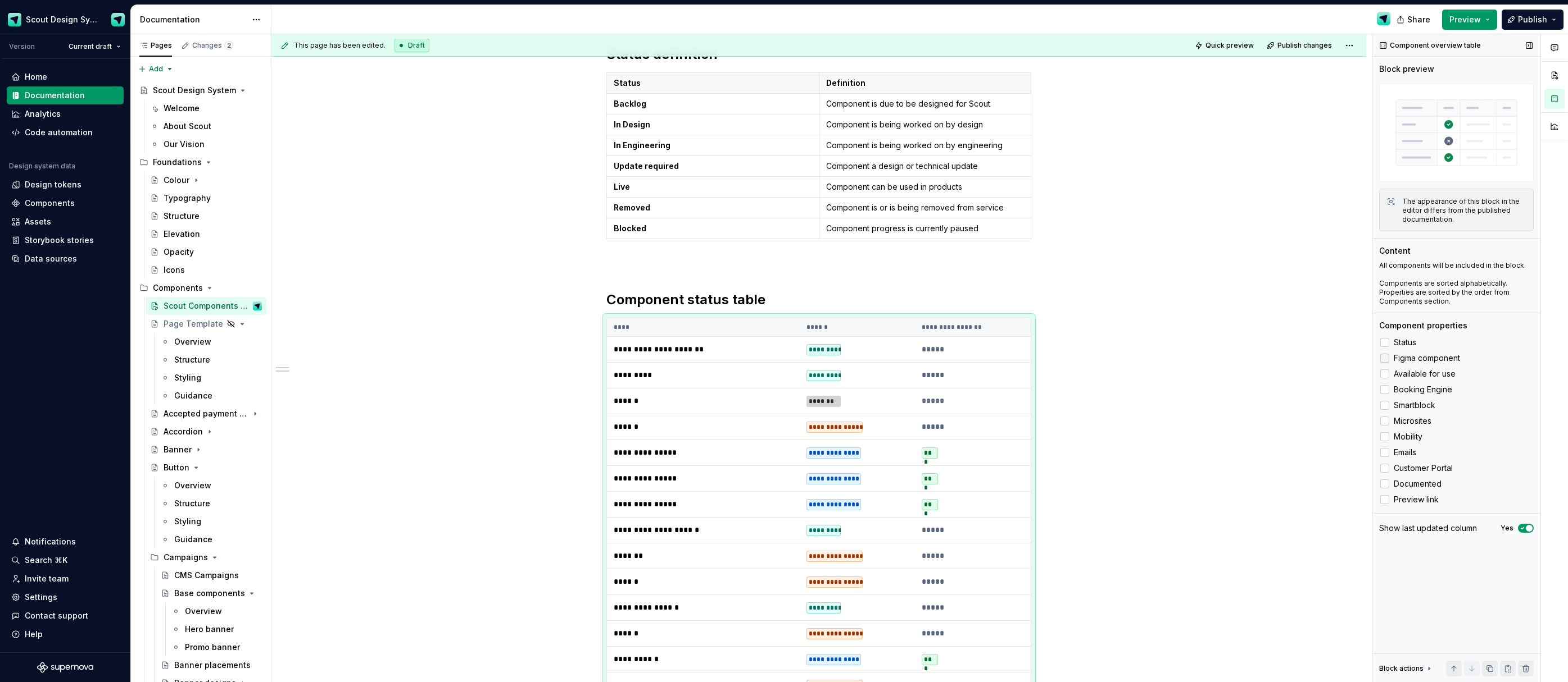
click at [1389, 358] on div at bounding box center [1384, 358] width 9 height 9
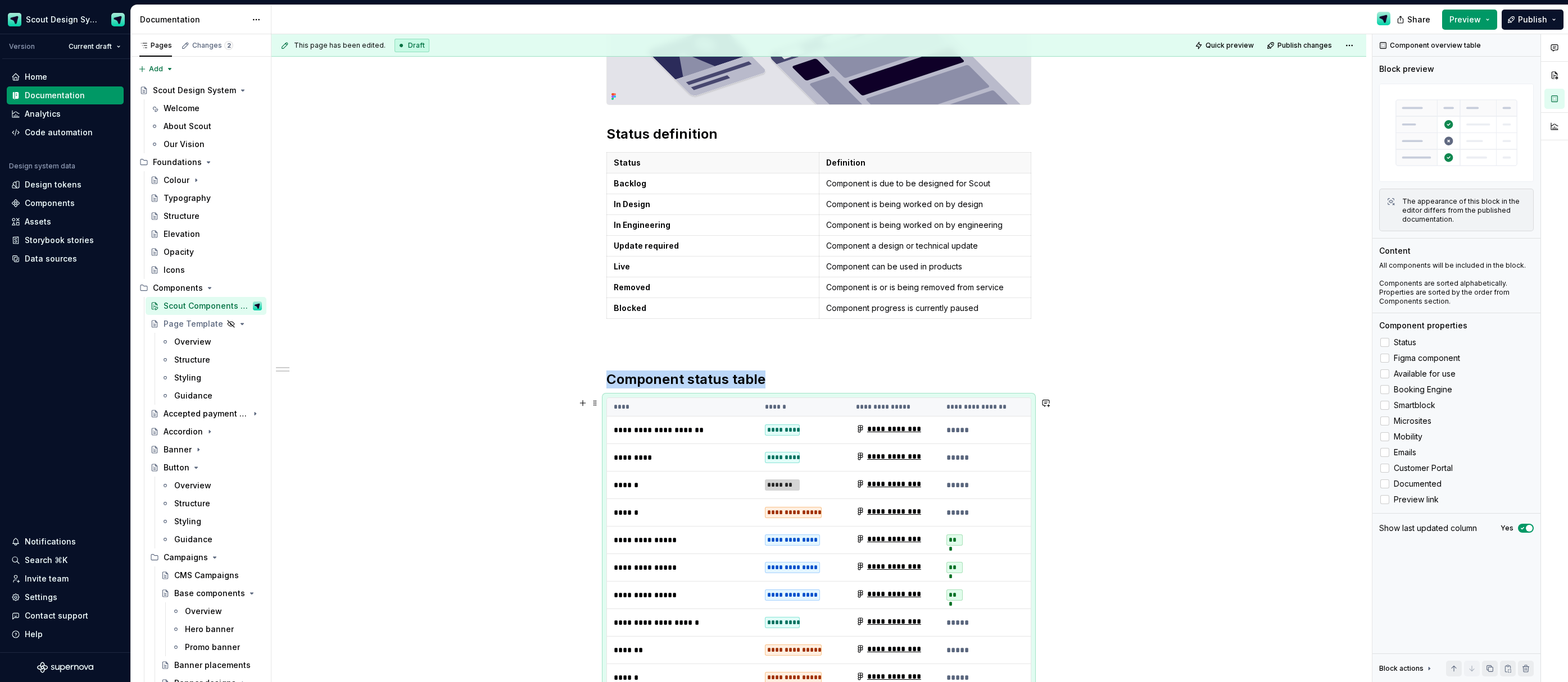
scroll to position [311, 0]
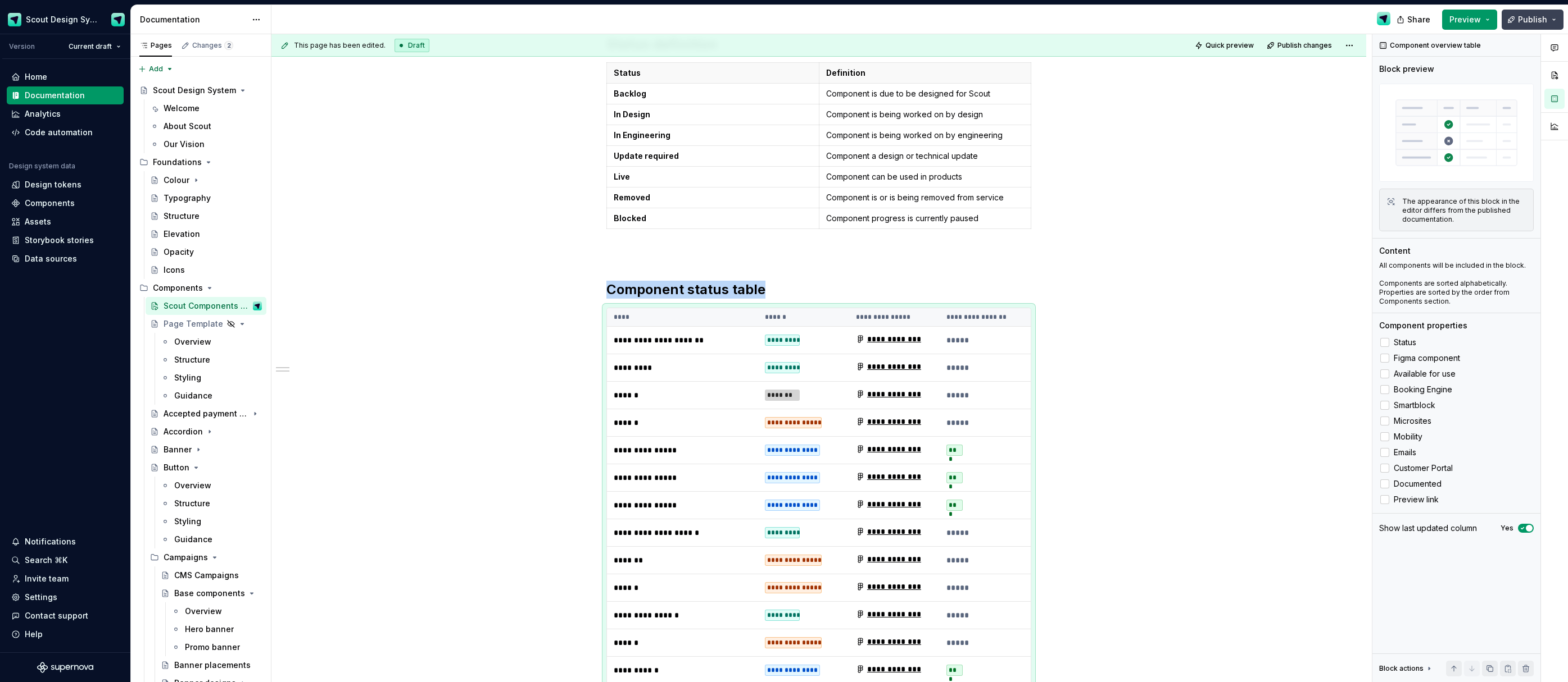
click at [1535, 19] on span "Publish" at bounding box center [1532, 20] width 29 height 12
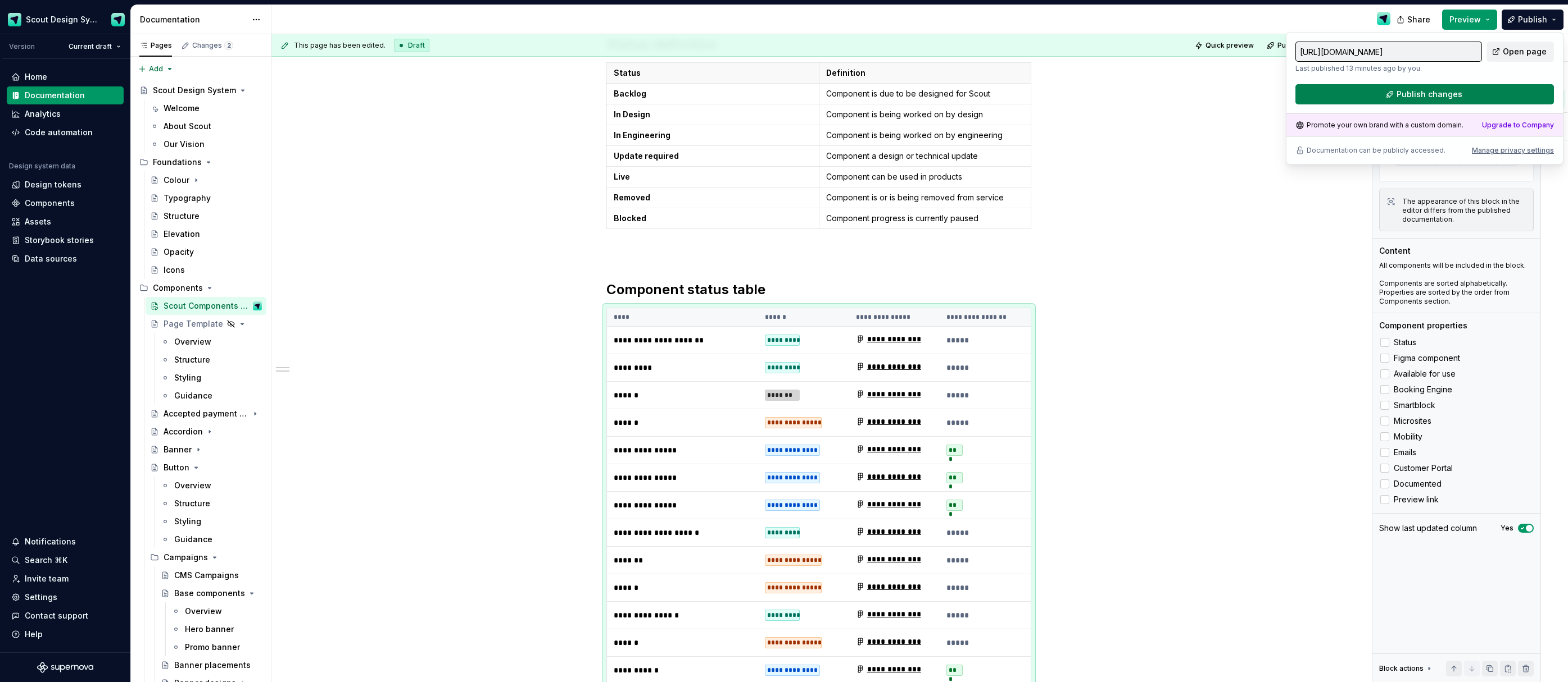
click at [1465, 92] on button "Publish changes" at bounding box center [1424, 94] width 258 height 20
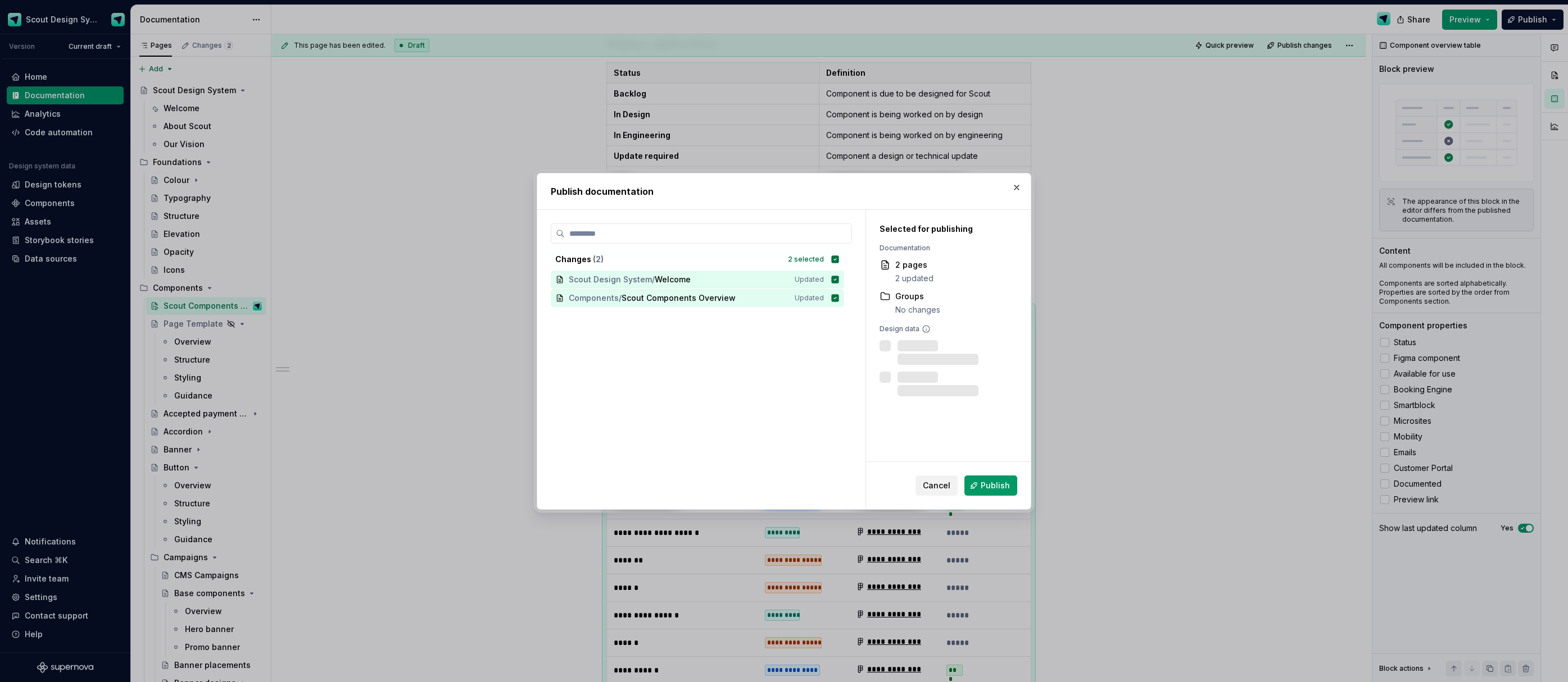
click at [999, 487] on span "Publish" at bounding box center [995, 486] width 29 height 12
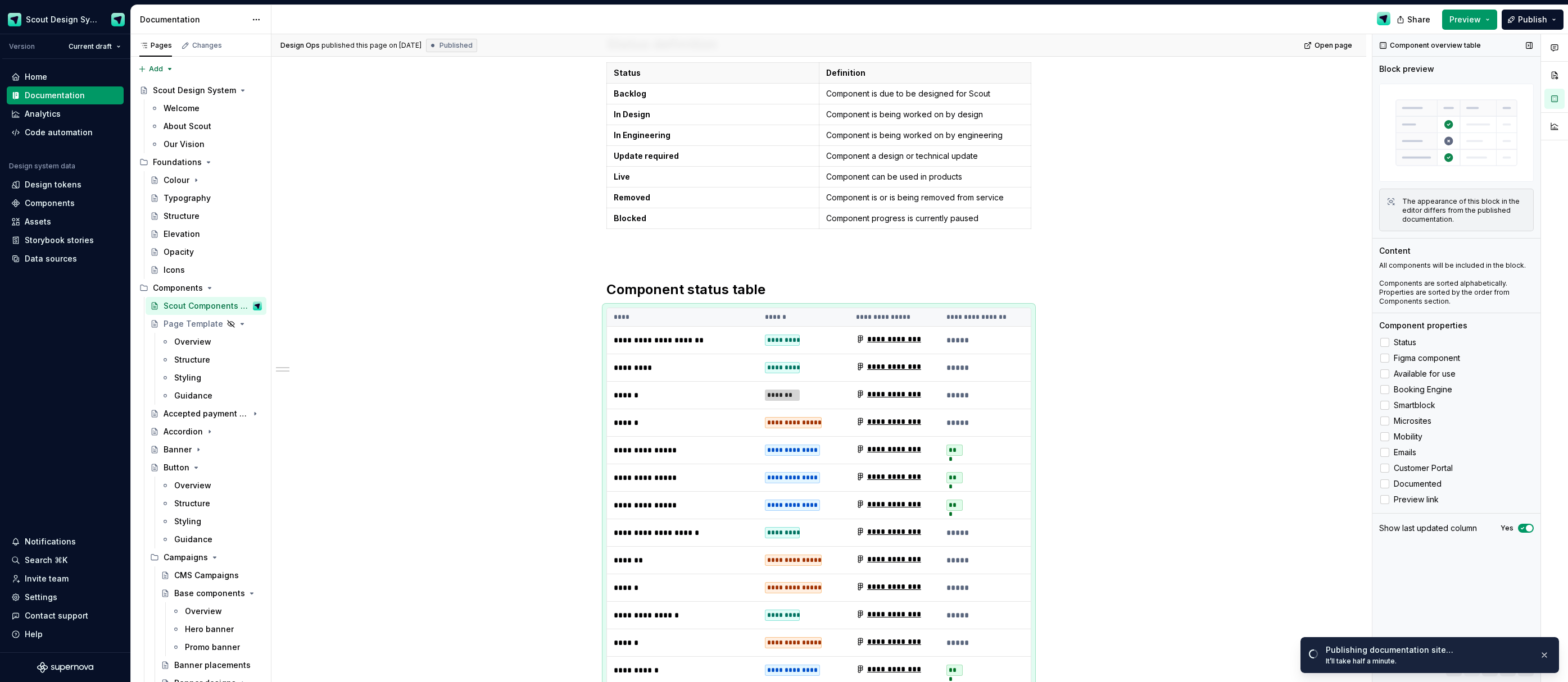
click at [1463, 532] on div "Show last updated column" at bounding box center [1428, 529] width 98 height 12
click at [1522, 527] on icon "button" at bounding box center [1522, 528] width 9 height 7
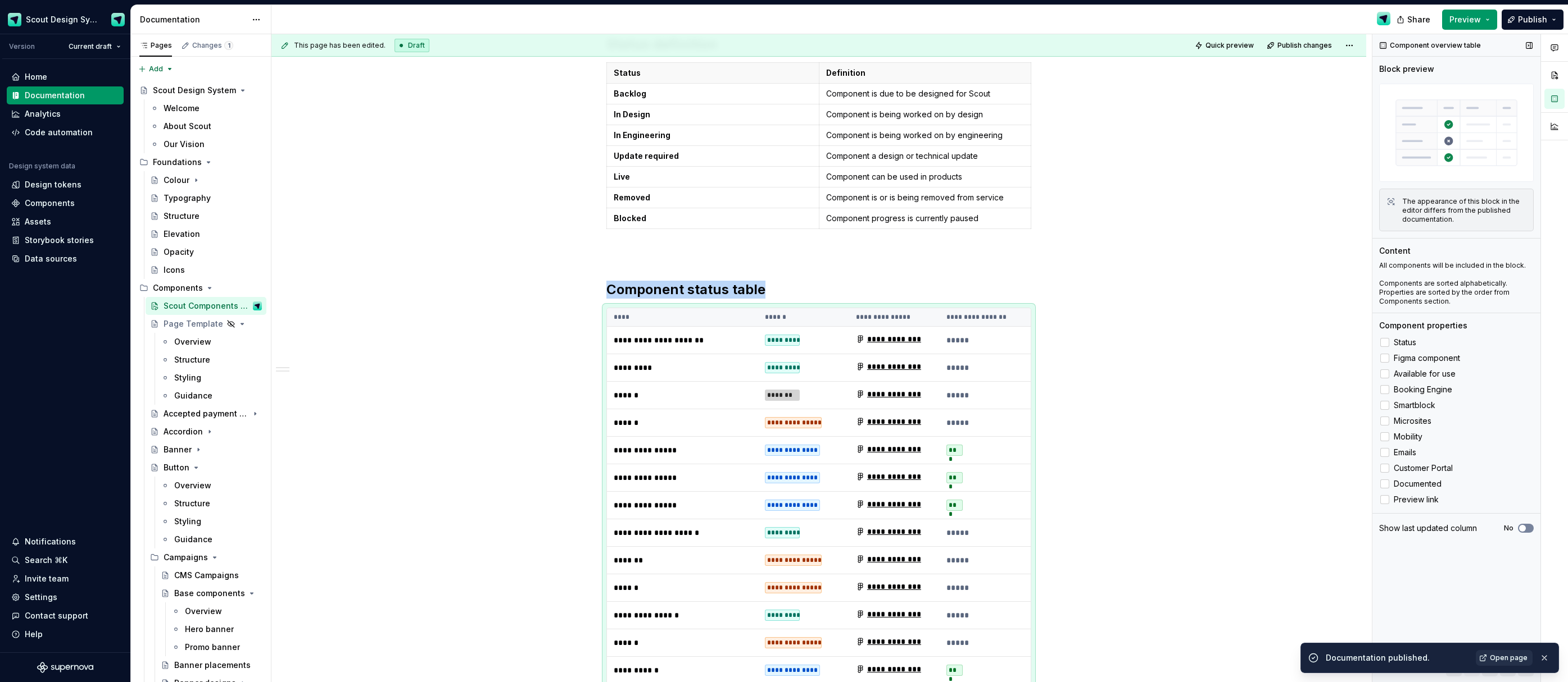
scroll to position [584, 0]
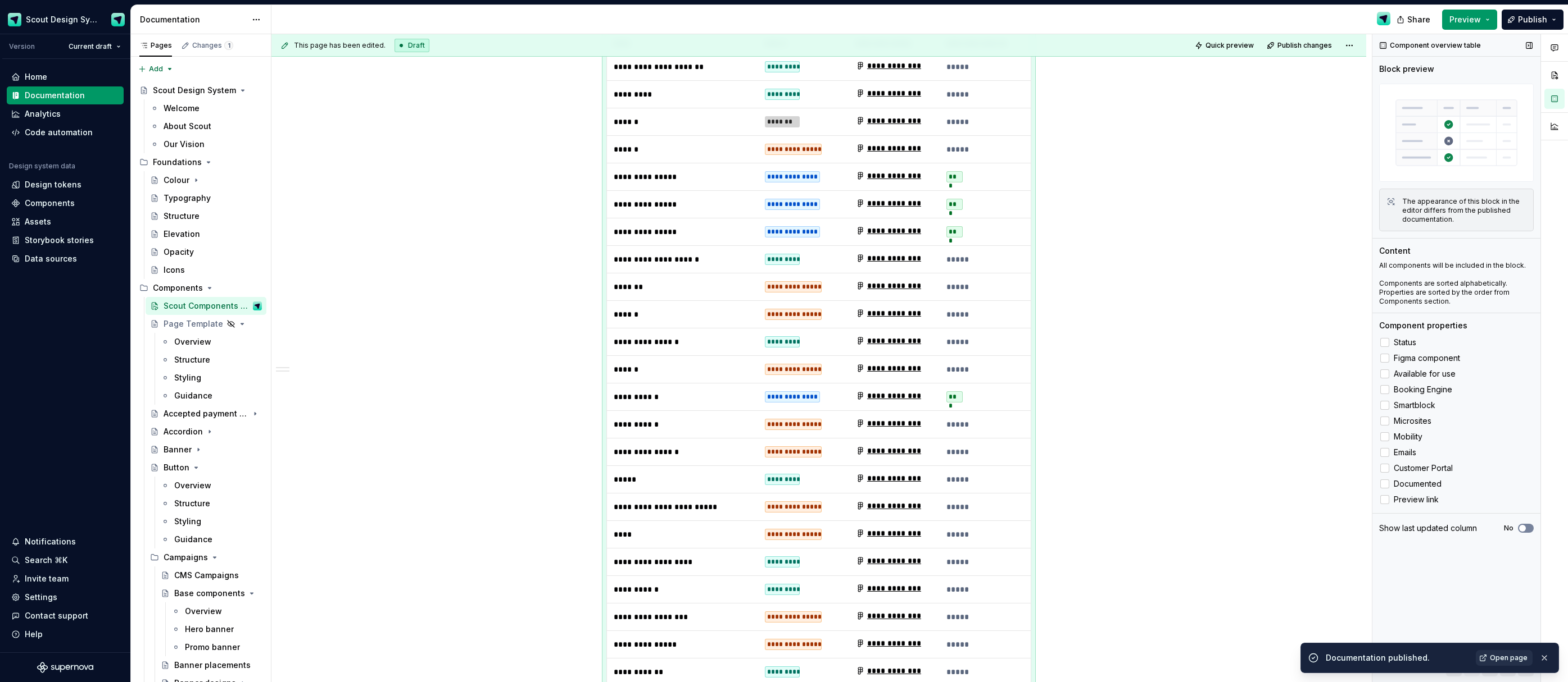
click at [1522, 528] on span "button" at bounding box center [1522, 528] width 7 height 7
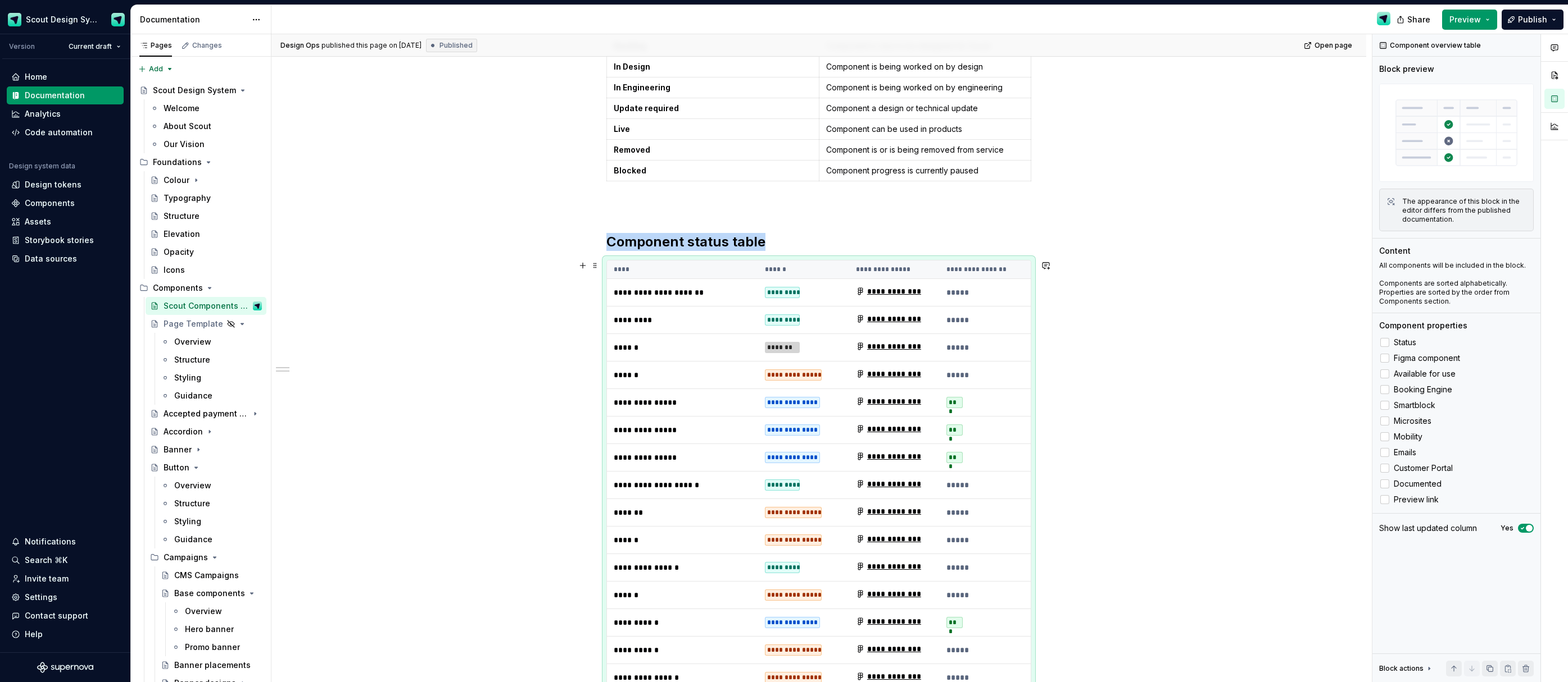
scroll to position [317, 0]
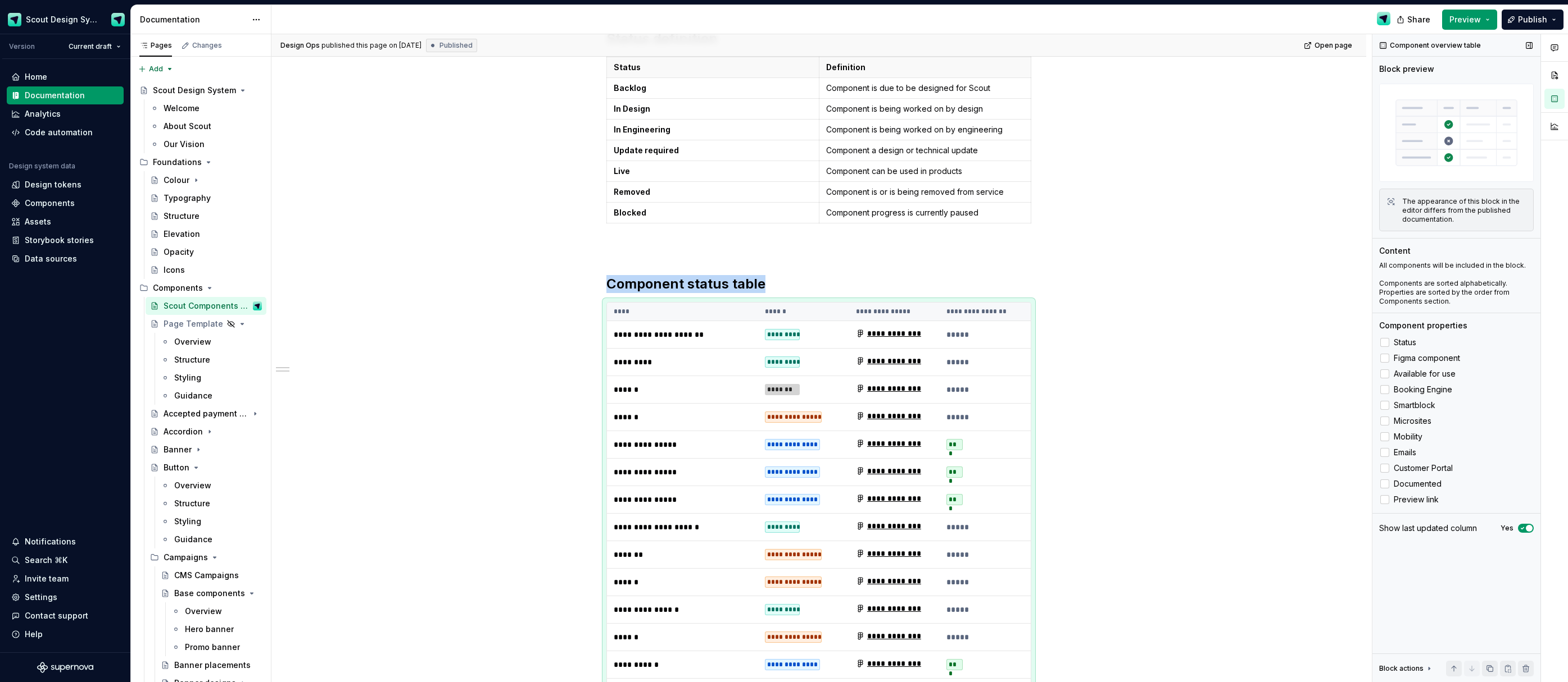
click at [1525, 532] on icon "button" at bounding box center [1522, 528] width 9 height 7
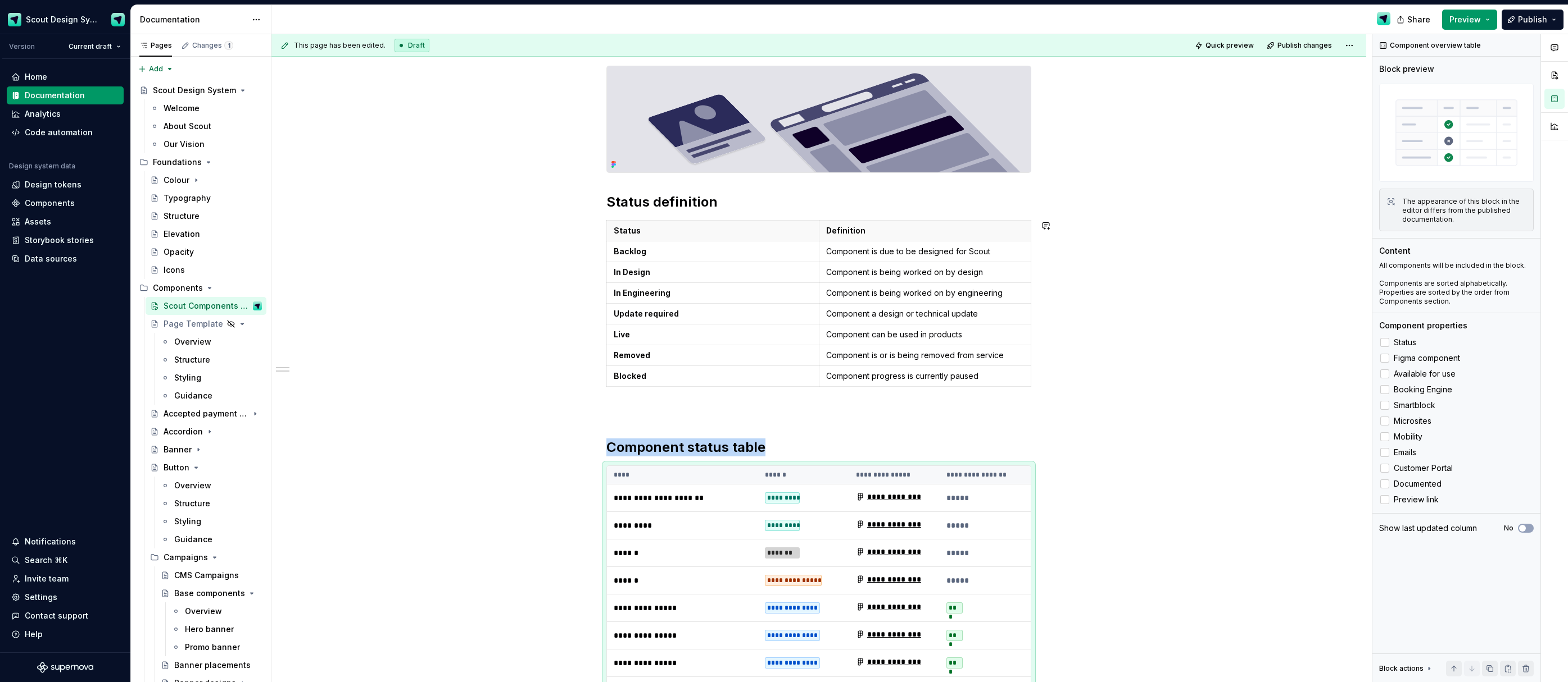
scroll to position [323, 0]
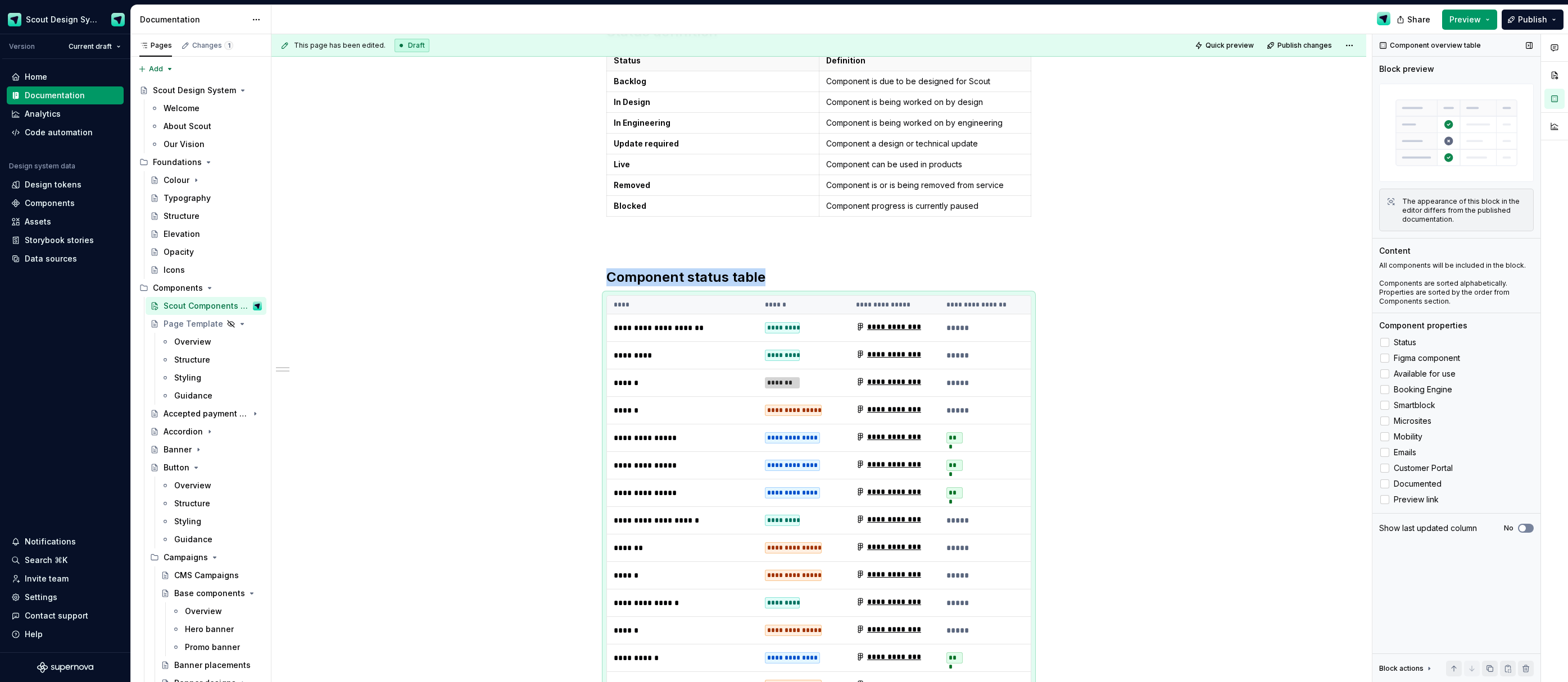
click at [1525, 529] on span "button" at bounding box center [1522, 528] width 7 height 7
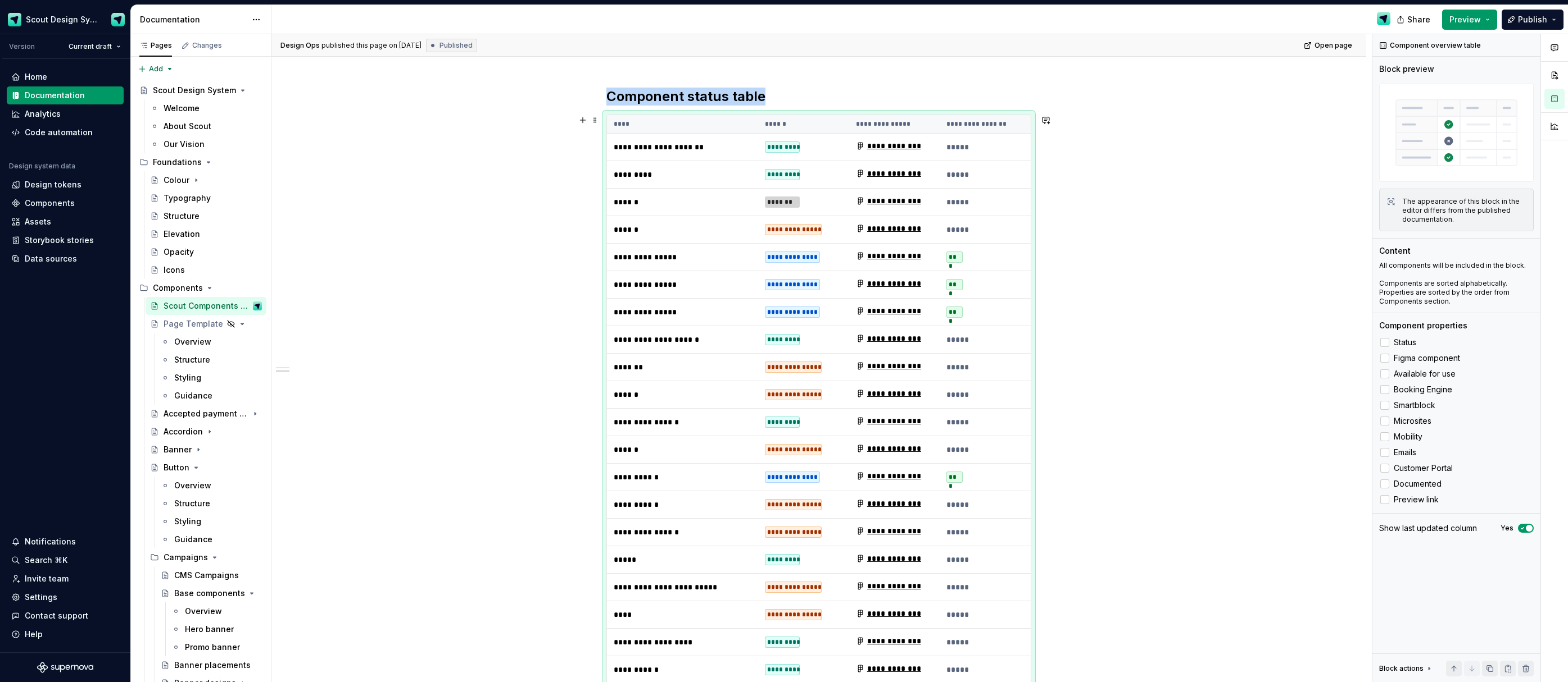
scroll to position [504, 0]
click at [47, 199] on div "Components" at bounding box center [49, 203] width 50 height 12
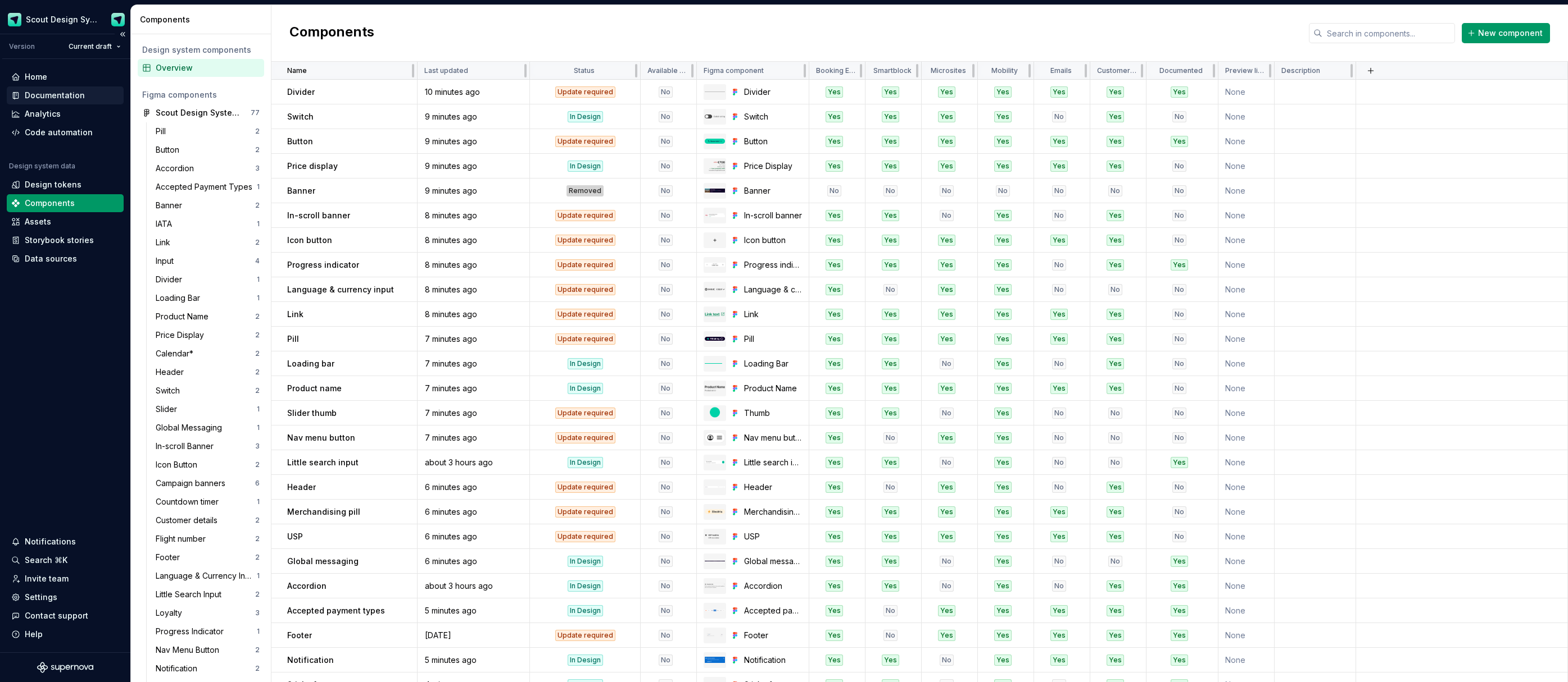
click at [44, 101] on div "Documentation" at bounding box center [65, 95] width 117 height 18
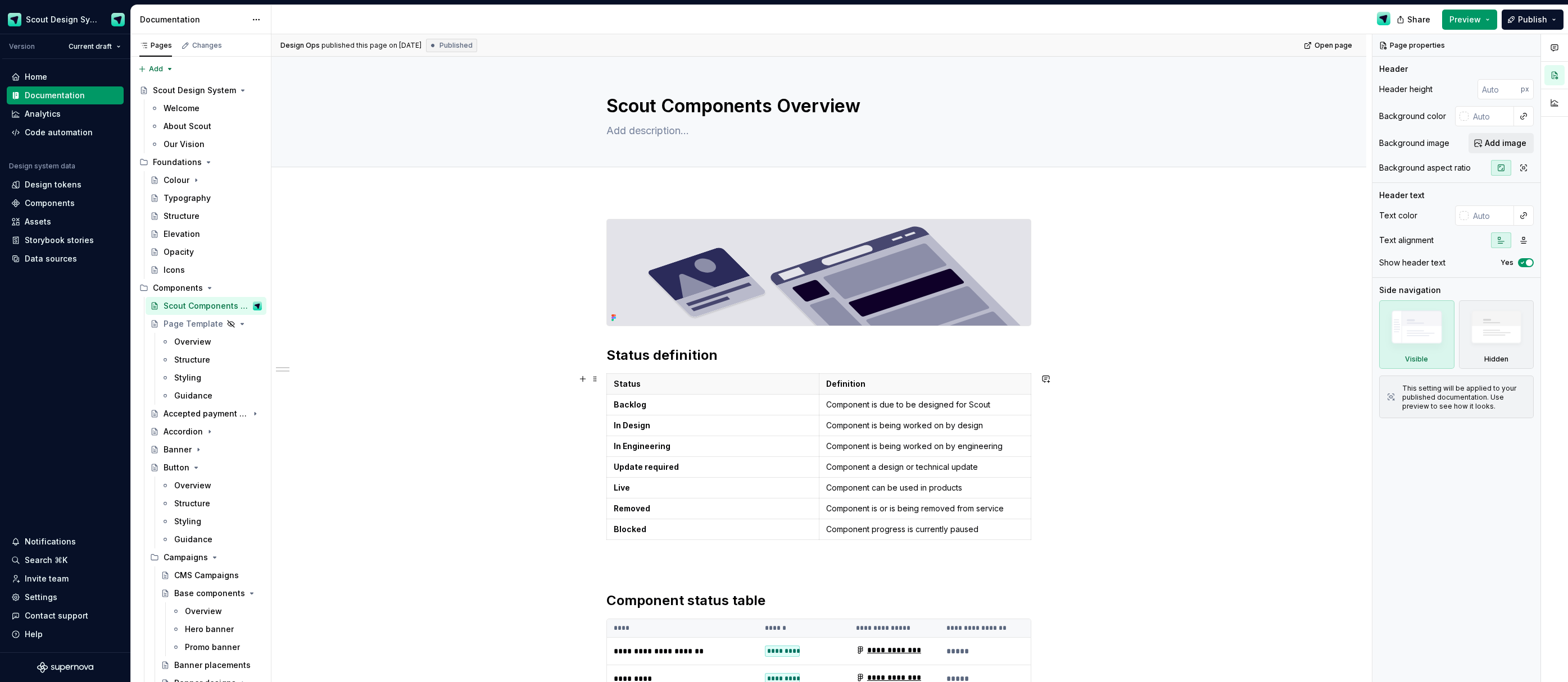
scroll to position [405, 0]
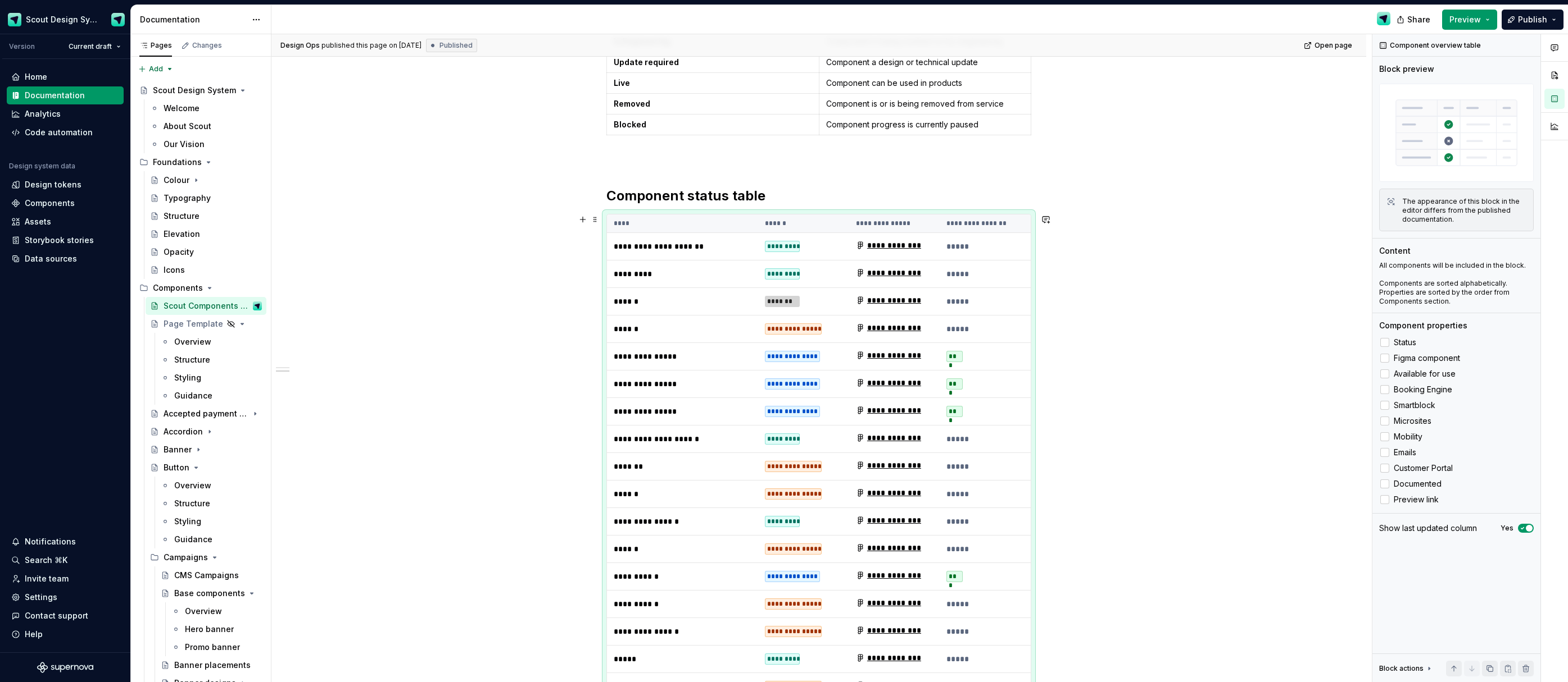
click at [726, 223] on th "****" at bounding box center [682, 224] width 151 height 19
drag, startPoint x: 961, startPoint y: 224, endPoint x: 971, endPoint y: 223, distance: 10.0
click at [961, 224] on th "**********" at bounding box center [985, 224] width 91 height 19
drag, startPoint x: 977, startPoint y: 223, endPoint x: 1397, endPoint y: 353, distance: 439.7
click at [958, 223] on th "**********" at bounding box center [985, 224] width 91 height 19
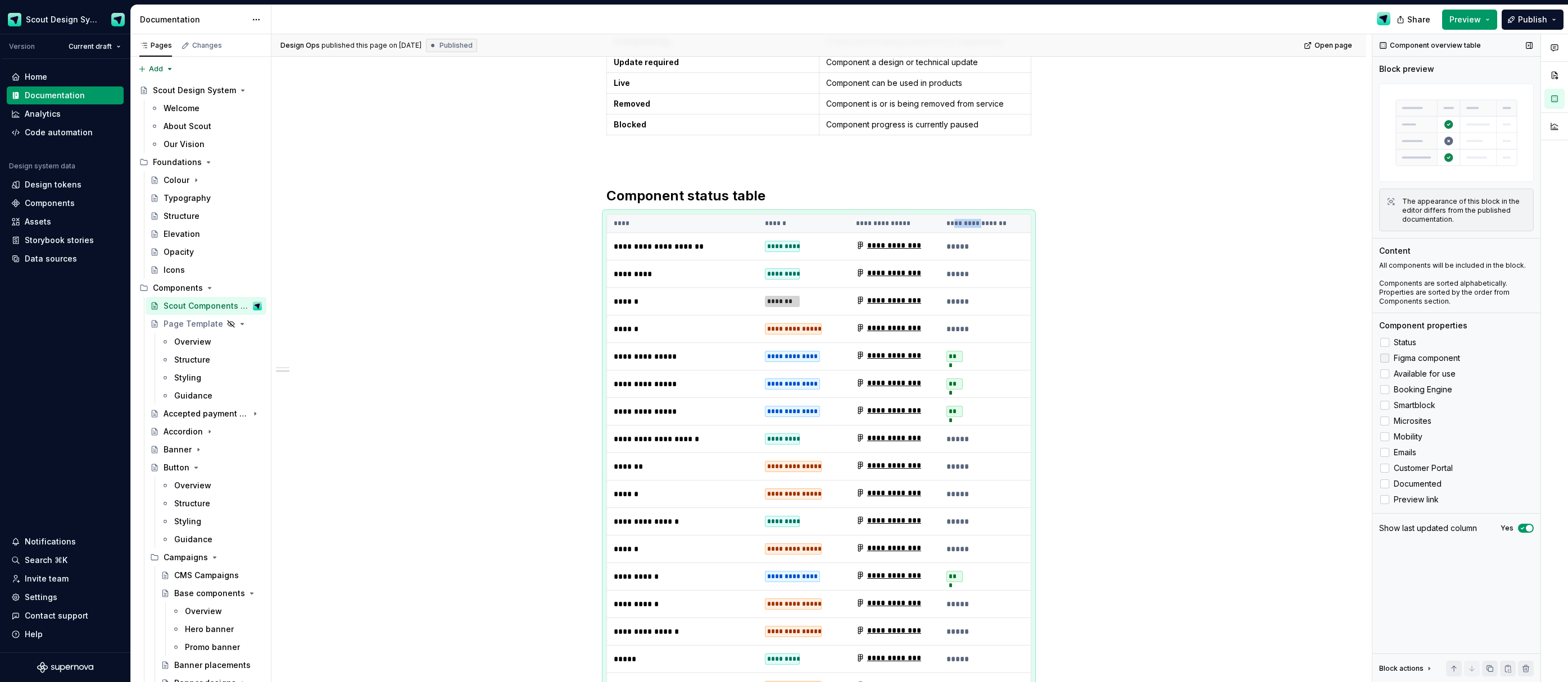
click at [1384, 358] on icon at bounding box center [1384, 358] width 0 height 0
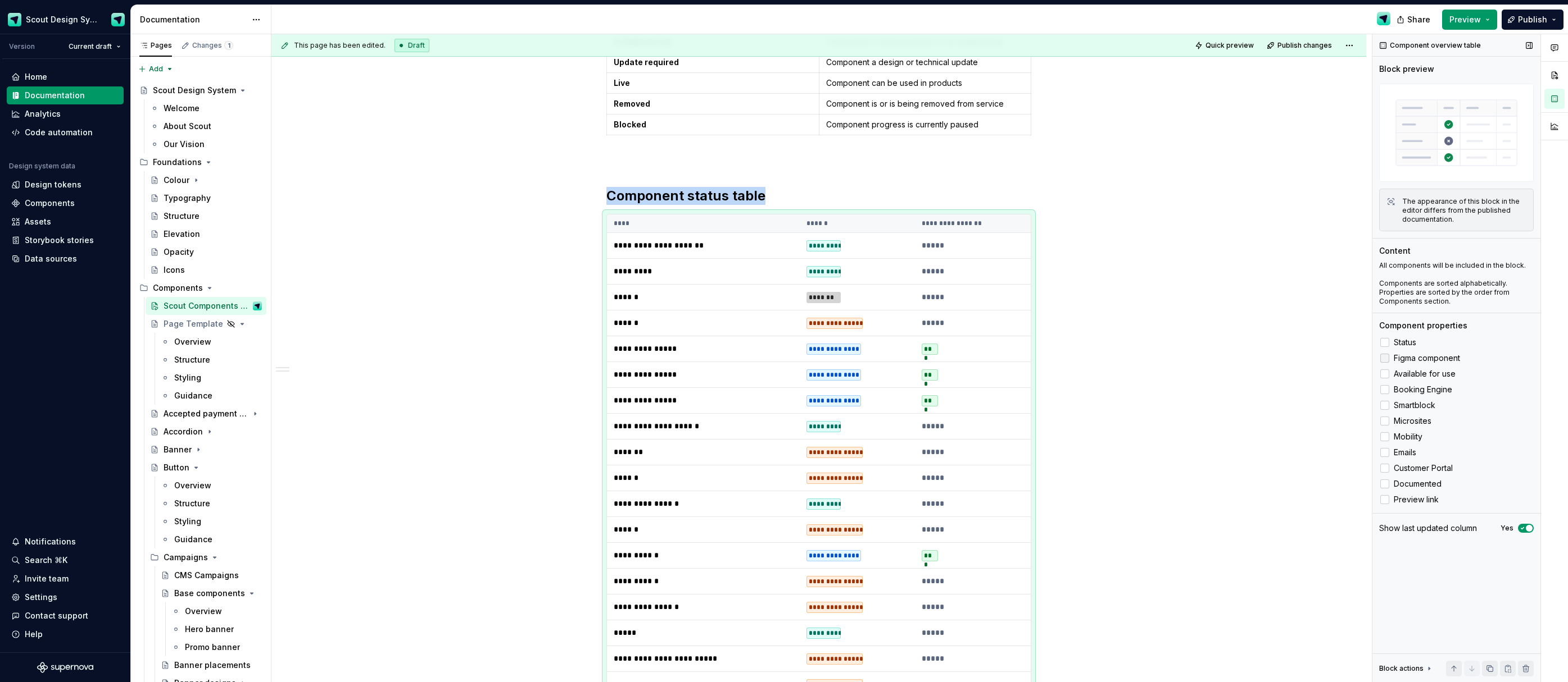
scroll to position [584, 0]
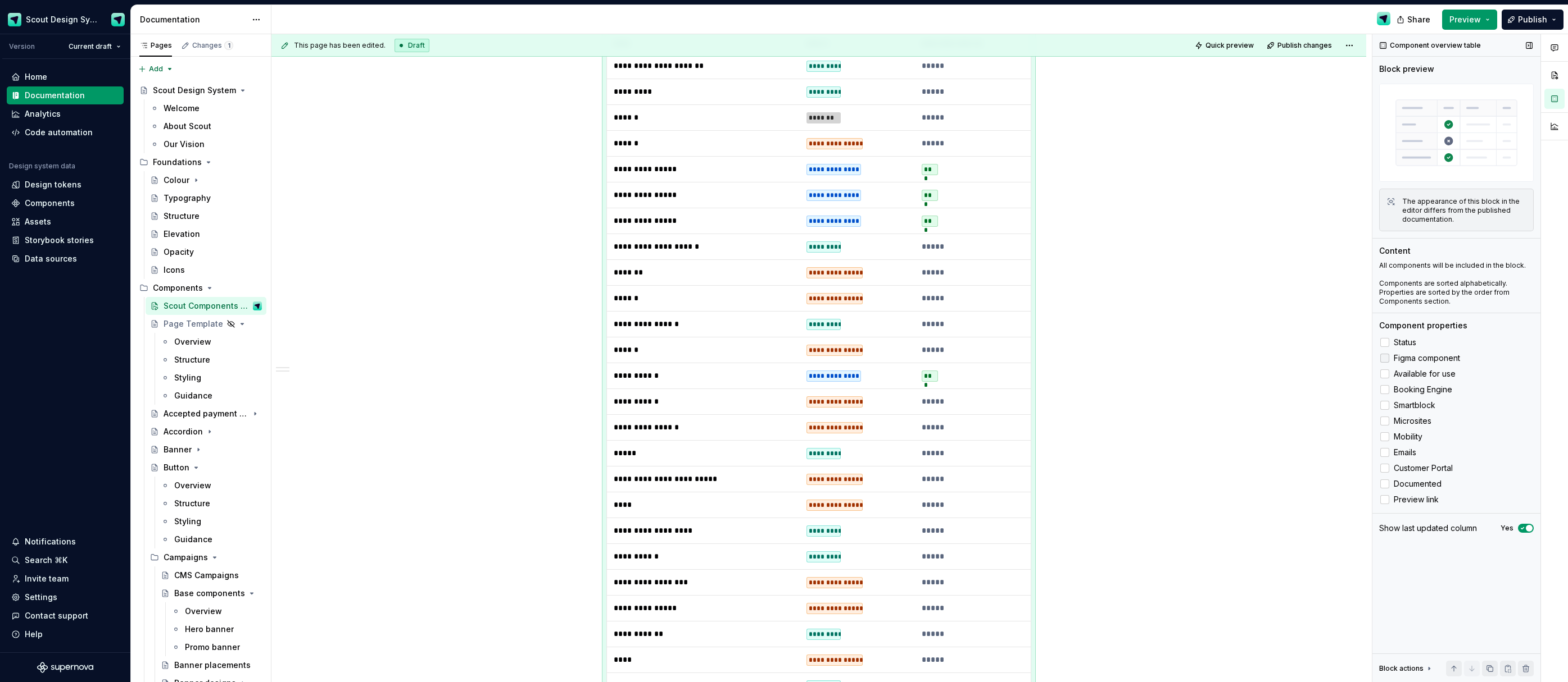
click at [1386, 356] on div at bounding box center [1384, 358] width 9 height 9
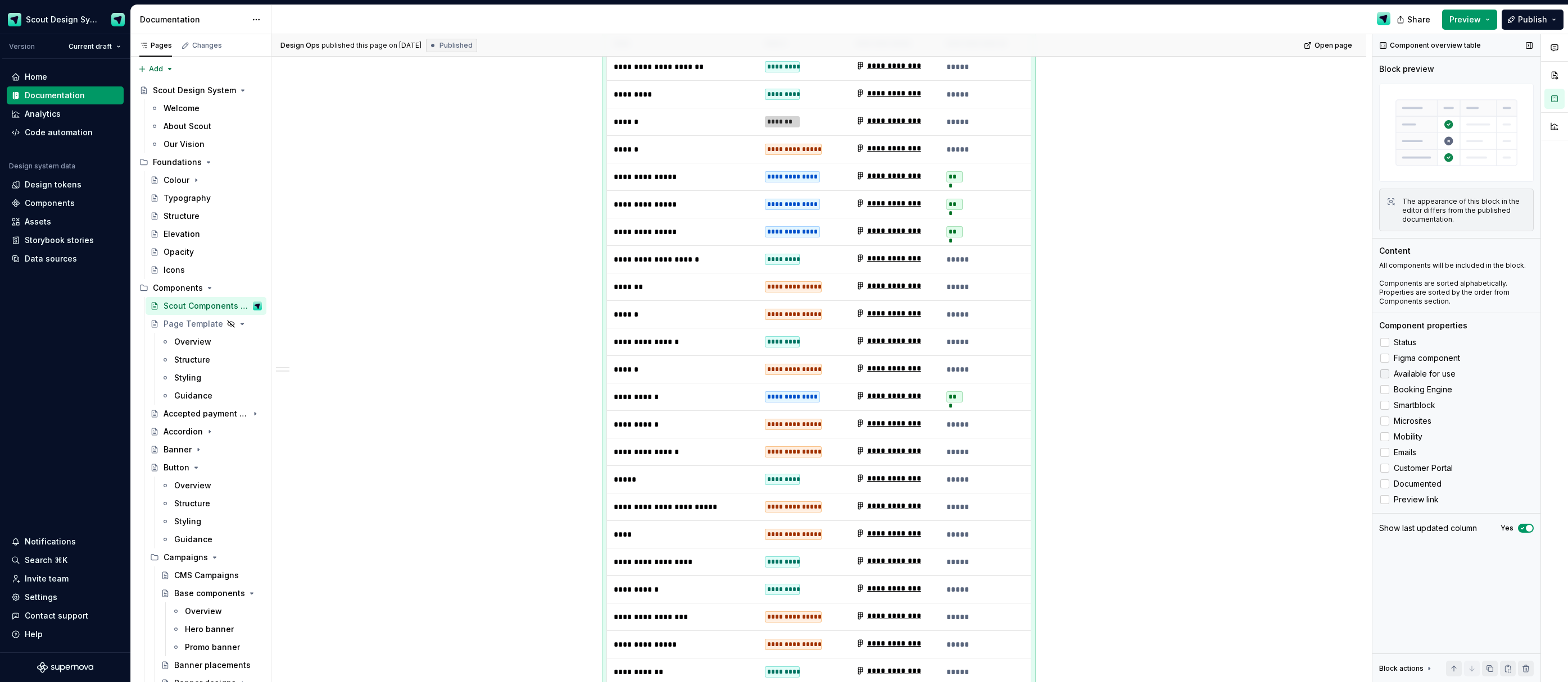
drag, startPoint x: 1386, startPoint y: 356, endPoint x: 1386, endPoint y: 373, distance: 17.0
click at [1384, 358] on icon at bounding box center [1384, 358] width 0 height 0
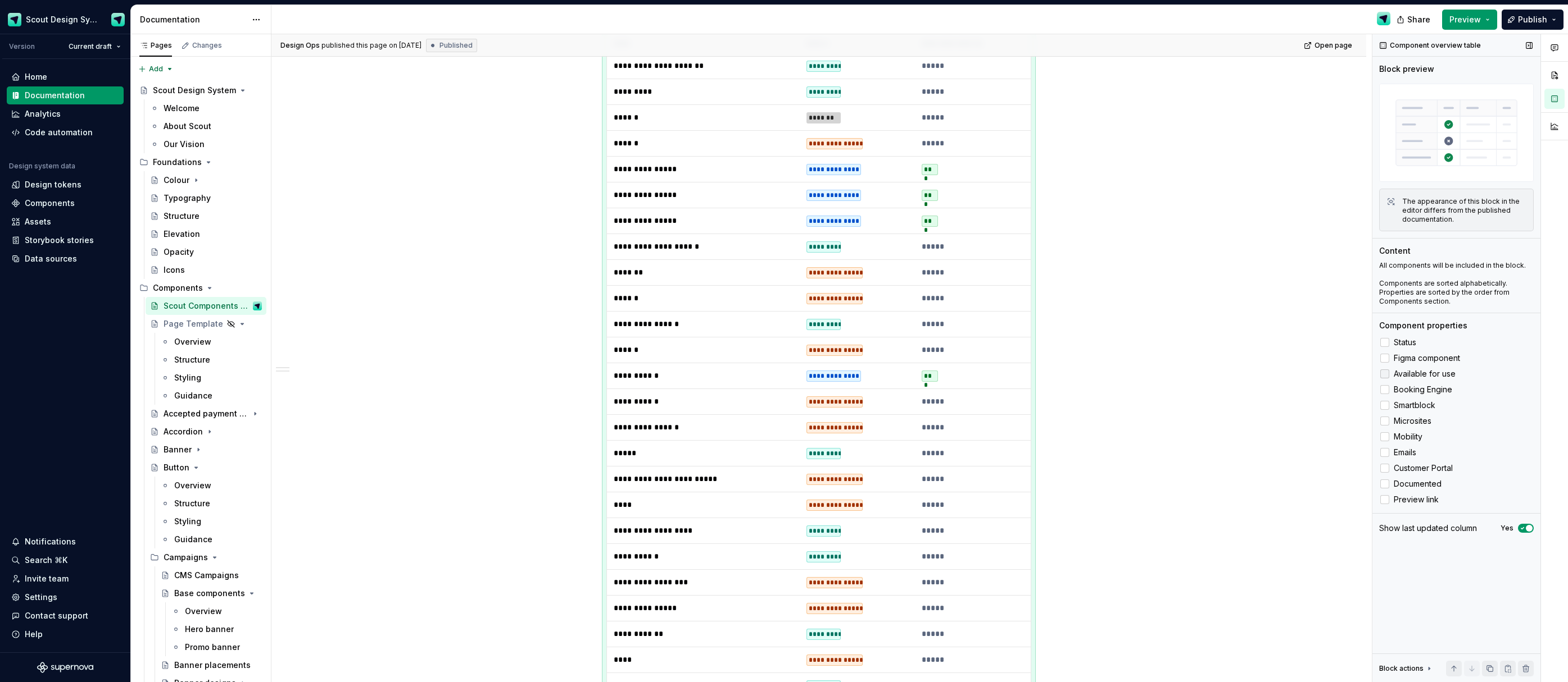
click at [1384, 374] on icon at bounding box center [1384, 374] width 0 height 0
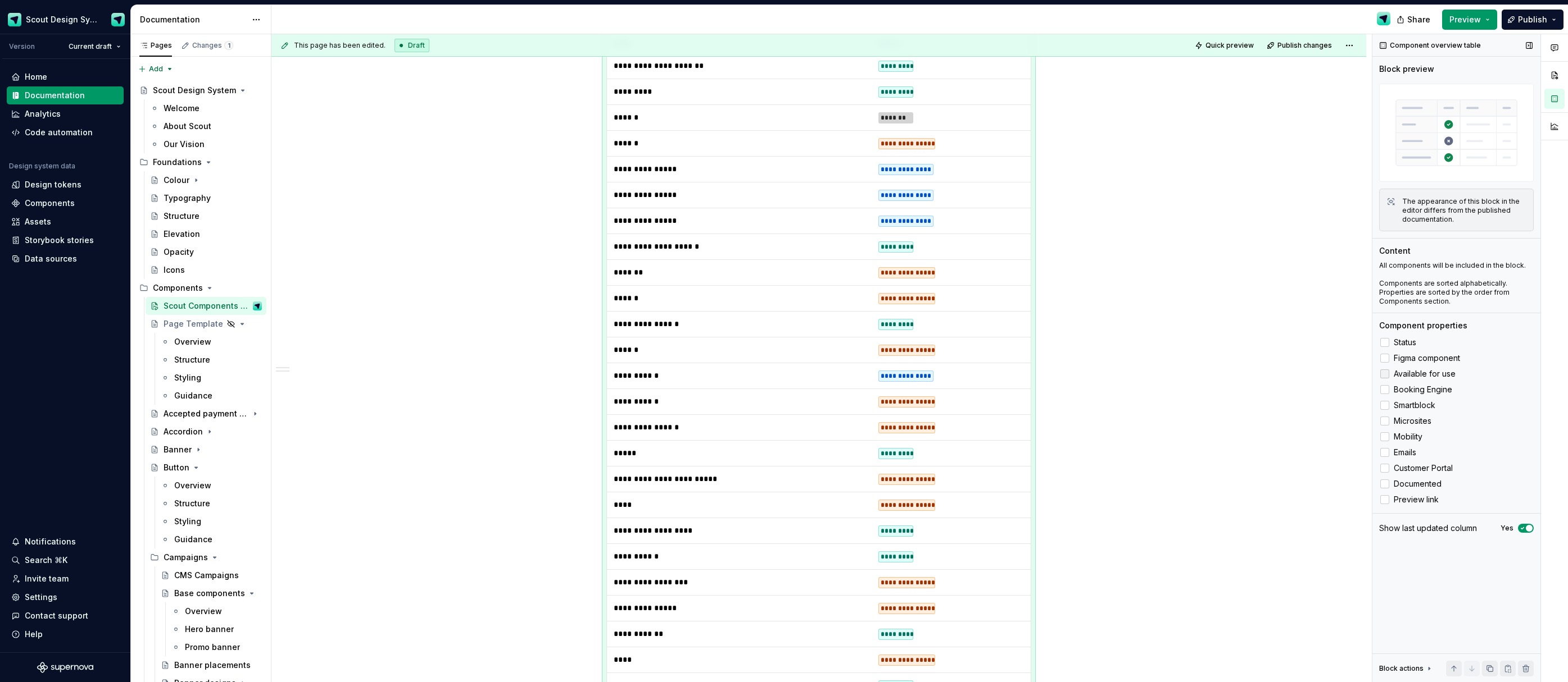
click at [1384, 374] on div at bounding box center [1384, 374] width 9 height 9
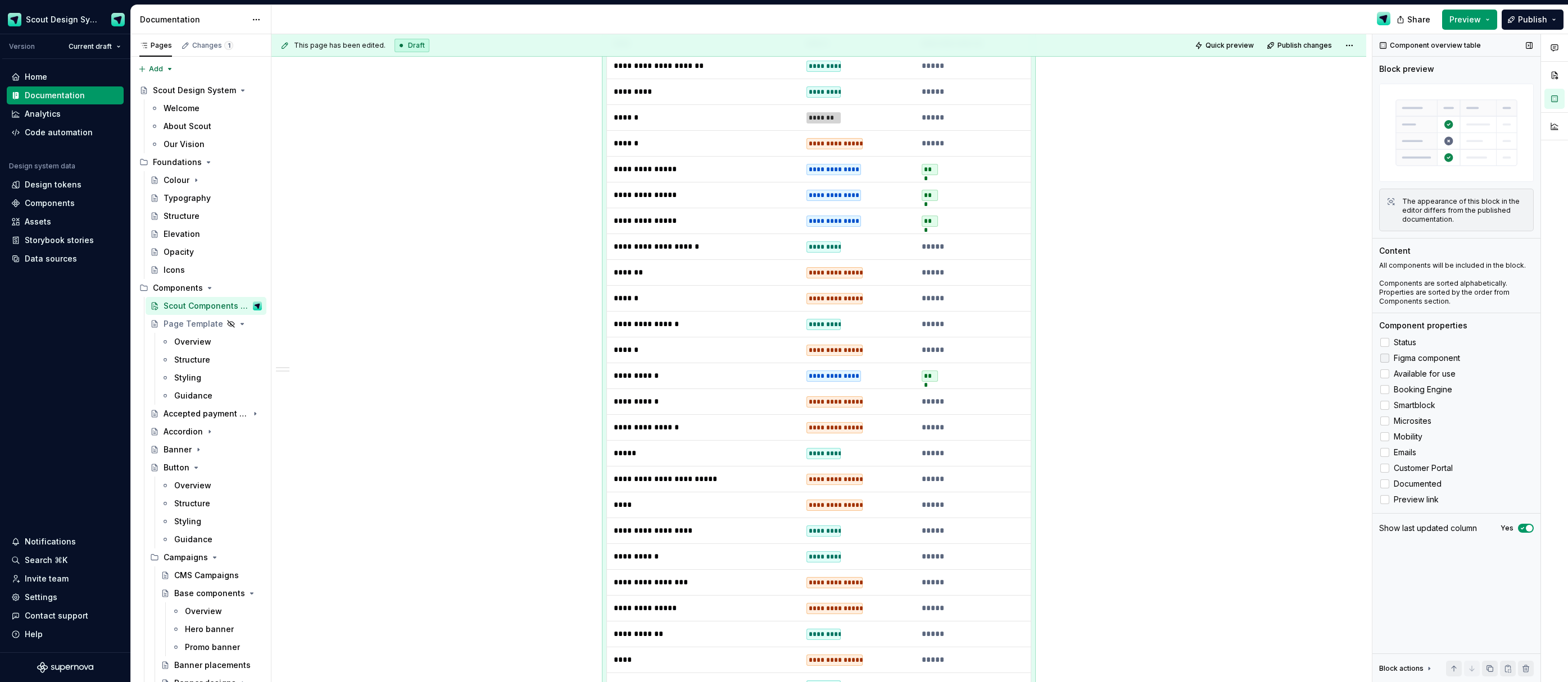
click at [1385, 357] on div at bounding box center [1384, 358] width 9 height 9
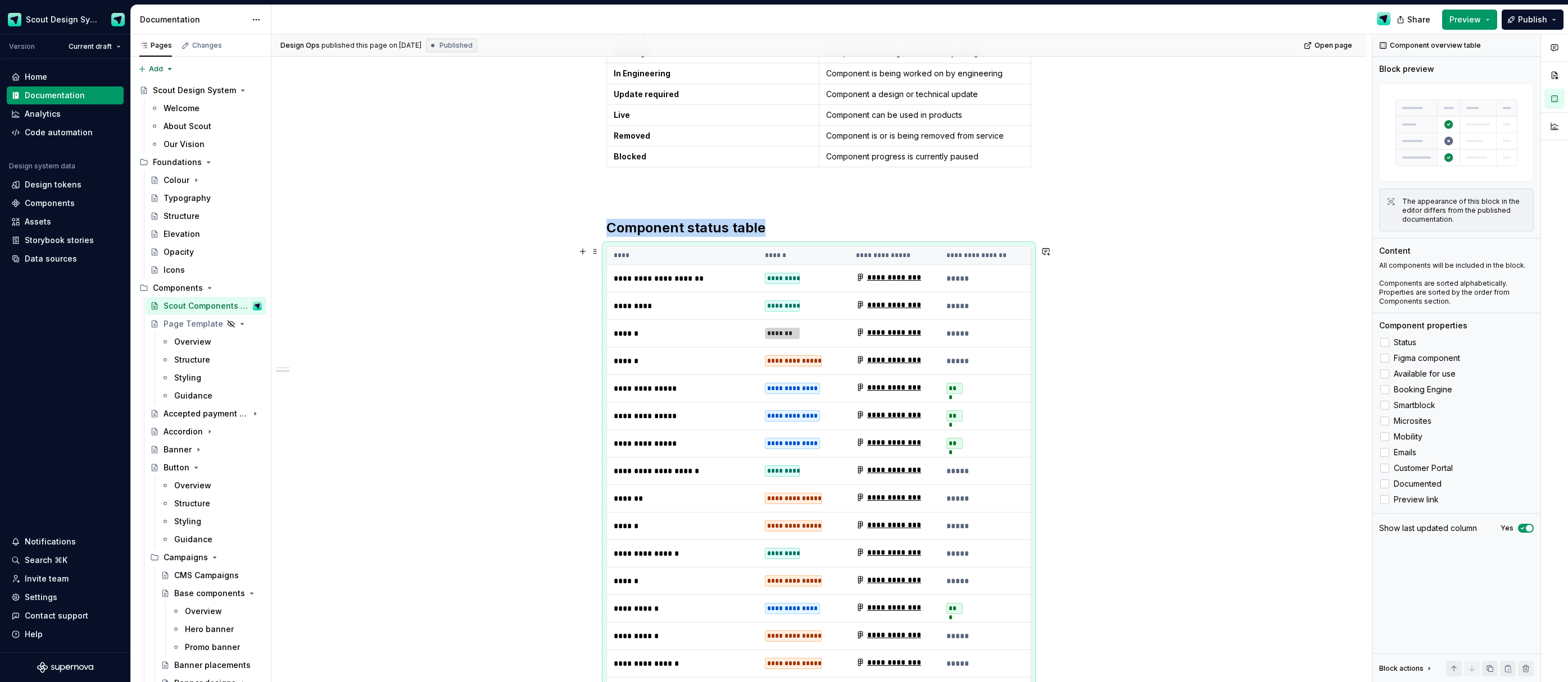
scroll to position [437, 0]
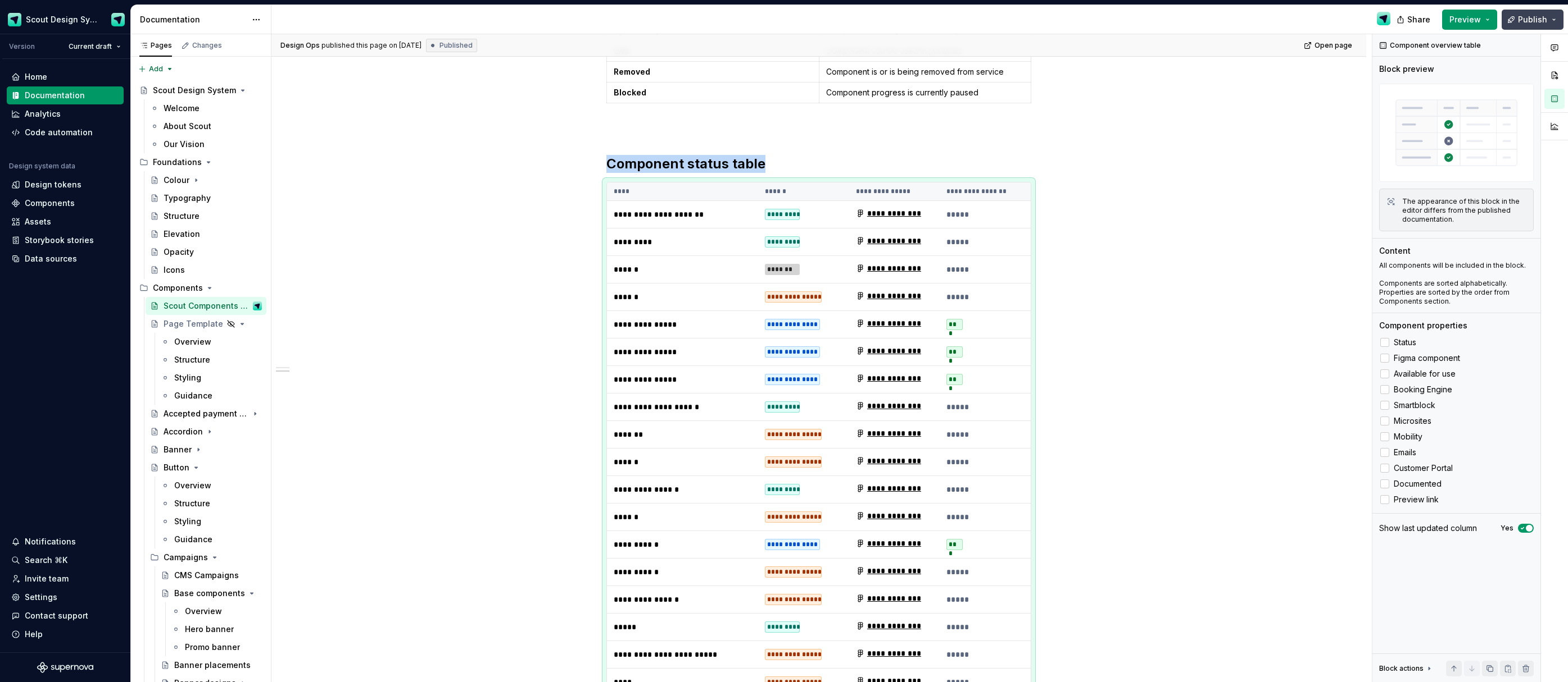
drag, startPoint x: 1533, startPoint y: 17, endPoint x: 1522, endPoint y: 23, distance: 12.5
click at [1532, 17] on span "Publish" at bounding box center [1532, 20] width 29 height 12
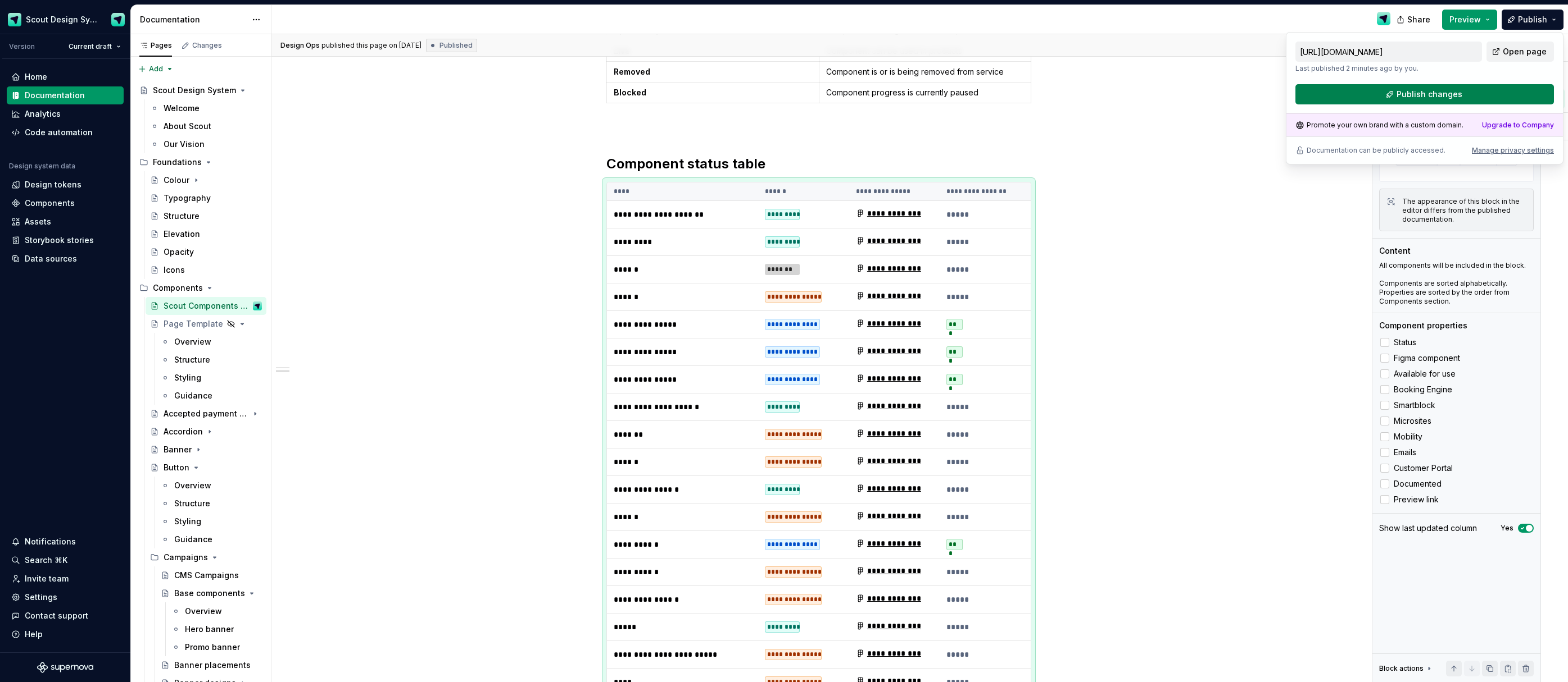
click at [1434, 90] on span "Publish changes" at bounding box center [1429, 95] width 66 height 12
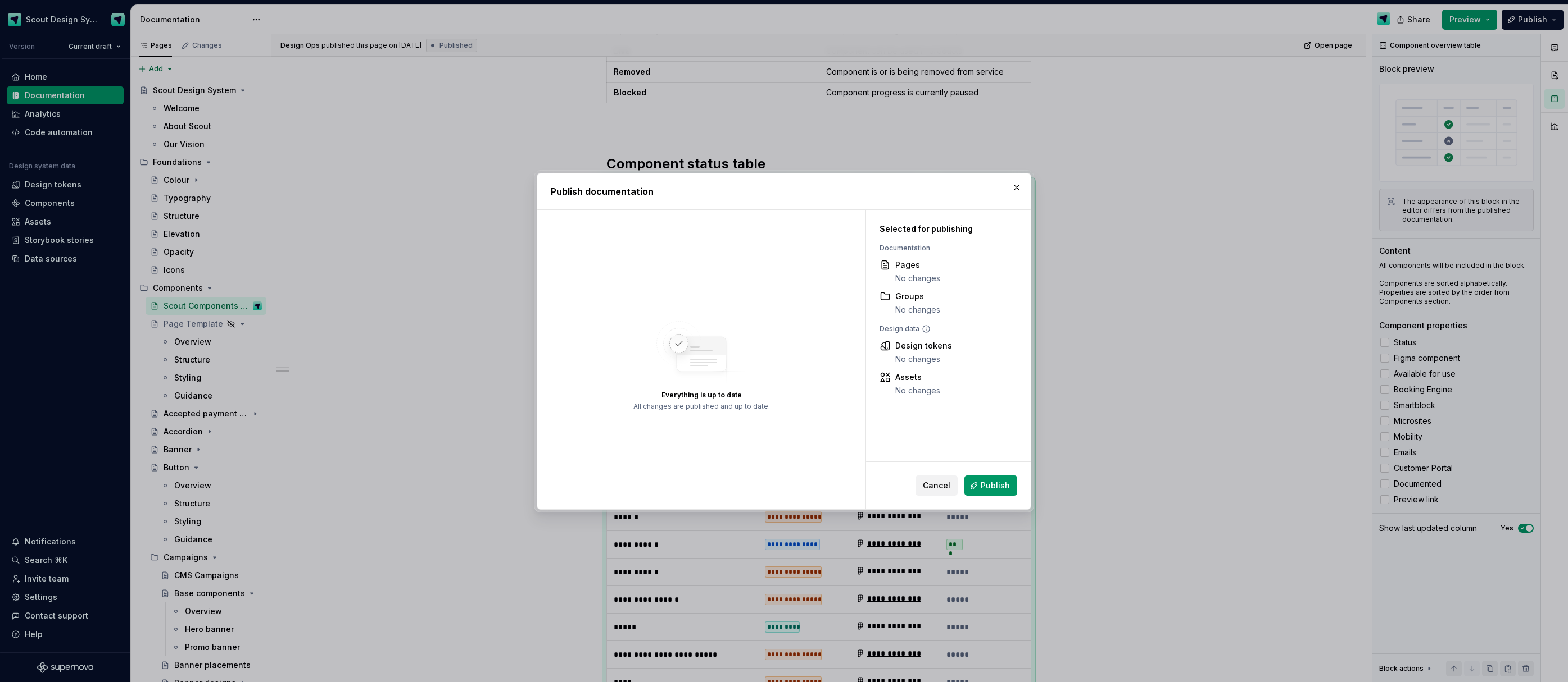
click at [979, 486] on button "Publish" at bounding box center [991, 486] width 53 height 20
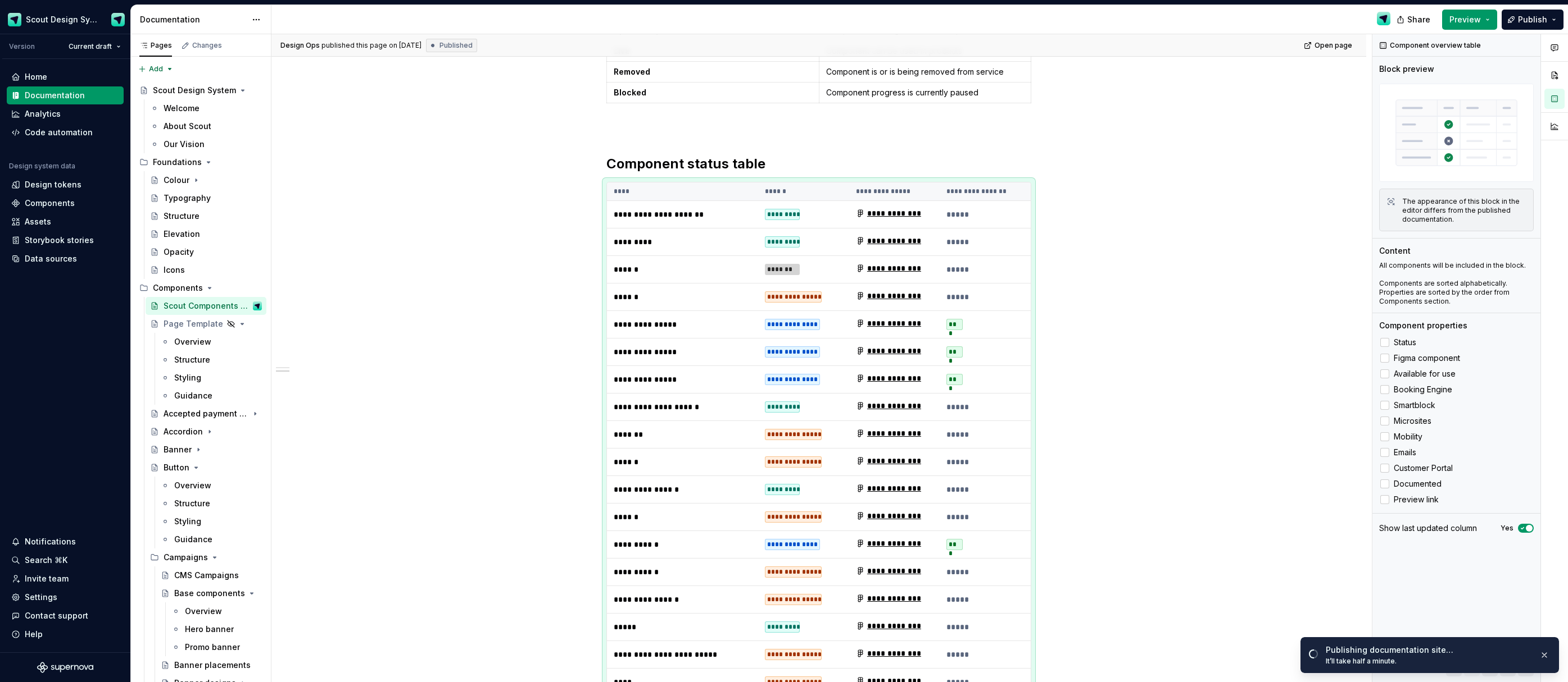
type textarea "*"
